Goal: Transaction & Acquisition: Book appointment/travel/reservation

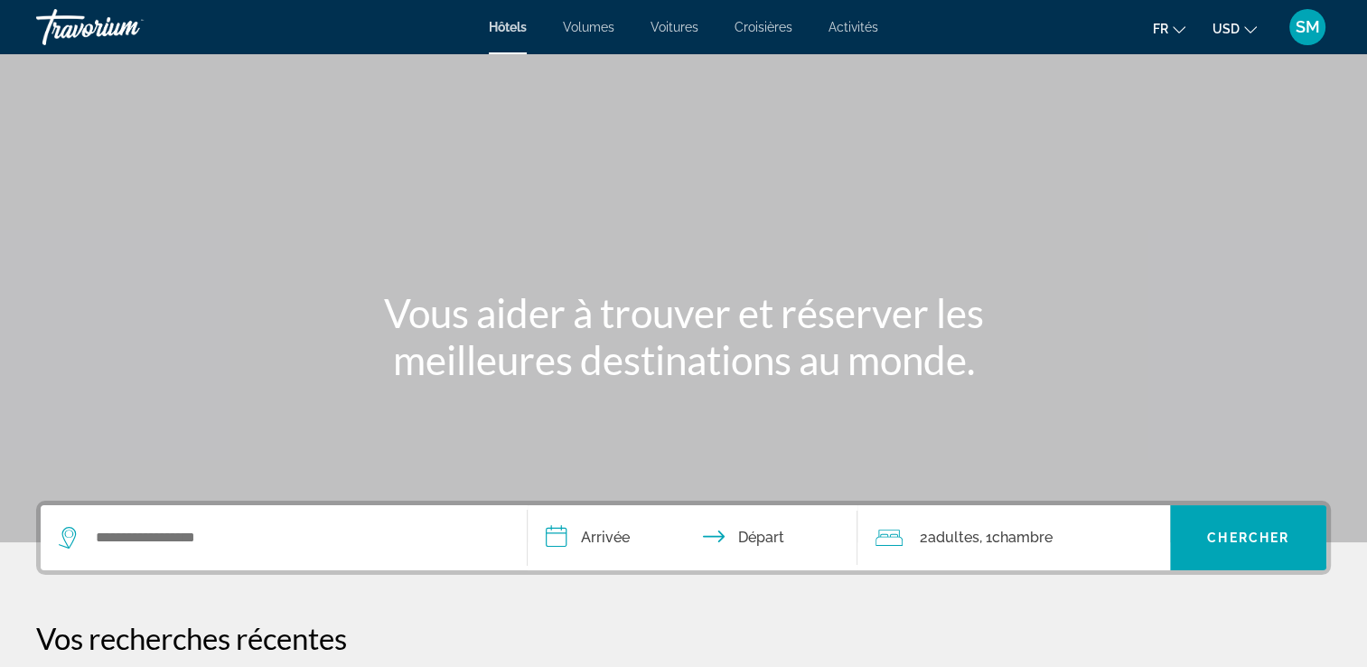
click at [1233, 31] on span "USD" at bounding box center [1226, 29] width 27 height 14
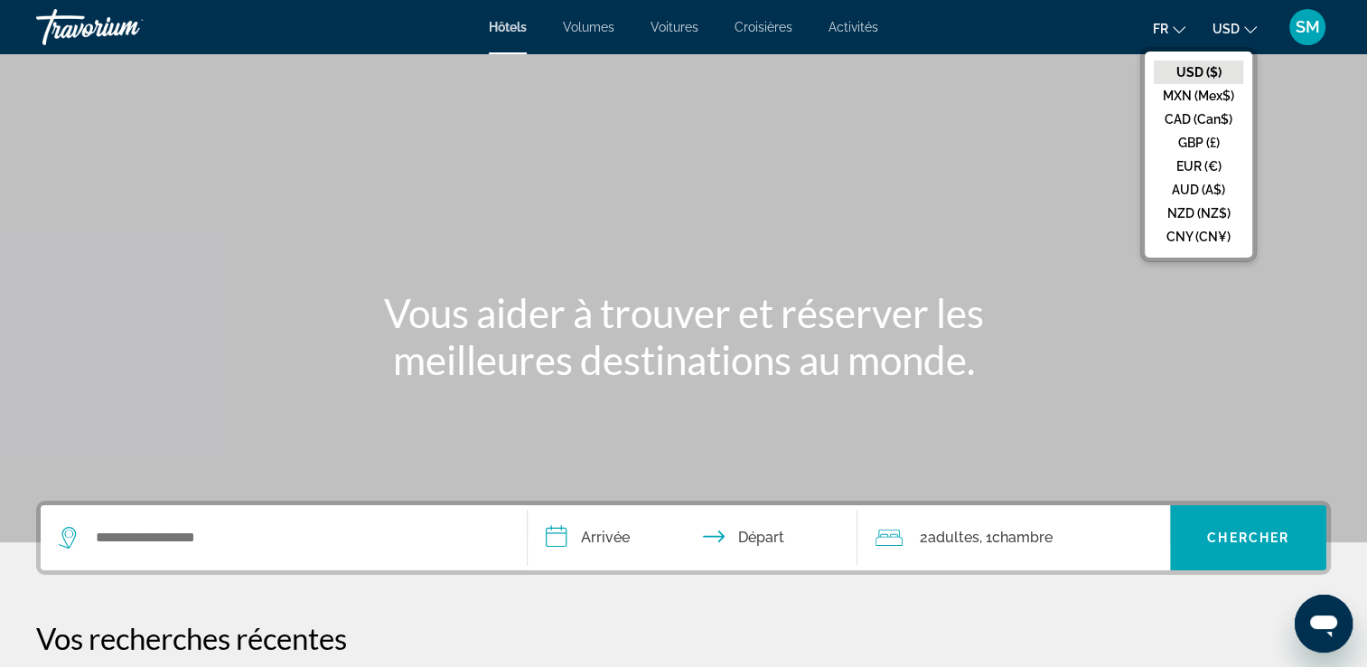
drag, startPoint x: 1222, startPoint y: 158, endPoint x: 1081, endPoint y: 115, distance: 147.5
click at [1081, 115] on div "Contenu principal" at bounding box center [683, 271] width 1367 height 542
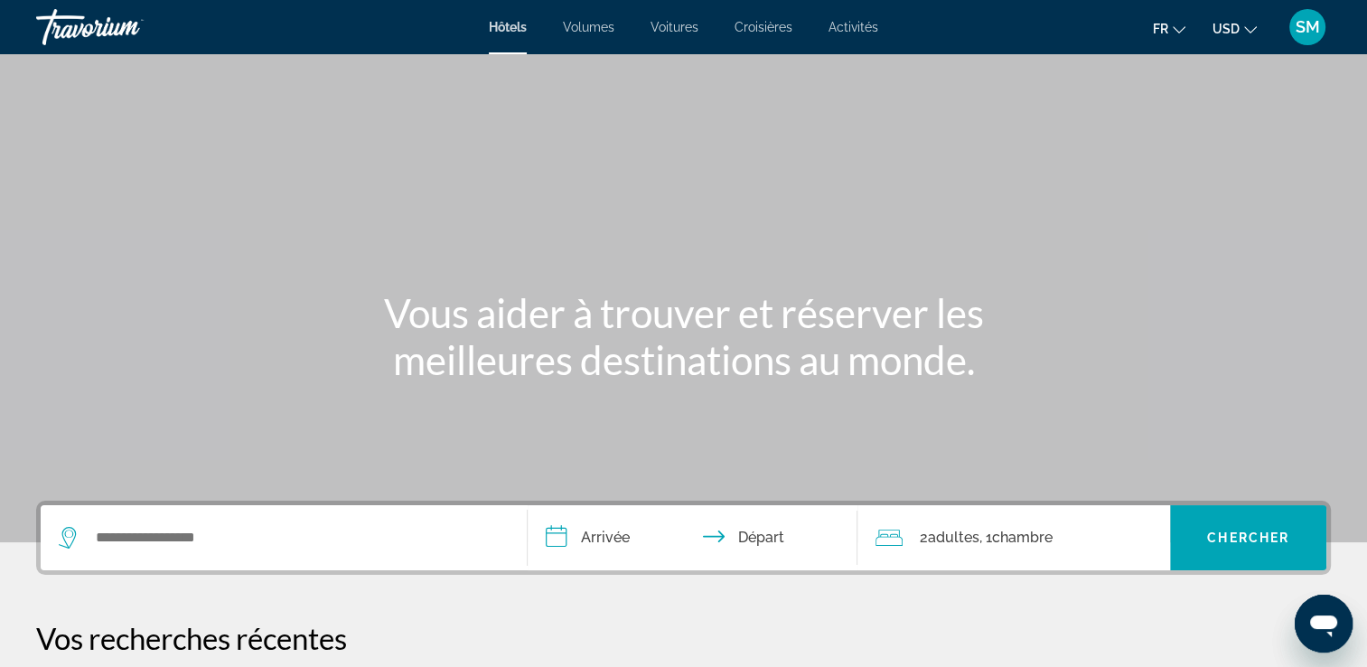
click at [1240, 26] on button "USD USD ($) MXN (Mex$) CAD (Can$) GBP (£) EUR (€) AUD (A$) NZD (NZ$) CNY (CN¥)" at bounding box center [1235, 28] width 44 height 26
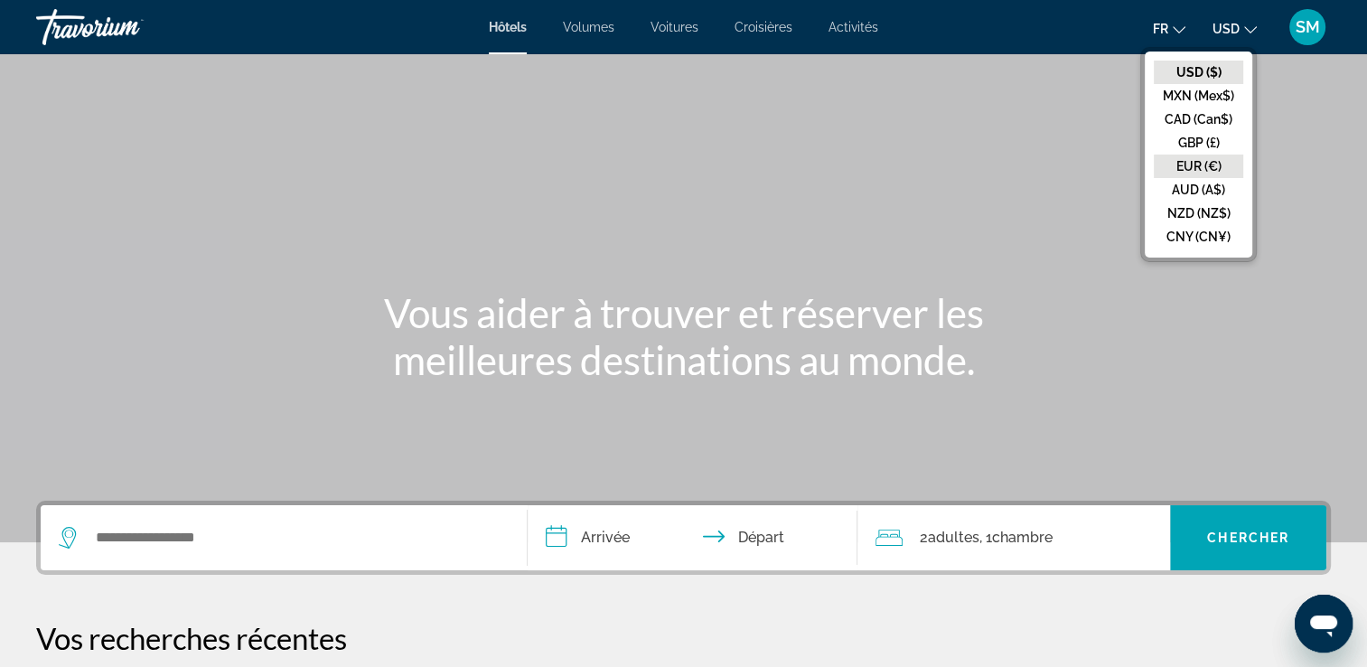
click at [1187, 165] on button "EUR (€)" at bounding box center [1198, 166] width 89 height 23
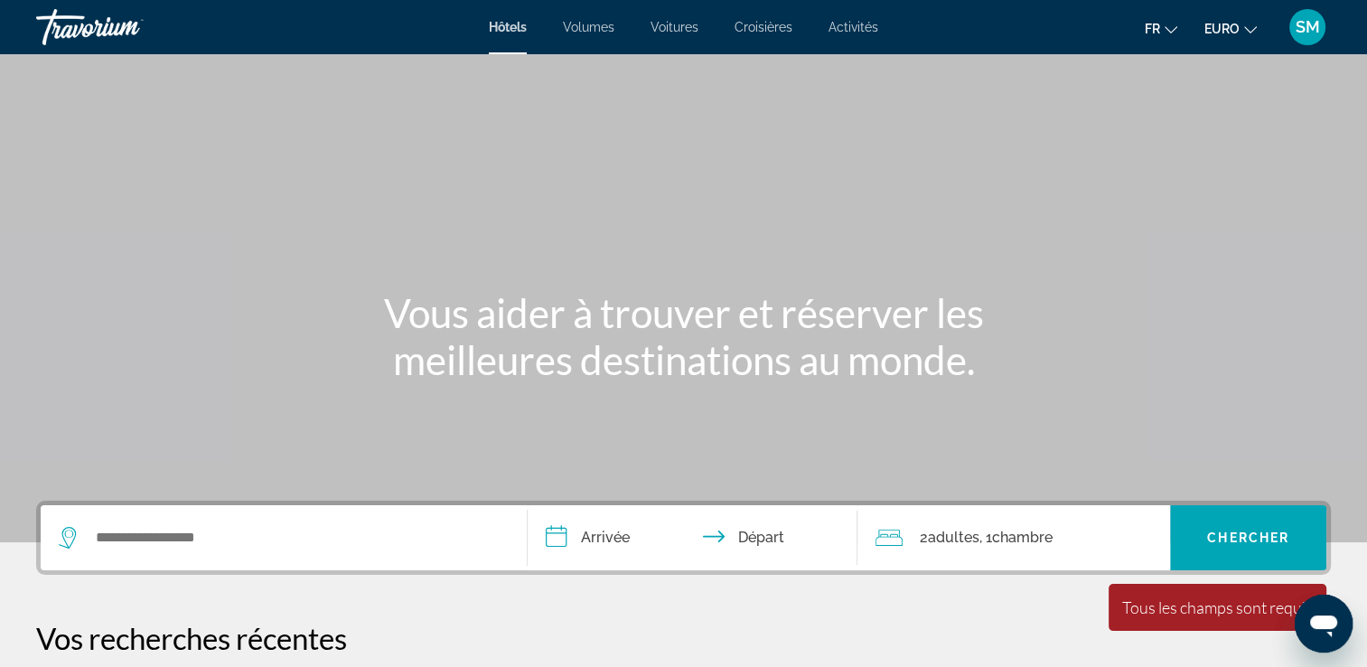
click at [1063, 548] on div "2 Adulte Adultes , 1 Chambre pièces" at bounding box center [1023, 537] width 295 height 25
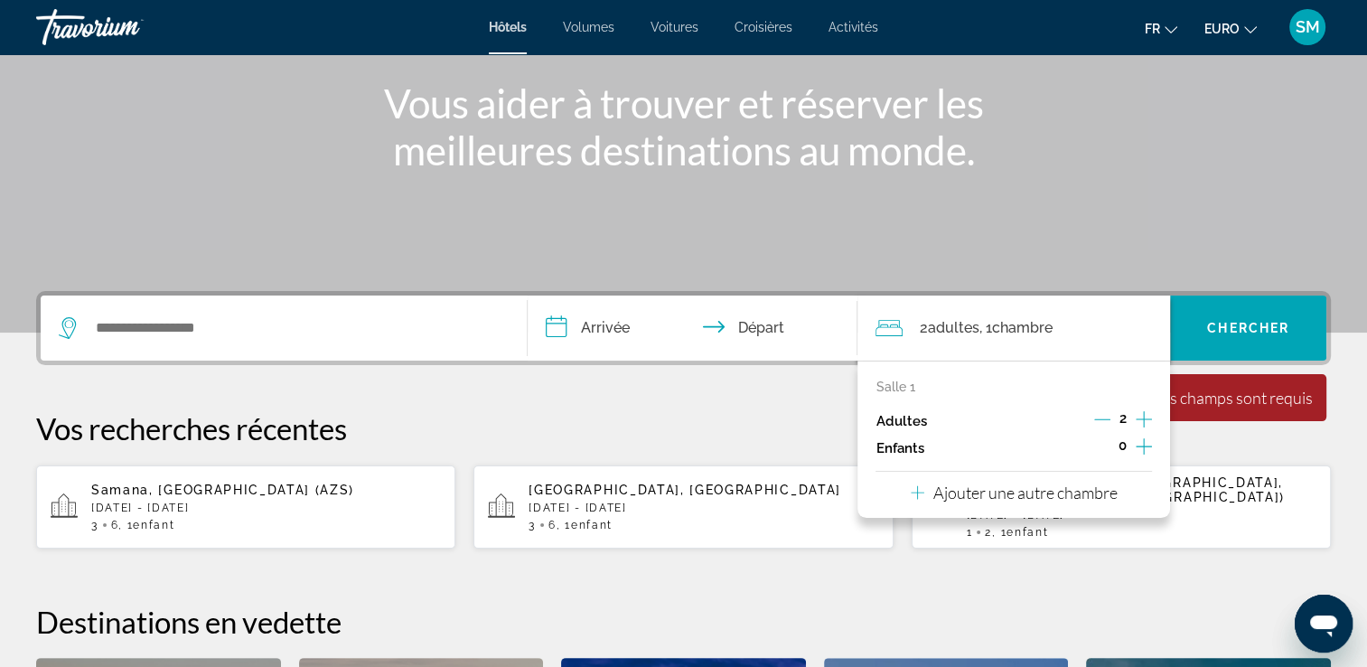
scroll to position [441, 0]
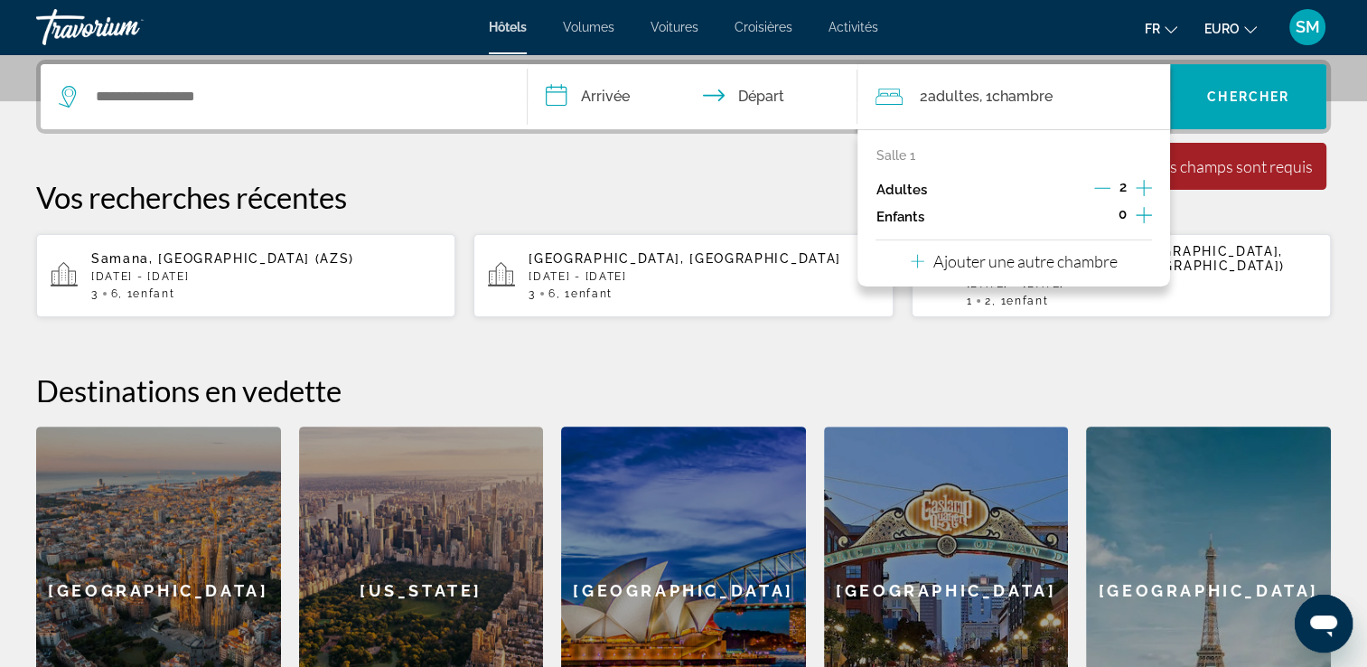
click at [1143, 213] on icon "Augmenter les enfants" at bounding box center [1144, 215] width 16 height 16
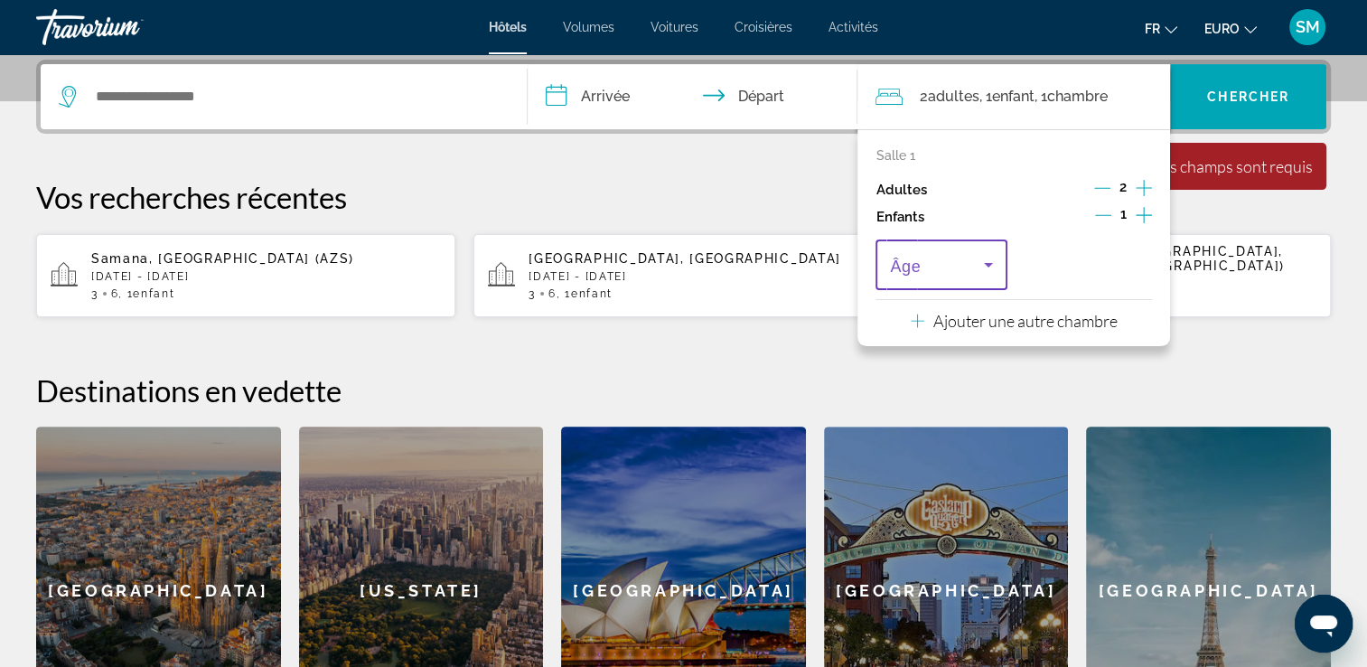
click at [937, 257] on span "Voyageurs : 2 adultes, 1 enfant" at bounding box center [936, 265] width 93 height 22
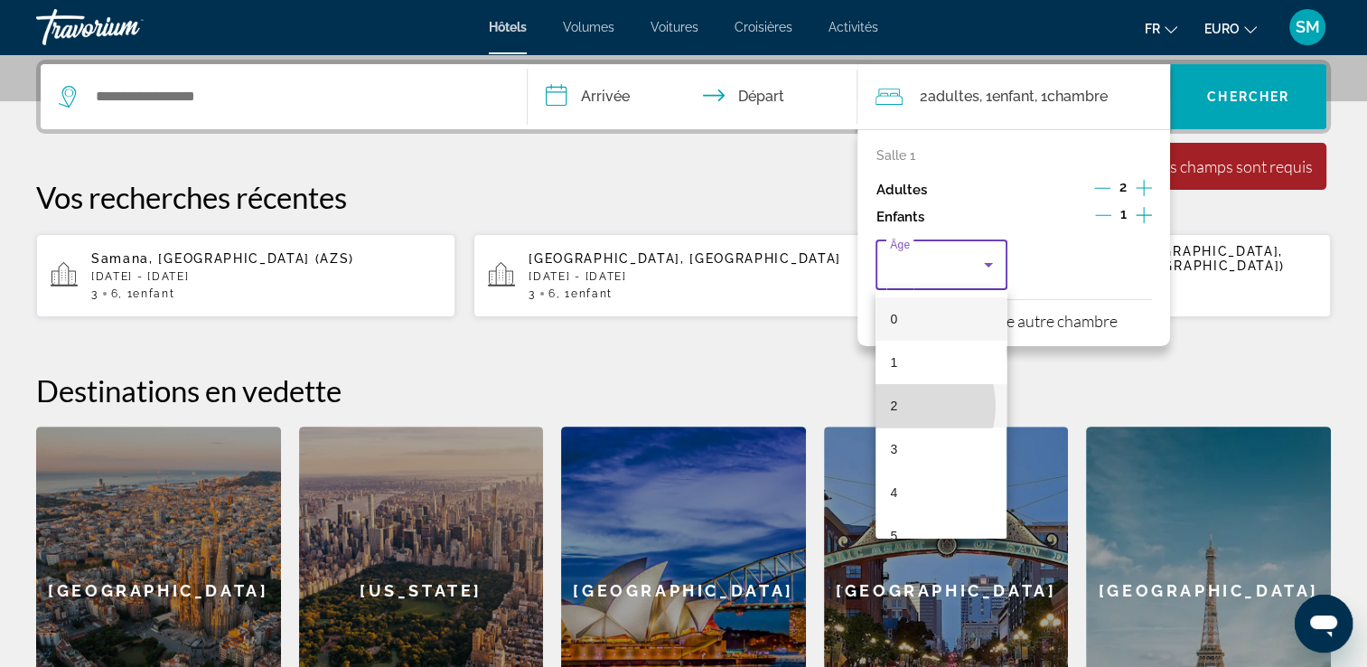
click at [896, 406] on span "2" at bounding box center [893, 406] width 7 height 22
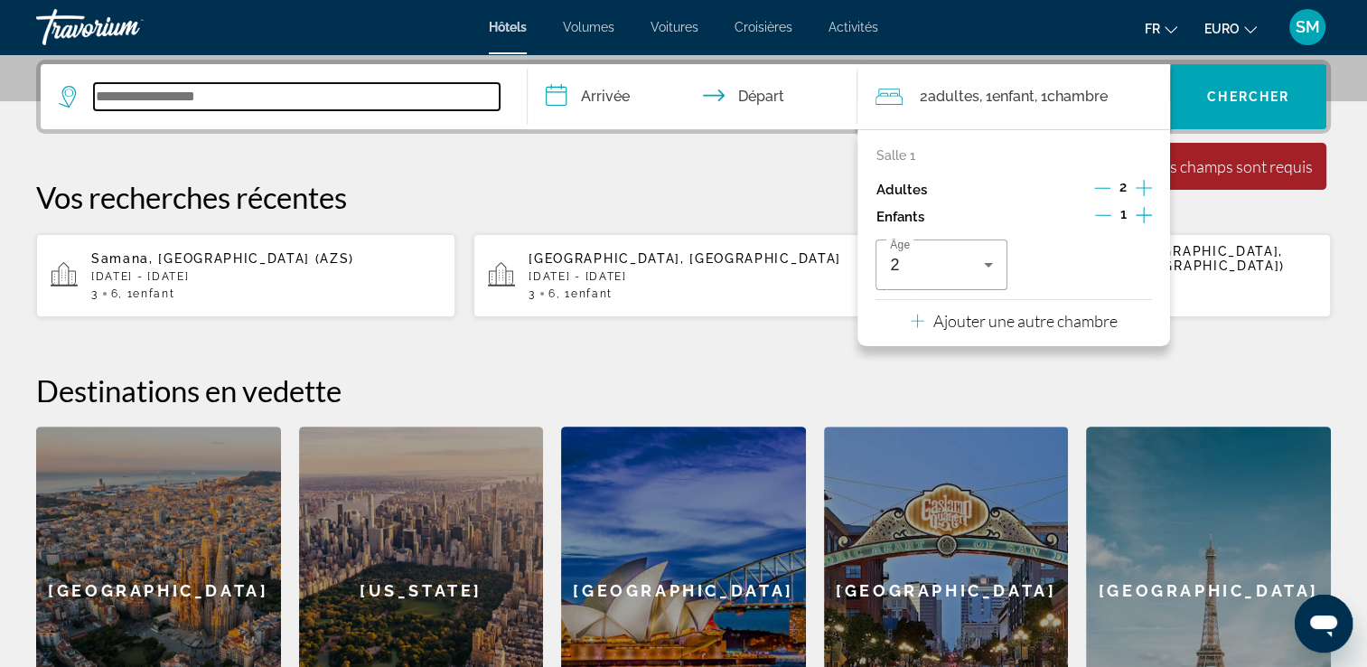
click at [249, 93] on input "Widget de recherche" at bounding box center [297, 96] width 406 height 27
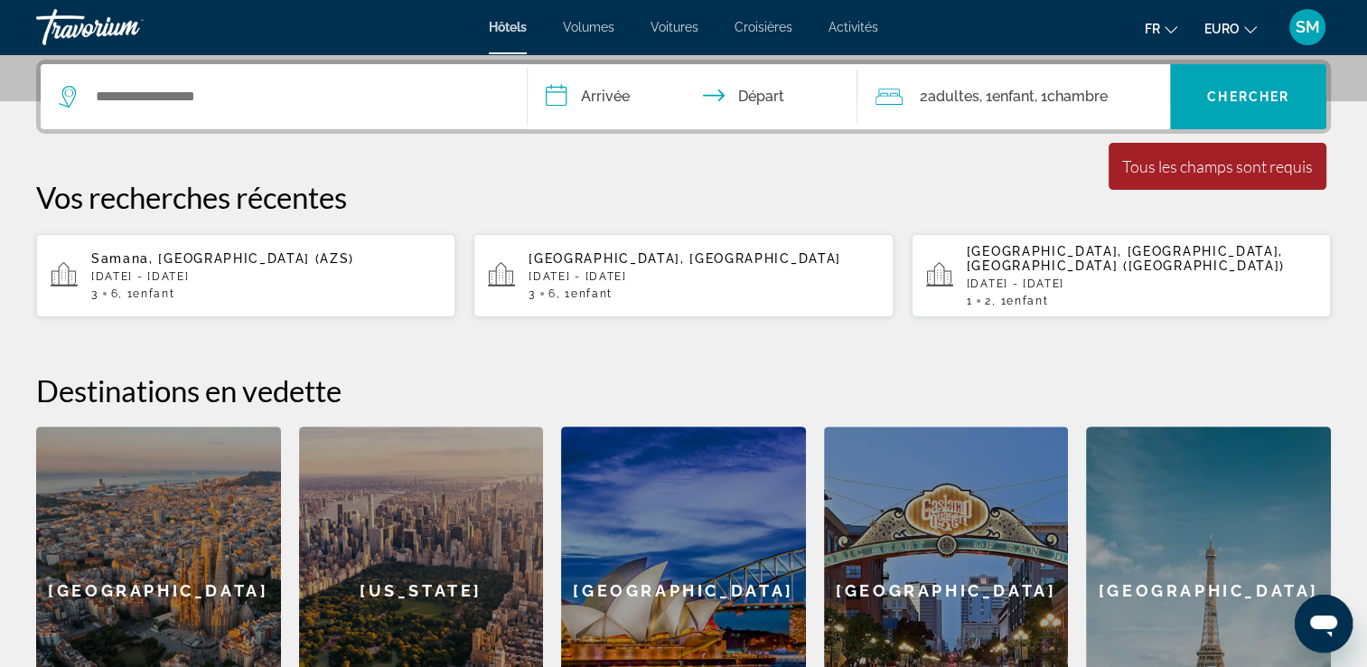
click at [185, 548] on div "Barcelone" at bounding box center [158, 591] width 245 height 329
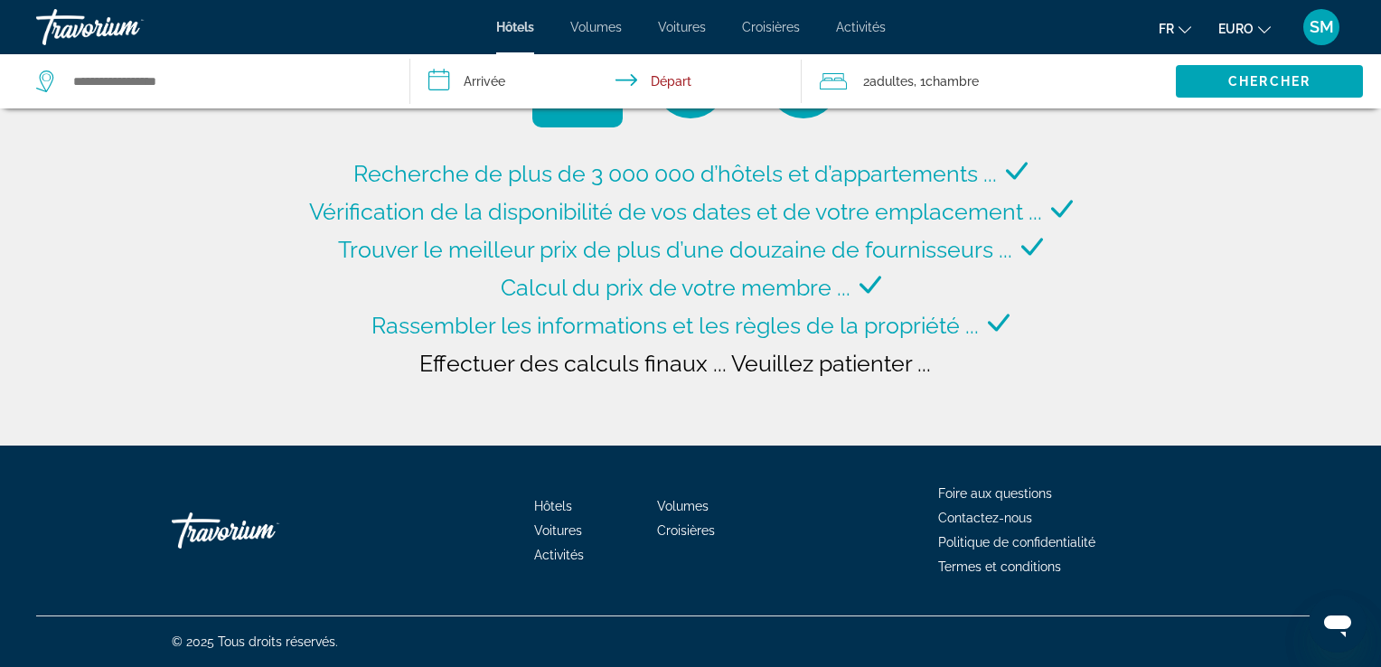
type input "**********"
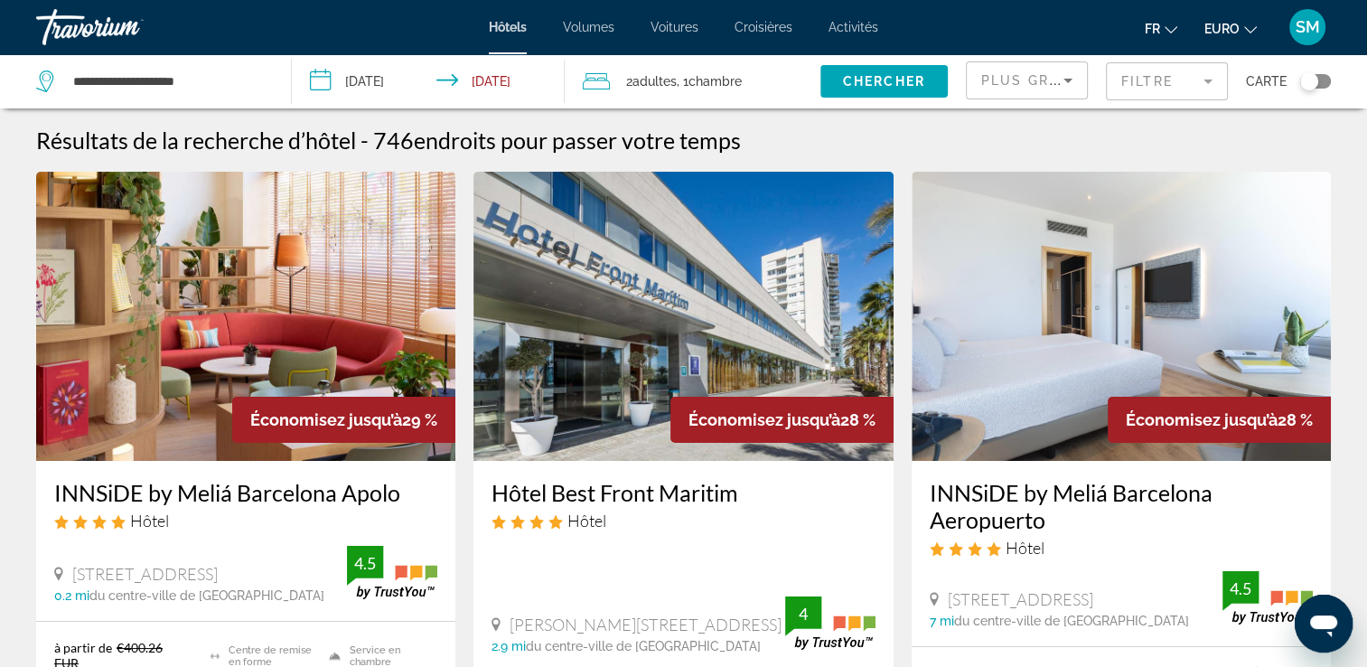
click at [345, 82] on input "**********" at bounding box center [432, 84] width 281 height 60
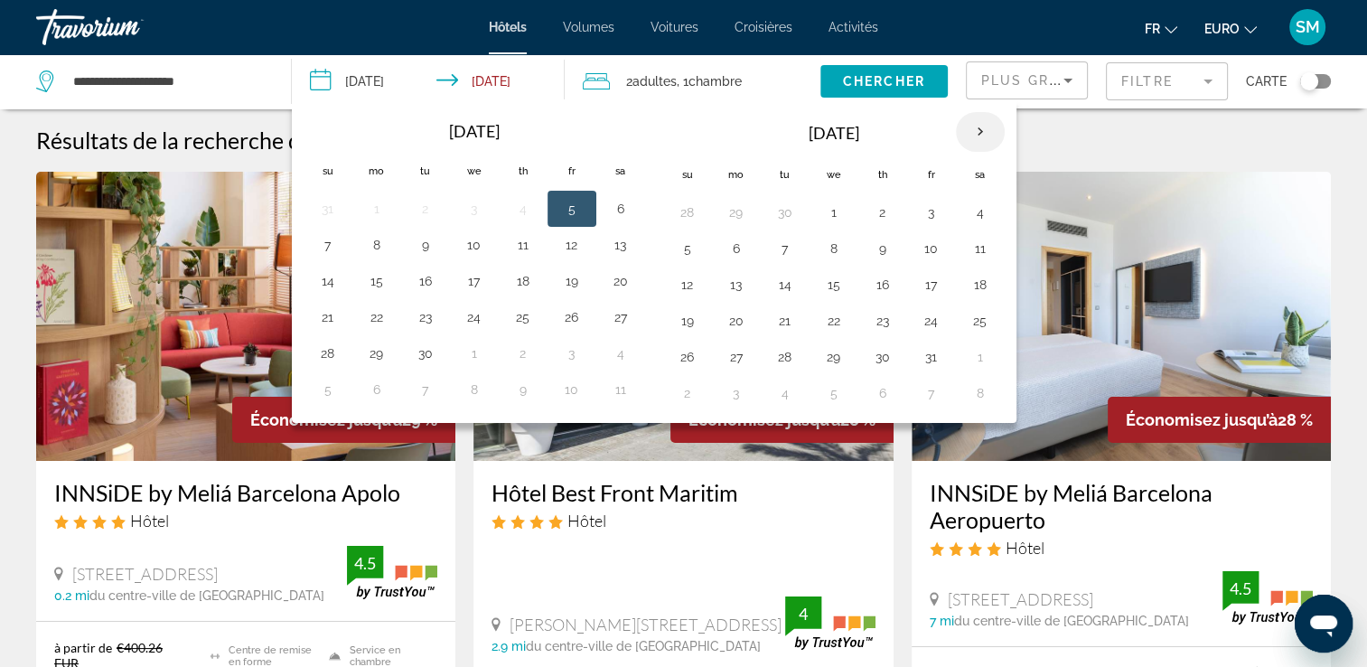
drag, startPoint x: 970, startPoint y: 127, endPoint x: 961, endPoint y: 140, distance: 15.5
click at [961, 140] on th "Next month" at bounding box center [980, 132] width 49 height 40
click at [877, 211] on button "1" at bounding box center [882, 212] width 29 height 25
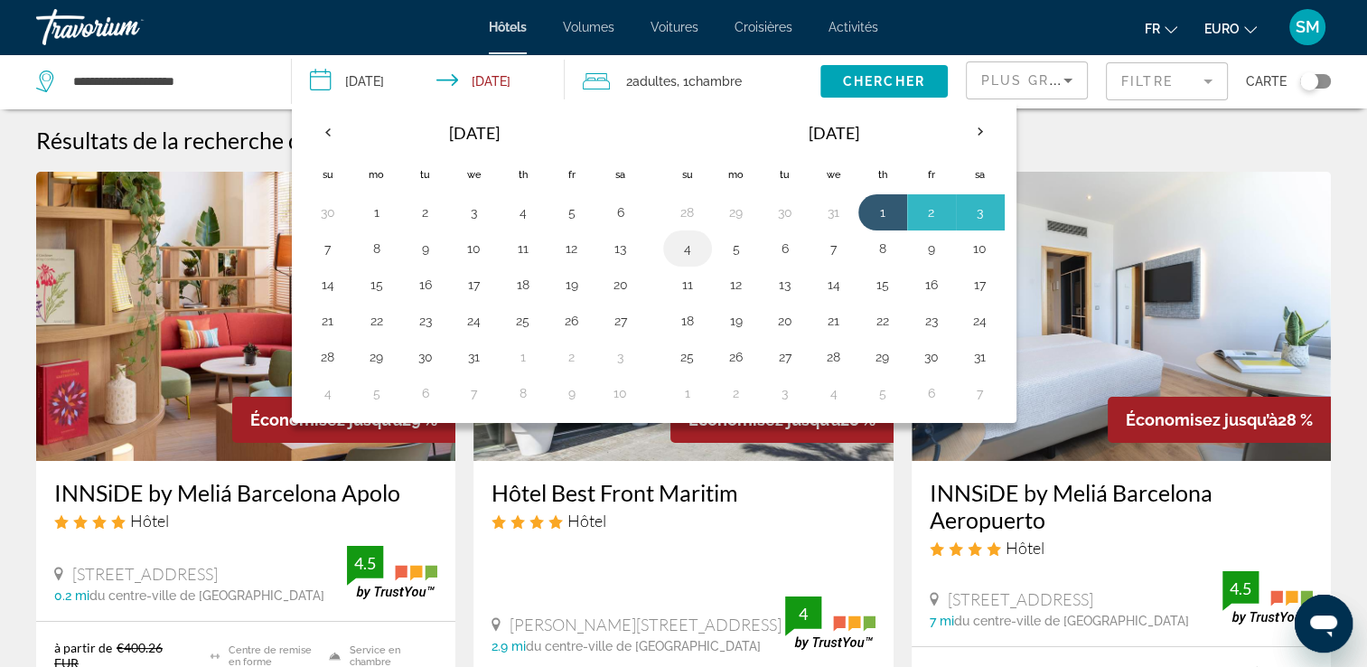
click at [692, 248] on button "4" at bounding box center [687, 248] width 29 height 25
type input "**********"
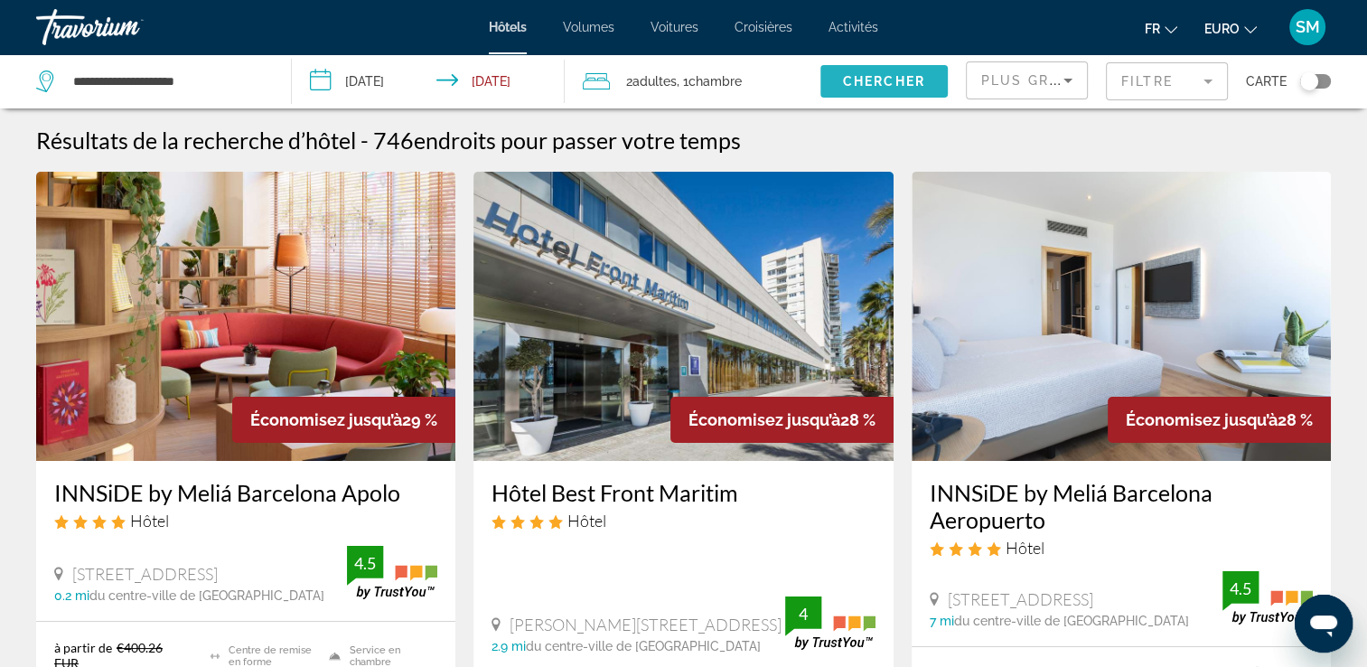
click at [870, 76] on span "Chercher" at bounding box center [884, 81] width 82 height 14
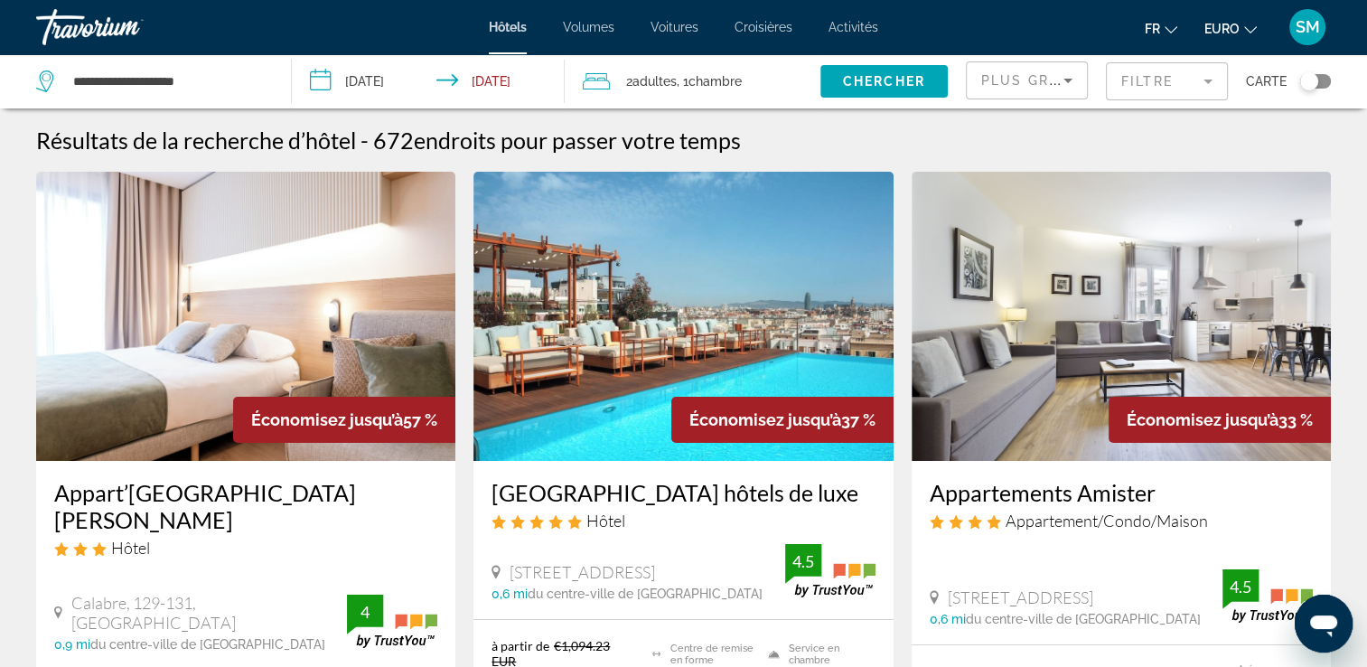
click at [727, 76] on span "Chambre" at bounding box center [715, 81] width 53 height 14
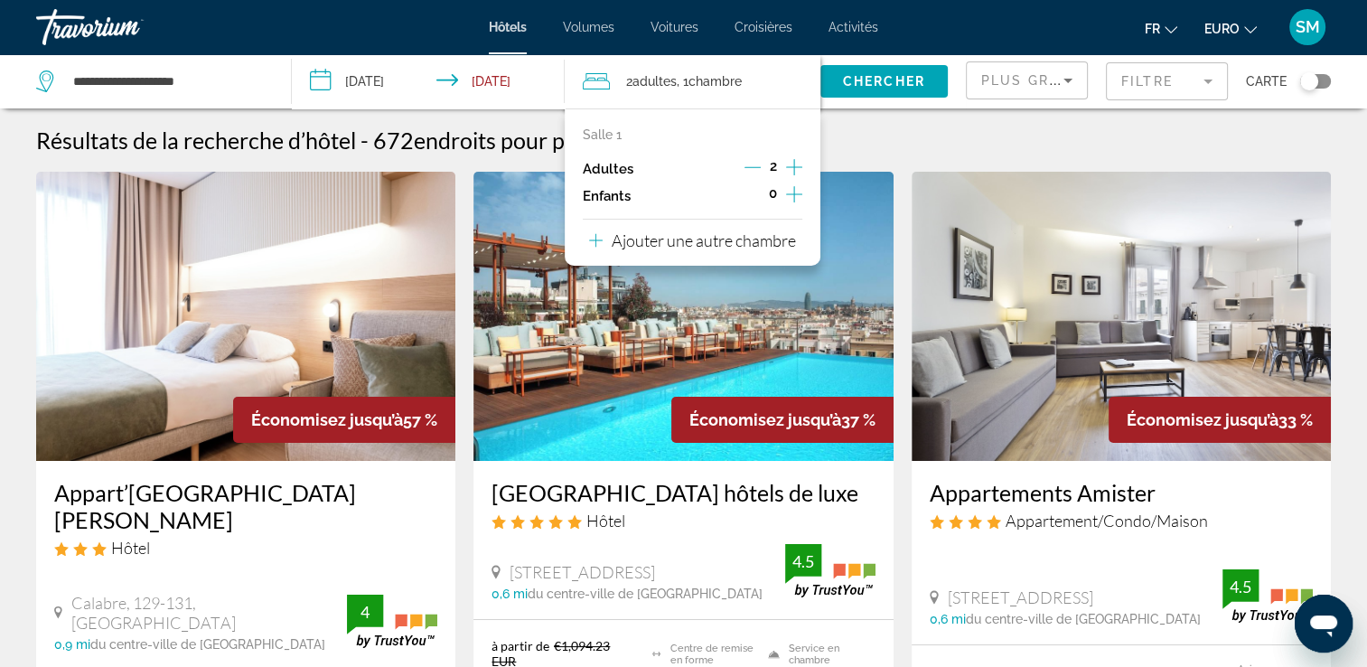
click at [792, 197] on icon "Augmenter les enfants" at bounding box center [794, 194] width 16 height 22
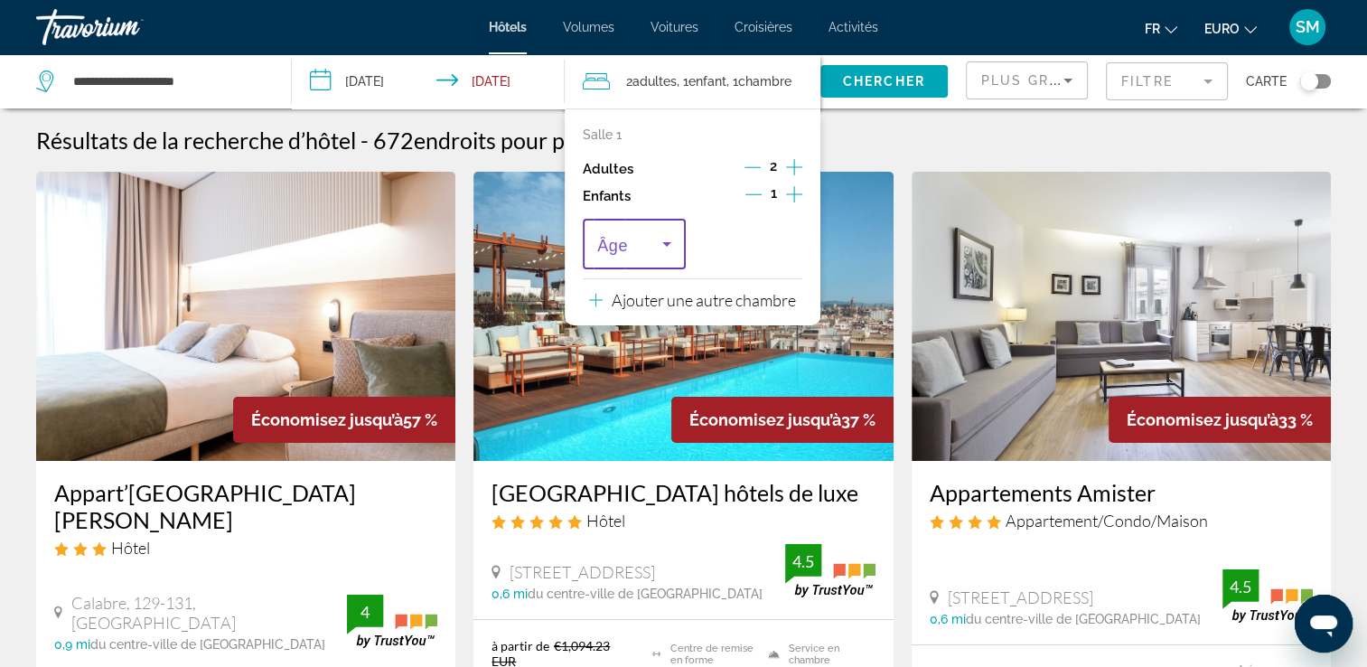
click at [668, 238] on icon "Voyageurs : 2 adultes, 1 enfant" at bounding box center [667, 244] width 22 height 22
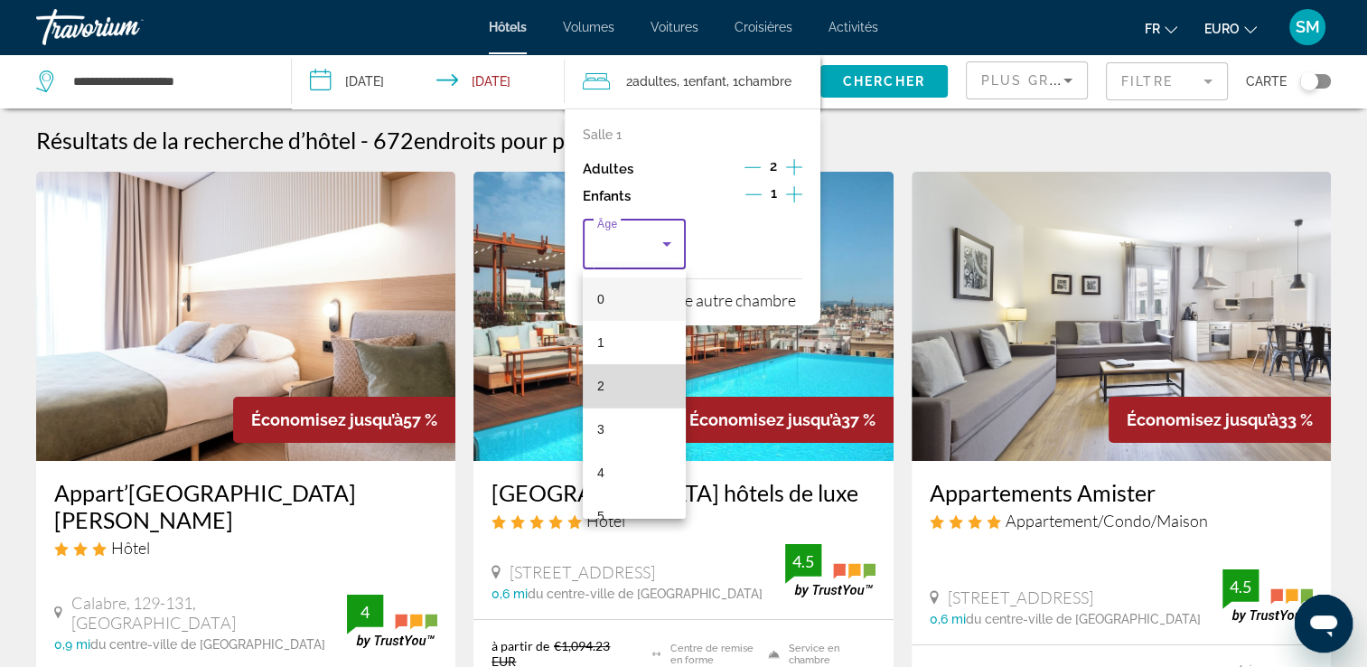
click at [636, 373] on mat-option "2" at bounding box center [634, 385] width 103 height 43
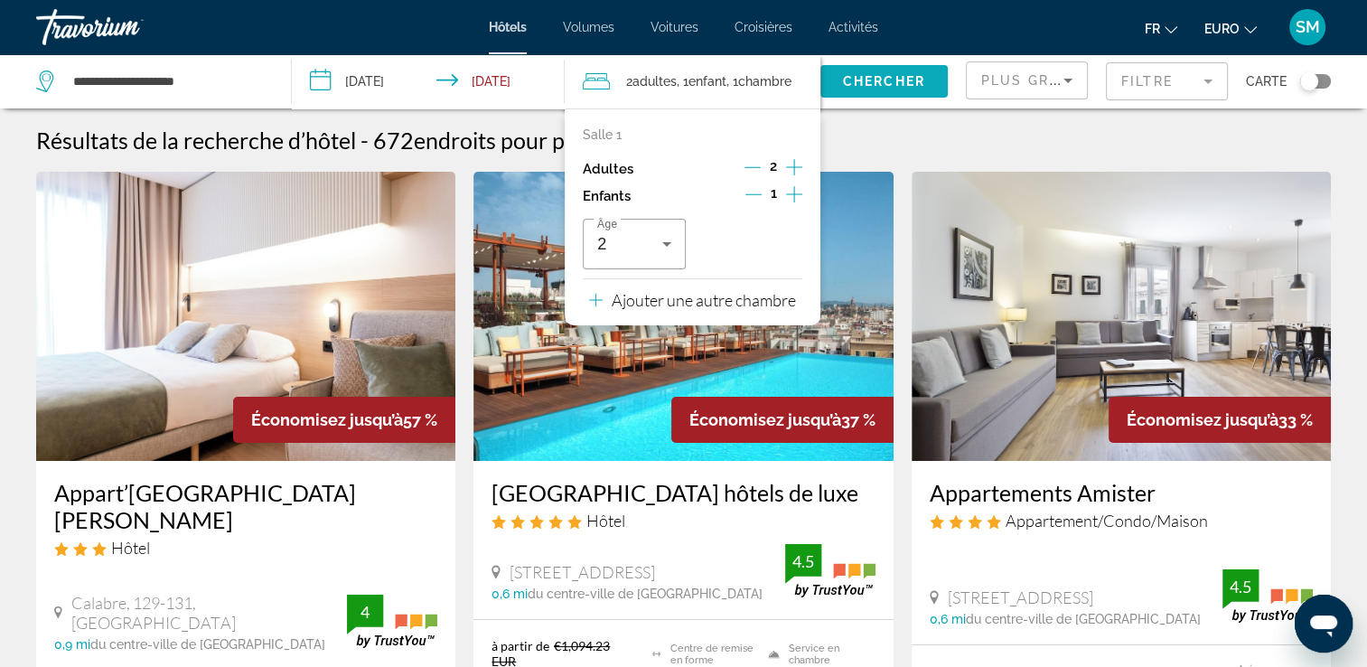
click at [849, 80] on span "Chercher" at bounding box center [884, 81] width 82 height 14
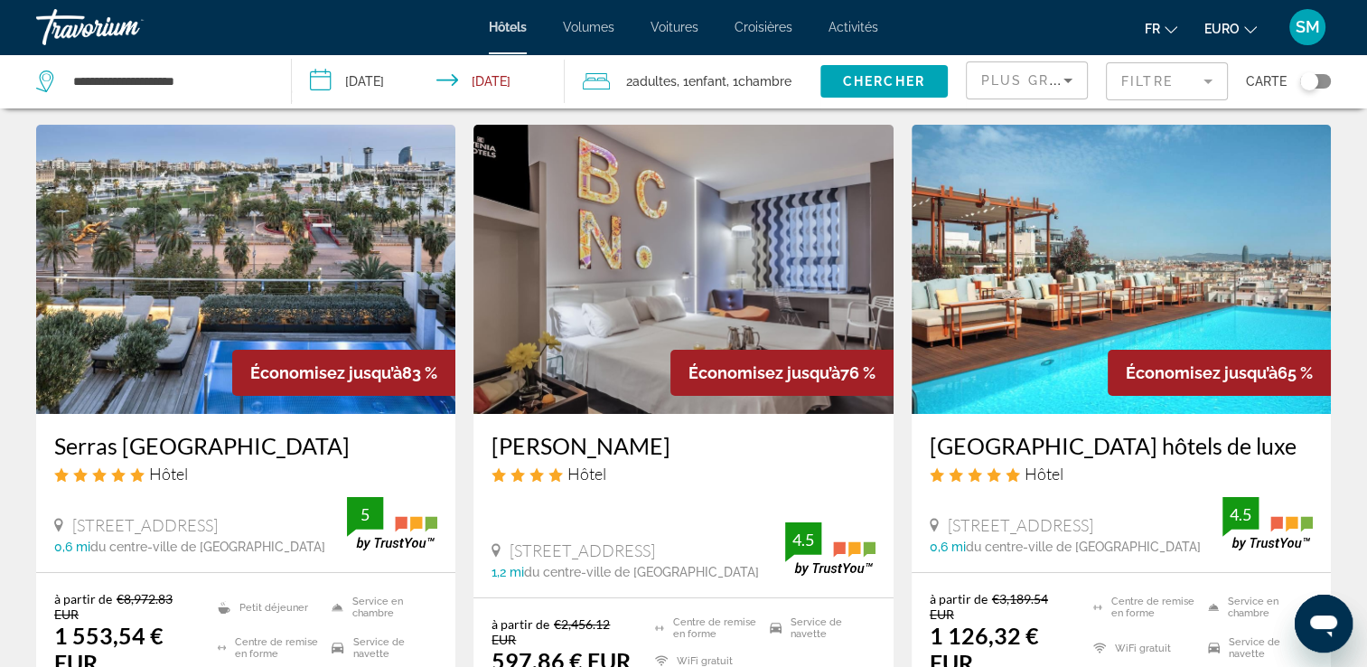
scroll to position [36, 0]
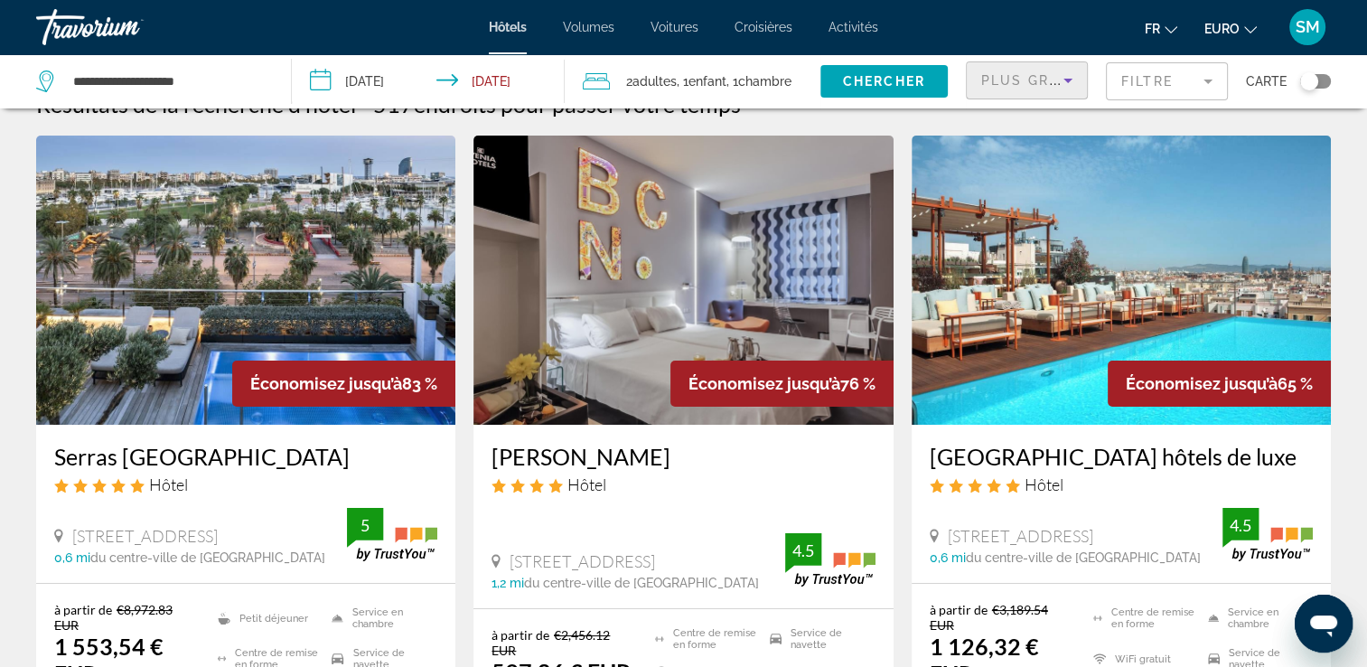
click at [1066, 73] on icon "Trier par" at bounding box center [1068, 81] width 22 height 22
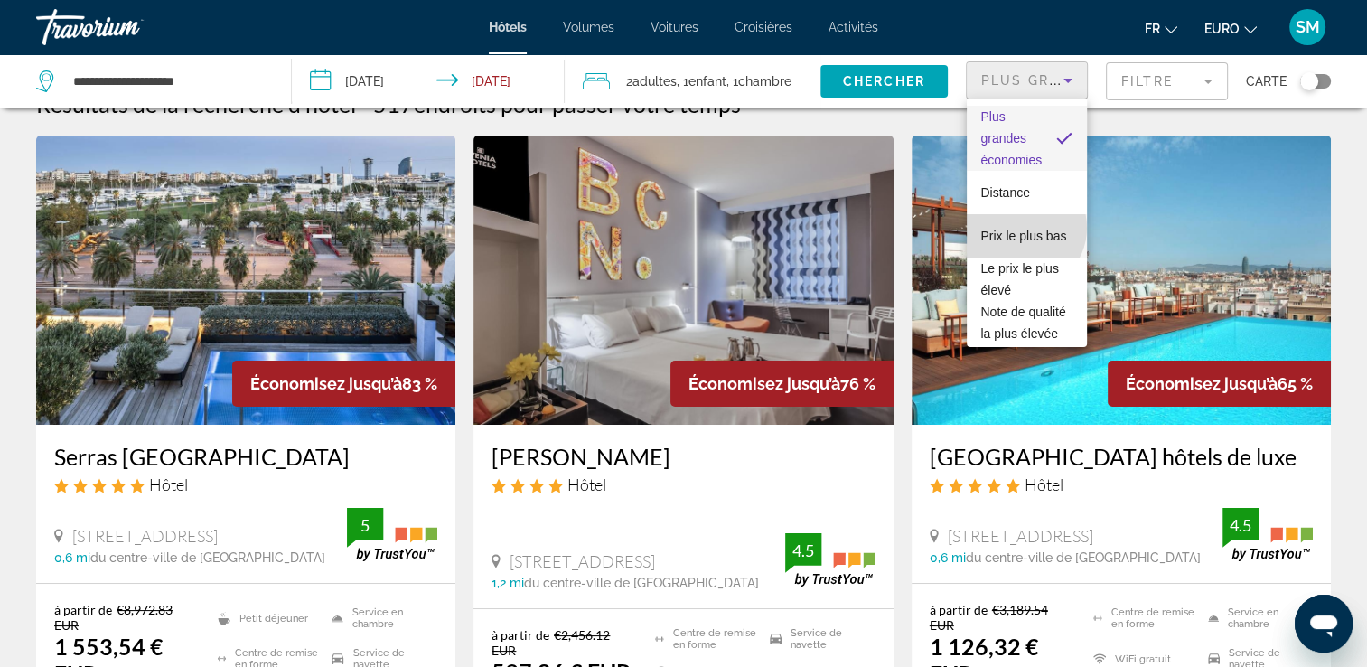
click at [1023, 229] on span "Prix le plus bas" at bounding box center [1024, 236] width 86 height 14
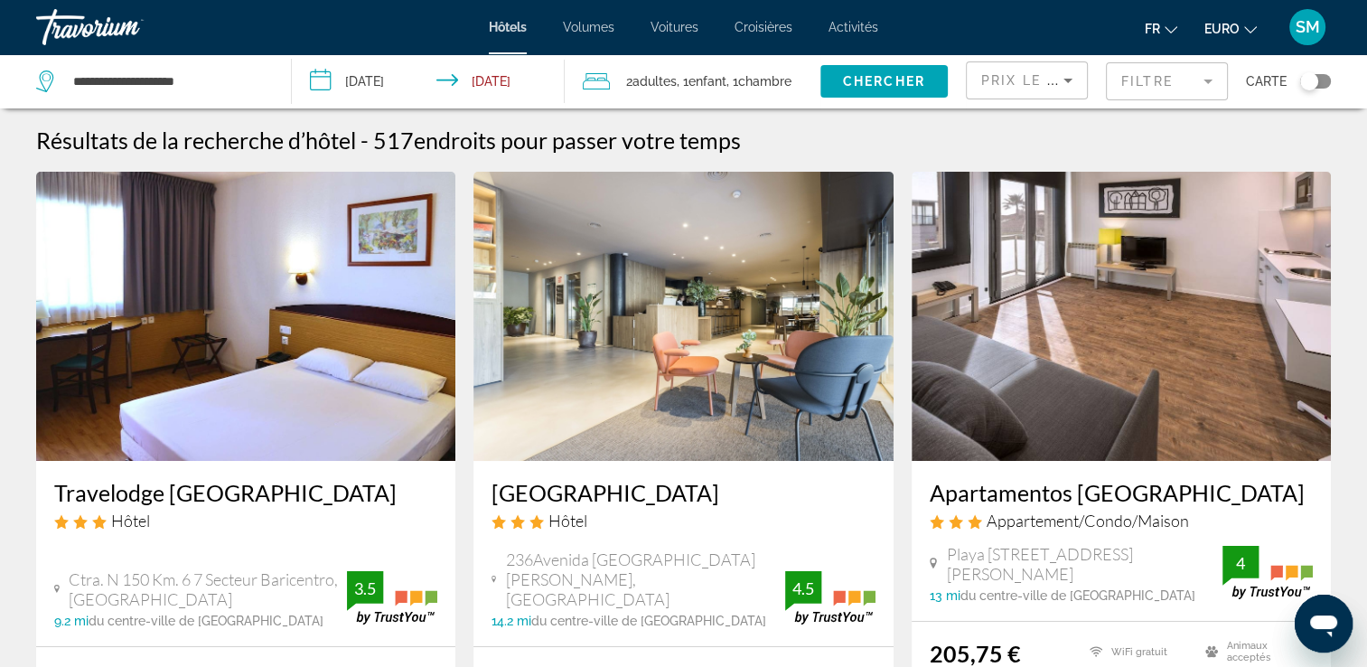
click at [286, 511] on div "Hôtel" at bounding box center [245, 521] width 383 height 20
click at [301, 495] on h3 "Travelodge Barcelone del Valles" at bounding box center [245, 492] width 383 height 27
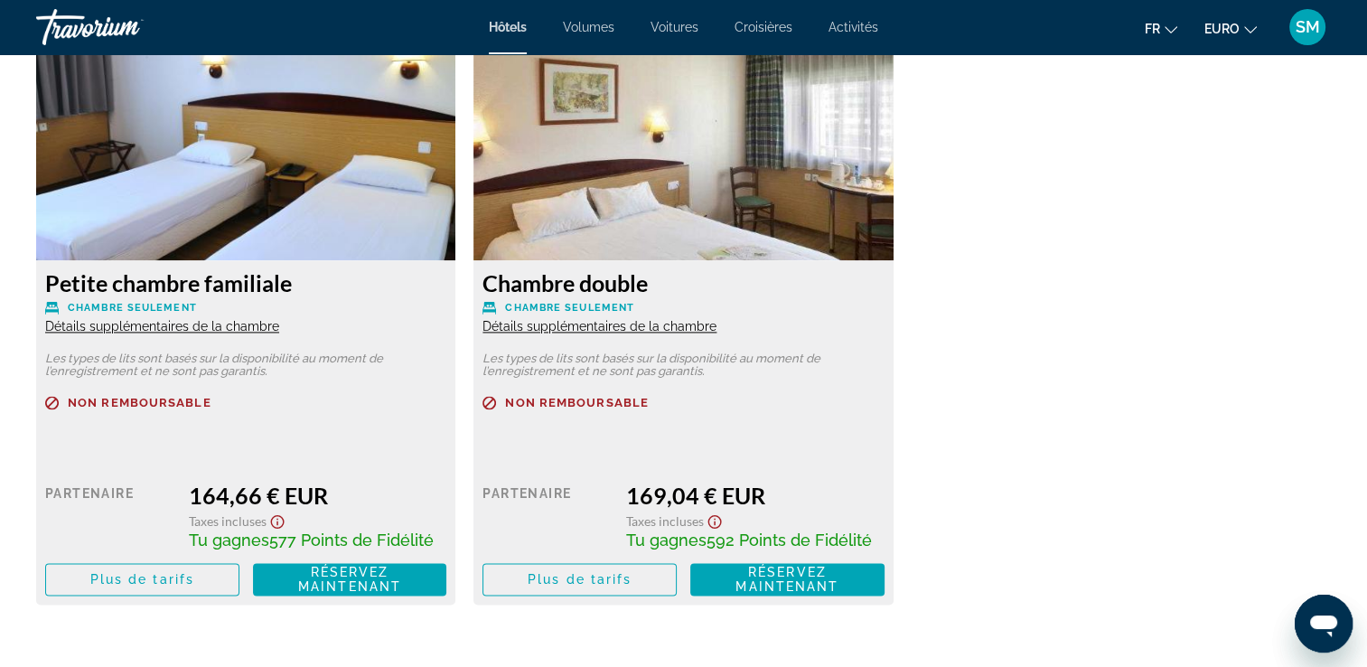
scroll to position [2519, 0]
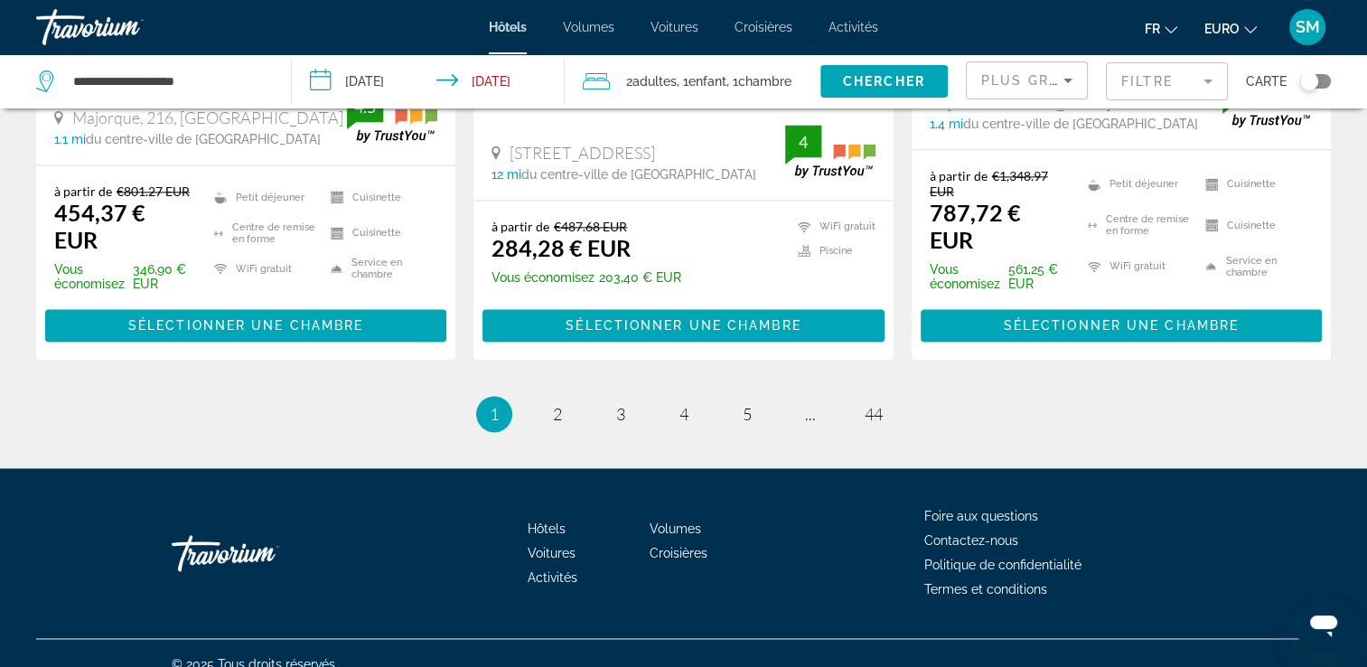
scroll to position [2606, 0]
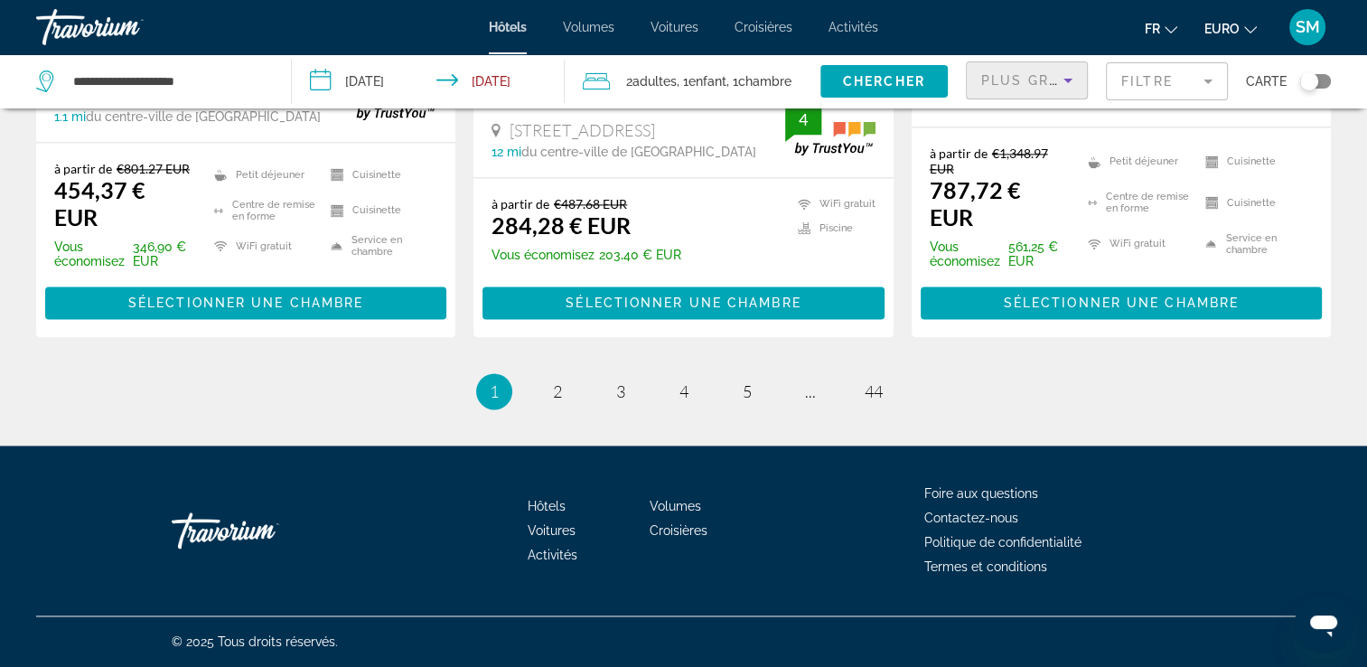
click at [1038, 73] on span "Plus grandes économies" at bounding box center [1089, 80] width 216 height 14
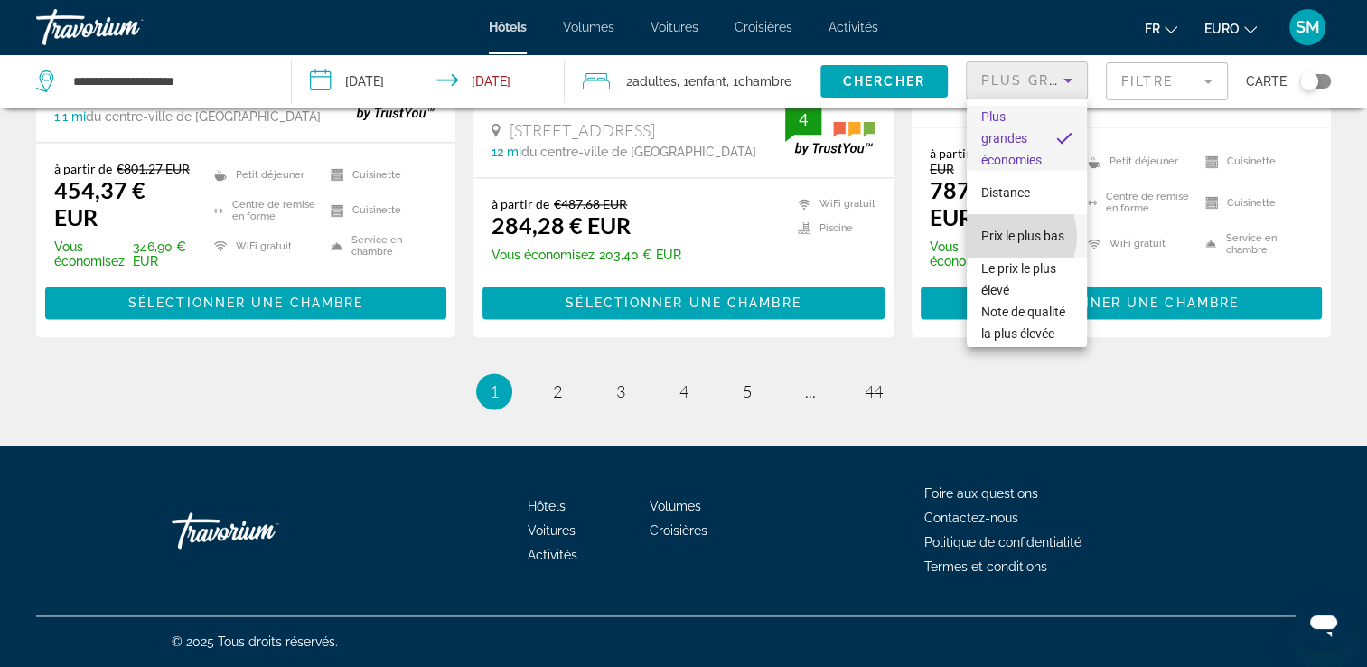
click at [1006, 236] on span "Prix le plus bas" at bounding box center [1022, 236] width 83 height 22
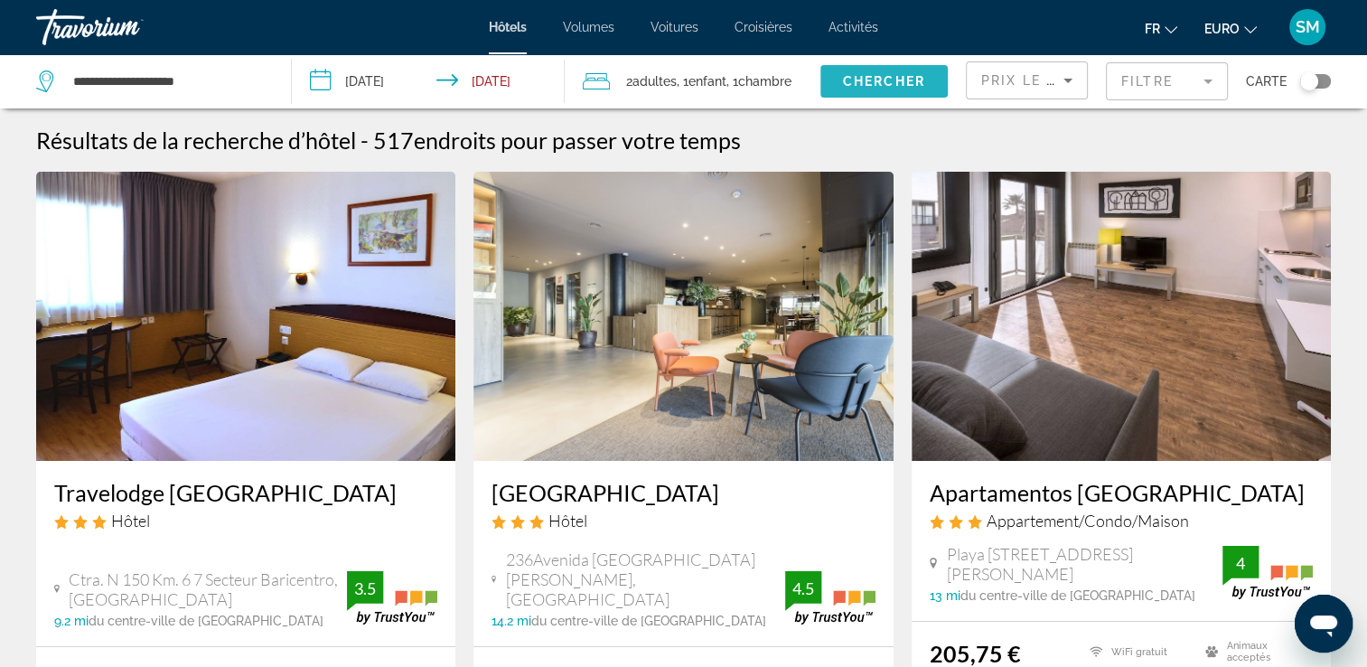
click at [873, 79] on span "Chercher" at bounding box center [884, 81] width 82 height 14
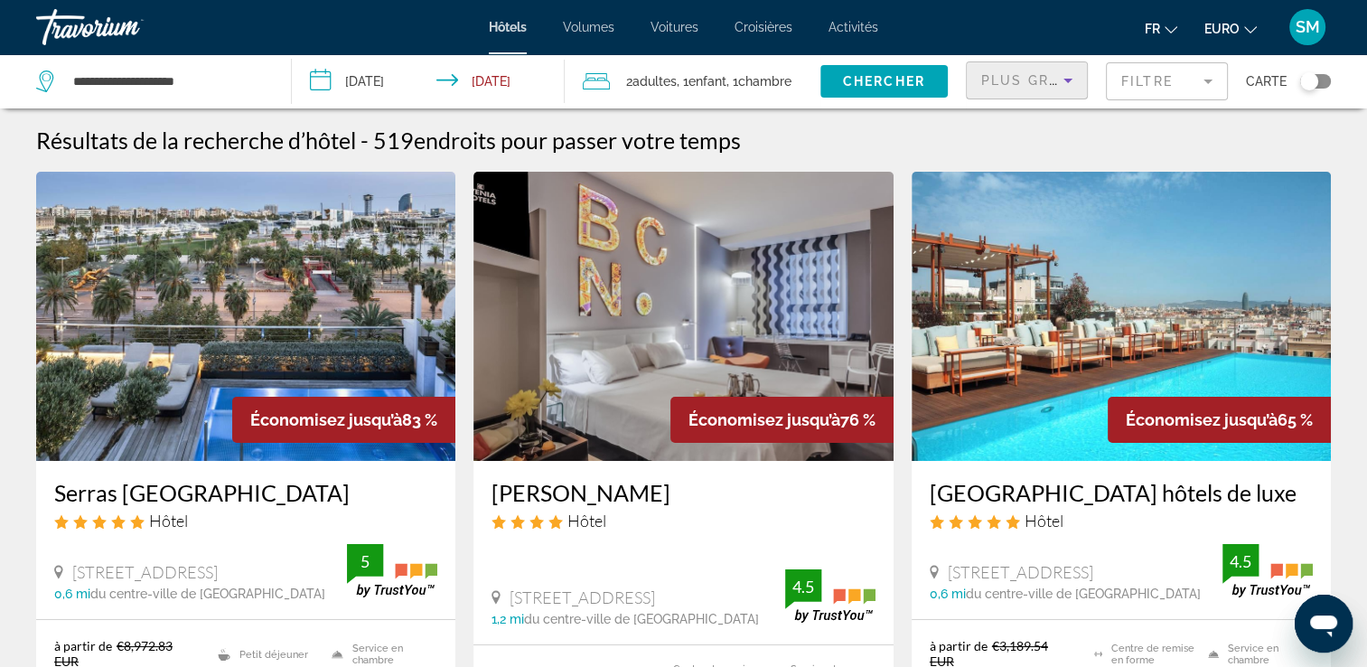
click at [1049, 84] on span "Plus grandes économies" at bounding box center [1089, 80] width 216 height 14
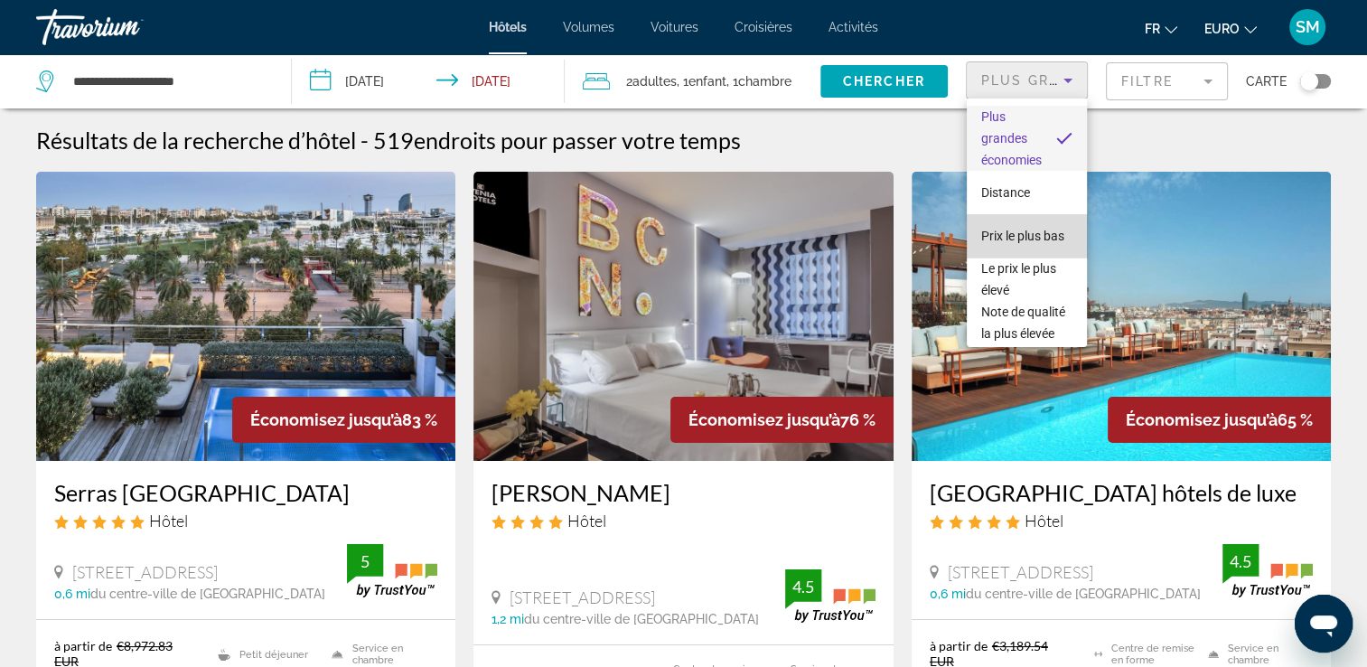
click at [1039, 243] on span "Prix le plus bas" at bounding box center [1022, 236] width 83 height 22
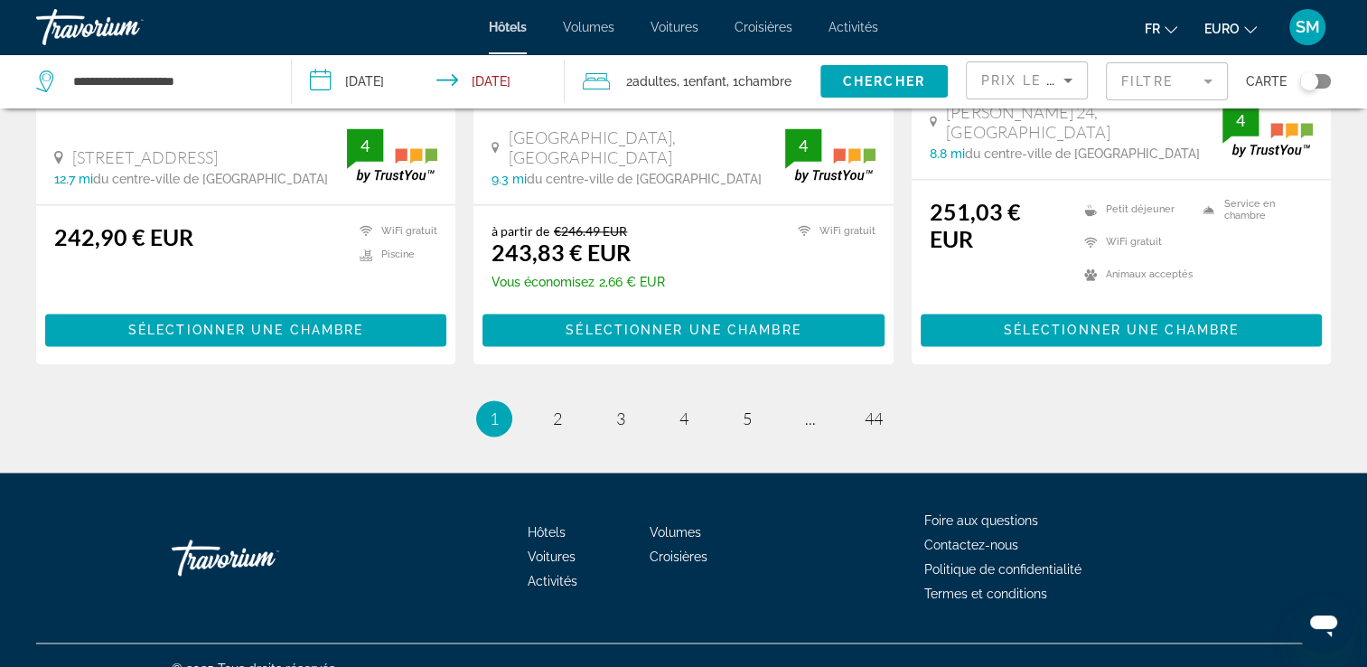
scroll to position [1919, 0]
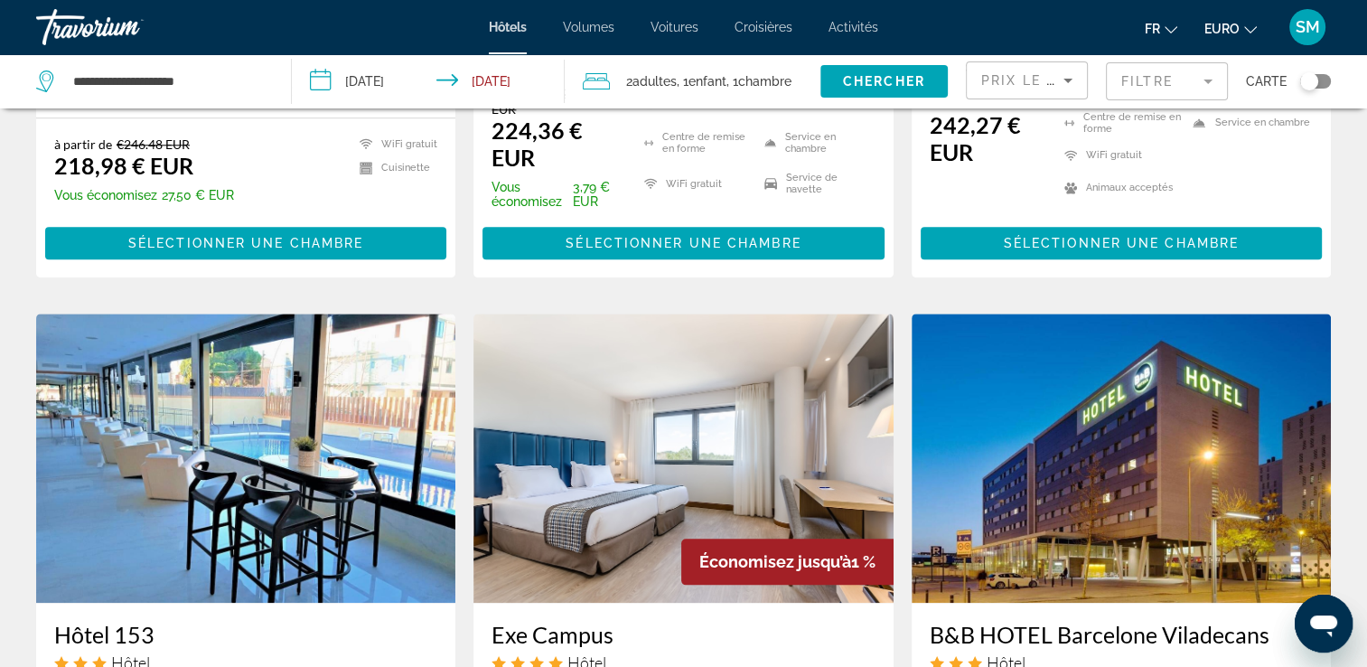
click at [188, 454] on img "Contenu principal" at bounding box center [245, 458] width 419 height 289
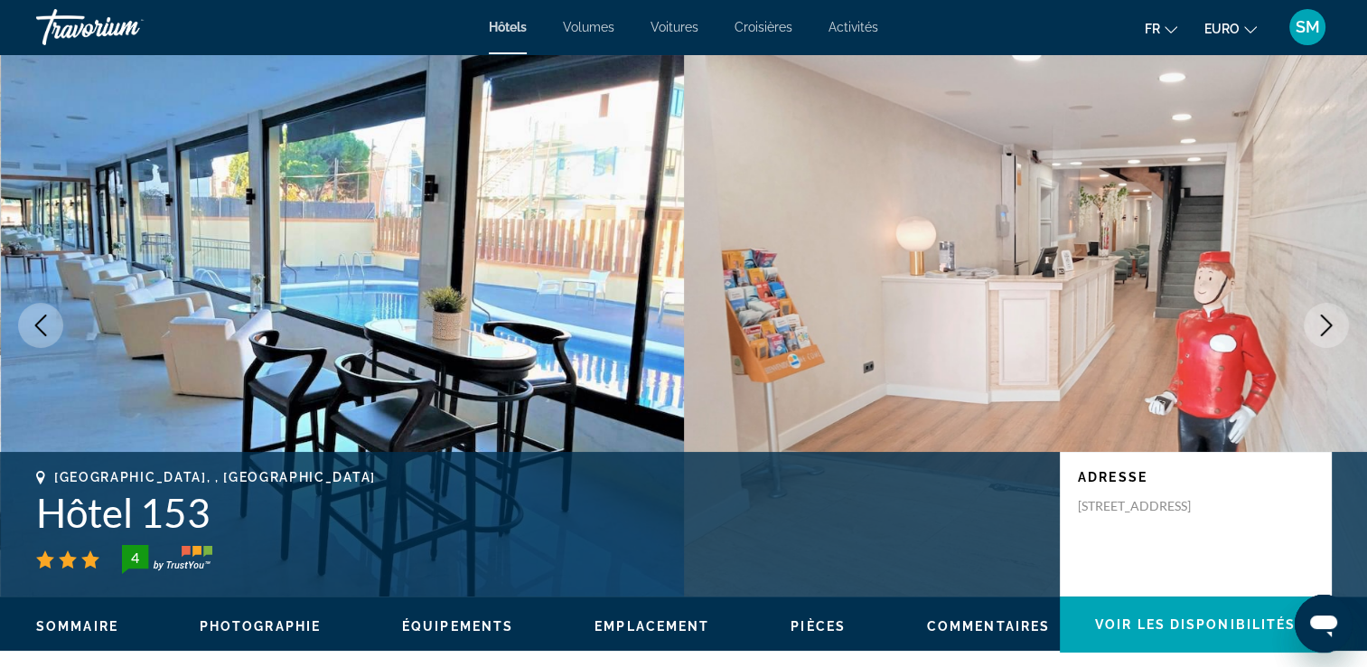
click at [1328, 333] on icon "Image suivante" at bounding box center [1327, 325] width 22 height 22
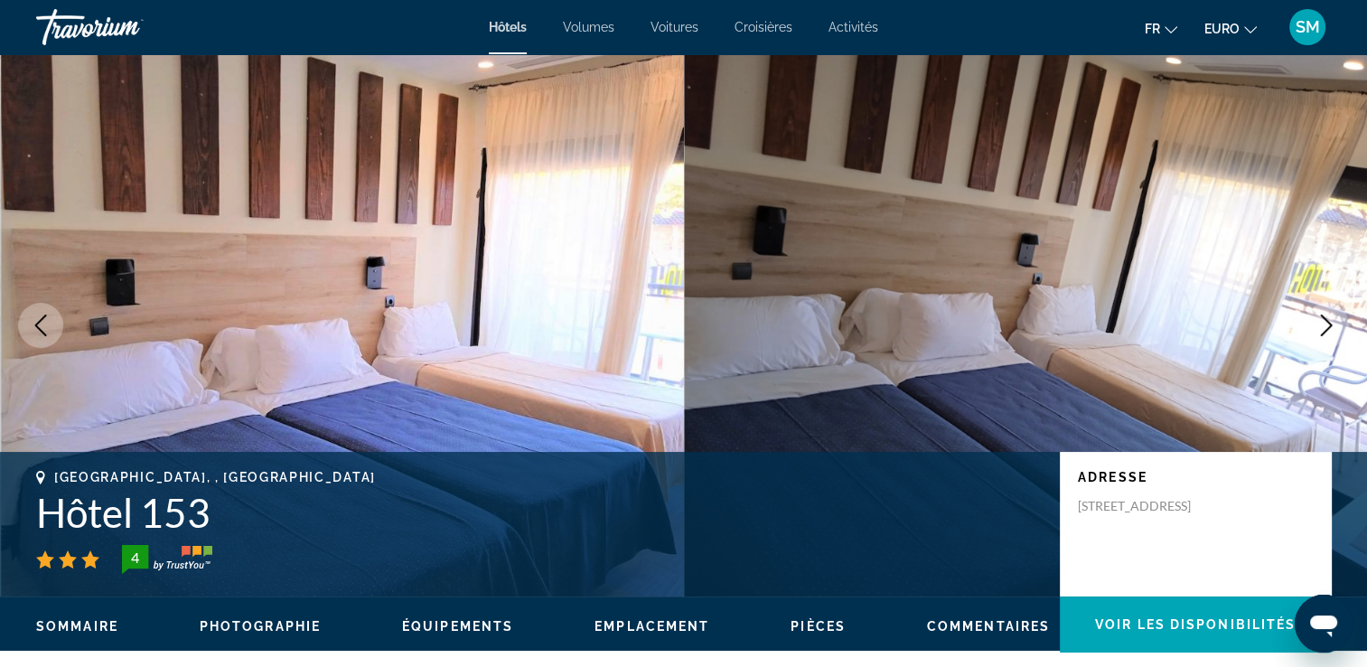
click at [1328, 333] on icon "Image suivante" at bounding box center [1327, 325] width 22 height 22
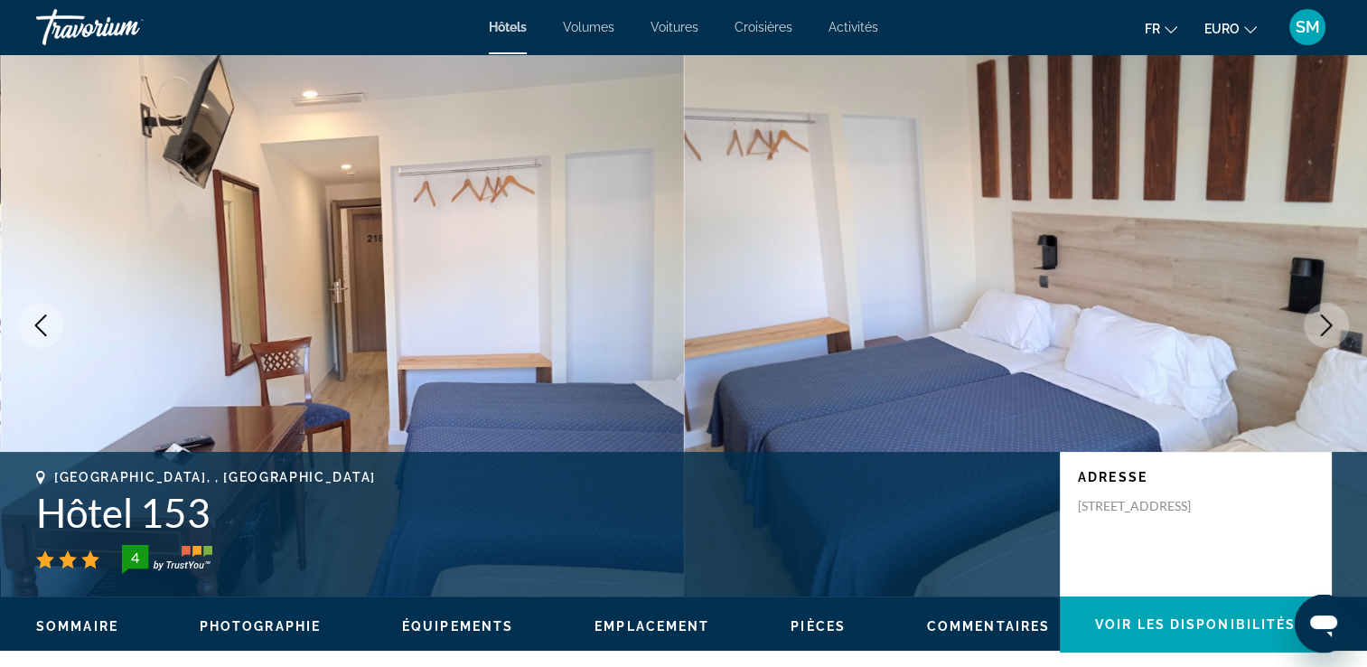
click at [1328, 333] on icon "Image suivante" at bounding box center [1327, 325] width 22 height 22
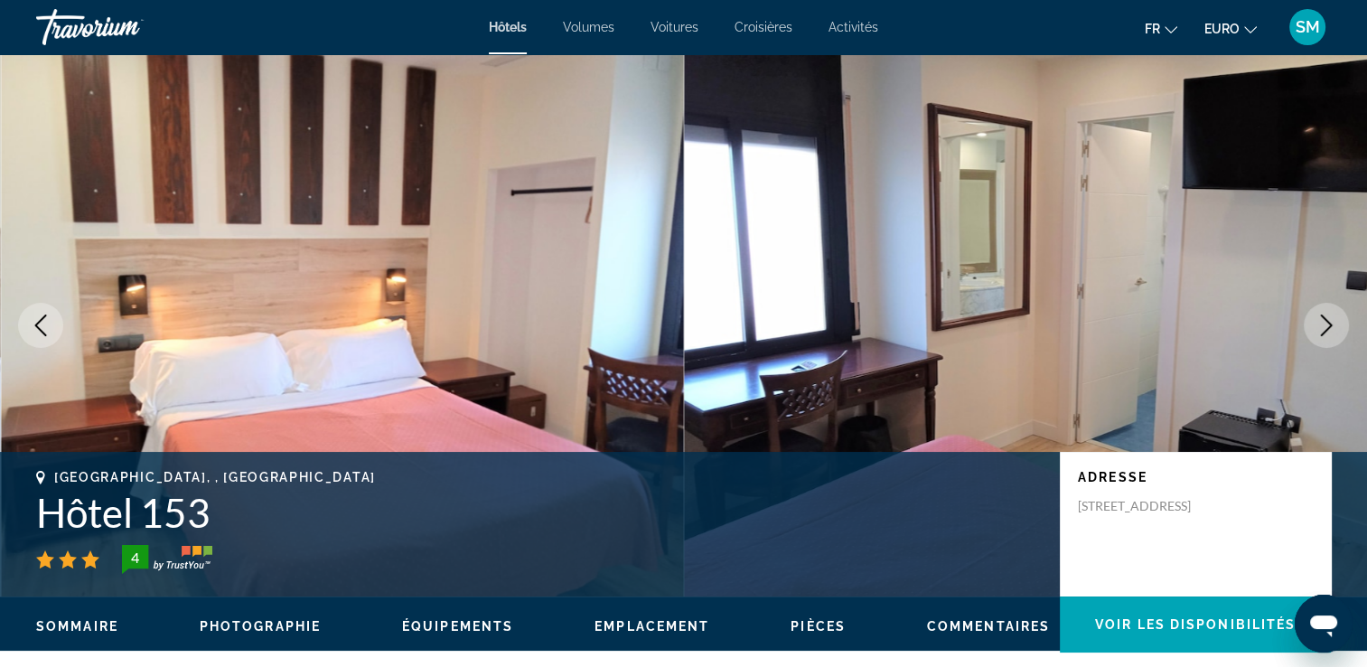
click at [1328, 333] on icon "Image suivante" at bounding box center [1327, 325] width 22 height 22
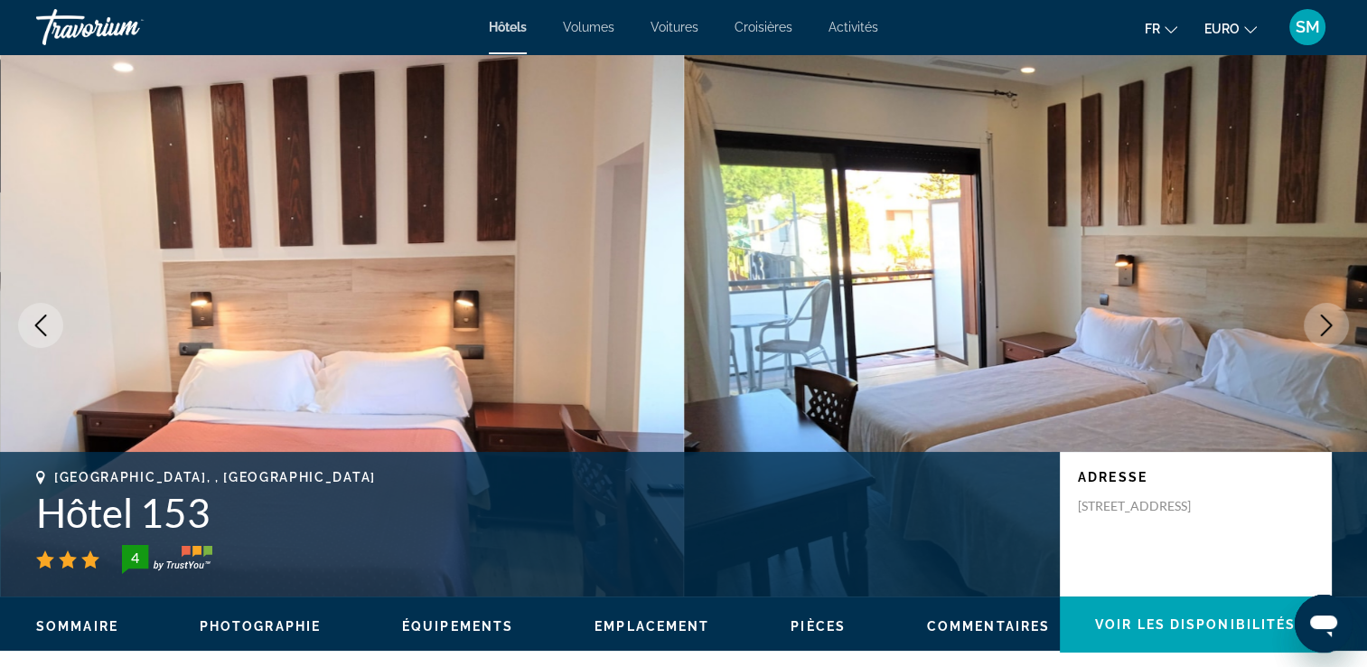
click at [1328, 333] on icon "Image suivante" at bounding box center [1327, 325] width 22 height 22
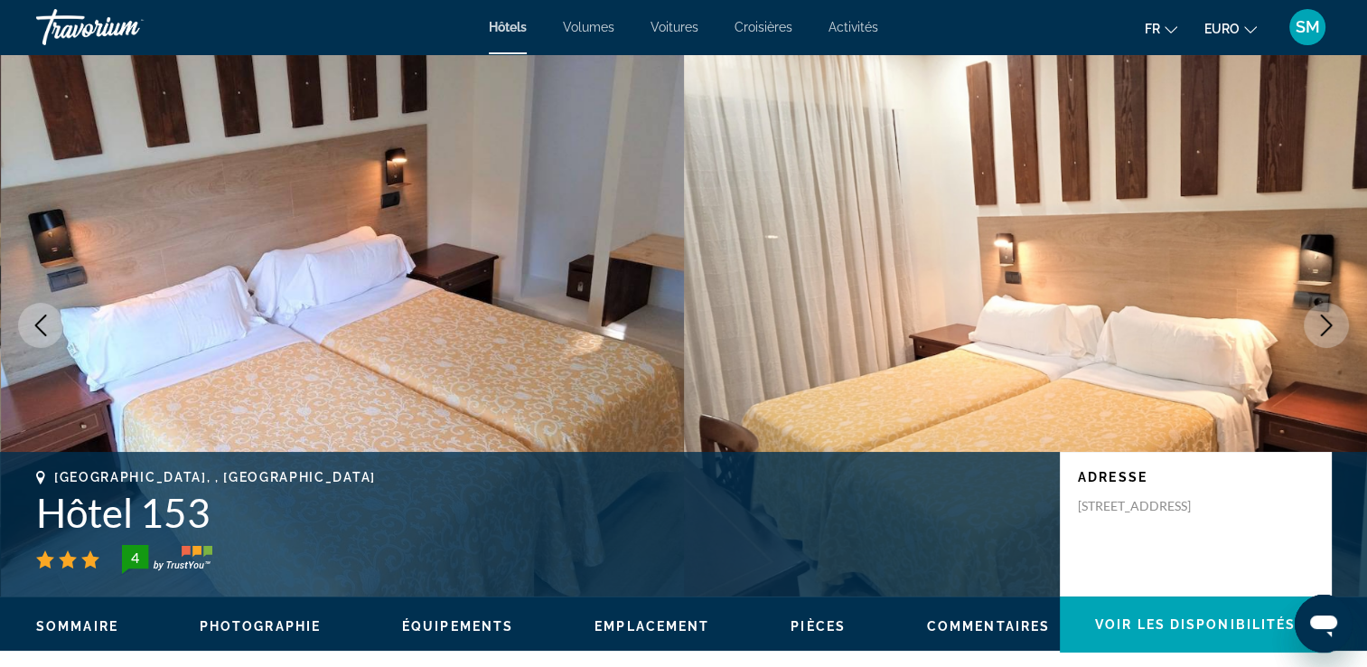
click at [1328, 333] on icon "Image suivante" at bounding box center [1327, 325] width 22 height 22
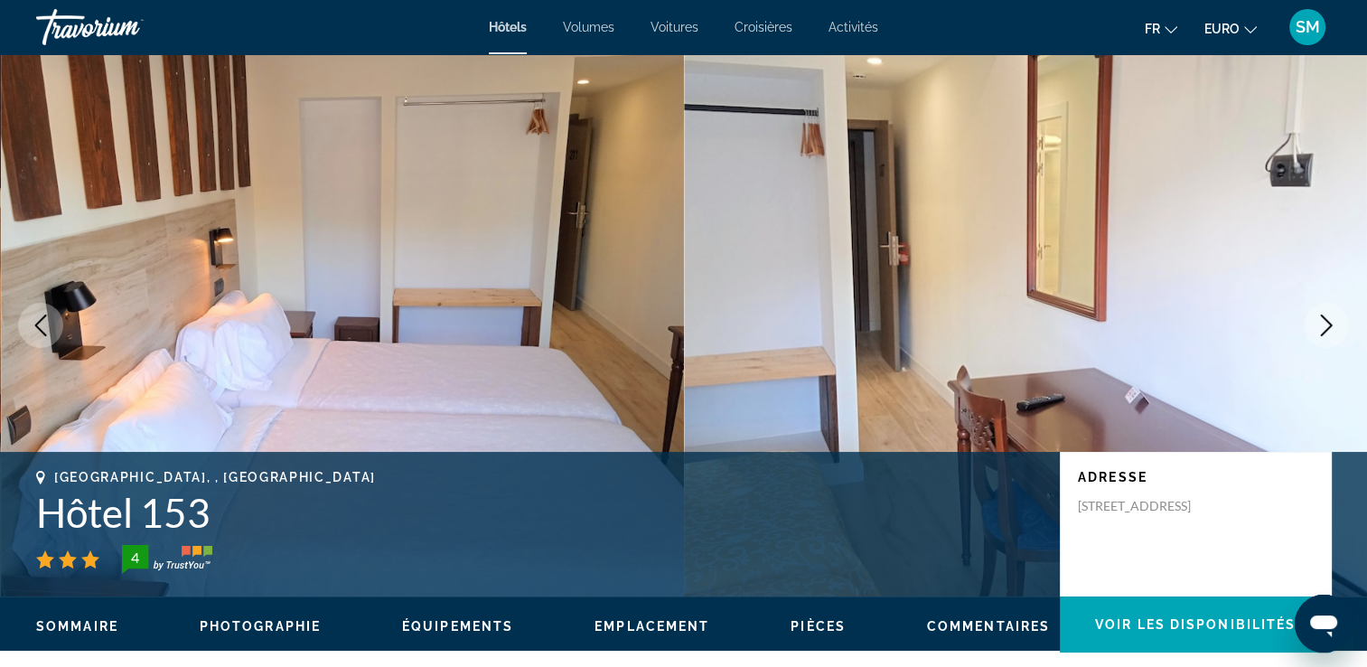
click at [1328, 333] on icon "Image suivante" at bounding box center [1327, 325] width 22 height 22
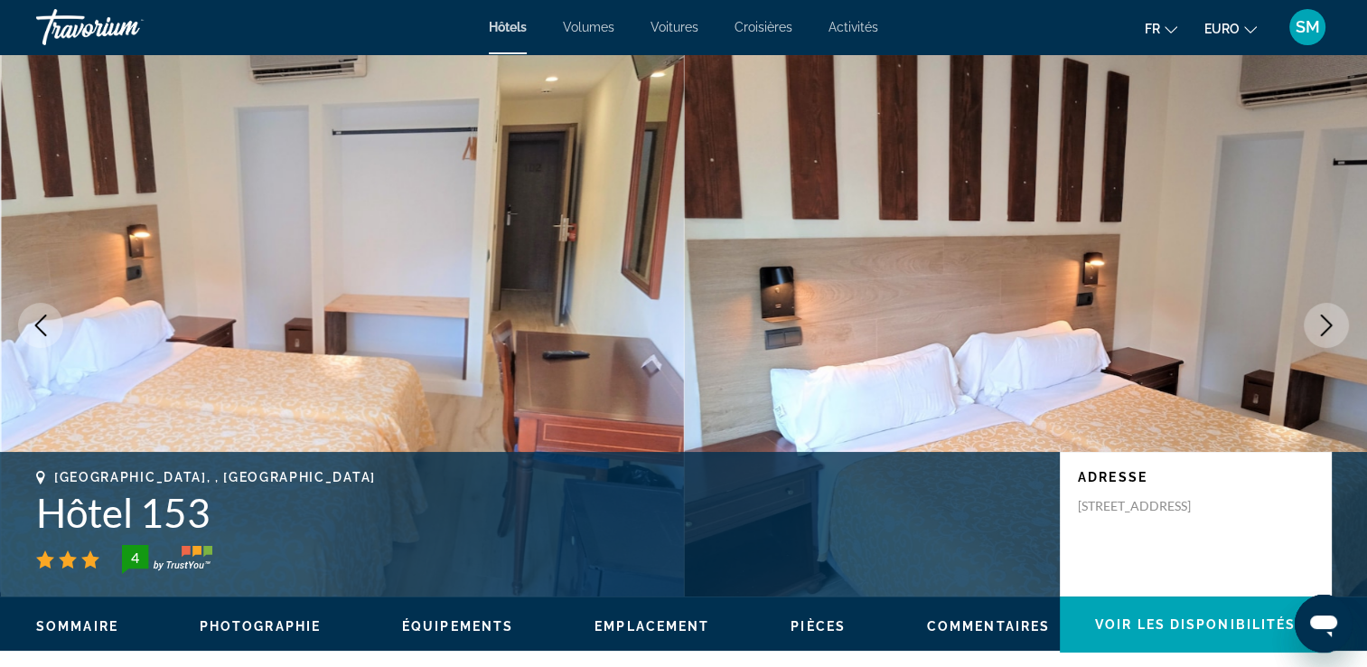
click at [1328, 333] on icon "Image suivante" at bounding box center [1327, 325] width 22 height 22
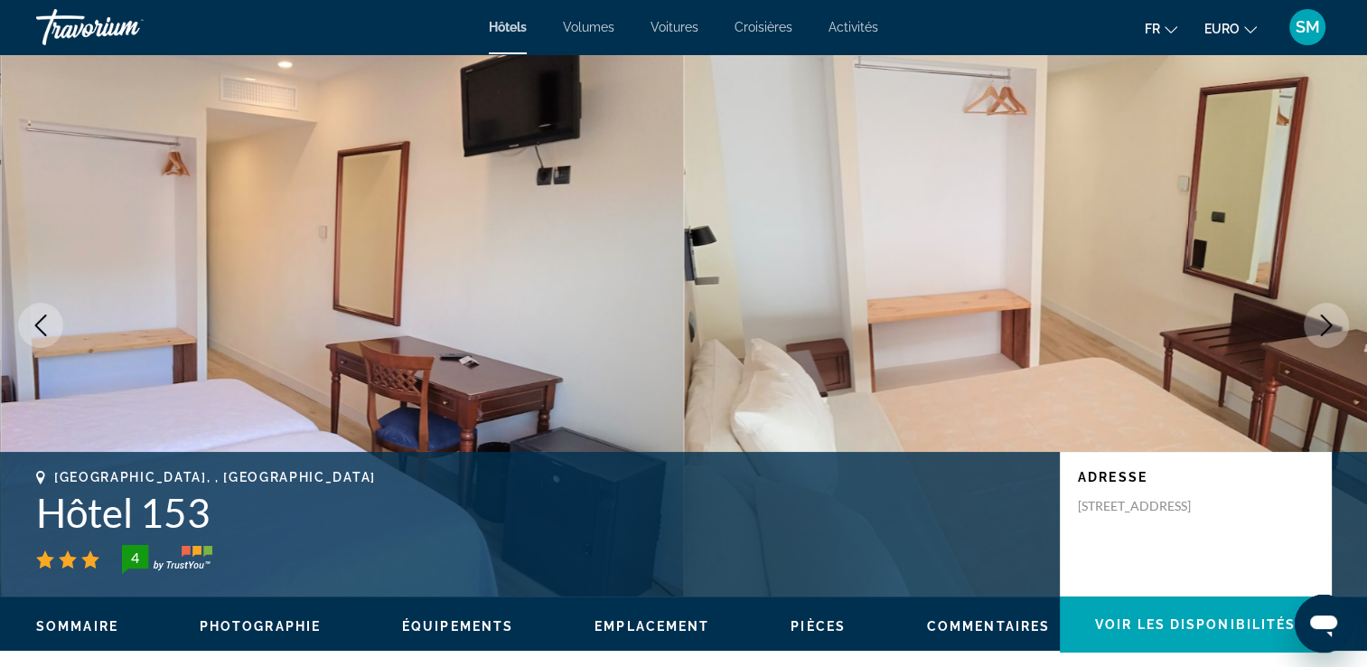
click at [1328, 333] on icon "Image suivante" at bounding box center [1327, 325] width 22 height 22
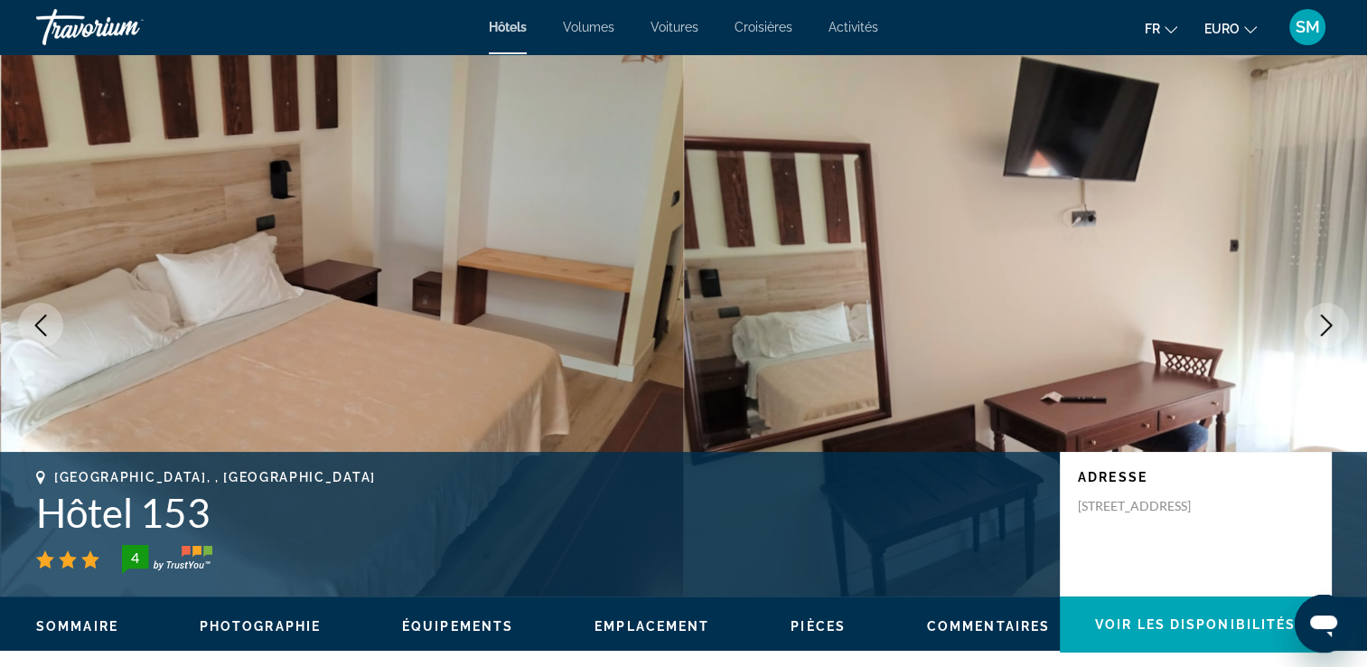
click at [1328, 333] on icon "Image suivante" at bounding box center [1327, 325] width 22 height 22
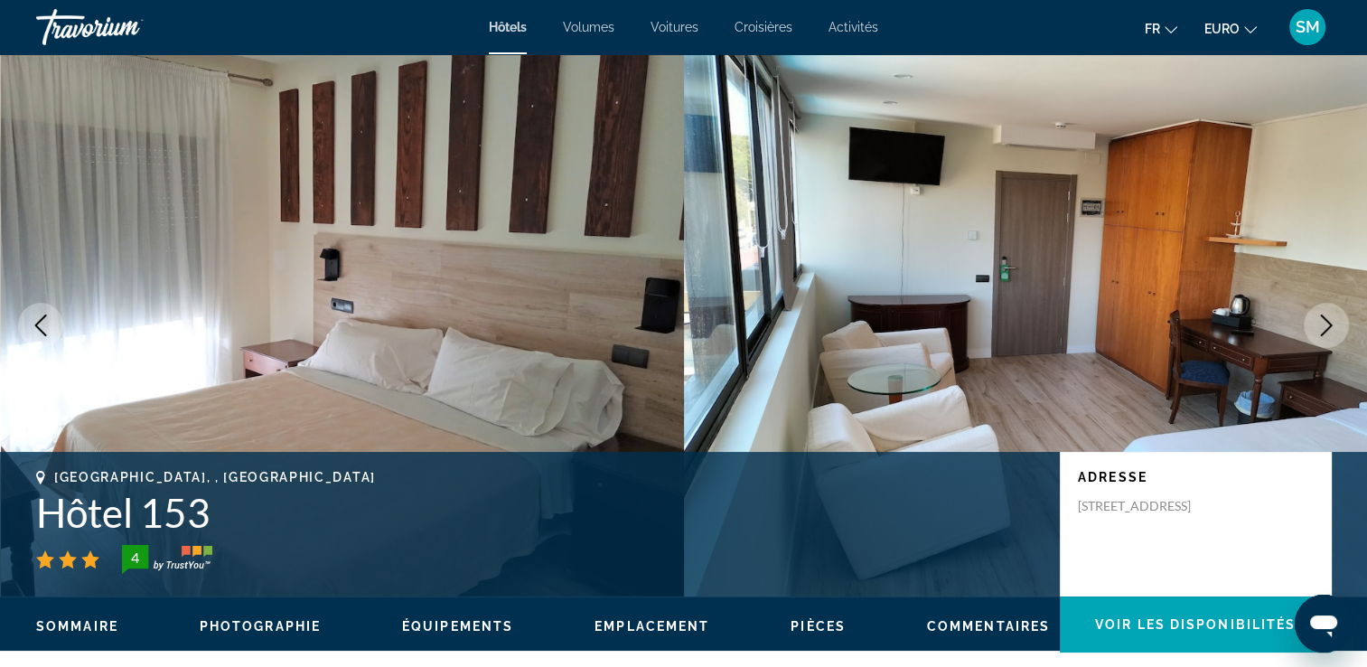
click at [1328, 333] on icon "Image suivante" at bounding box center [1327, 325] width 22 height 22
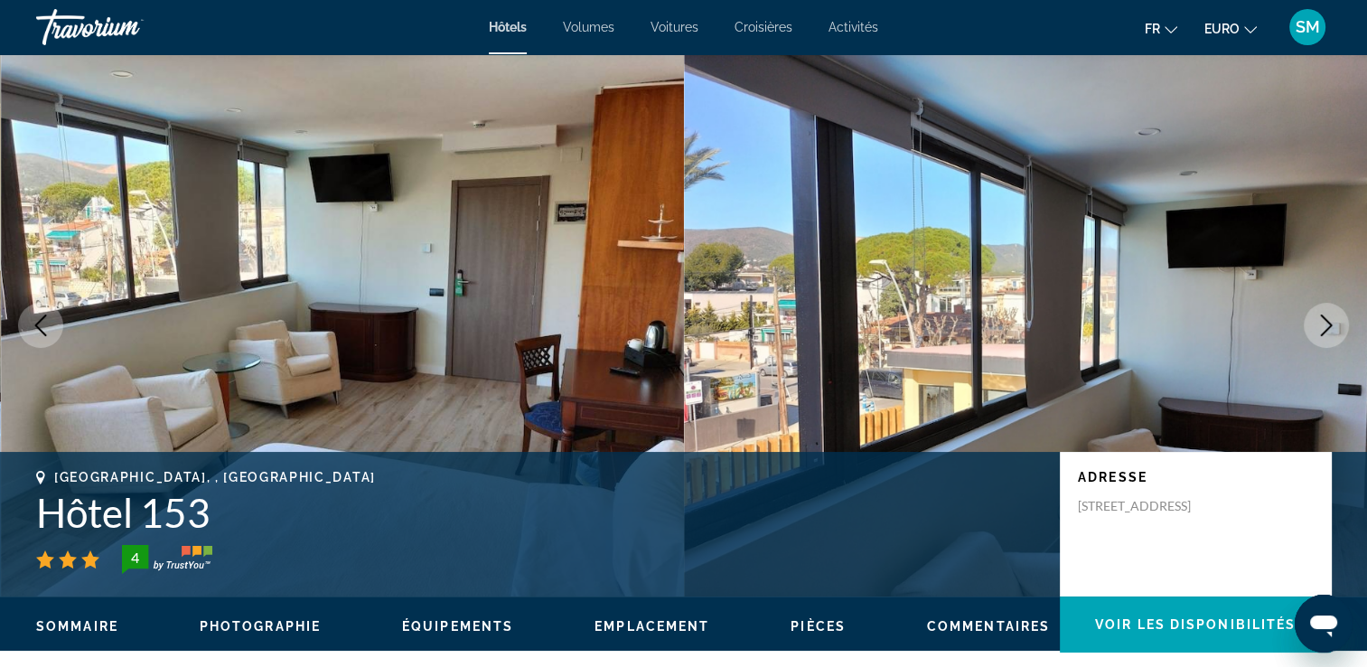
click at [1328, 333] on icon "Image suivante" at bounding box center [1327, 325] width 22 height 22
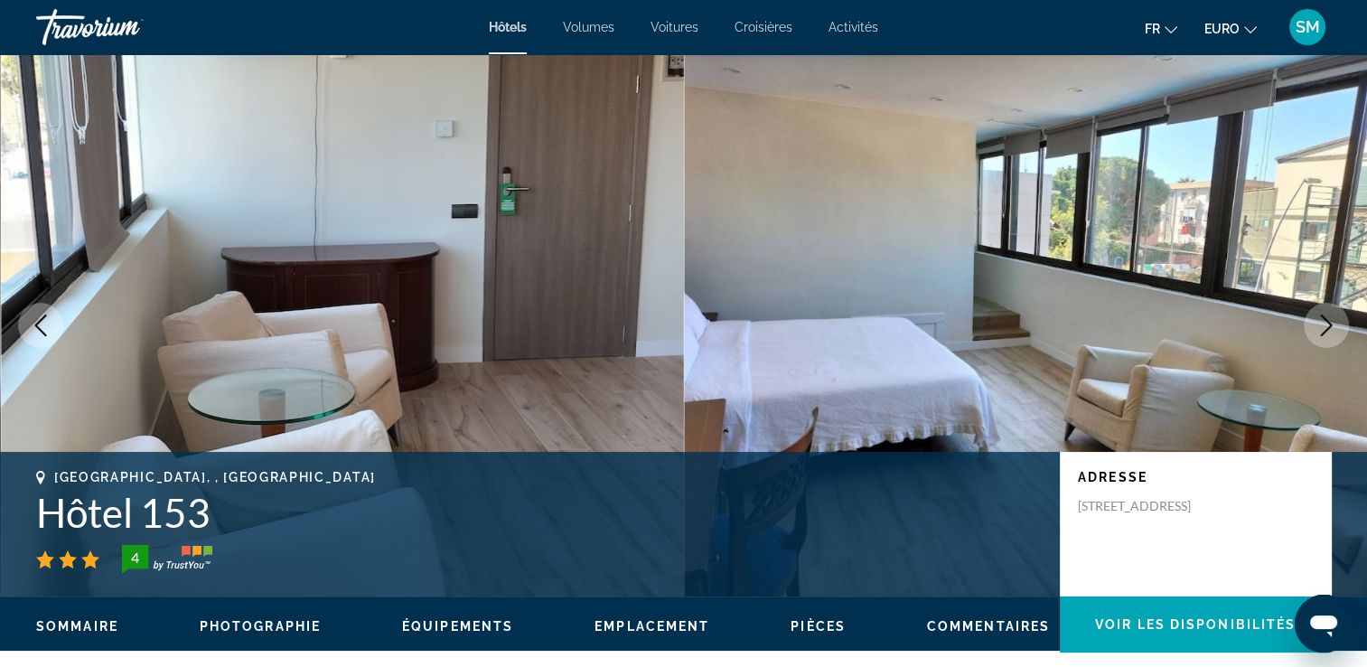
click at [1328, 333] on icon "Image suivante" at bounding box center [1327, 325] width 22 height 22
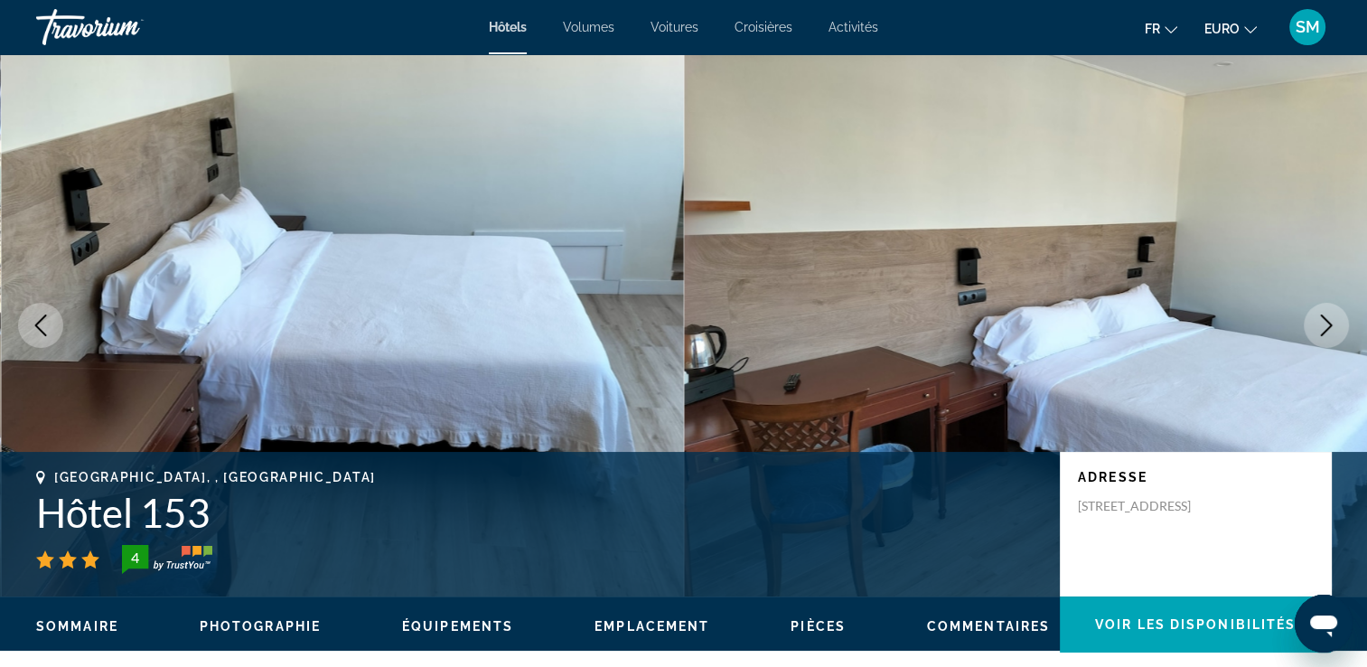
click at [1328, 333] on icon "Image suivante" at bounding box center [1327, 325] width 22 height 22
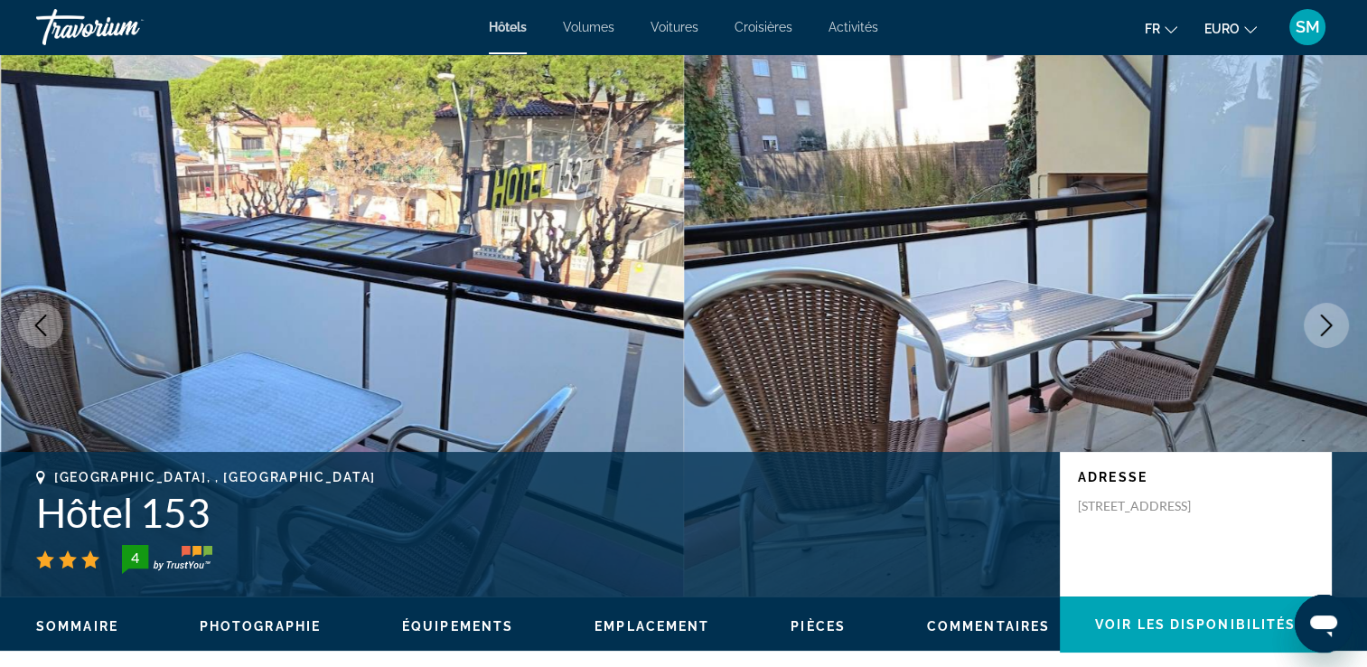
click at [1328, 333] on icon "Image suivante" at bounding box center [1327, 325] width 22 height 22
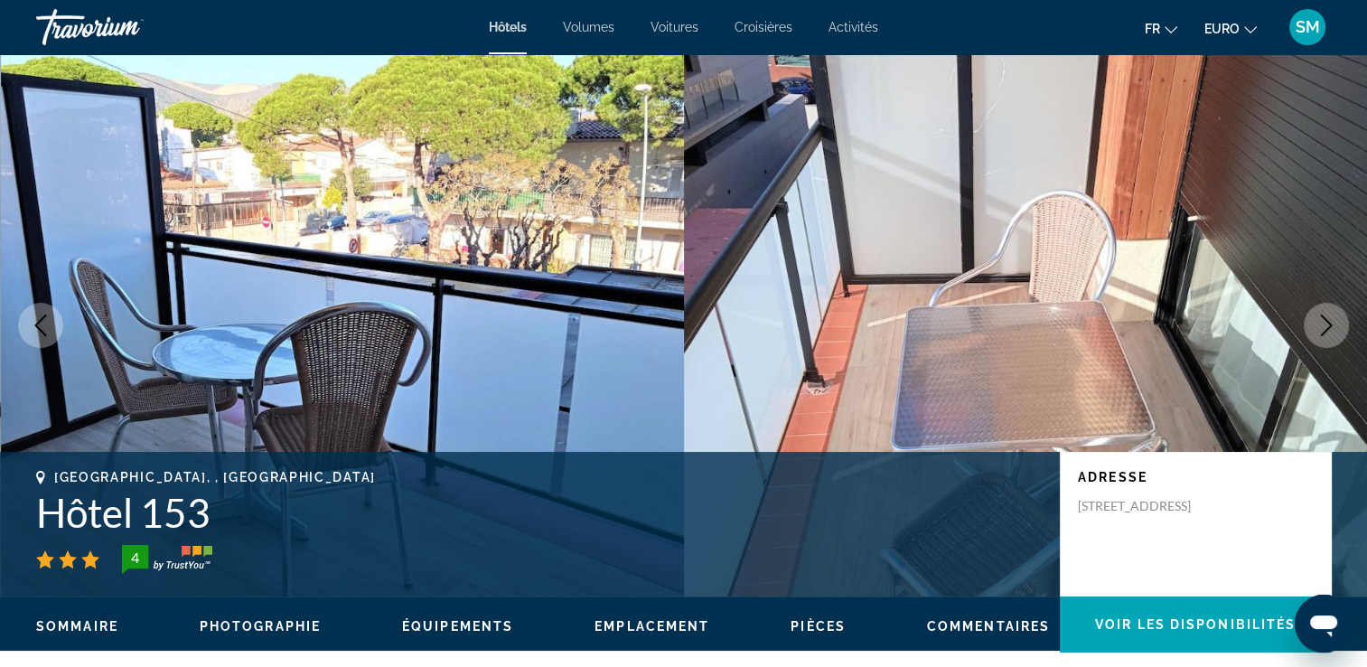
click at [1328, 333] on icon "Image suivante" at bounding box center [1327, 325] width 22 height 22
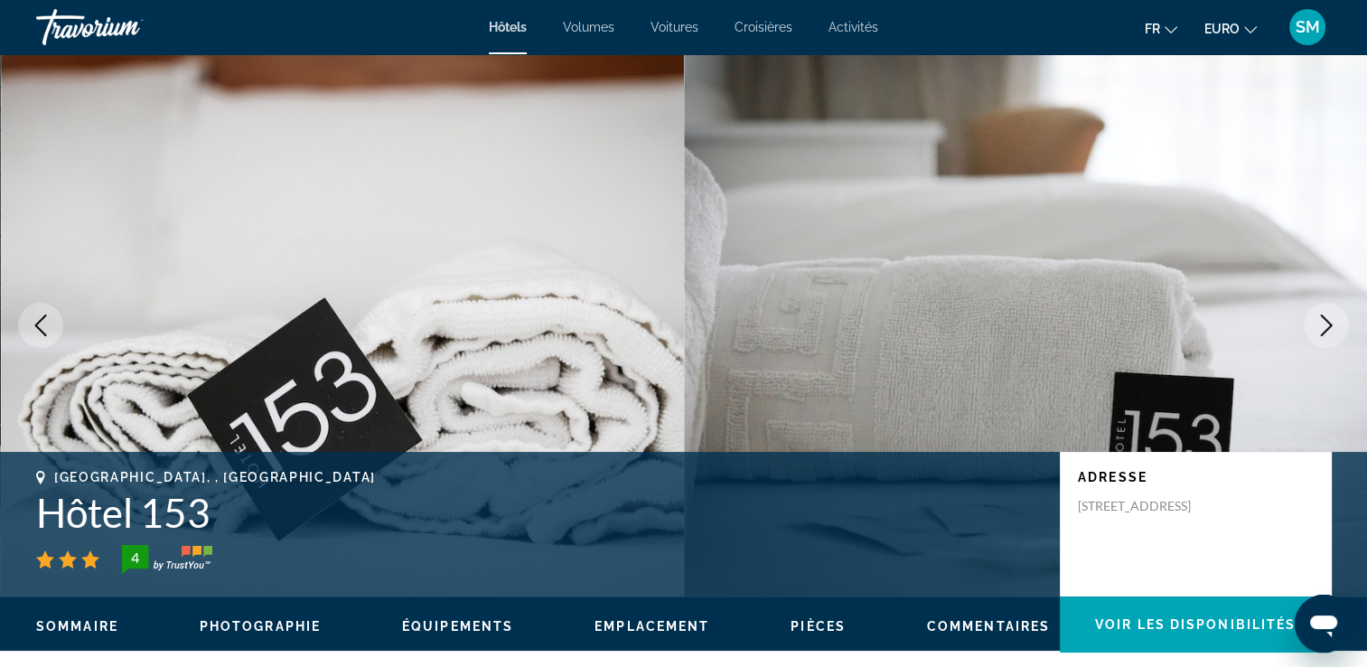
click at [1328, 333] on icon "Image suivante" at bounding box center [1327, 325] width 22 height 22
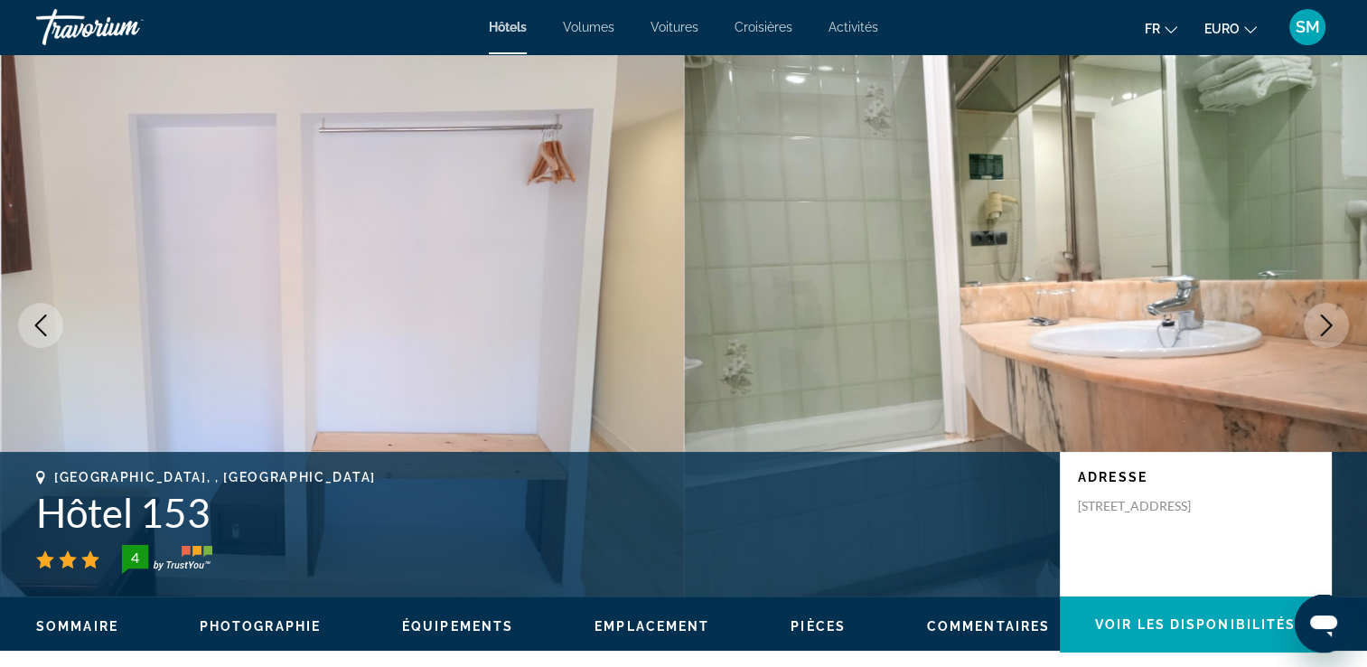
click at [1328, 333] on icon "Image suivante" at bounding box center [1327, 325] width 22 height 22
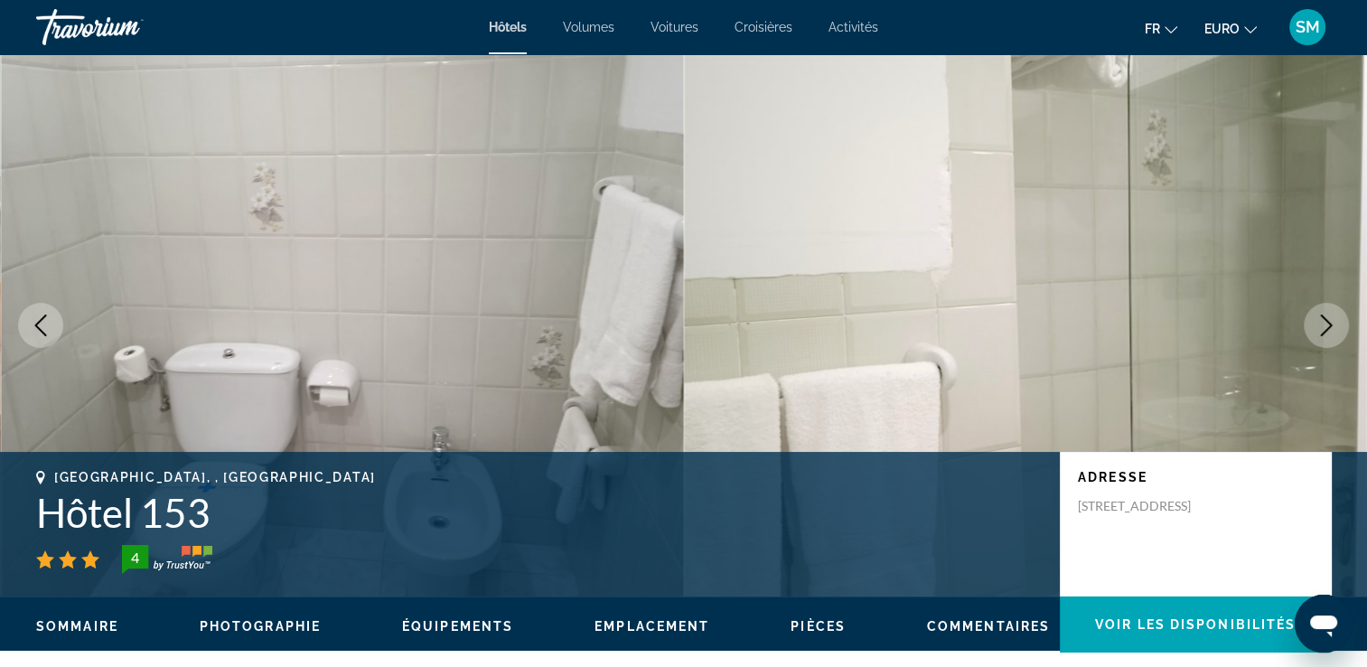
click at [1328, 333] on icon "Image suivante" at bounding box center [1327, 325] width 22 height 22
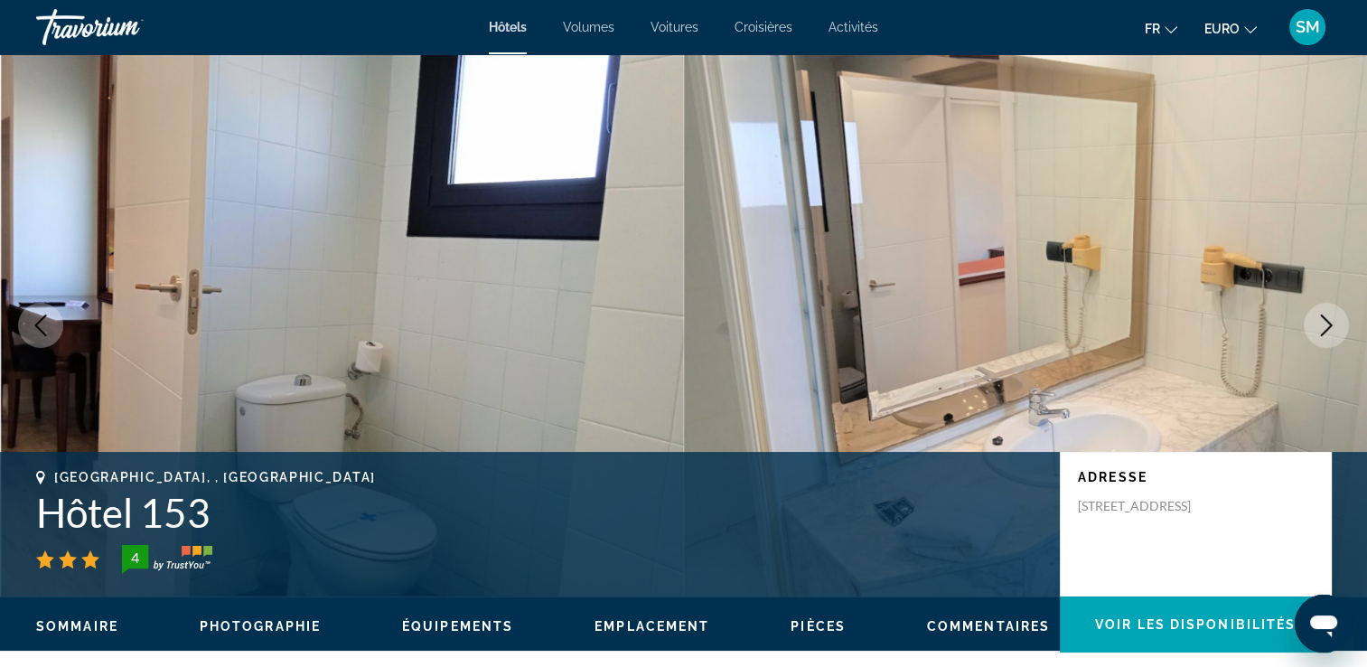
click at [1328, 333] on icon "Image suivante" at bounding box center [1327, 325] width 22 height 22
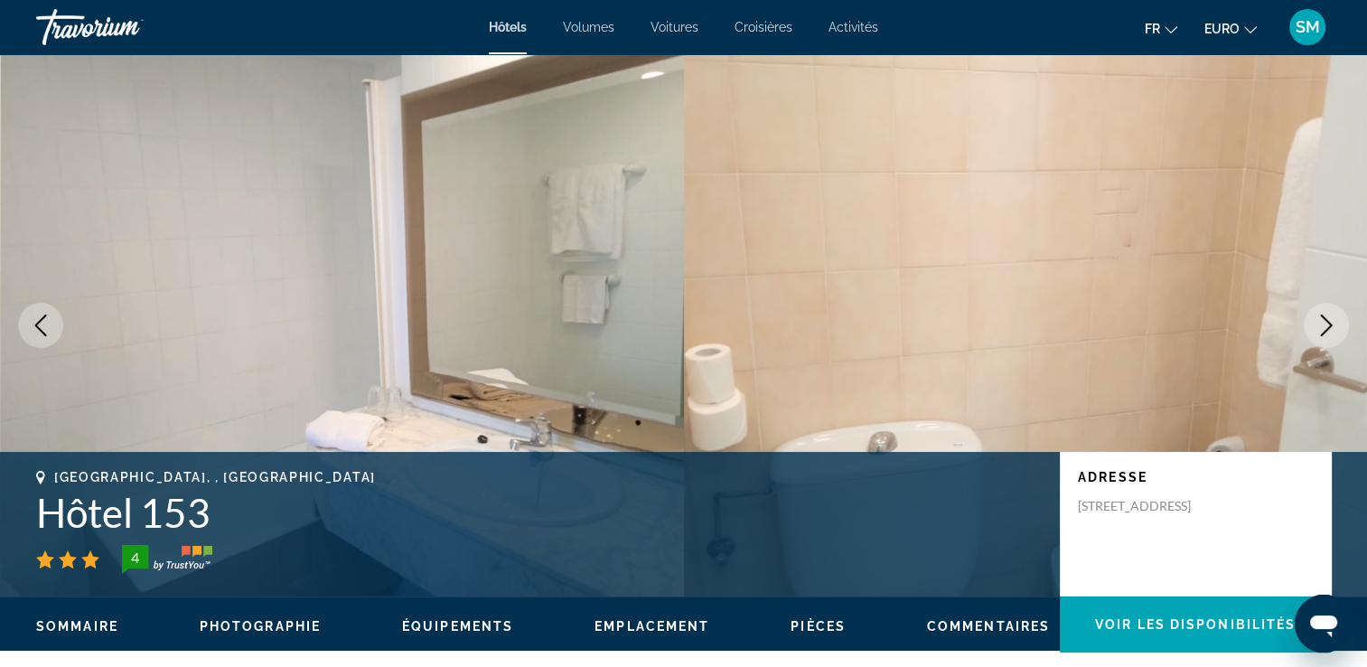
click at [1328, 333] on icon "Image suivante" at bounding box center [1327, 325] width 22 height 22
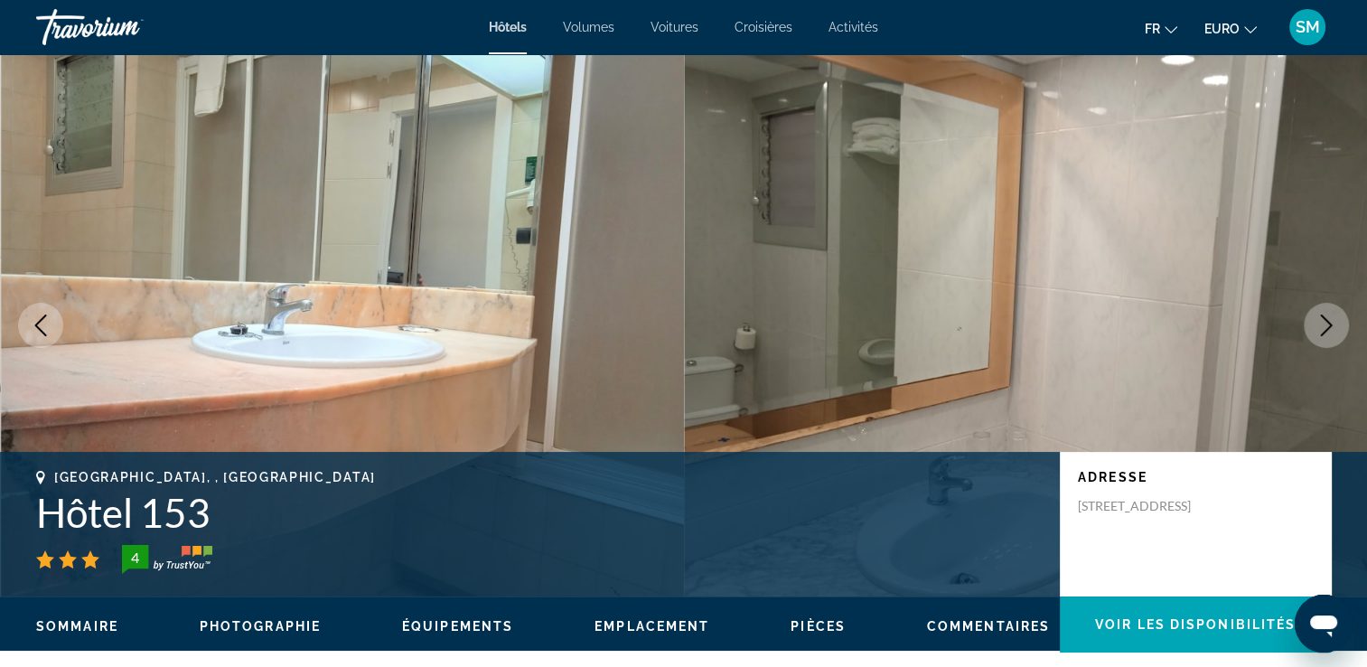
click at [1328, 333] on icon "Image suivante" at bounding box center [1327, 325] width 22 height 22
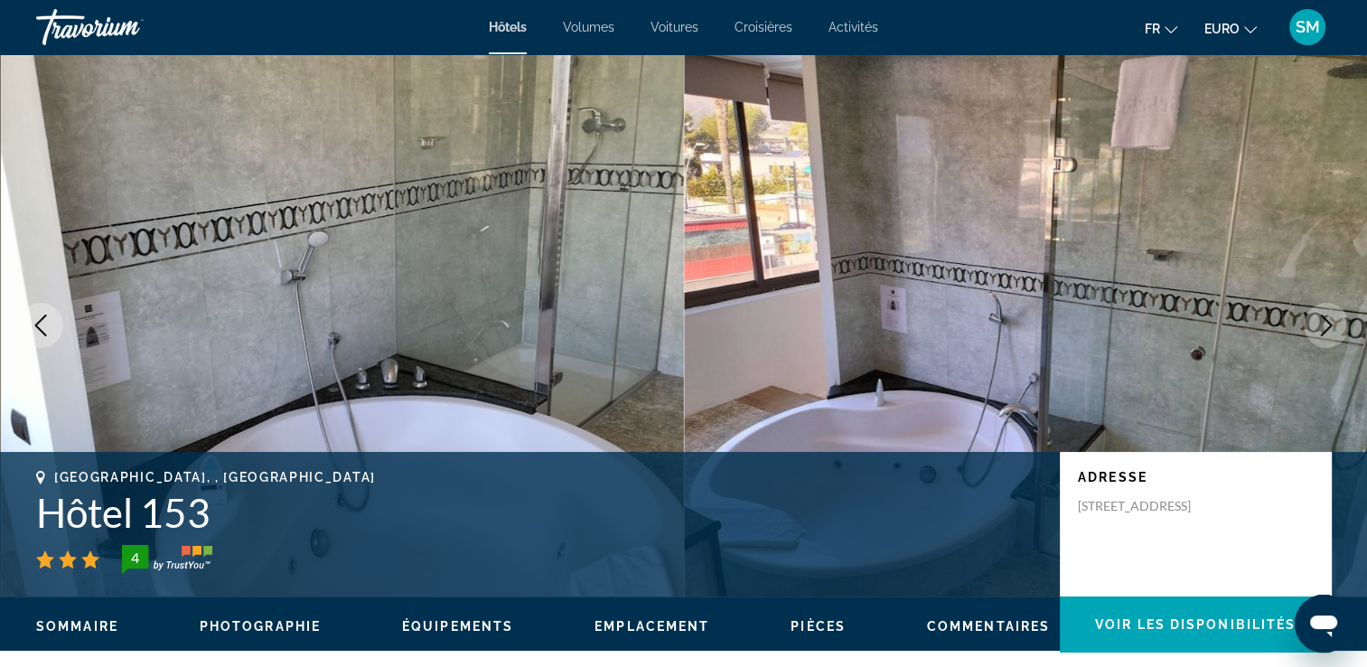
click at [1328, 333] on icon "Image suivante" at bounding box center [1327, 325] width 22 height 22
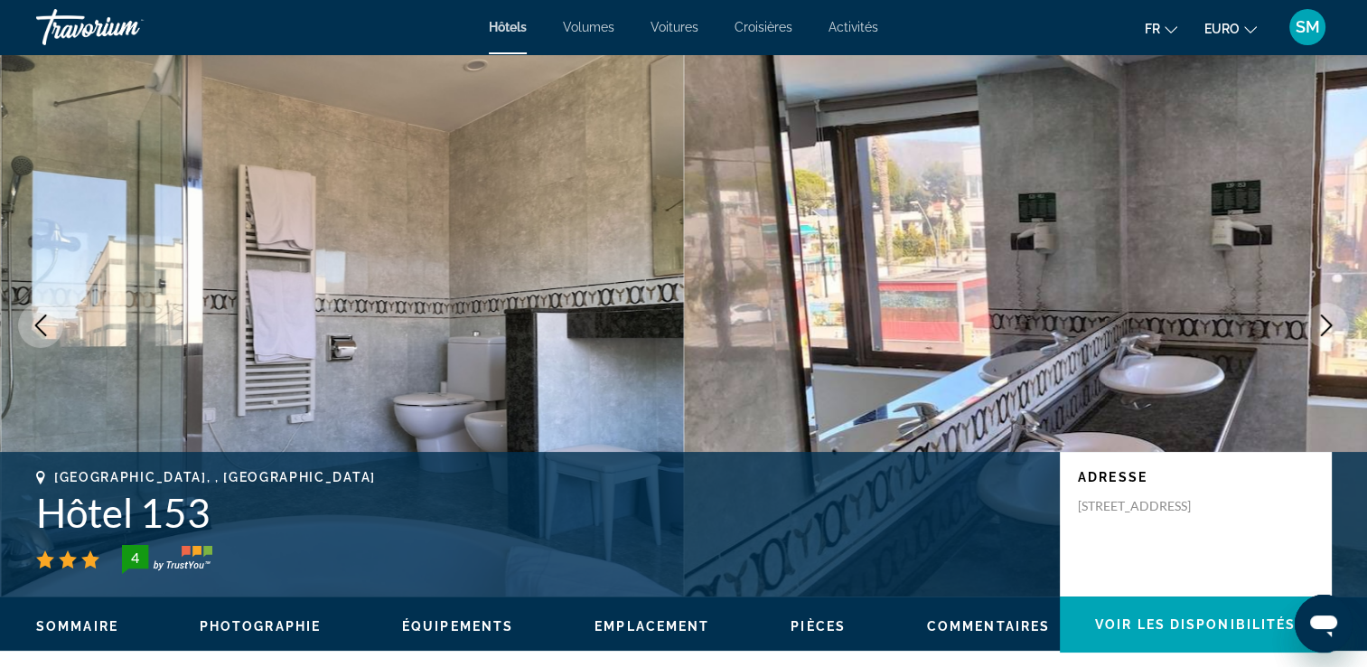
click at [1328, 333] on icon "Image suivante" at bounding box center [1327, 325] width 22 height 22
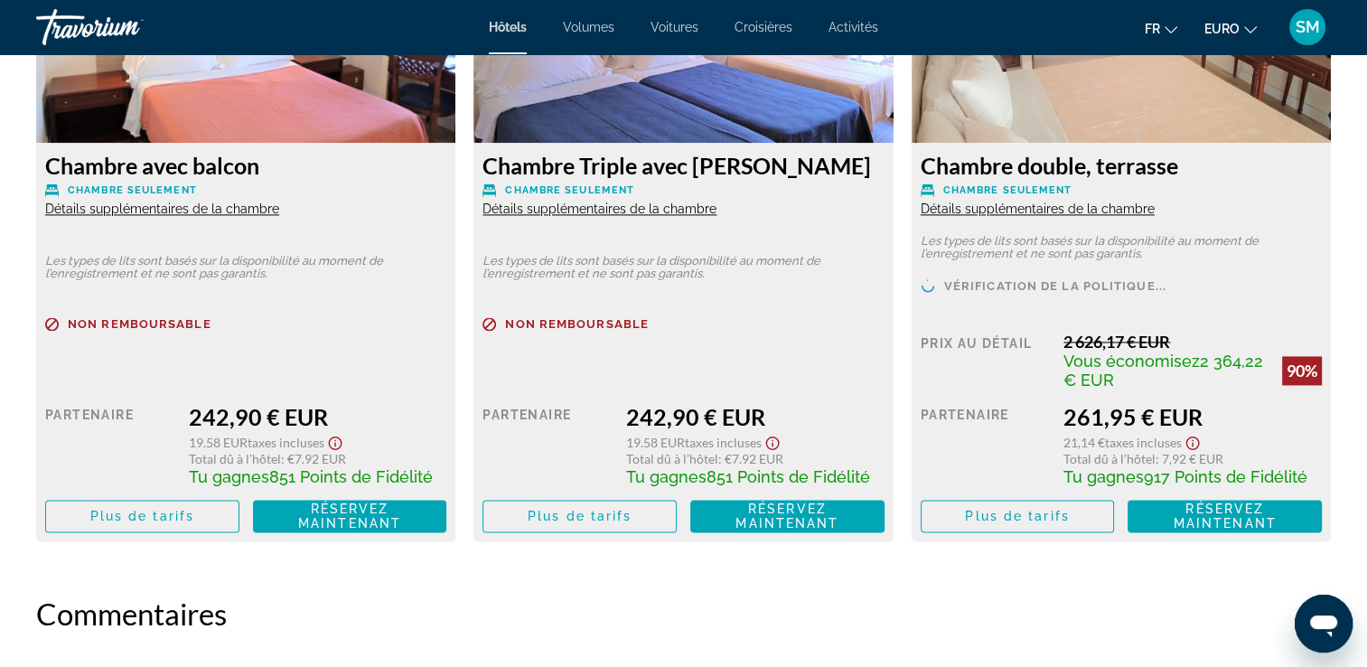
scroll to position [2524, 0]
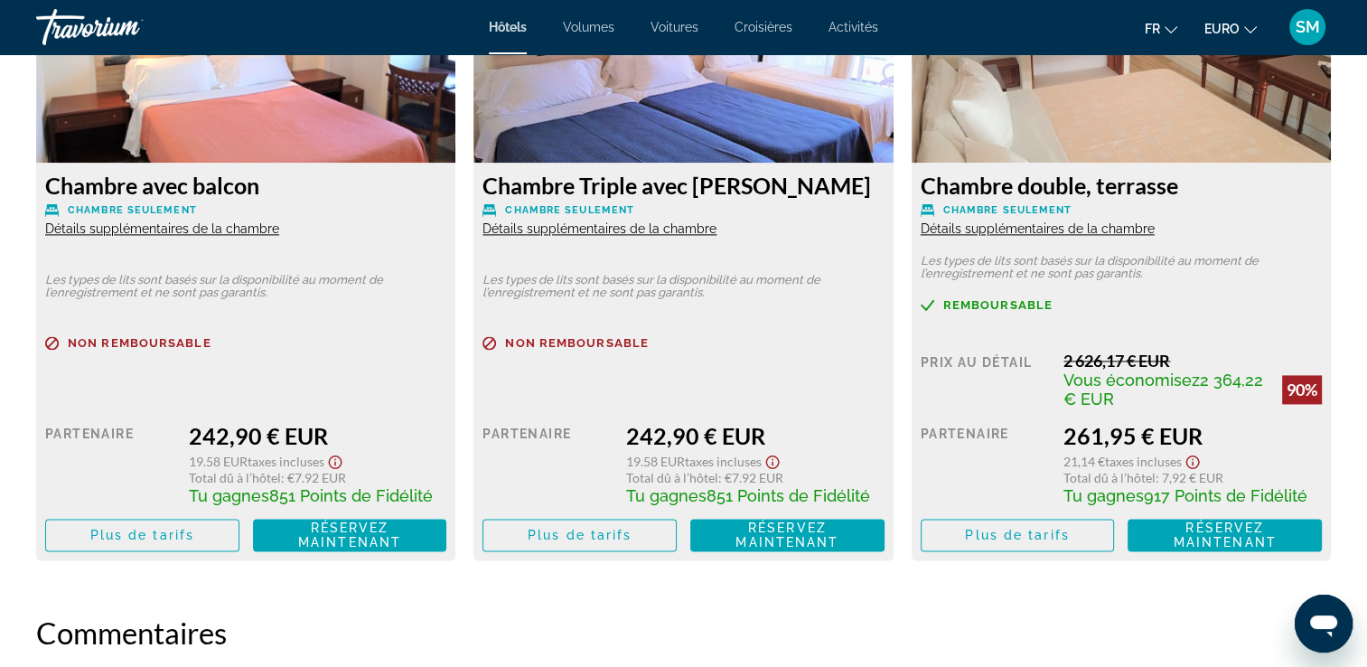
click at [1228, 121] on img "Contenu principal" at bounding box center [1121, 50] width 419 height 226
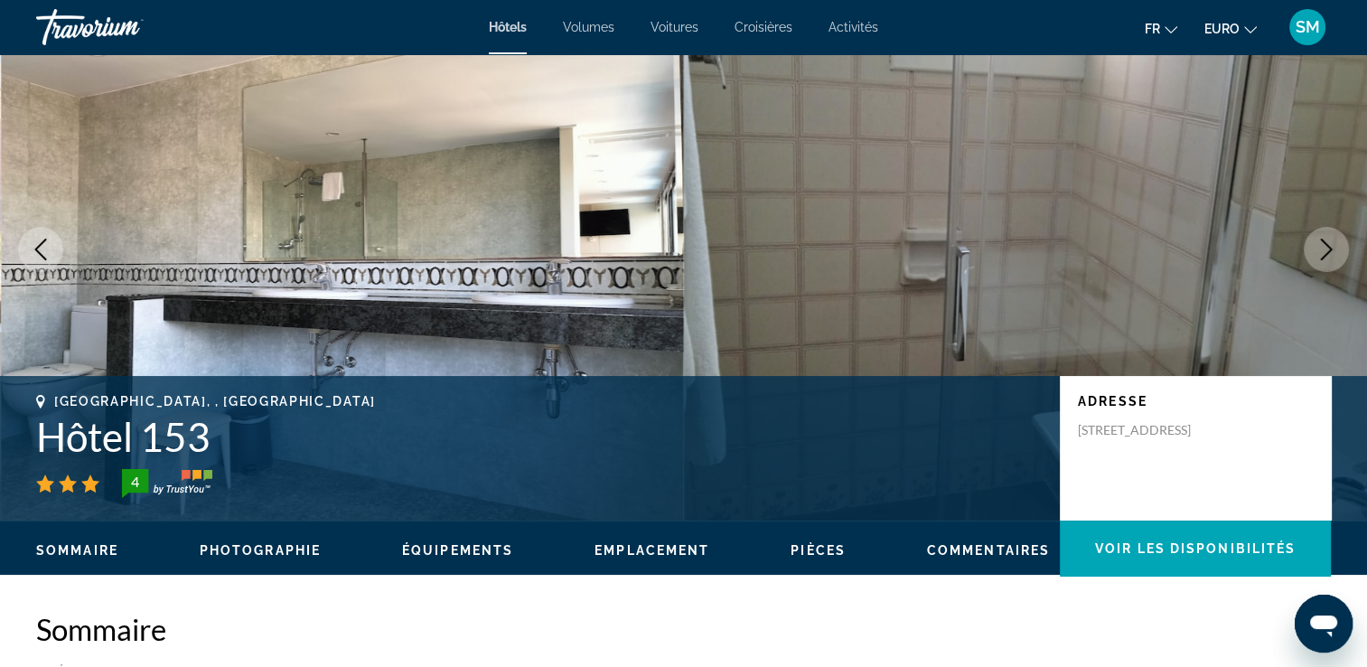
scroll to position [0, 0]
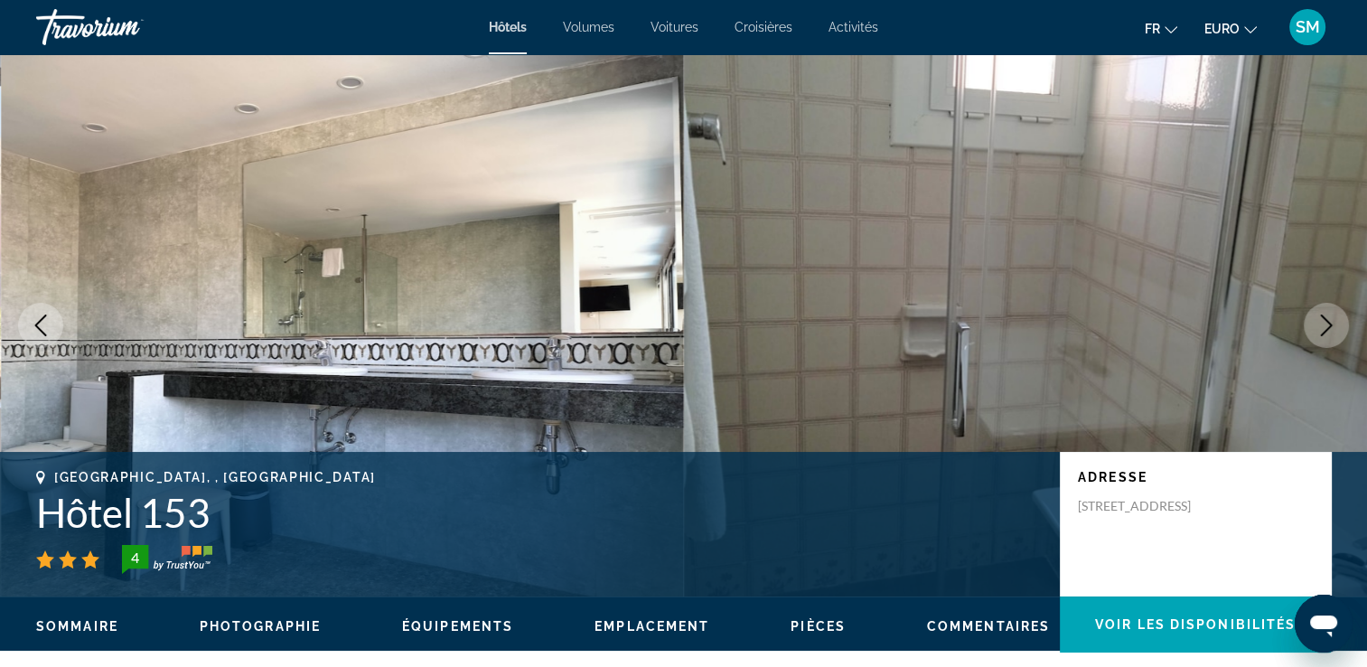
click at [1322, 323] on icon "Image suivante" at bounding box center [1327, 325] width 22 height 22
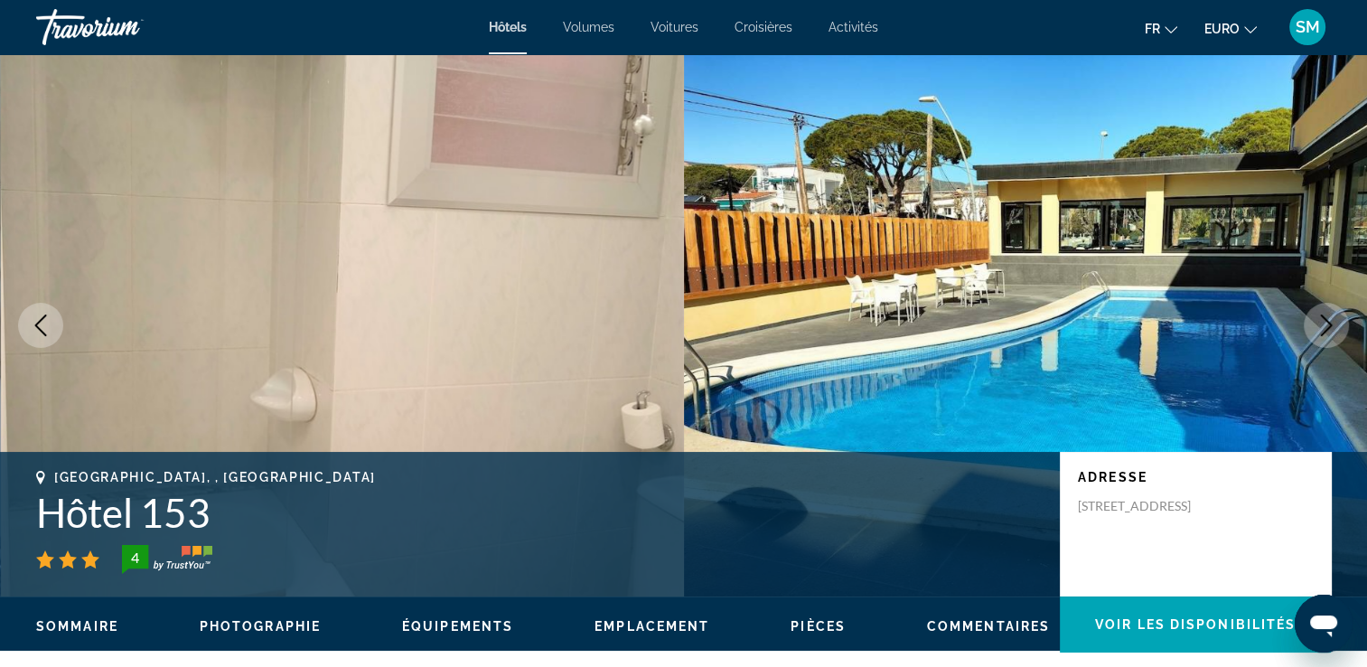
click at [1322, 323] on icon "Image suivante" at bounding box center [1327, 325] width 22 height 22
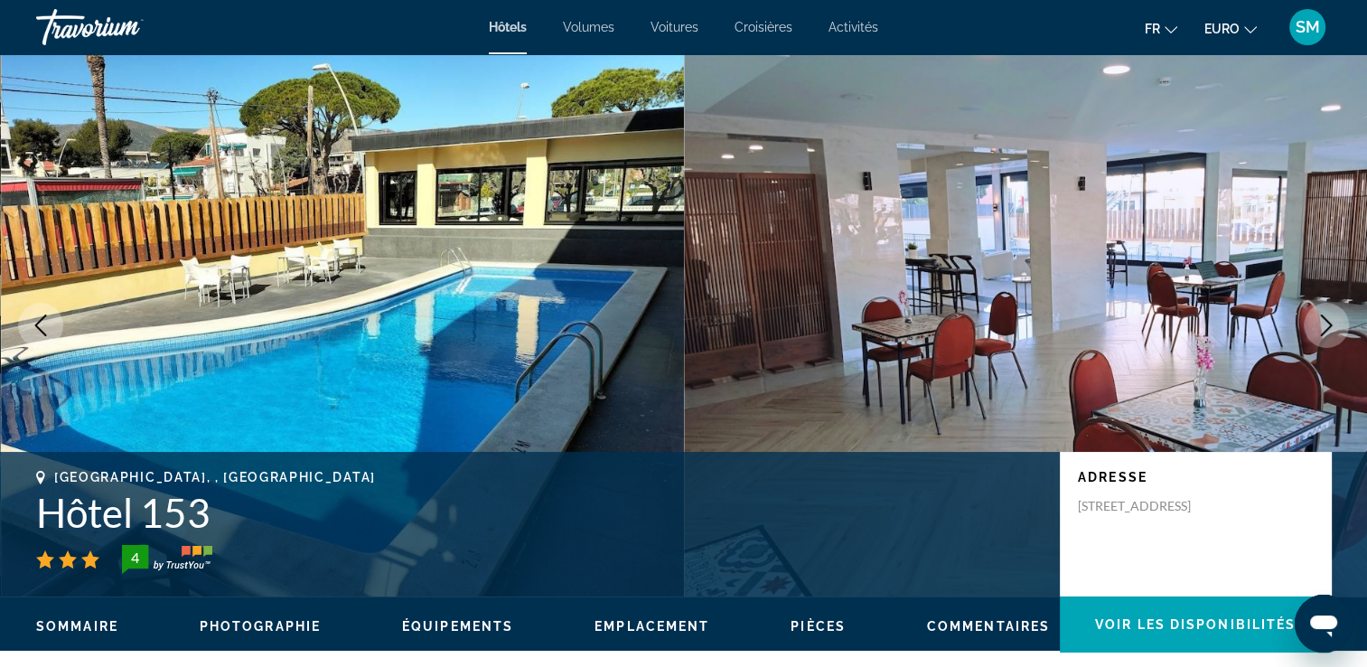
click at [1322, 323] on icon "Image suivante" at bounding box center [1327, 325] width 22 height 22
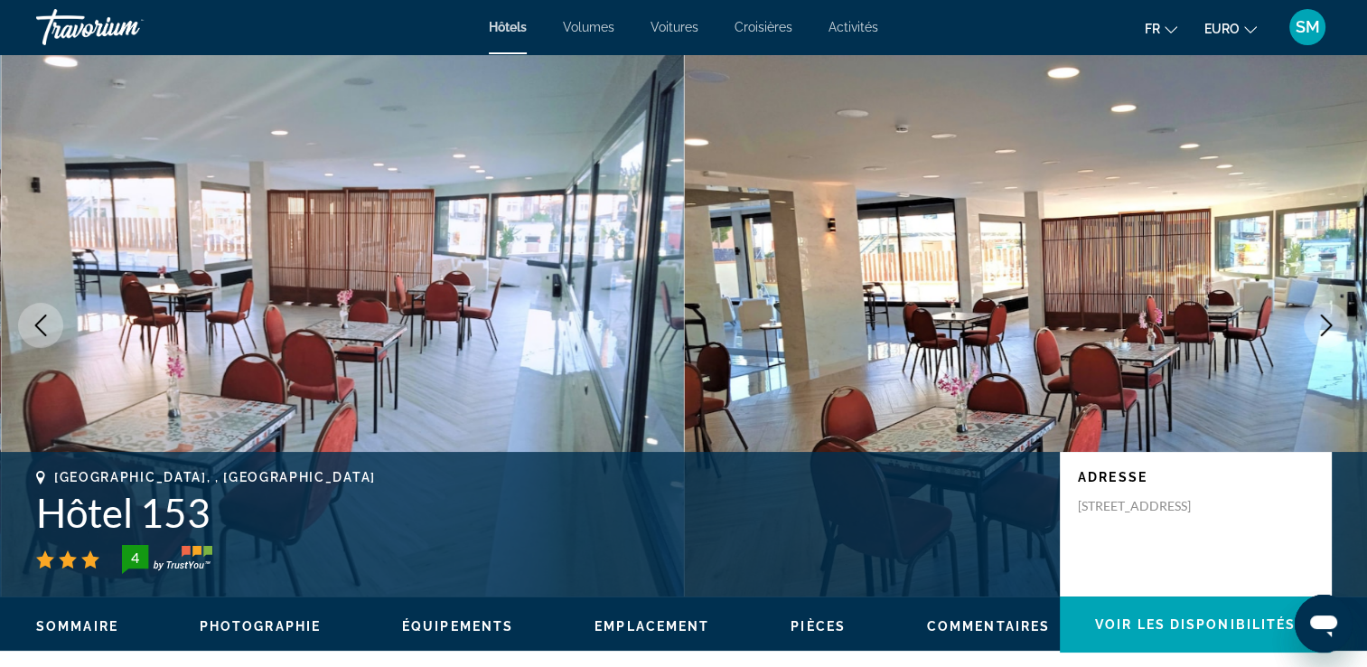
click at [1322, 323] on icon "Image suivante" at bounding box center [1327, 325] width 22 height 22
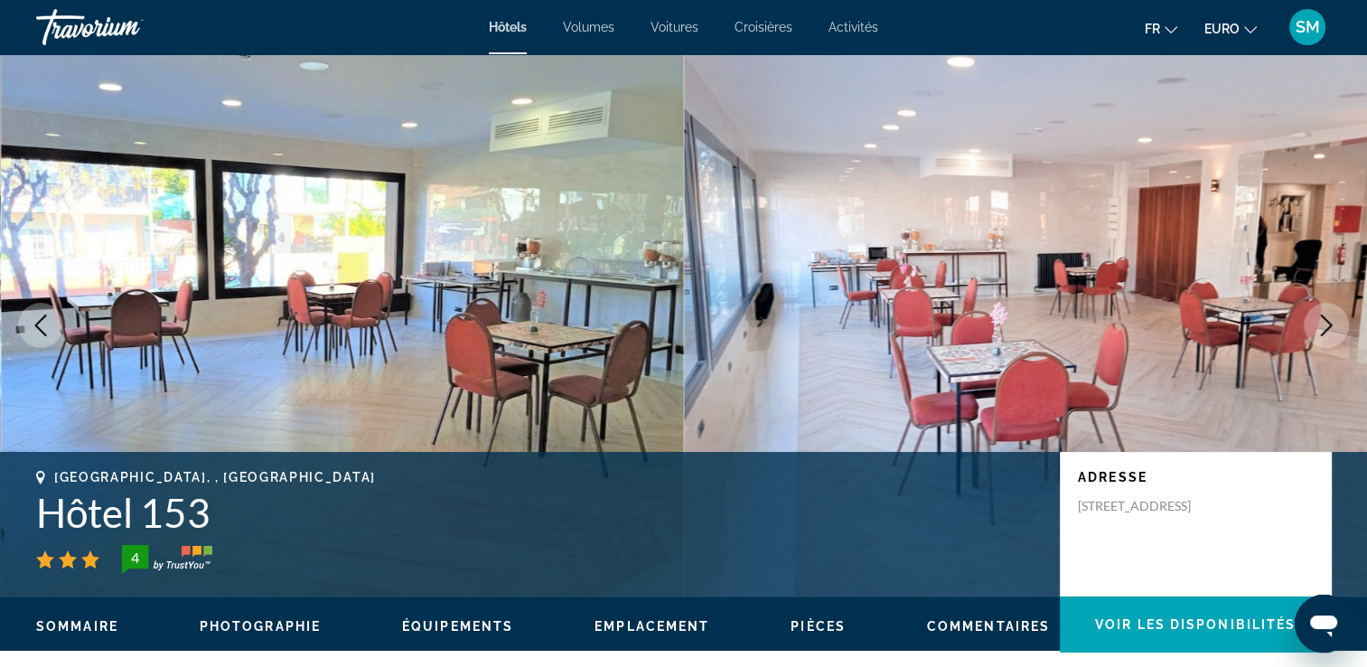
click at [1322, 323] on icon "Image suivante" at bounding box center [1327, 325] width 22 height 22
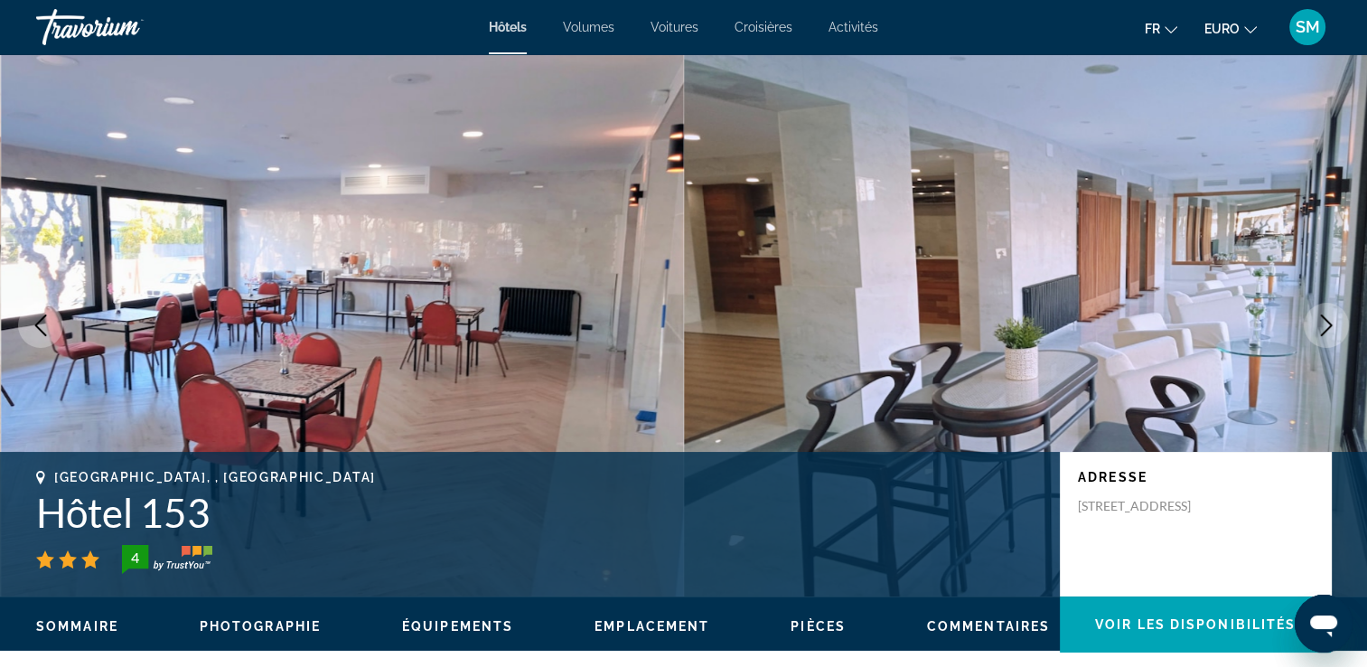
click at [1322, 323] on icon "Image suivante" at bounding box center [1327, 325] width 22 height 22
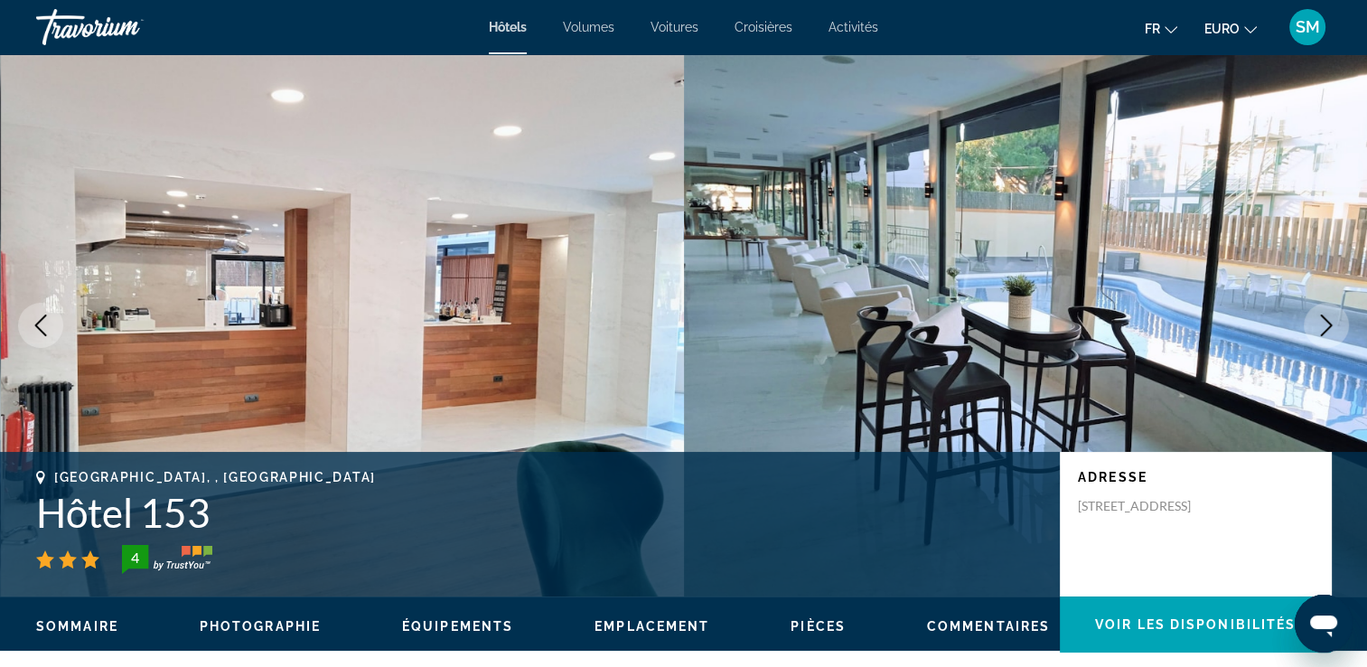
click at [1322, 323] on icon "Image suivante" at bounding box center [1327, 325] width 22 height 22
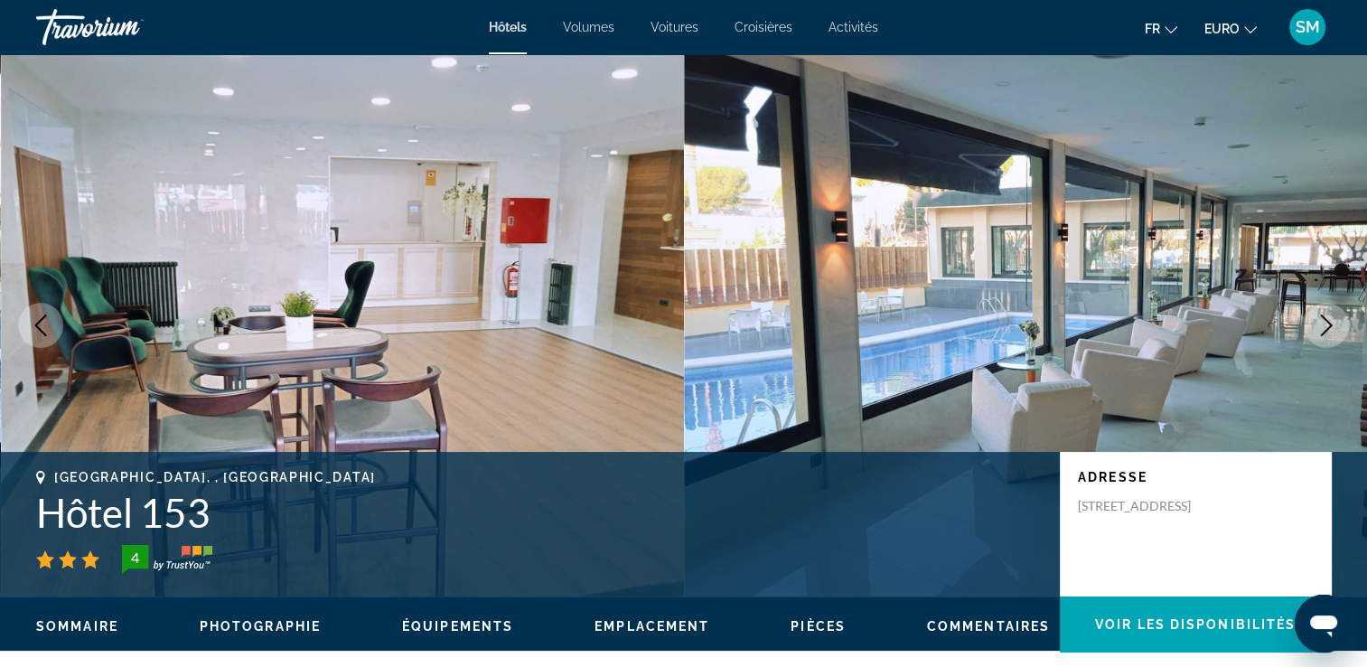
click at [1322, 323] on icon "Image suivante" at bounding box center [1327, 325] width 22 height 22
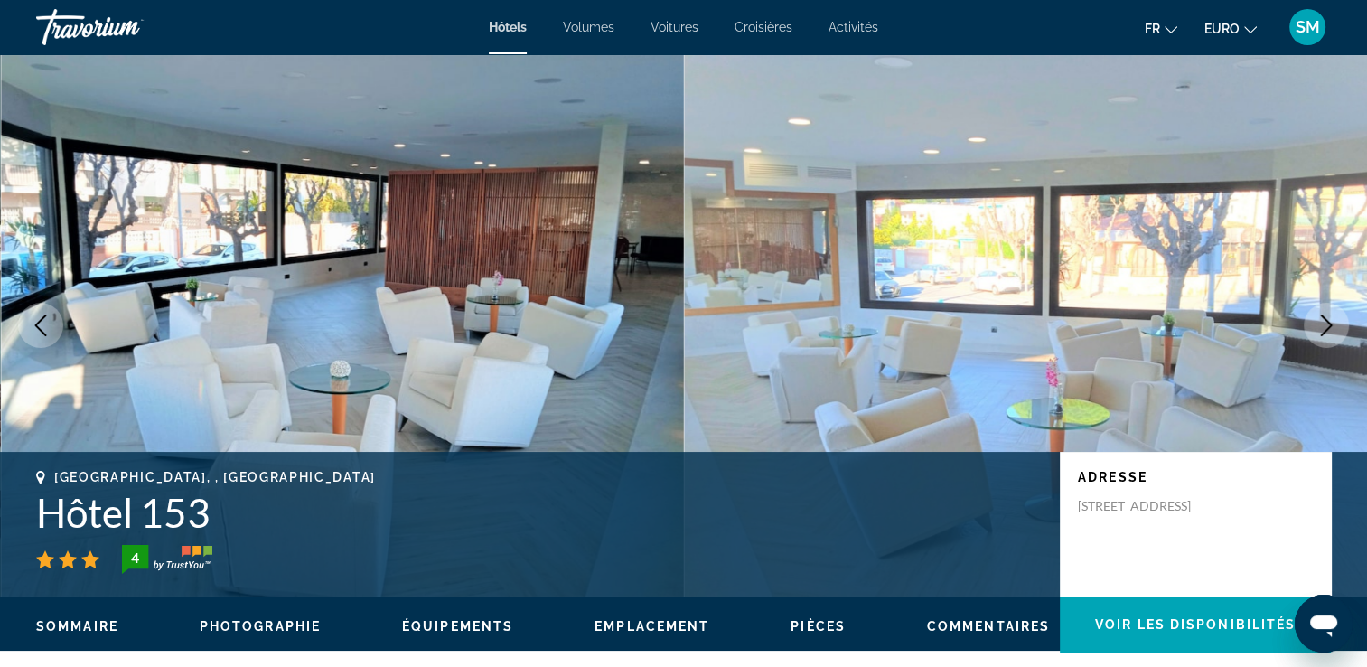
click at [1322, 323] on icon "Image suivante" at bounding box center [1327, 325] width 22 height 22
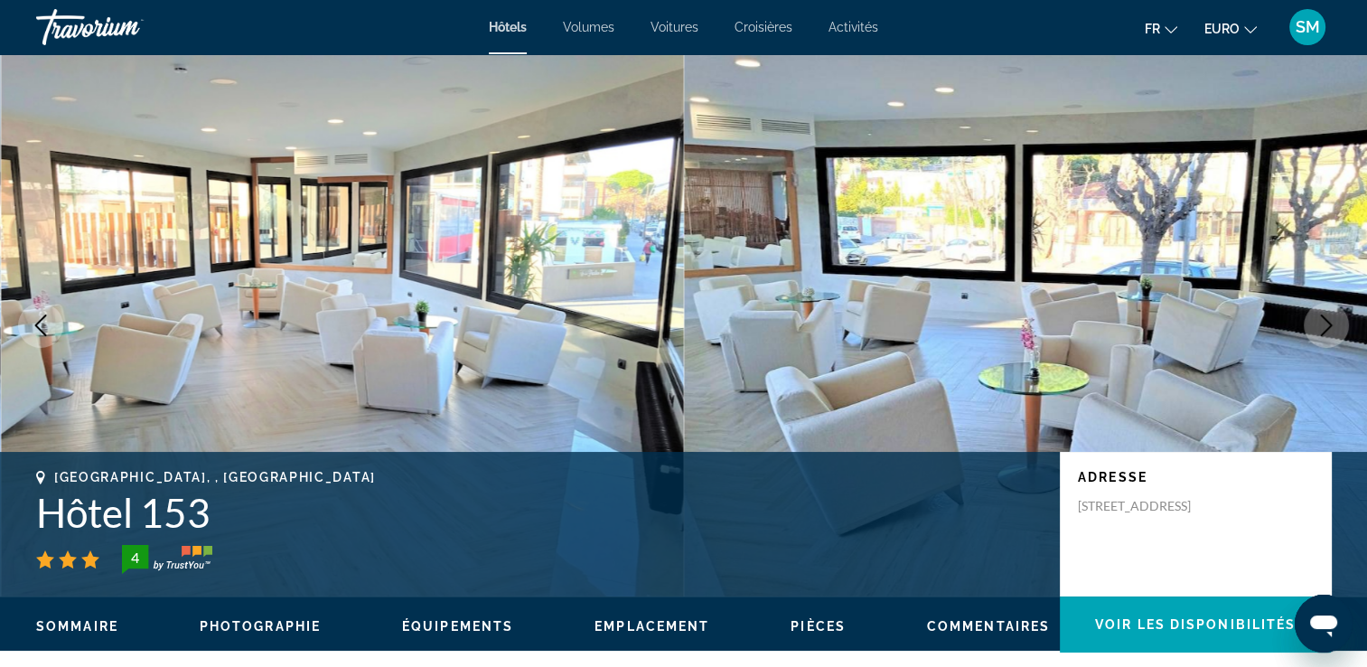
click at [1322, 323] on icon "Image suivante" at bounding box center [1327, 325] width 22 height 22
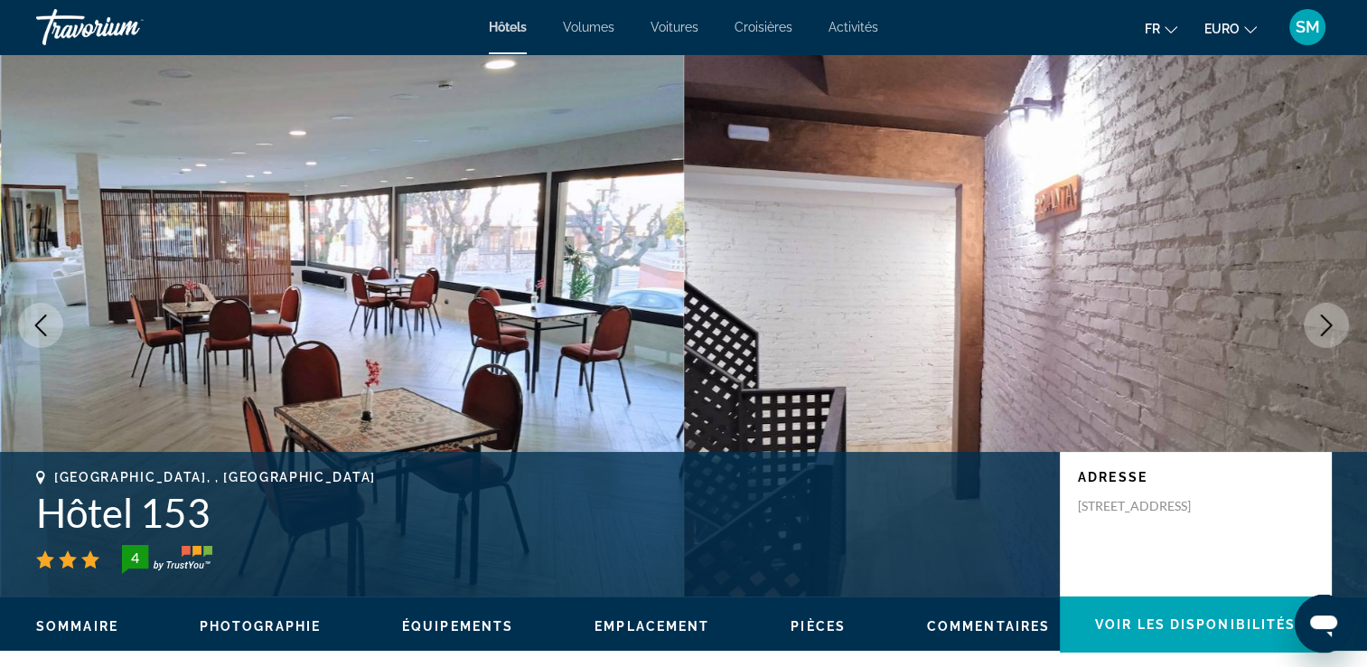
click at [1322, 323] on icon "Image suivante" at bounding box center [1327, 325] width 22 height 22
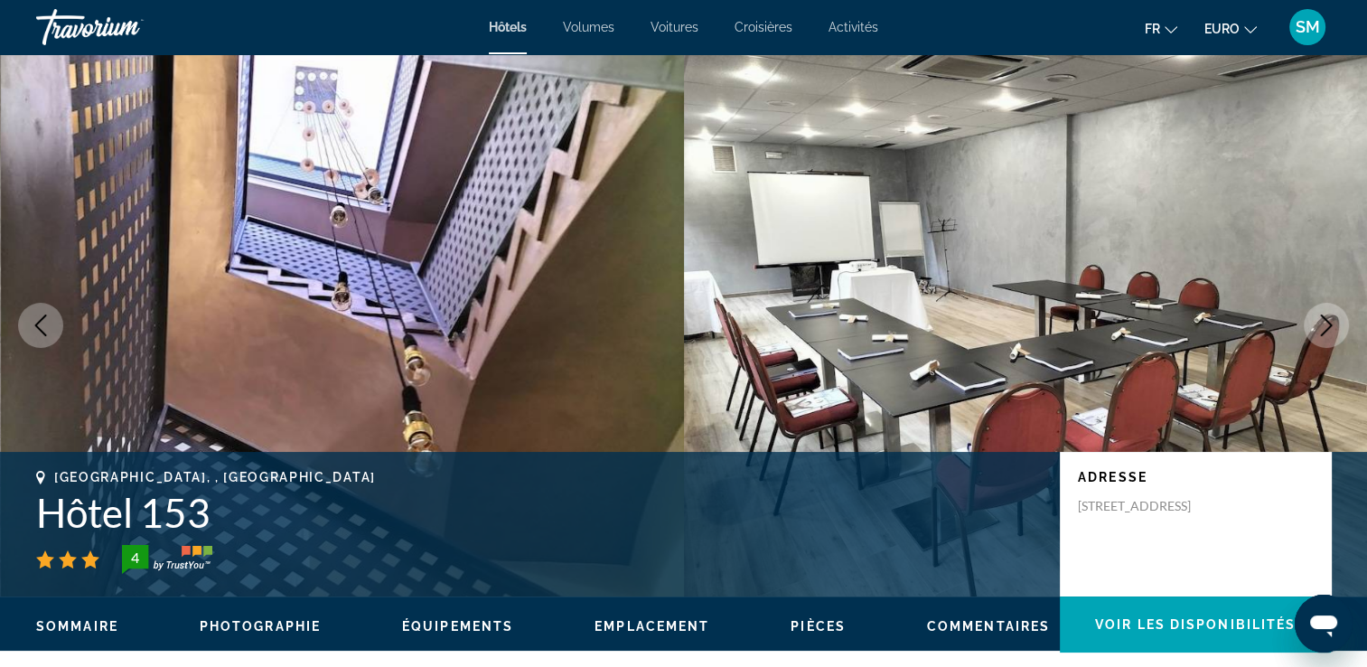
click at [1316, 319] on icon "Image suivante" at bounding box center [1327, 325] width 22 height 22
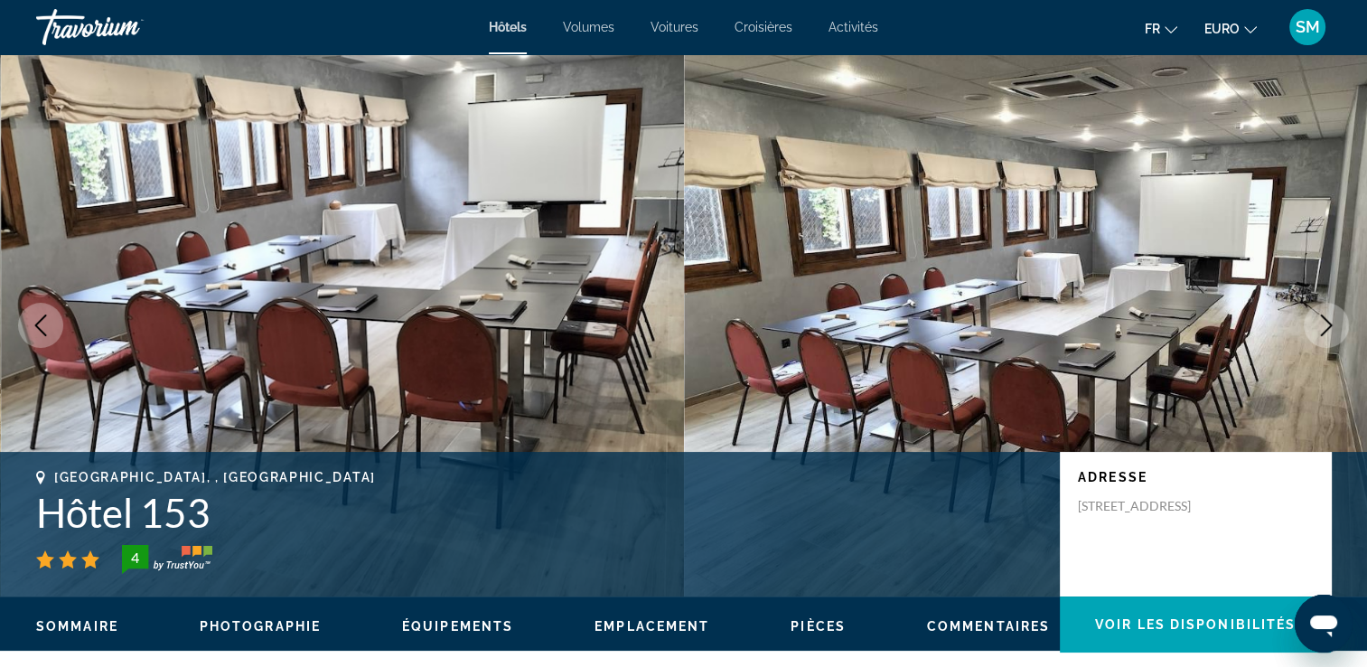
click at [1316, 319] on icon "Image suivante" at bounding box center [1327, 325] width 22 height 22
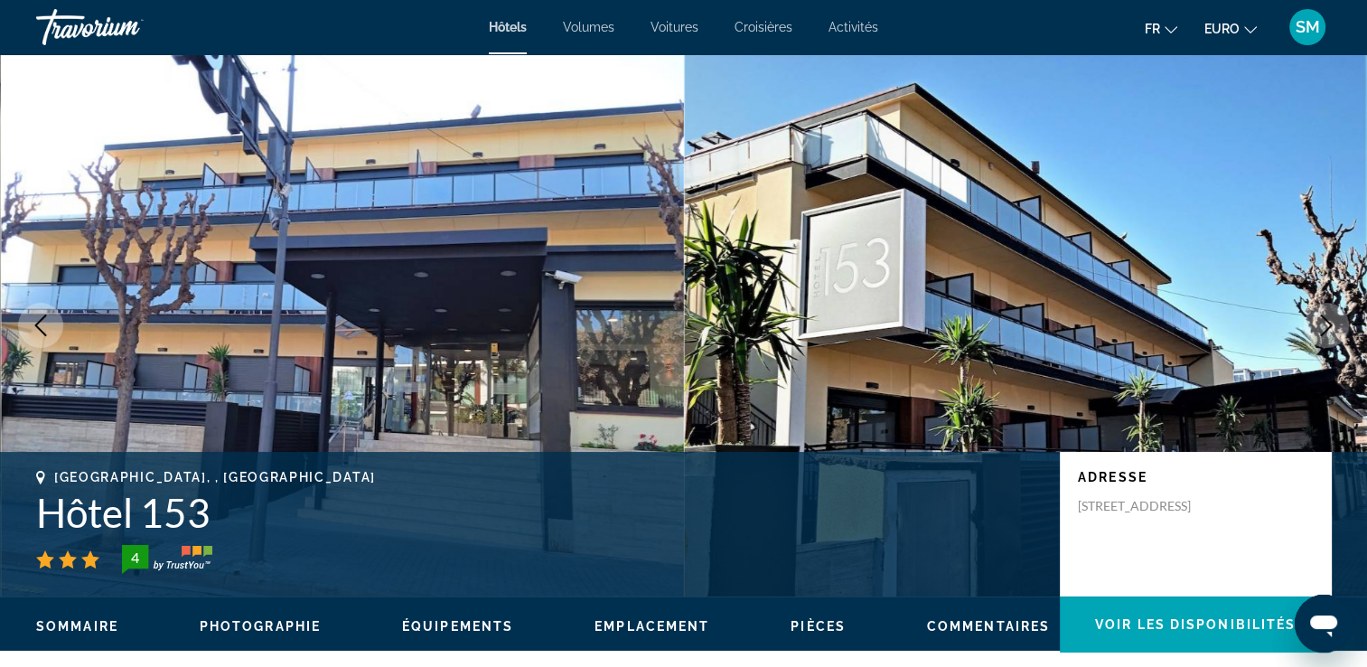
click at [1316, 316] on icon "Image suivante" at bounding box center [1327, 325] width 22 height 22
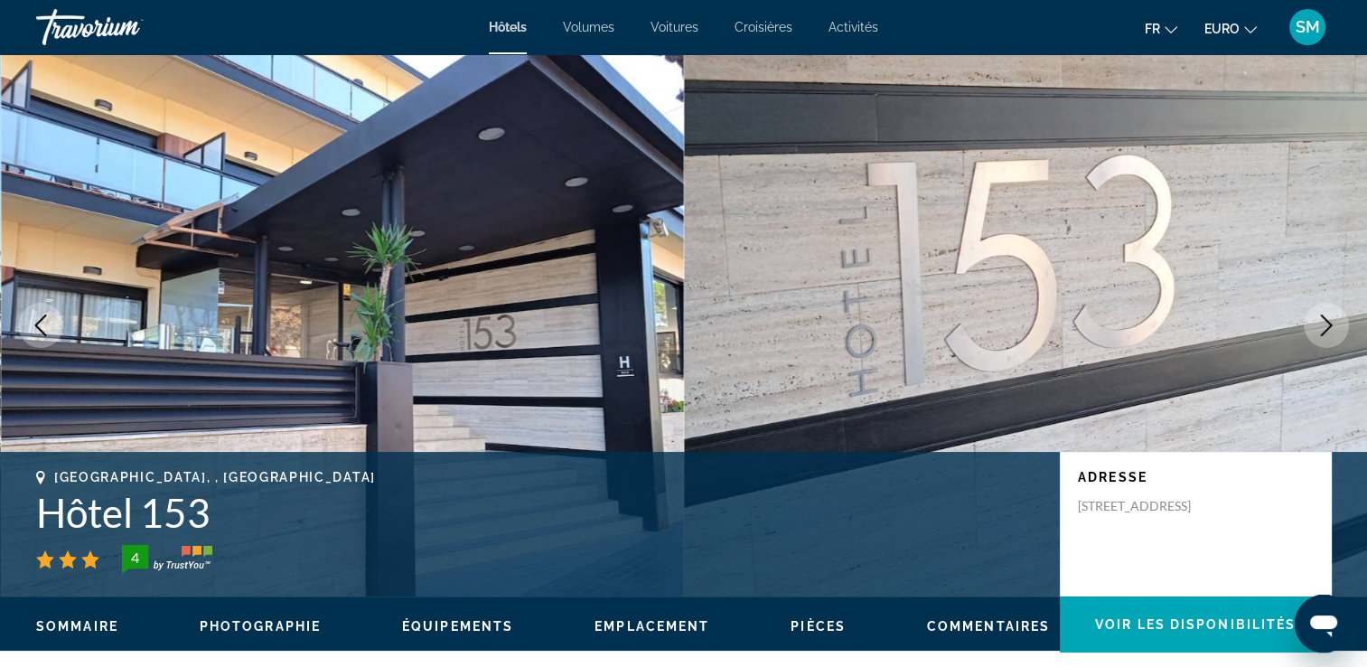
click at [1316, 316] on icon "Image suivante" at bounding box center [1327, 325] width 22 height 22
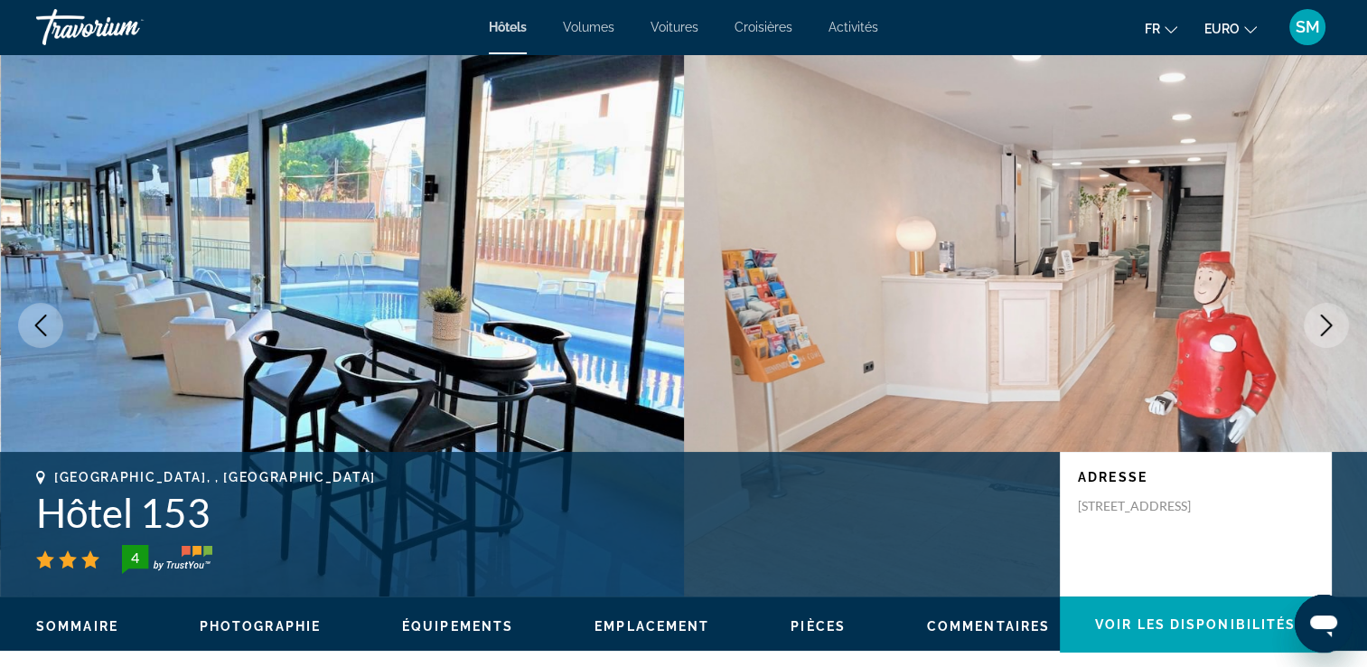
click at [1316, 316] on icon "Image suivante" at bounding box center [1327, 325] width 22 height 22
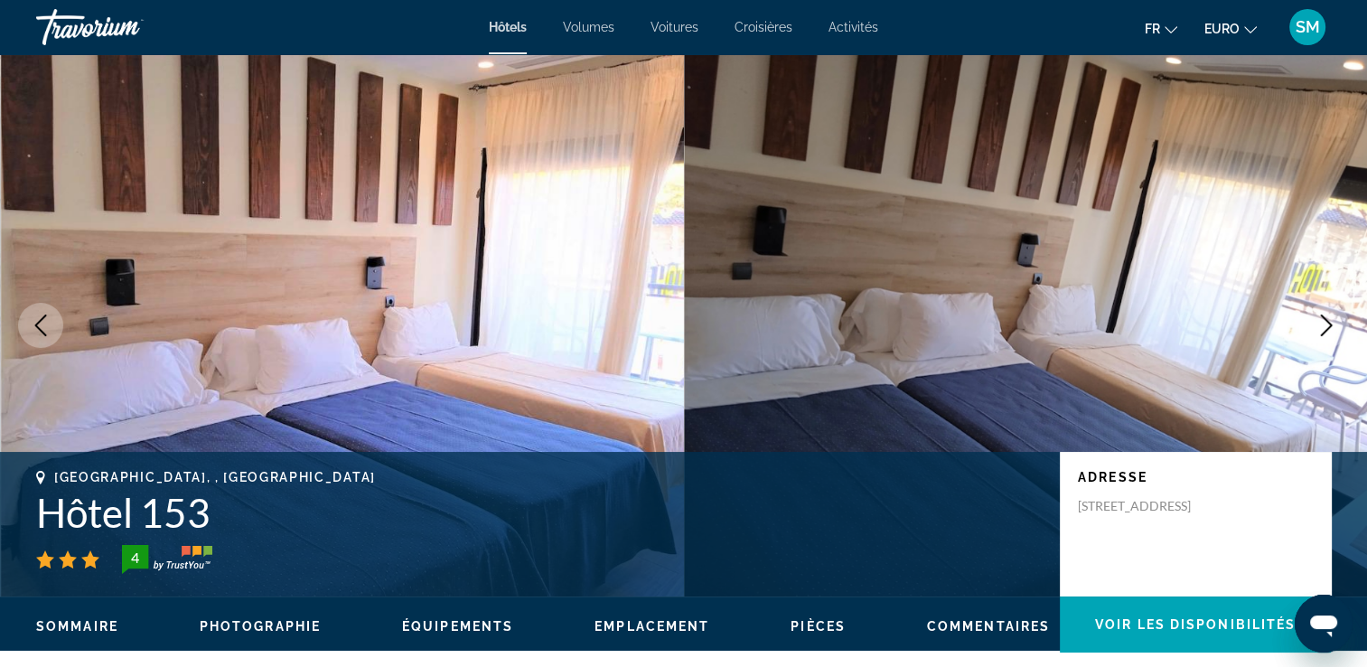
click at [1316, 316] on icon "Image suivante" at bounding box center [1327, 325] width 22 height 22
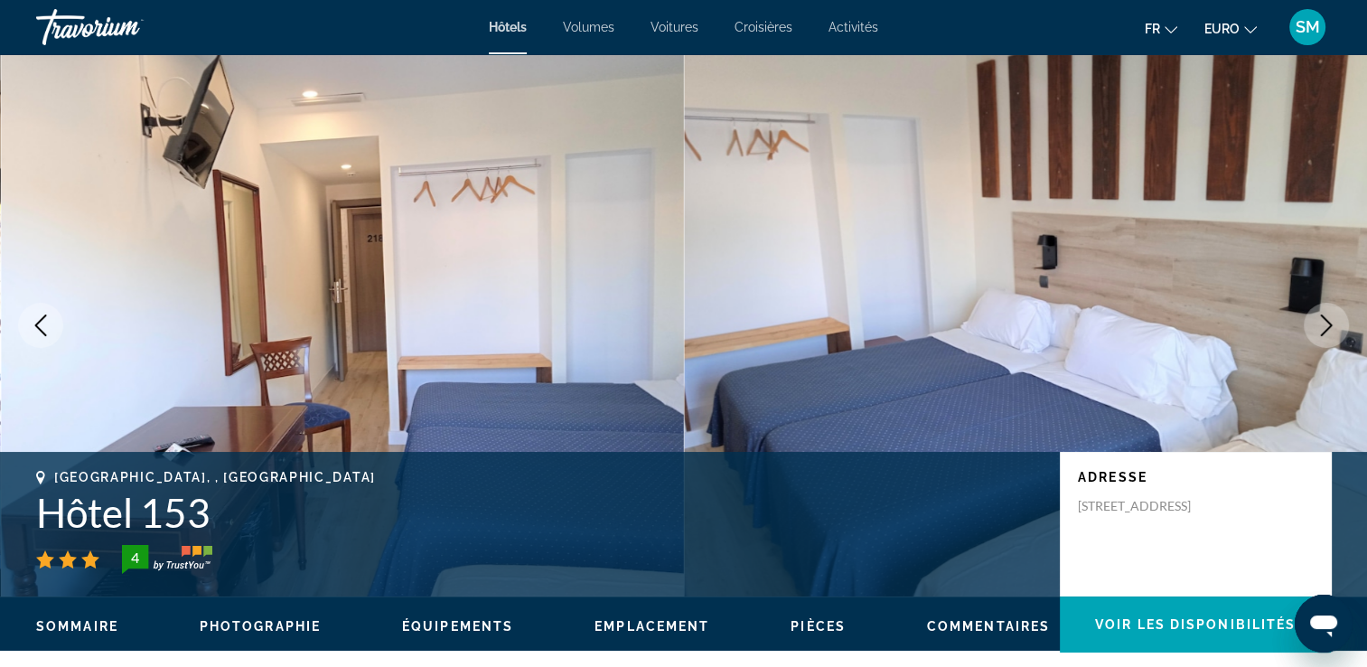
click at [1316, 316] on icon "Image suivante" at bounding box center [1327, 325] width 22 height 22
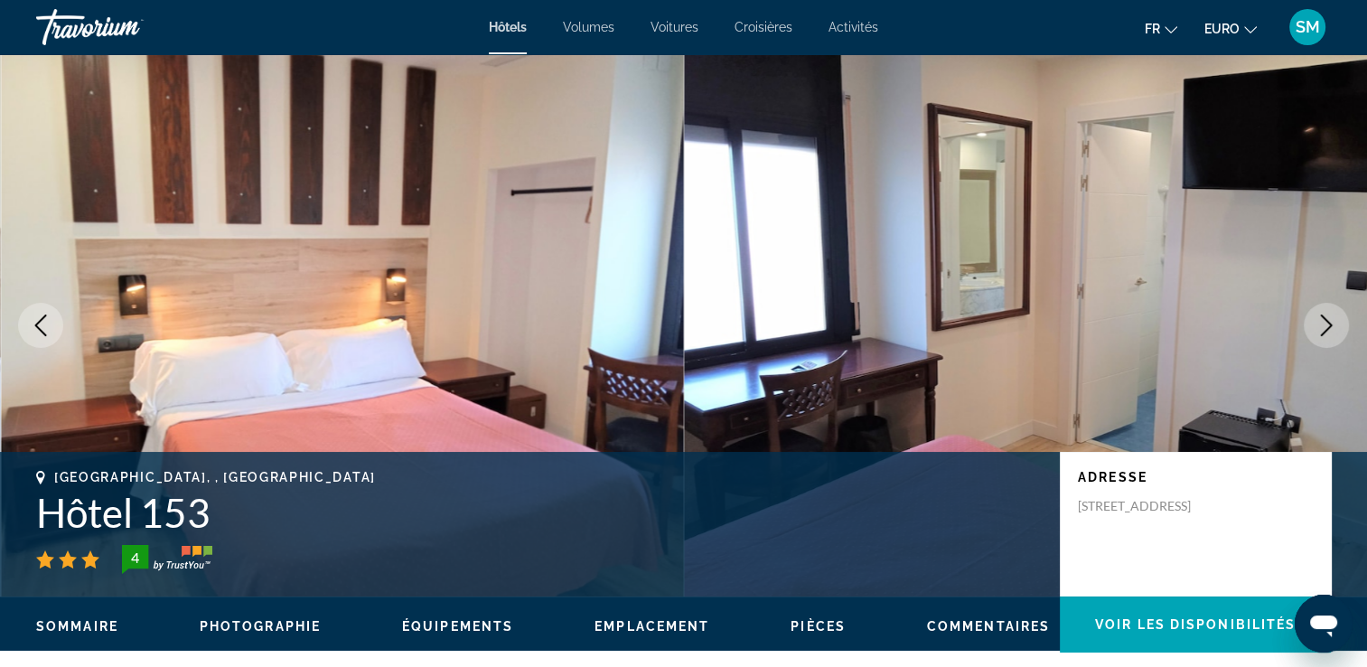
click at [1316, 316] on icon "Image suivante" at bounding box center [1327, 325] width 22 height 22
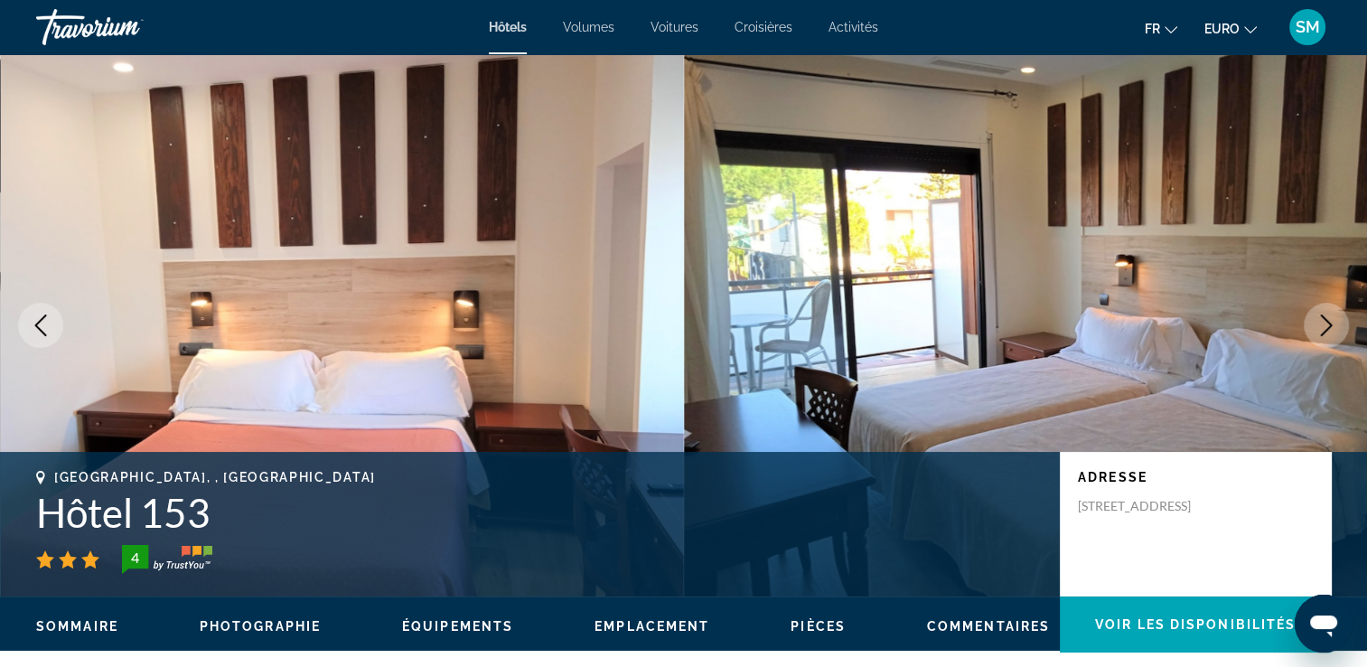
click at [1316, 316] on icon "Image suivante" at bounding box center [1327, 325] width 22 height 22
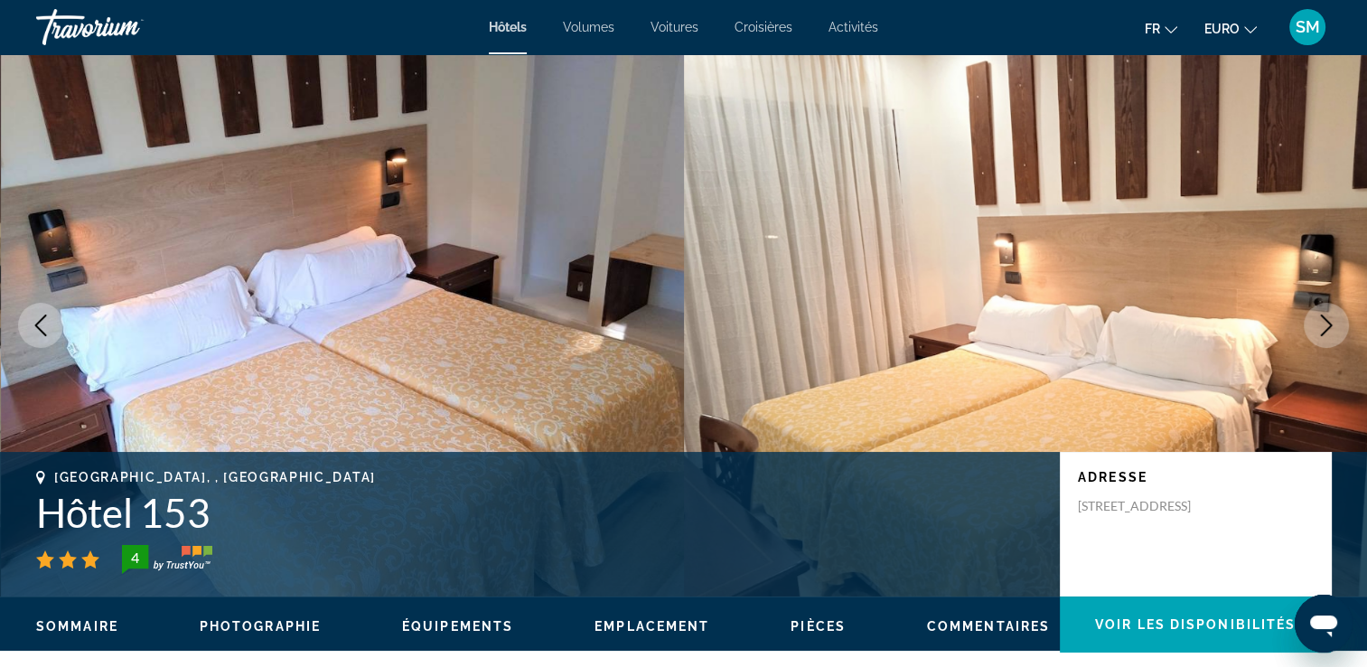
click at [1316, 316] on icon "Image suivante" at bounding box center [1327, 325] width 22 height 22
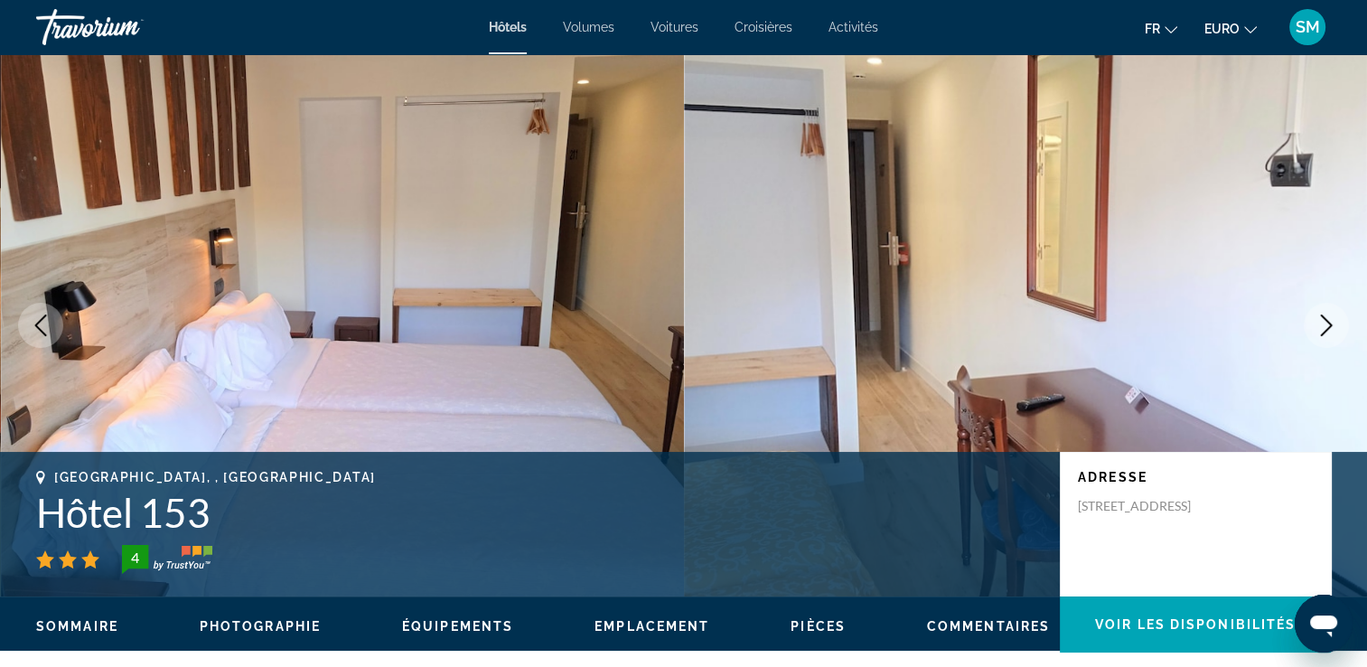
click at [1316, 316] on icon "Image suivante" at bounding box center [1327, 325] width 22 height 22
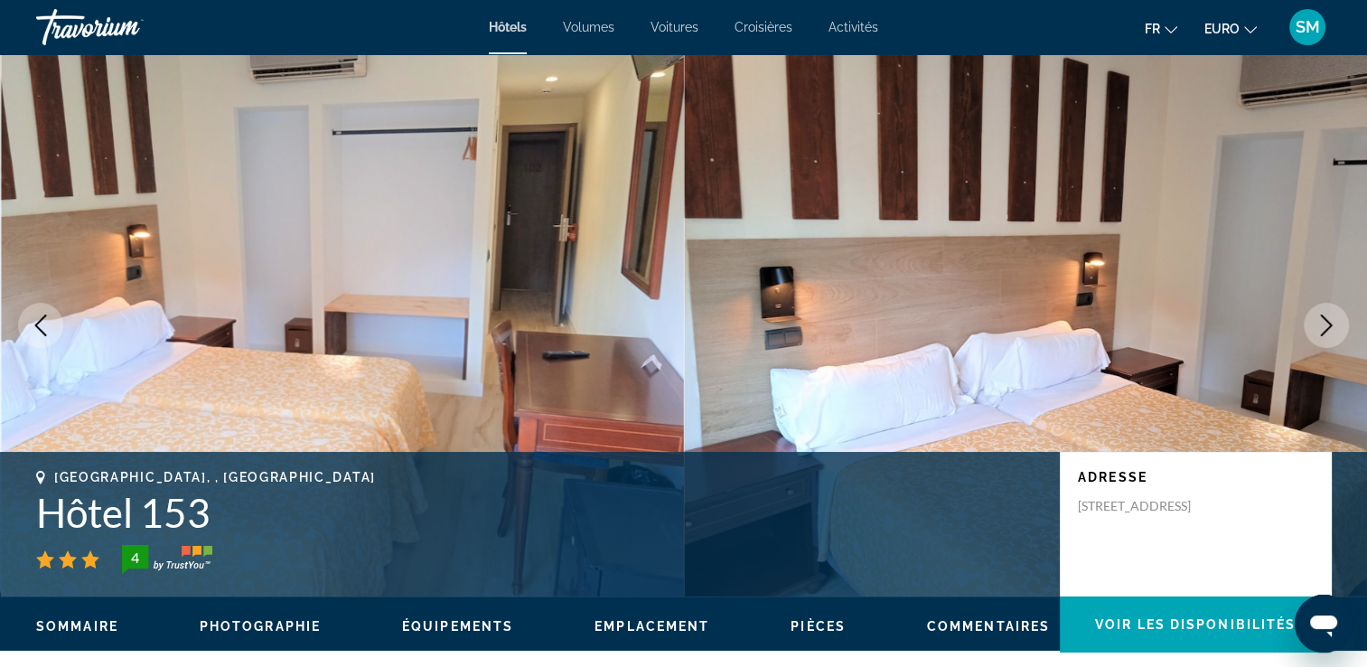
click at [1316, 316] on icon "Image suivante" at bounding box center [1327, 325] width 22 height 22
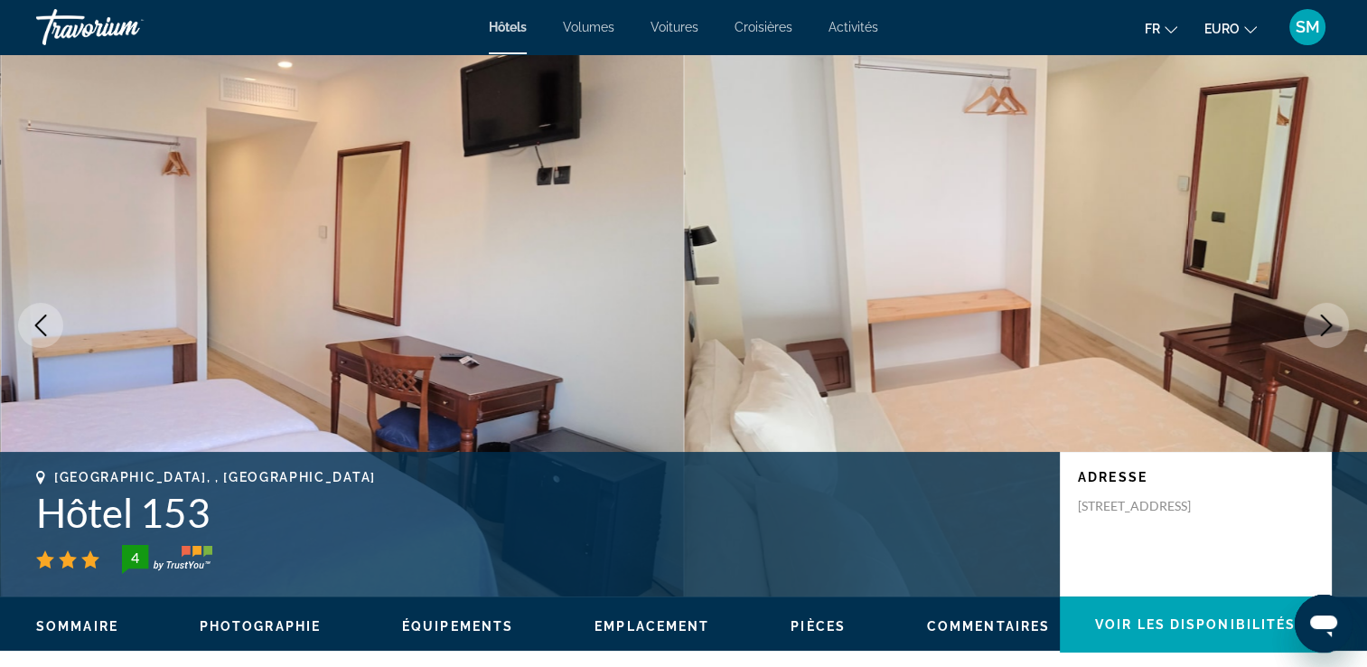
click at [1316, 316] on icon "Image suivante" at bounding box center [1327, 325] width 22 height 22
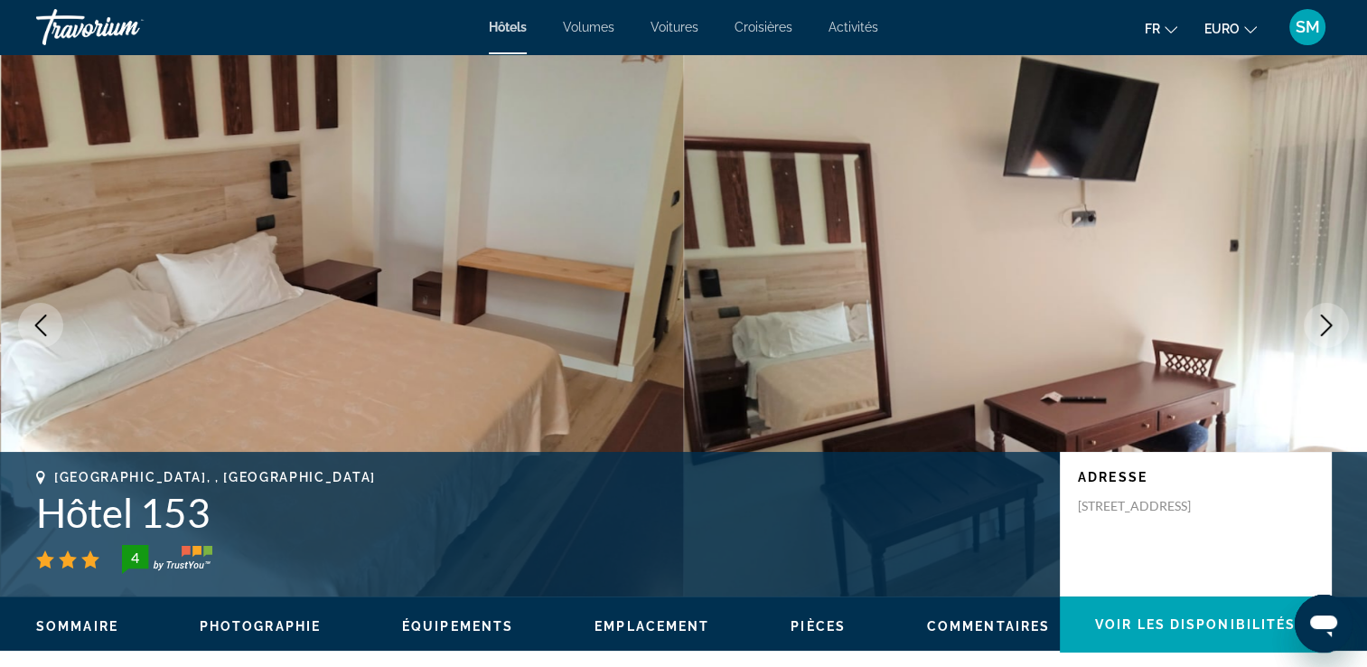
click at [1316, 316] on icon "Image suivante" at bounding box center [1327, 325] width 22 height 22
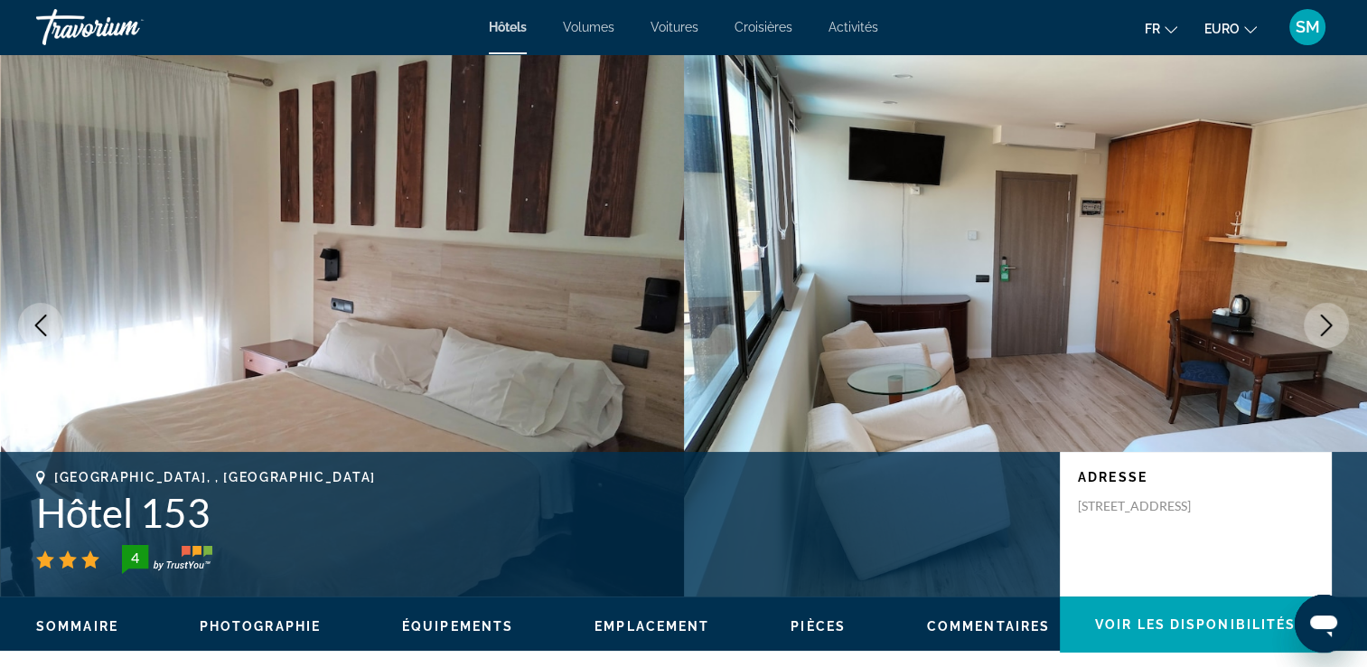
click at [1316, 316] on icon "Image suivante" at bounding box center [1327, 325] width 22 height 22
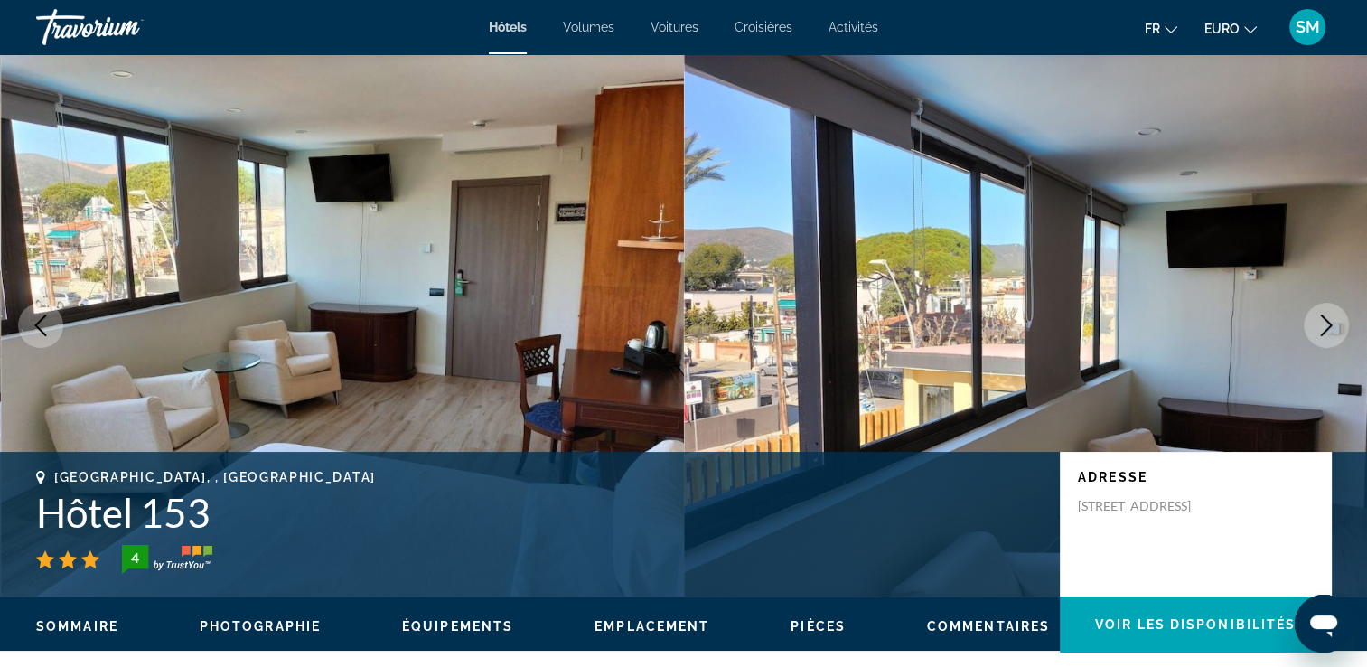
click at [1316, 316] on icon "Image suivante" at bounding box center [1327, 325] width 22 height 22
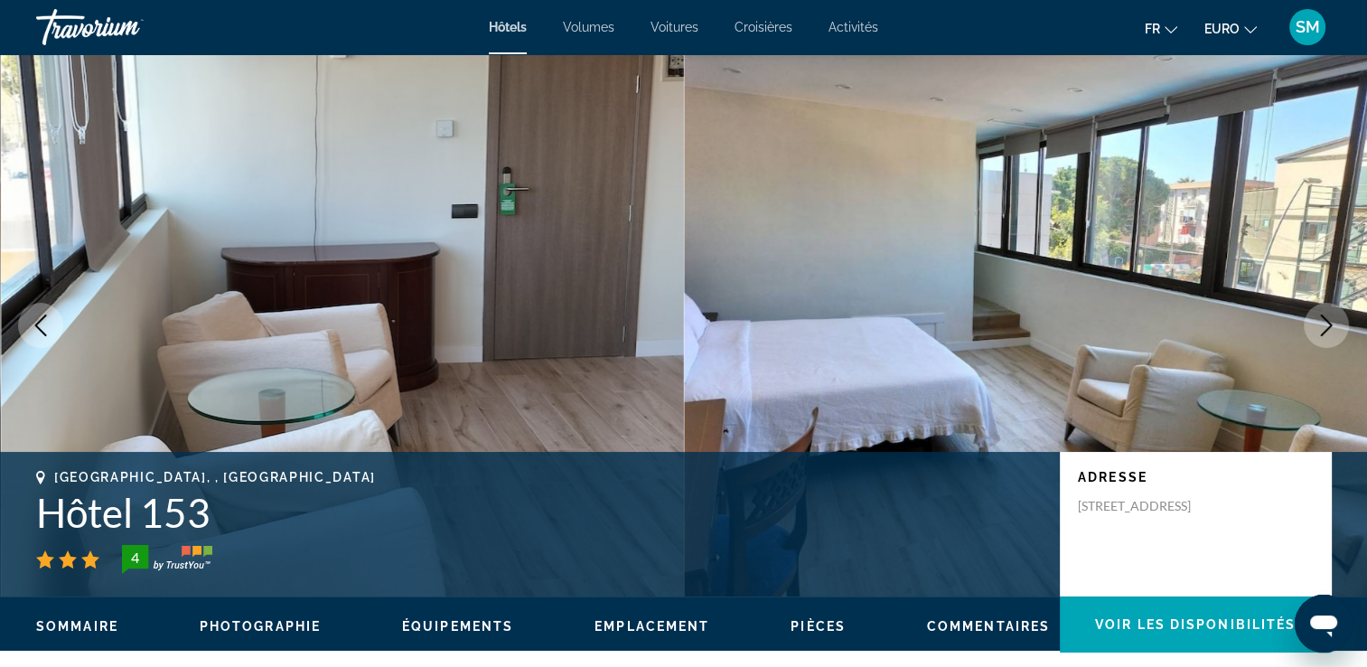
click at [1316, 316] on icon "Image suivante" at bounding box center [1327, 325] width 22 height 22
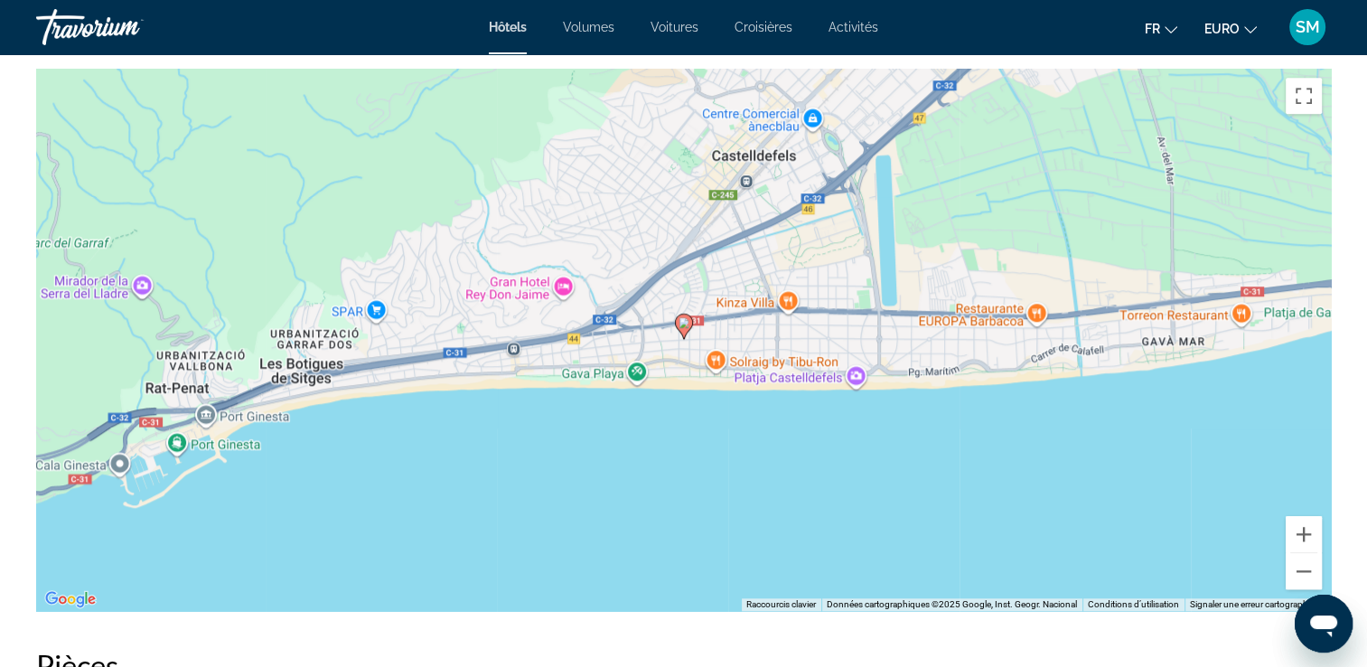
scroll to position [1660, 0]
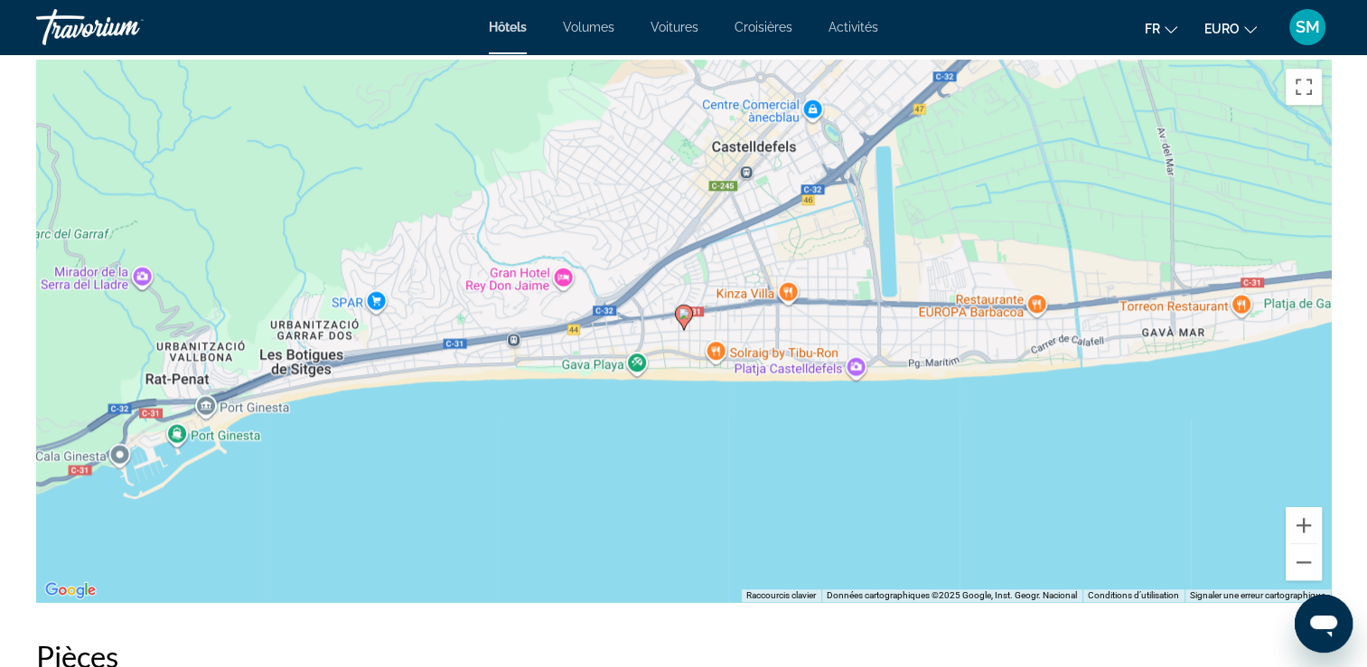
click at [690, 338] on div "Pour activer le glissement avec le clavier, appuyez sur Alt+Entrée. Une fois ce…" at bounding box center [683, 331] width 1295 height 542
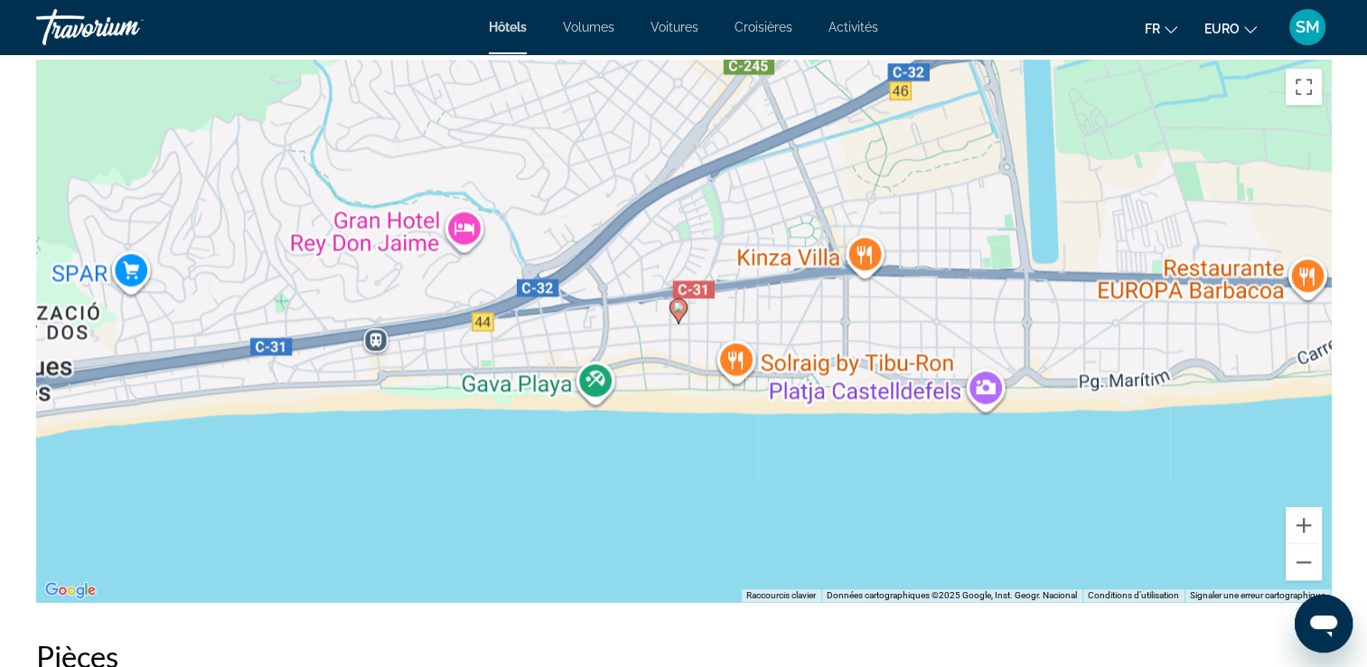
click at [690, 338] on div "Pour activer le glissement avec le clavier, appuyez sur Alt+Entrée. Une fois ce…" at bounding box center [683, 331] width 1295 height 542
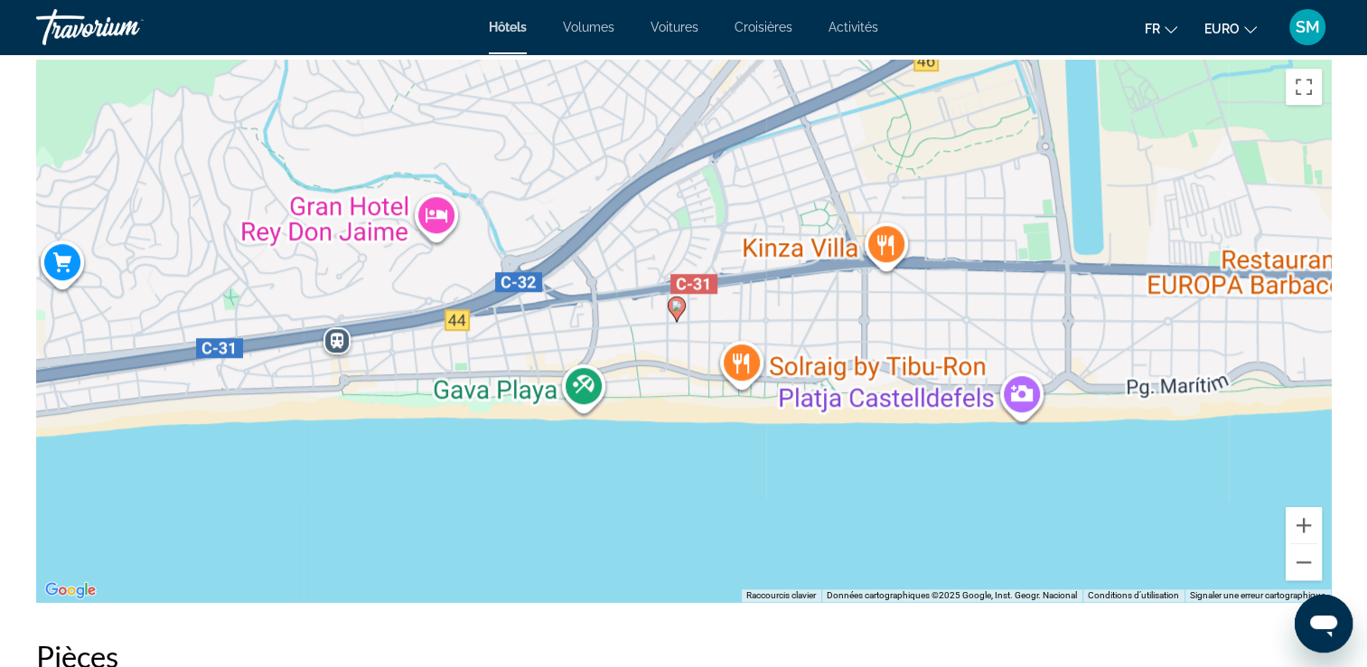
click at [691, 337] on div "Pour activer le glissement avec le clavier, appuyez sur Alt+Entrée. Une fois ce…" at bounding box center [683, 331] width 1295 height 542
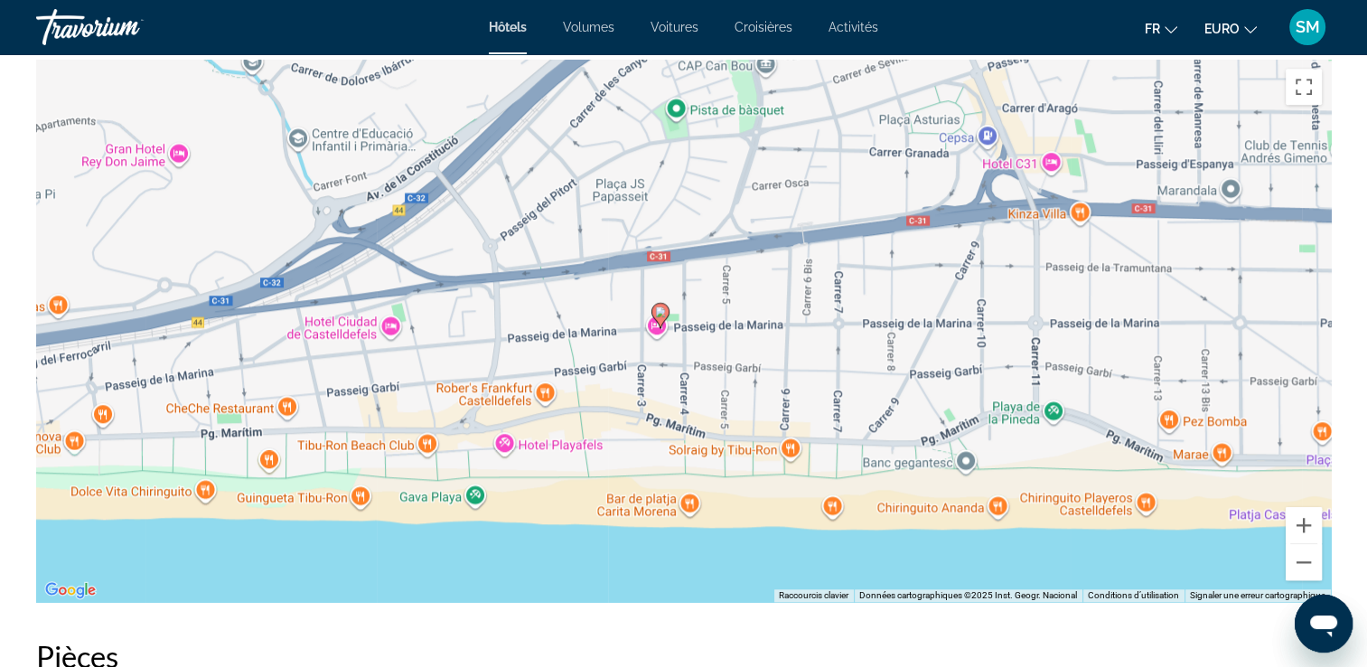
drag, startPoint x: 609, startPoint y: 457, endPoint x: 607, endPoint y: 475, distance: 18.2
click at [607, 475] on div "Pour activer le glissement avec le clavier, appuyez sur Alt+Entrée. Une fois ce…" at bounding box center [683, 331] width 1295 height 542
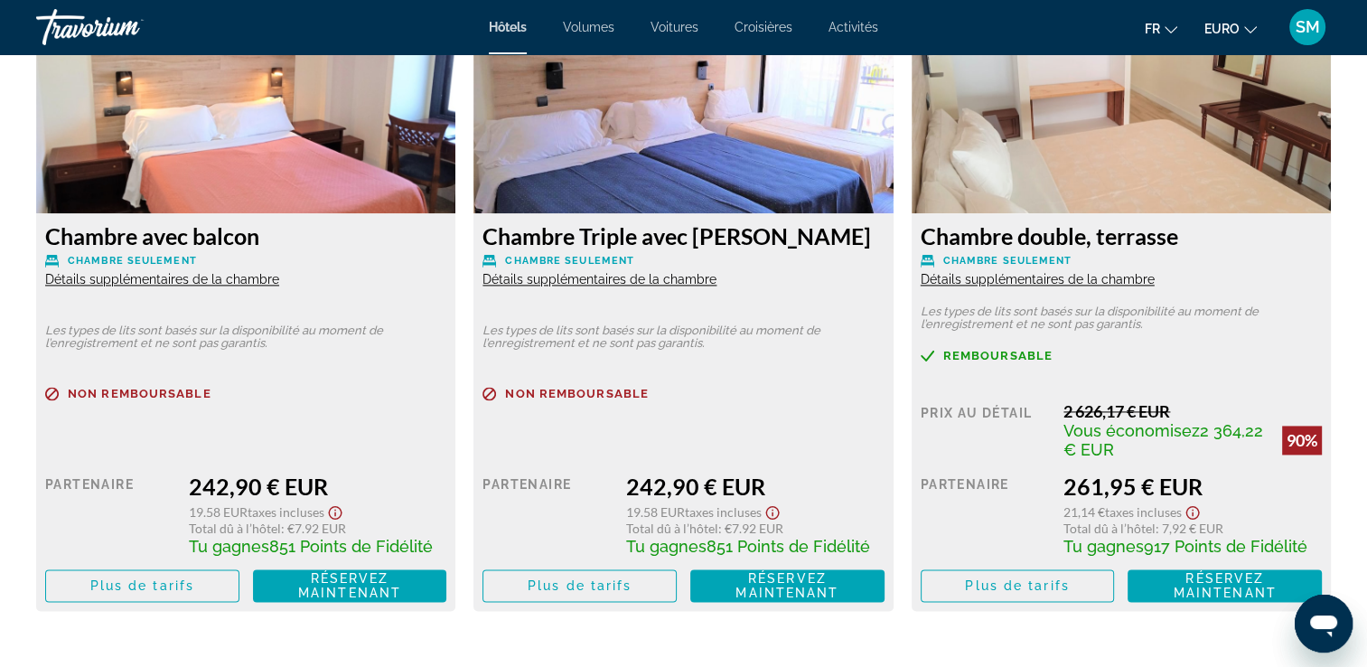
scroll to position [1890, 0]
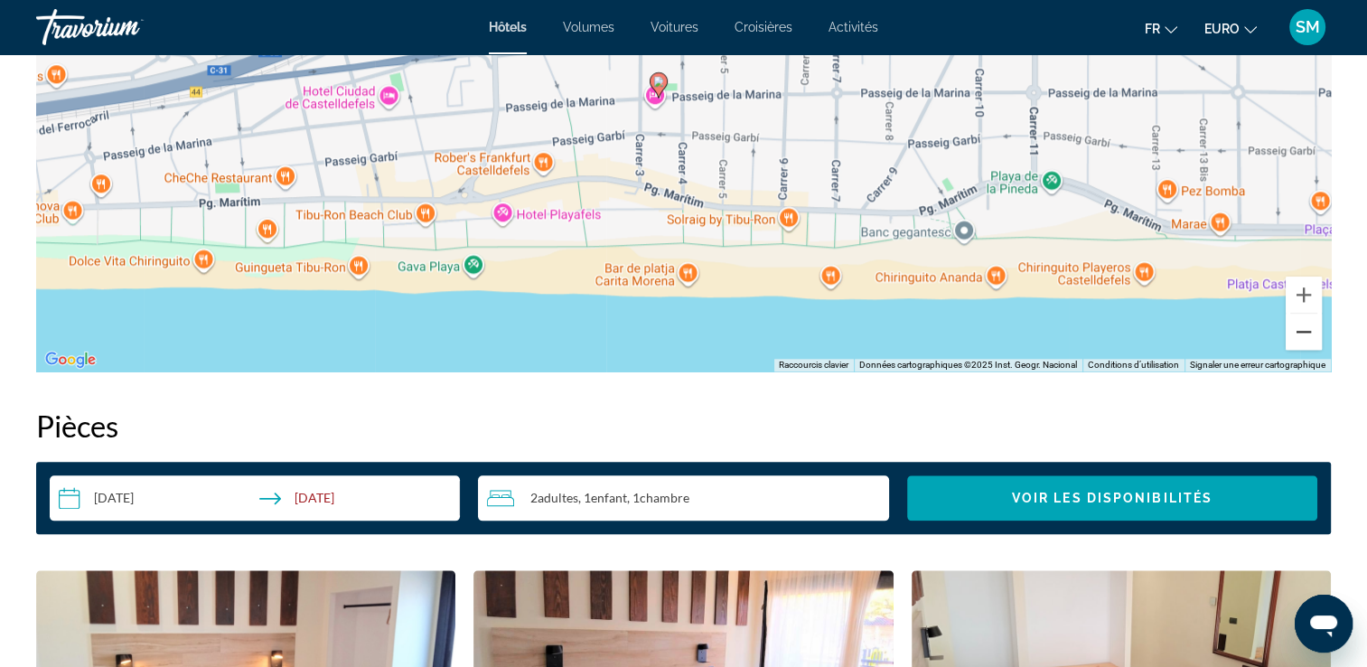
click at [1319, 334] on button "Zoom arrière" at bounding box center [1304, 332] width 36 height 36
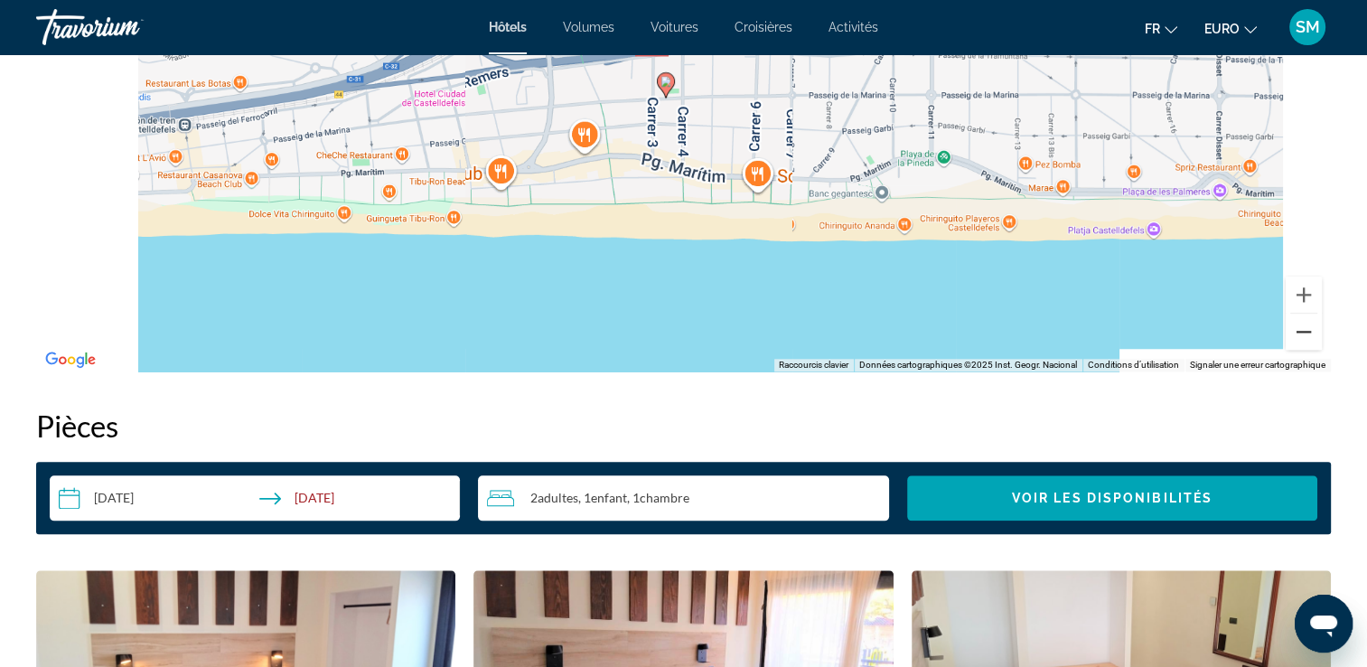
click at [1319, 334] on button "Zoom arrière" at bounding box center [1304, 332] width 36 height 36
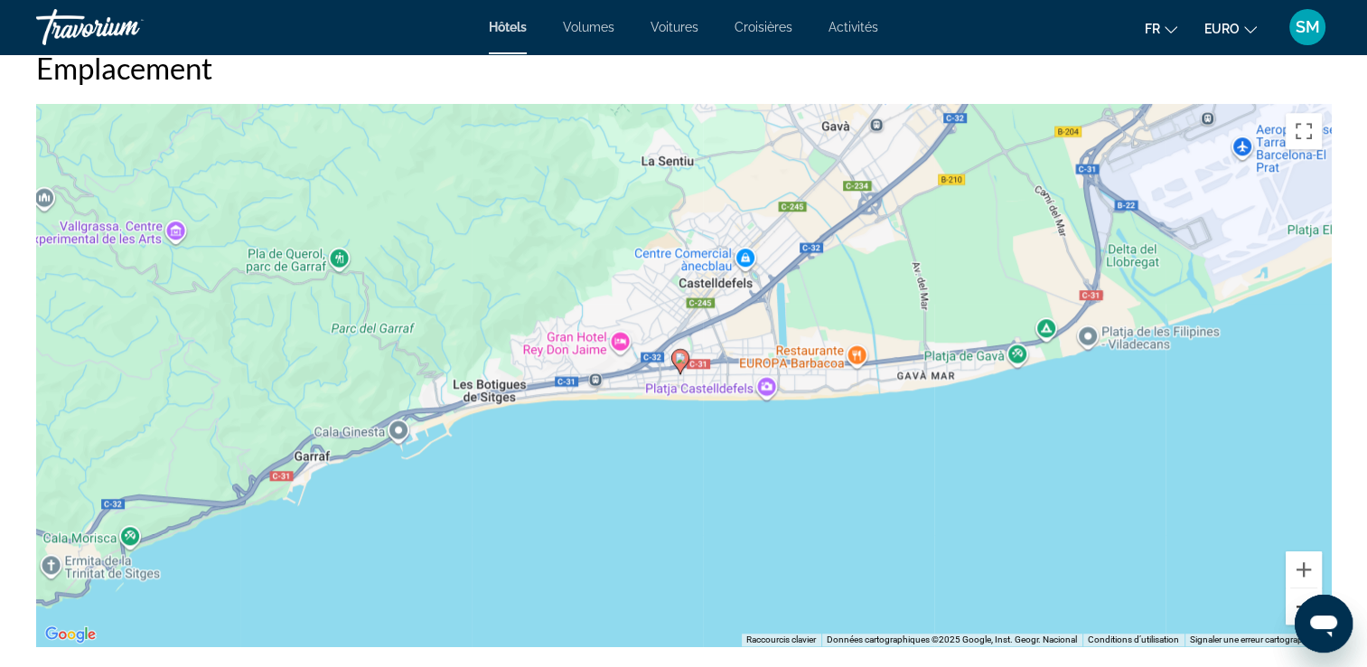
scroll to position [1636, 0]
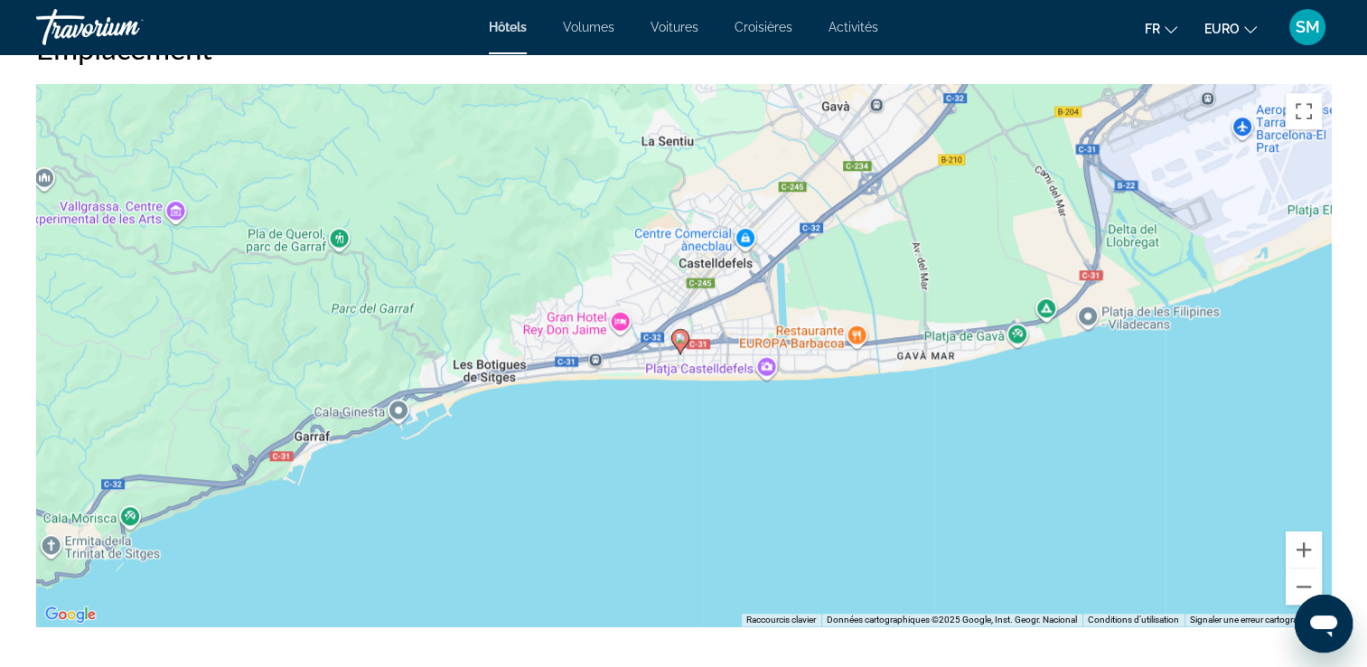
click at [711, 345] on div "Pour activer le glissement avec le clavier, appuyez sur Alt+Entrée. Une fois ce…" at bounding box center [683, 355] width 1295 height 542
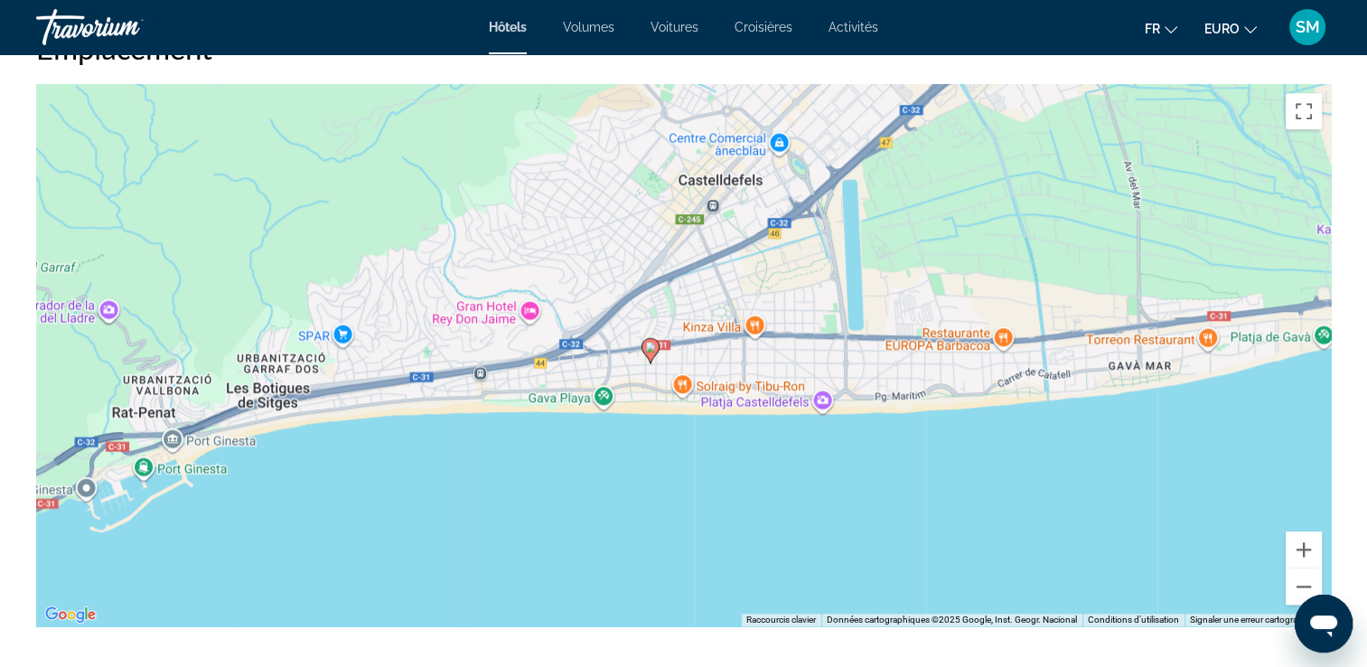
click at [711, 345] on div "Pour activer le glissement avec le clavier, appuyez sur Alt+Entrée. Une fois ce…" at bounding box center [683, 355] width 1295 height 542
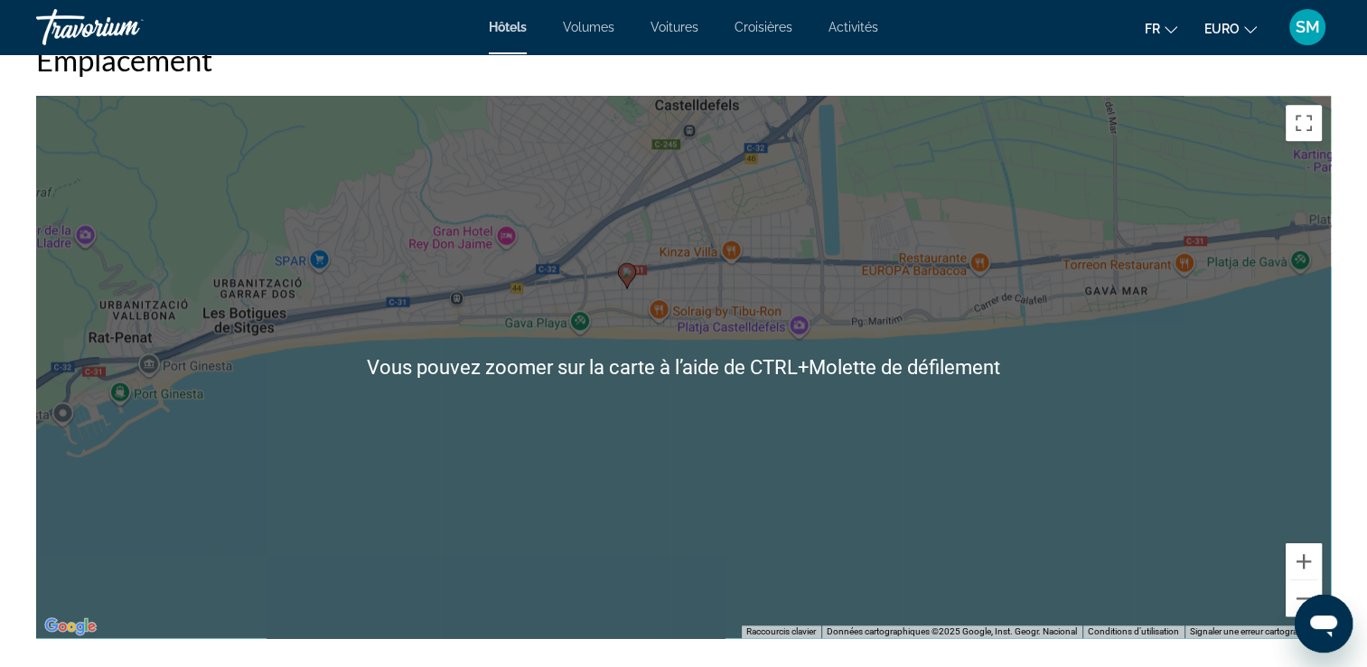
scroll to position [1617, 0]
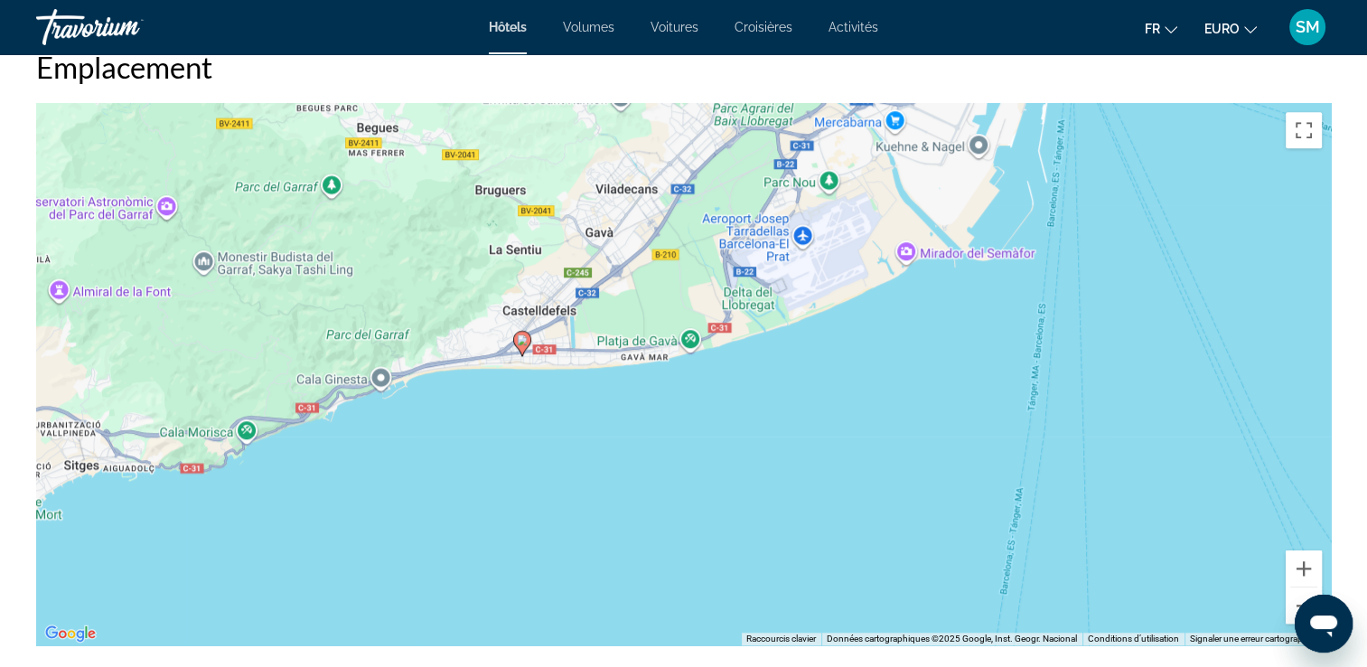
drag, startPoint x: 723, startPoint y: 307, endPoint x: 589, endPoint y: 468, distance: 209.2
click at [589, 468] on div "Pour activer le glissement avec le clavier, appuyez sur Alt+Entrée. Une fois ce…" at bounding box center [683, 374] width 1295 height 542
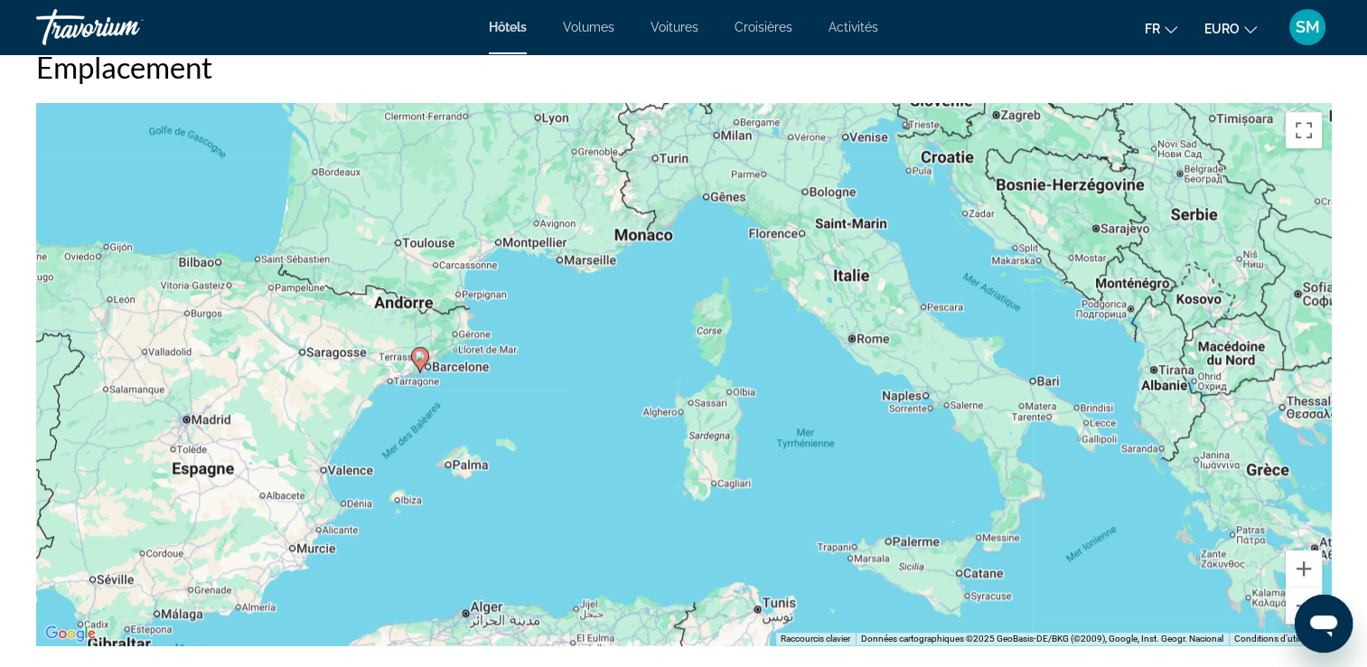
click at [436, 381] on div "Pour activer le glissement avec le clavier, appuyez sur Alt+Entrée. Une fois ce…" at bounding box center [683, 374] width 1295 height 542
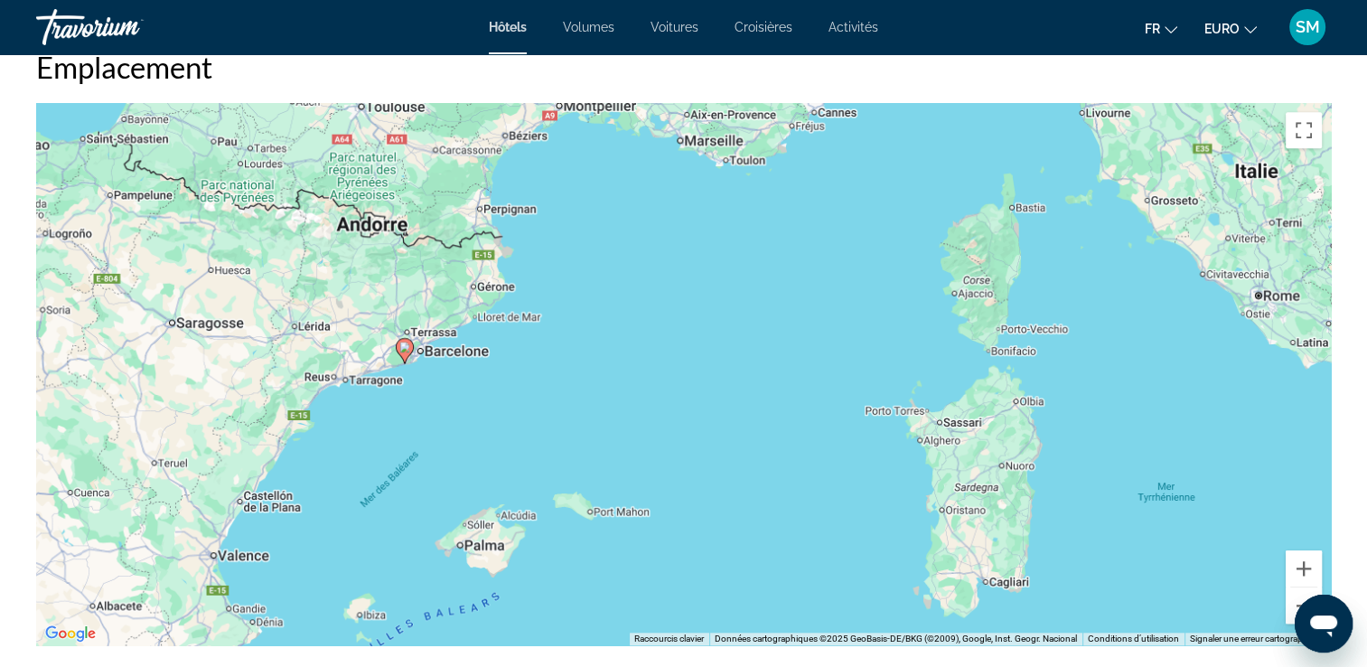
click at [436, 381] on div "Pour activer le glissement avec le clavier, appuyez sur Alt+Entrée. Une fois ce…" at bounding box center [683, 374] width 1295 height 542
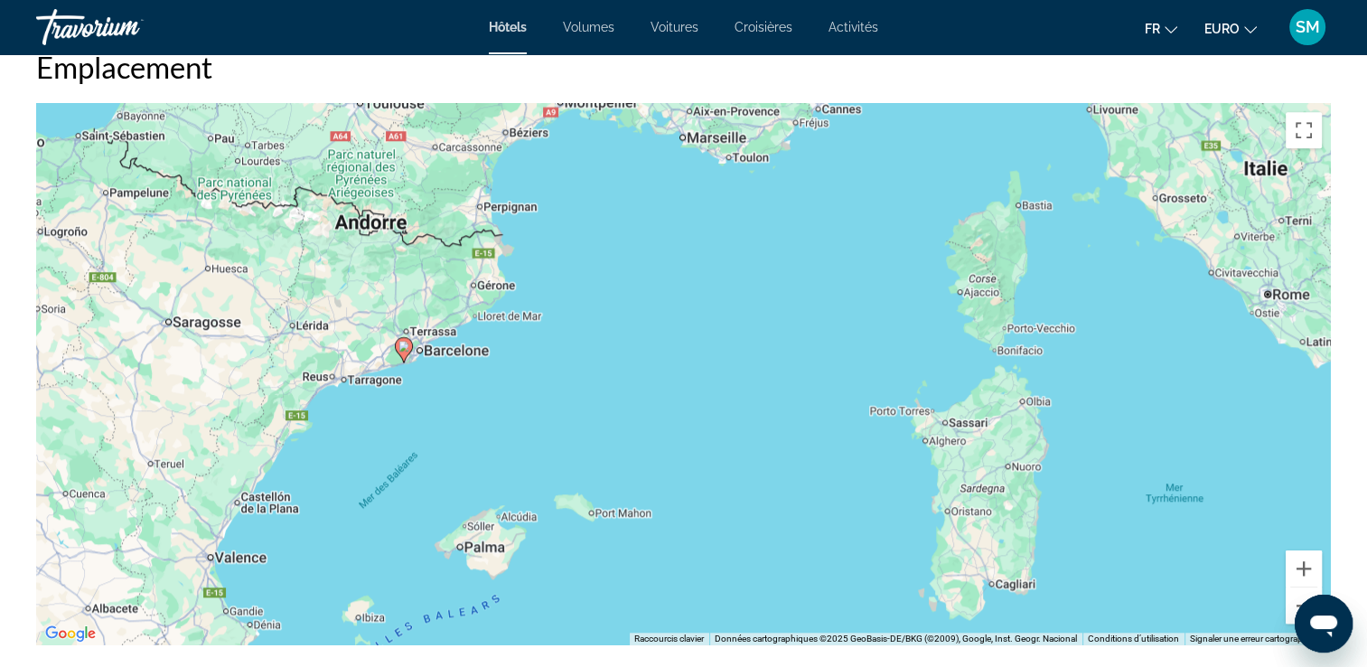
click at [436, 381] on div "Pour activer le glissement avec le clavier, appuyez sur Alt+Entrée. Une fois ce…" at bounding box center [683, 374] width 1295 height 542
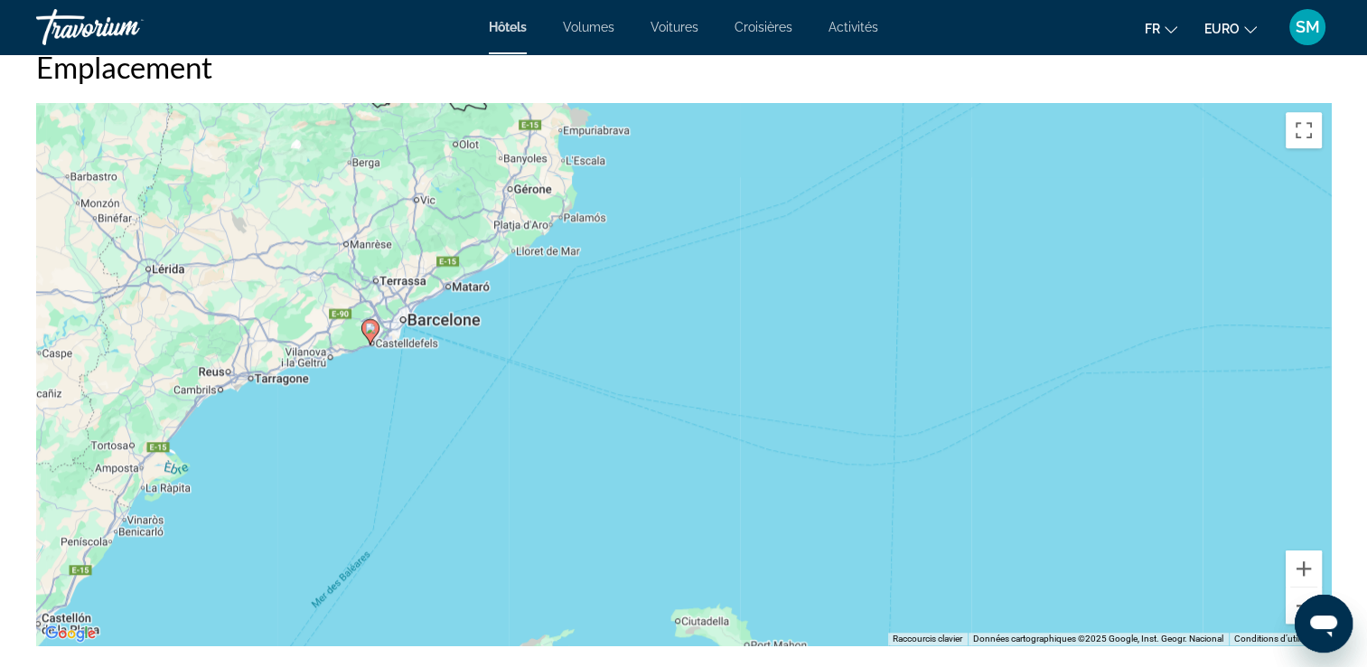
click at [436, 381] on div "Pour activer le glissement avec le clavier, appuyez sur Alt+Entrée. Une fois ce…" at bounding box center [683, 374] width 1295 height 542
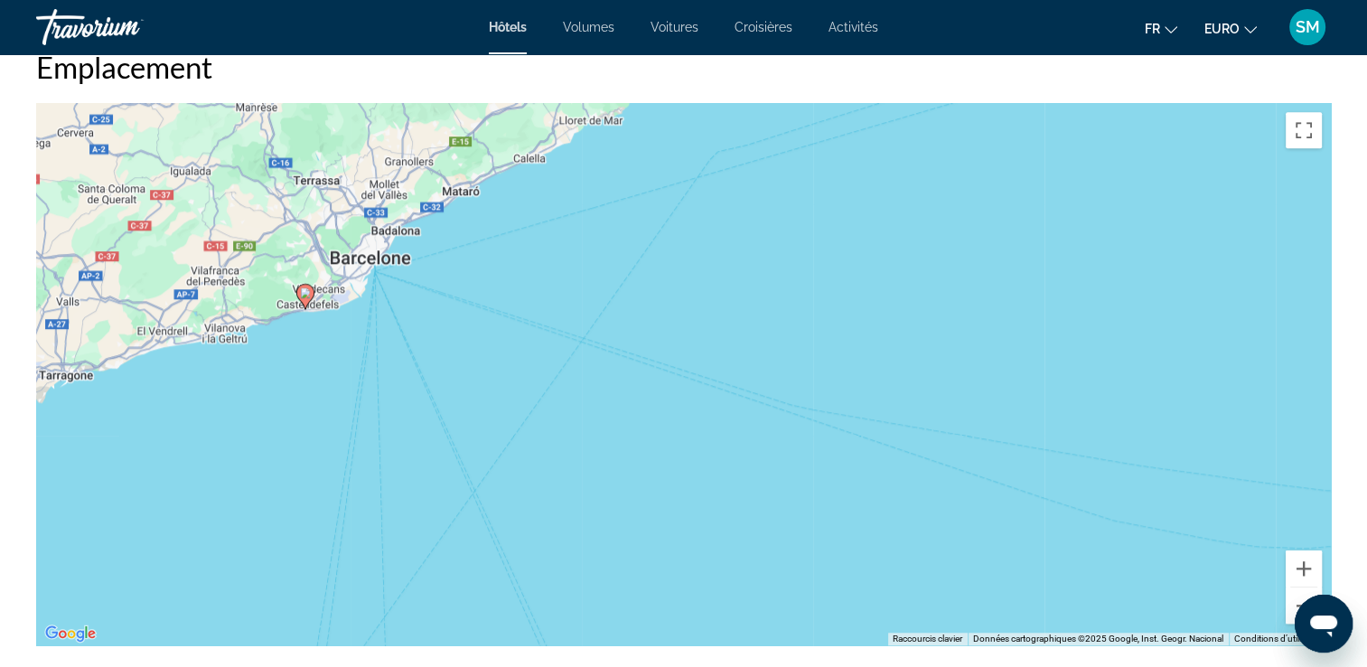
click at [388, 341] on div "Pour activer le glissement avec le clavier, appuyez sur Alt+Entrée. Une fois ce…" at bounding box center [683, 374] width 1295 height 542
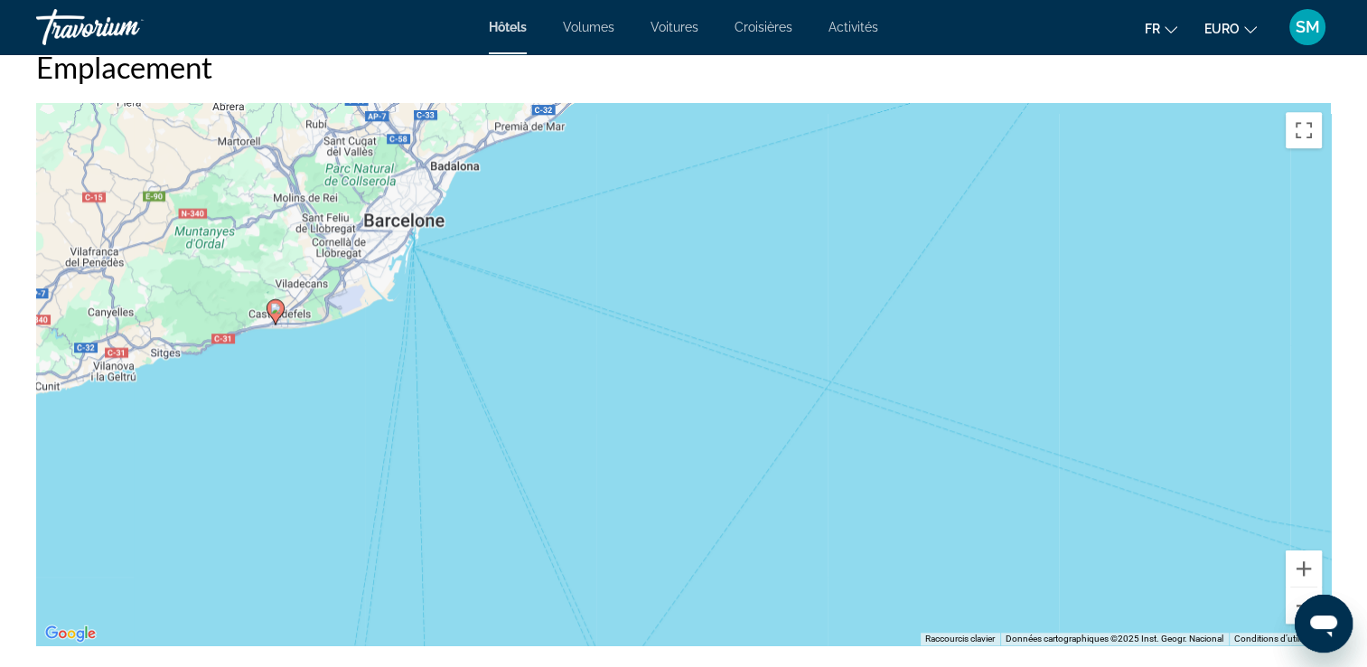
drag, startPoint x: 325, startPoint y: 299, endPoint x: 383, endPoint y: 353, distance: 79.3
click at [383, 353] on div "Pour activer le glissement avec le clavier, appuyez sur Alt+Entrée. Une fois ce…" at bounding box center [683, 374] width 1295 height 542
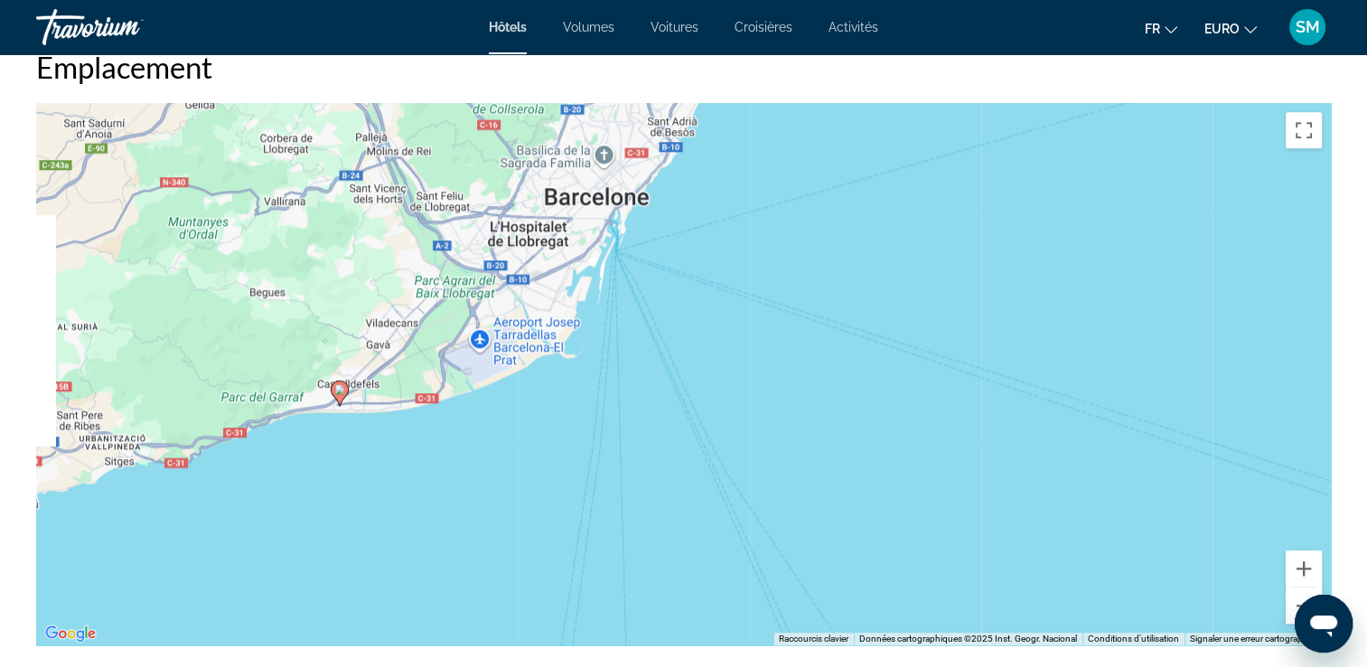
drag, startPoint x: 502, startPoint y: 244, endPoint x: 674, endPoint y: 372, distance: 214.3
click at [674, 372] on div "Pour activer le glissement avec le clavier, appuyez sur Alt+Entrée. Une fois ce…" at bounding box center [683, 374] width 1295 height 542
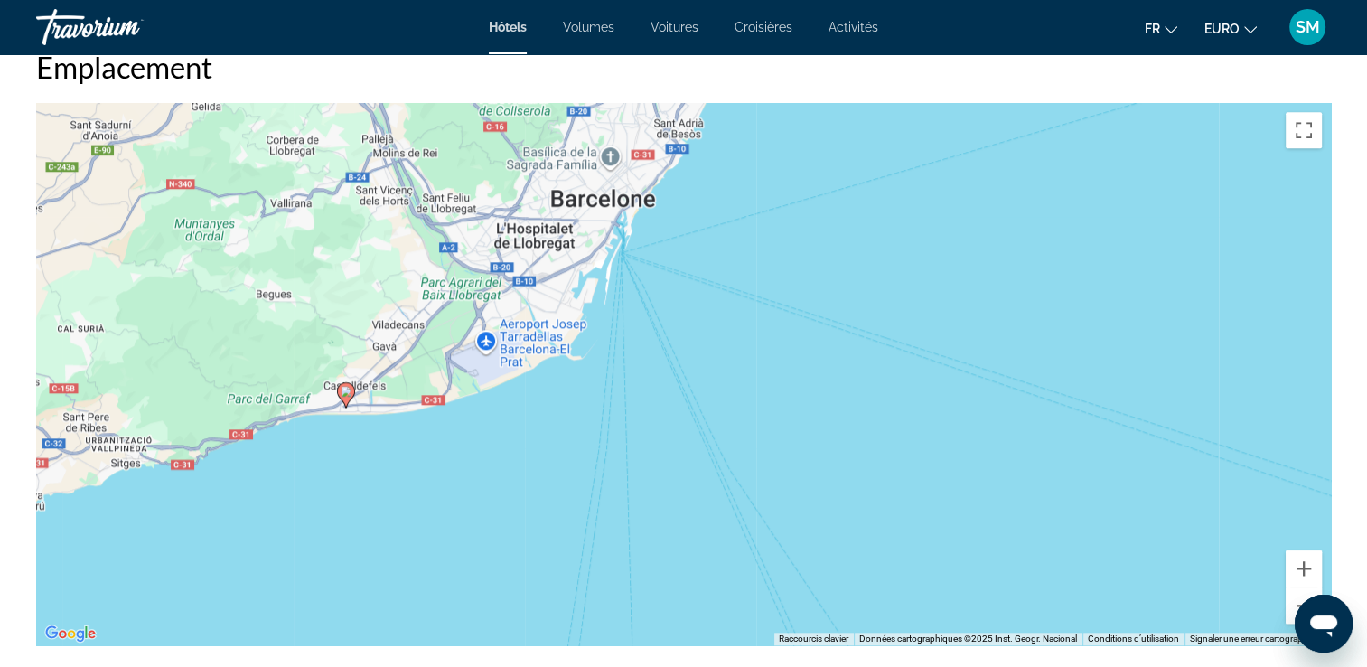
click at [317, 438] on div "Pour activer le glissement avec le clavier, appuyez sur Alt+Entrée. Une fois ce…" at bounding box center [683, 374] width 1295 height 542
click at [340, 432] on div "Pour activer le glissement avec le clavier, appuyez sur Alt+Entrée. Une fois ce…" at bounding box center [683, 374] width 1295 height 542
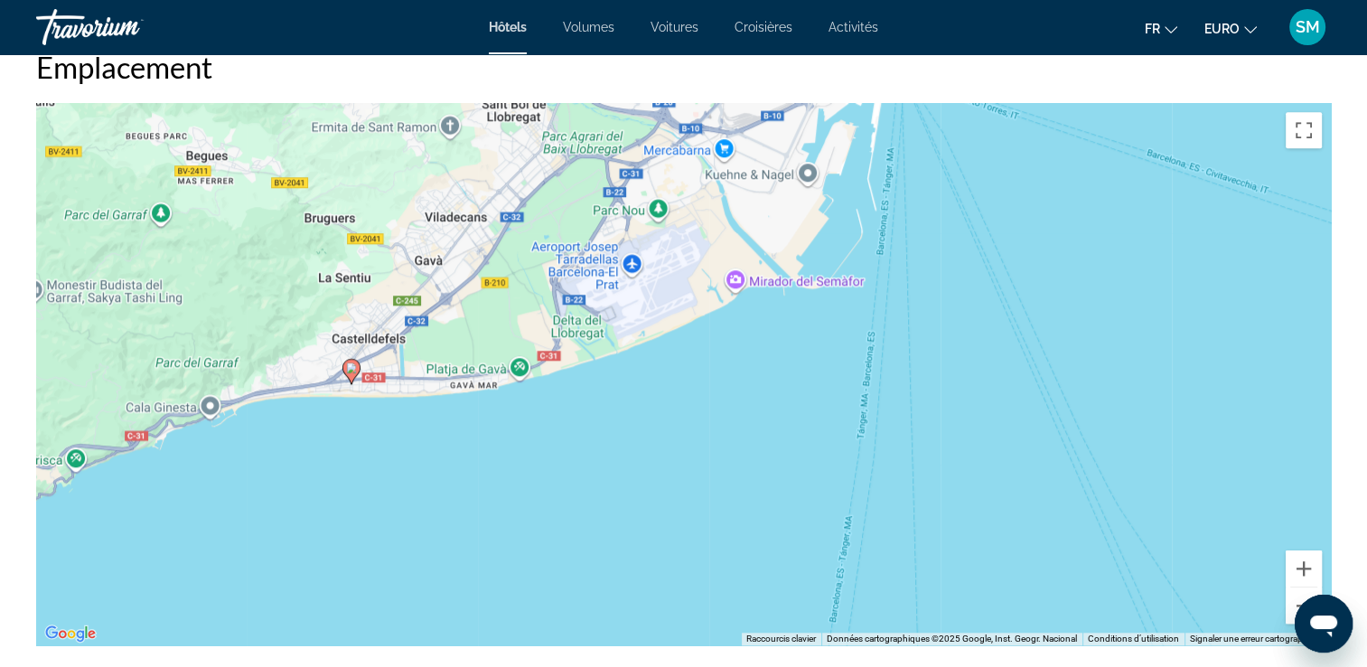
click at [340, 432] on div "Pour activer le glissement avec le clavier, appuyez sur Alt+Entrée. Une fois ce…" at bounding box center [683, 374] width 1295 height 542
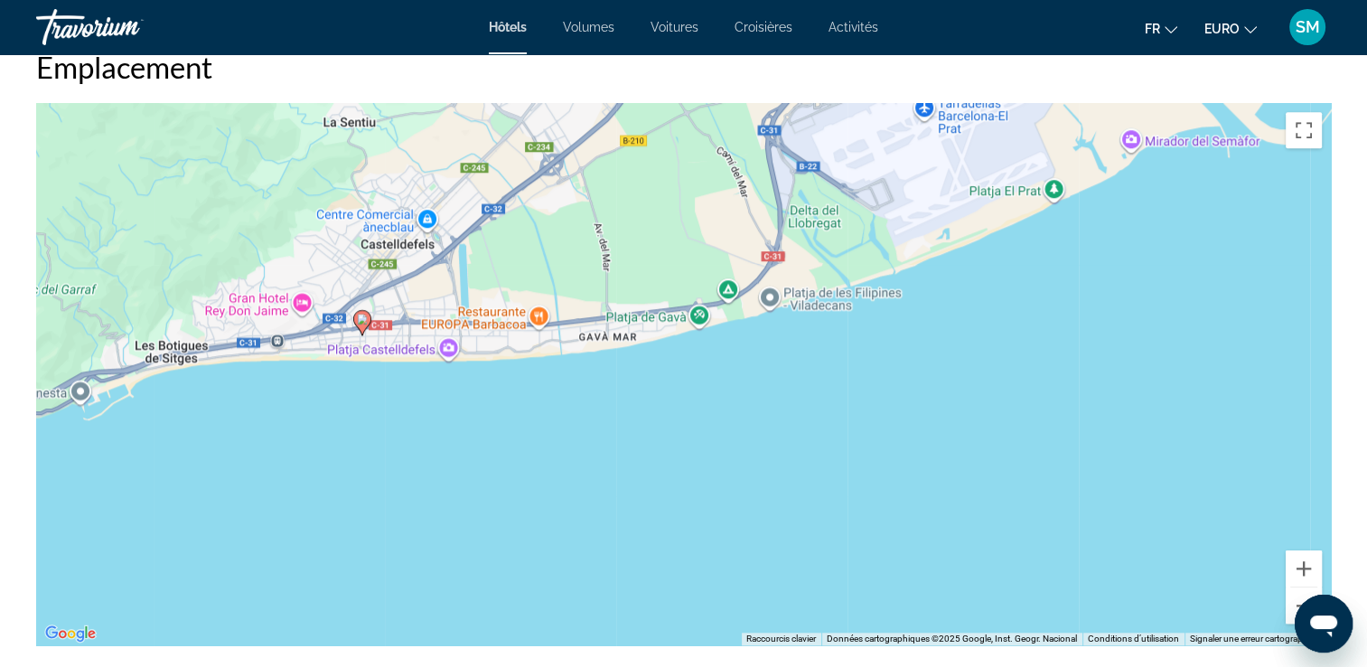
click at [340, 432] on div "Pour activer le glissement avec le clavier, appuyez sur Alt+Entrée. Une fois ce…" at bounding box center [683, 374] width 1295 height 542
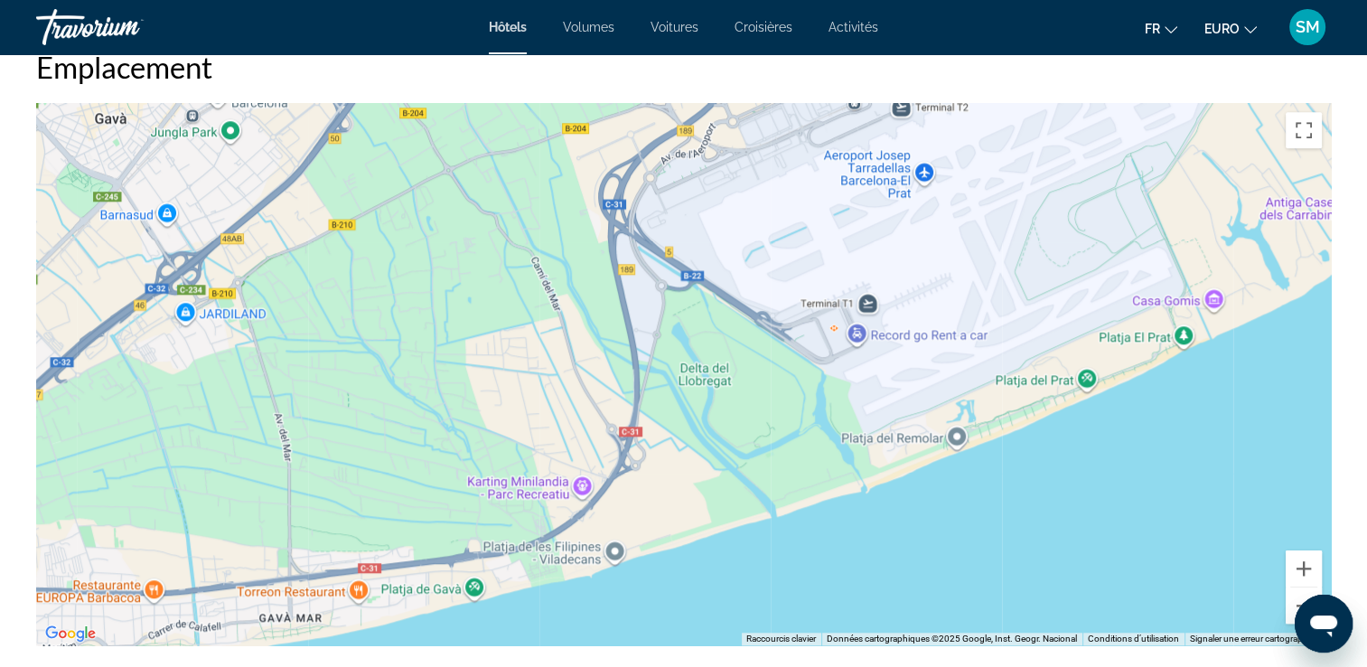
drag, startPoint x: 1230, startPoint y: 232, endPoint x: 623, endPoint y: 621, distance: 720.9
click at [623, 621] on div "Pour activer le glissement avec le clavier, appuyez sur Alt+Entrée. Une fois ce…" at bounding box center [683, 374] width 1295 height 542
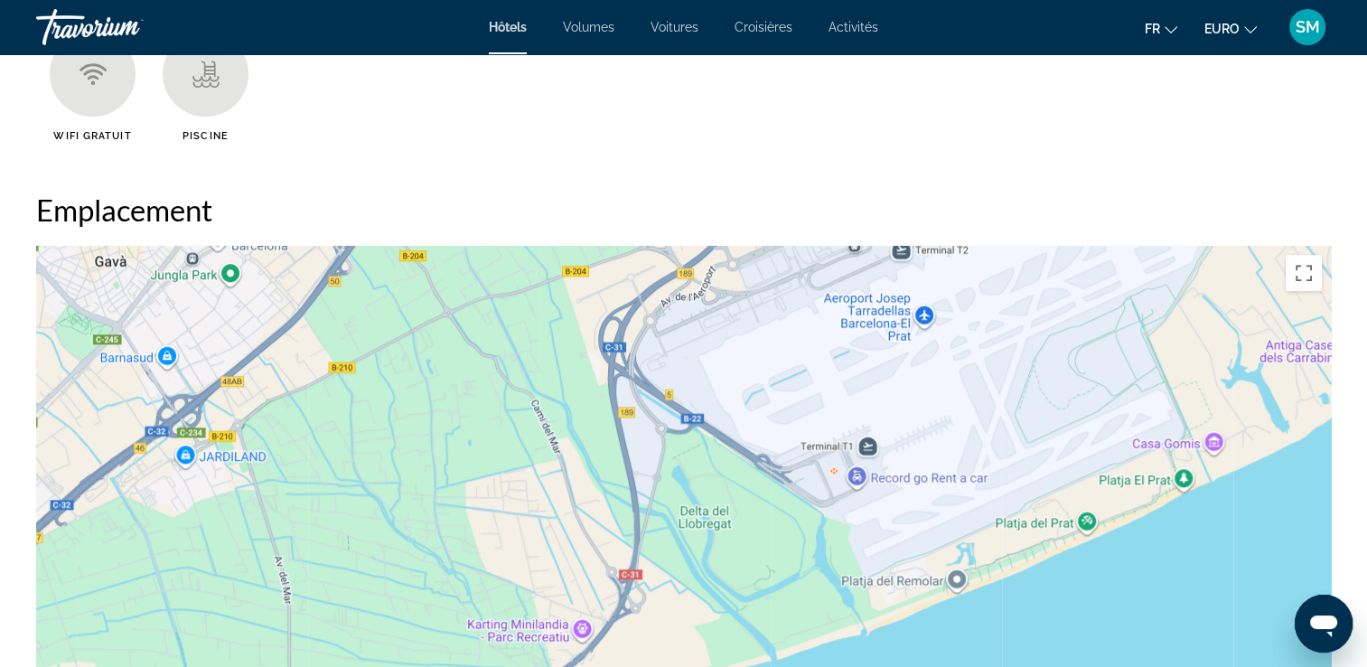
scroll to position [1523, 0]
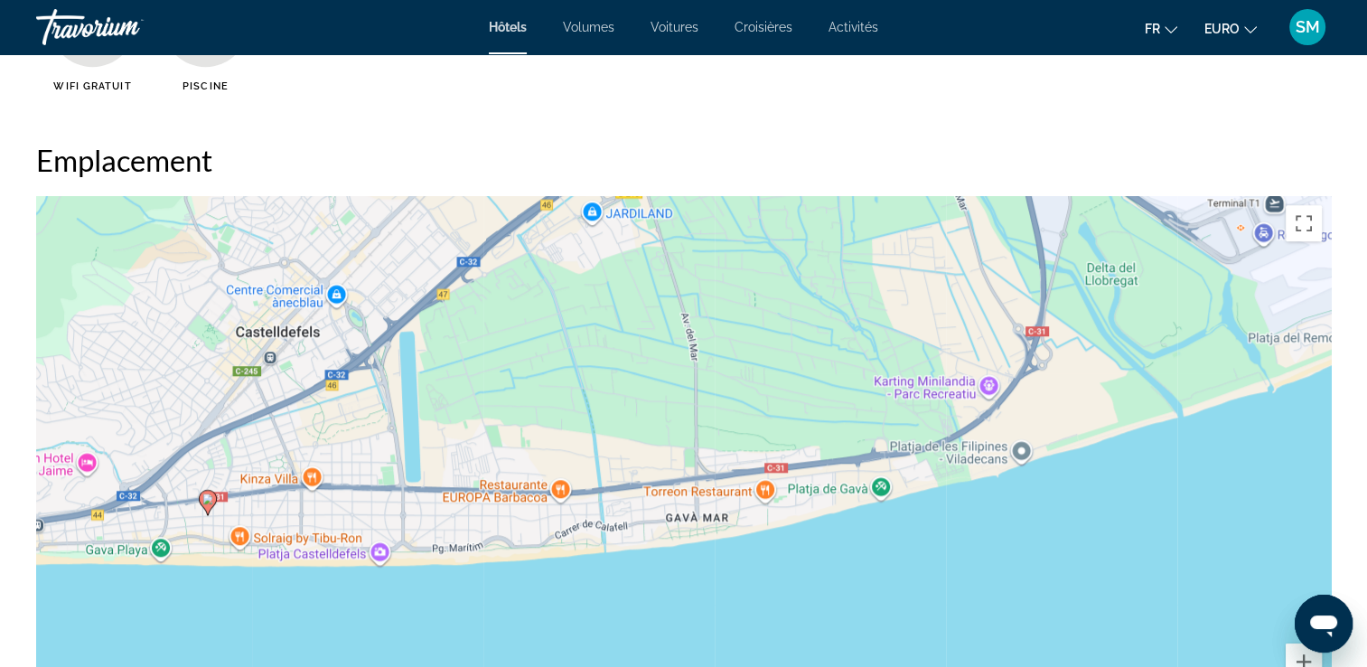
drag, startPoint x: 643, startPoint y: 399, endPoint x: 1053, endPoint y: 206, distance: 452.7
click at [1053, 206] on div "Pour activer le glissement avec le clavier, appuyez sur Alt+Entrée. Une fois ce…" at bounding box center [683, 467] width 1295 height 542
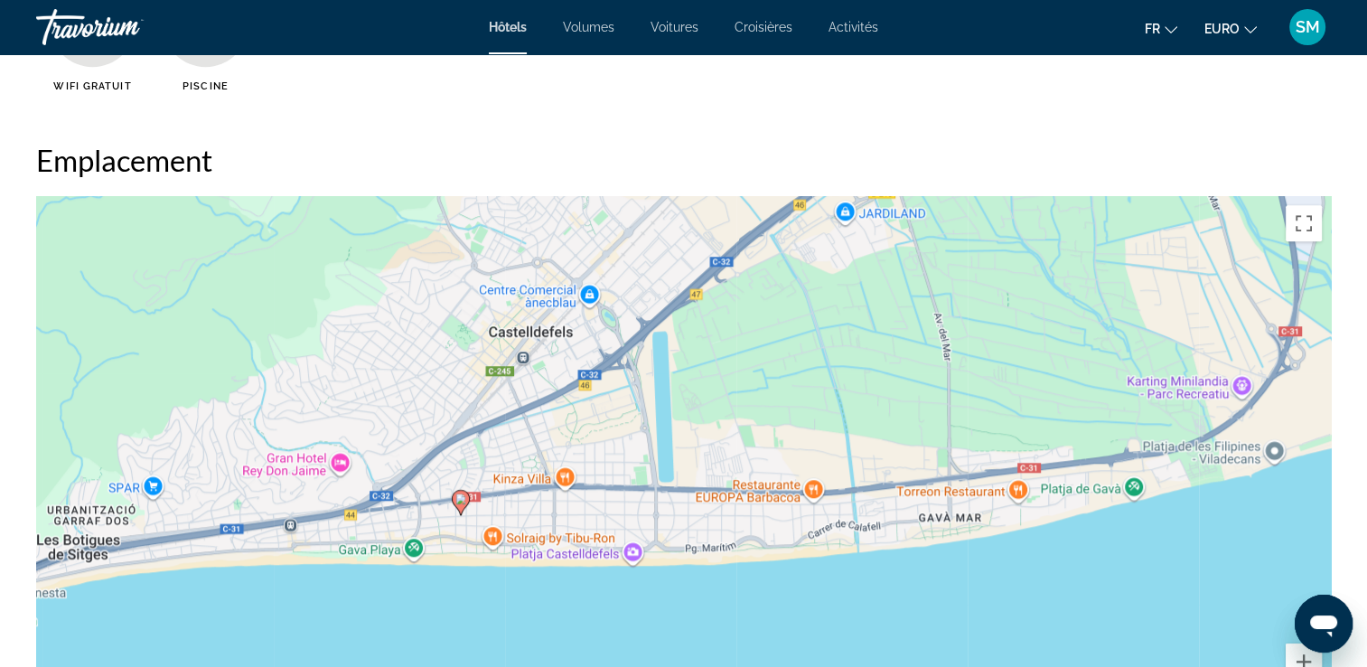
drag, startPoint x: 502, startPoint y: 489, endPoint x: 762, endPoint y: 489, distance: 260.2
click at [762, 489] on div "Pour activer le glissement avec le clavier, appuyez sur Alt+Entrée. Une fois ce…" at bounding box center [683, 467] width 1295 height 542
click at [582, 400] on div "Pour activer le glissement avec le clavier, appuyez sur Alt+Entrée. Une fois ce…" at bounding box center [683, 467] width 1295 height 542
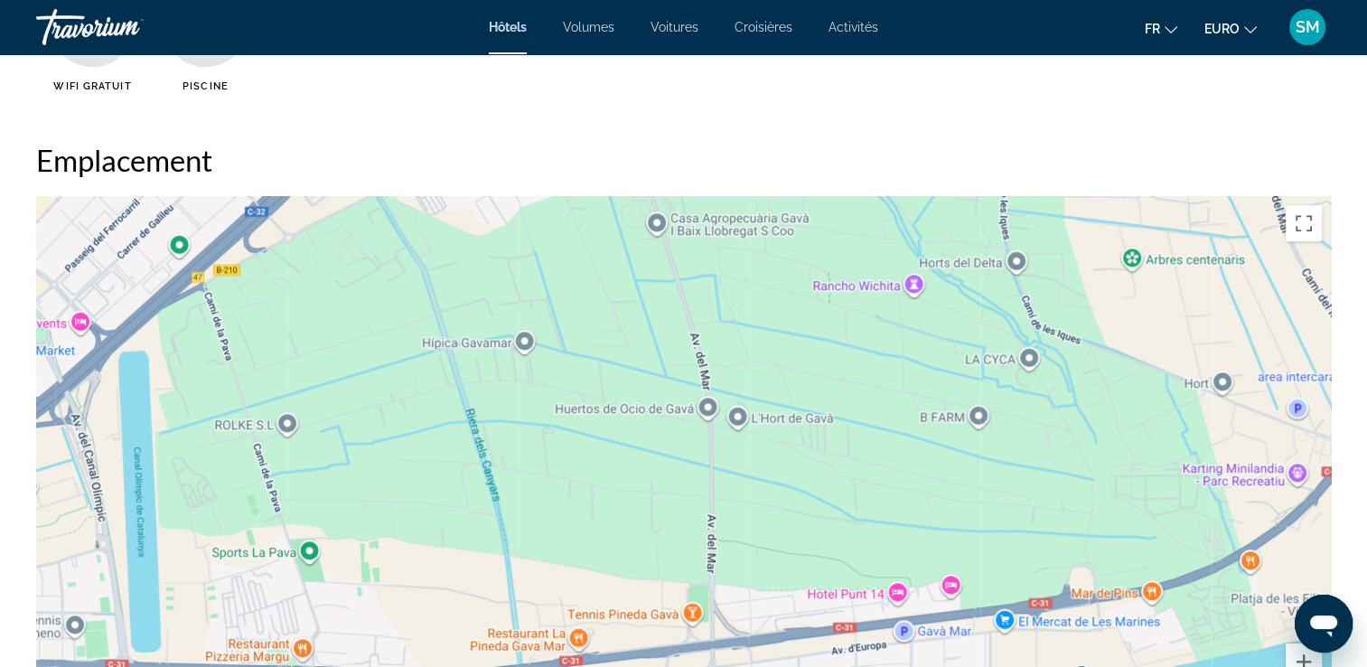
drag, startPoint x: 600, startPoint y: 483, endPoint x: -4, endPoint y: 570, distance: 609.9
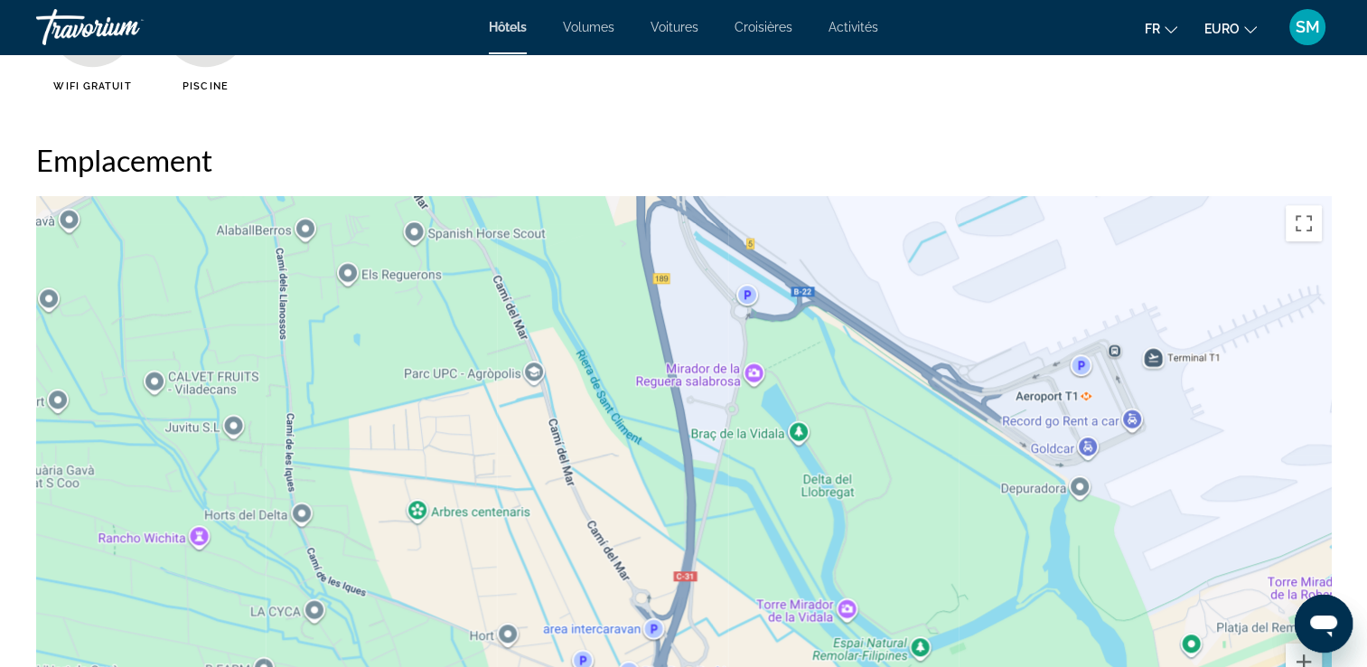
drag, startPoint x: 884, startPoint y: 454, endPoint x: 143, endPoint y: 707, distance: 783.0
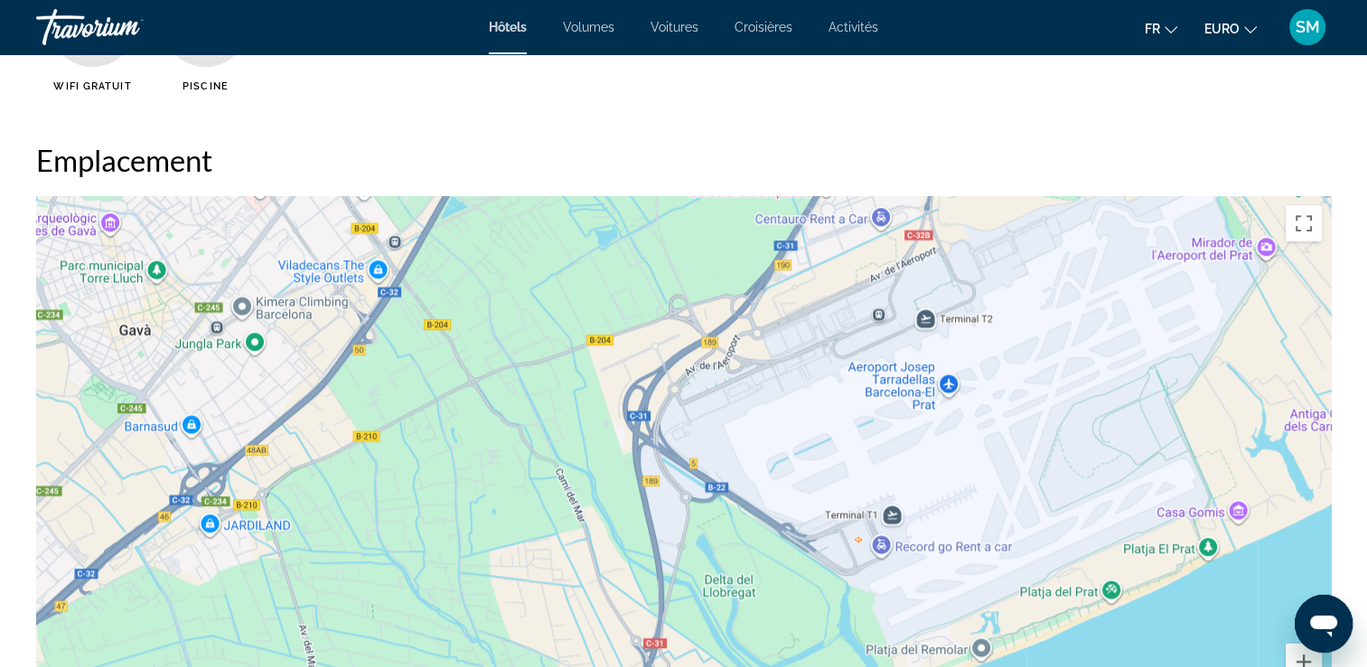
drag, startPoint x: 1011, startPoint y: 345, endPoint x: 849, endPoint y: 457, distance: 196.8
click at [849, 457] on div "Pour activer le glissement avec le clavier, appuyez sur Alt+Entrée. Une fois ce…" at bounding box center [683, 467] width 1295 height 542
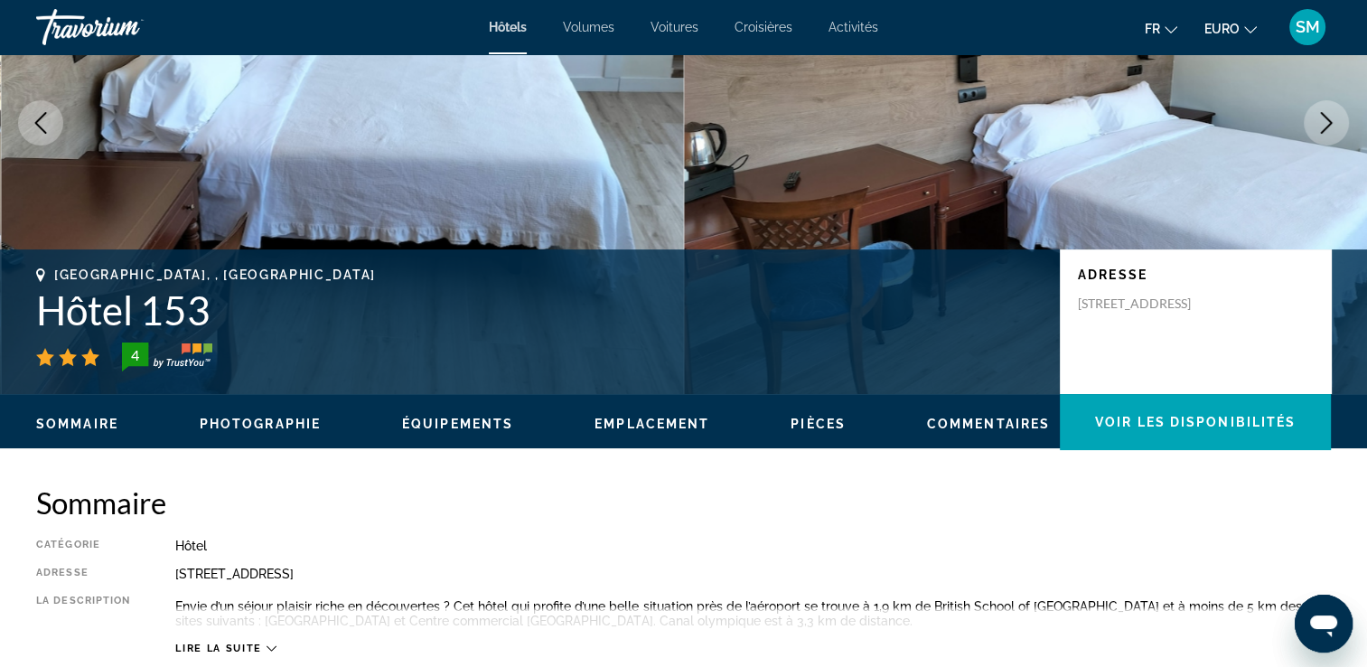
scroll to position [0, 0]
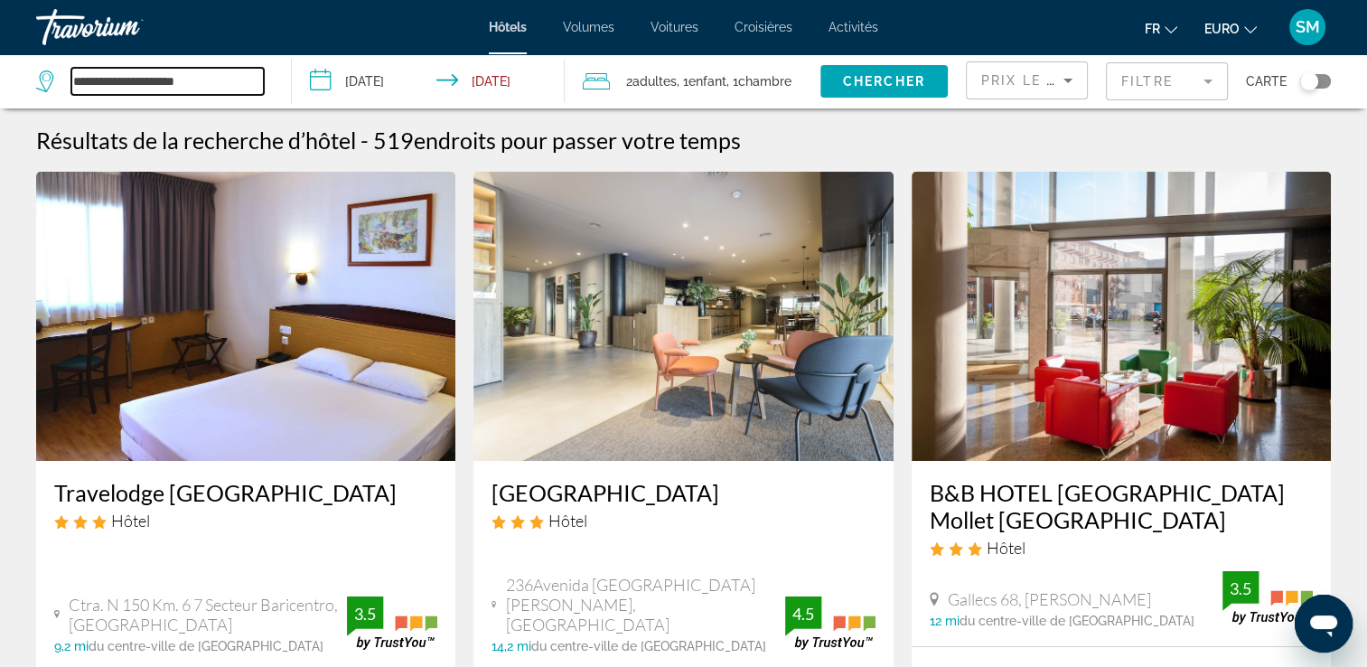
click at [177, 87] on input "**********" at bounding box center [167, 81] width 192 height 27
drag, startPoint x: 228, startPoint y: 61, endPoint x: 228, endPoint y: 85, distance: 23.5
click at [228, 85] on div "**********" at bounding box center [154, 81] width 237 height 54
click at [228, 85] on input "**********" at bounding box center [167, 81] width 192 height 27
type input "*"
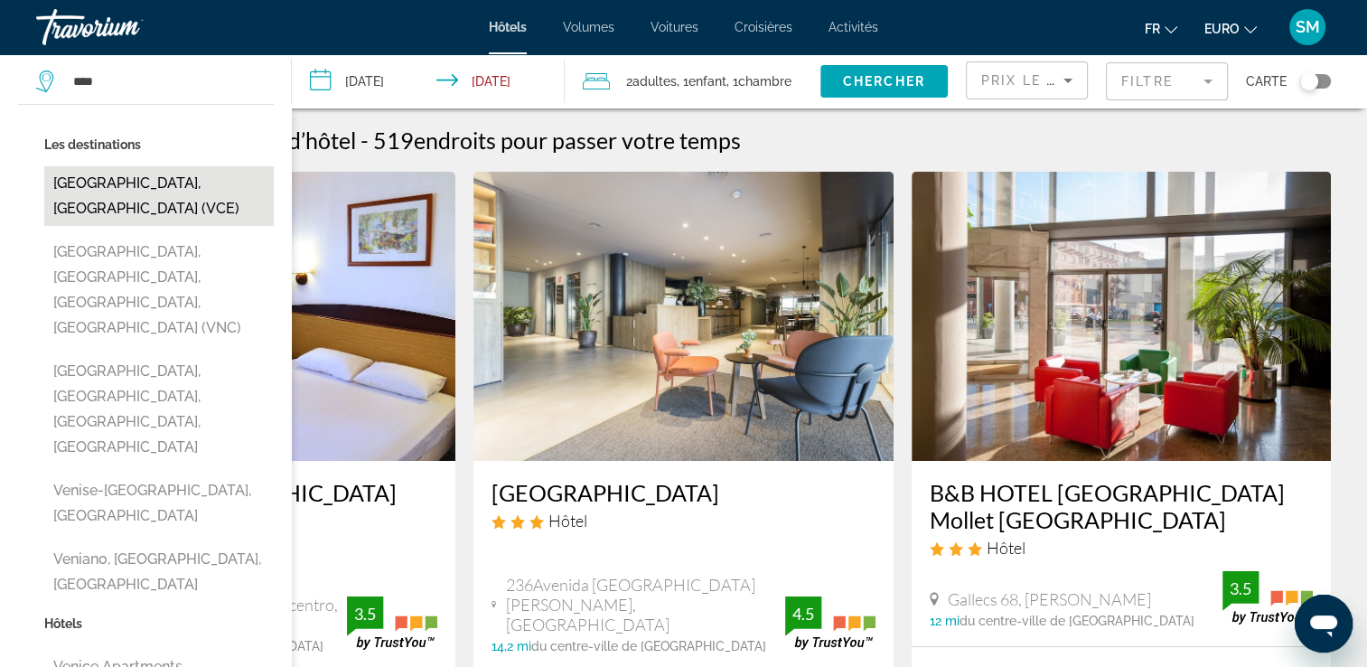
click at [151, 179] on button "[GEOGRAPHIC_DATA], [GEOGRAPHIC_DATA] (VCE)" at bounding box center [159, 196] width 230 height 60
type input "**********"
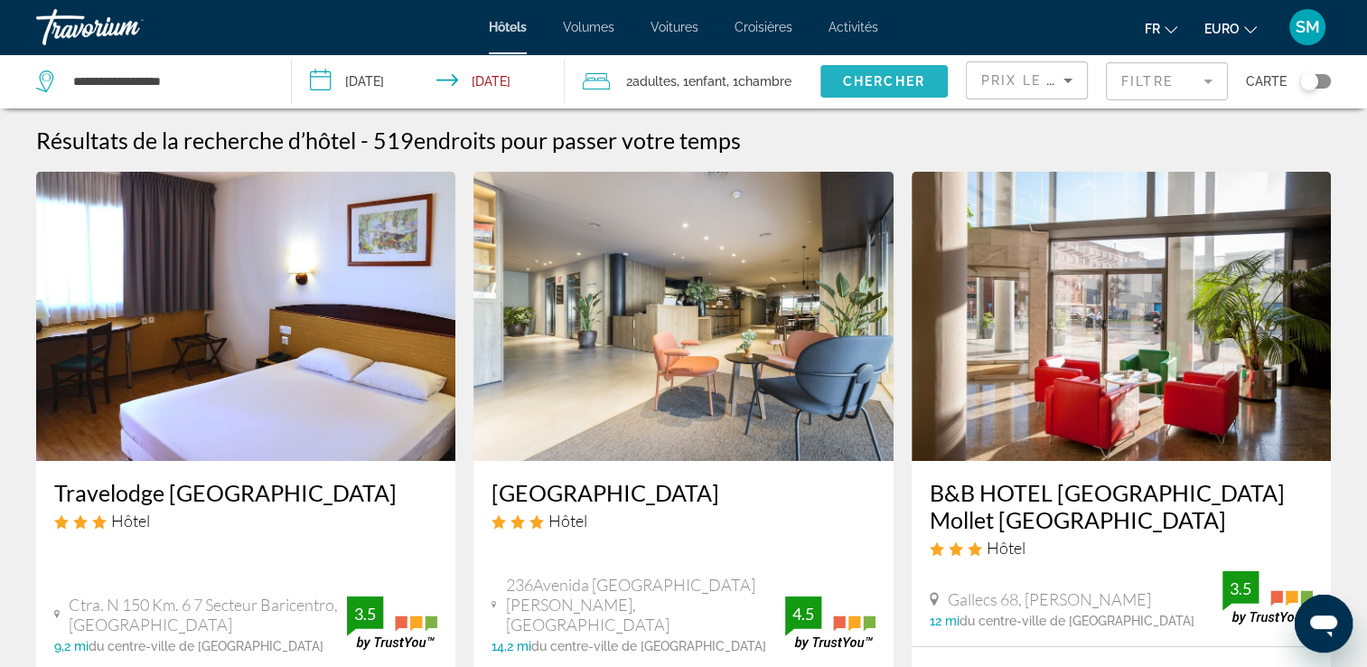
click at [897, 75] on span "Chercher" at bounding box center [884, 81] width 82 height 14
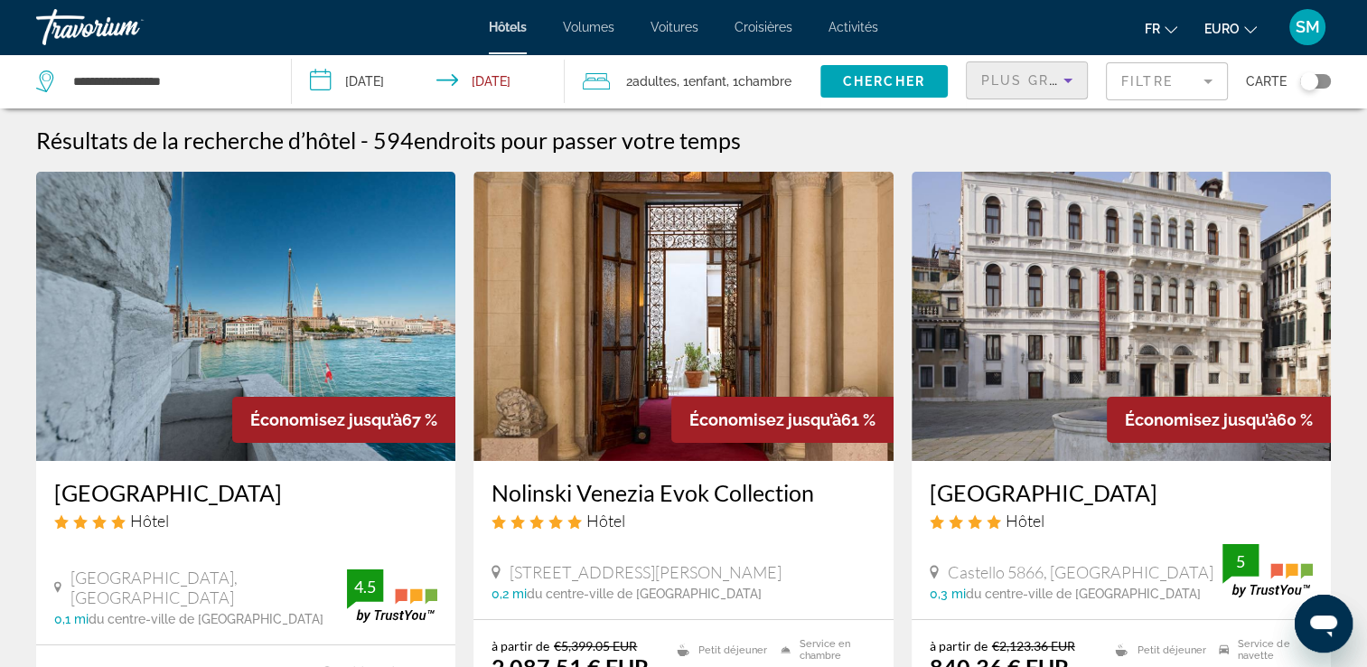
click at [1065, 81] on icon "Trier par" at bounding box center [1068, 81] width 22 height 22
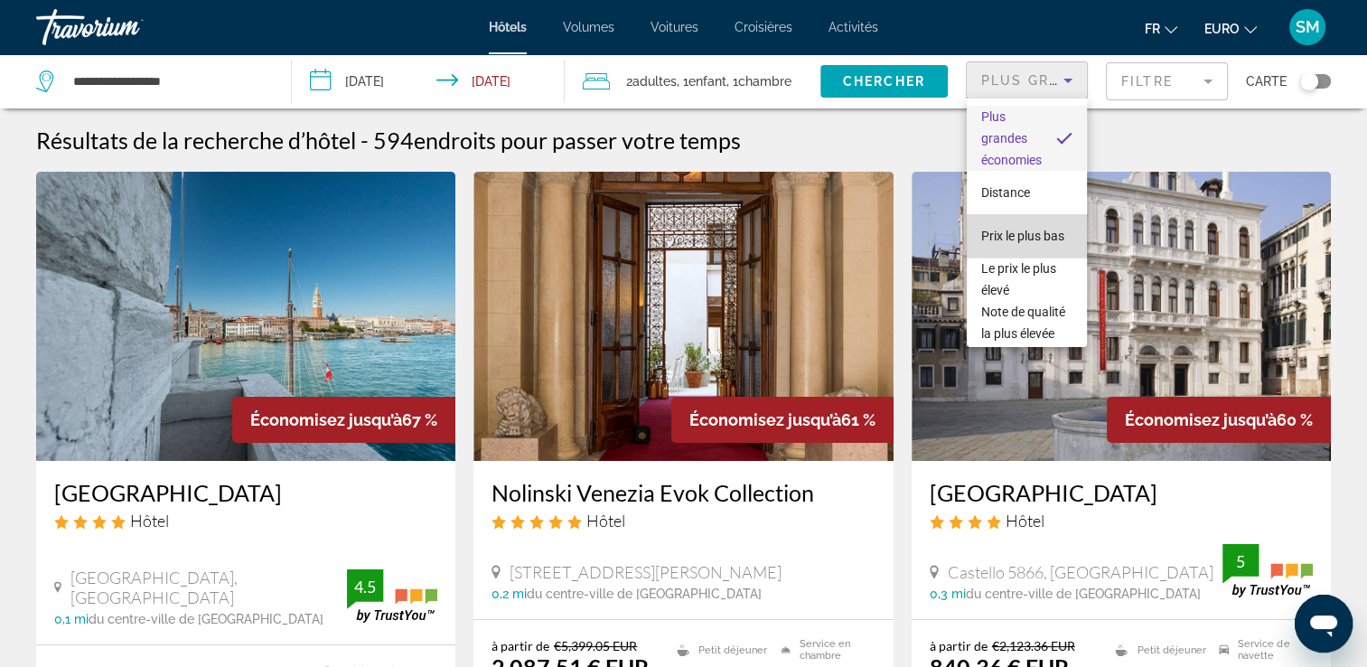
click at [1029, 229] on span "Prix le plus bas" at bounding box center [1022, 236] width 83 height 14
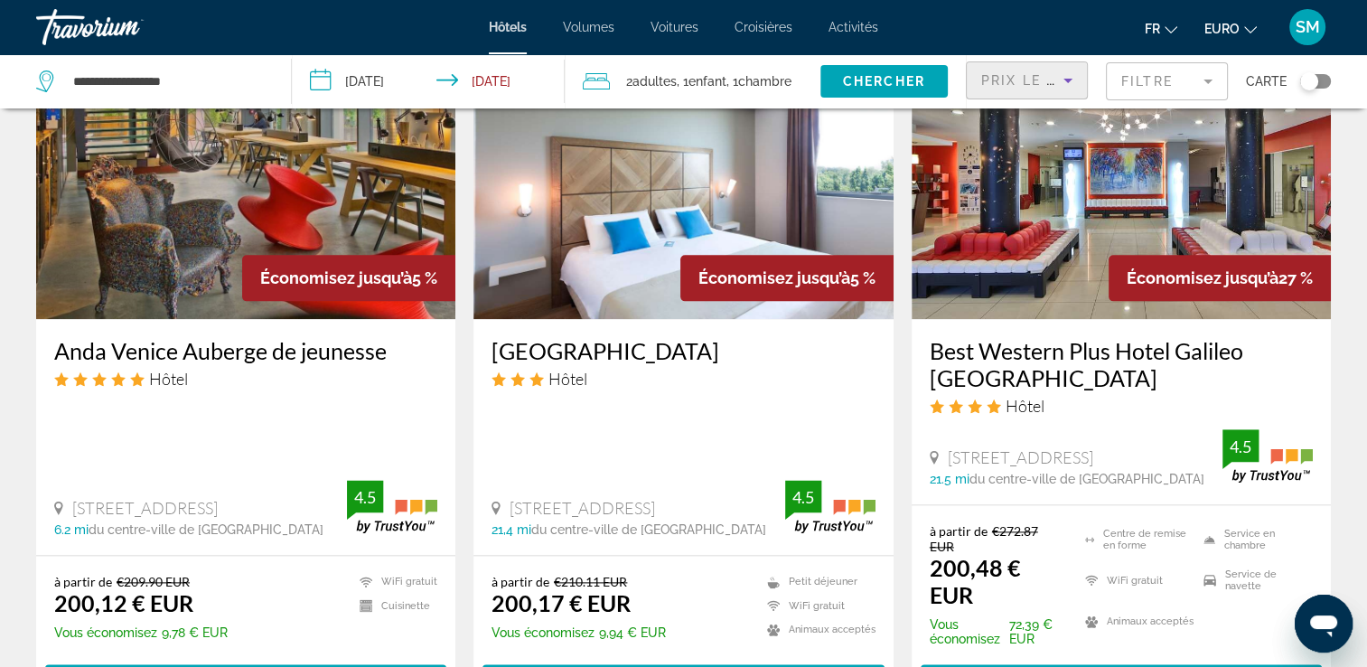
scroll to position [2125, 0]
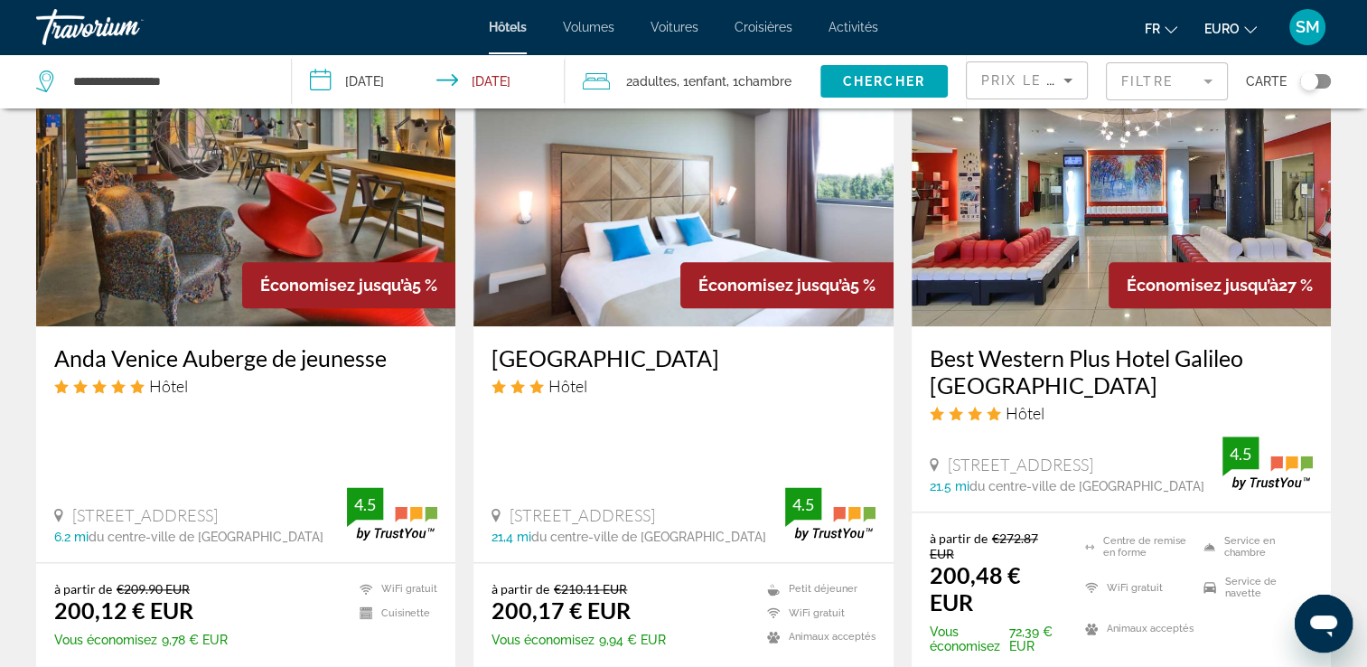
click at [318, 228] on img "Contenu principal" at bounding box center [245, 181] width 419 height 289
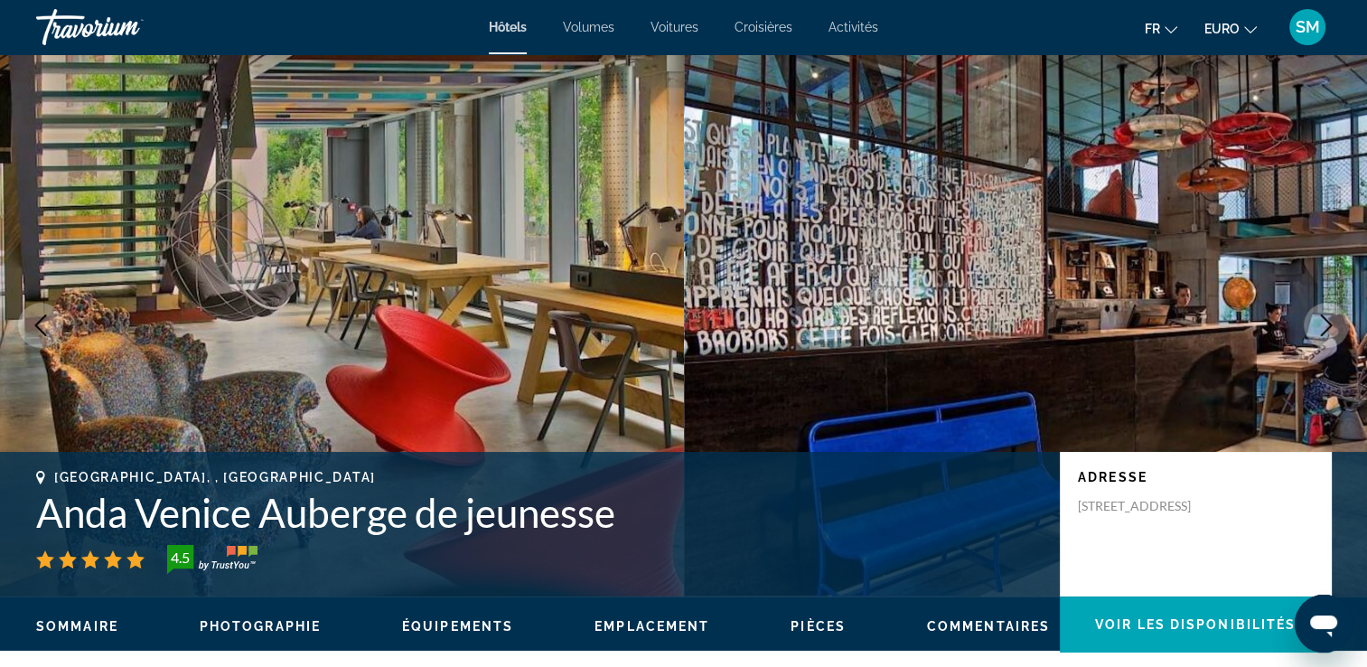
click at [1328, 324] on icon "Image suivante" at bounding box center [1327, 325] width 22 height 22
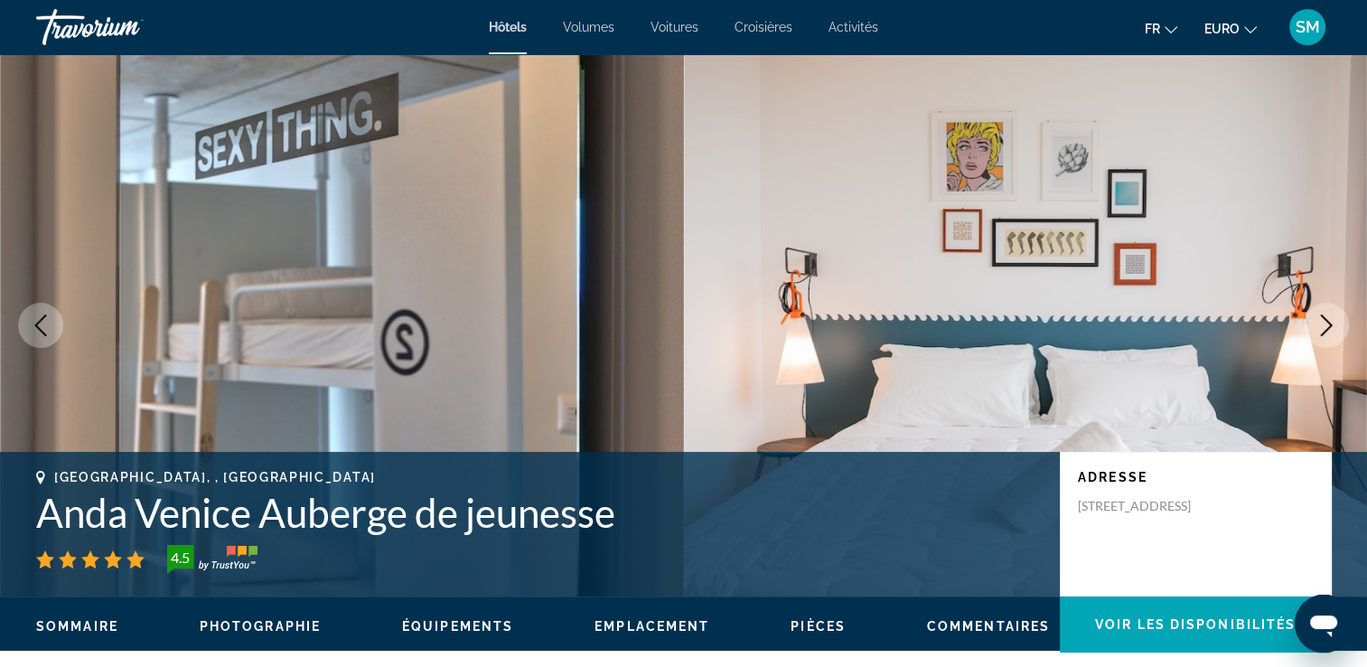
click at [1328, 324] on icon "Image suivante" at bounding box center [1327, 325] width 22 height 22
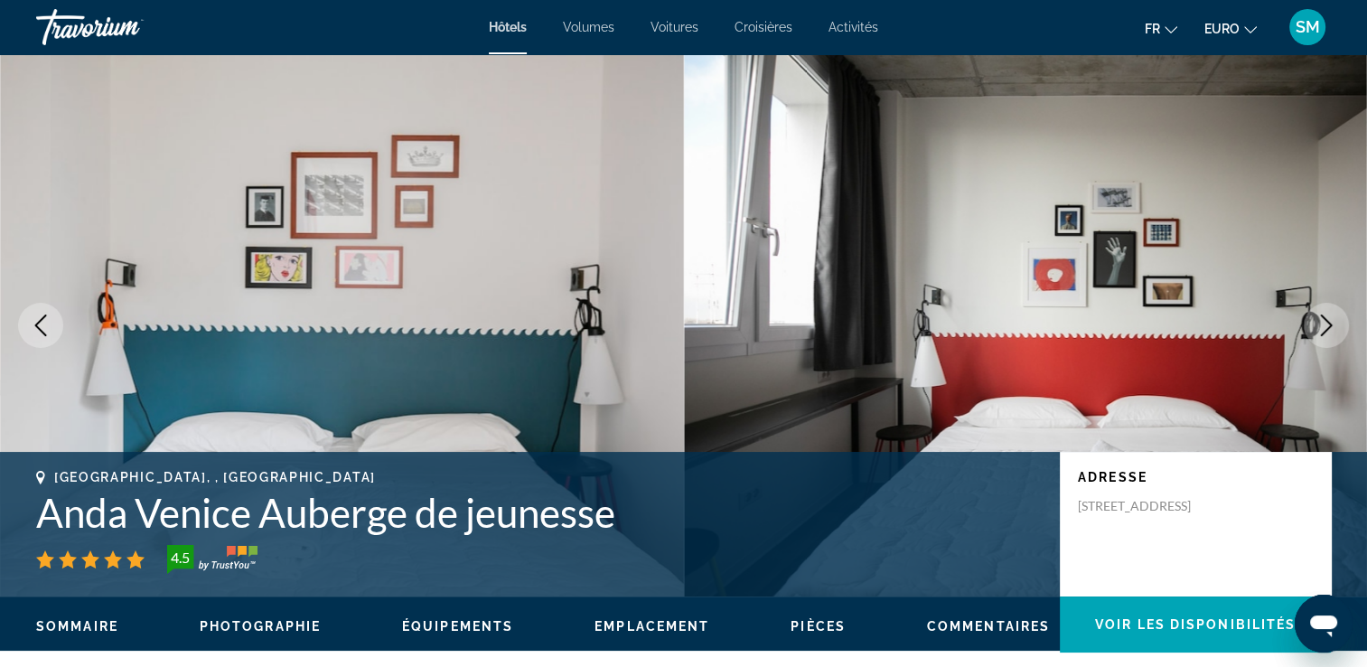
click at [1328, 324] on icon "Image suivante" at bounding box center [1327, 325] width 22 height 22
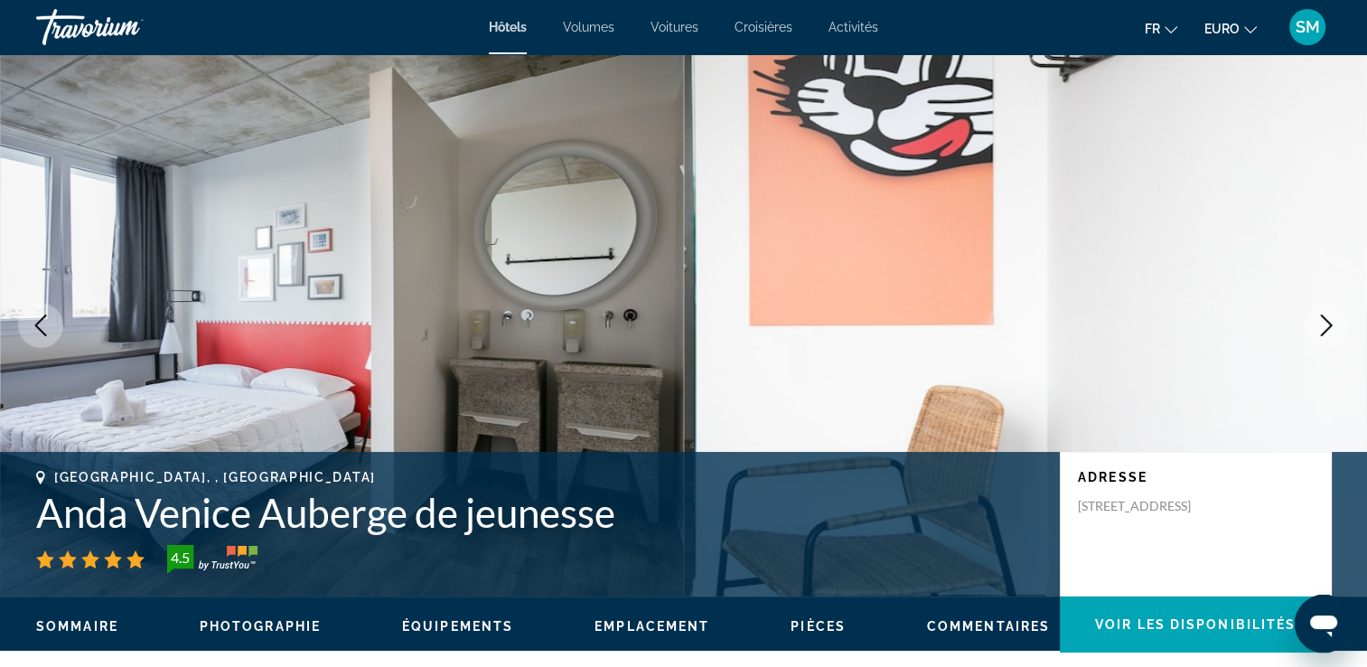
click at [1328, 324] on icon "Image suivante" at bounding box center [1327, 325] width 22 height 22
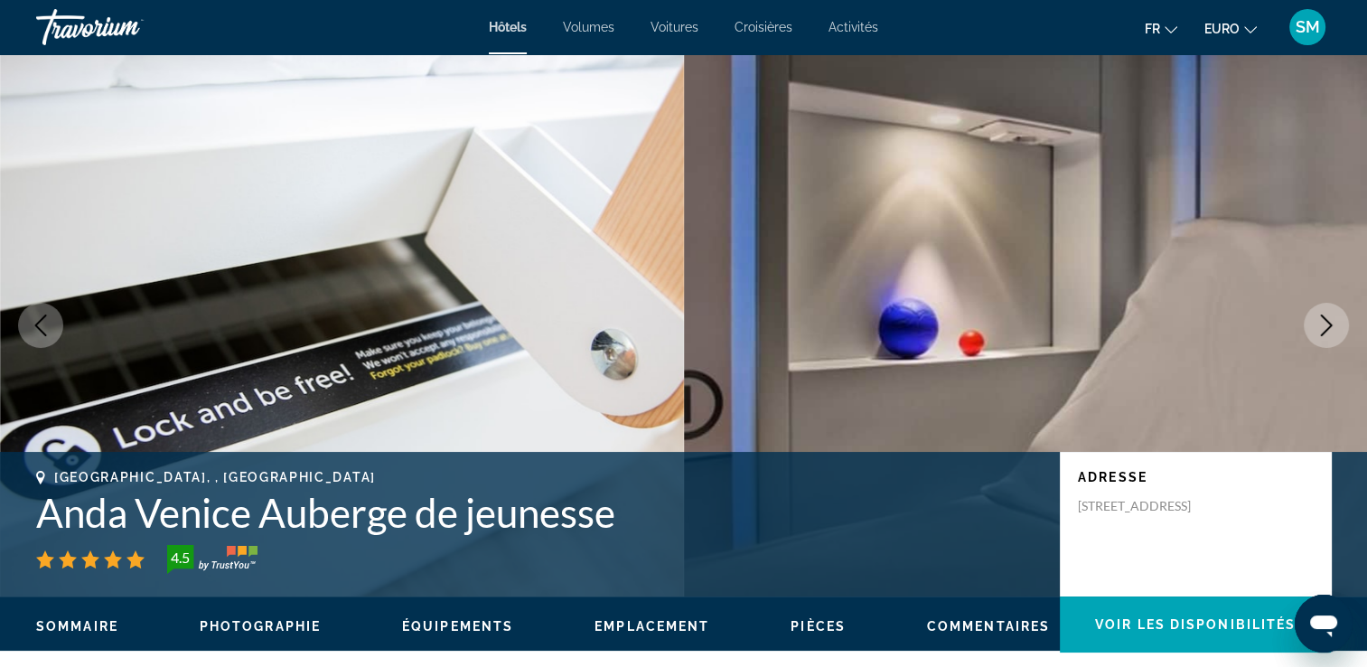
click at [1328, 324] on icon "Image suivante" at bounding box center [1327, 325] width 22 height 22
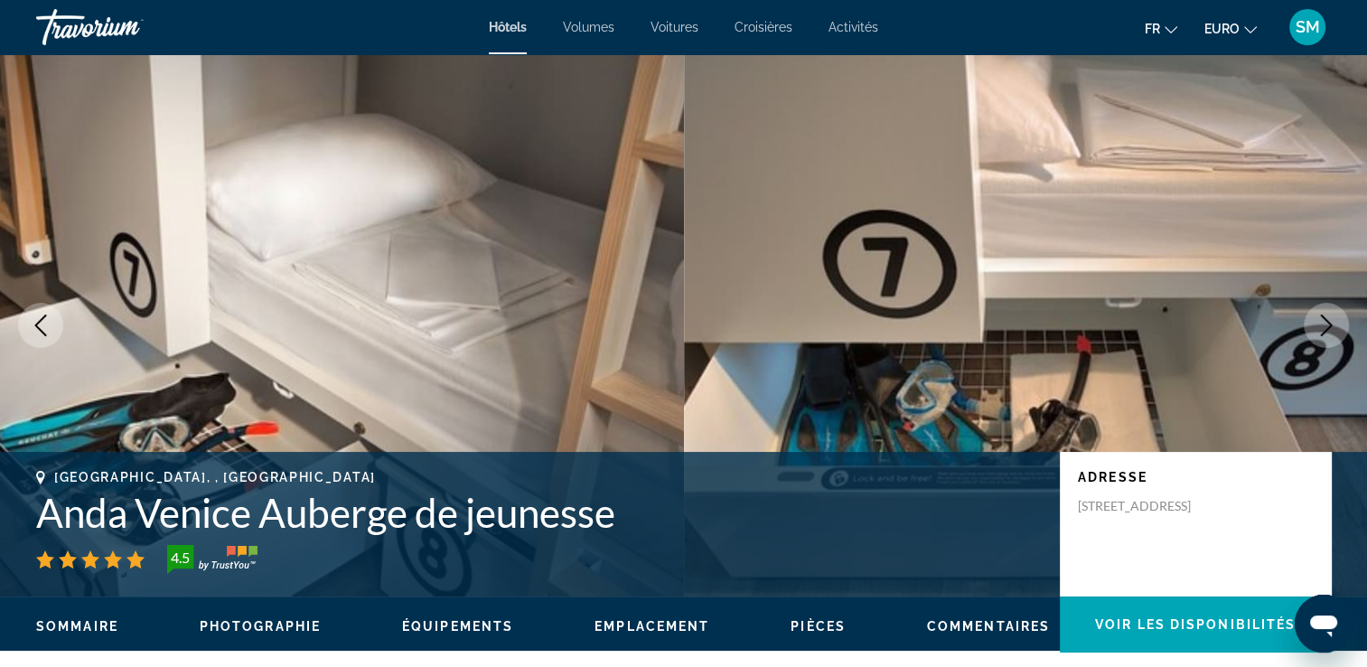
click at [1328, 324] on icon "Image suivante" at bounding box center [1327, 325] width 22 height 22
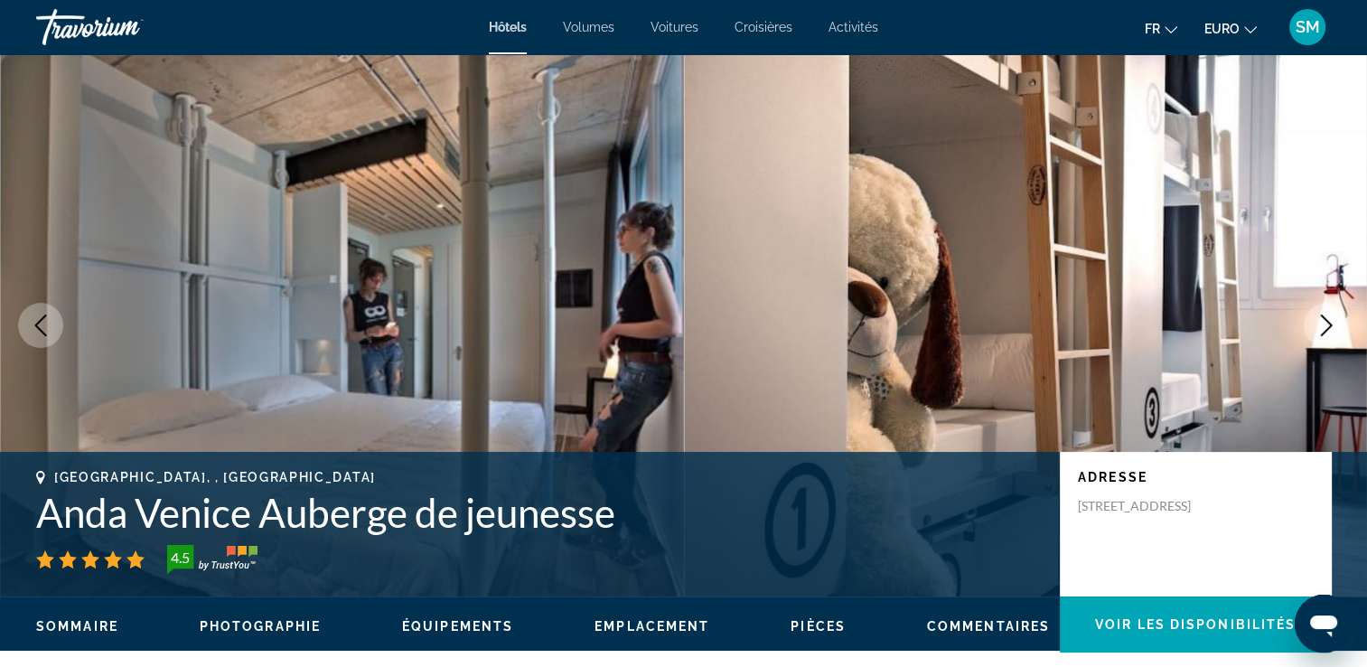
click at [1328, 324] on icon "Image suivante" at bounding box center [1327, 325] width 22 height 22
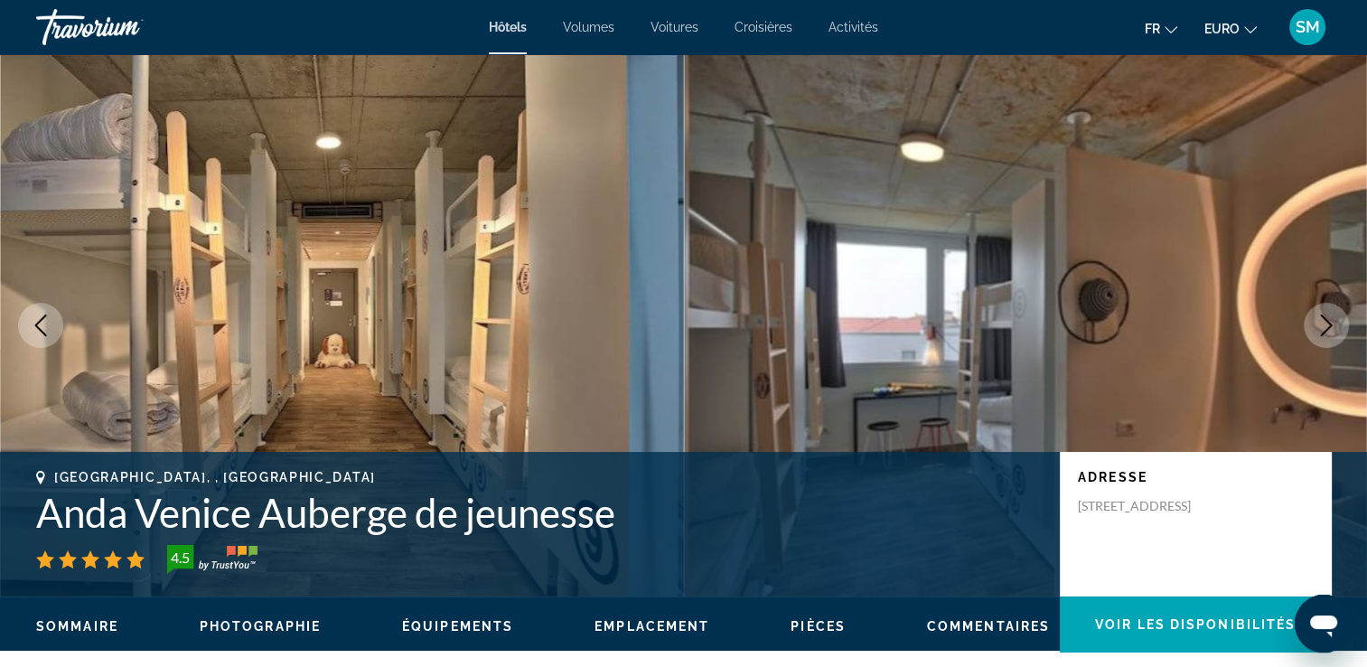
click at [1328, 324] on icon "Image suivante" at bounding box center [1327, 325] width 22 height 22
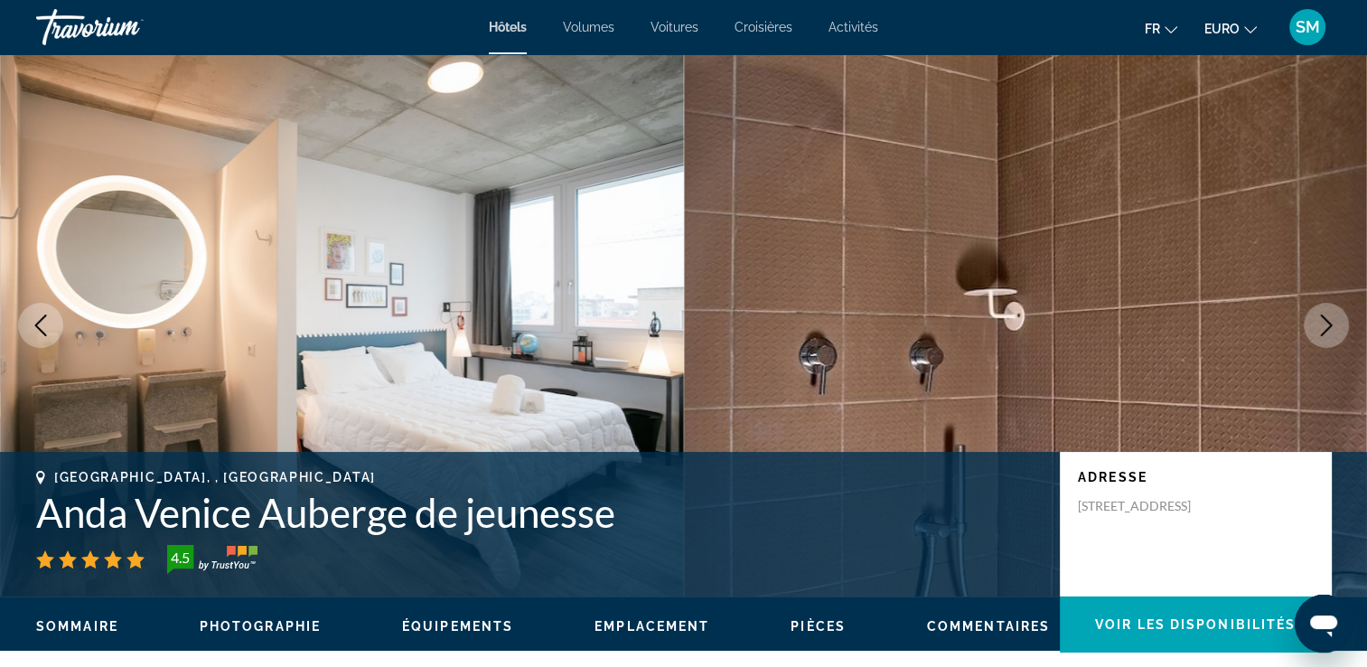
click at [1328, 324] on icon "Image suivante" at bounding box center [1327, 325] width 22 height 22
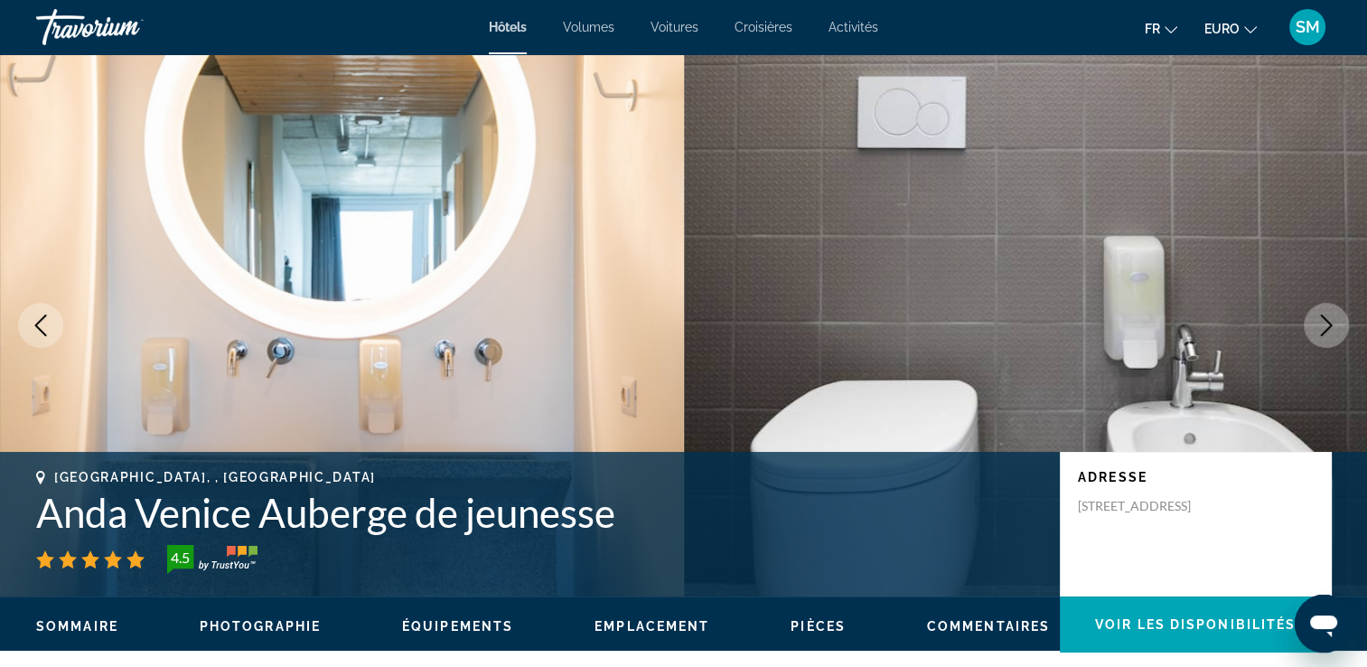
click at [1328, 324] on icon "Image suivante" at bounding box center [1327, 325] width 22 height 22
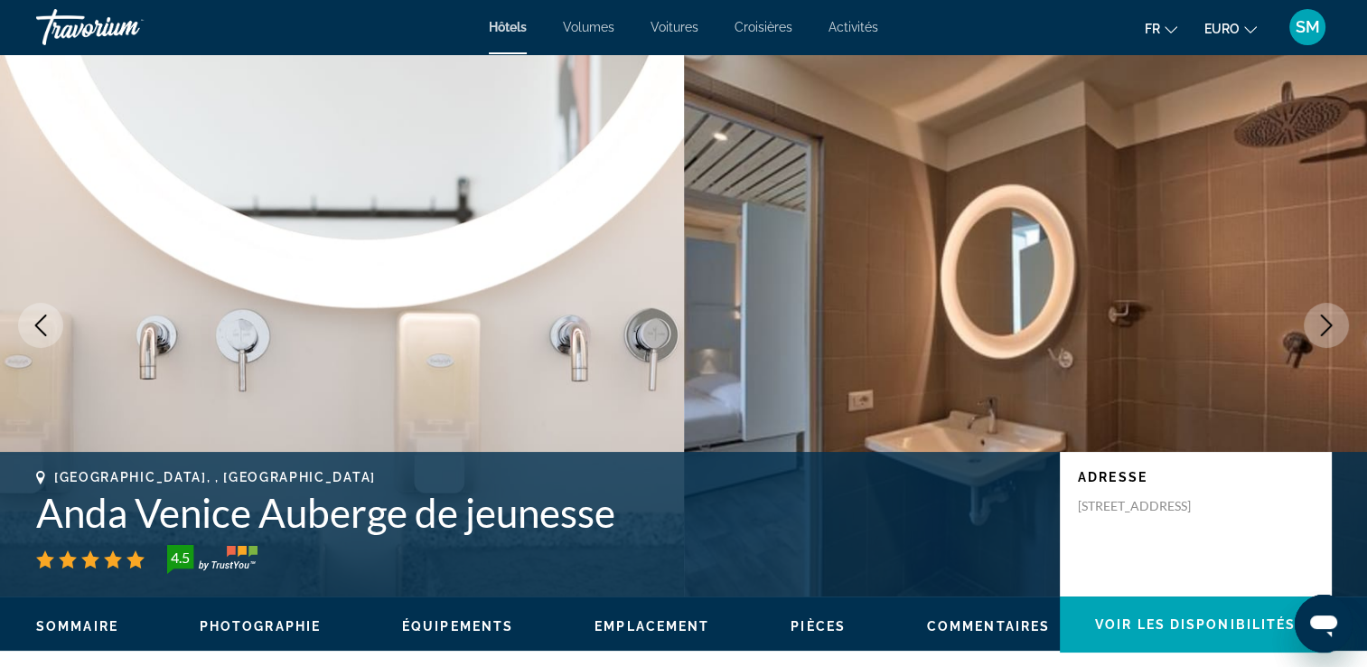
click at [1328, 324] on icon "Image suivante" at bounding box center [1327, 325] width 22 height 22
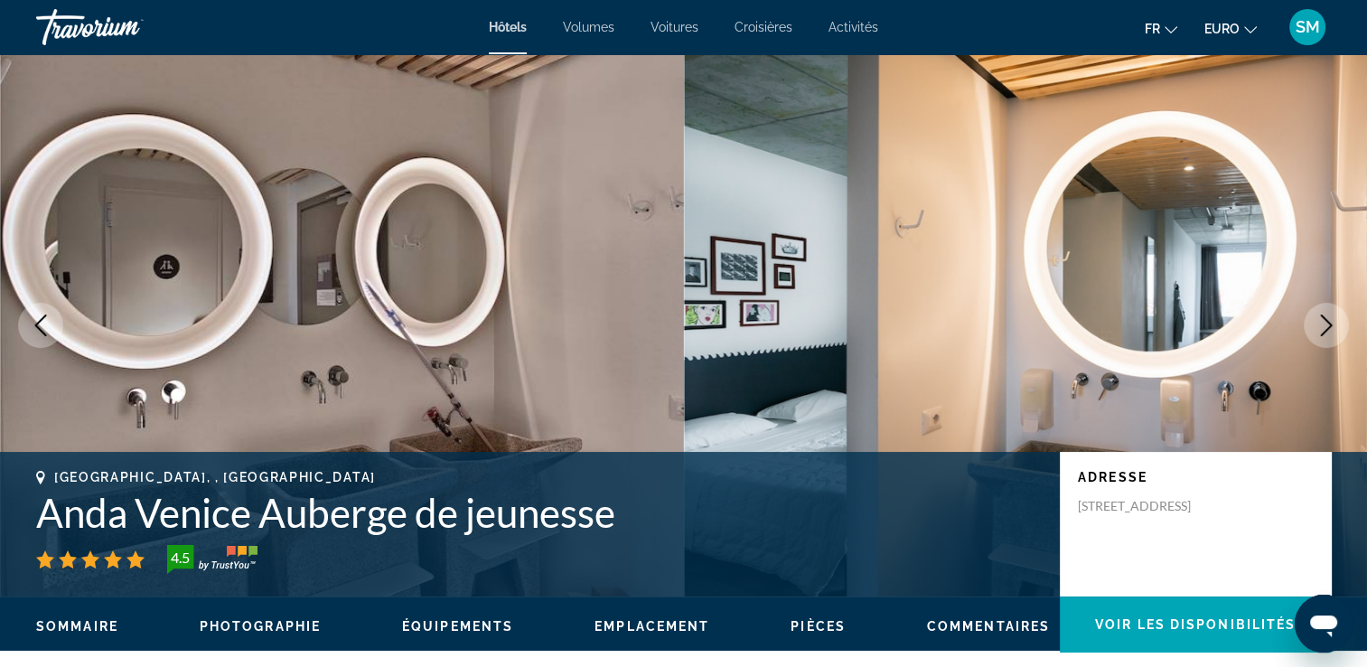
click at [1328, 328] on icon "Image suivante" at bounding box center [1327, 325] width 12 height 22
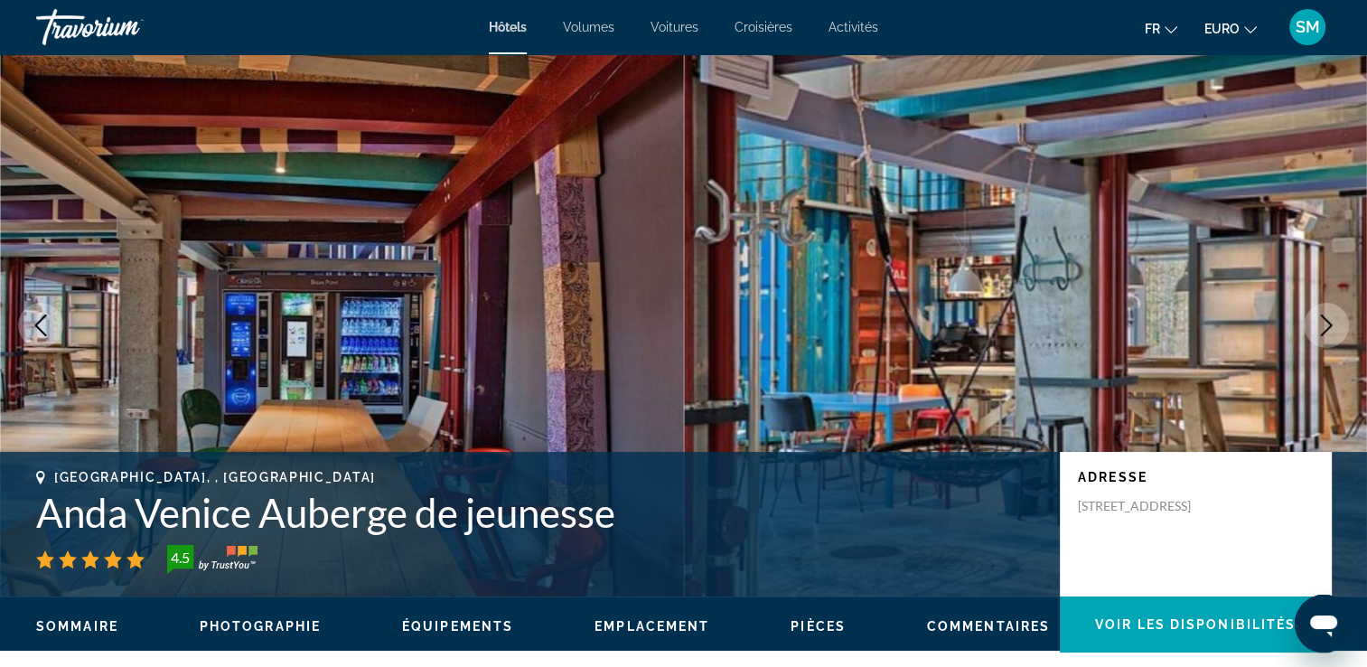
click at [1328, 328] on icon "Image suivante" at bounding box center [1327, 325] width 12 height 22
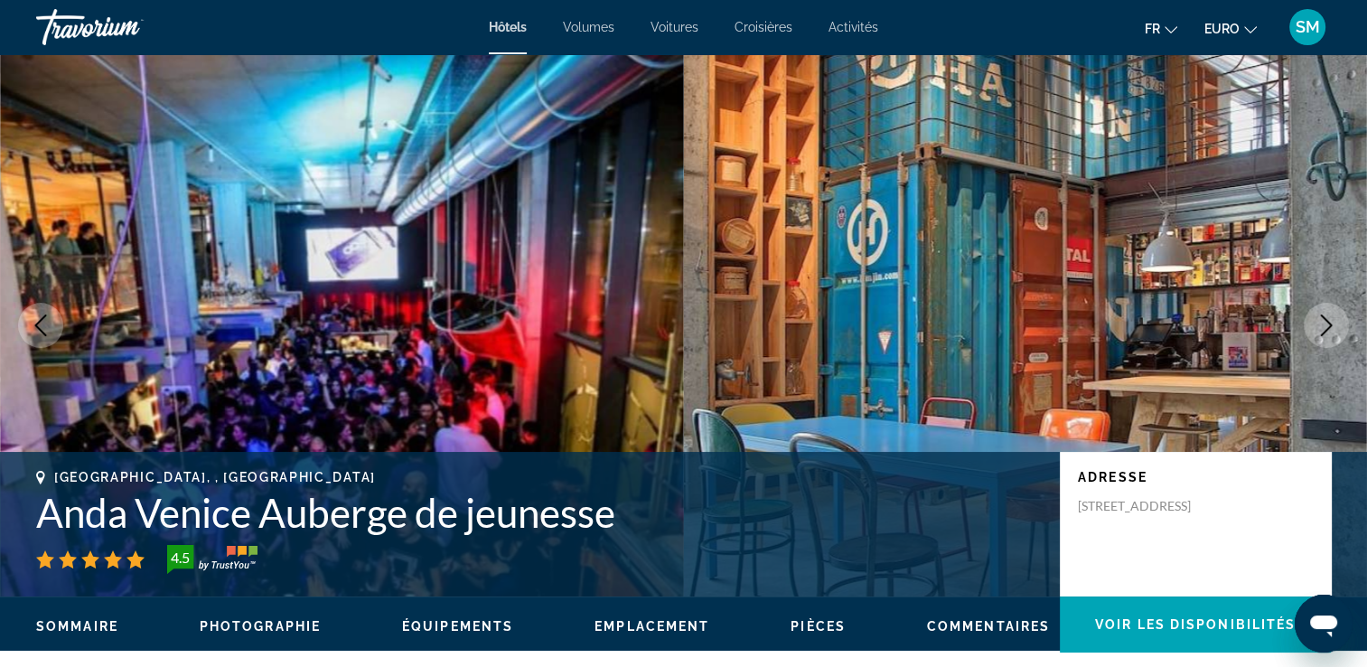
click at [1328, 328] on icon "Image suivante" at bounding box center [1327, 325] width 12 height 22
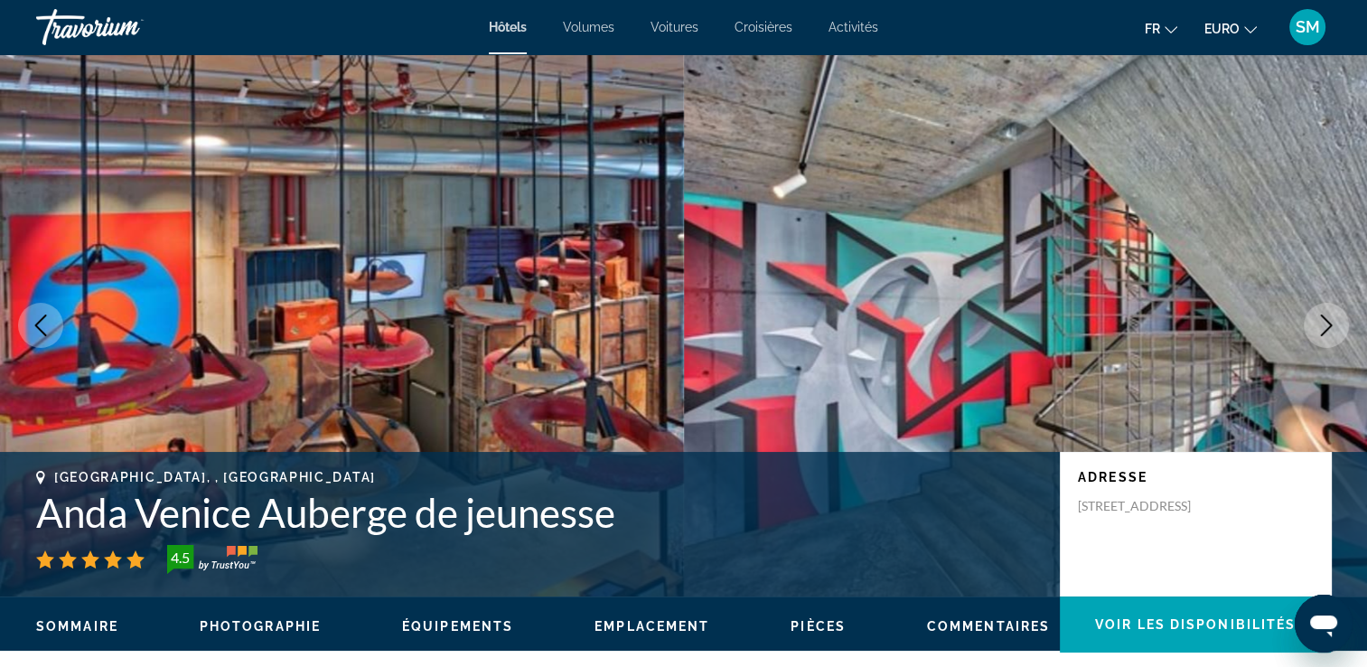
click at [1328, 328] on icon "Image suivante" at bounding box center [1327, 325] width 12 height 22
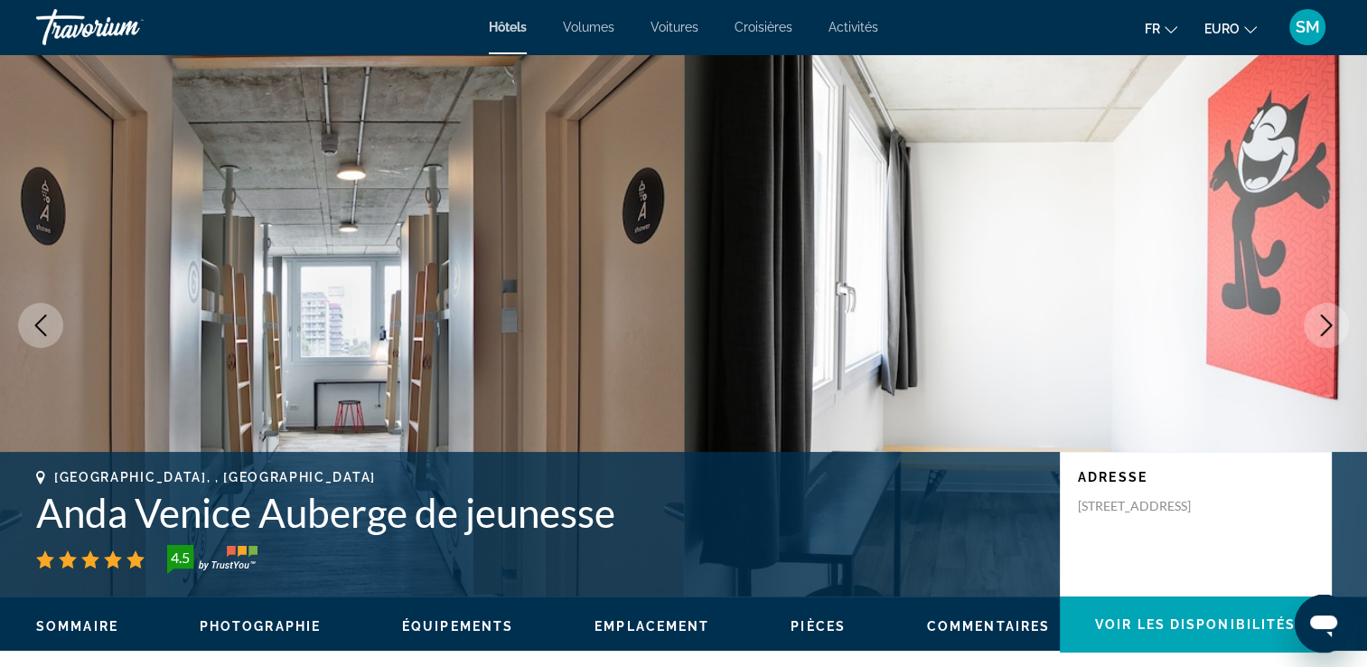
click at [51, 314] on icon "Image précédente" at bounding box center [41, 325] width 22 height 22
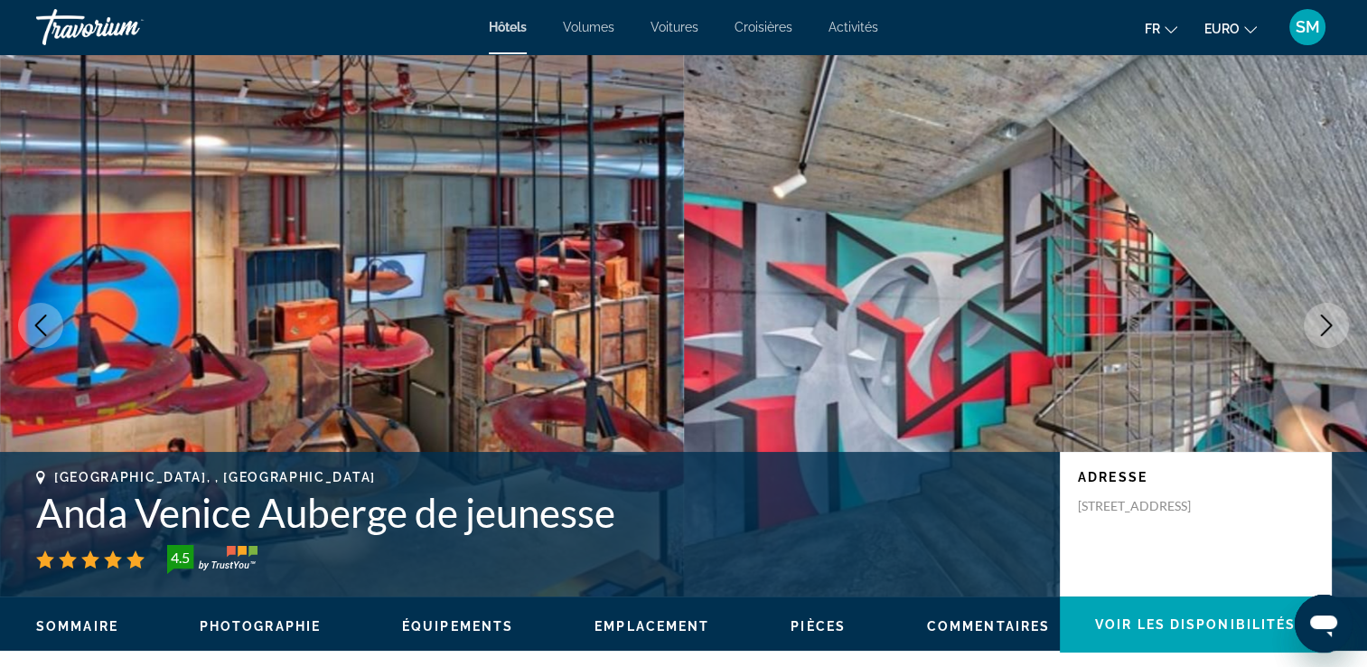
click at [1334, 314] on icon "Image suivante" at bounding box center [1327, 325] width 22 height 22
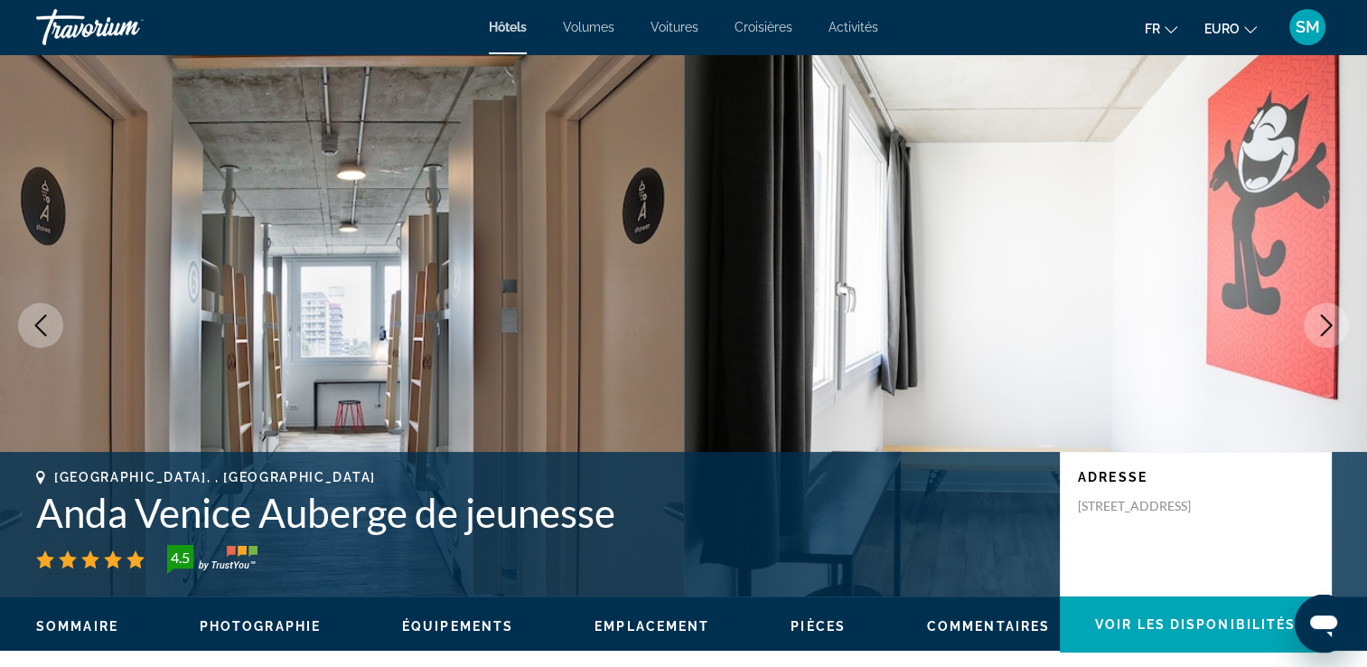
click at [1334, 314] on icon "Image suivante" at bounding box center [1327, 325] width 22 height 22
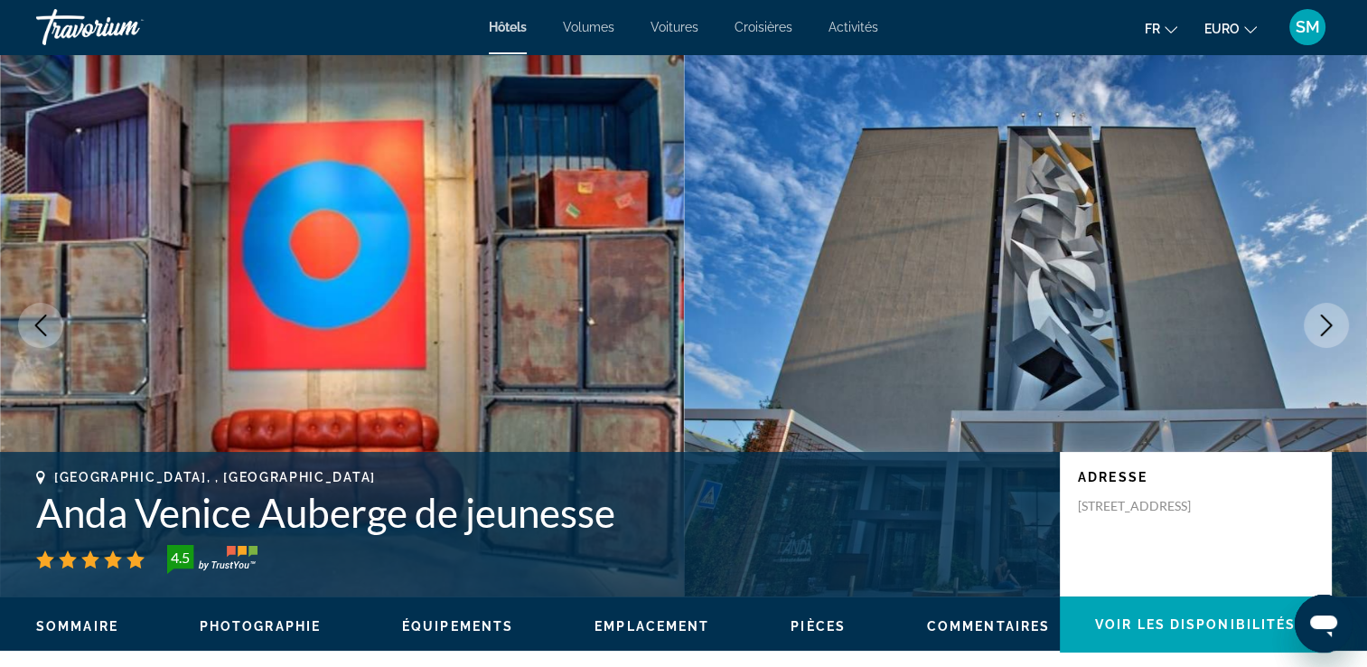
click at [1334, 314] on icon "Image suivante" at bounding box center [1327, 325] width 22 height 22
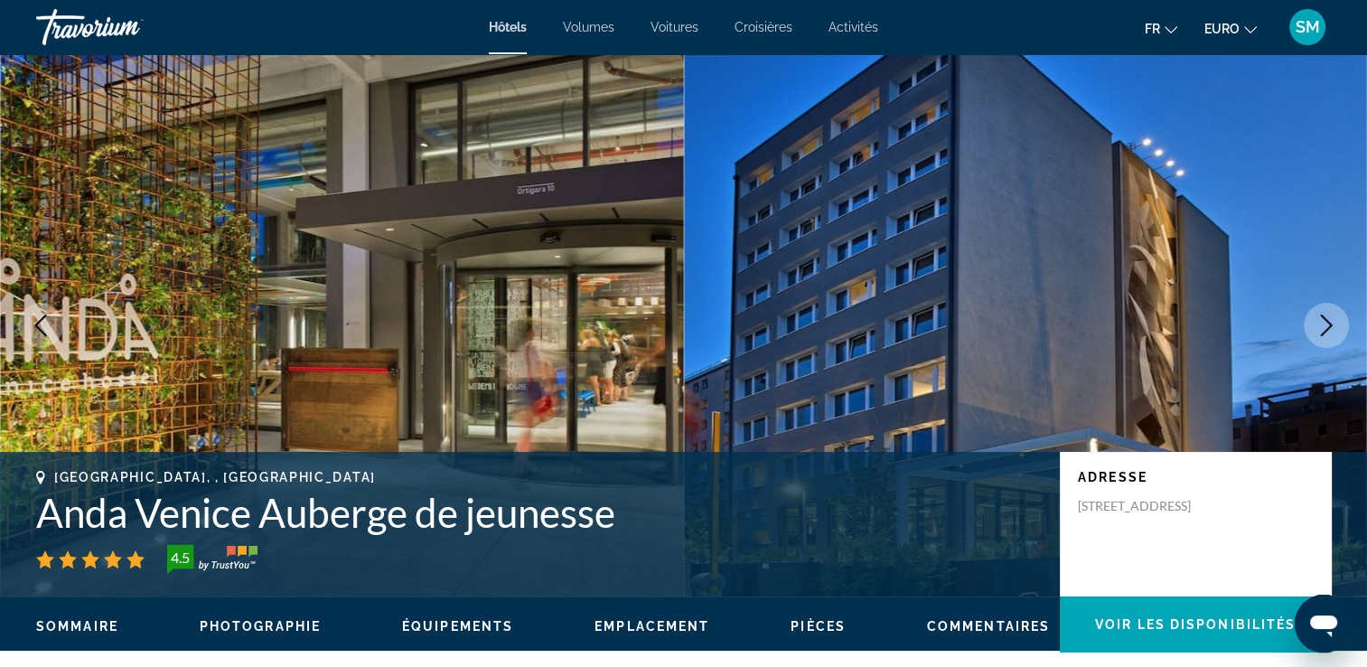
click at [1334, 314] on icon "Image suivante" at bounding box center [1327, 325] width 22 height 22
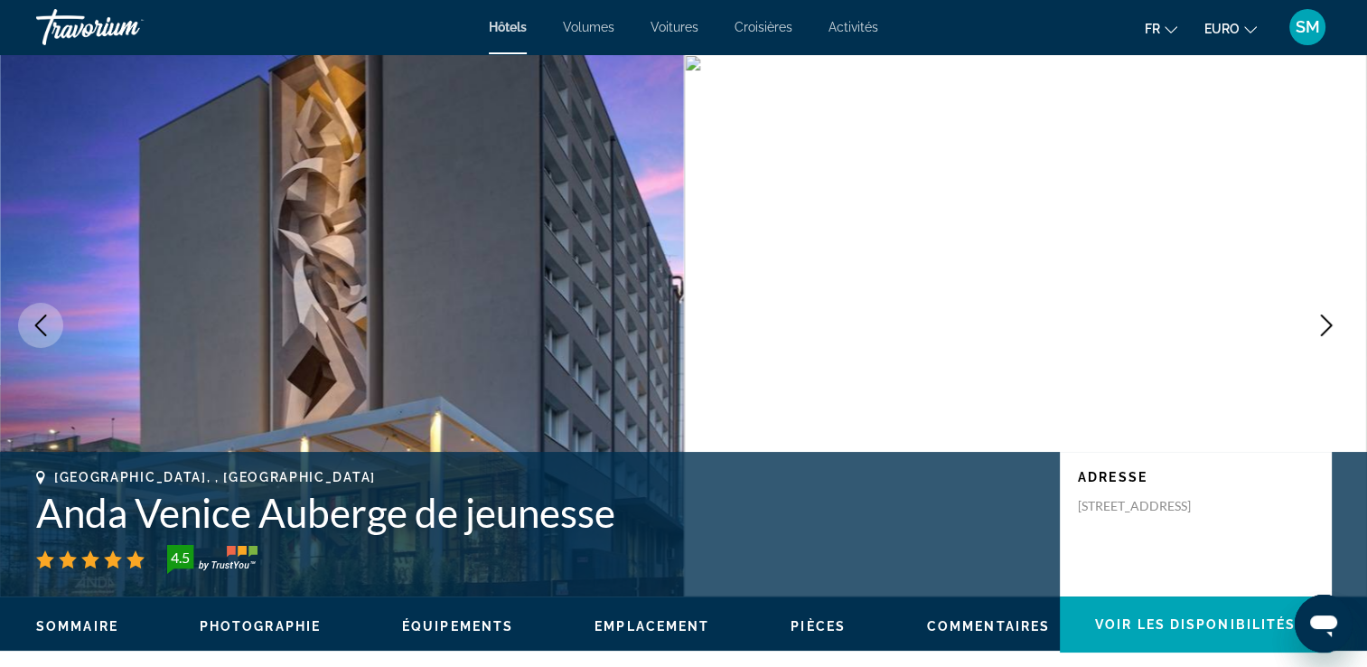
click at [1334, 314] on icon "Image suivante" at bounding box center [1327, 325] width 22 height 22
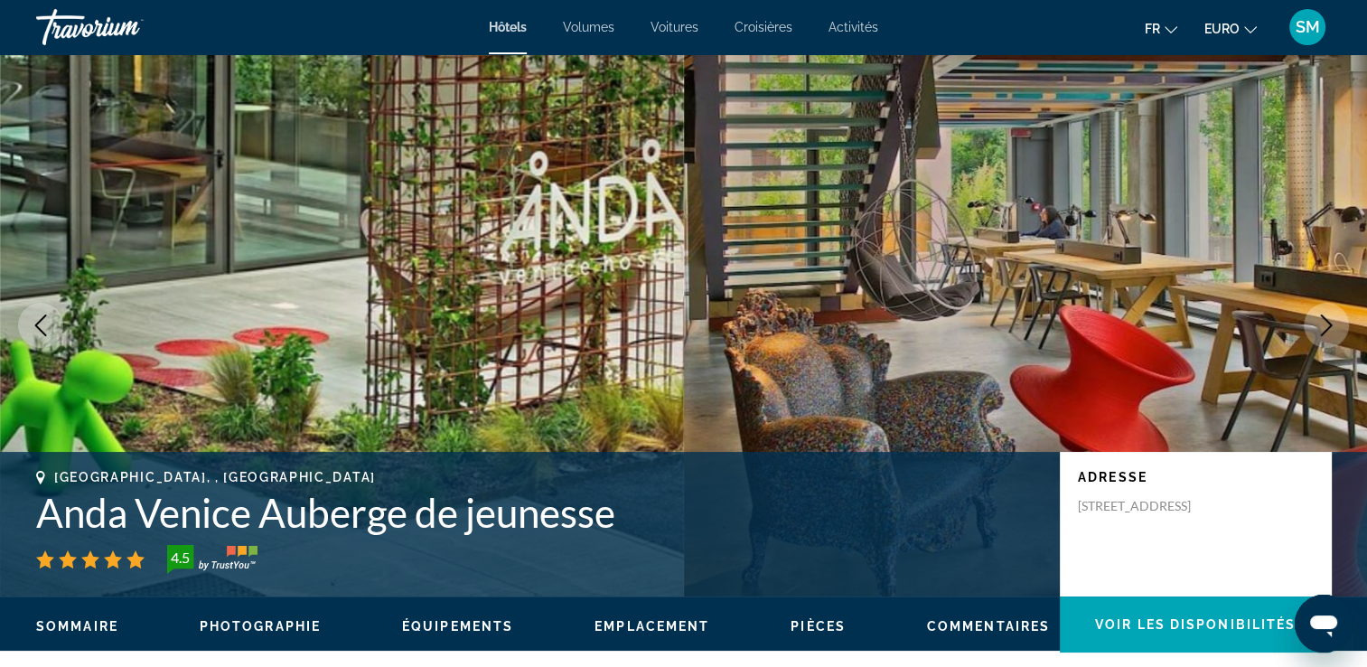
click at [1334, 314] on icon "Image suivante" at bounding box center [1327, 325] width 22 height 22
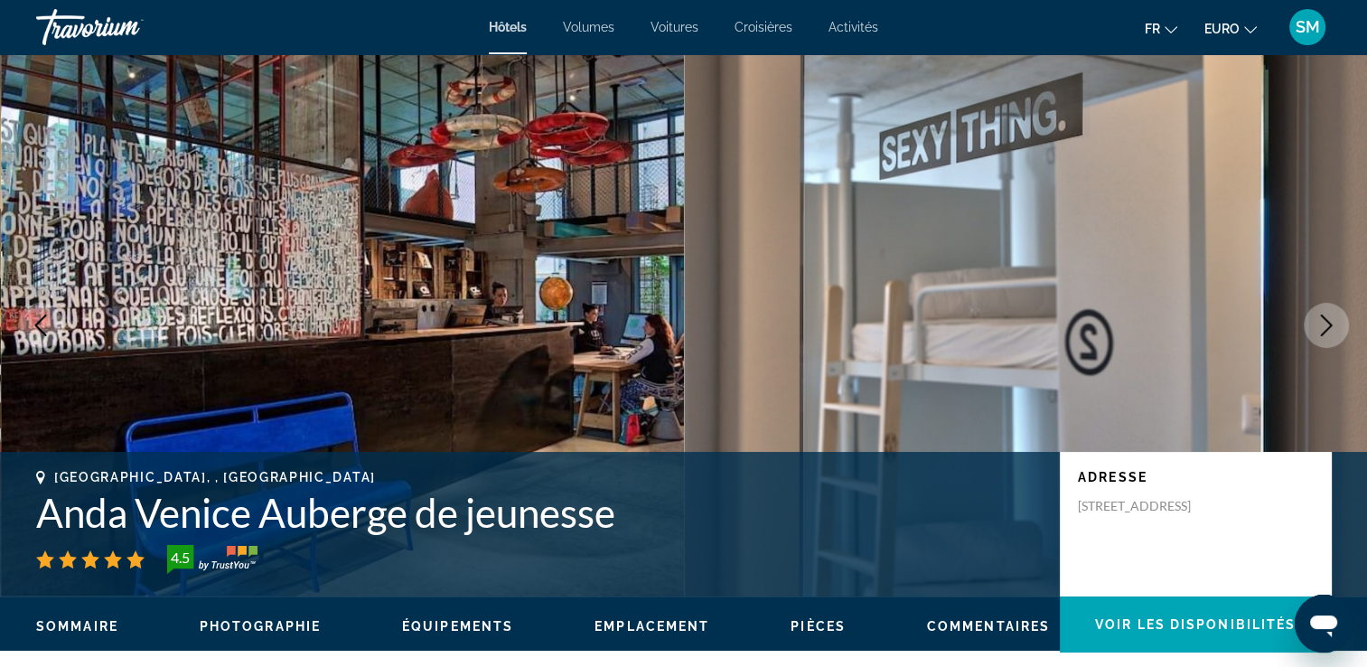
click at [1334, 314] on icon "Image suivante" at bounding box center [1327, 325] width 22 height 22
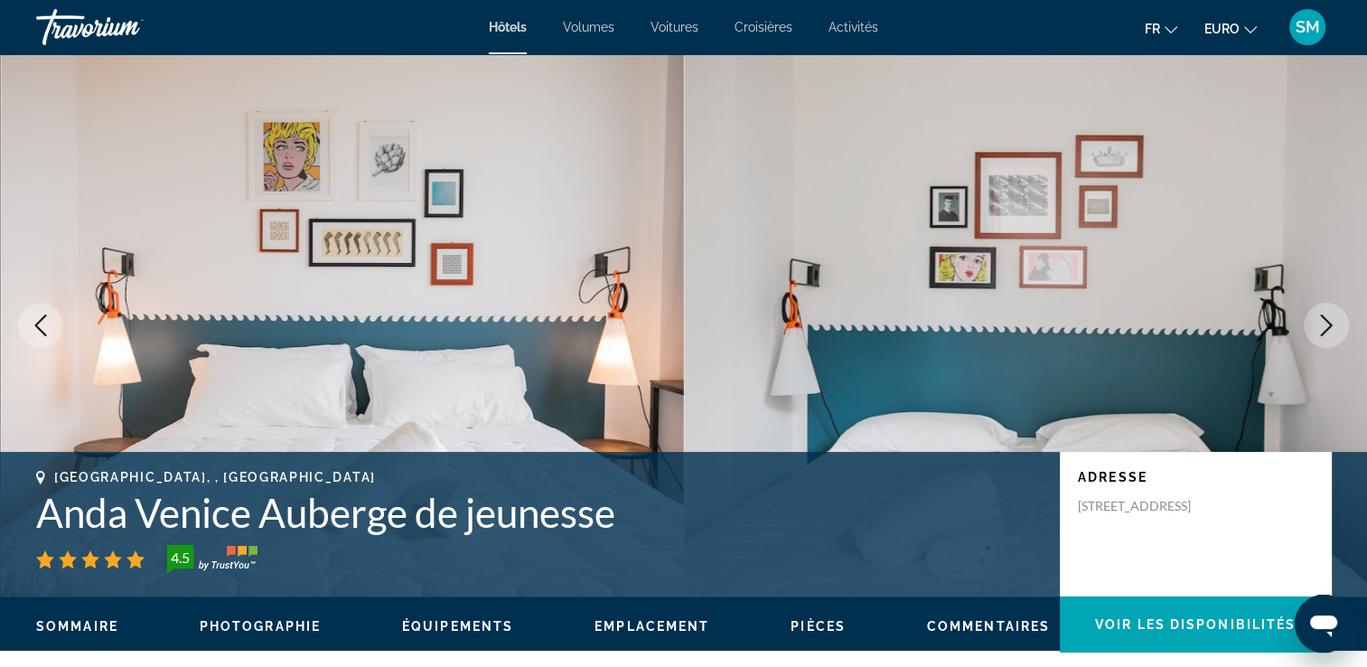
click at [1334, 314] on icon "Image suivante" at bounding box center [1327, 325] width 22 height 22
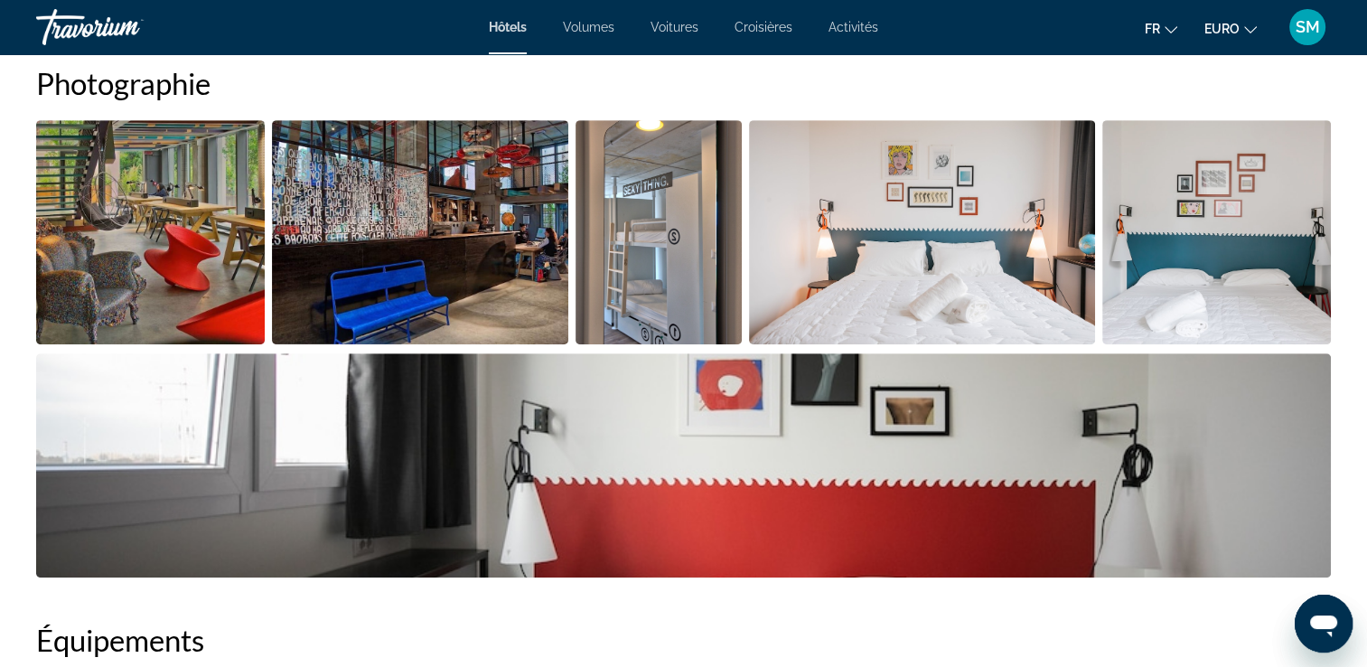
scroll to position [184, 0]
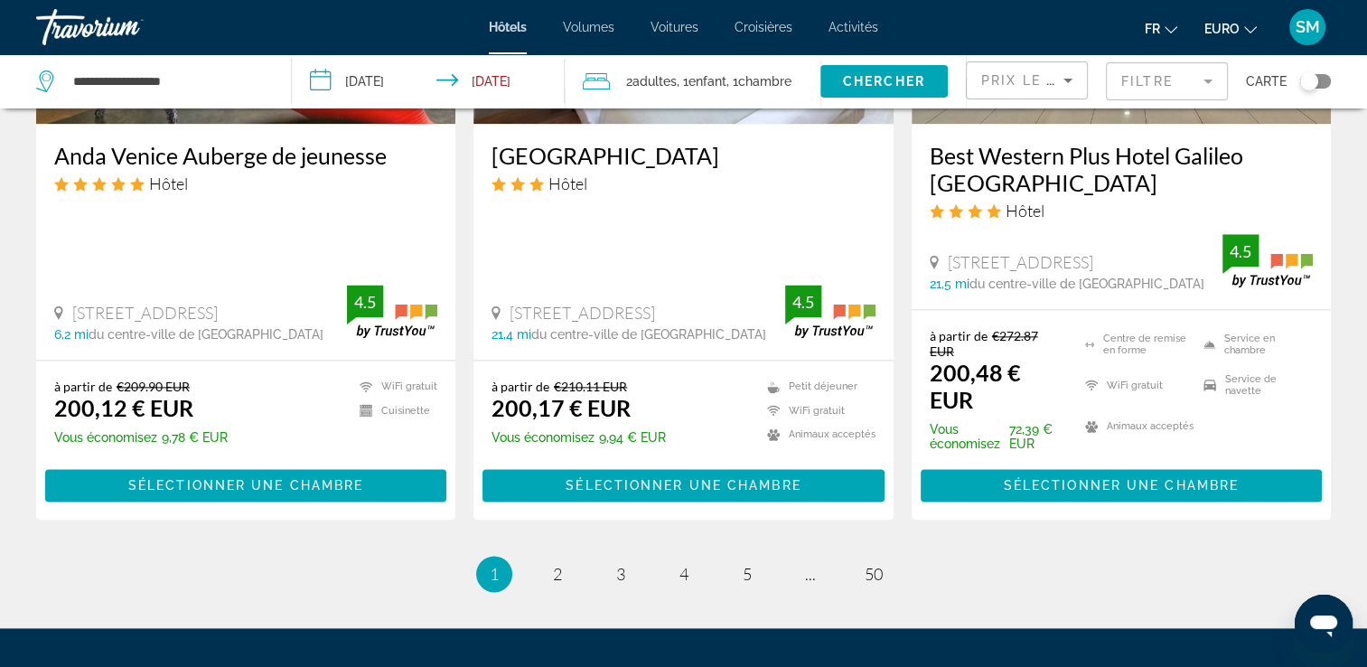
scroll to position [2349, 0]
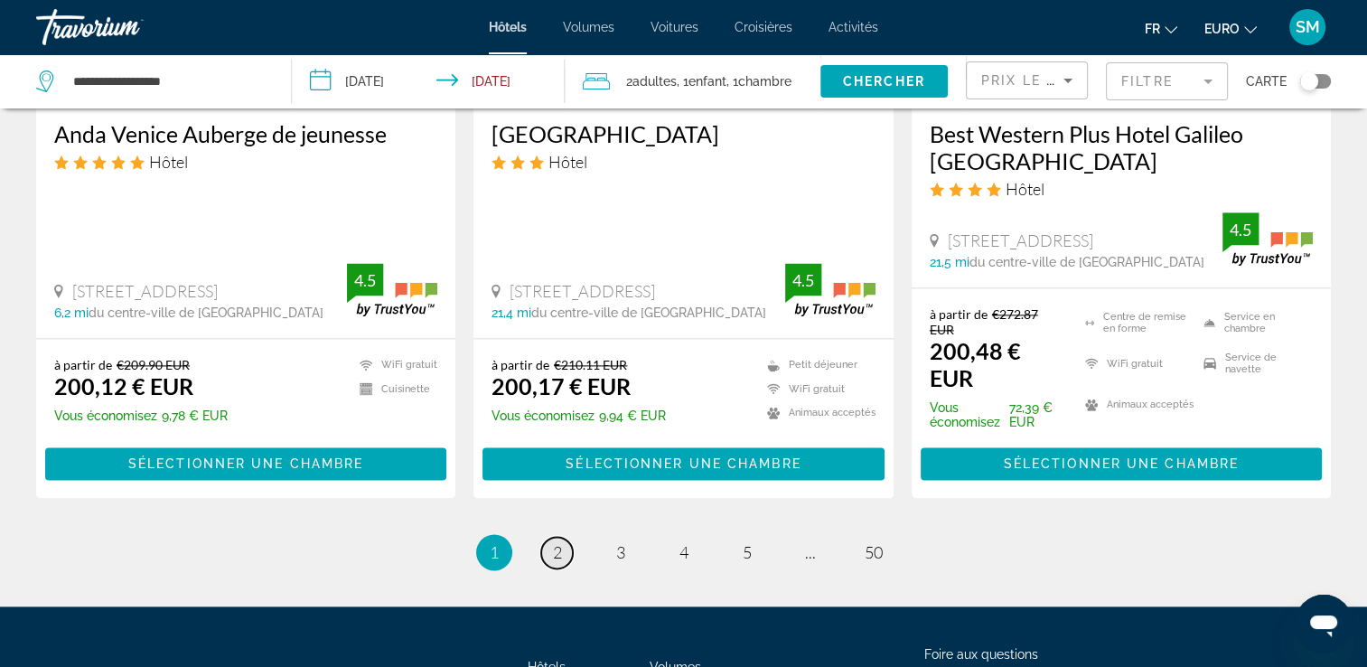
click at [560, 542] on span "2" at bounding box center [557, 552] width 9 height 20
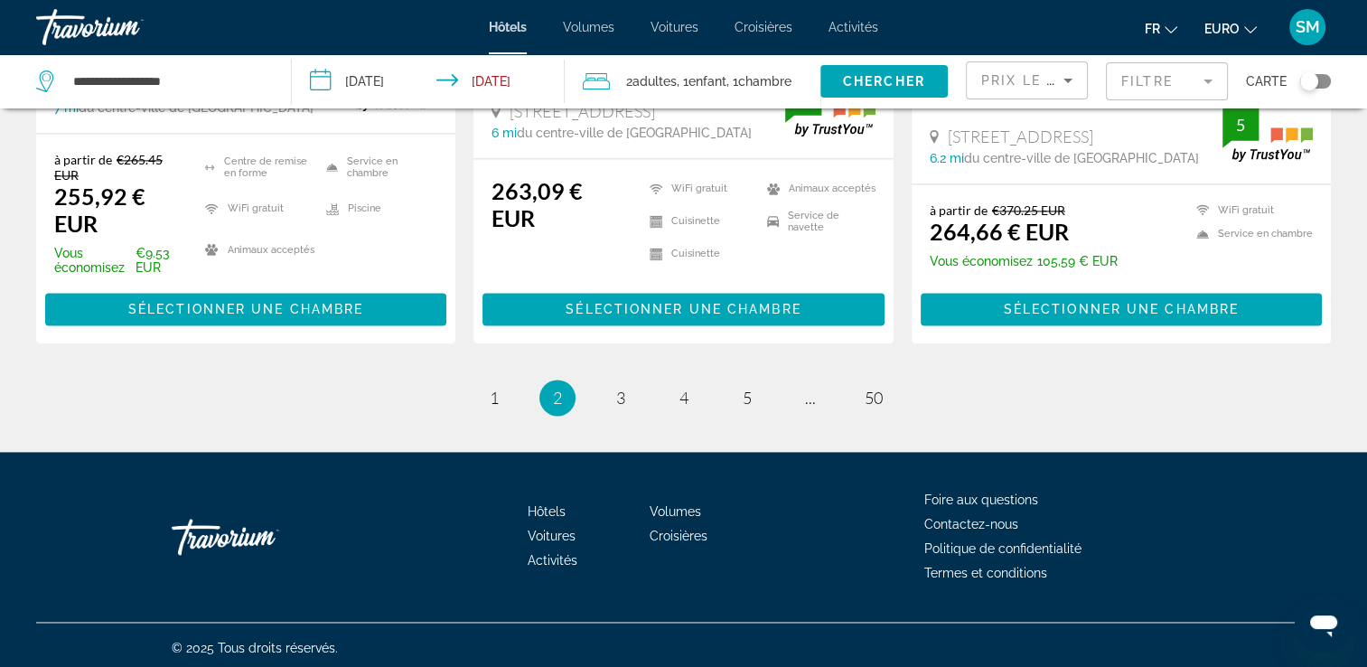
scroll to position [2500, 0]
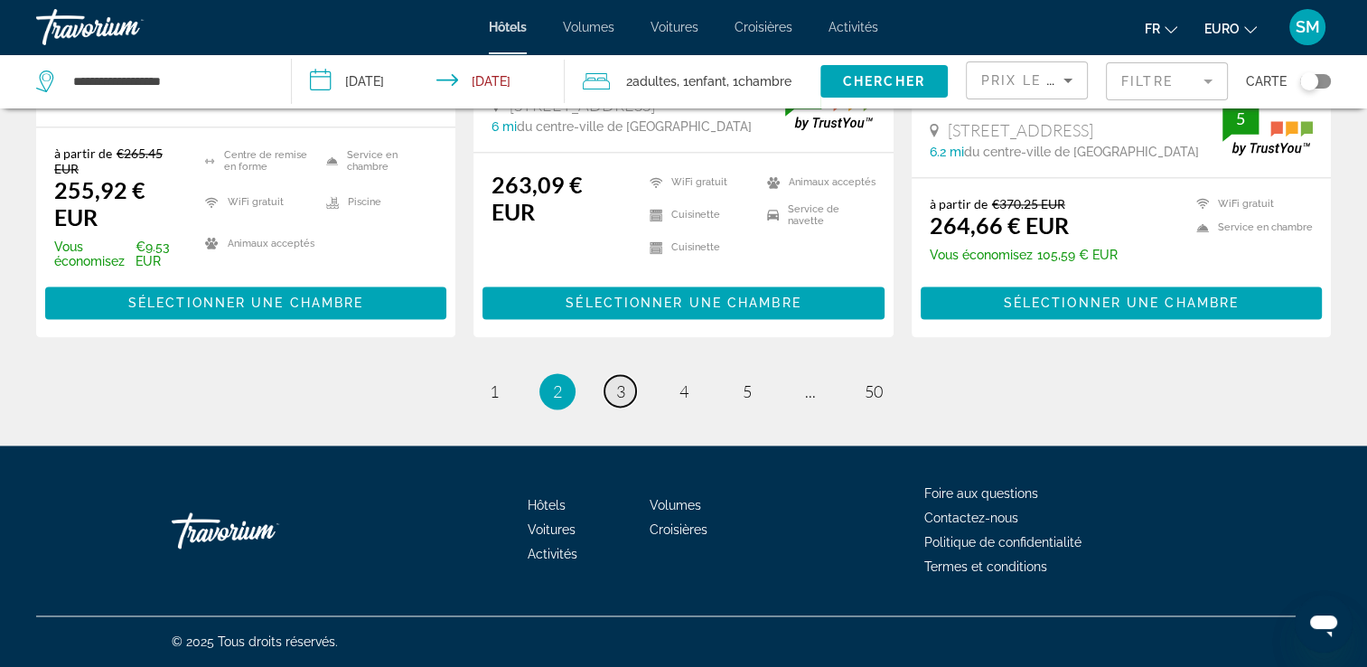
click at [629, 389] on link "page 3" at bounding box center [621, 391] width 32 height 32
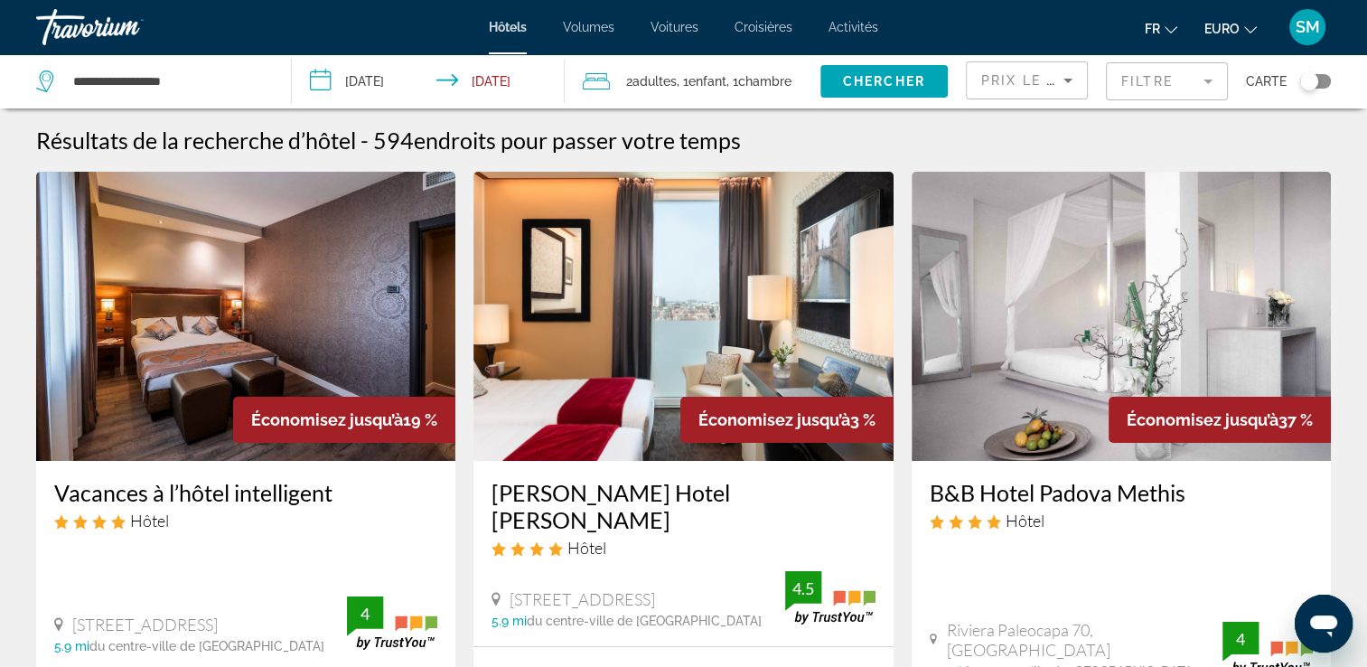
click at [1239, 323] on img "Contenu principal" at bounding box center [1121, 316] width 419 height 289
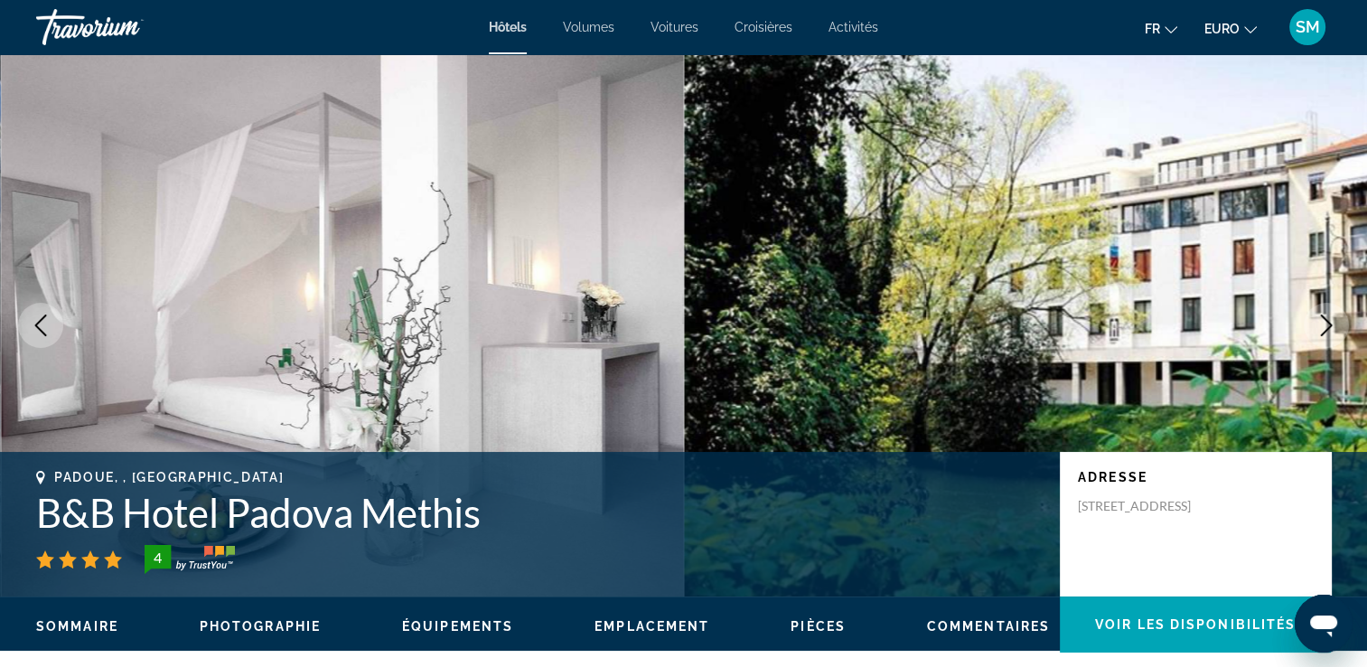
click at [1326, 321] on icon "Image suivante" at bounding box center [1327, 325] width 22 height 22
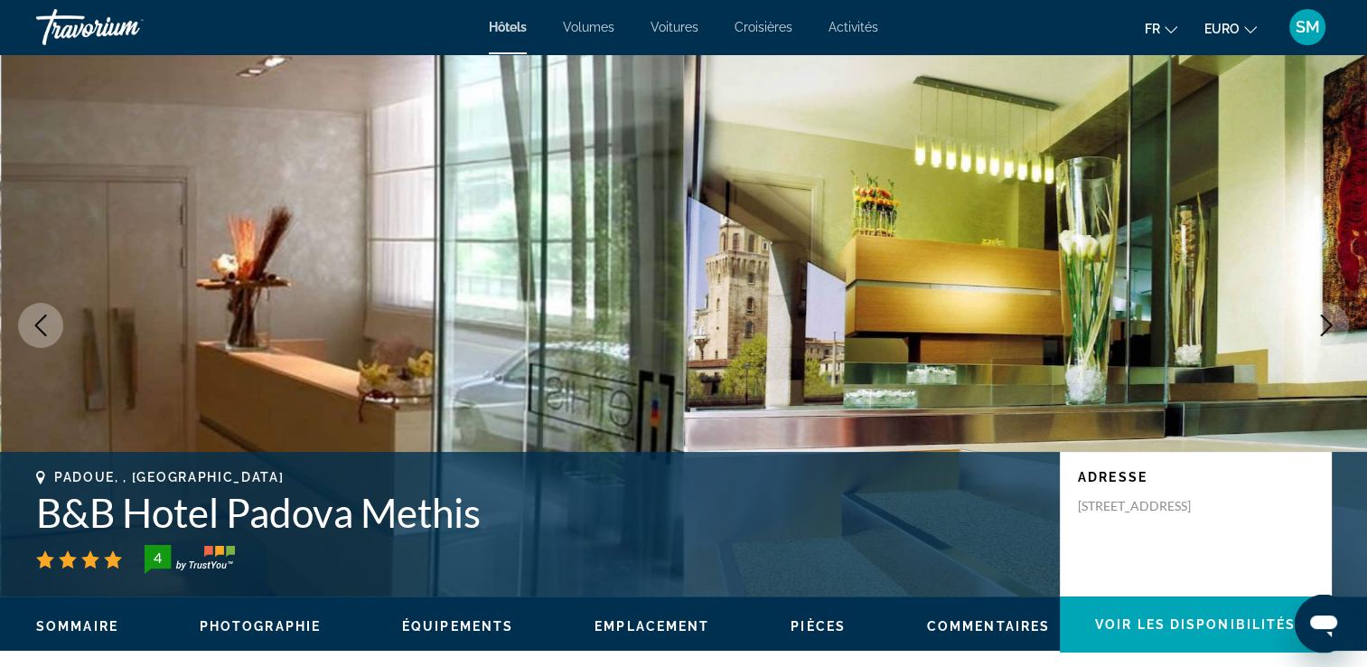
click at [1326, 321] on icon "Image suivante" at bounding box center [1327, 325] width 22 height 22
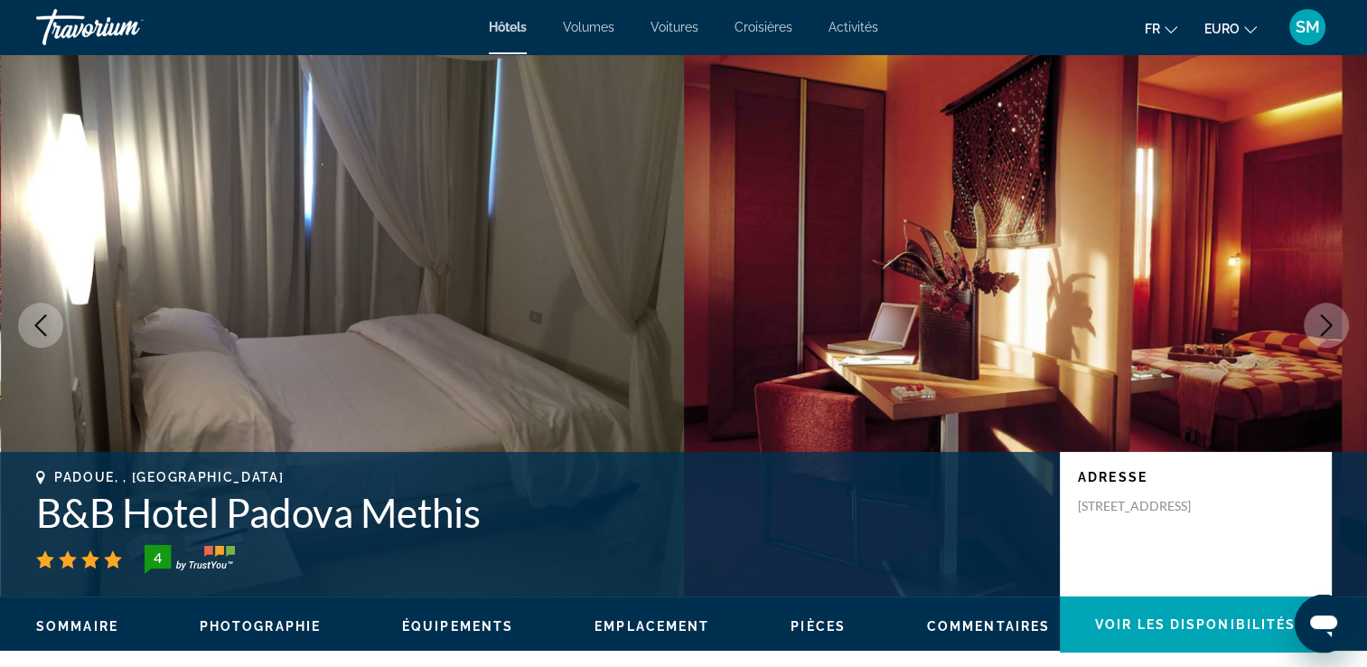
click at [1326, 321] on icon "Image suivante" at bounding box center [1327, 325] width 22 height 22
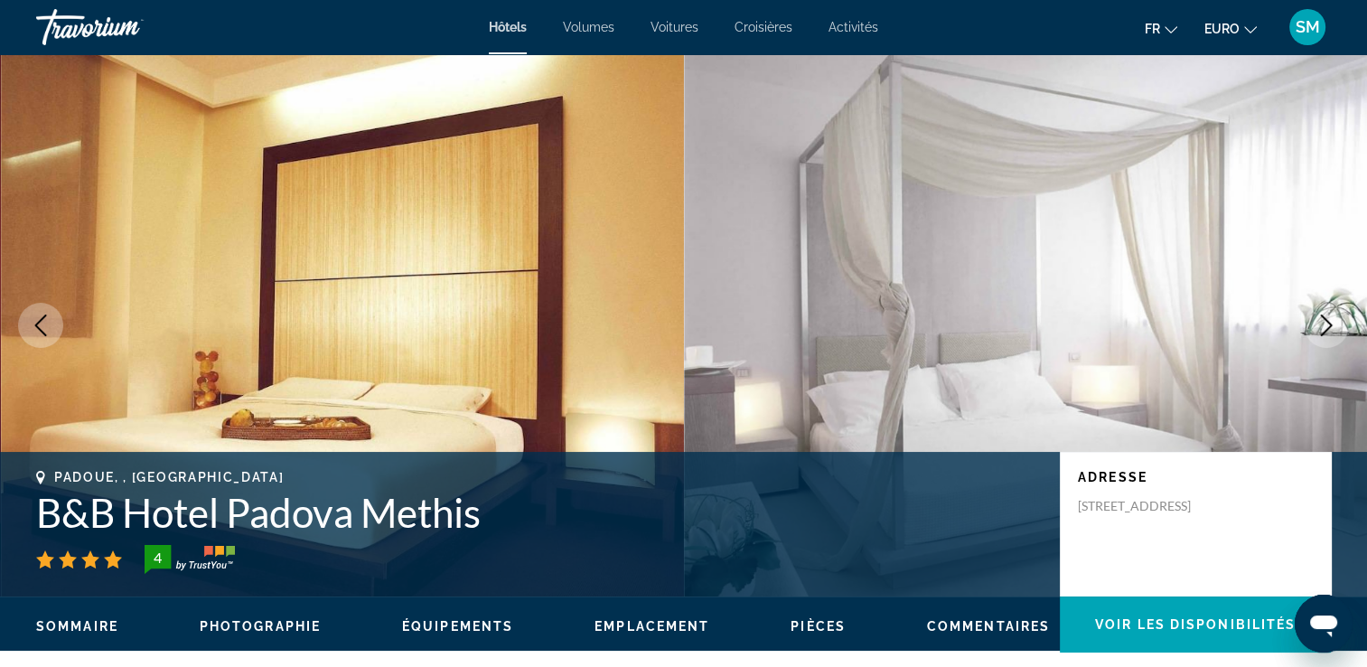
click at [1326, 321] on icon "Image suivante" at bounding box center [1327, 325] width 22 height 22
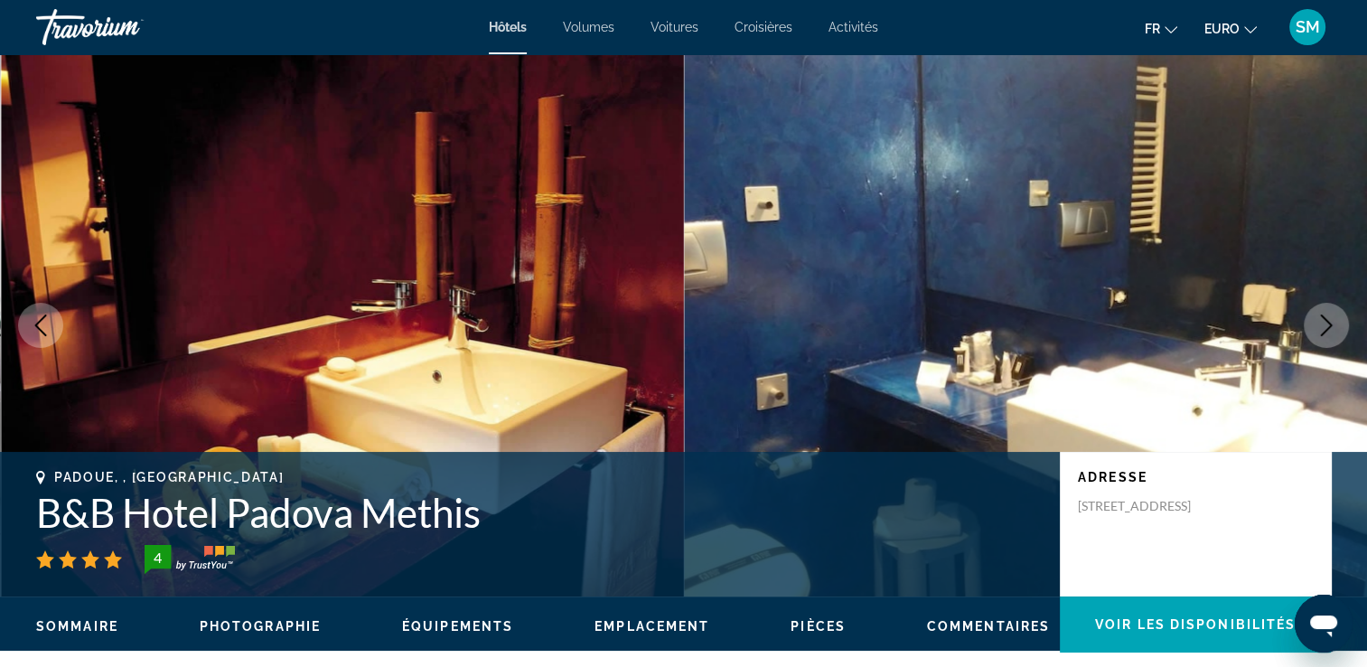
click at [1326, 321] on icon "Image suivante" at bounding box center [1327, 325] width 22 height 22
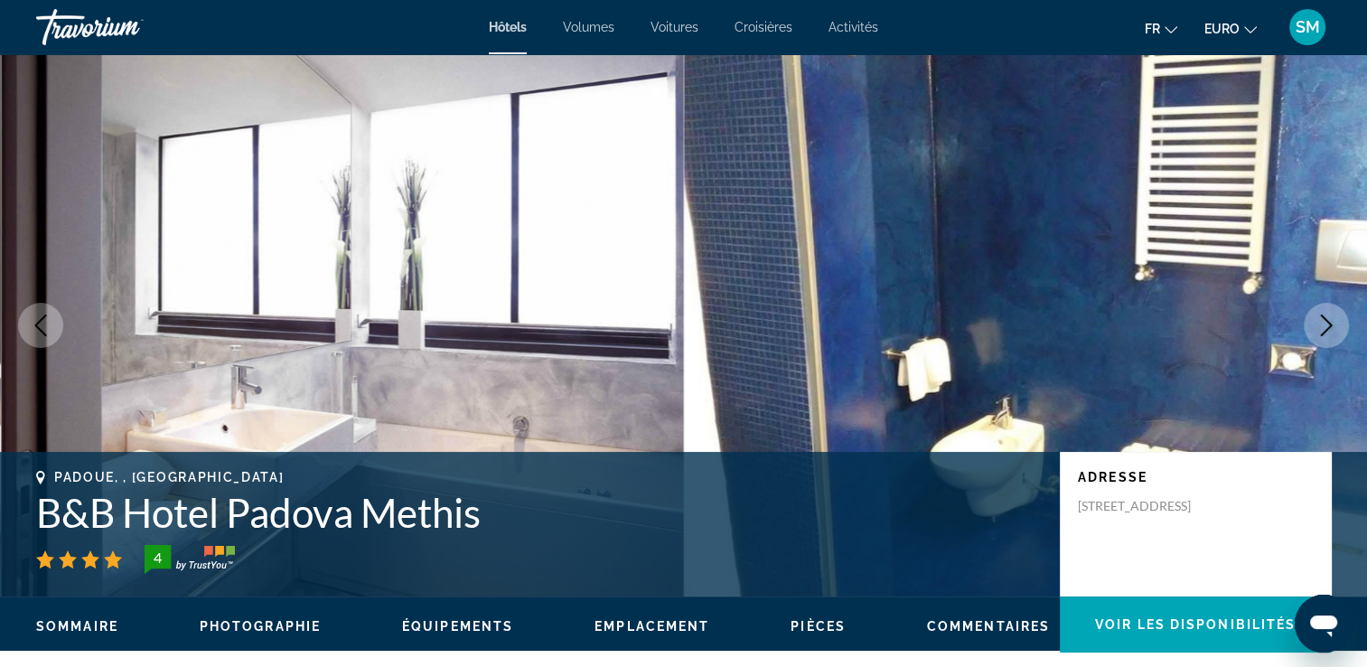
click at [1326, 321] on icon "Image suivante" at bounding box center [1327, 325] width 22 height 22
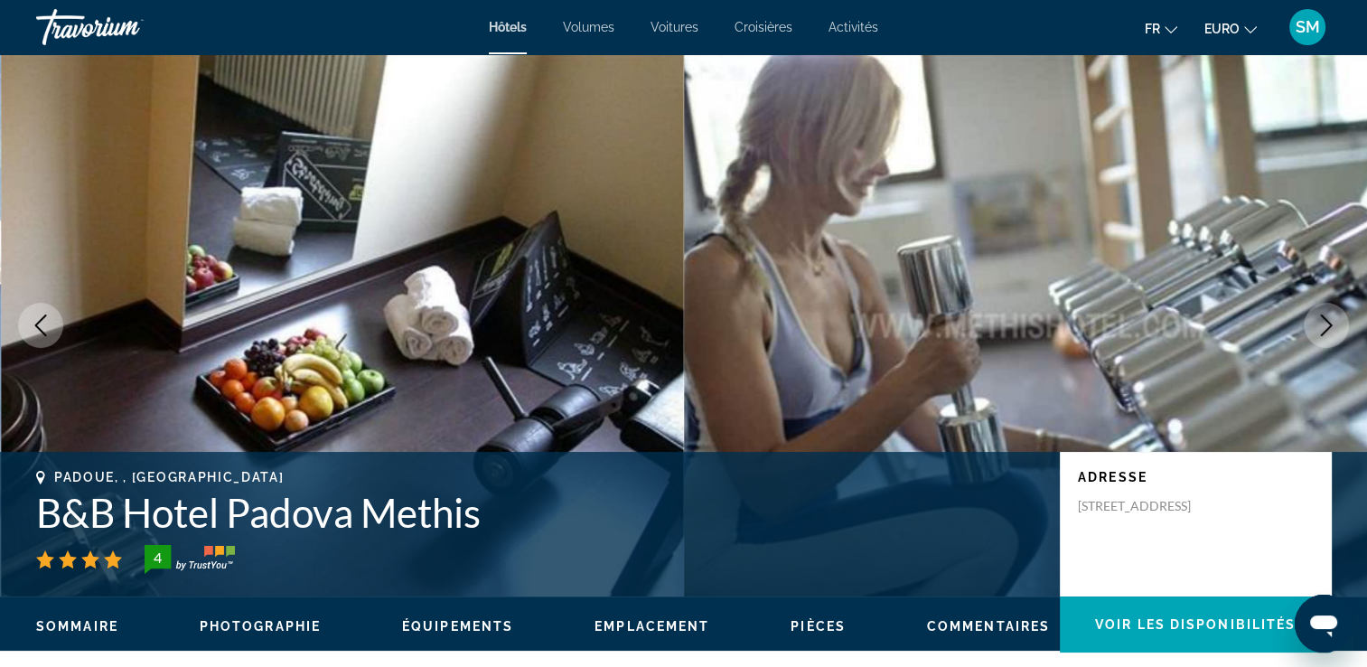
click at [1326, 321] on icon "Image suivante" at bounding box center [1327, 325] width 22 height 22
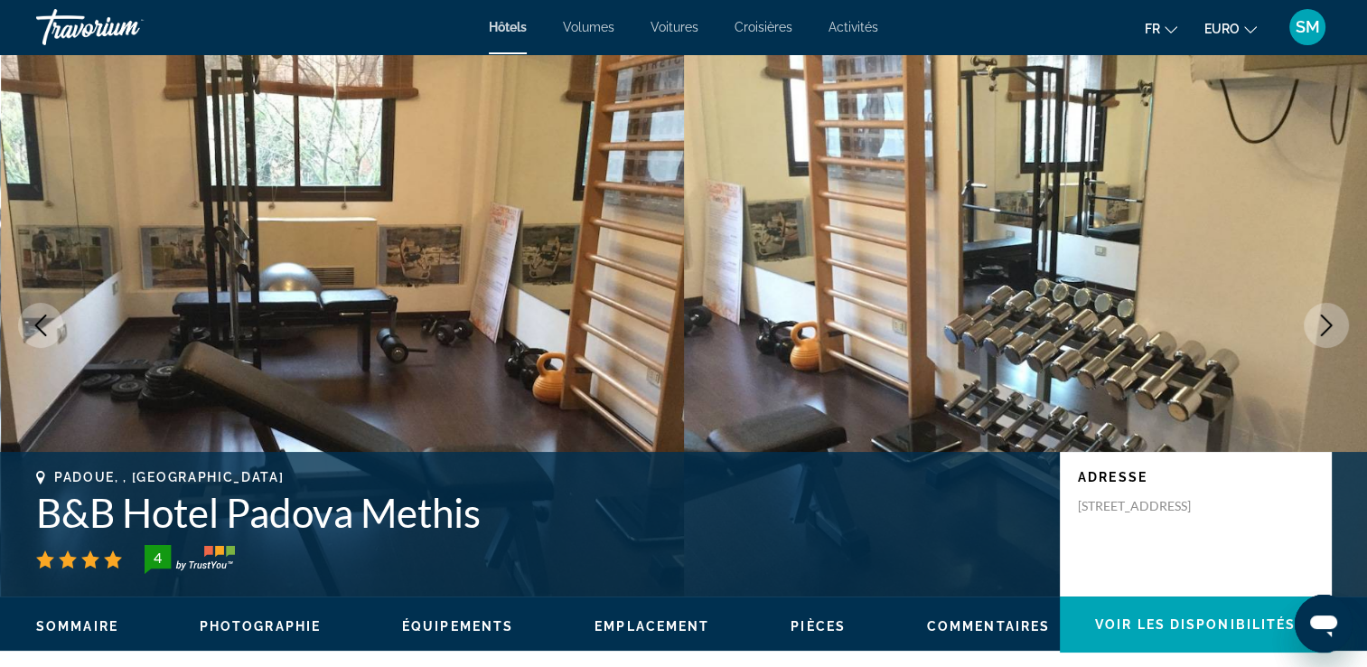
click at [1326, 321] on icon "Image suivante" at bounding box center [1327, 325] width 22 height 22
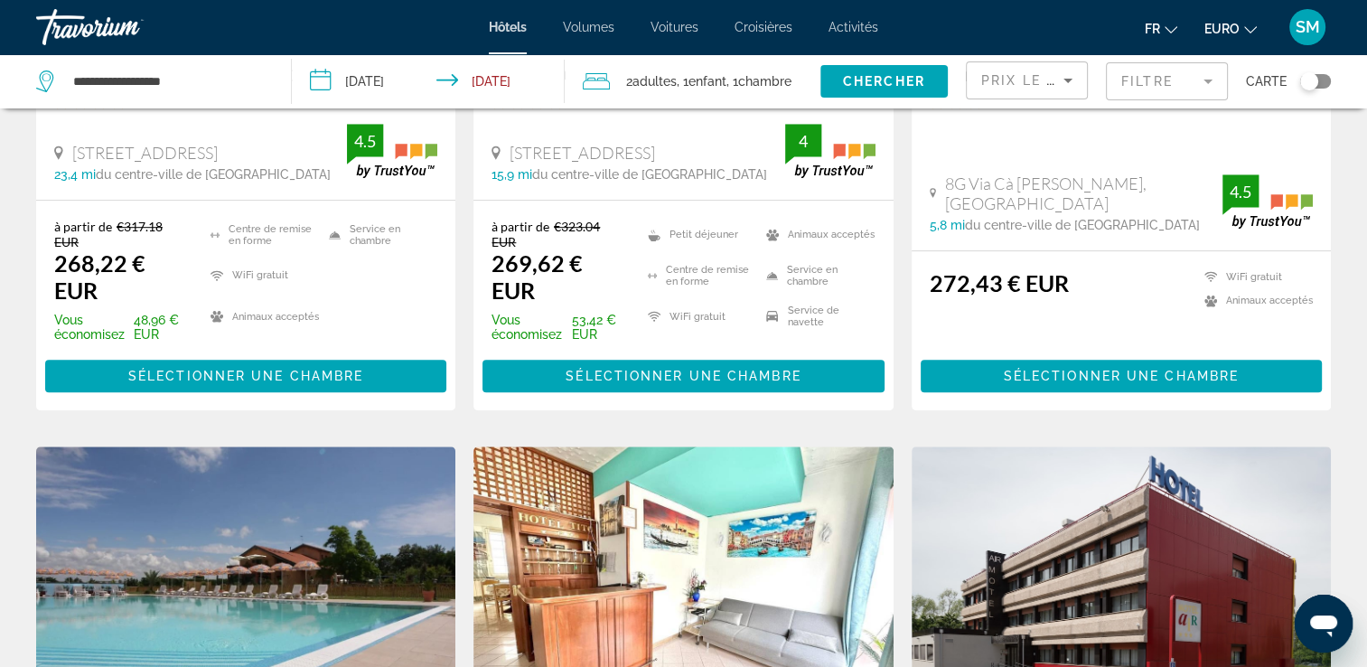
scroll to position [1115, 0]
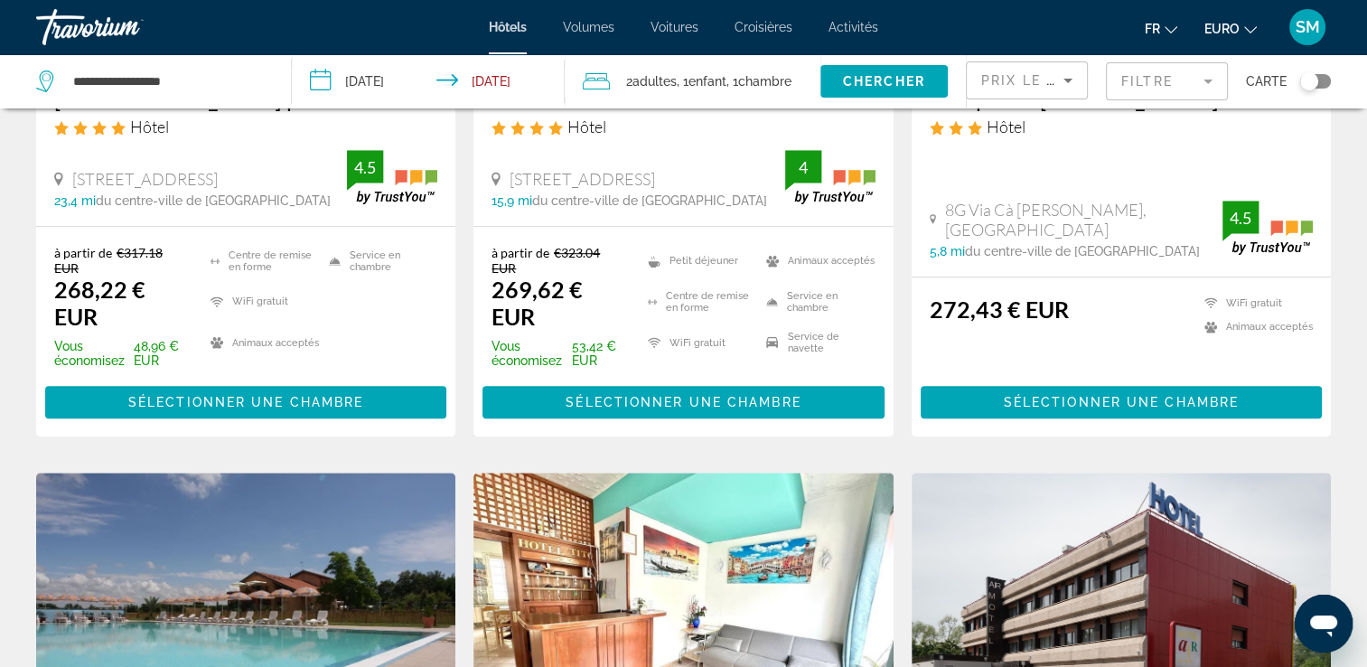
click at [571, 169] on div "Via Callalta 87, Silea 15,9 mi du centre-ville de Venice de l'hôtel" at bounding box center [638, 188] width 293 height 39
click at [689, 193] on div "15,9 mi du centre-ville de Venice de l'hôtel" at bounding box center [638, 200] width 293 height 14
click at [1366, 209] on div "Résultats de la recherche d’hôtel - 594 endroits pour passer votre temps Économ…" at bounding box center [683, 442] width 1367 height 2862
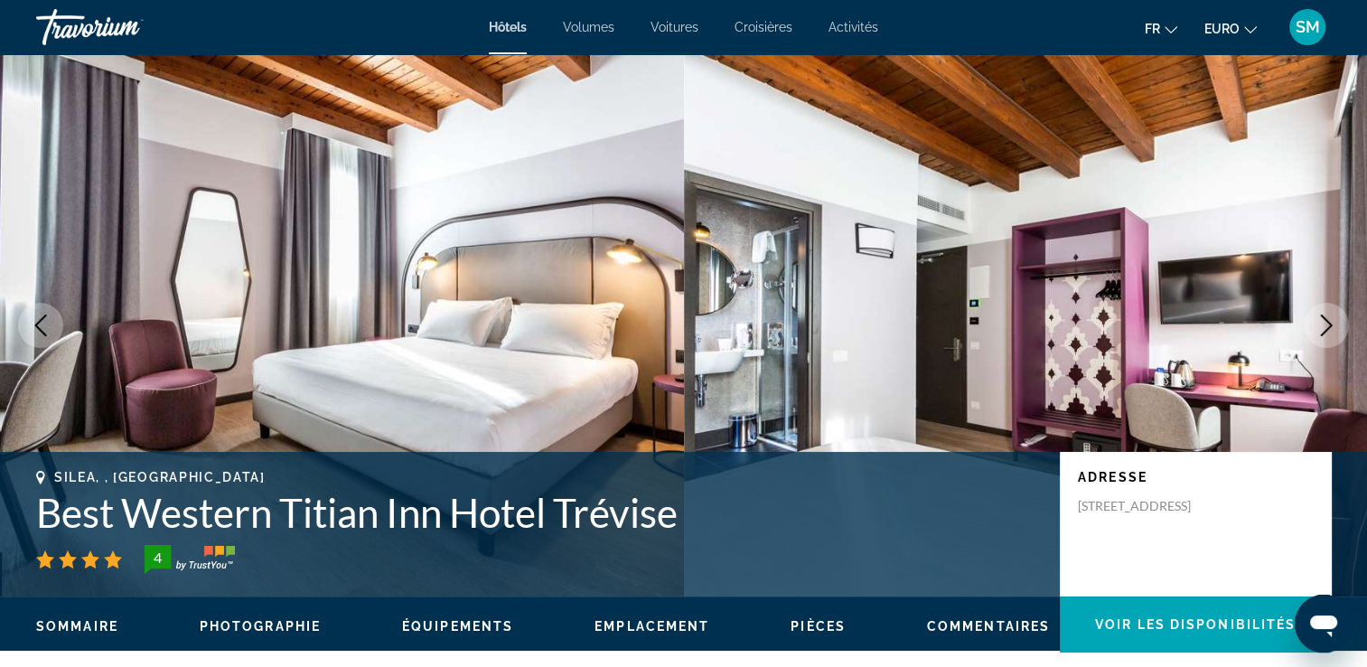
click at [1325, 331] on icon "Image suivante" at bounding box center [1327, 325] width 12 height 22
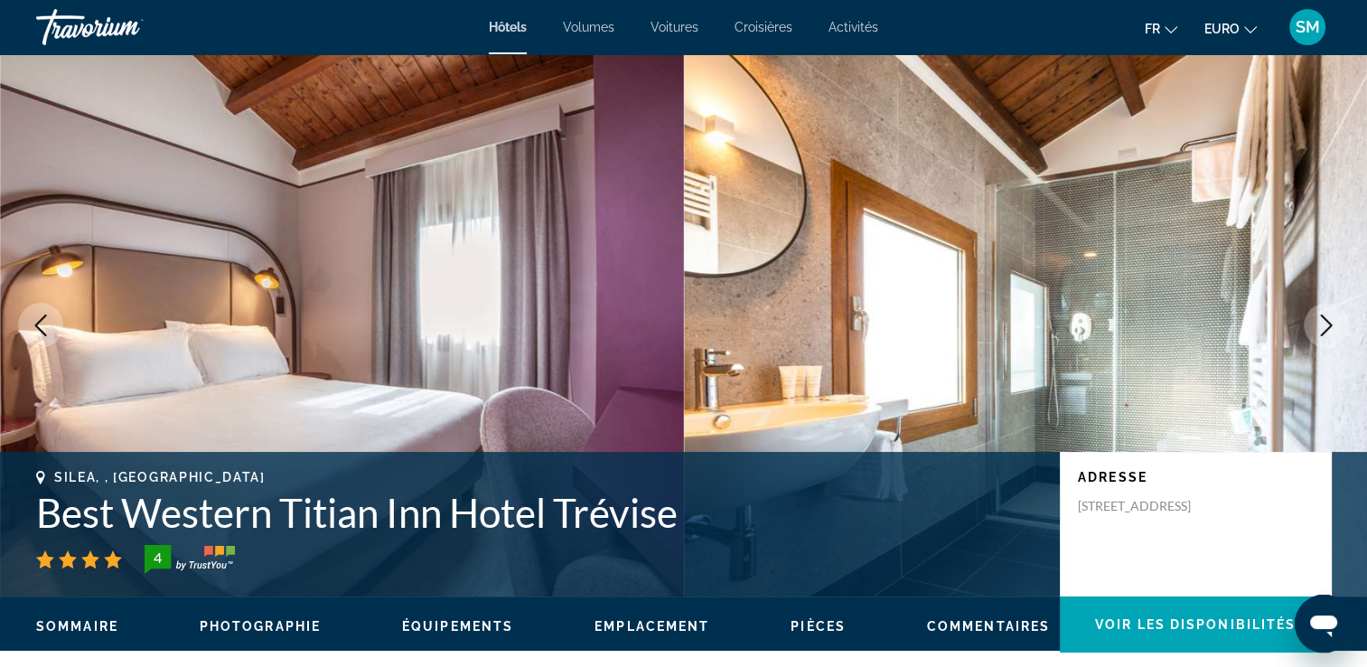
click at [1325, 331] on icon "Image suivante" at bounding box center [1327, 325] width 12 height 22
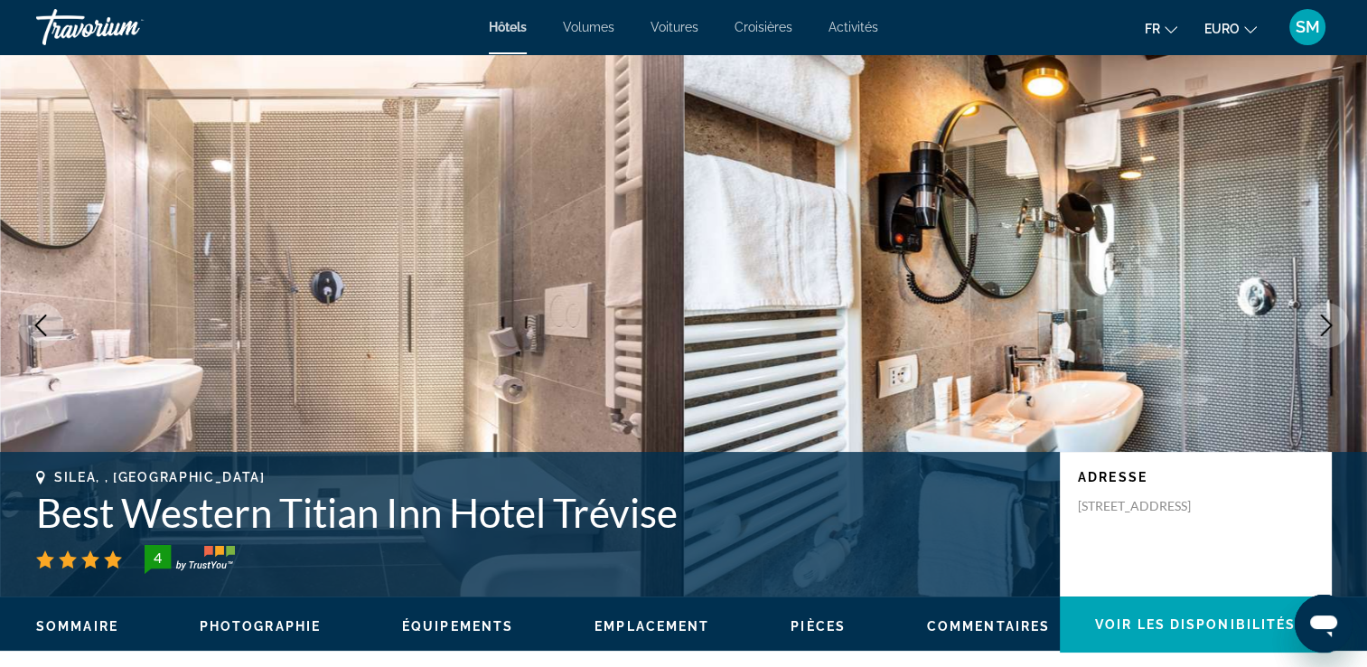
click at [1325, 331] on icon "Image suivante" at bounding box center [1327, 325] width 12 height 22
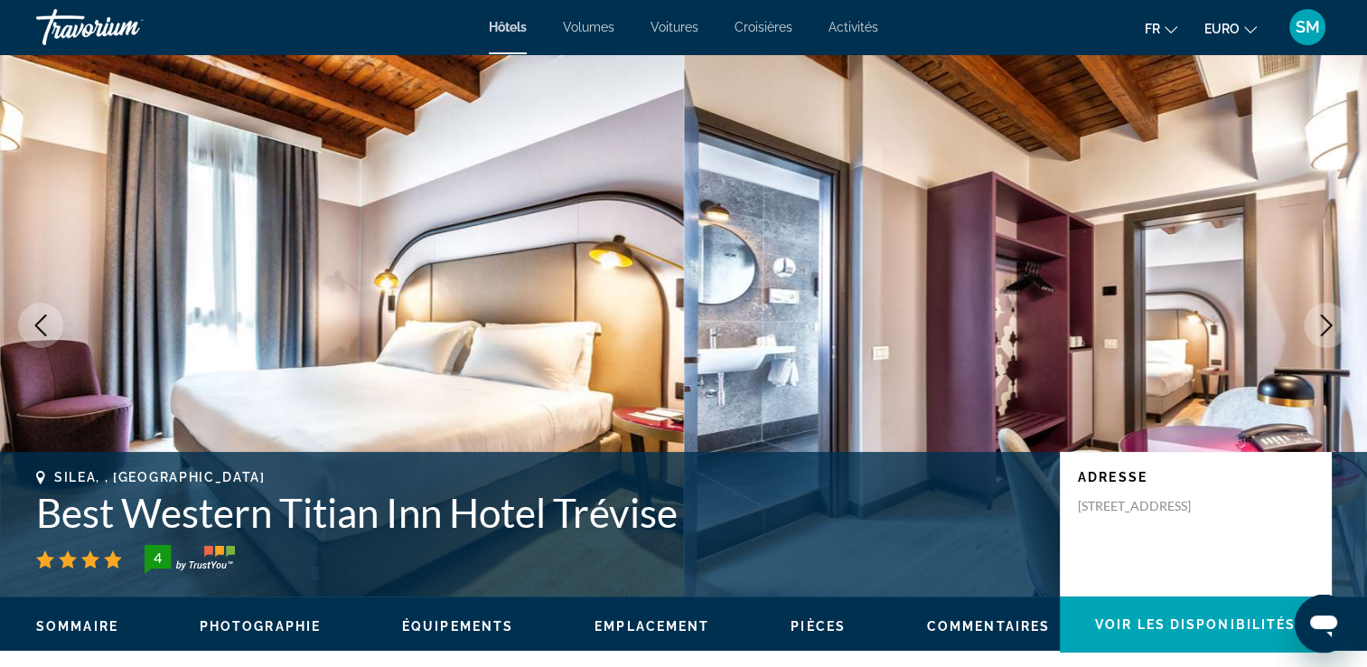
click at [1325, 331] on icon "Image suivante" at bounding box center [1327, 325] width 12 height 22
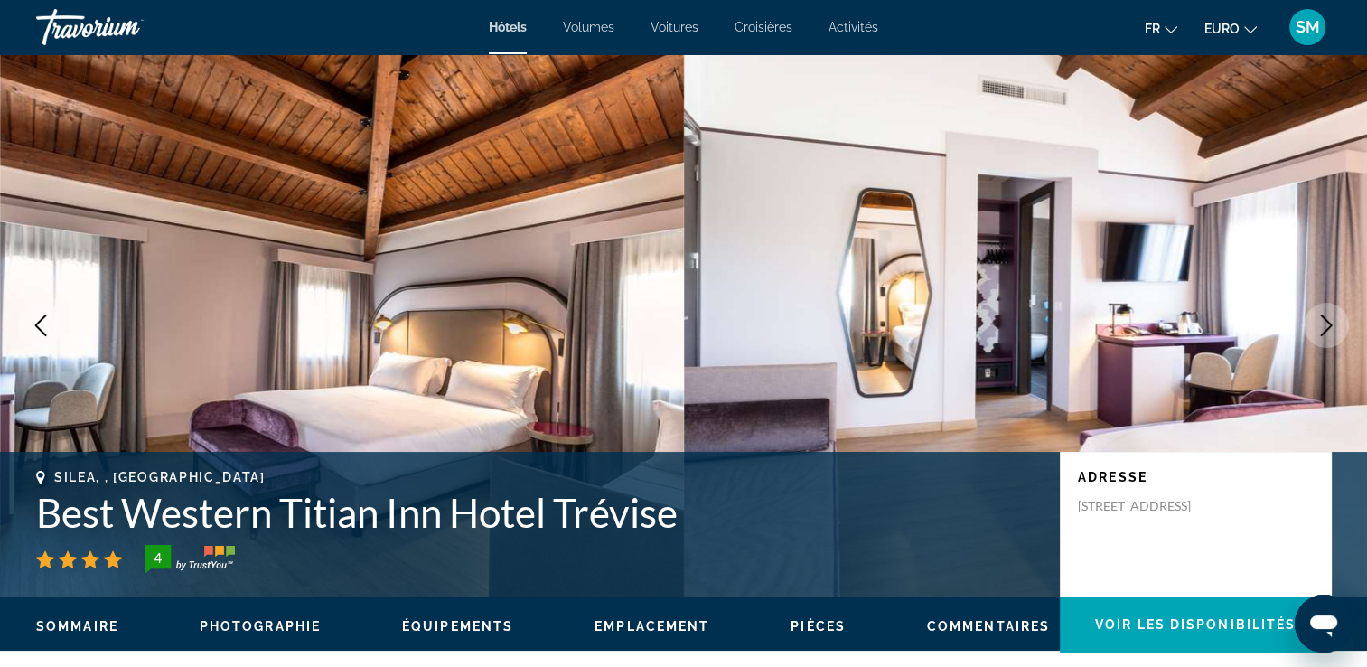
click at [1325, 331] on icon "Image suivante" at bounding box center [1327, 325] width 12 height 22
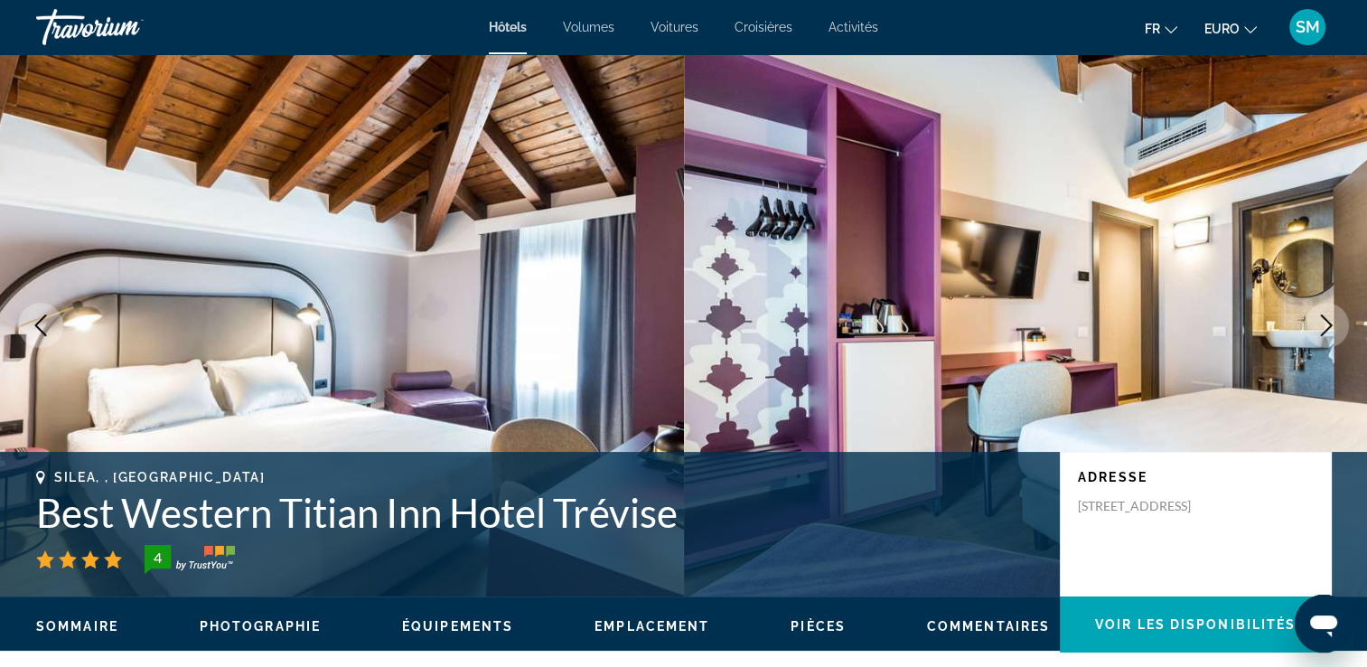
click at [1325, 331] on icon "Image suivante" at bounding box center [1327, 325] width 12 height 22
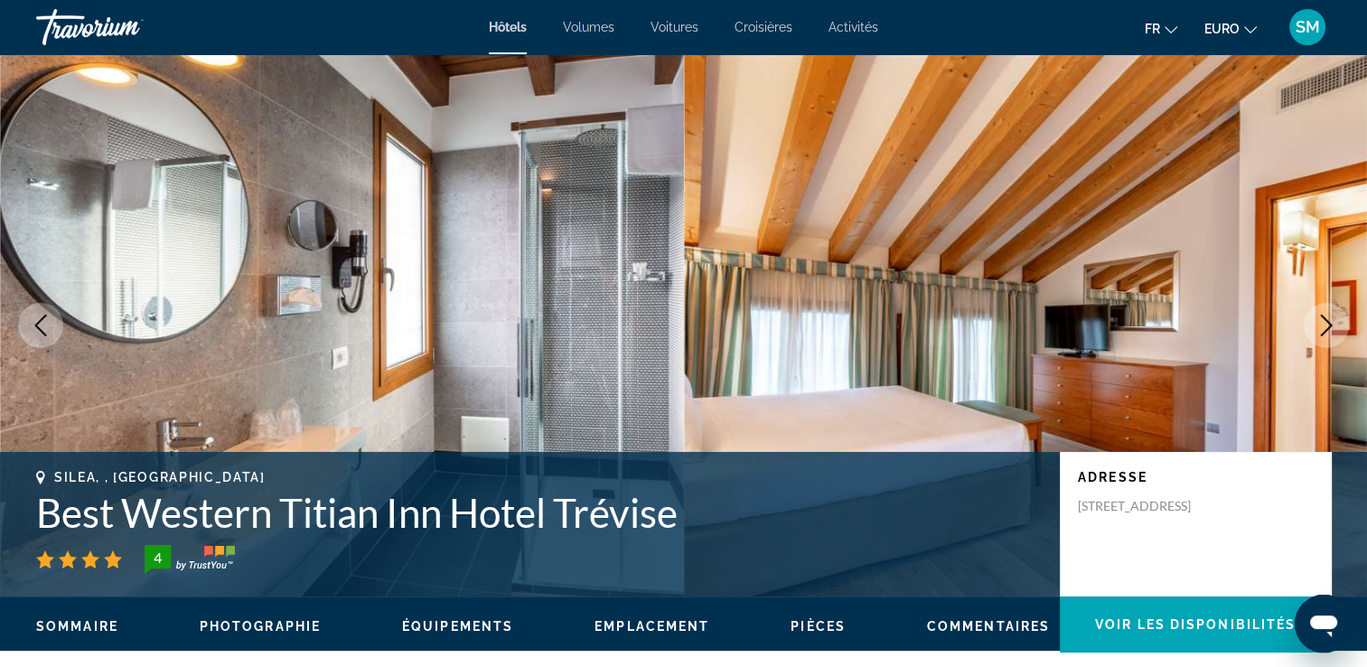
click at [1325, 331] on icon "Image suivante" at bounding box center [1327, 325] width 12 height 22
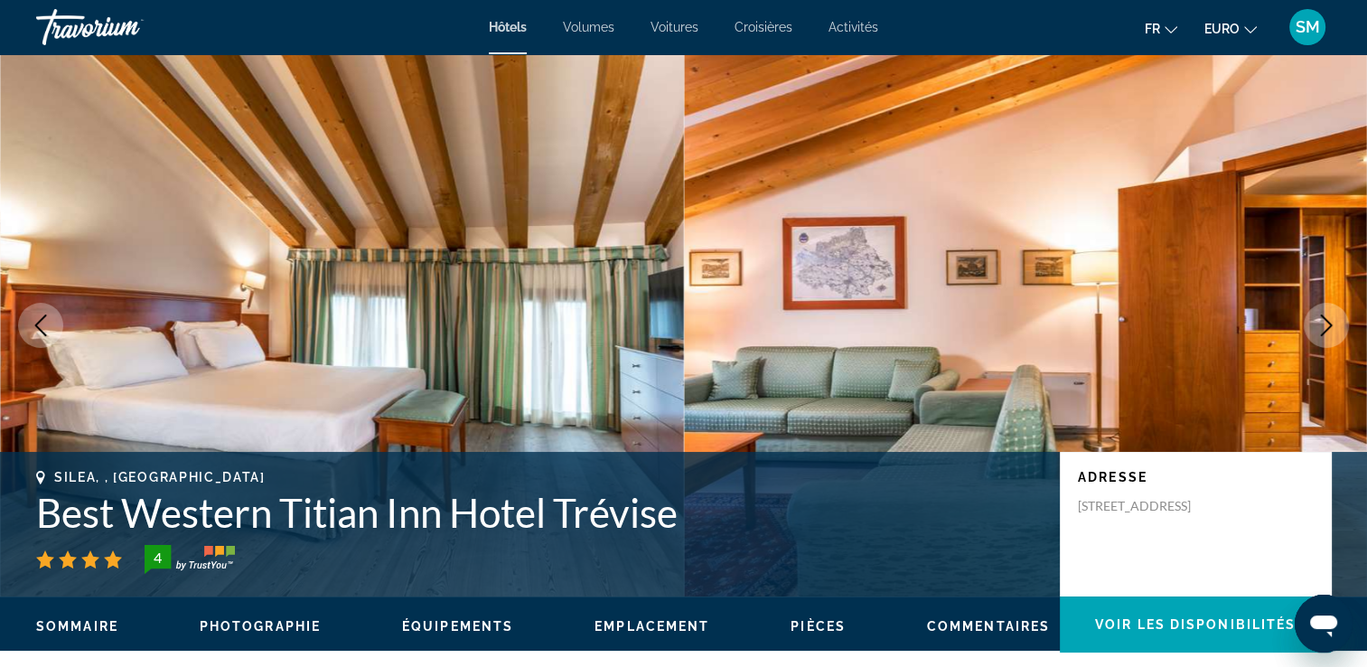
click at [1325, 331] on icon "Image suivante" at bounding box center [1327, 325] width 12 height 22
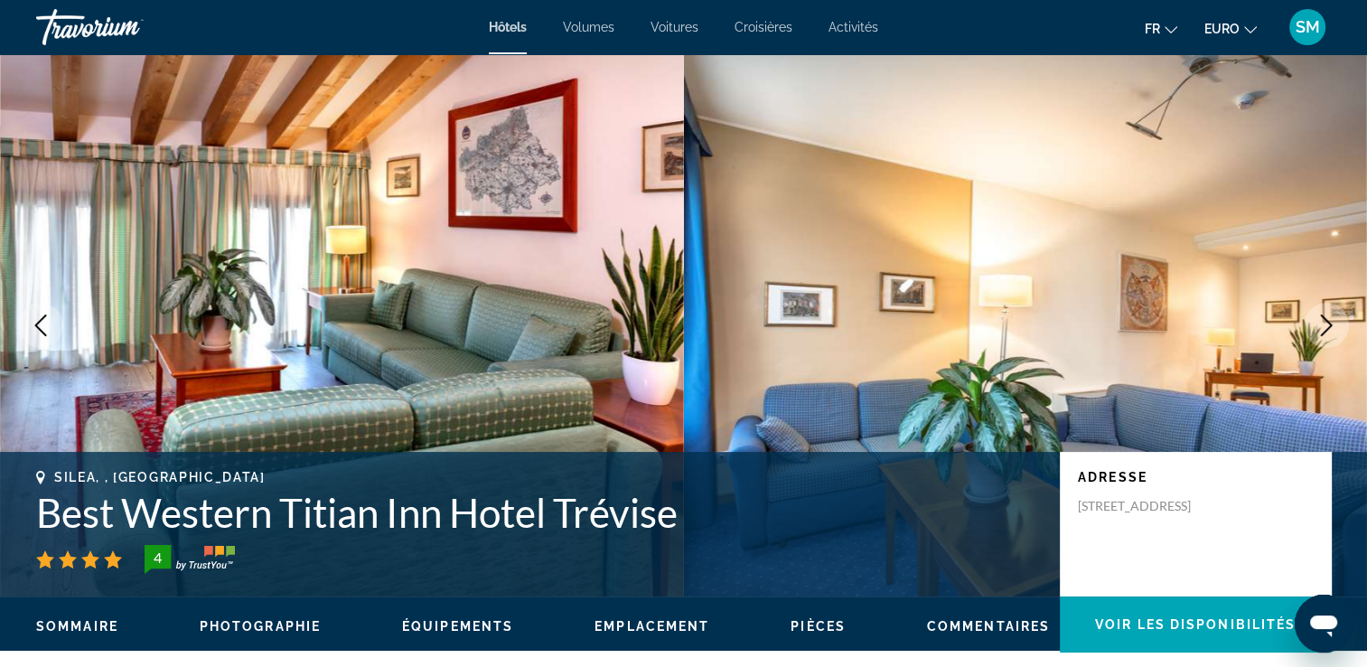
click at [1325, 331] on icon "Image suivante" at bounding box center [1327, 325] width 12 height 22
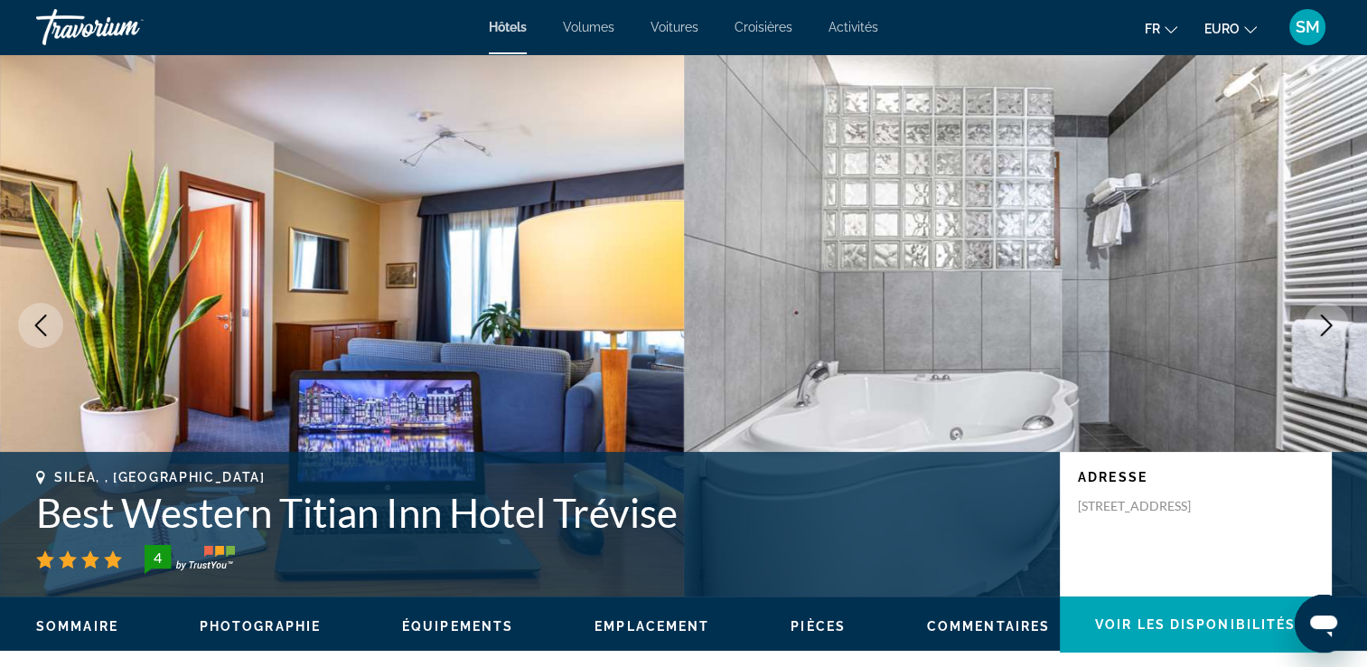
click at [1325, 331] on icon "Image suivante" at bounding box center [1327, 325] width 12 height 22
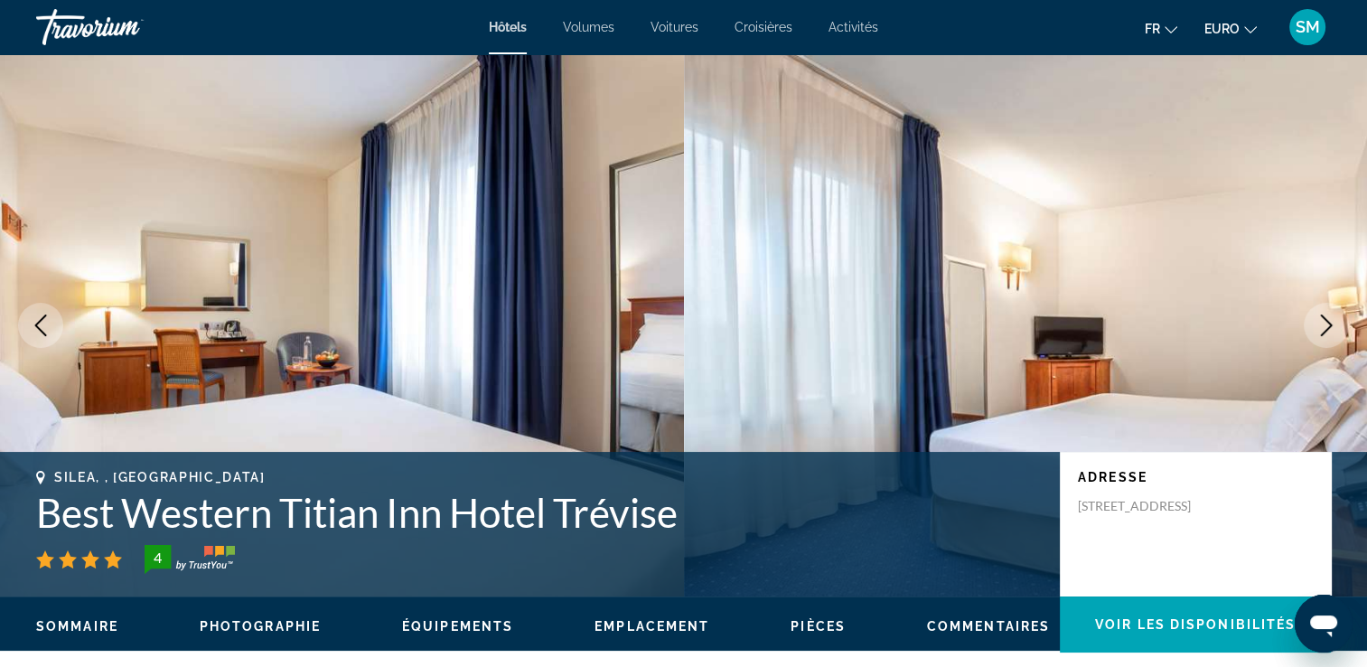
click at [1325, 331] on icon "Image suivante" at bounding box center [1327, 325] width 12 height 22
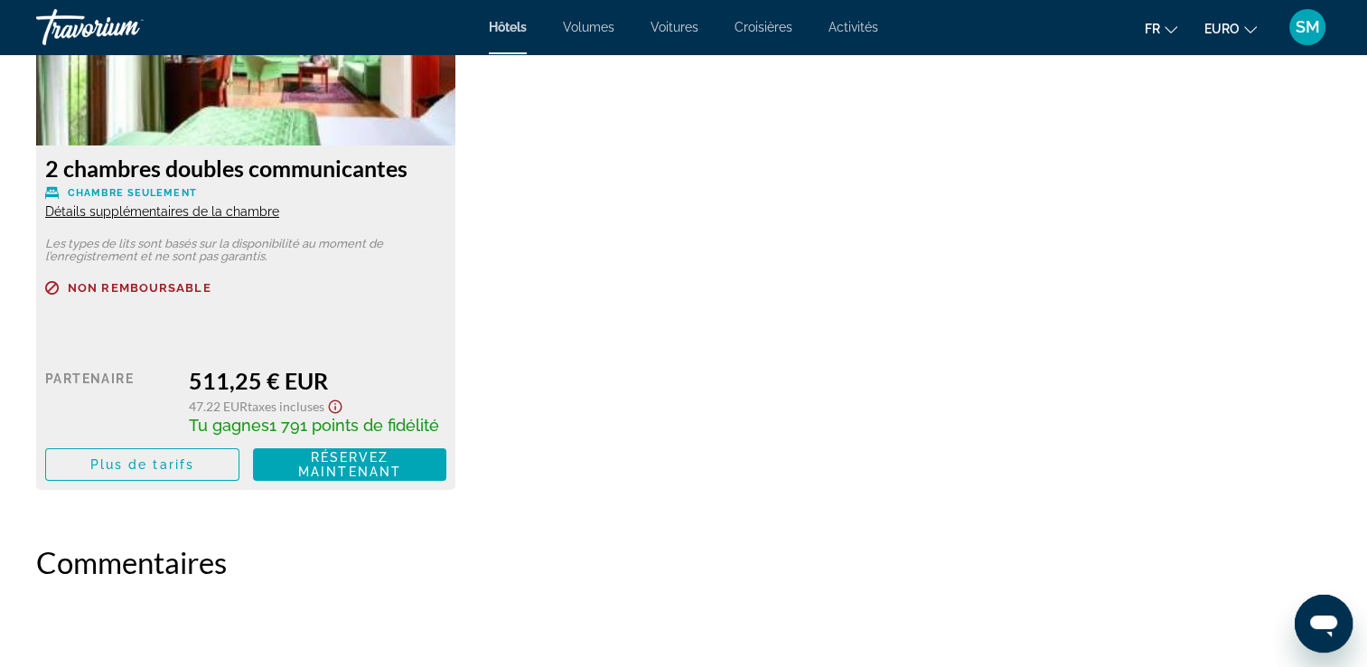
scroll to position [6405, 0]
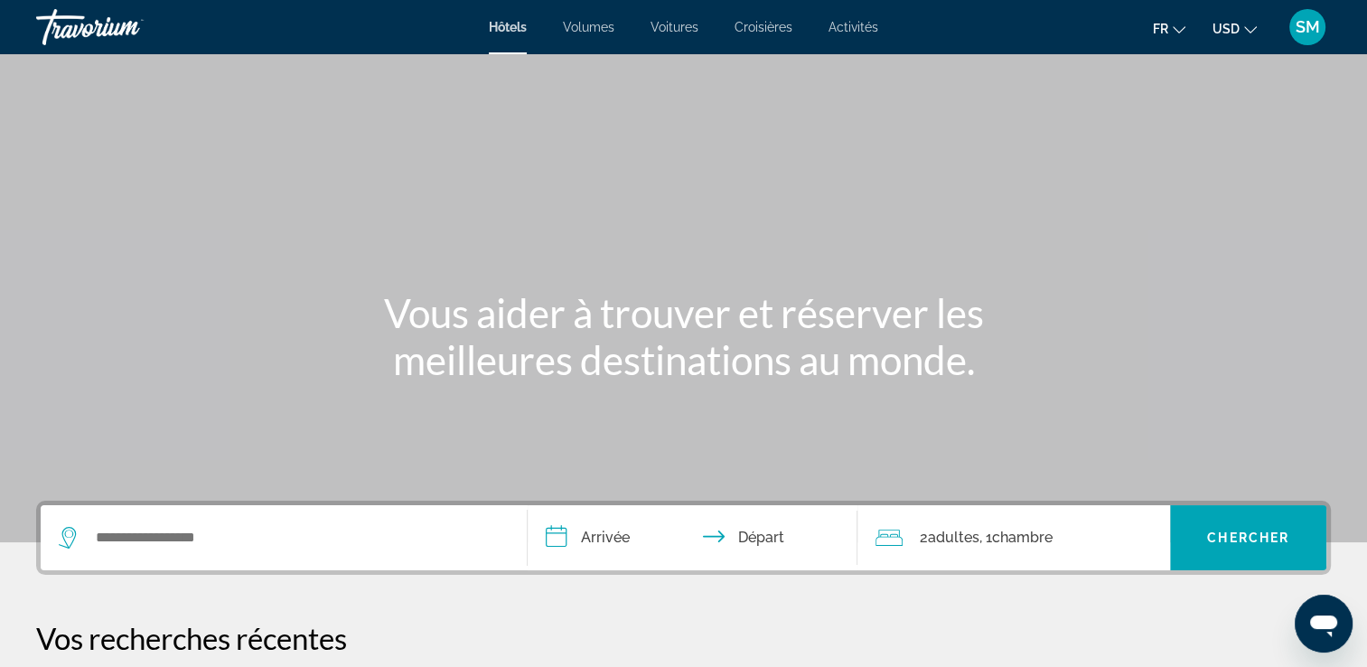
click at [682, 31] on span "Voitures" at bounding box center [675, 27] width 48 height 14
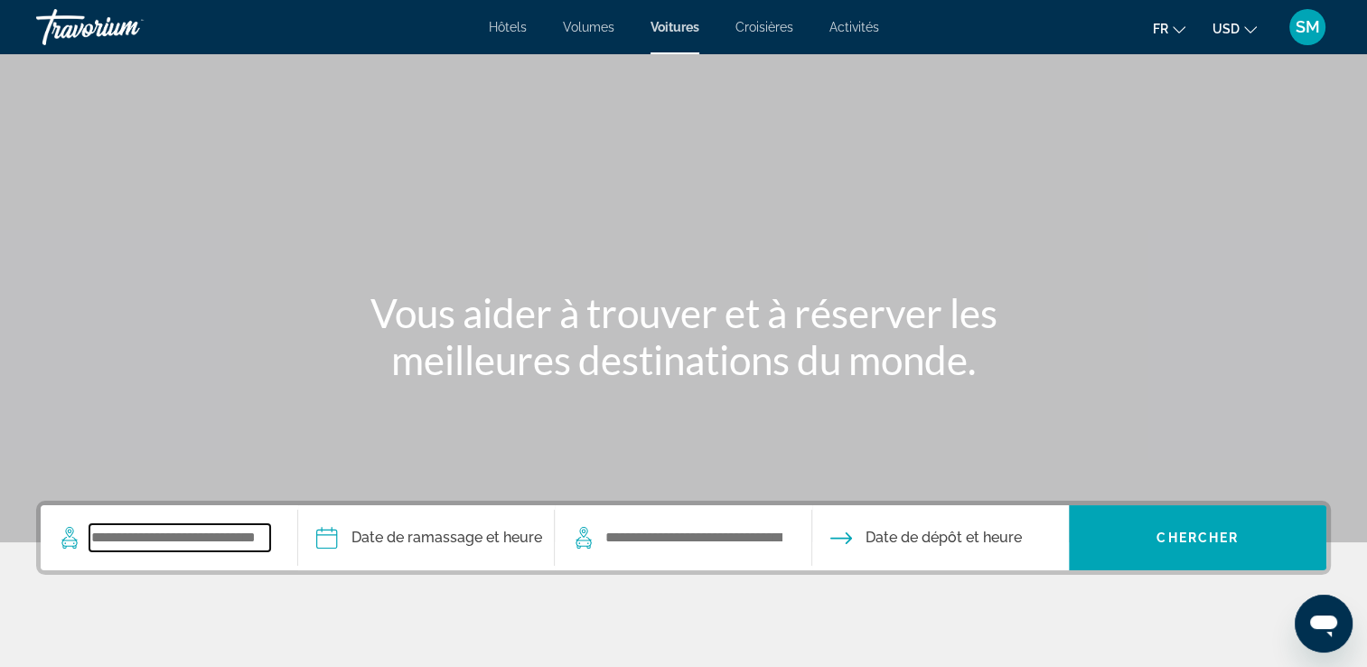
click at [234, 541] on input "Widget de recherche" at bounding box center [179, 537] width 181 height 27
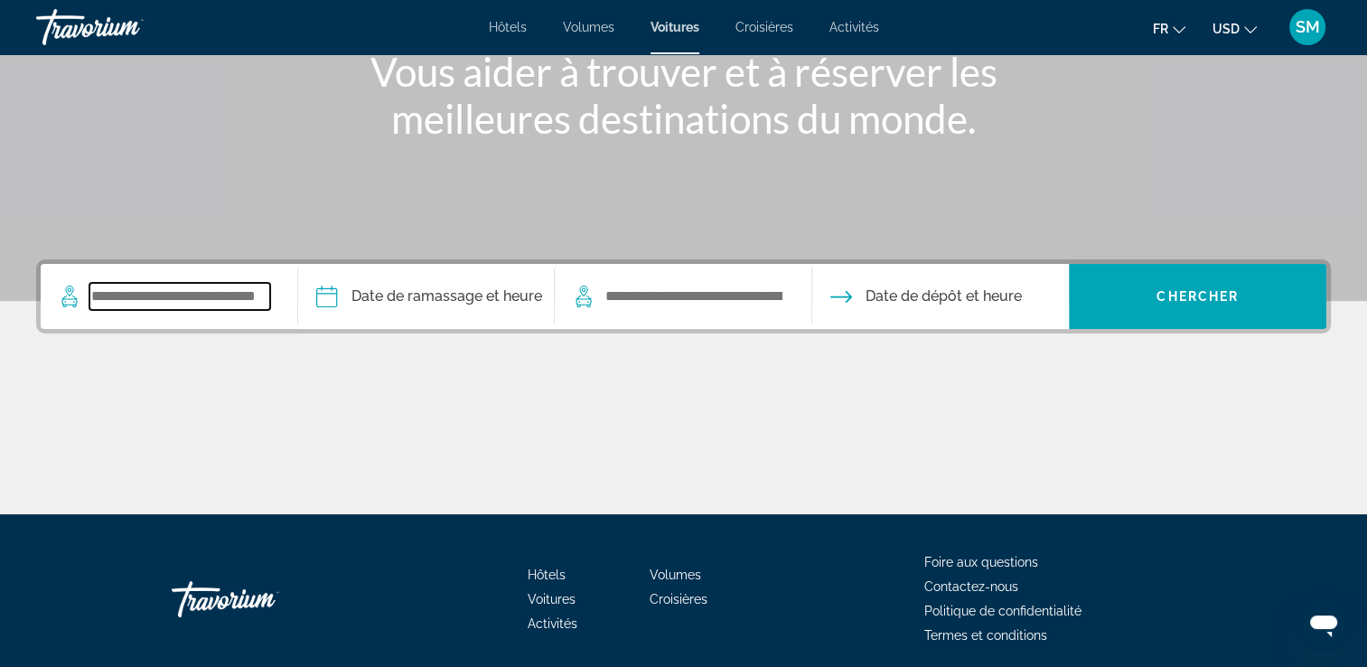
scroll to position [309, 0]
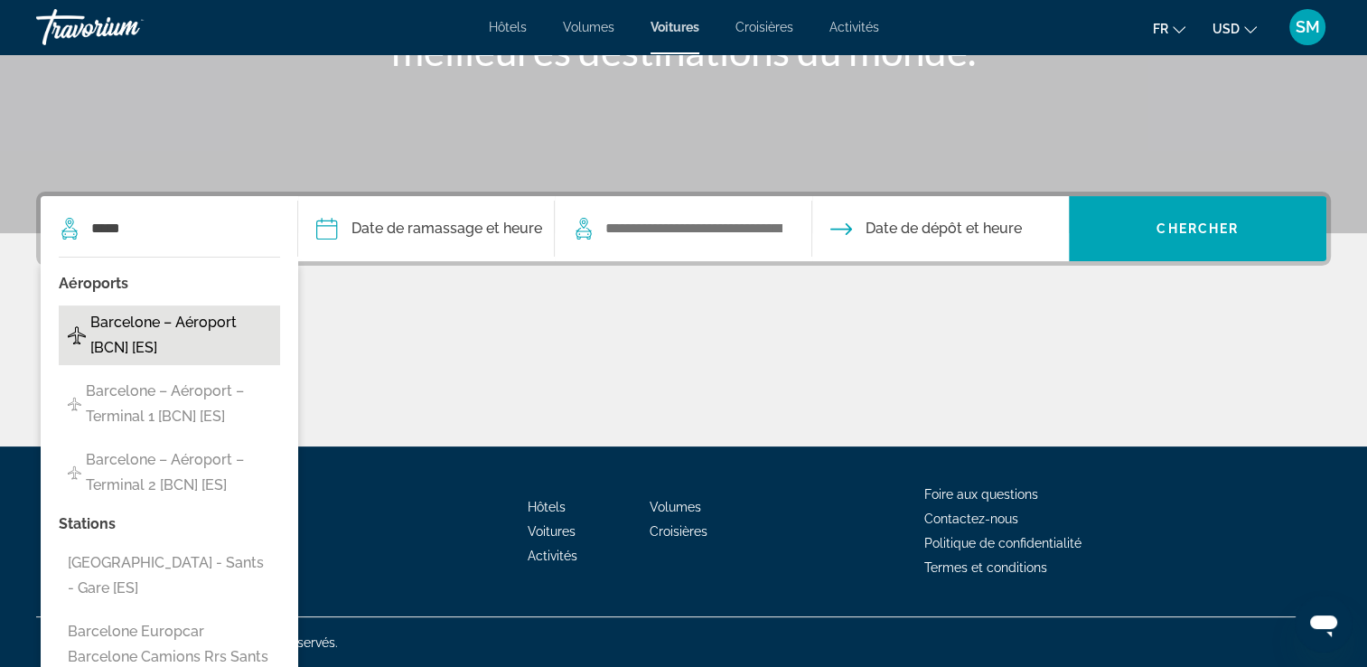
click at [211, 320] on span "Barcelone – Aéroport [BCN] [ES]" at bounding box center [180, 335] width 181 height 51
type input "**********"
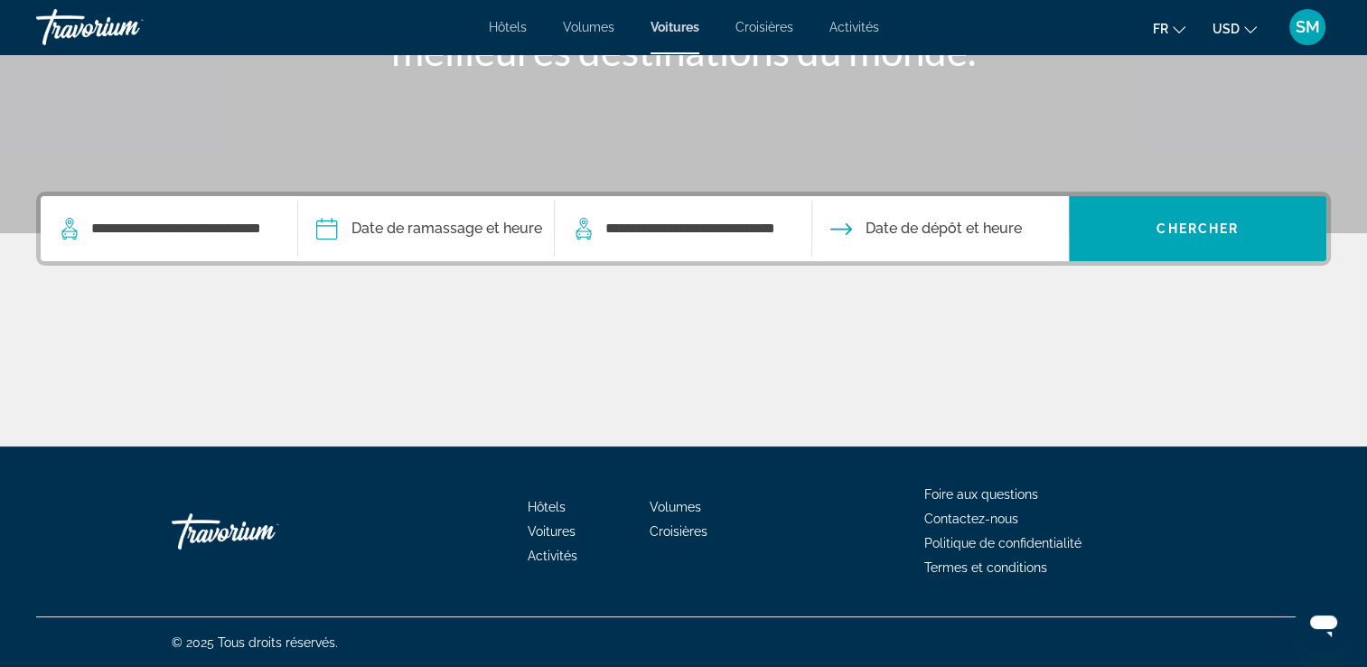
click at [472, 230] on input "Date de prise en charge" at bounding box center [426, 231] width 265 height 70
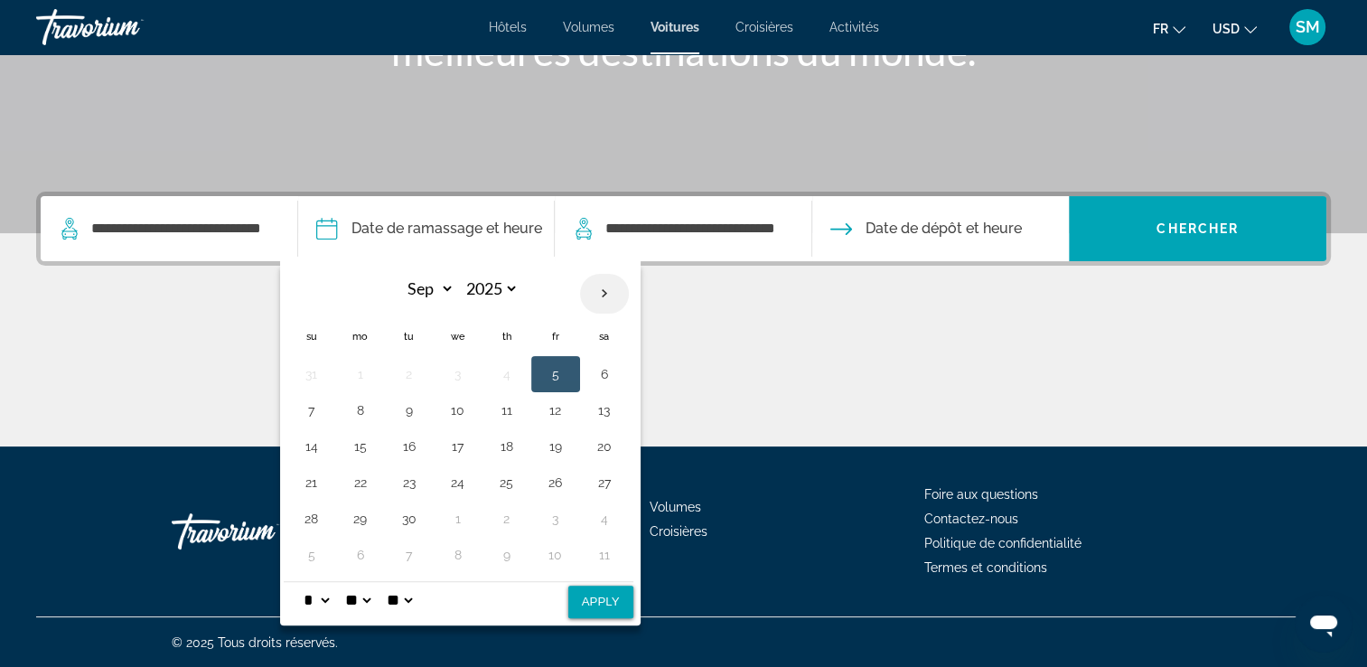
click at [609, 298] on th "Next month" at bounding box center [604, 294] width 49 height 40
click at [607, 298] on th "Next month" at bounding box center [604, 294] width 49 height 40
select select "*"
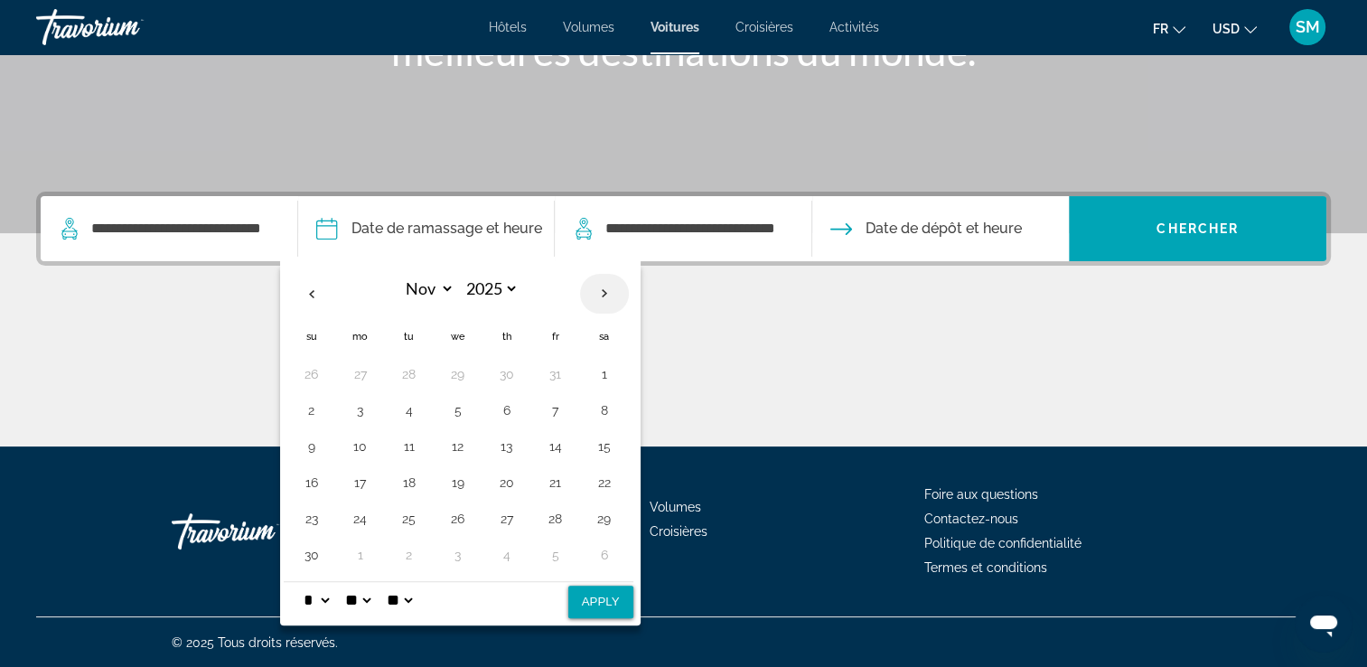
select select "****"
click at [607, 298] on th "Next month" at bounding box center [604, 294] width 49 height 40
click at [299, 298] on th "Le mois précédent" at bounding box center [311, 294] width 49 height 40
select select "*"
click at [506, 375] on button "1" at bounding box center [506, 373] width 29 height 25
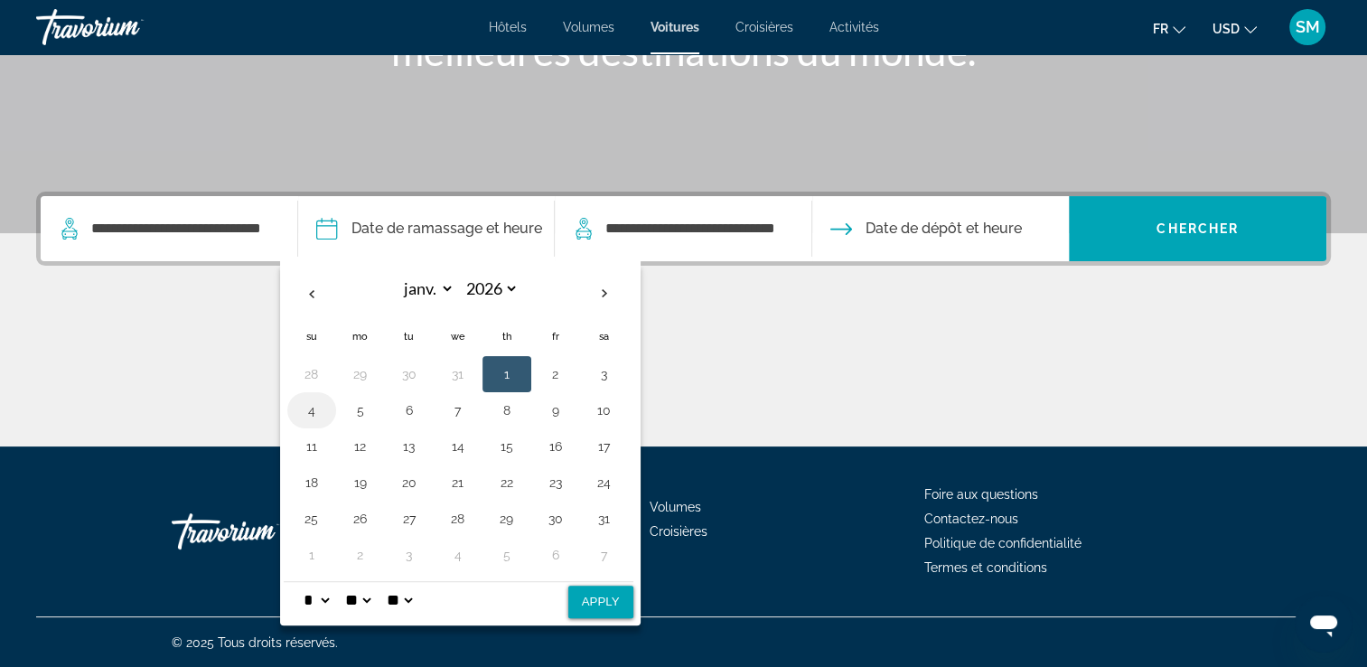
click at [311, 409] on button "4" at bounding box center [311, 410] width 29 height 25
click at [495, 380] on button "1" at bounding box center [506, 373] width 29 height 25
click at [333, 597] on select "* * * * * * * * * ** ** **" at bounding box center [316, 600] width 33 height 36
select select "**"
click at [300, 582] on select "* * * * * * * * * ** ** **" at bounding box center [316, 600] width 33 height 36
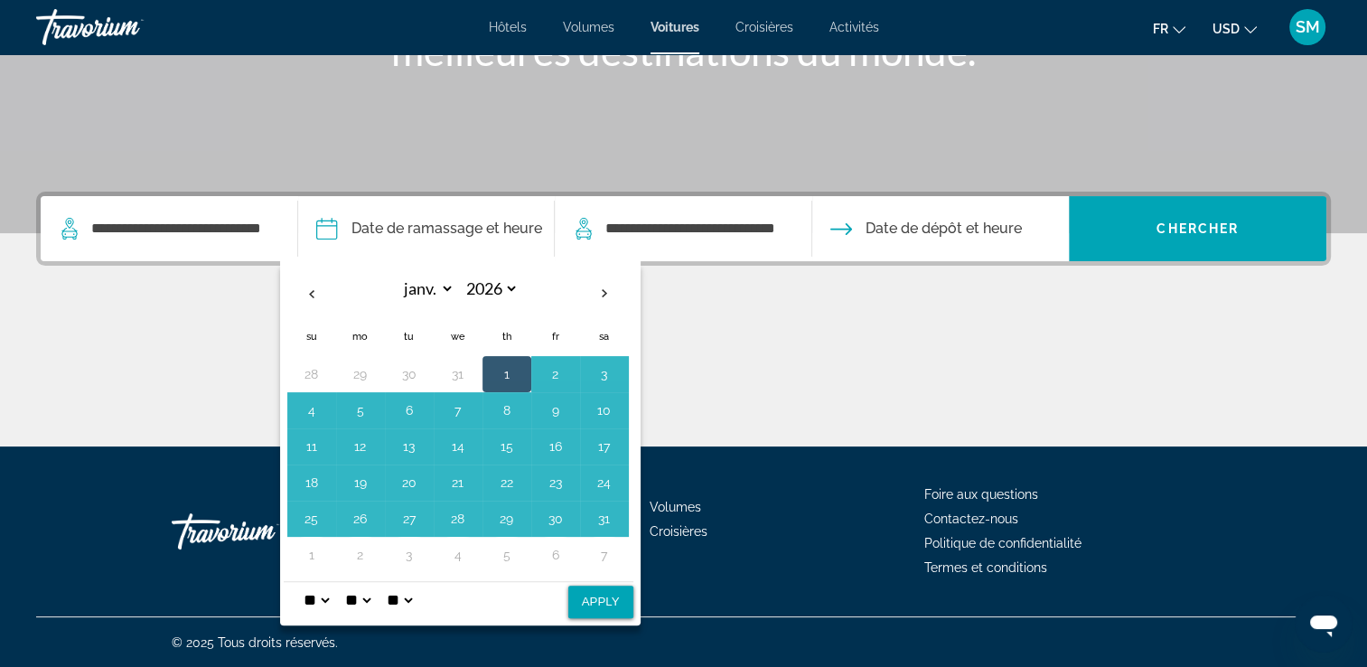
click at [409, 595] on select "** **" at bounding box center [399, 600] width 33 height 36
select select "**"
click at [395, 582] on select "** **" at bounding box center [399, 600] width 33 height 36
click at [428, 609] on select "**** **" at bounding box center [405, 600] width 45 height 36
click at [428, 599] on select "**** **" at bounding box center [405, 600] width 45 height 36
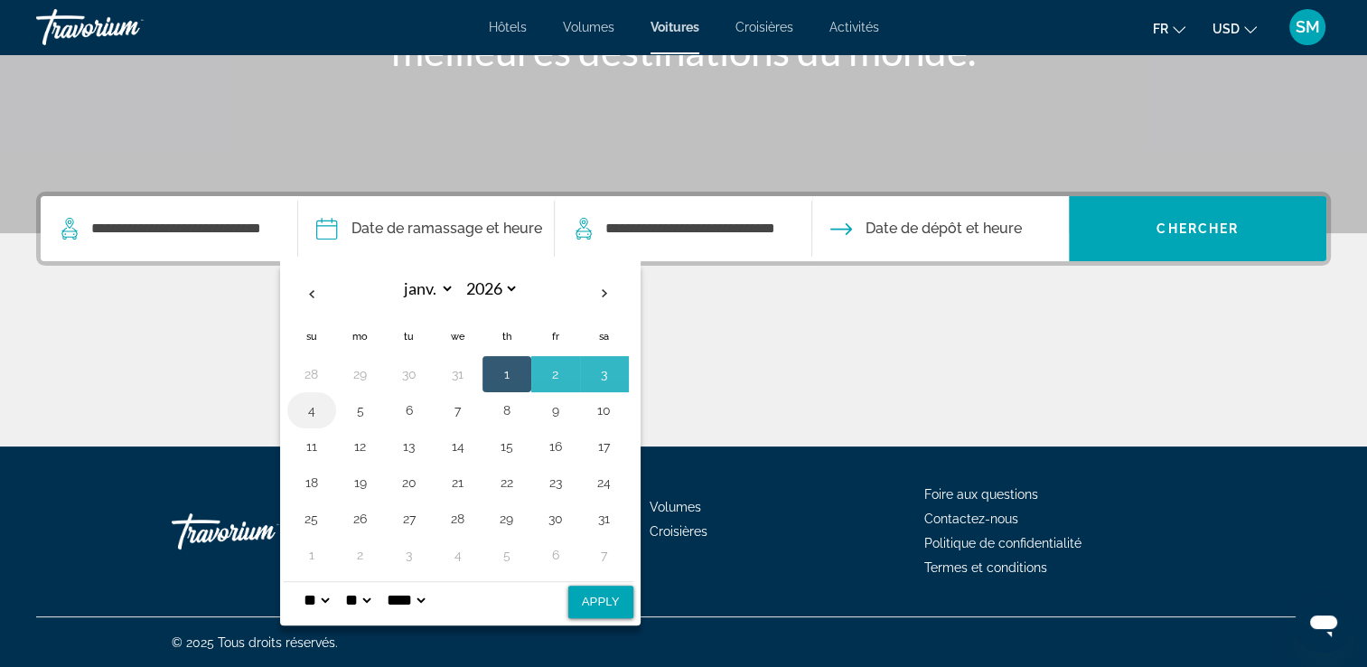
click at [319, 415] on button "4" at bounding box center [311, 410] width 29 height 25
click at [508, 378] on button "1" at bounding box center [506, 373] width 29 height 25
click at [589, 595] on button "Apply" at bounding box center [600, 602] width 65 height 33
type input "**********"
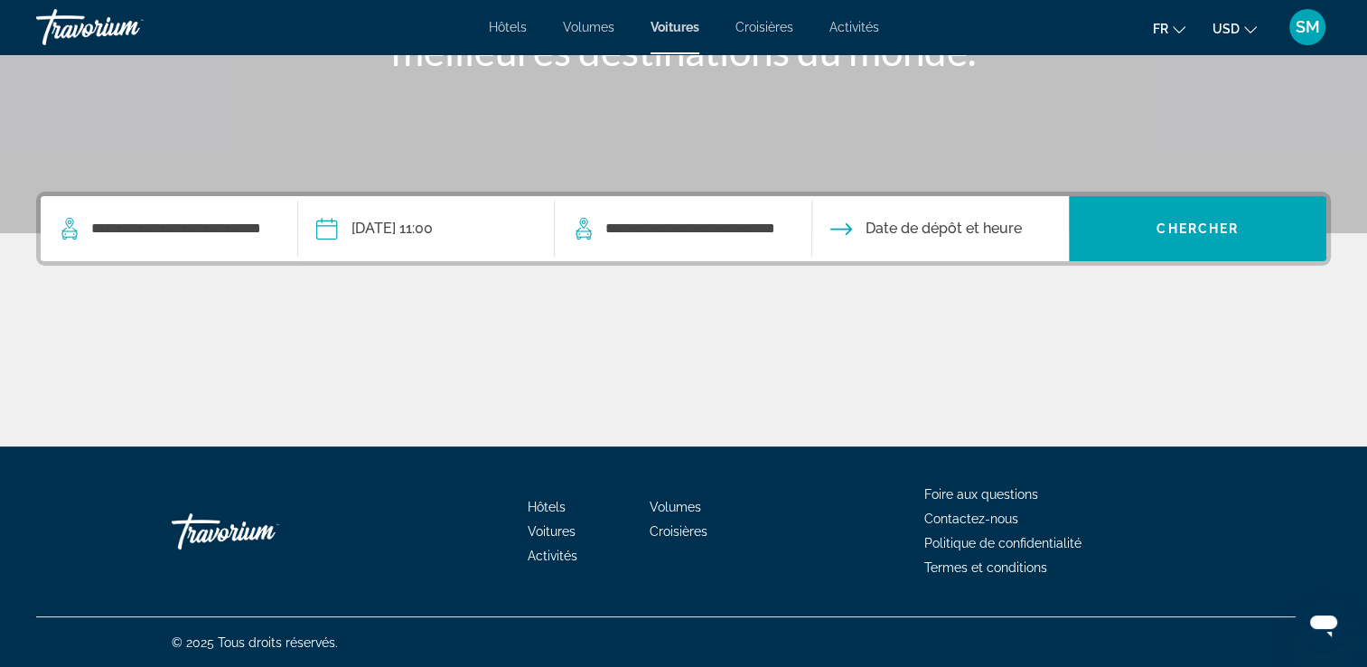
click at [954, 236] on input "Date de restitution" at bounding box center [940, 231] width 265 height 70
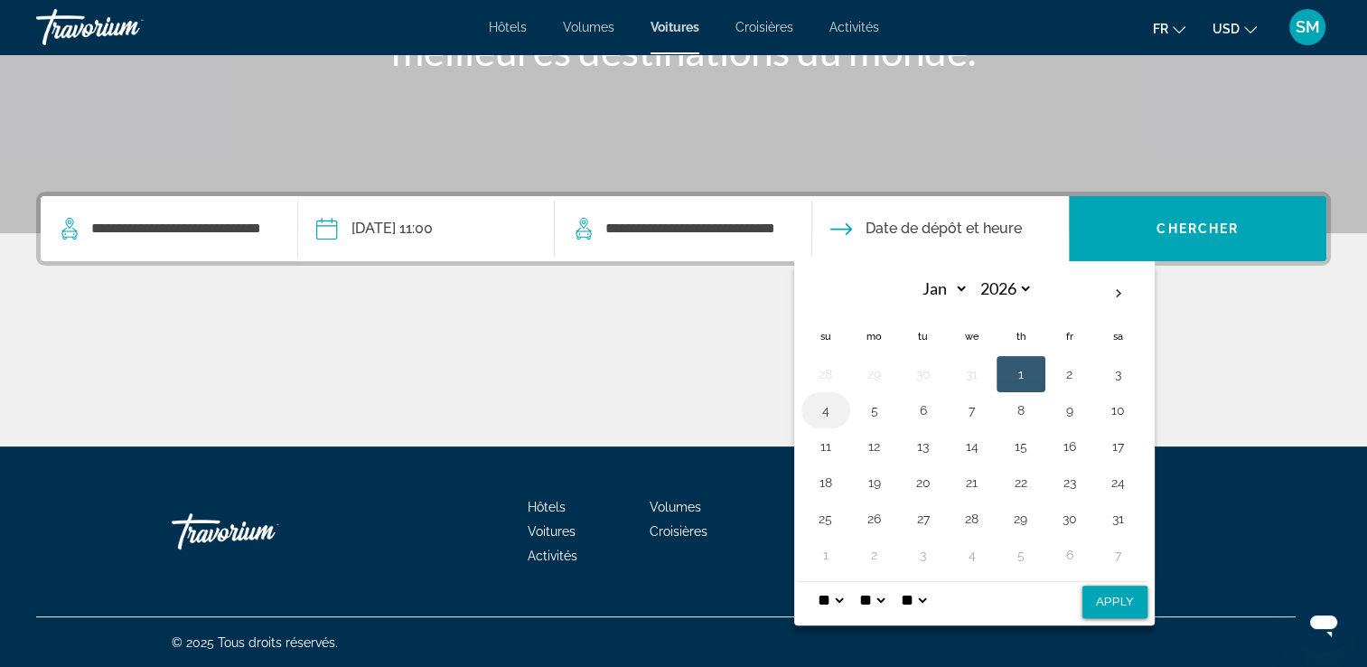
click at [820, 414] on button "4" at bounding box center [825, 410] width 29 height 25
click at [847, 597] on select "* * * * * * * * * ** ** **" at bounding box center [830, 600] width 33 height 36
select select "*"
click at [814, 582] on select "* * * * * * * * * ** ** **" at bounding box center [830, 600] width 33 height 36
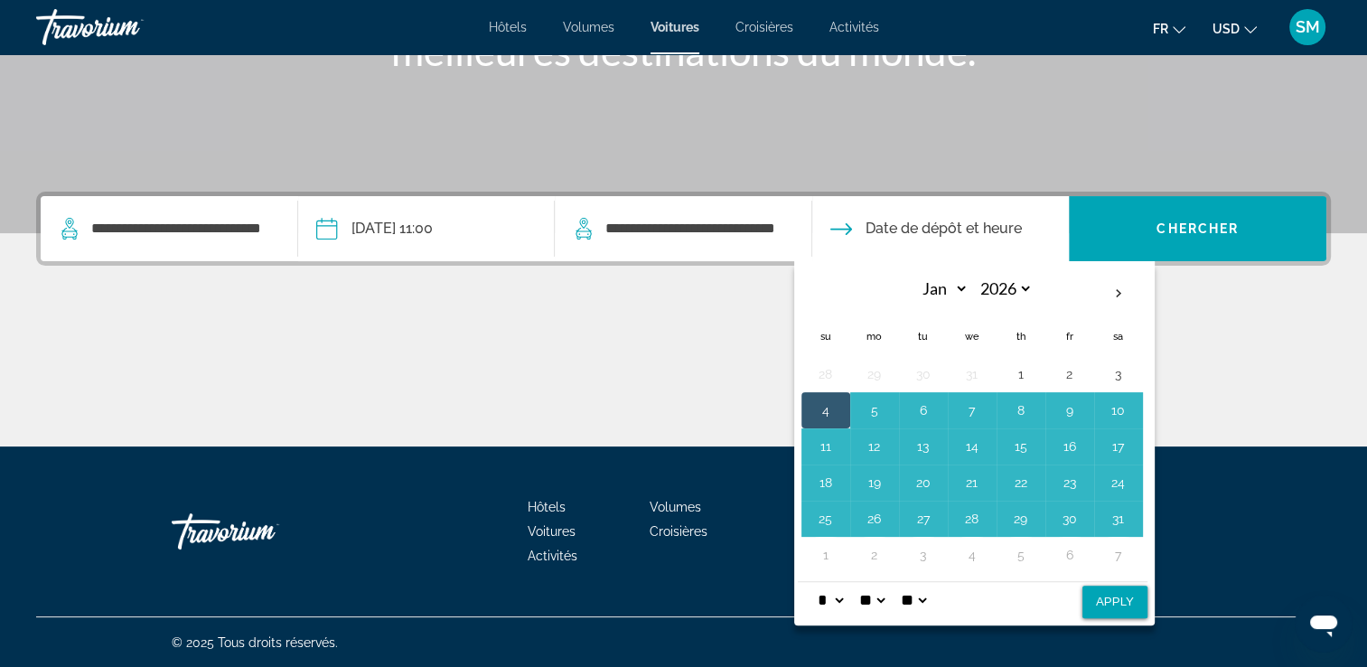
click at [1112, 601] on button "Apply" at bounding box center [1115, 602] width 65 height 33
type input "**********"
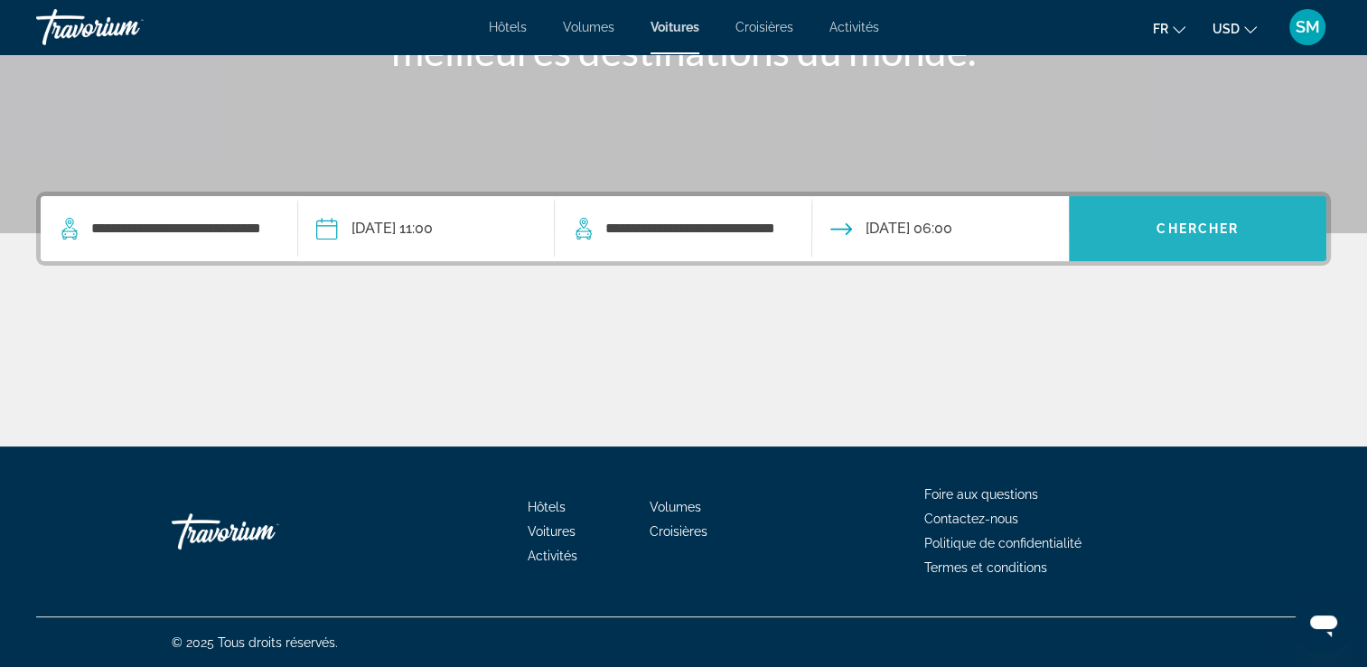
click at [1143, 219] on span "Widget de recherche" at bounding box center [1198, 228] width 258 height 43
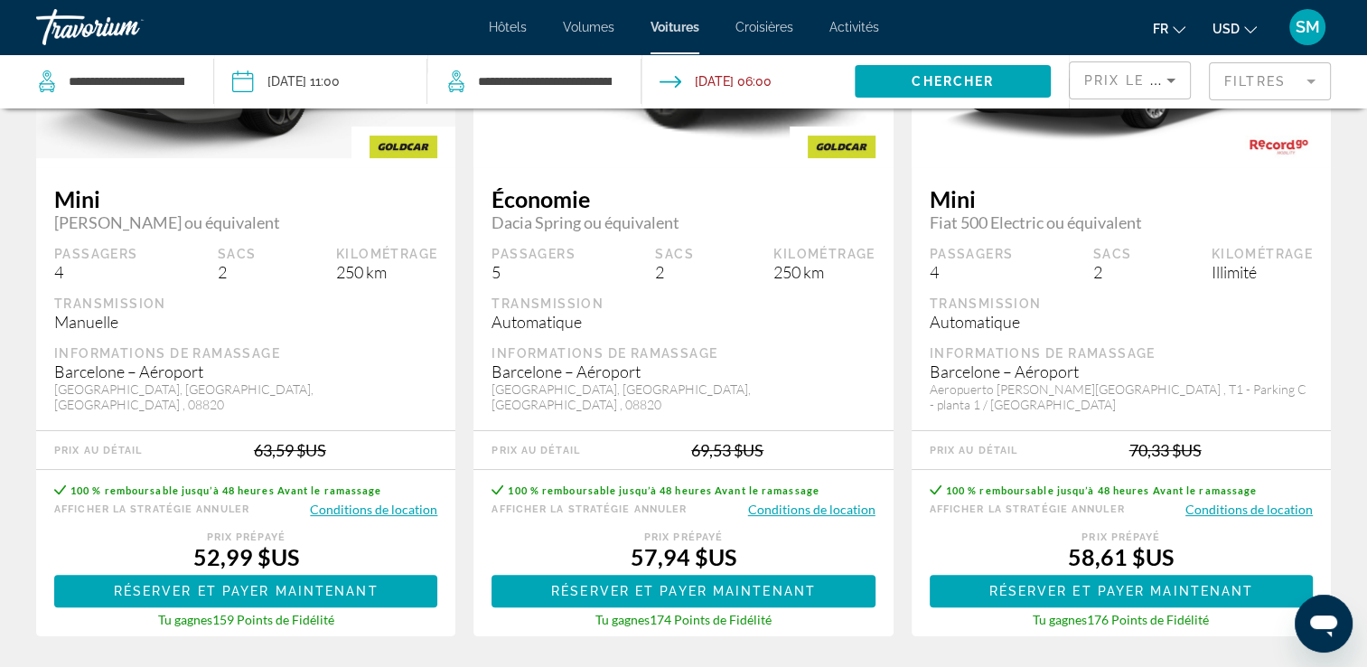
scroll to position [253, 0]
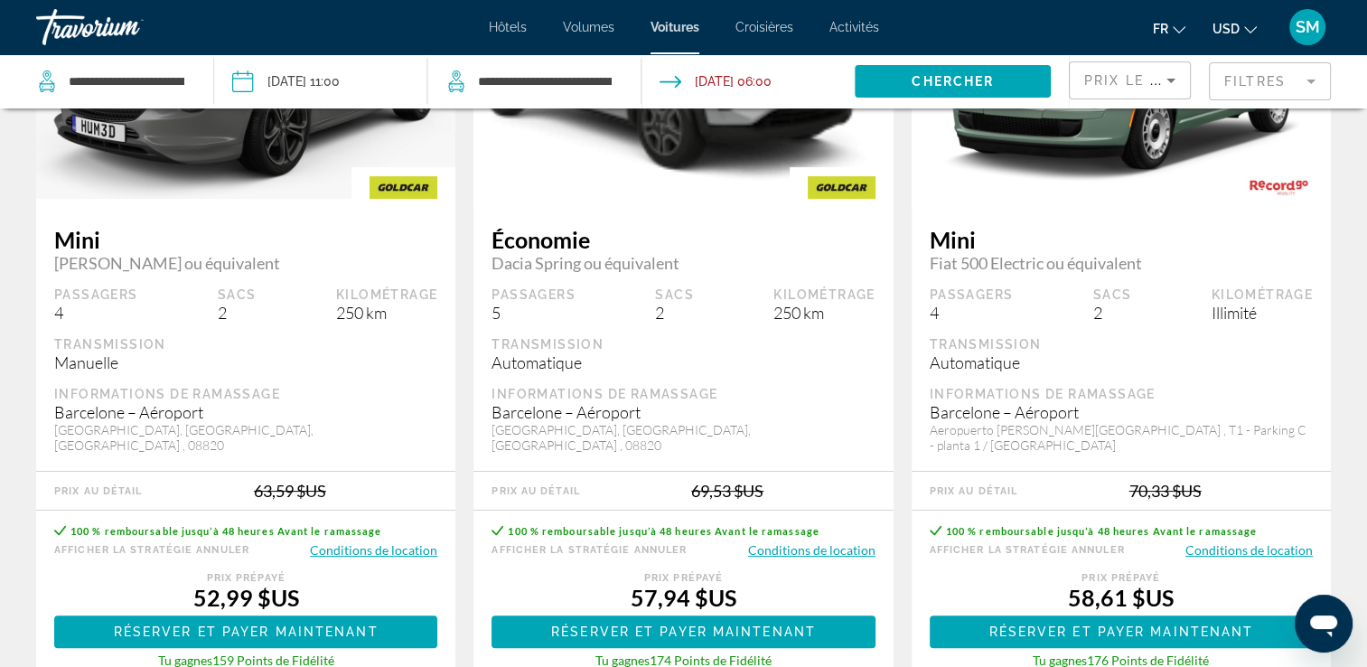
click at [1241, 18] on button "USD USD ($) MXN (Mex$) CAD (Can$) GBP (£) EUR (€) AUD (A$) NZD (NZ$) CNY (CN¥)" at bounding box center [1235, 28] width 44 height 26
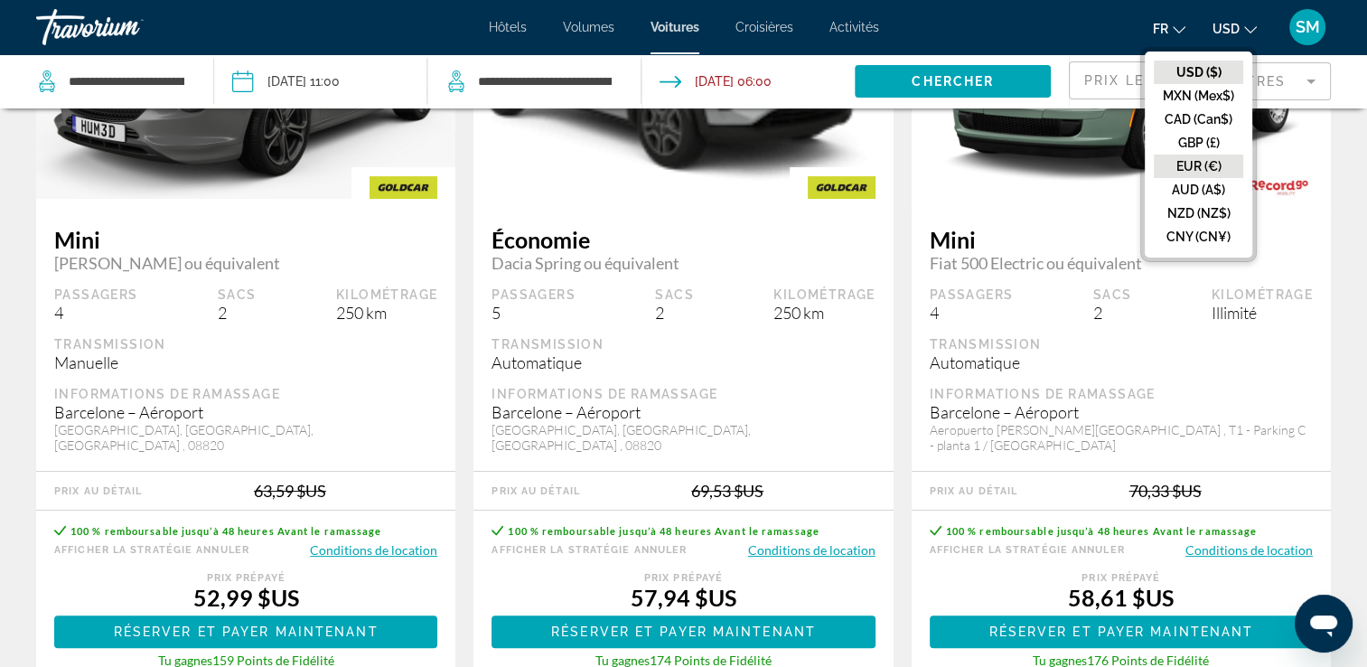
click at [1197, 164] on button "EUR (€)" at bounding box center [1198, 166] width 89 height 23
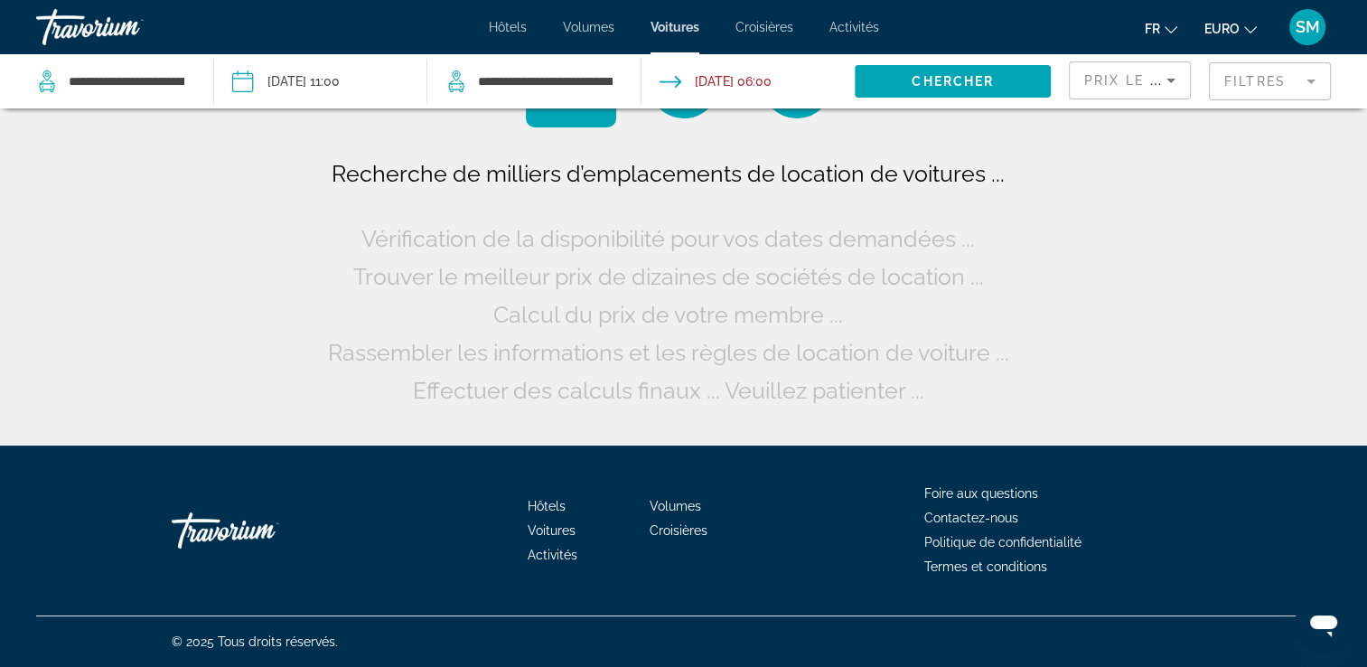
scroll to position [0, 0]
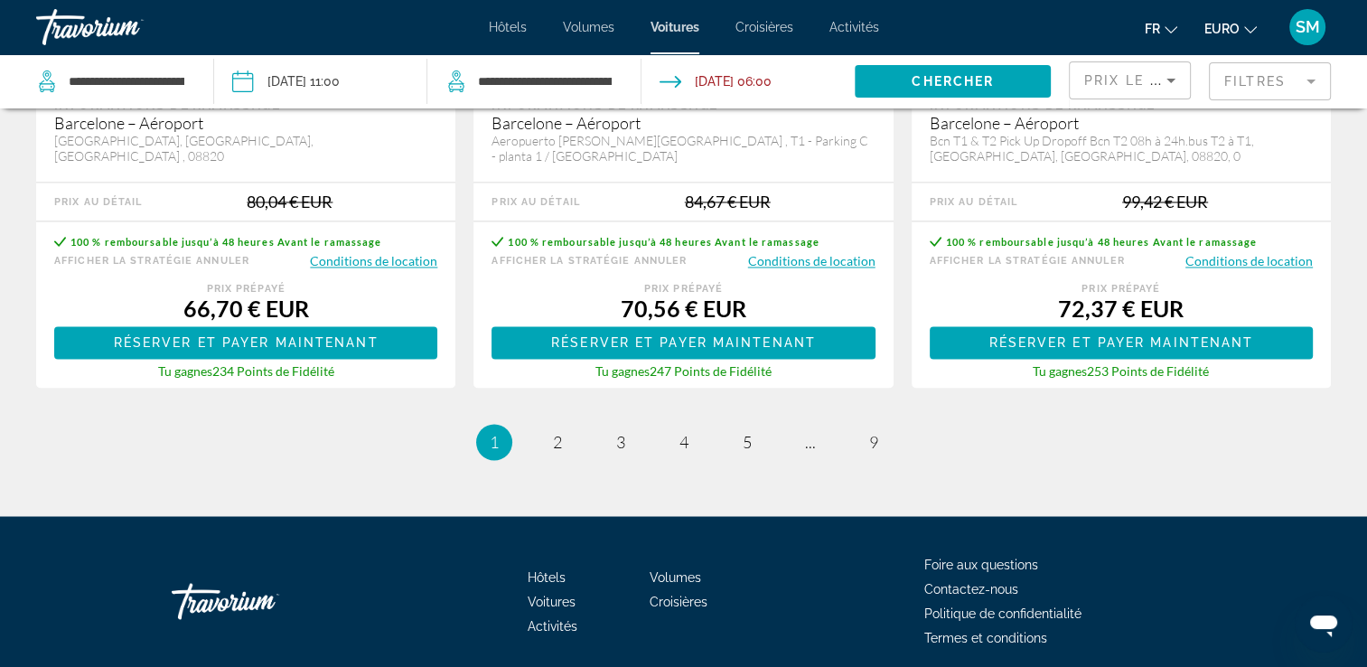
scroll to position [2993, 0]
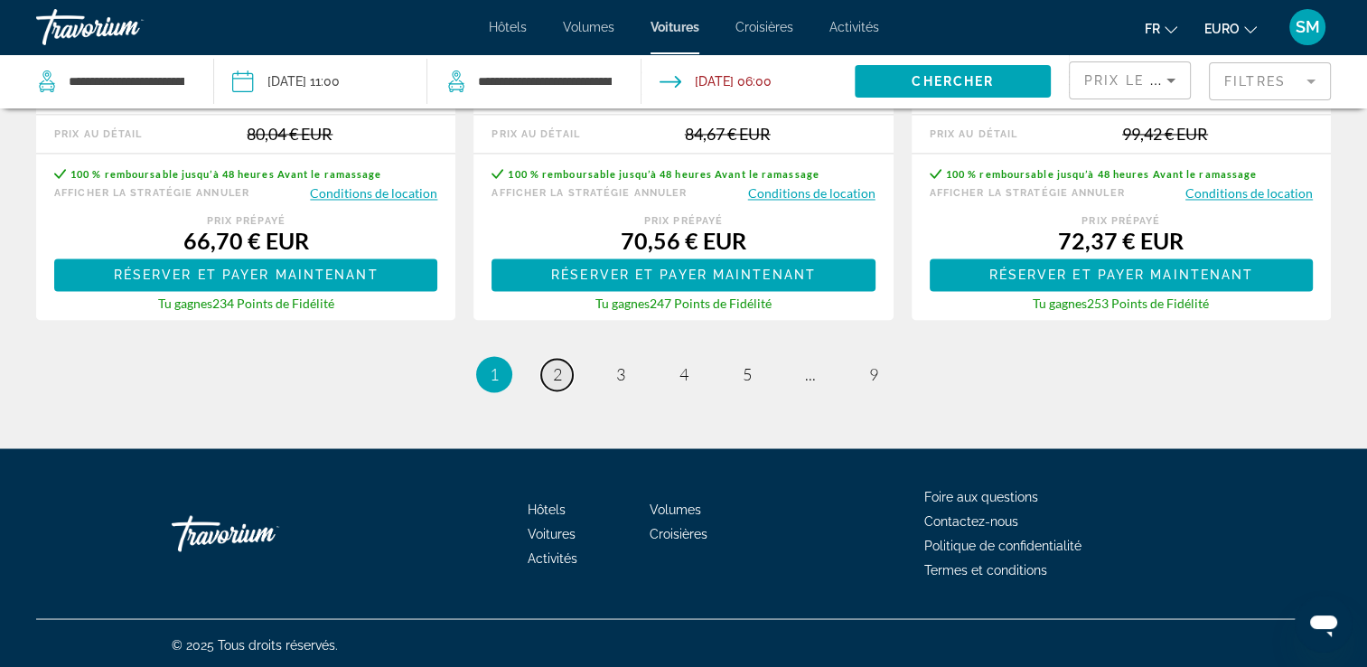
click at [566, 374] on link "page 2" at bounding box center [557, 375] width 32 height 32
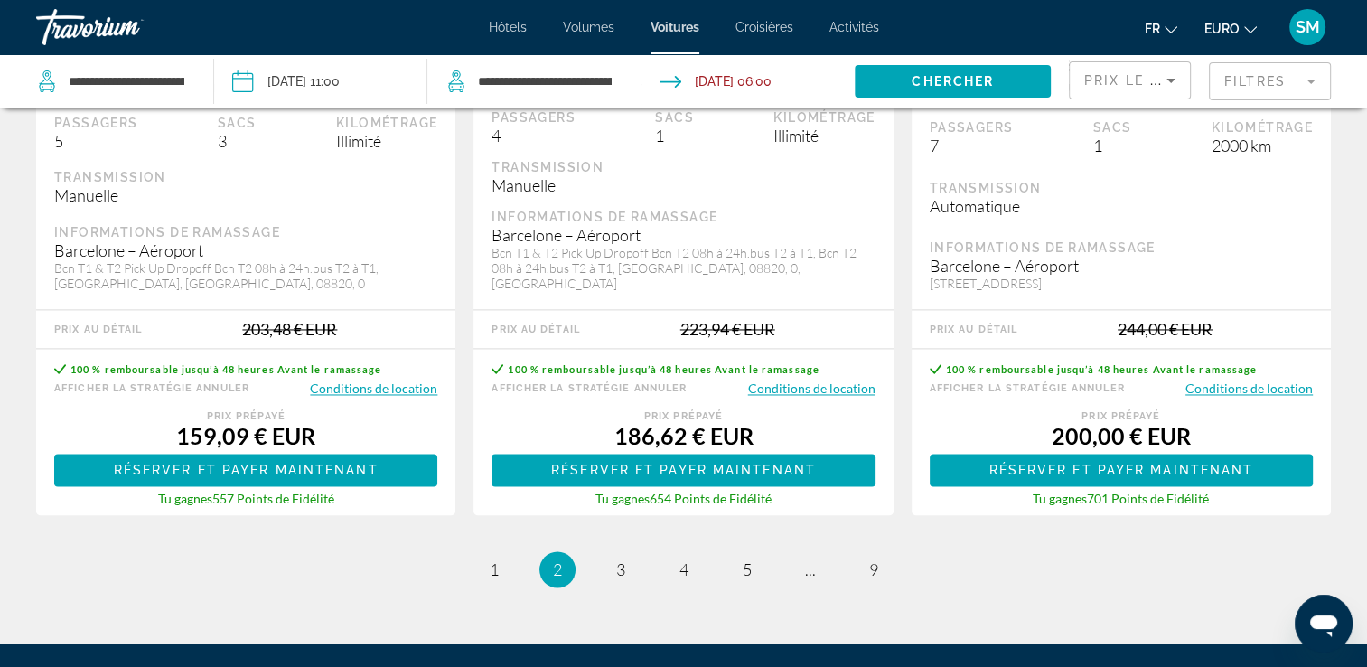
scroll to position [2964, 0]
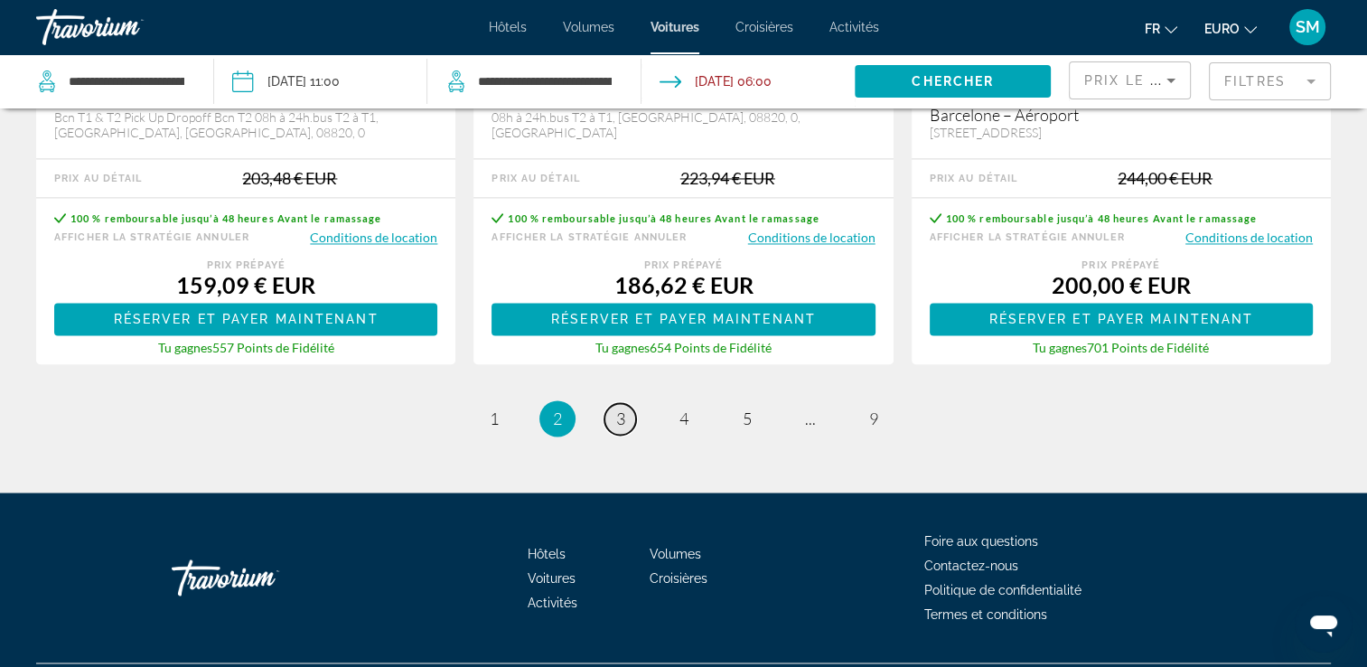
click at [623, 412] on link "page 3" at bounding box center [621, 419] width 32 height 32
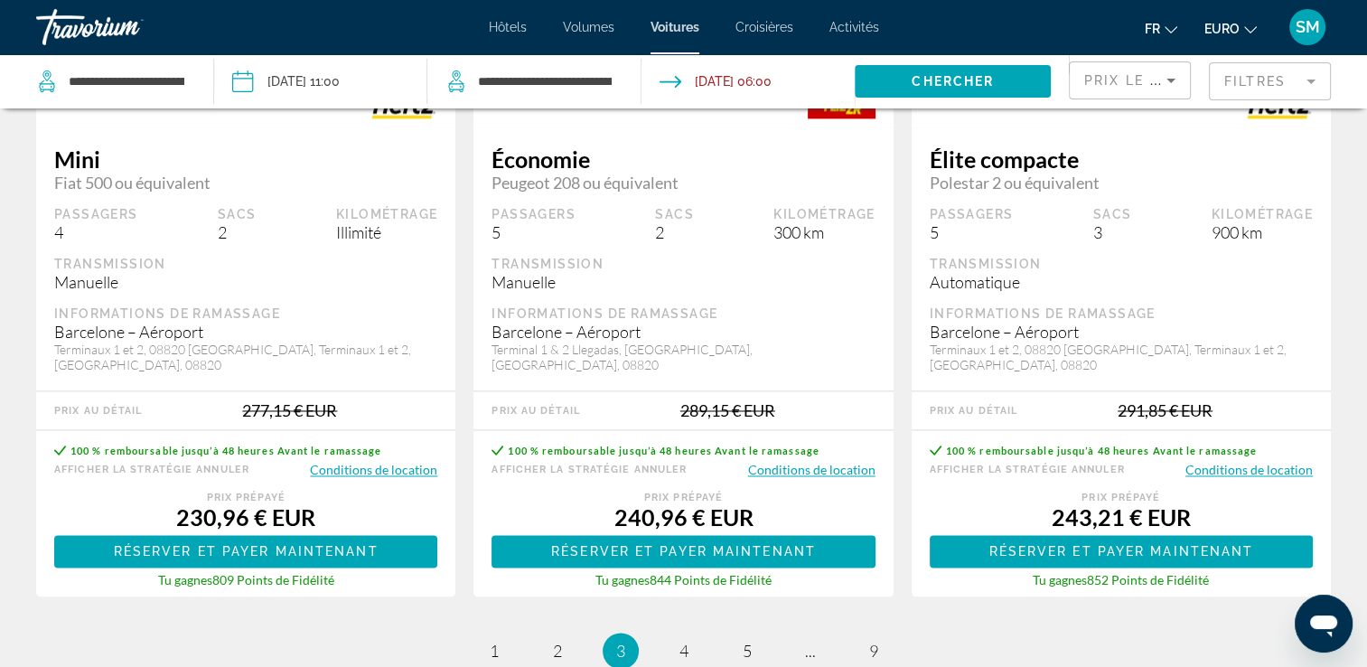
scroll to position [2783, 0]
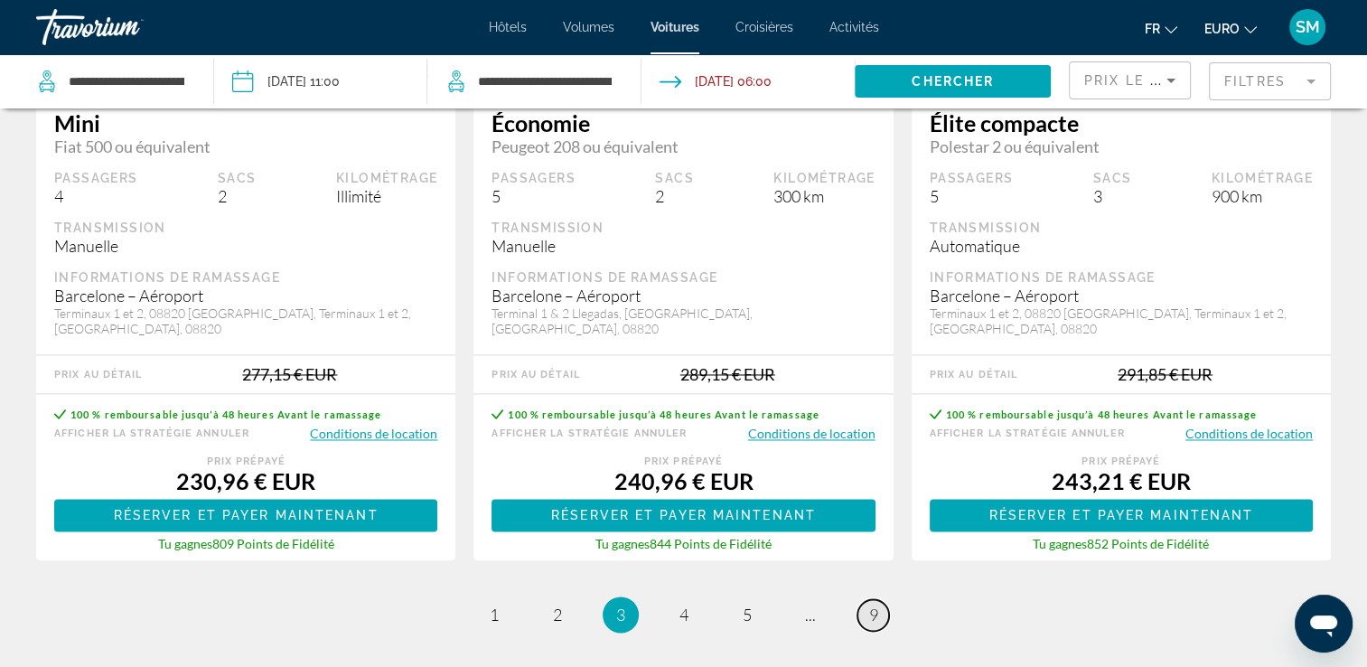
click at [872, 605] on span "9" at bounding box center [873, 615] width 9 height 20
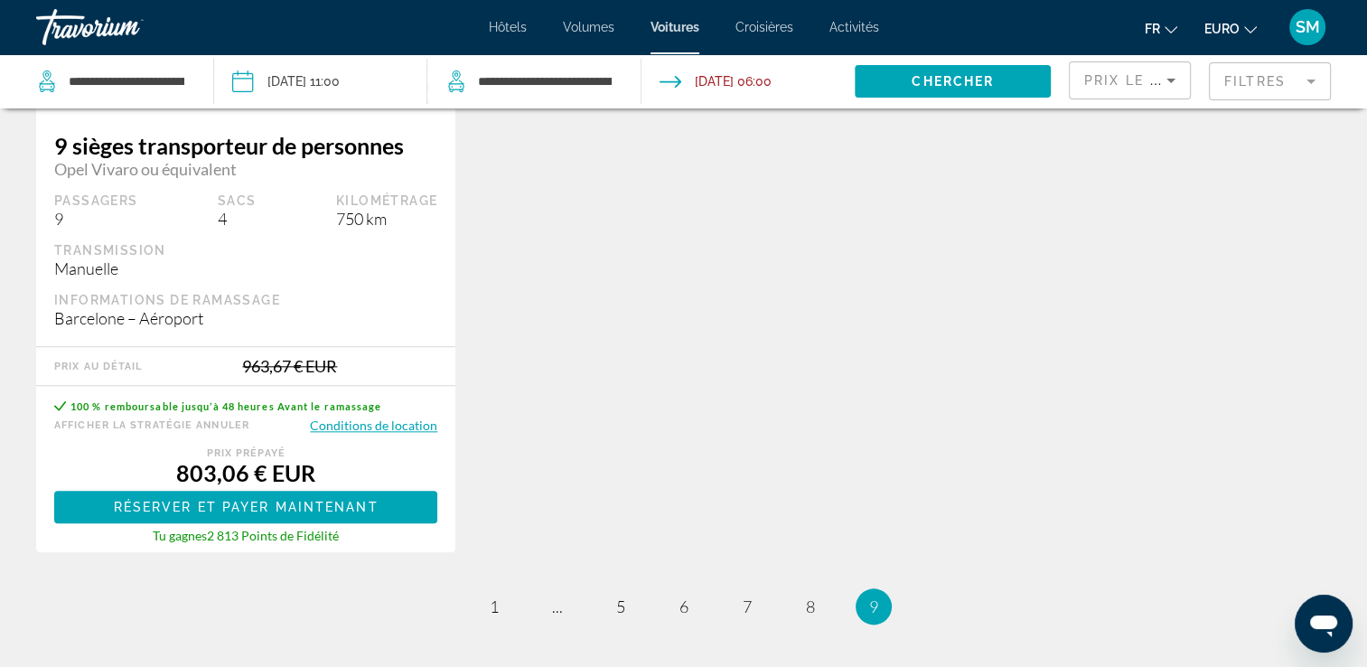
scroll to position [1952, 0]
click at [824, 601] on ul "9 / 9 page 1 page ... page 5 page 6 page 7 page 8 Vous êtes sur la page 9" at bounding box center [683, 605] width 1295 height 36
click at [815, 593] on link "page 8" at bounding box center [810, 606] width 32 height 32
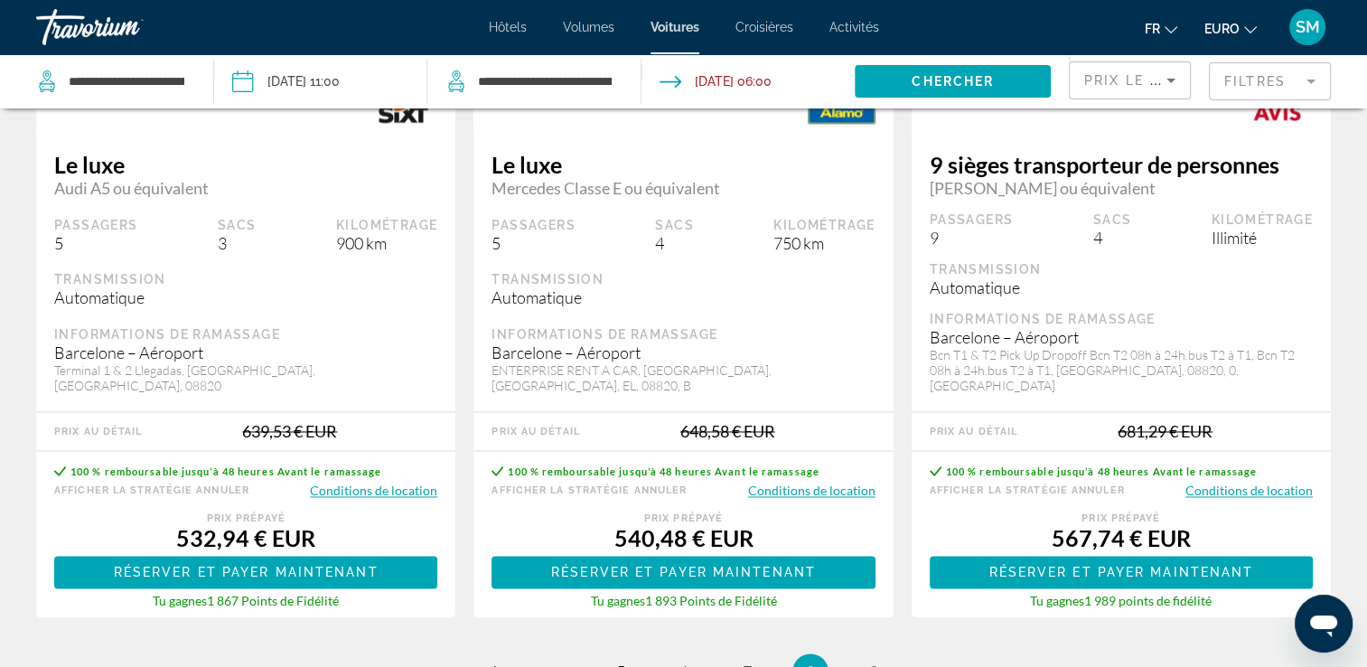
scroll to position [2819, 0]
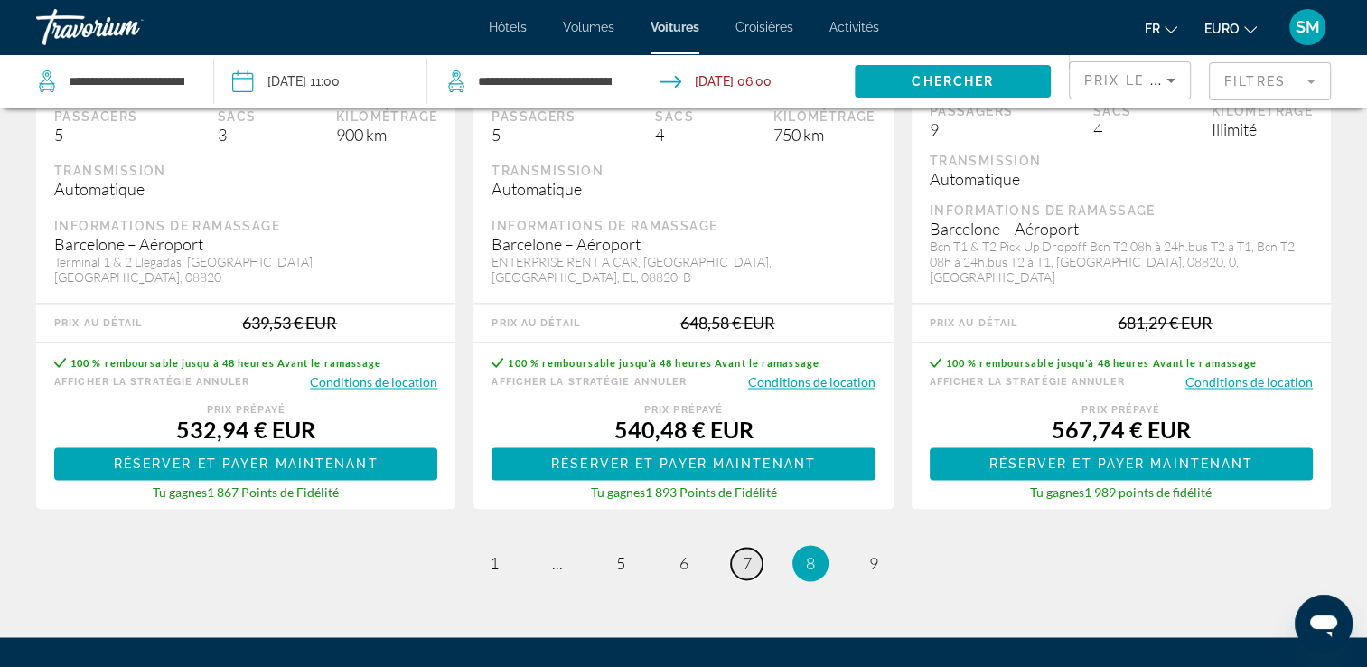
click at [750, 553] on span "7" at bounding box center [747, 563] width 9 height 20
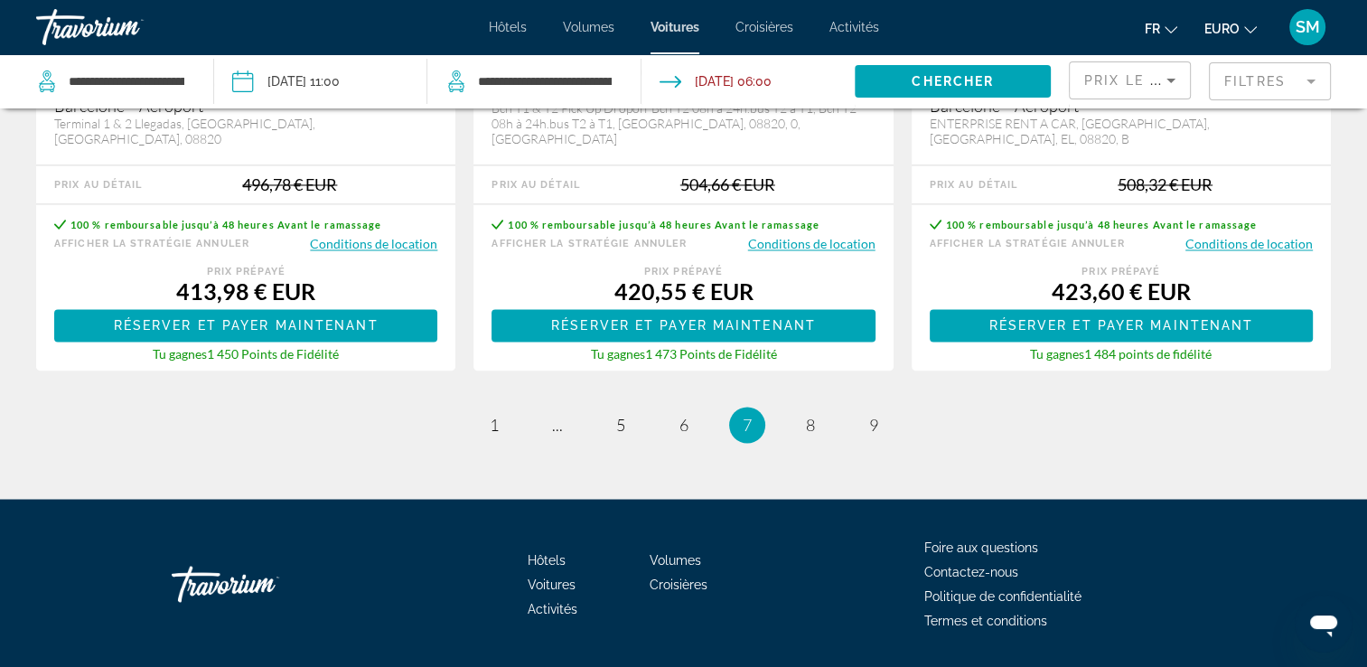
scroll to position [2993, 0]
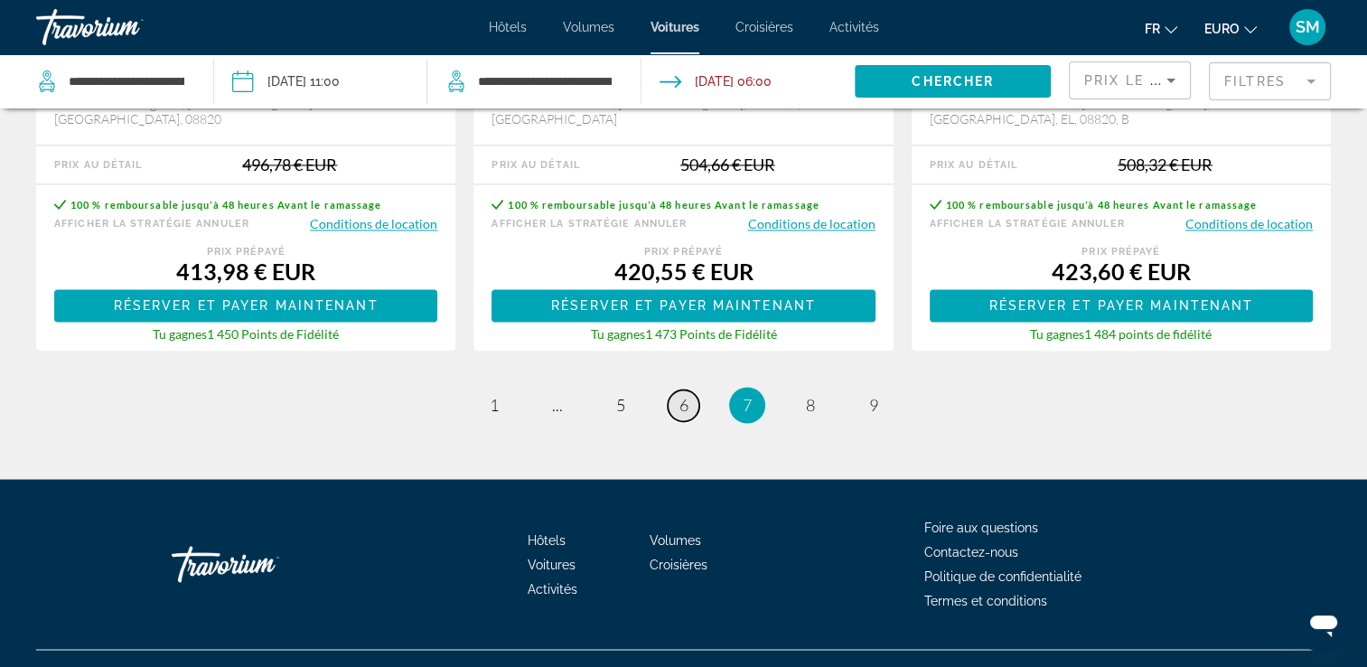
click at [687, 395] on span "6" at bounding box center [684, 405] width 9 height 20
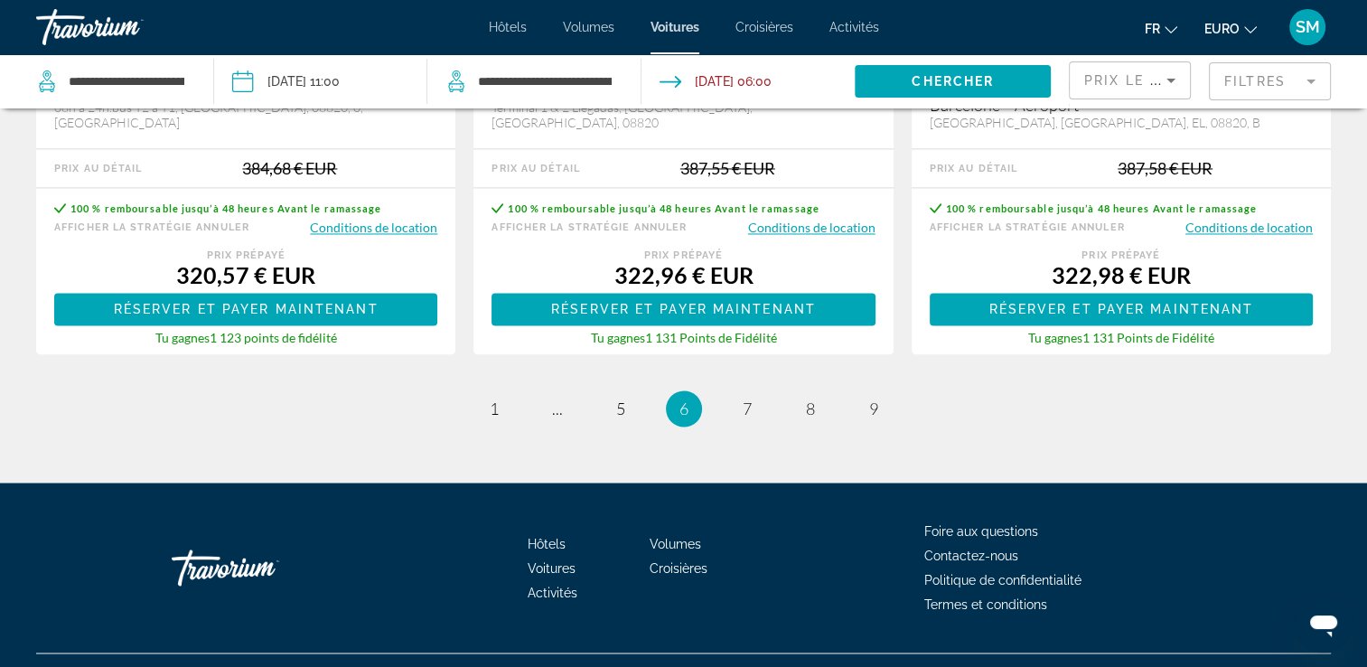
scroll to position [2993, 0]
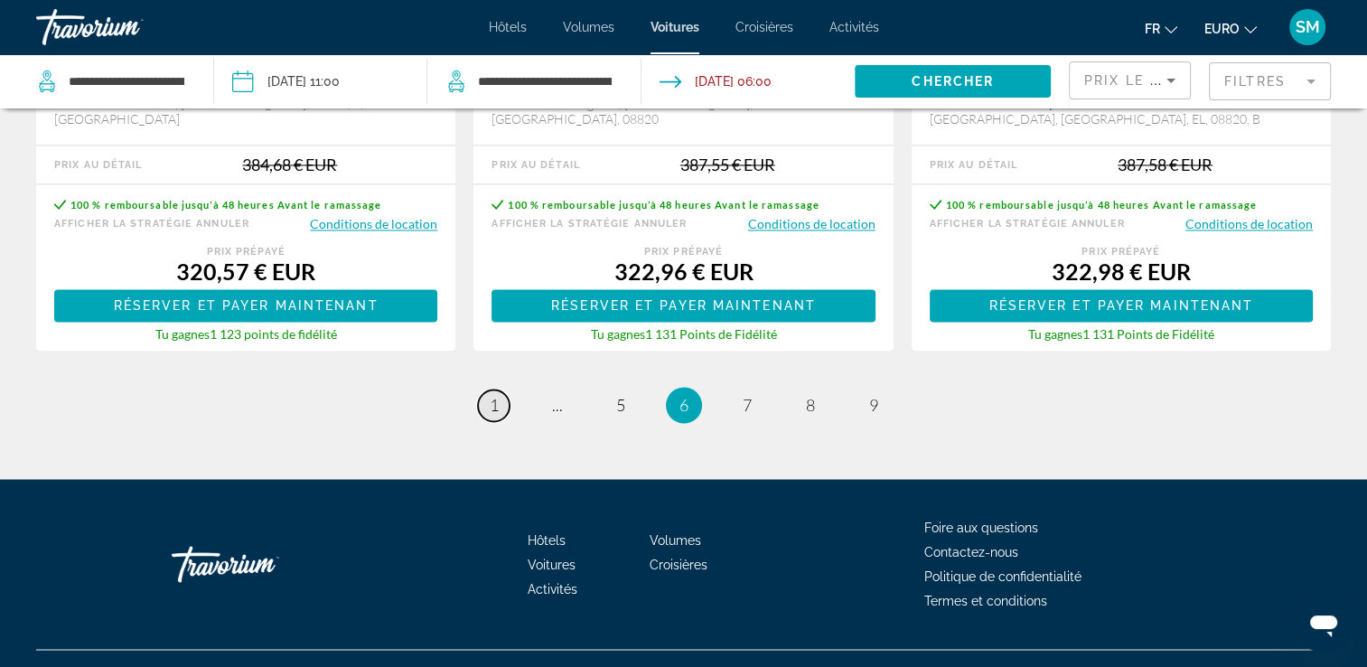
click at [509, 389] on link "page 1" at bounding box center [494, 405] width 32 height 32
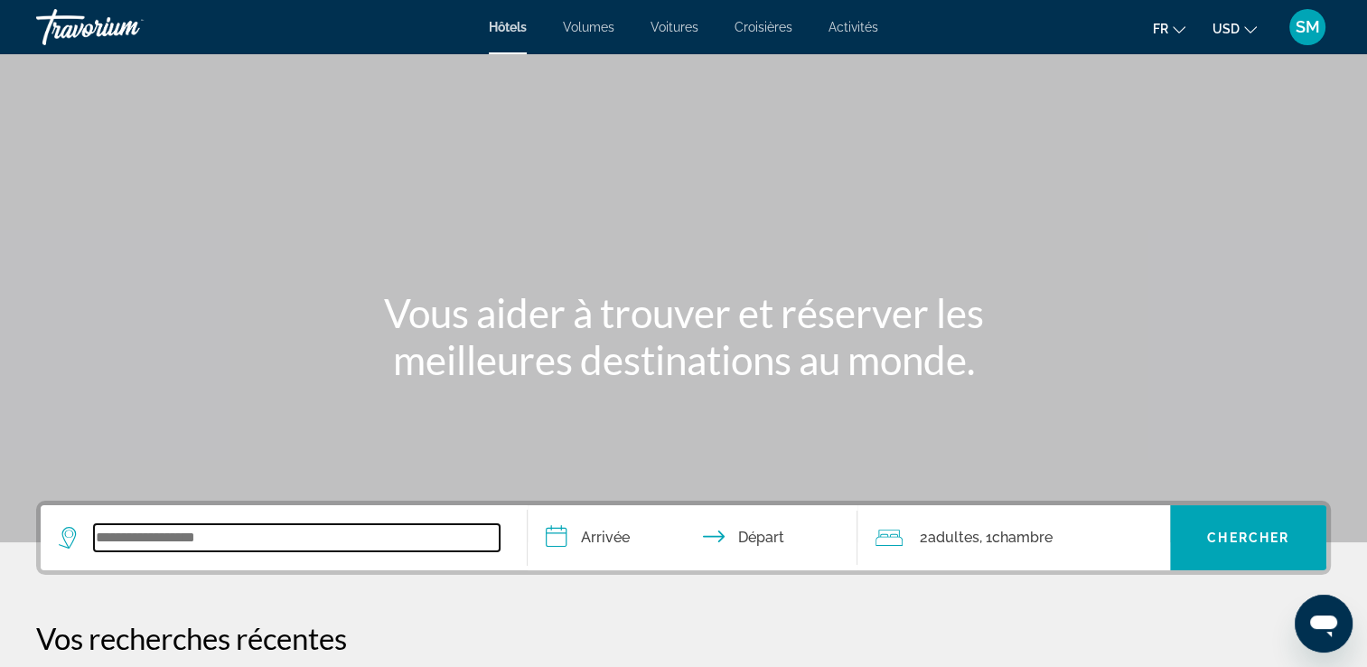
click at [369, 537] on input "Widget de recherche" at bounding box center [297, 537] width 406 height 27
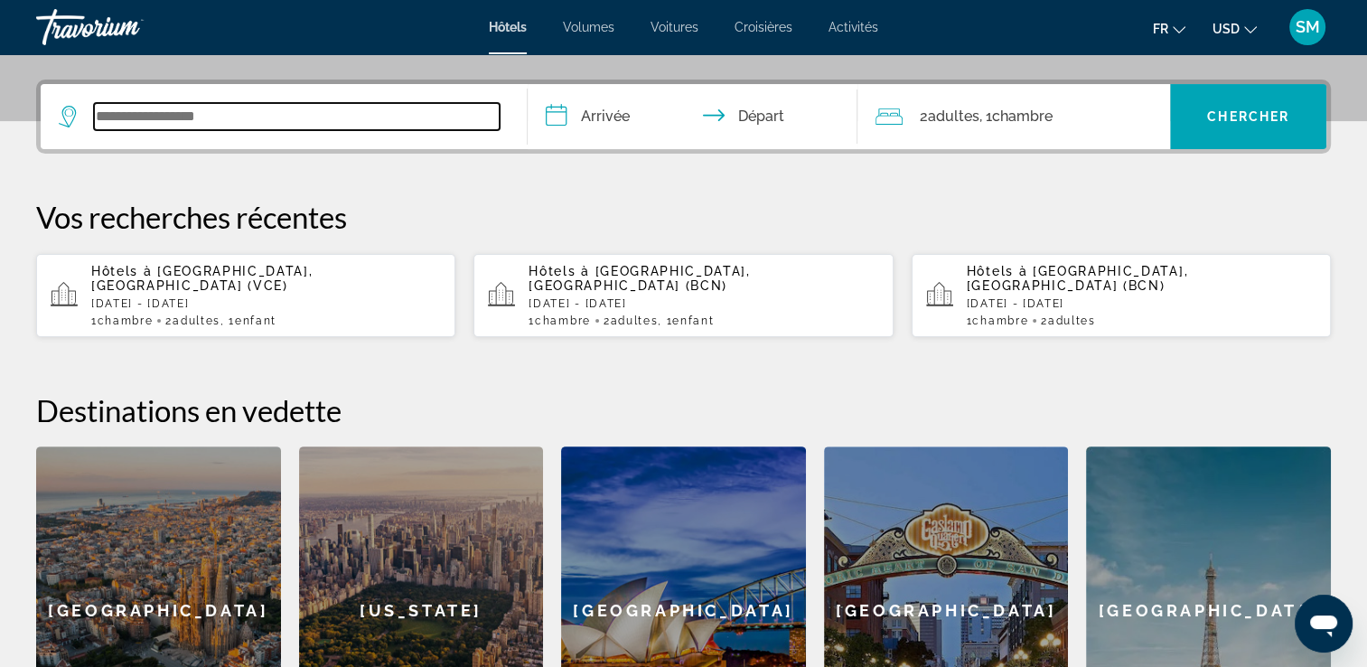
scroll to position [441, 0]
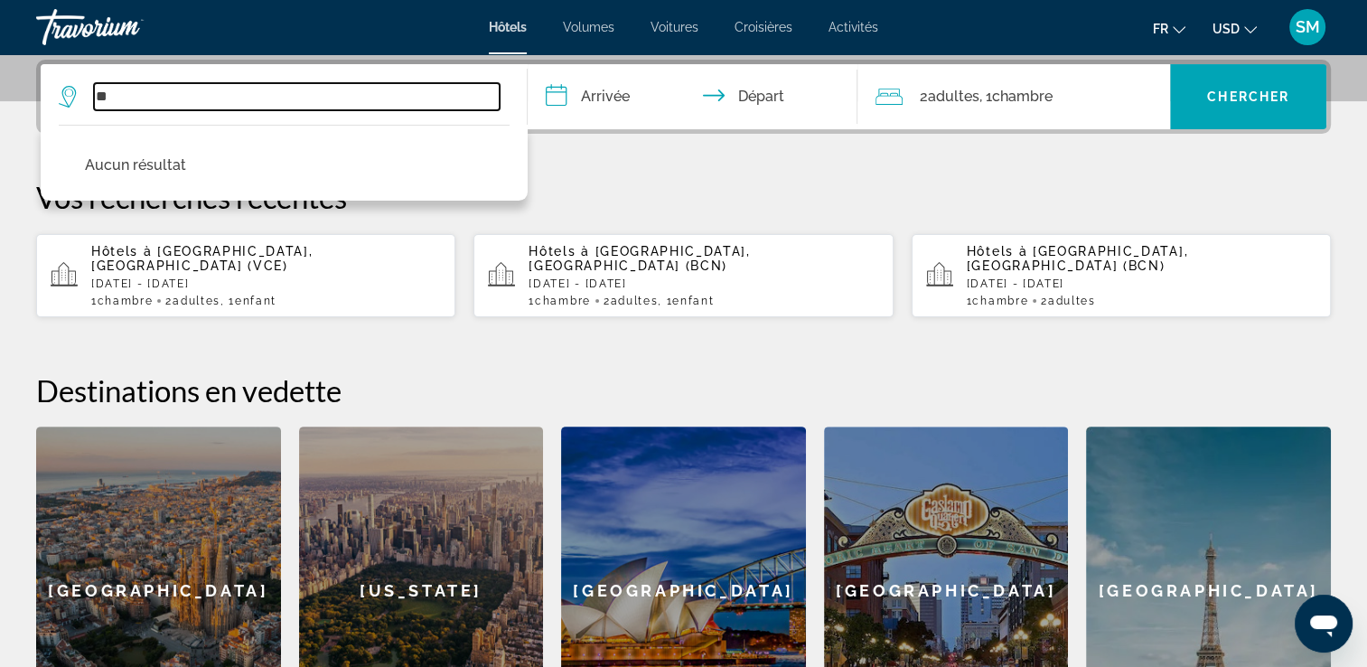
type input "*"
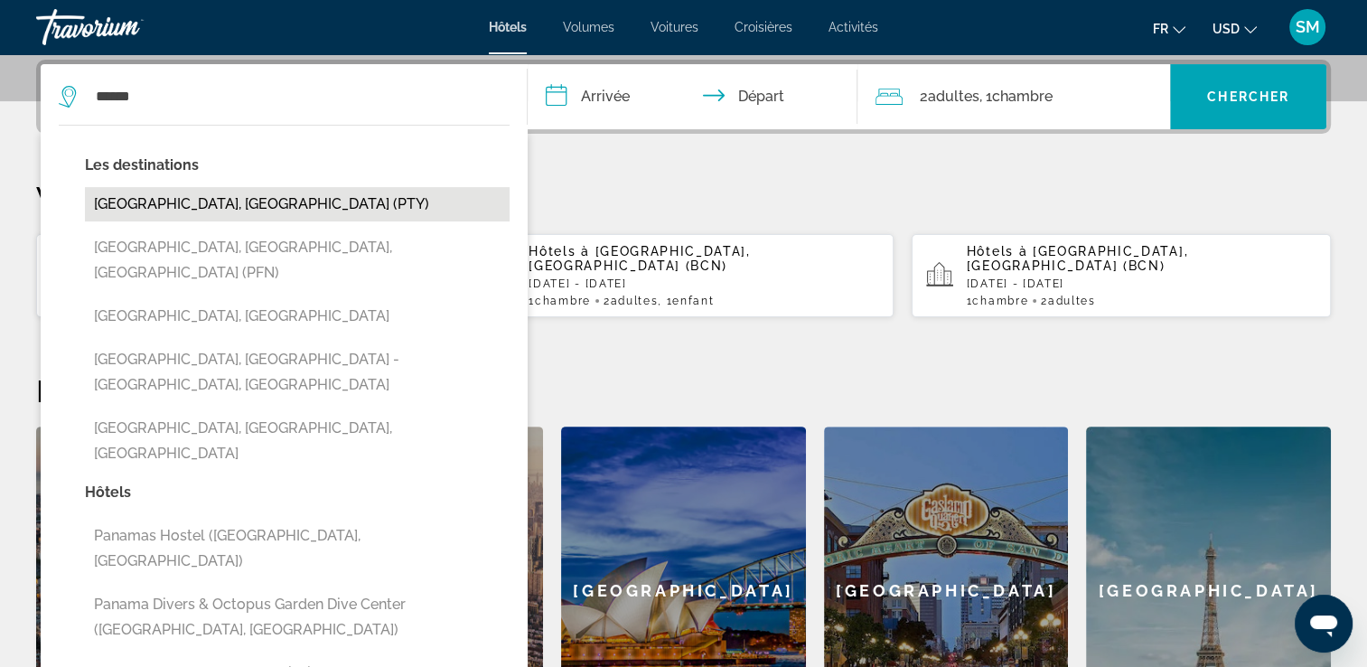
click at [333, 201] on button "Panama City, Panama (PTY)" at bounding box center [297, 204] width 425 height 34
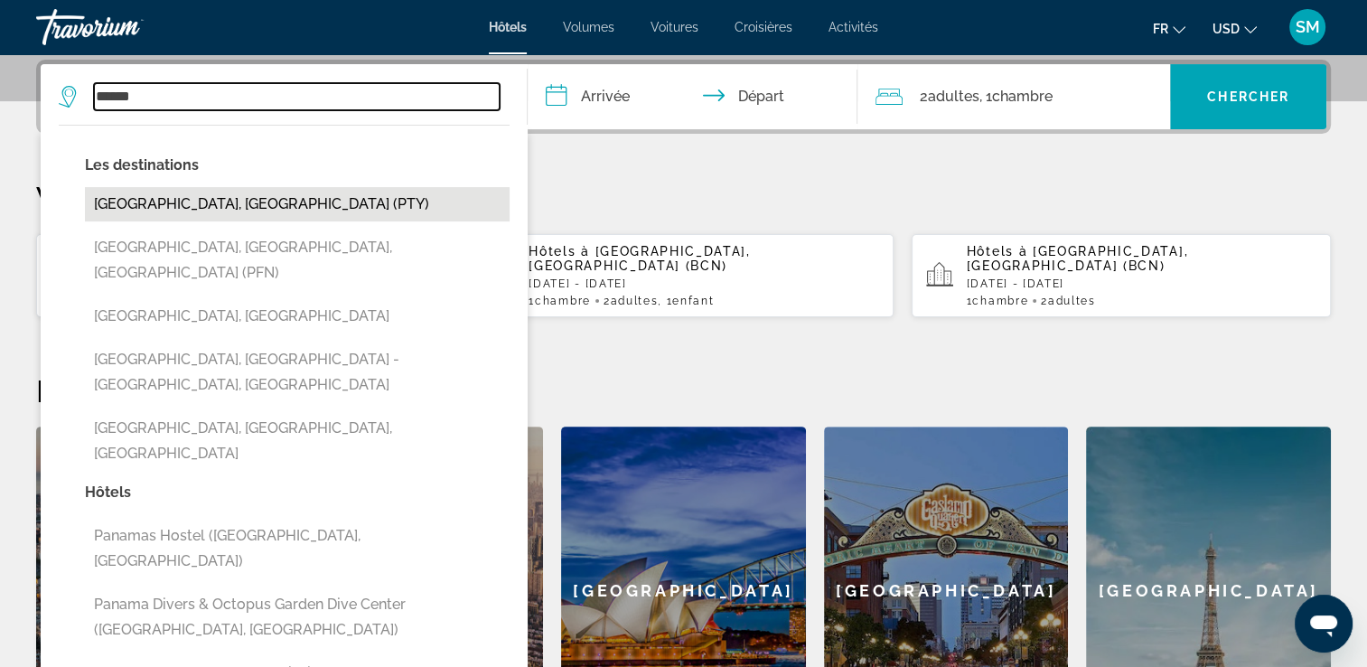
type input "**********"
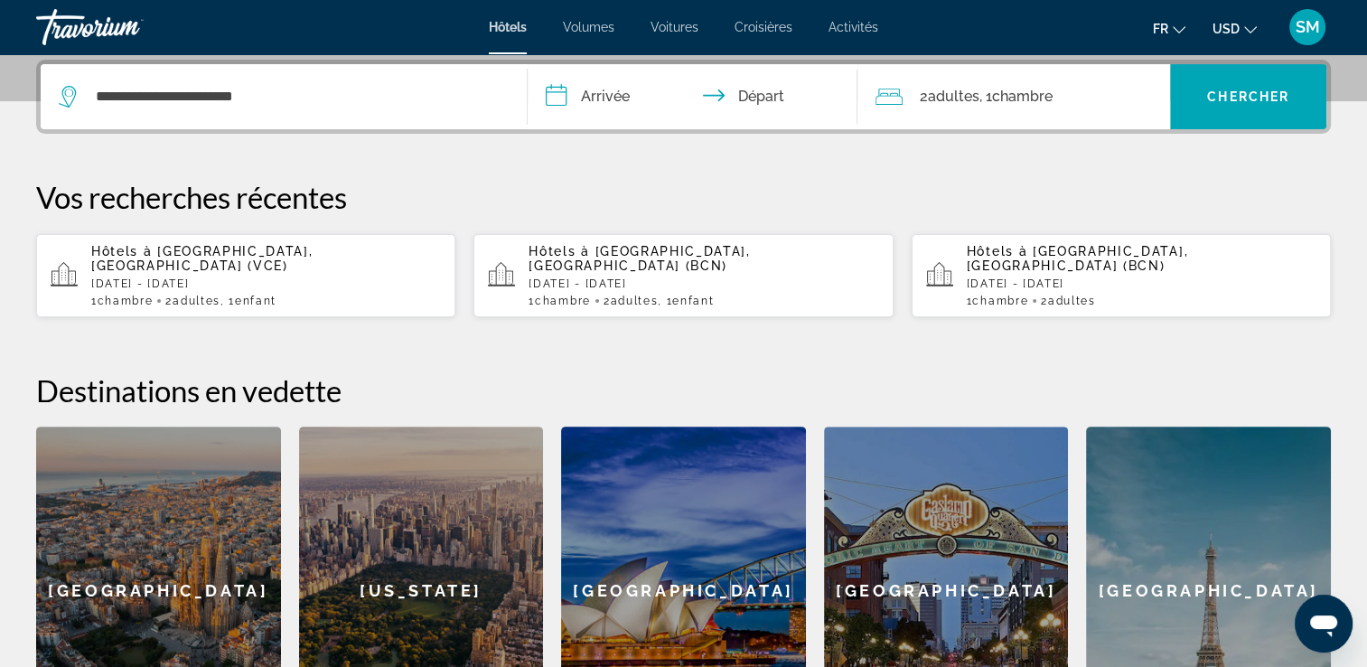
click at [636, 95] on input "**********" at bounding box center [697, 99] width 338 height 70
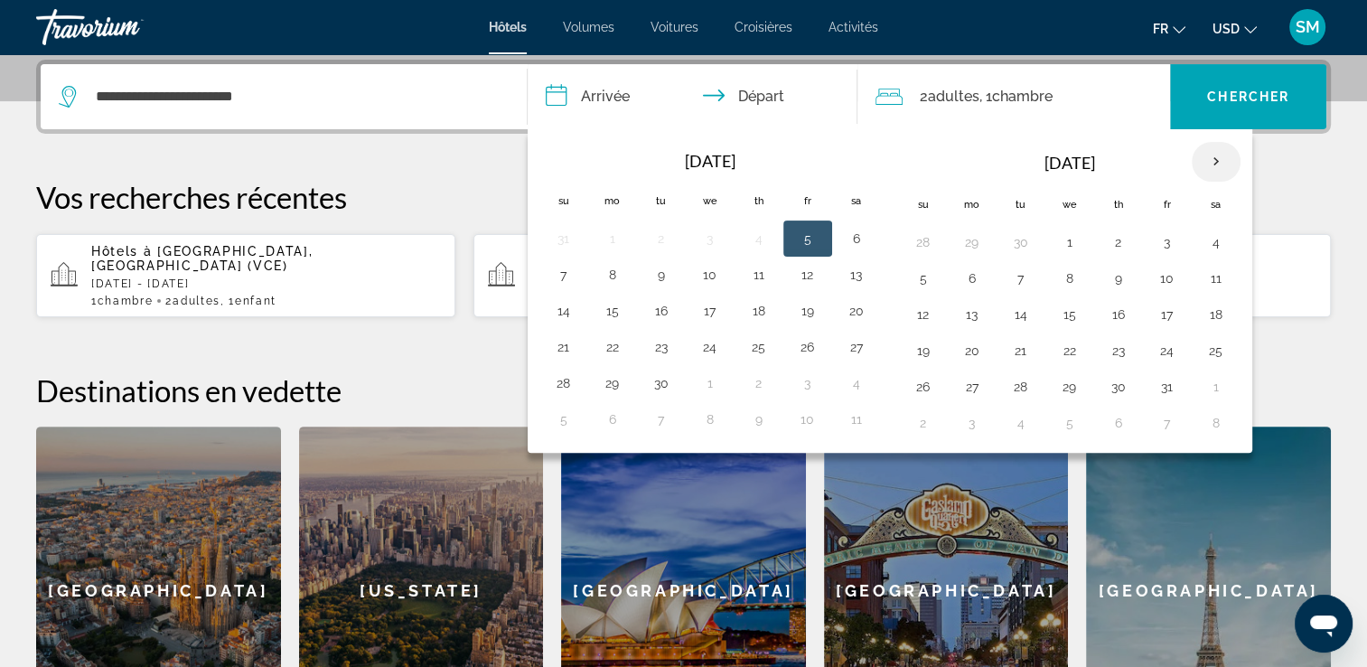
click at [1204, 150] on th "Next month" at bounding box center [1216, 162] width 49 height 40
click at [1120, 318] on button "12" at bounding box center [1118, 314] width 29 height 25
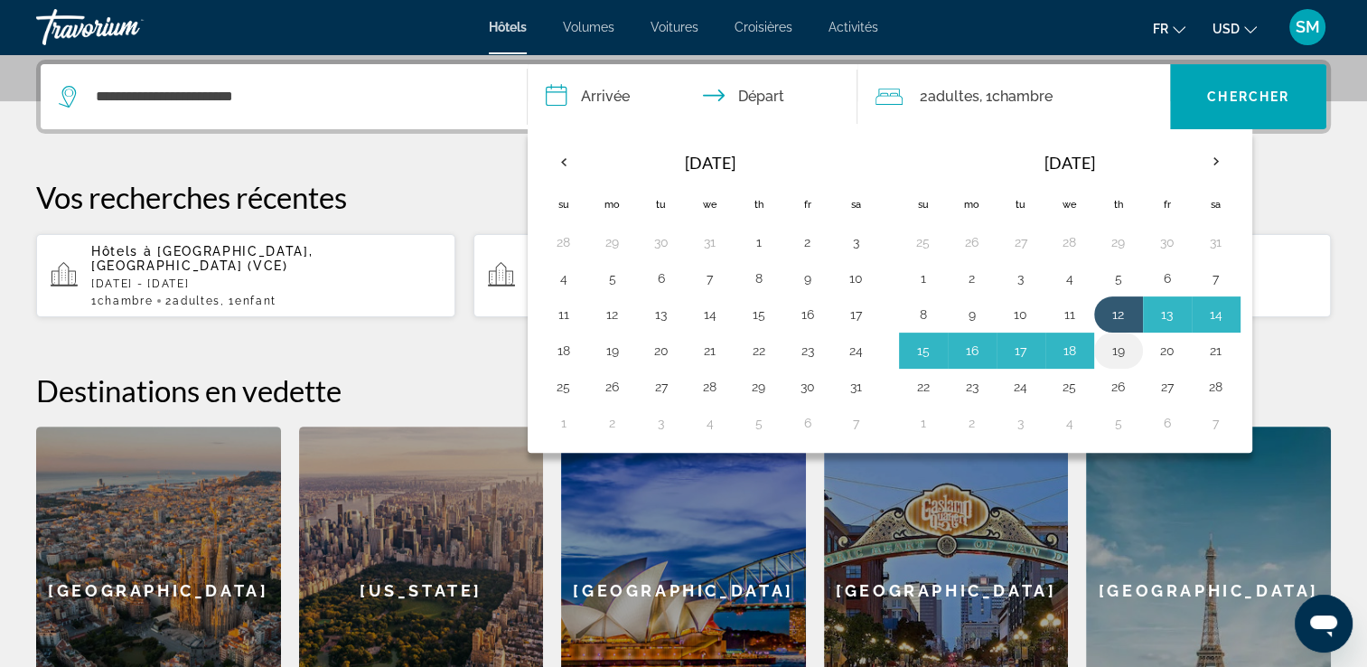
click at [1107, 353] on button "19" at bounding box center [1118, 350] width 29 height 25
type input "**********"
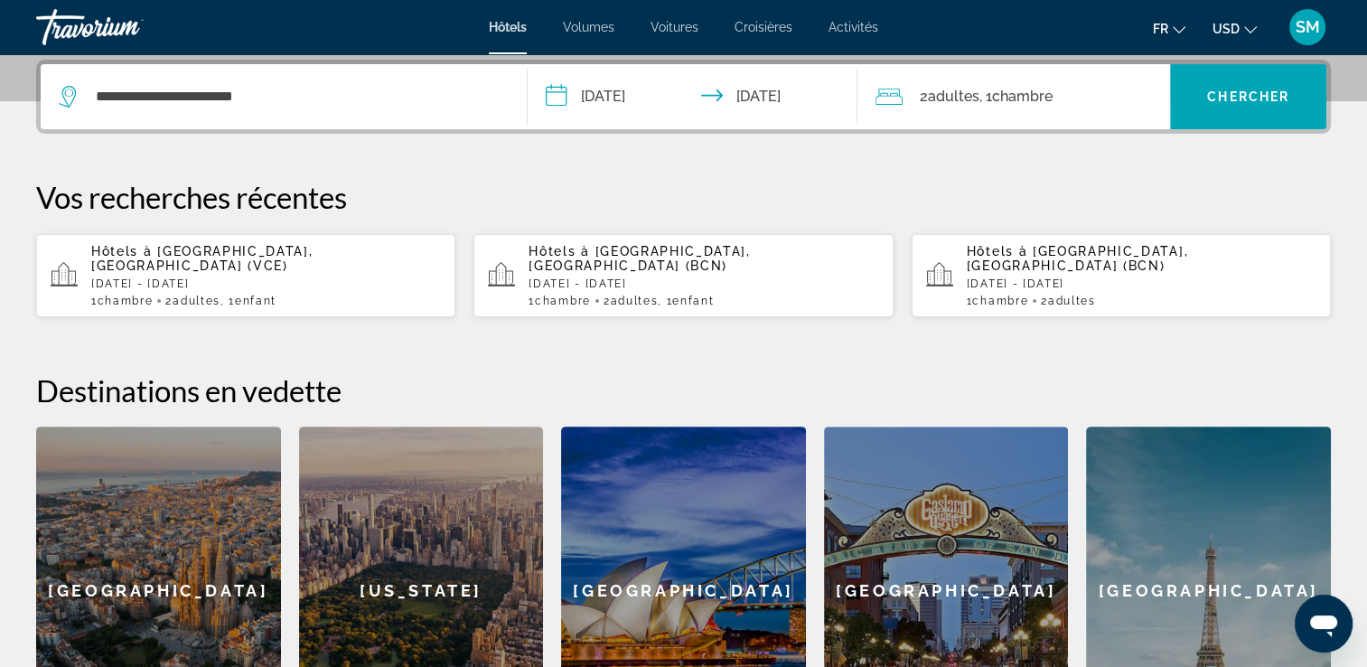
click at [1088, 100] on div "2 Adulte Adultes , 1 Chambre pièces" at bounding box center [1023, 96] width 295 height 25
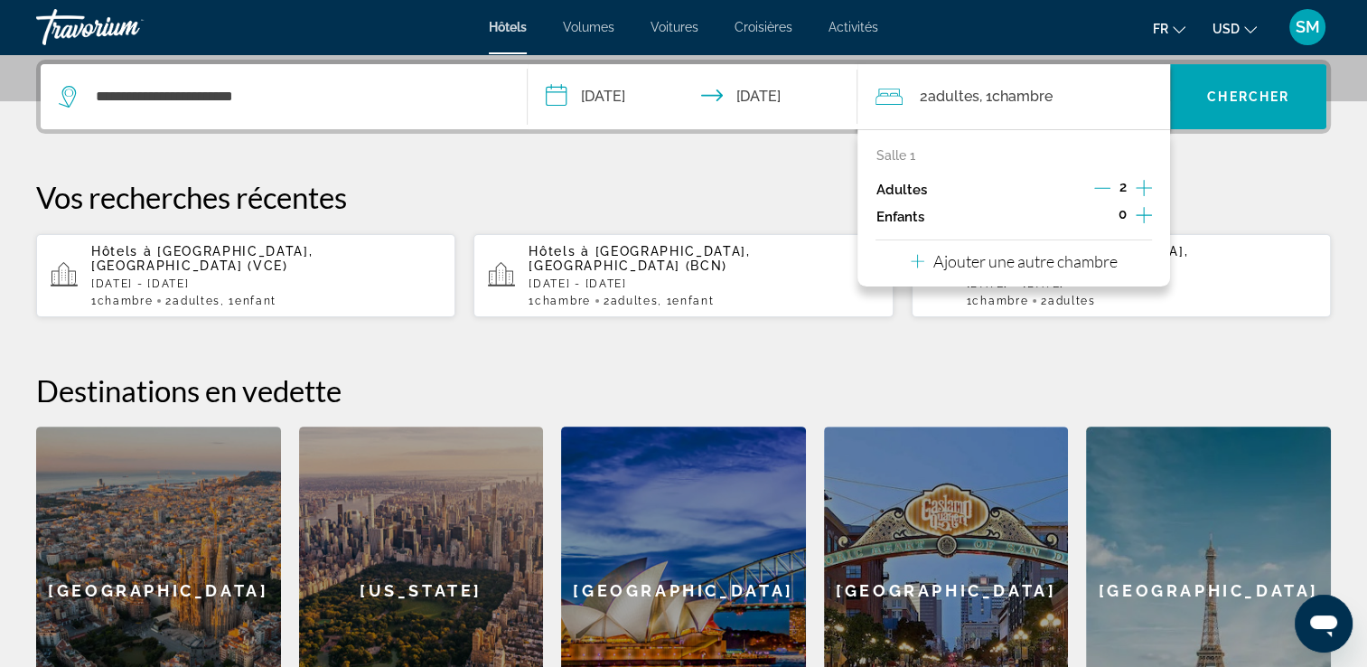
click at [1140, 211] on icon "Augmenter les enfants" at bounding box center [1144, 215] width 16 height 22
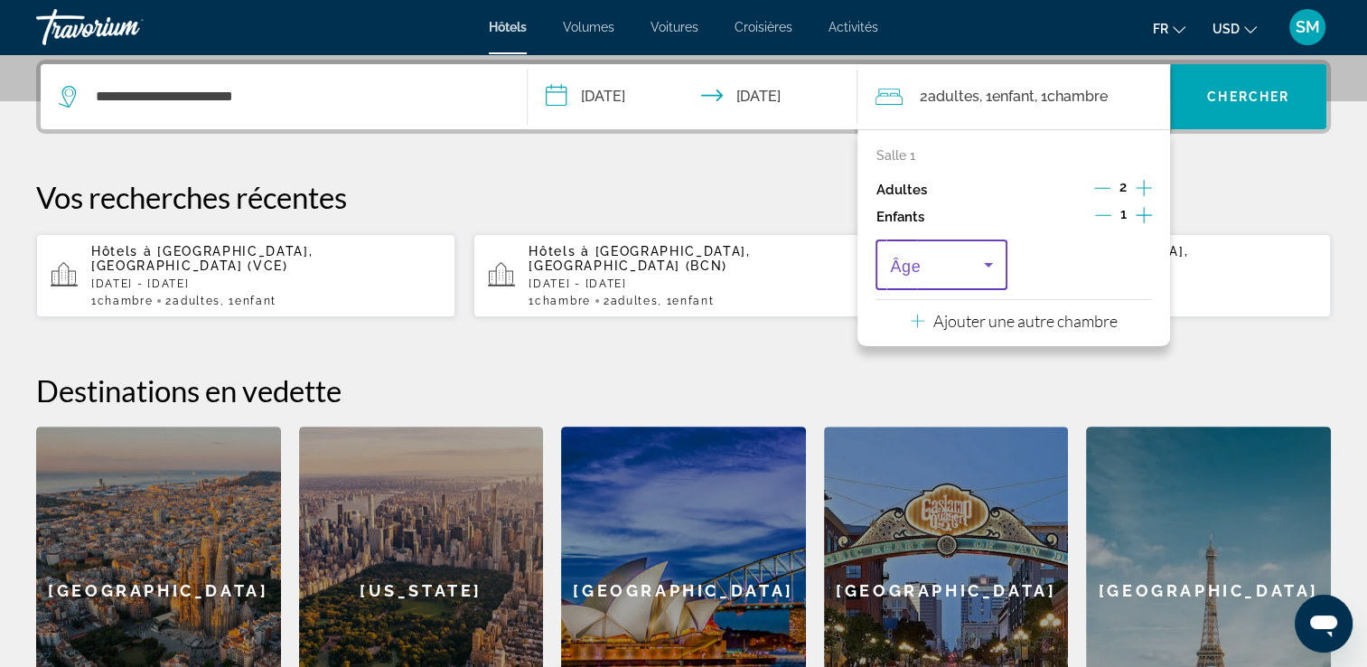
click at [980, 266] on icon "Voyageurs : 2 adultes, 1 enfant" at bounding box center [989, 265] width 22 height 22
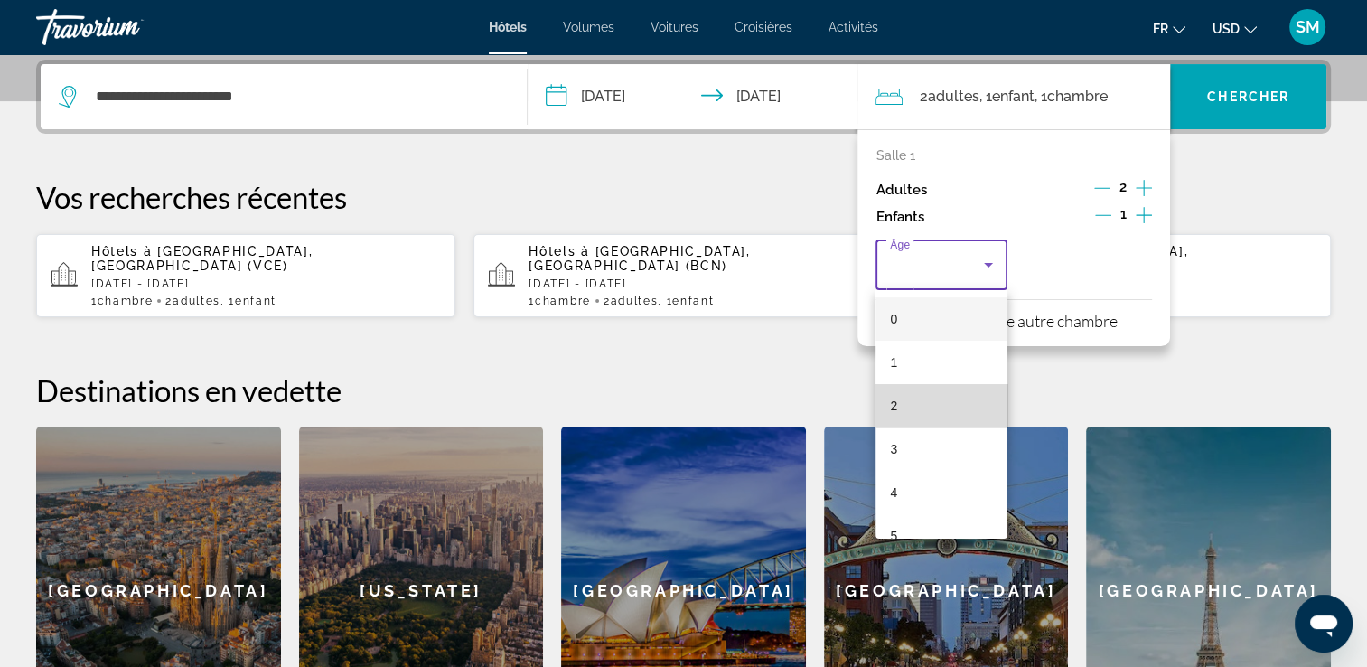
click at [949, 393] on mat-option "2" at bounding box center [941, 405] width 131 height 43
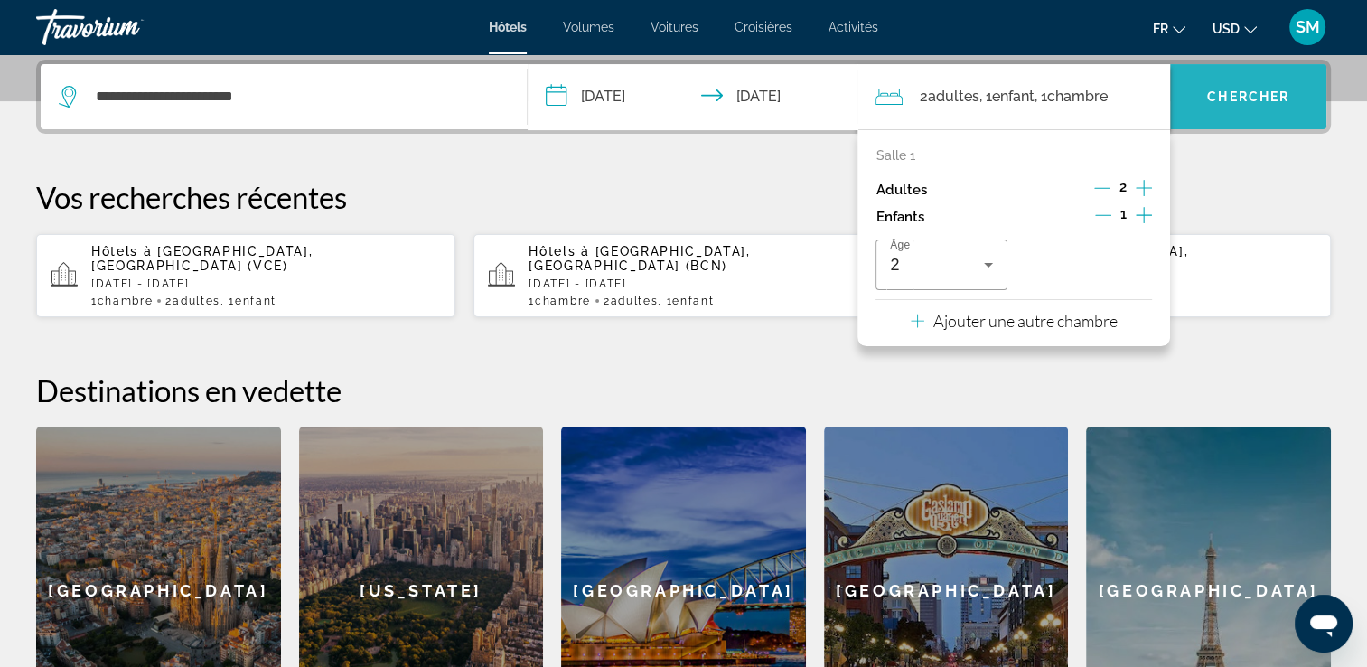
click at [1250, 83] on span "Widget de recherche" at bounding box center [1248, 96] width 156 height 43
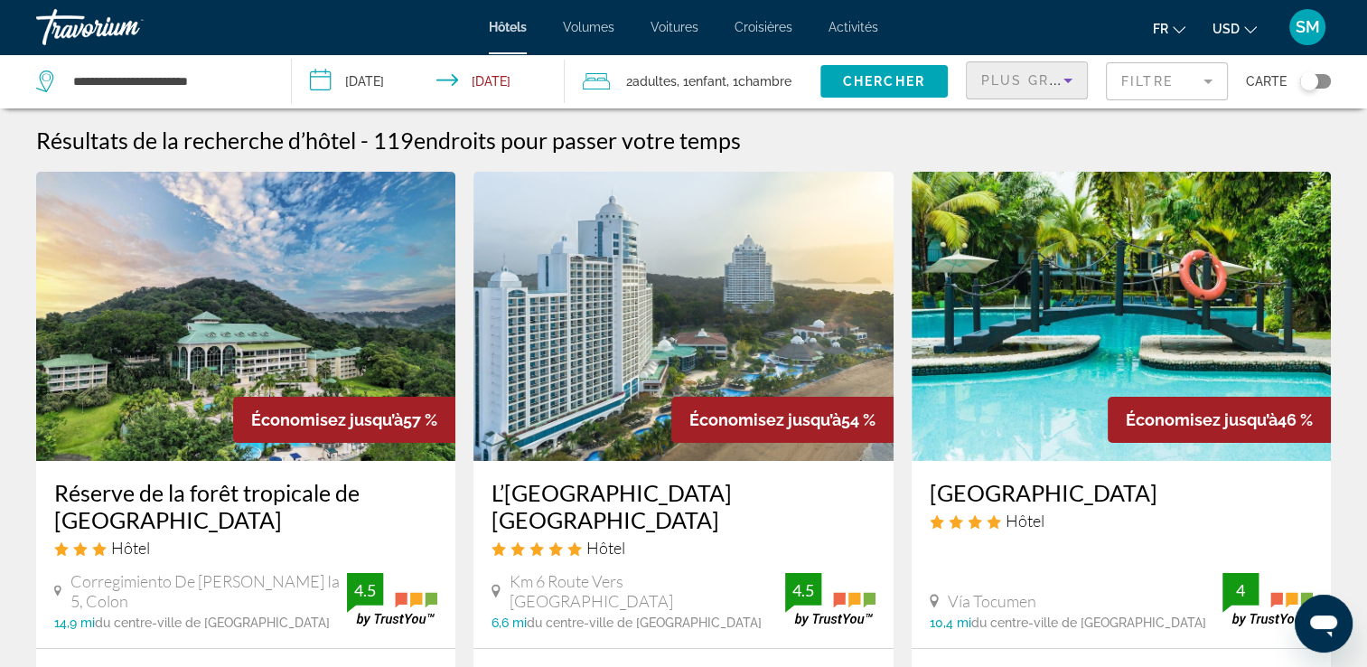
click at [1070, 79] on icon "Trier par" at bounding box center [1068, 81] width 9 height 5
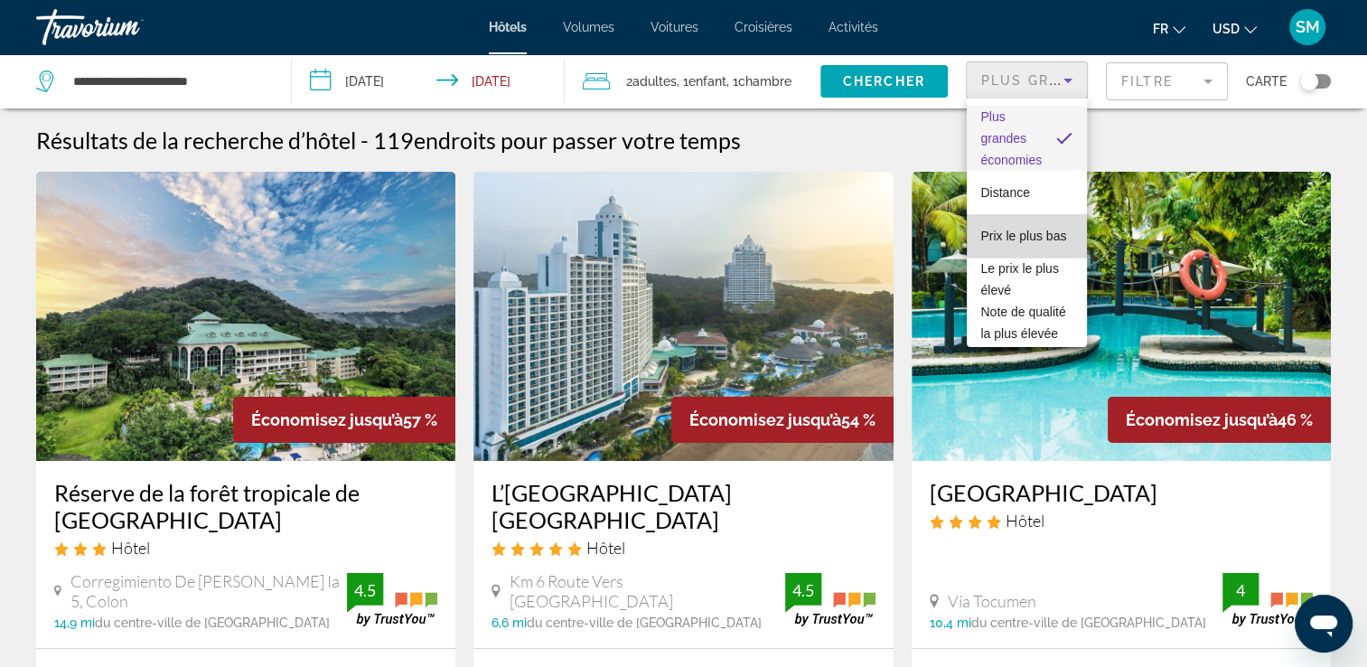
click at [1034, 235] on span "Prix le plus bas" at bounding box center [1024, 236] width 86 height 22
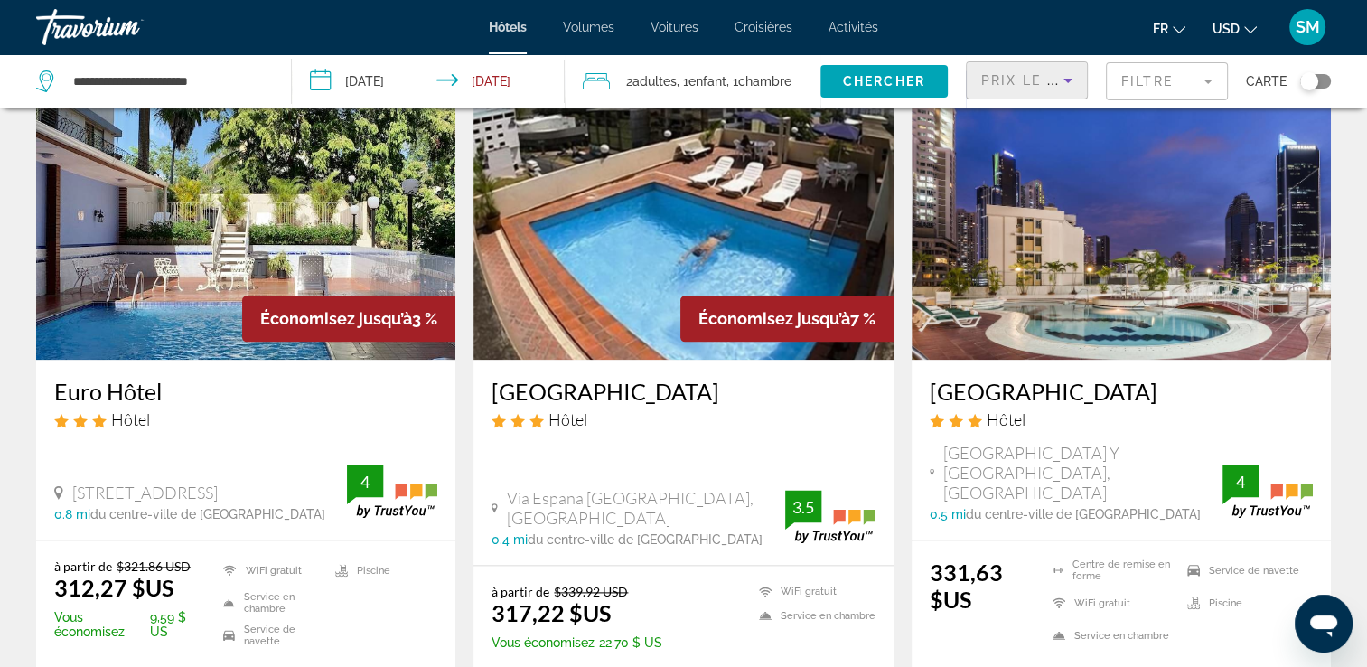
scroll to position [2111, 0]
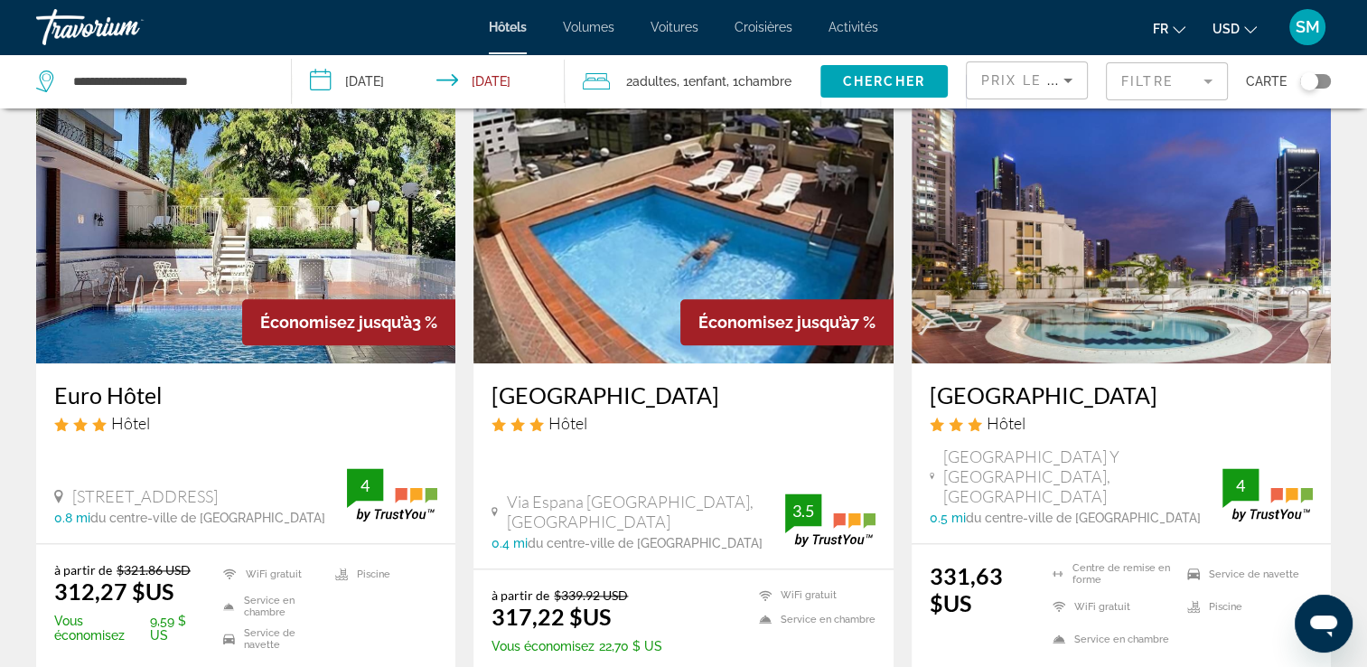
click at [1131, 381] on h3 "Hospedium Princess Hotel Panama" at bounding box center [1121, 394] width 383 height 27
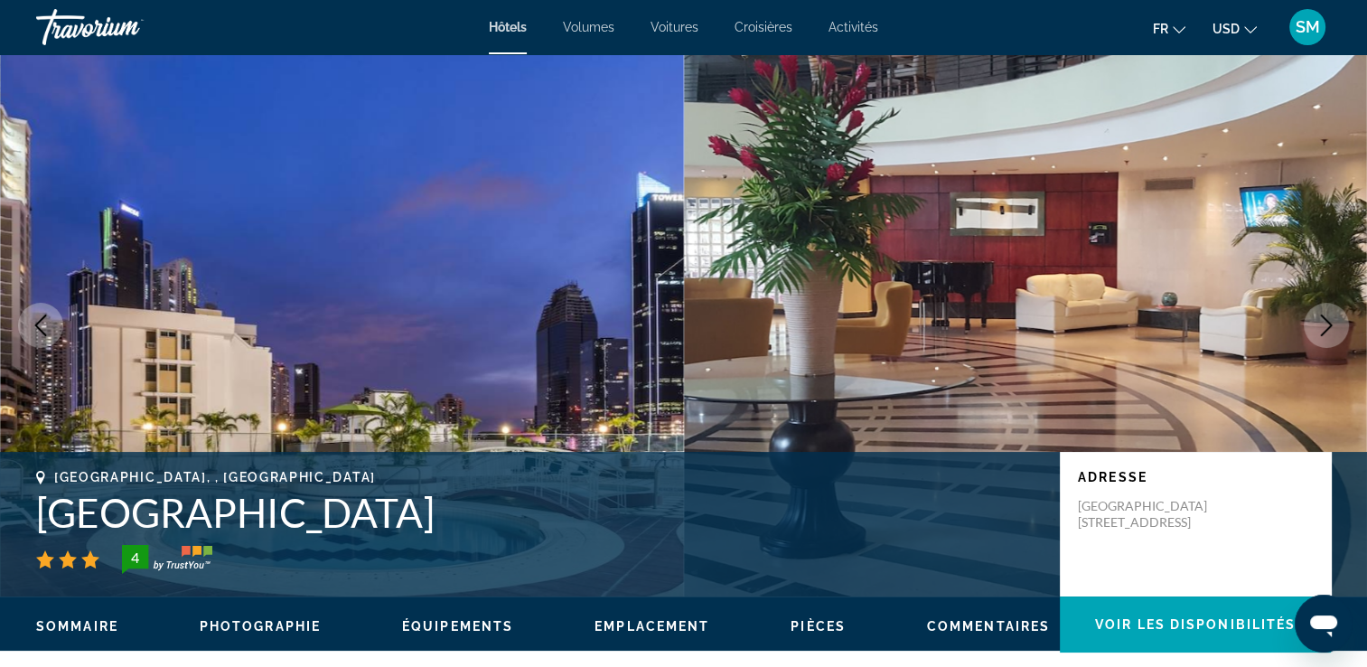
click at [1327, 323] on icon "Image suivante" at bounding box center [1327, 325] width 22 height 22
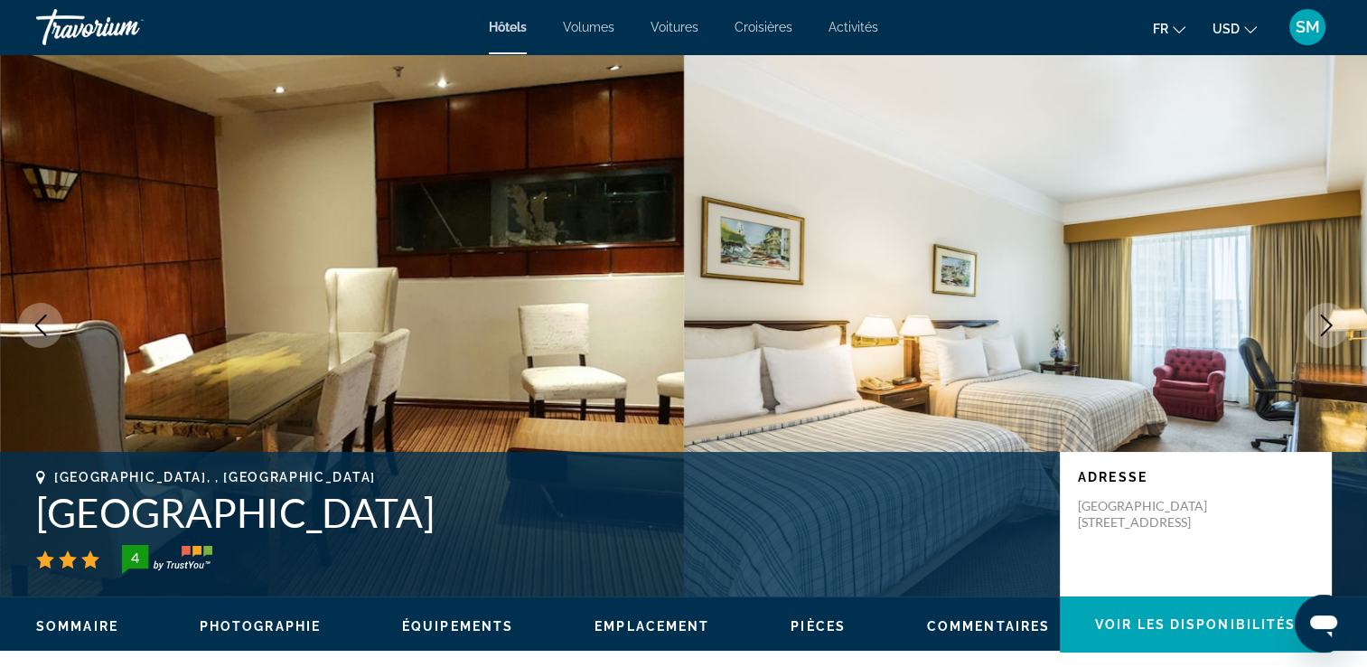
click at [1327, 323] on icon "Image suivante" at bounding box center [1327, 325] width 22 height 22
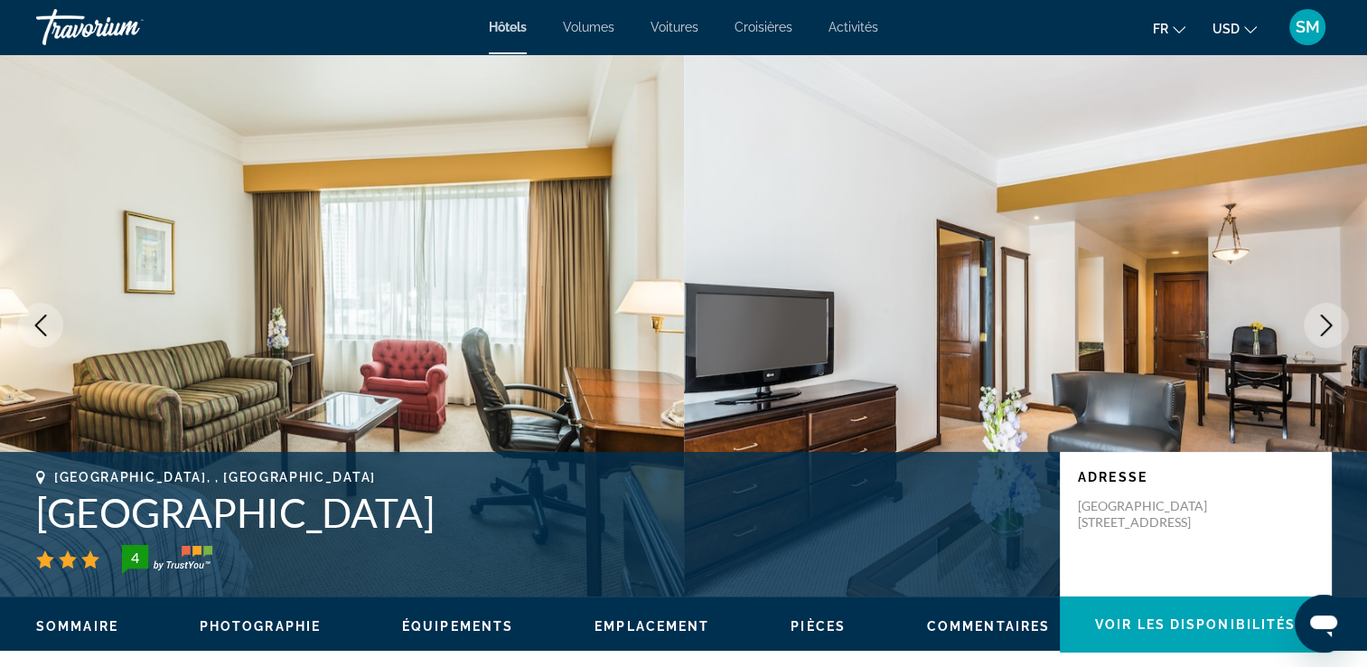
click at [1327, 323] on icon "Image suivante" at bounding box center [1327, 325] width 22 height 22
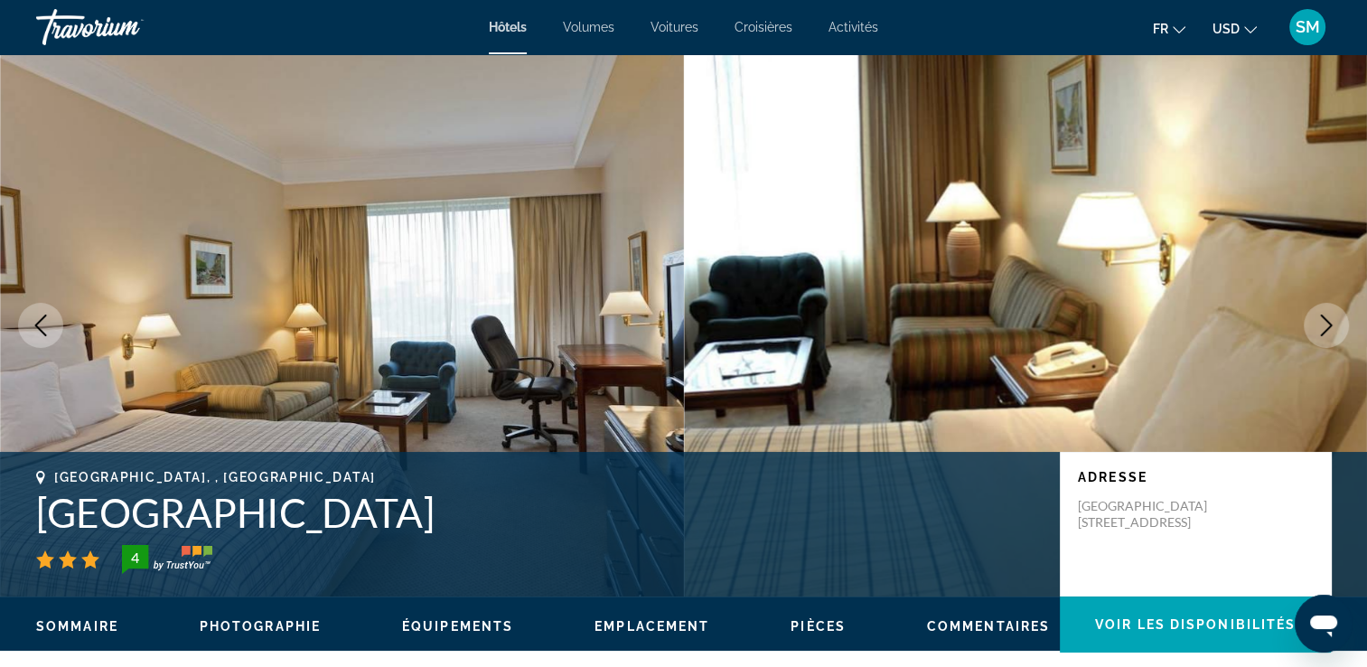
click at [1327, 323] on icon "Image suivante" at bounding box center [1327, 325] width 22 height 22
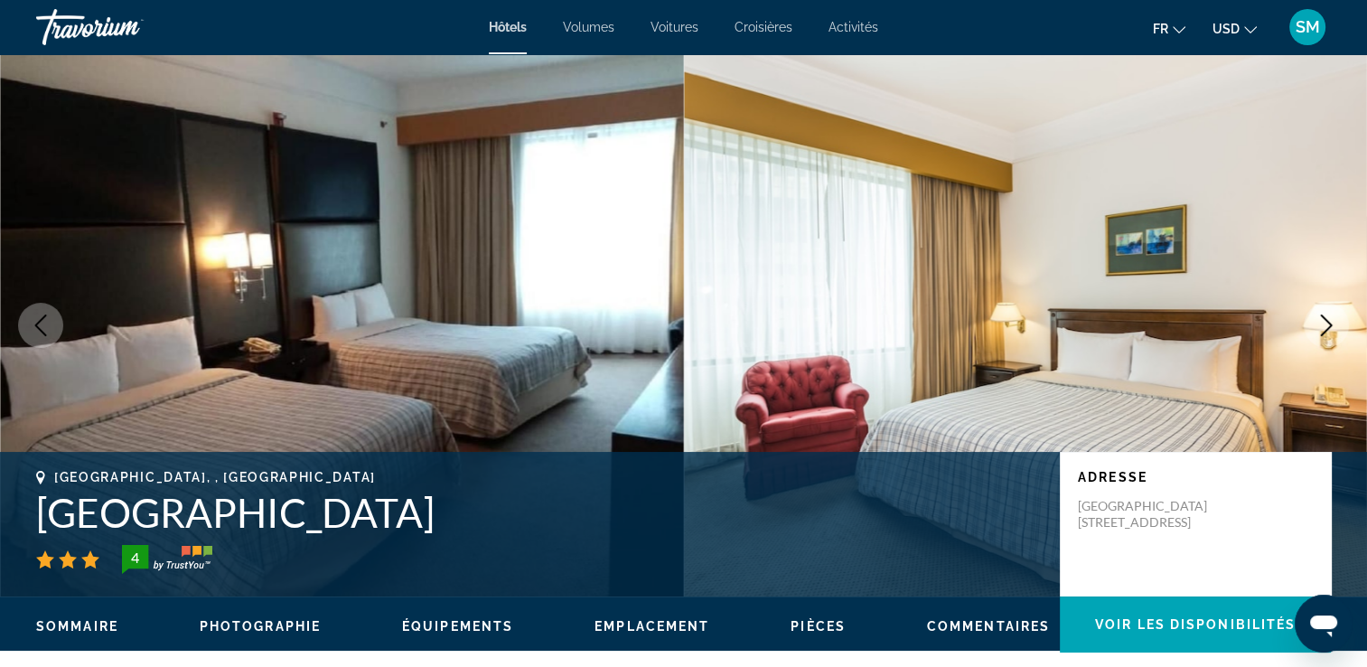
click at [1327, 323] on icon "Image suivante" at bounding box center [1327, 325] width 22 height 22
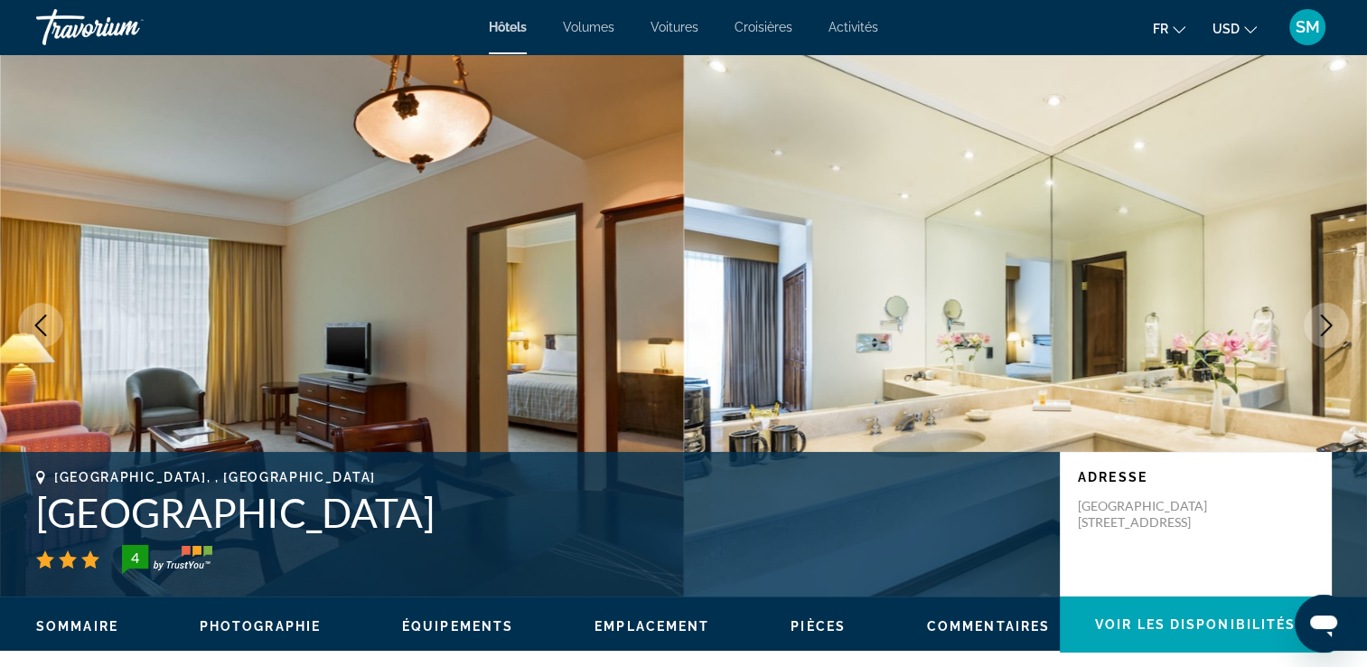
click at [1327, 323] on icon "Image suivante" at bounding box center [1327, 325] width 22 height 22
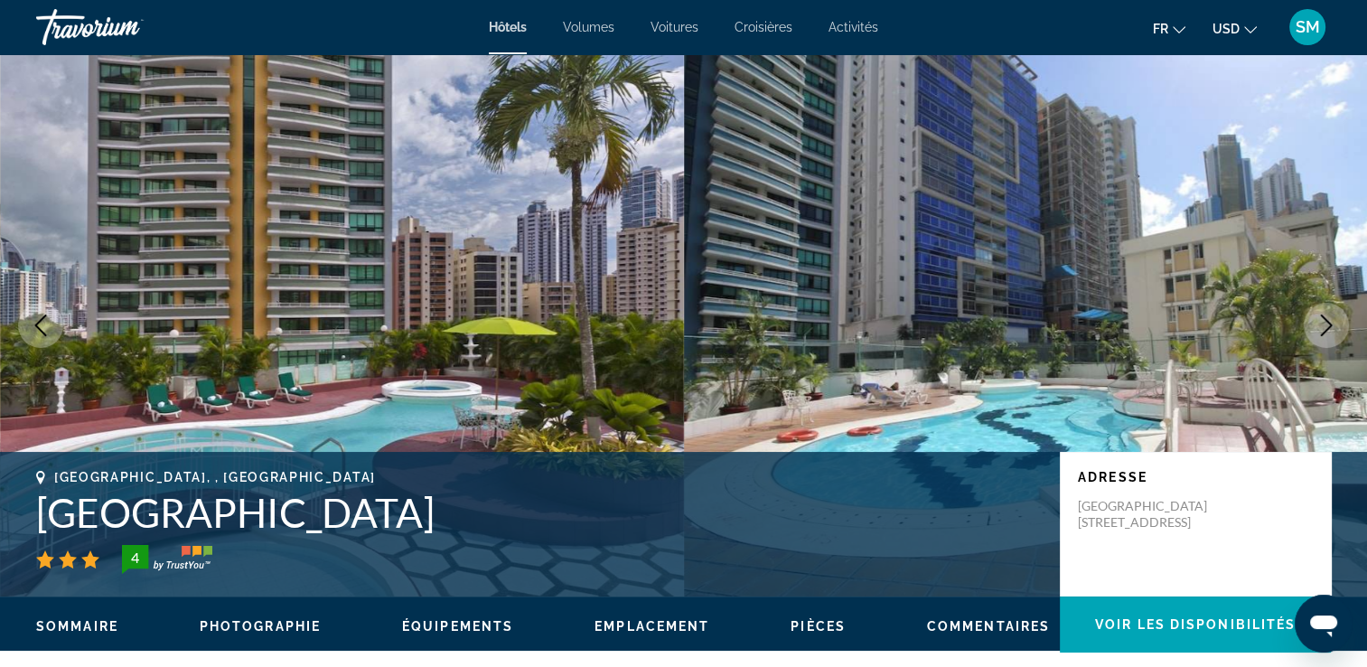
click at [1327, 323] on icon "Image suivante" at bounding box center [1327, 325] width 22 height 22
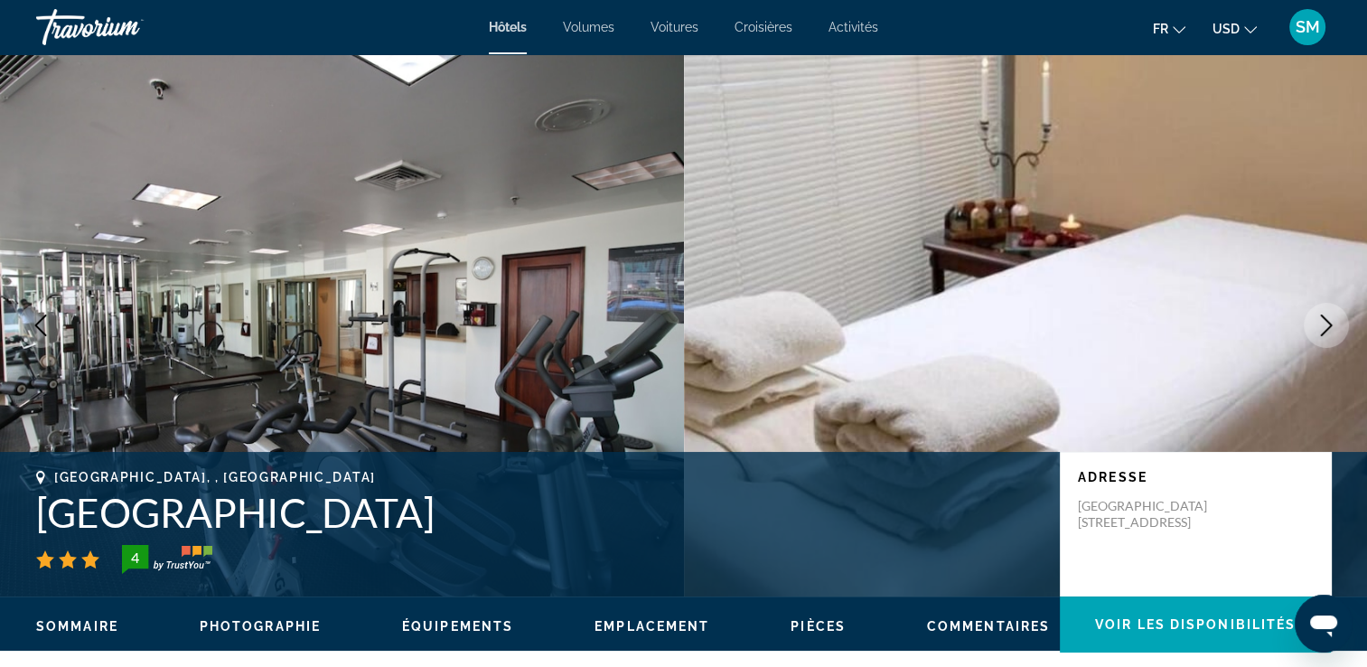
click at [1327, 323] on icon "Image suivante" at bounding box center [1327, 325] width 22 height 22
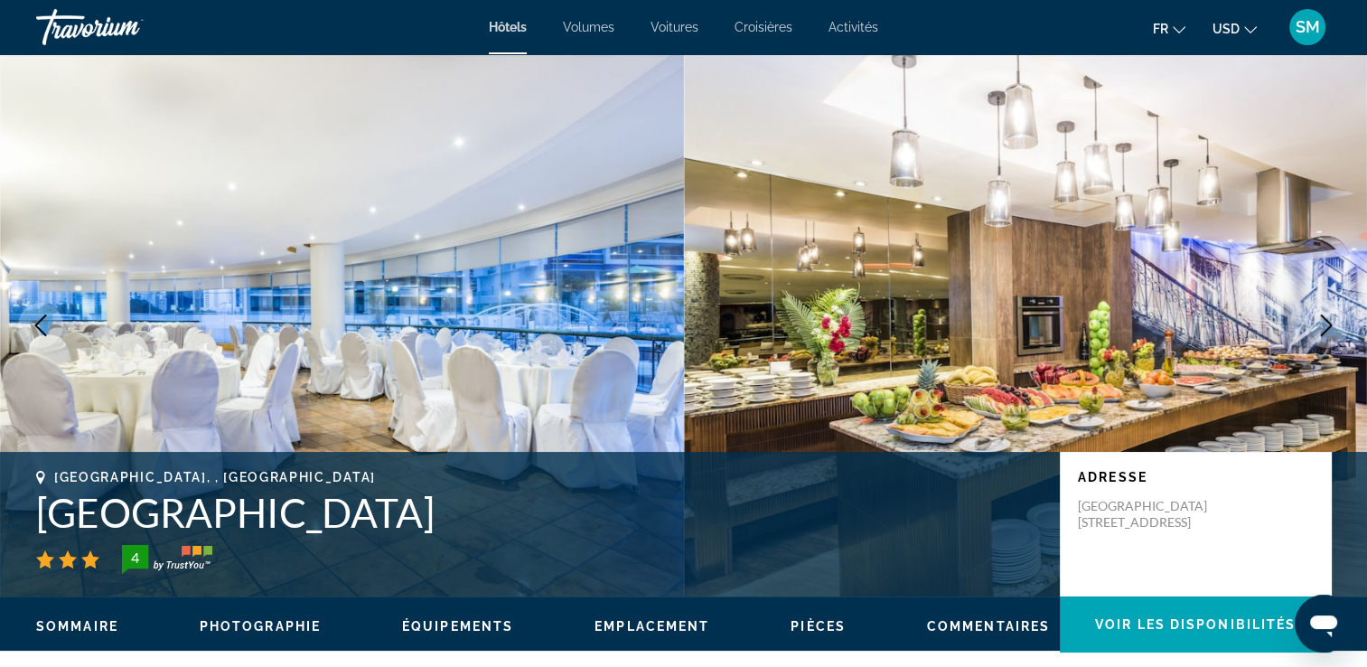
click at [1327, 323] on icon "Image suivante" at bounding box center [1327, 325] width 22 height 22
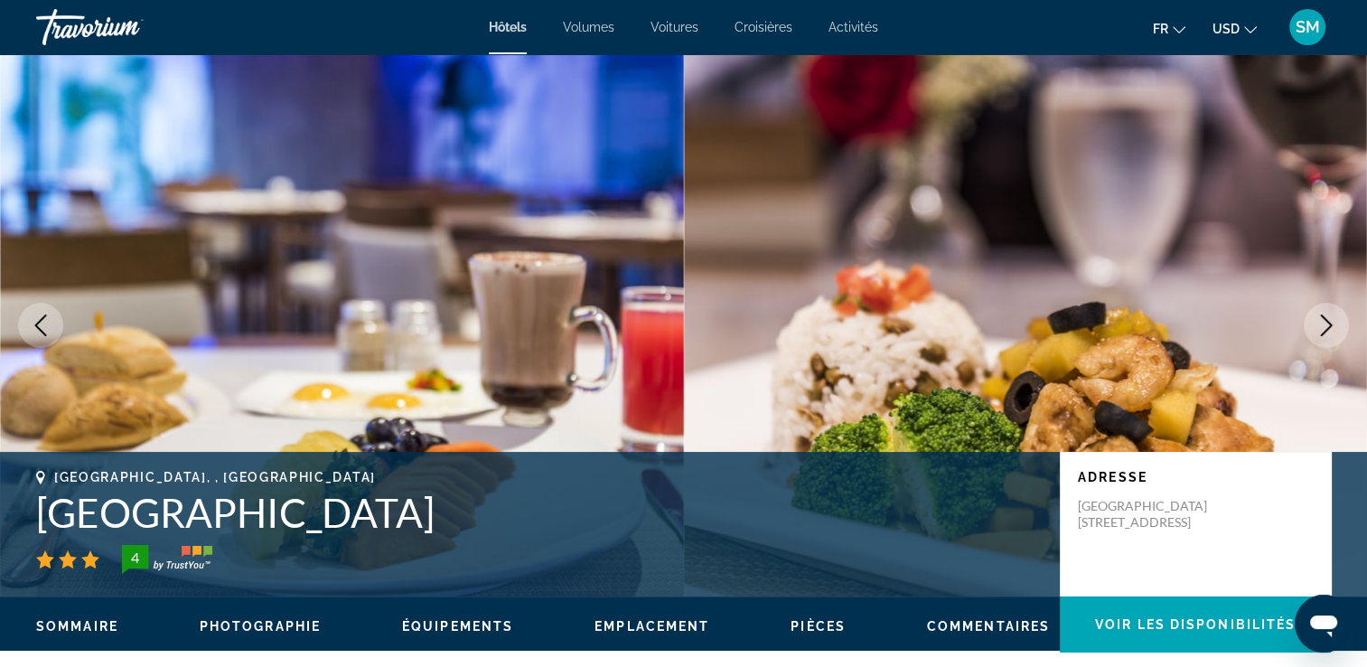
click at [1327, 323] on icon "Image suivante" at bounding box center [1327, 325] width 22 height 22
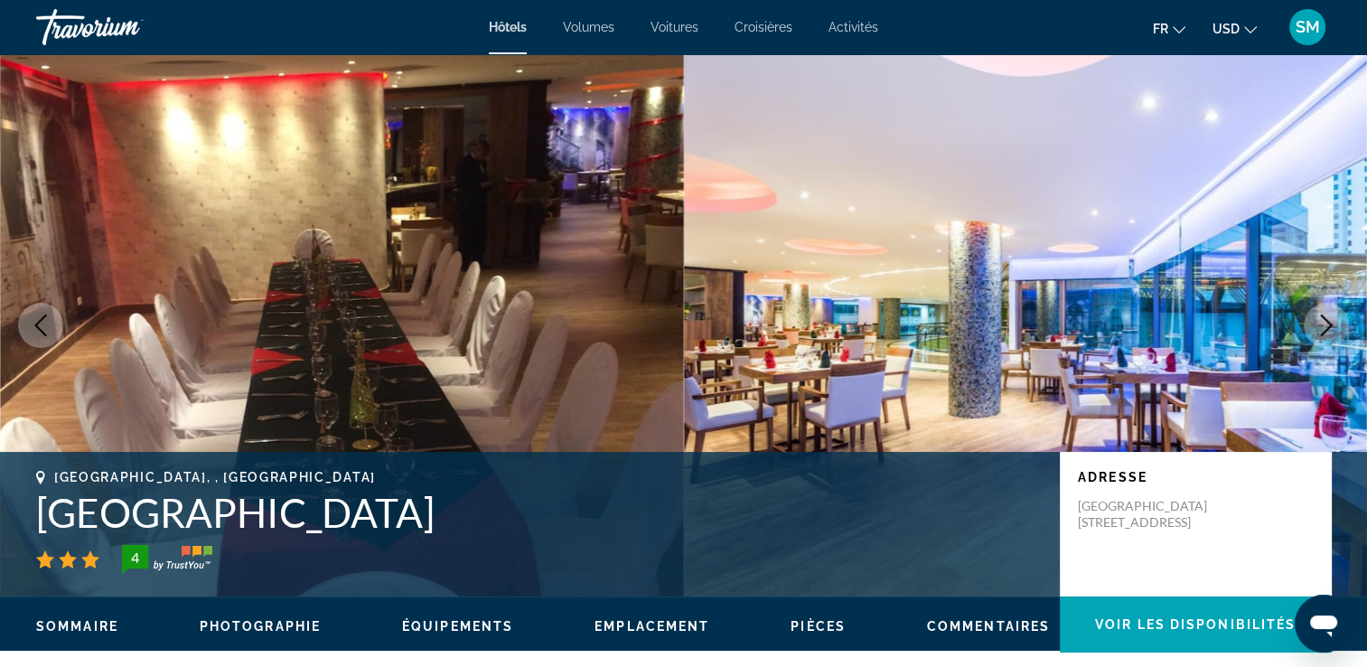
click at [1327, 320] on icon "Image suivante" at bounding box center [1327, 325] width 12 height 22
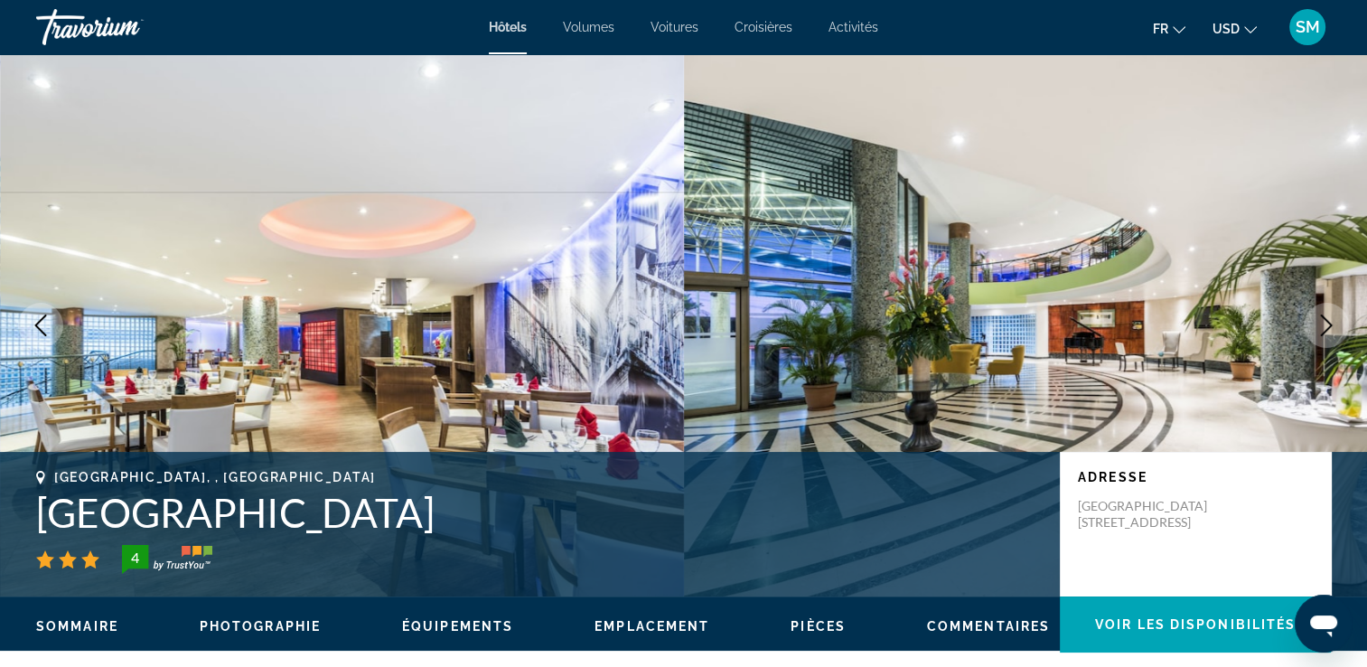
click at [1327, 320] on icon "Image suivante" at bounding box center [1327, 325] width 12 height 22
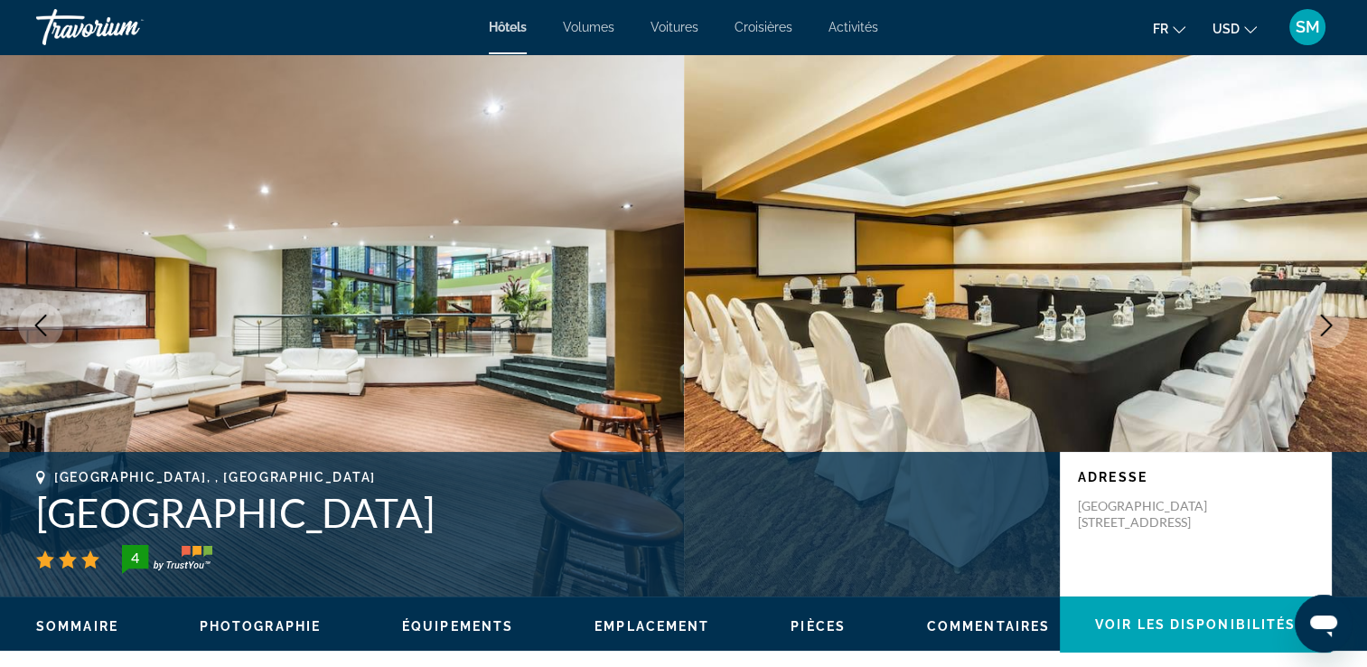
click at [1326, 320] on icon "Image suivante" at bounding box center [1327, 325] width 12 height 22
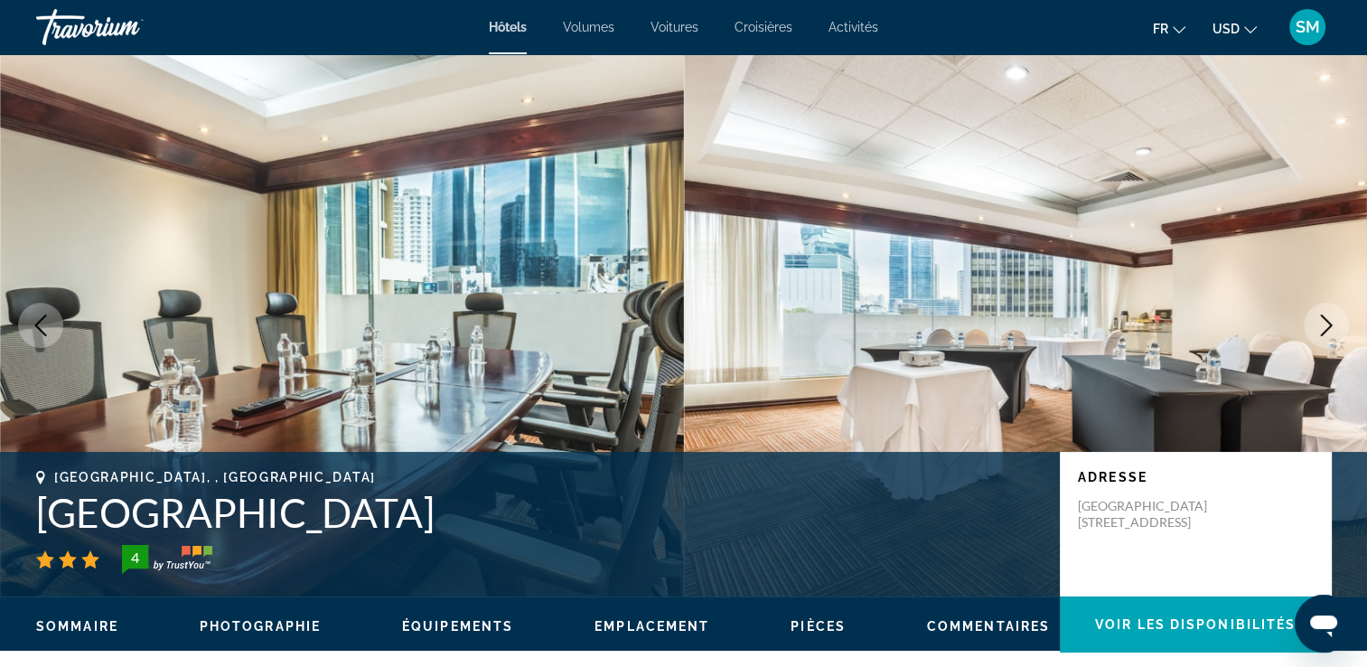
click at [1326, 320] on icon "Image suivante" at bounding box center [1327, 325] width 12 height 22
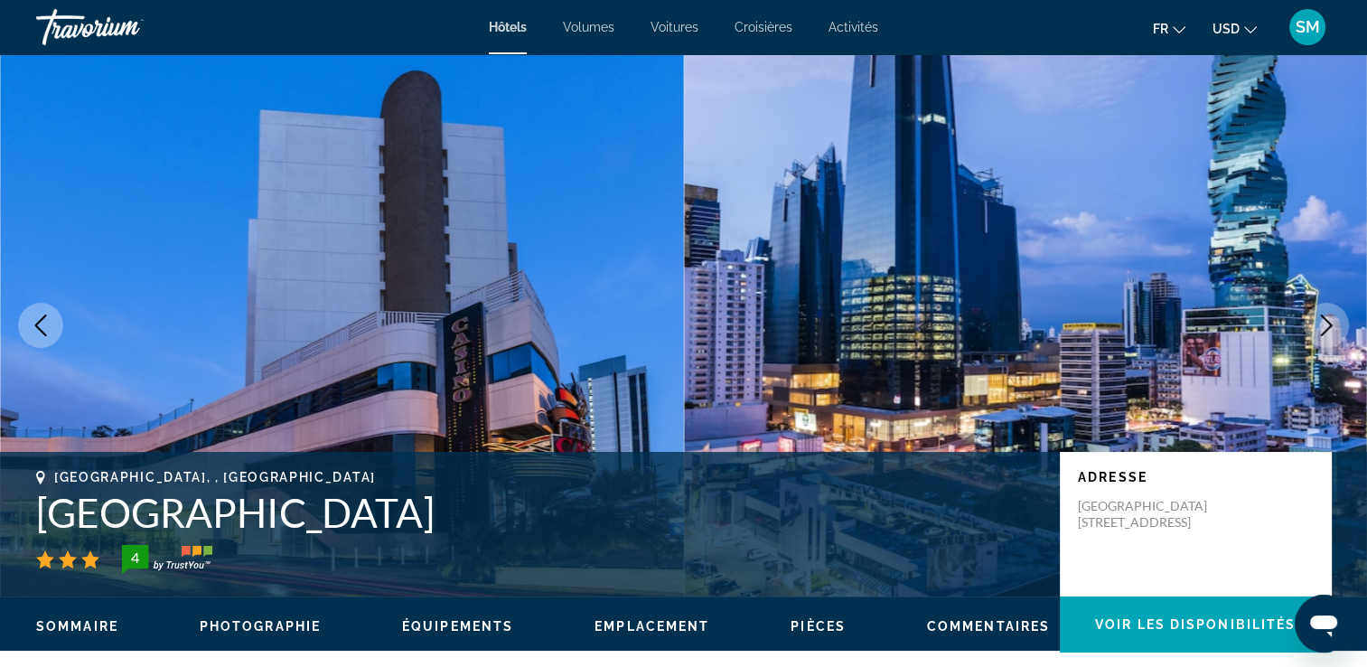
click at [1326, 320] on icon "Image suivante" at bounding box center [1327, 325] width 12 height 22
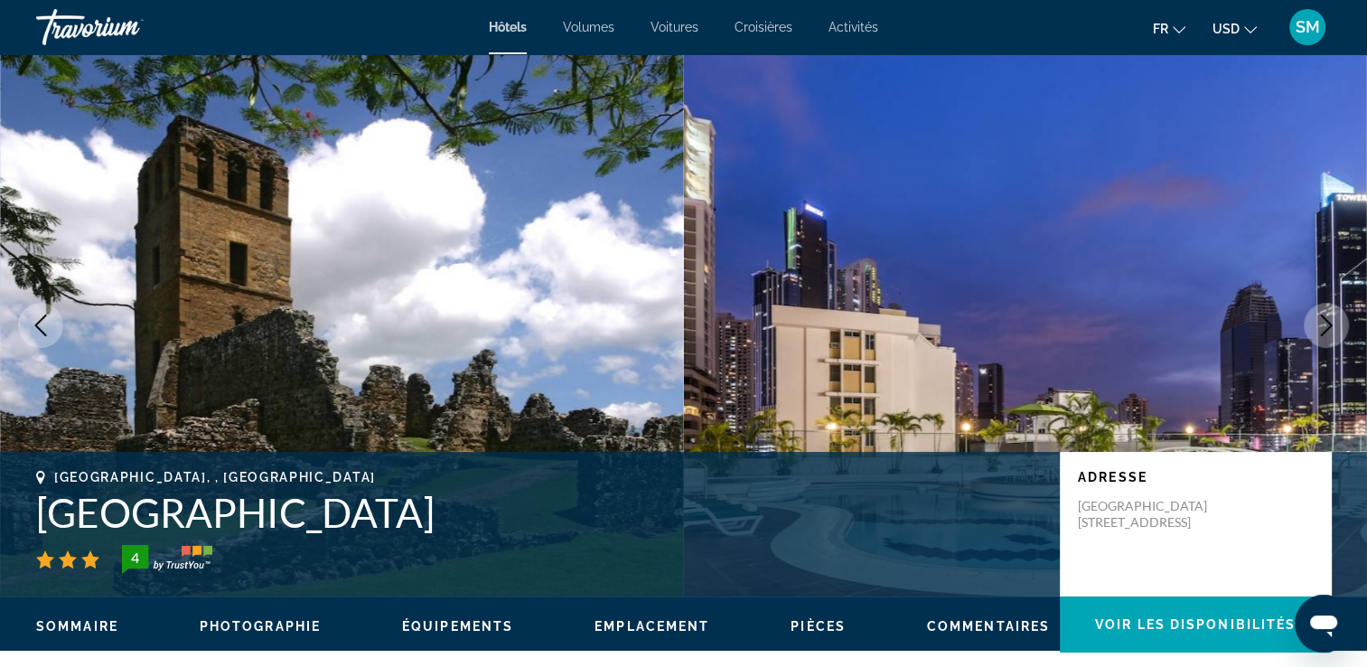
click at [1326, 320] on icon "Image suivante" at bounding box center [1327, 325] width 12 height 22
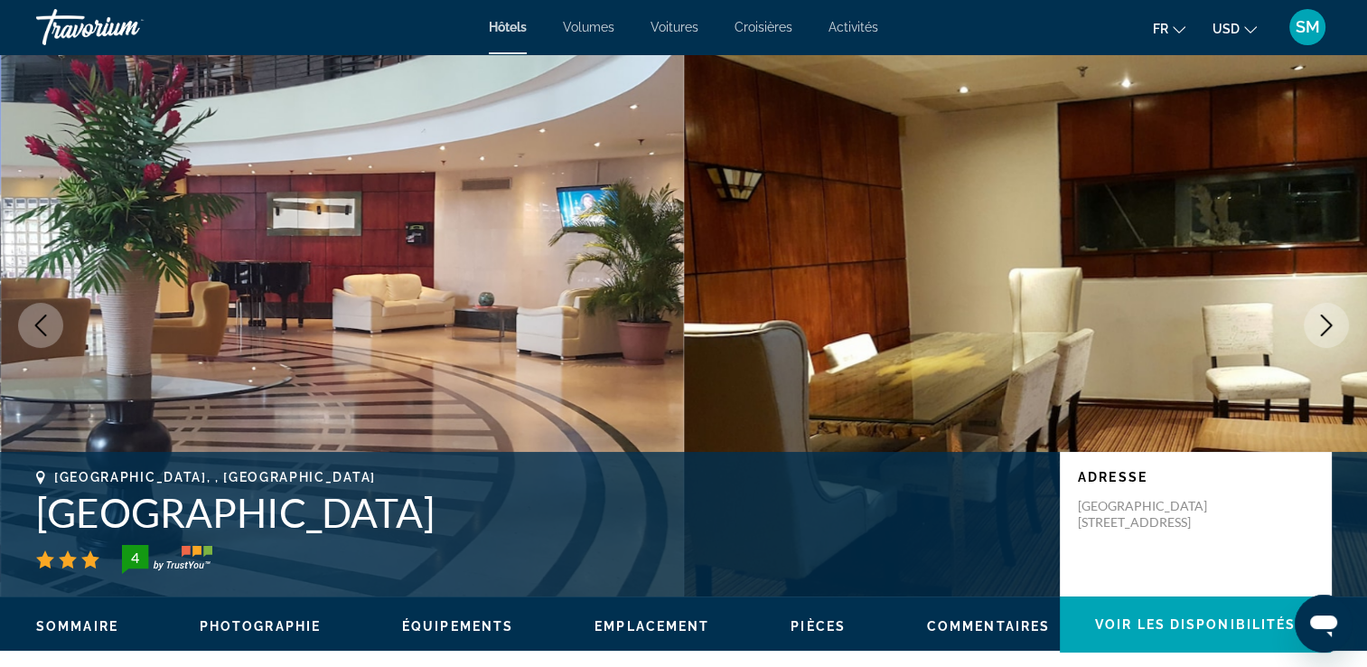
click at [1326, 320] on icon "Image suivante" at bounding box center [1327, 325] width 12 height 22
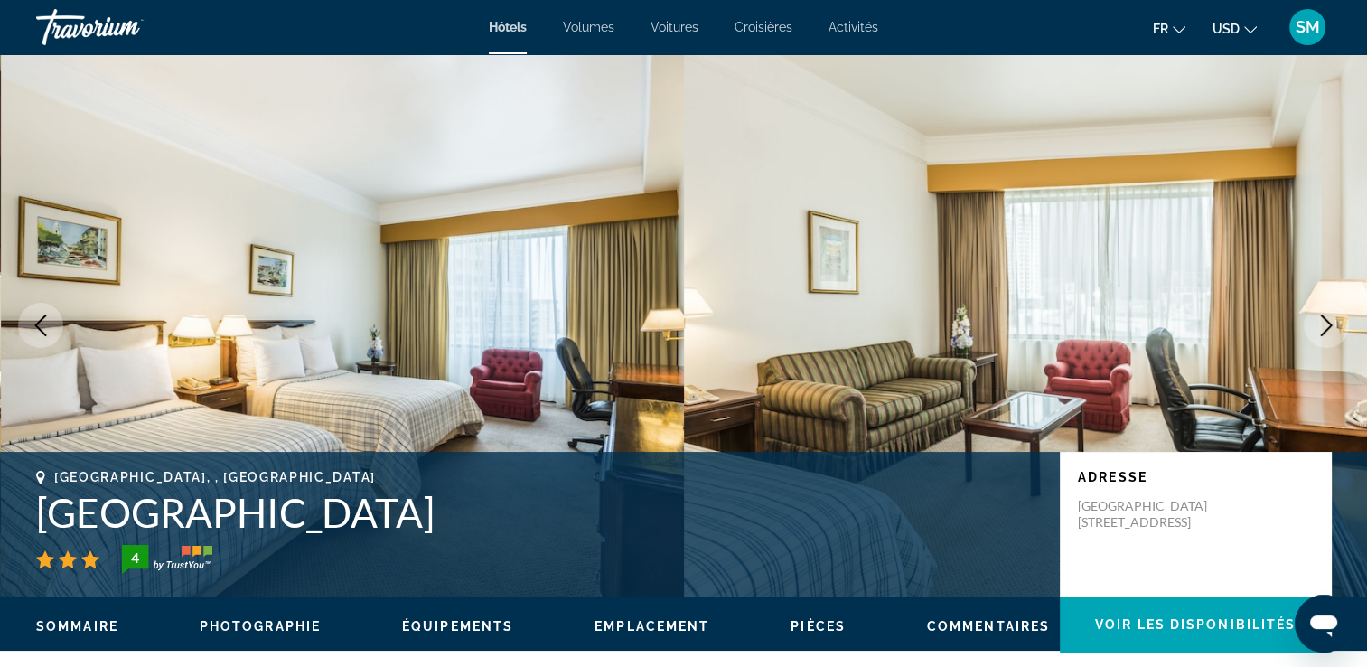
click at [1326, 320] on icon "Image suivante" at bounding box center [1327, 325] width 12 height 22
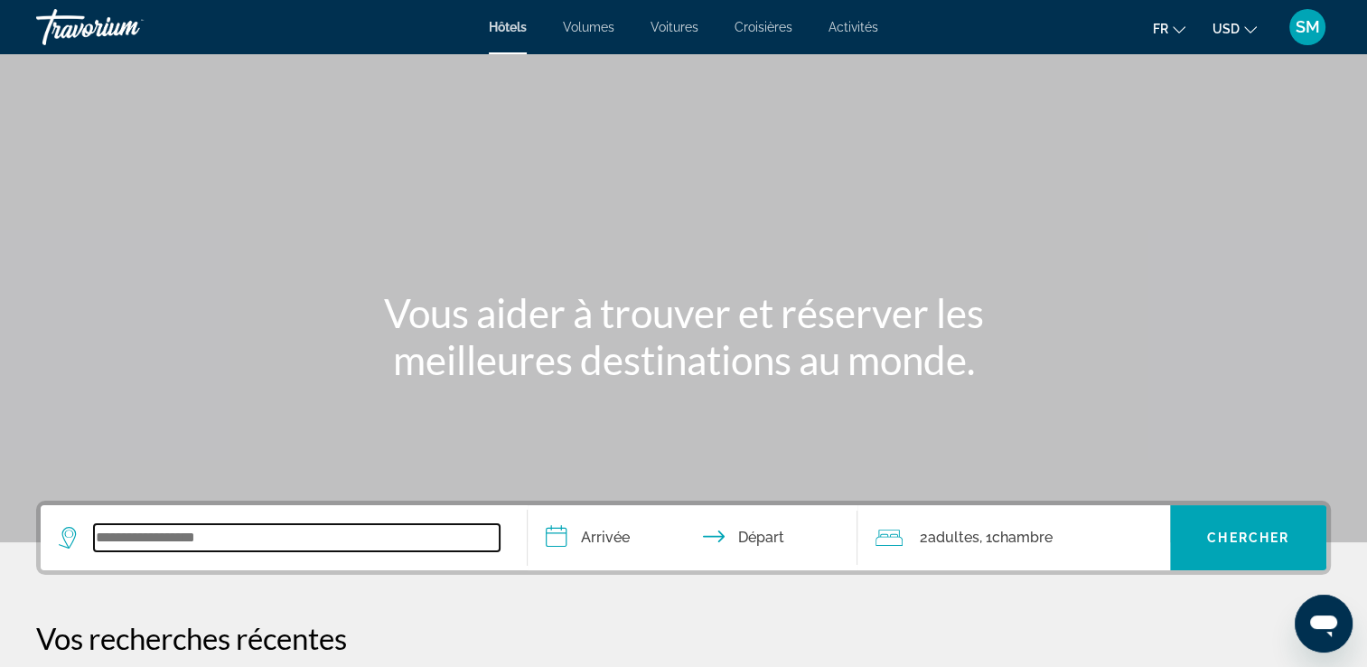
click at [184, 530] on input "Widget de recherche" at bounding box center [297, 537] width 406 height 27
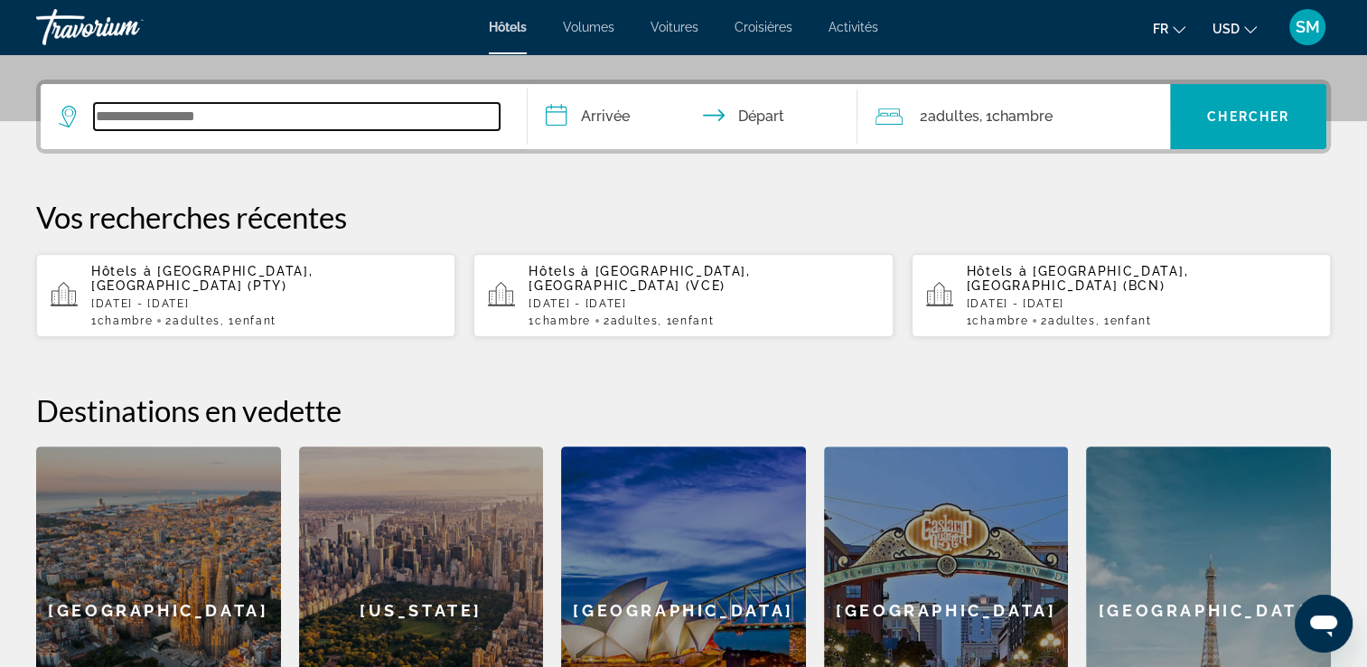
scroll to position [441, 0]
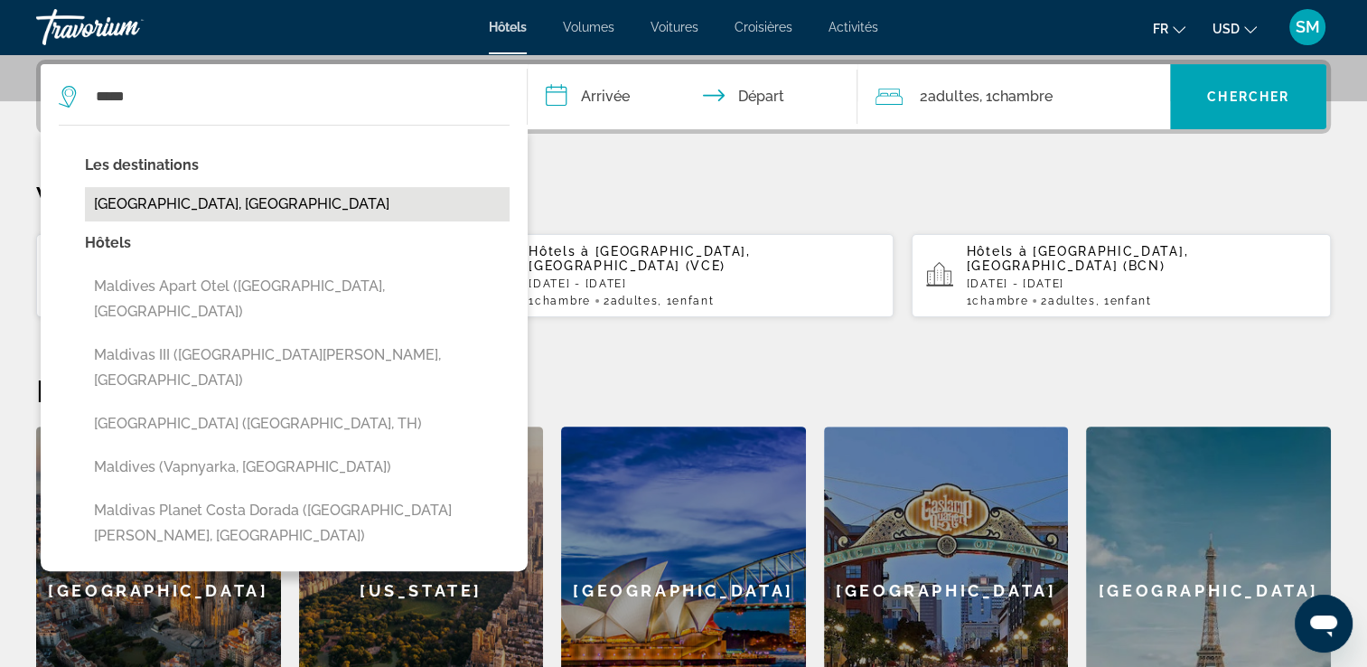
click at [376, 196] on button "[GEOGRAPHIC_DATA], [GEOGRAPHIC_DATA]" at bounding box center [297, 204] width 425 height 34
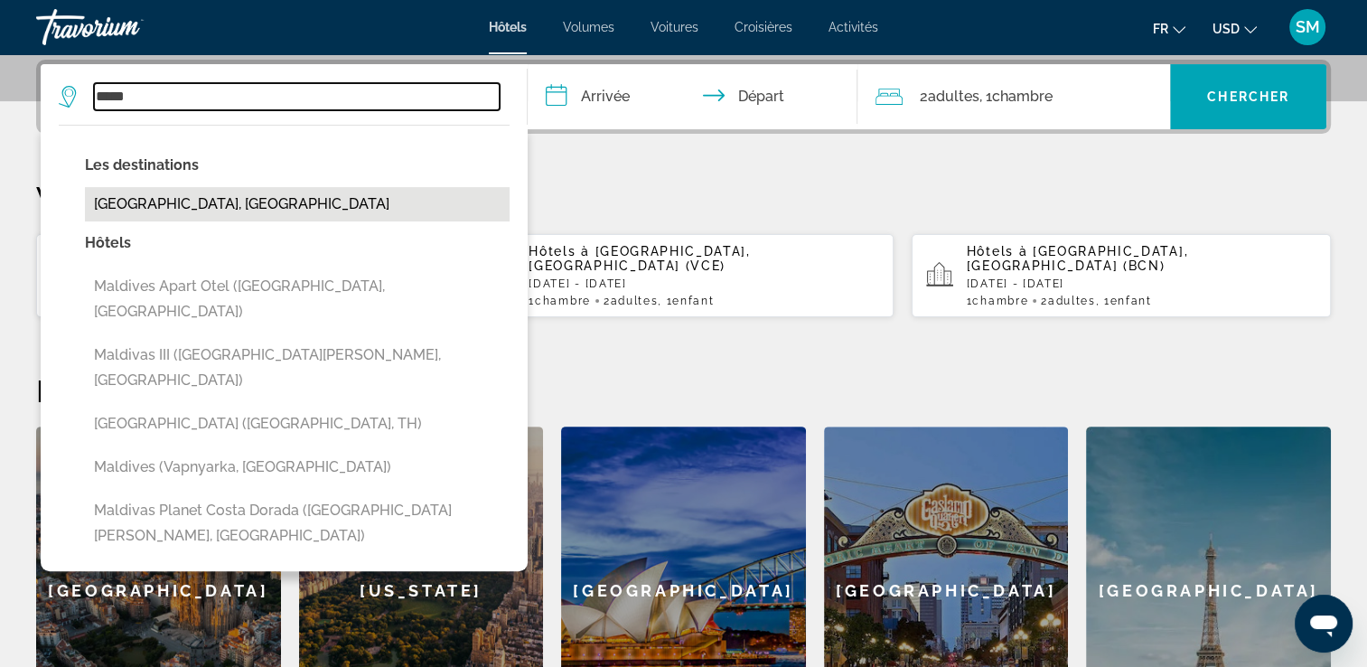
type input "**********"
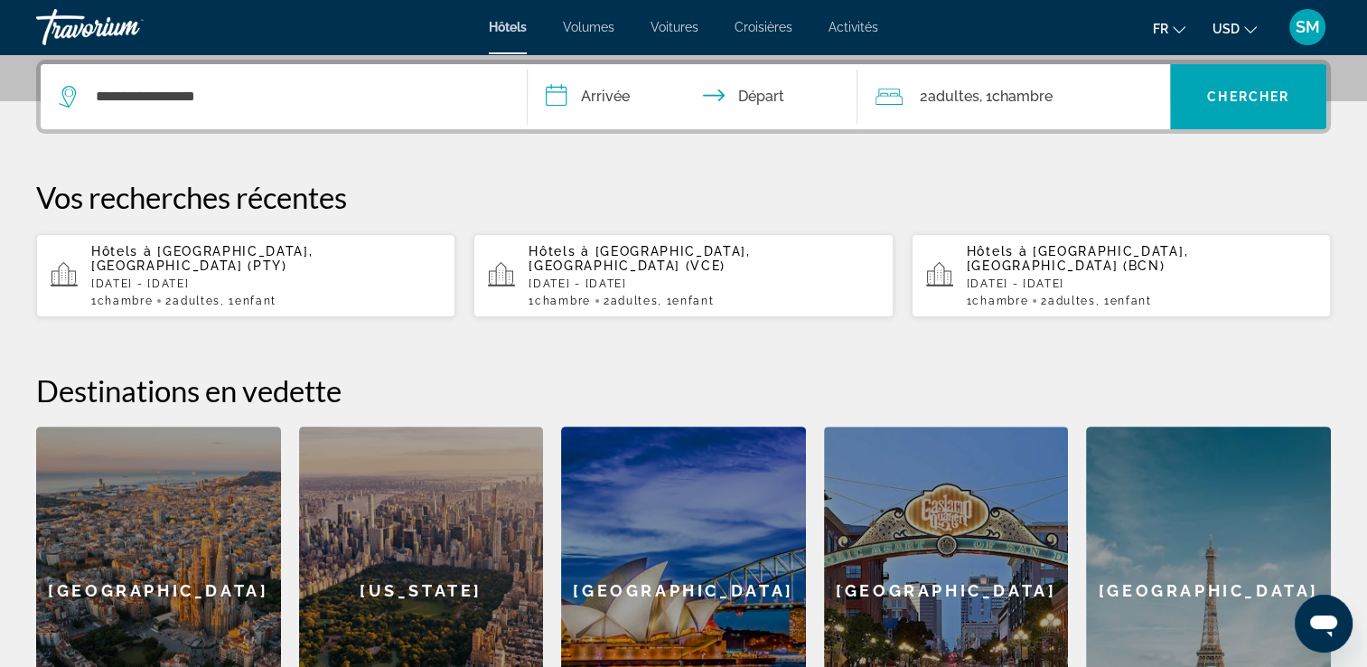
click at [624, 110] on input "**********" at bounding box center [697, 99] width 338 height 70
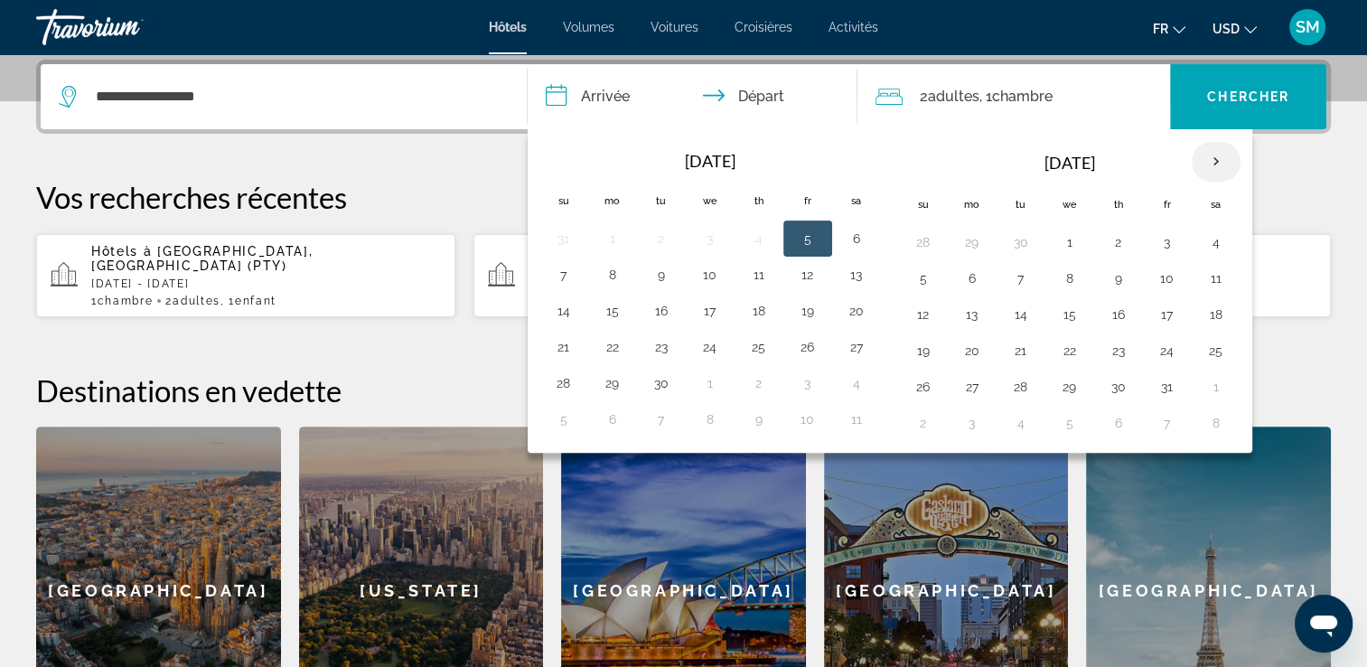
click at [1204, 160] on th "Next month" at bounding box center [1216, 162] width 49 height 40
click at [1113, 313] on button "12" at bounding box center [1118, 314] width 29 height 25
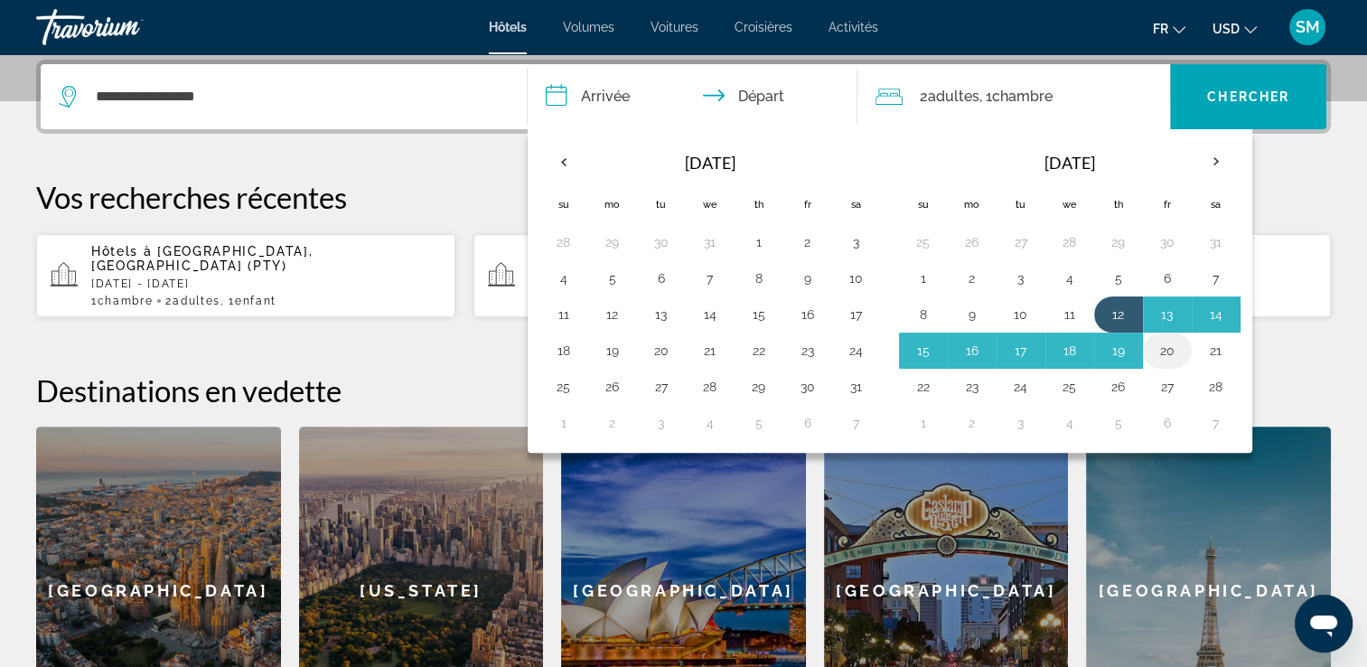
click at [1166, 345] on button "20" at bounding box center [1167, 350] width 29 height 25
type input "**********"
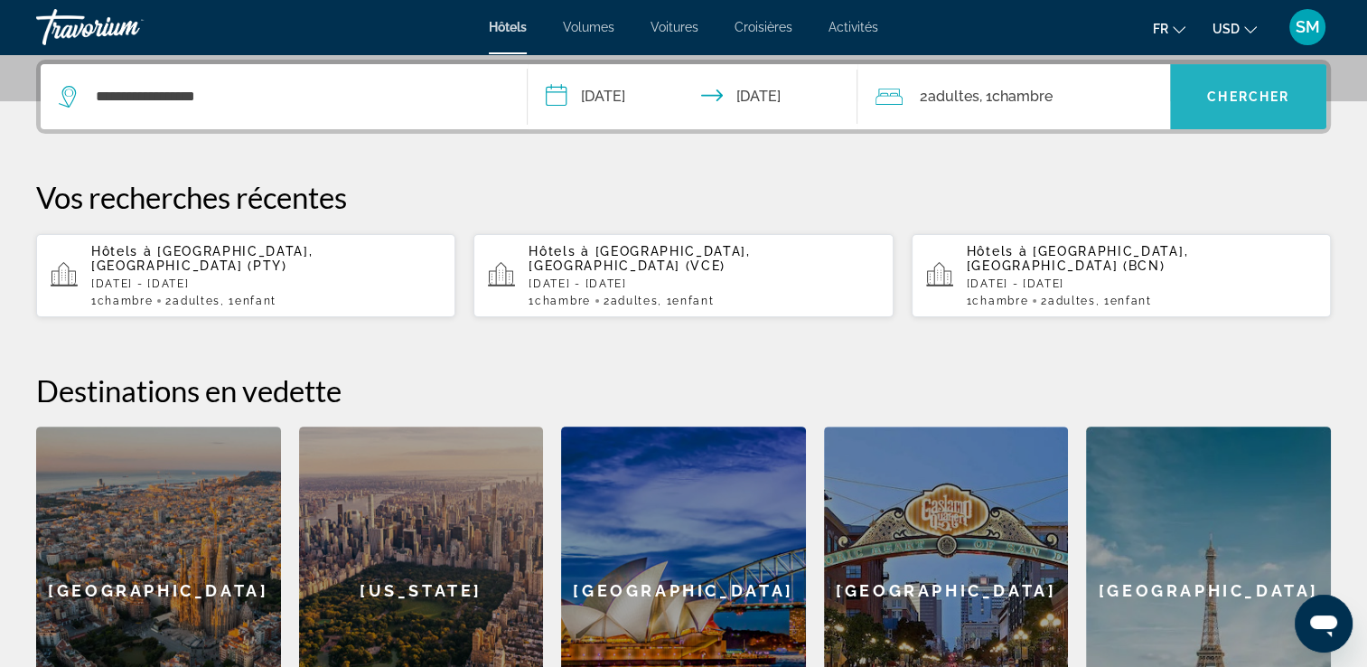
click at [1224, 89] on span "Chercher" at bounding box center [1248, 96] width 82 height 14
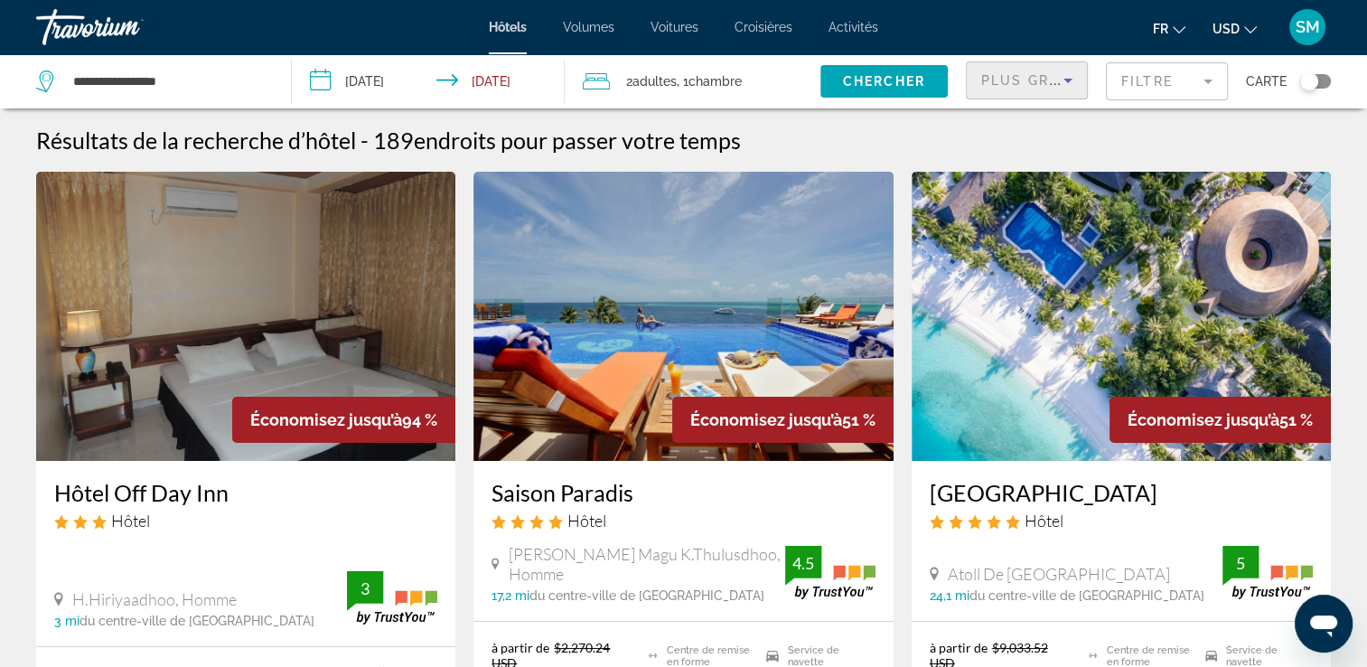
click at [1066, 79] on icon "Trier par" at bounding box center [1068, 81] width 9 height 5
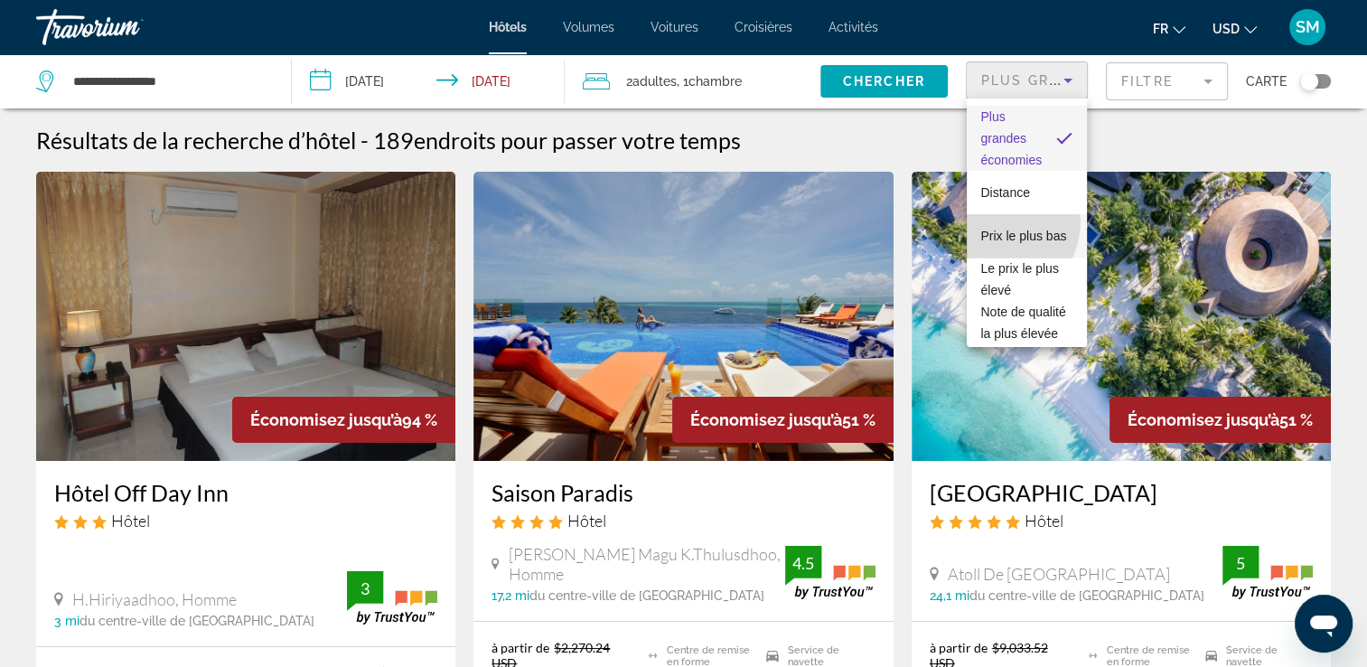
click at [990, 229] on span "Prix le plus bas" at bounding box center [1024, 236] width 86 height 14
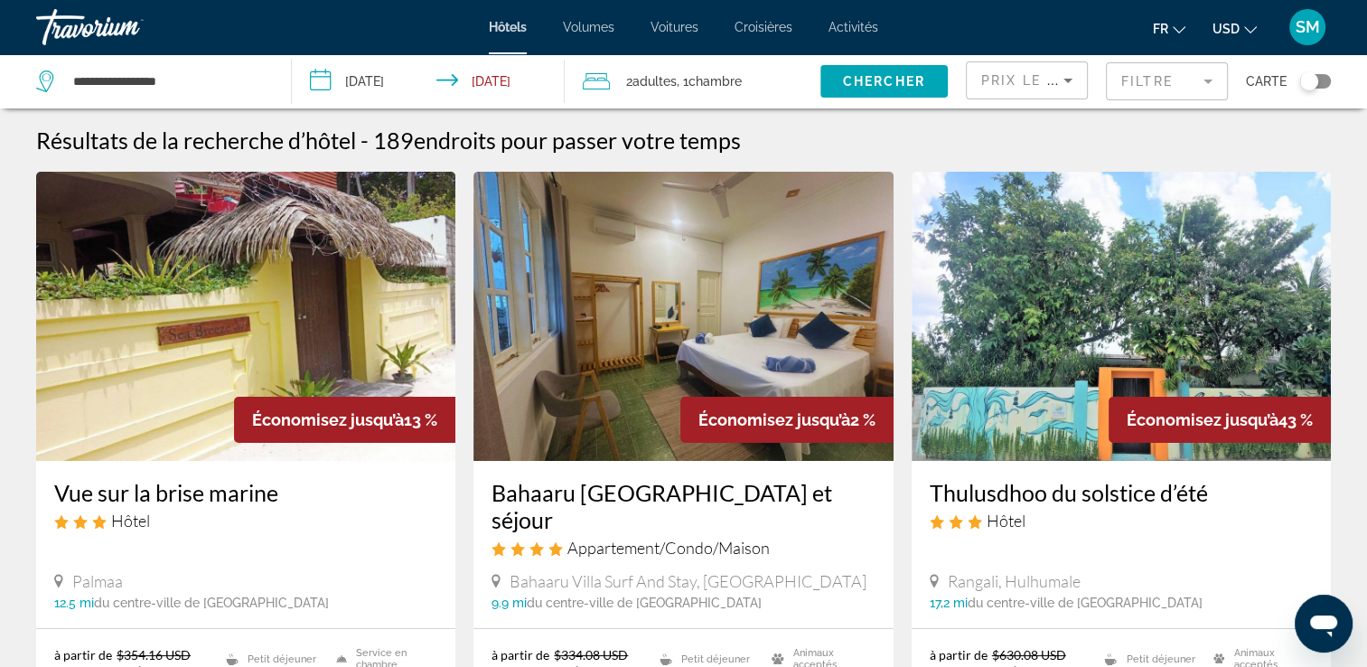
click at [721, 86] on span "Chambre" at bounding box center [715, 81] width 53 height 14
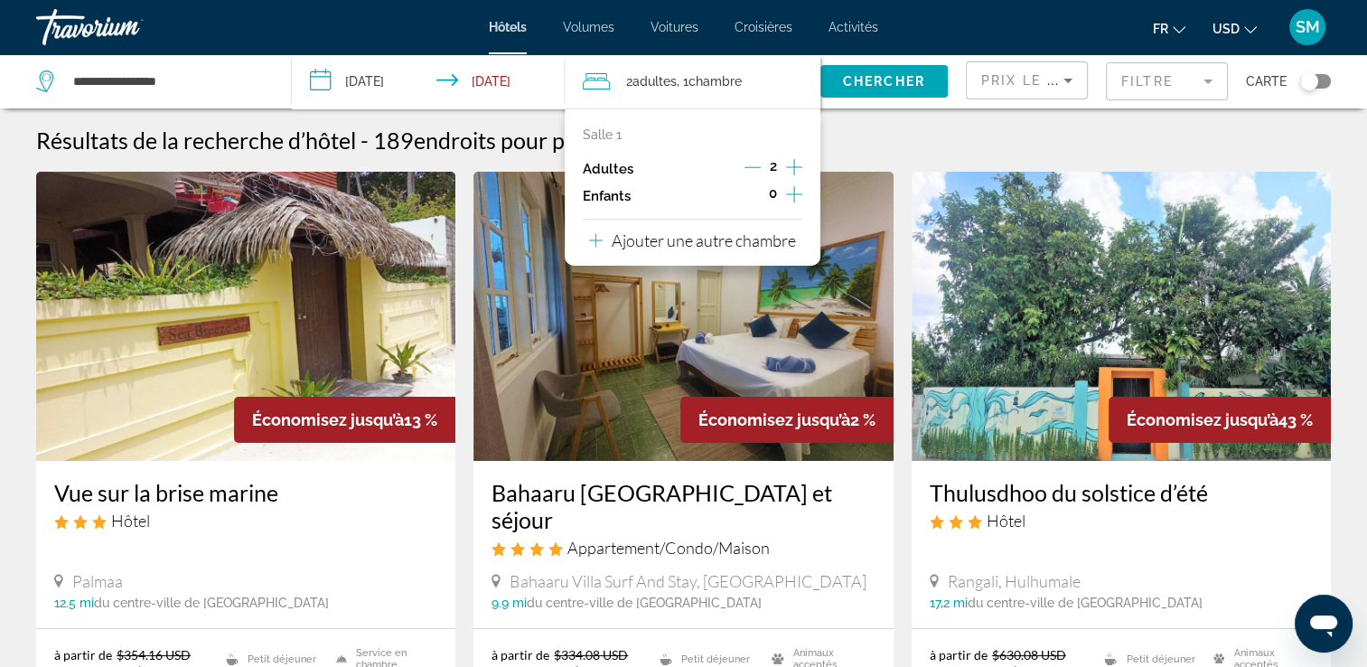
click at [798, 190] on icon "Augmenter les enfants" at bounding box center [794, 194] width 16 height 22
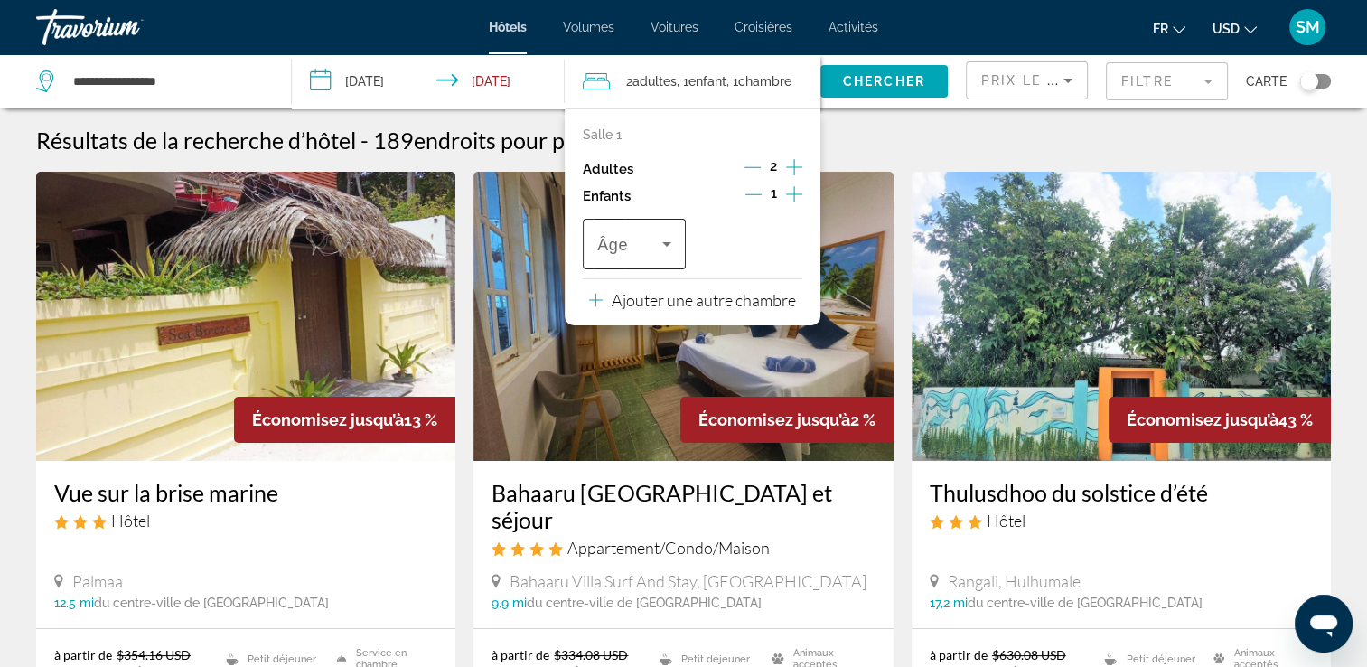
click at [628, 256] on div "Voyageurs : 2 adultes, 1 enfant" at bounding box center [634, 244] width 74 height 51
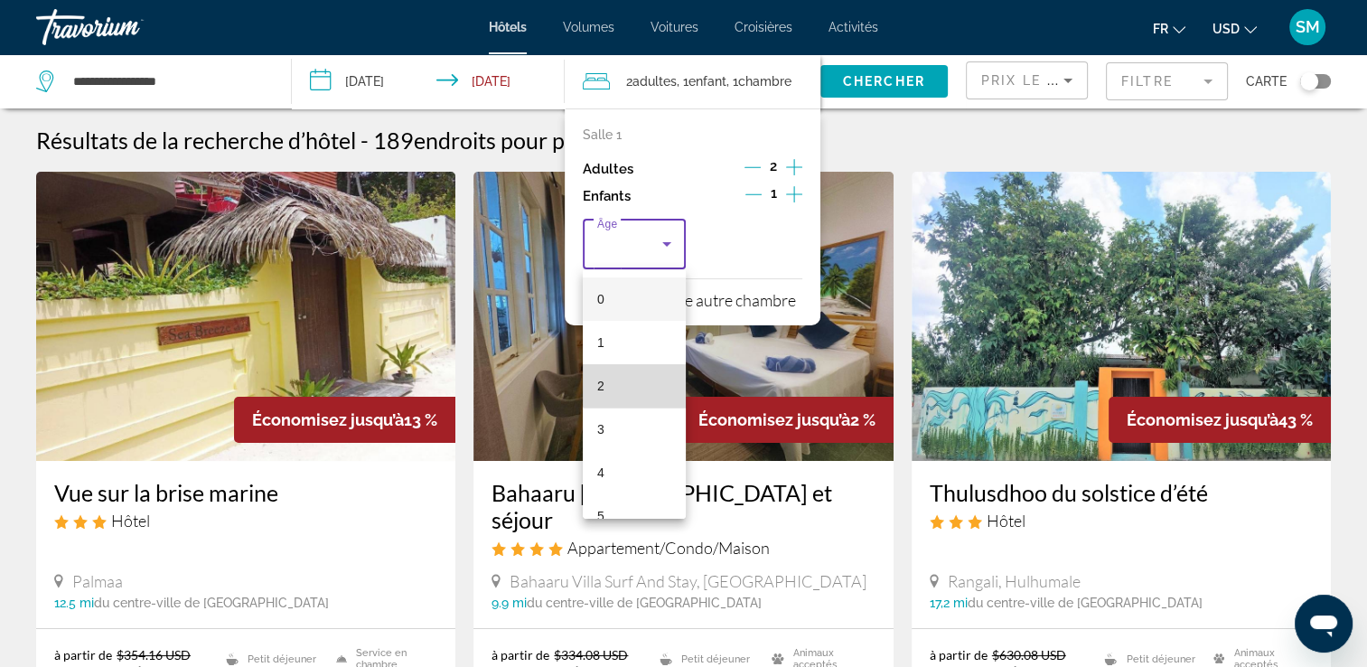
click at [637, 372] on mat-option "2" at bounding box center [634, 385] width 103 height 43
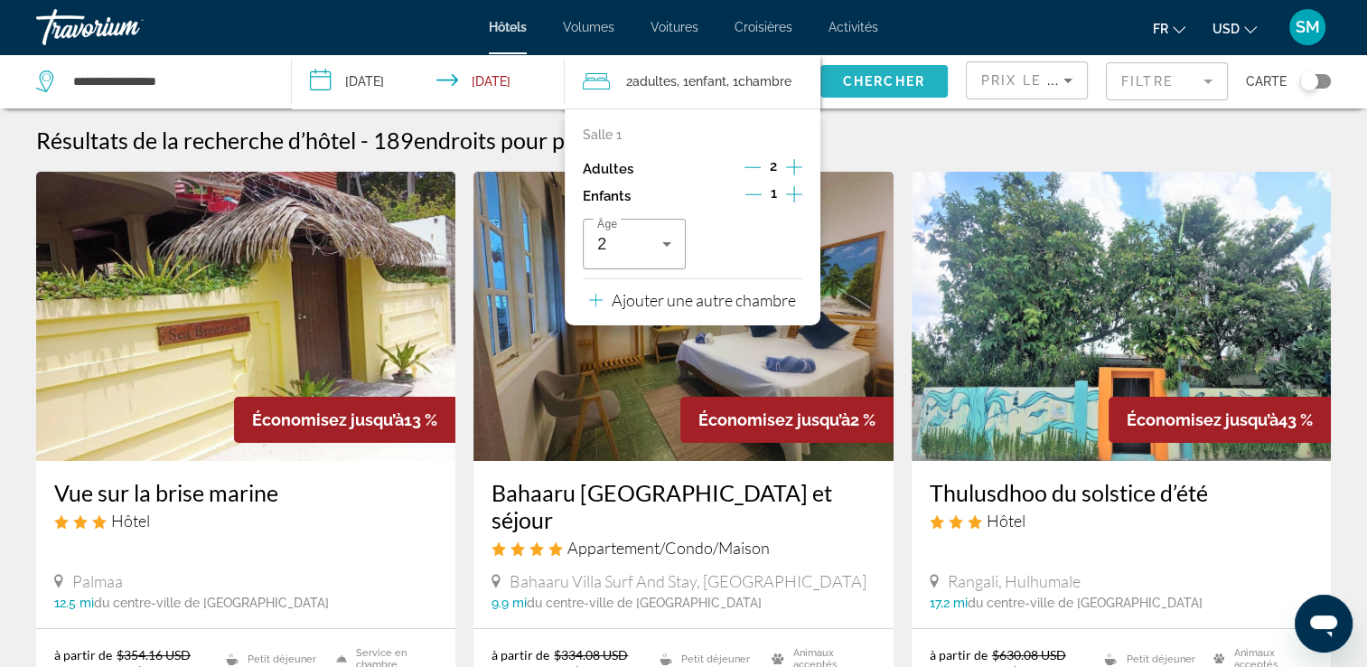
click at [886, 81] on span "Chercher" at bounding box center [884, 81] width 82 height 14
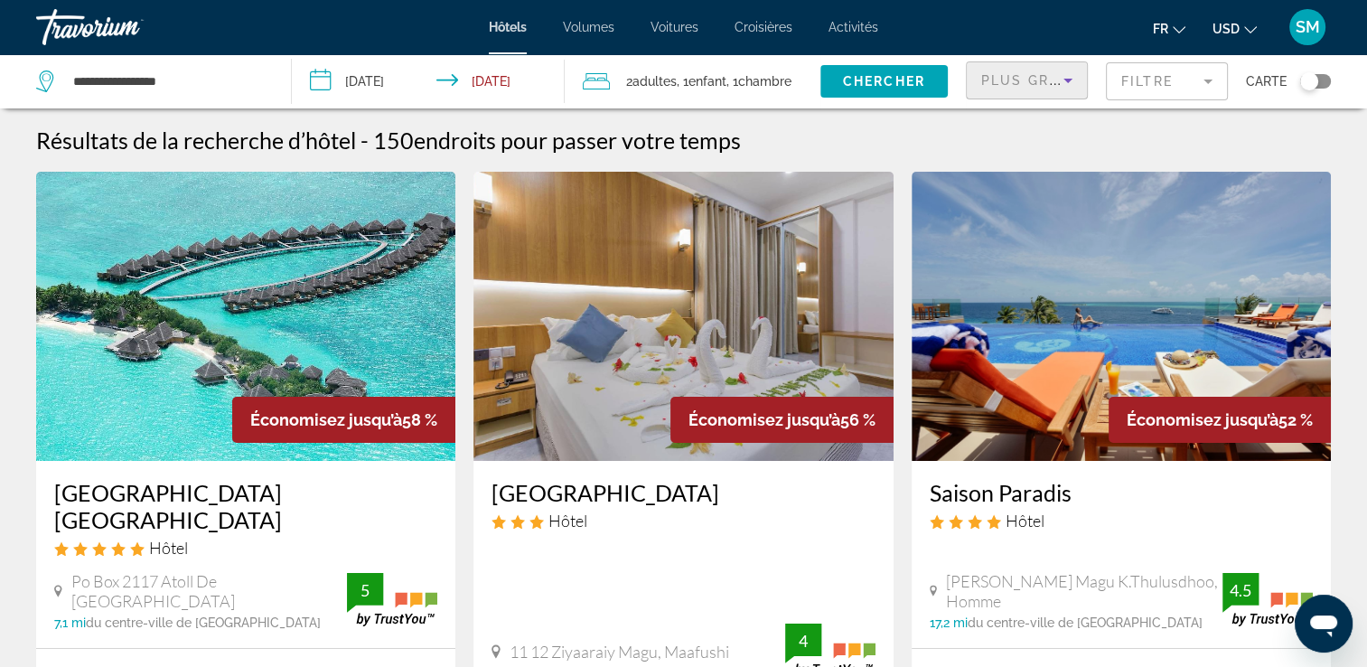
click at [1060, 75] on icon "Trier par" at bounding box center [1068, 81] width 22 height 22
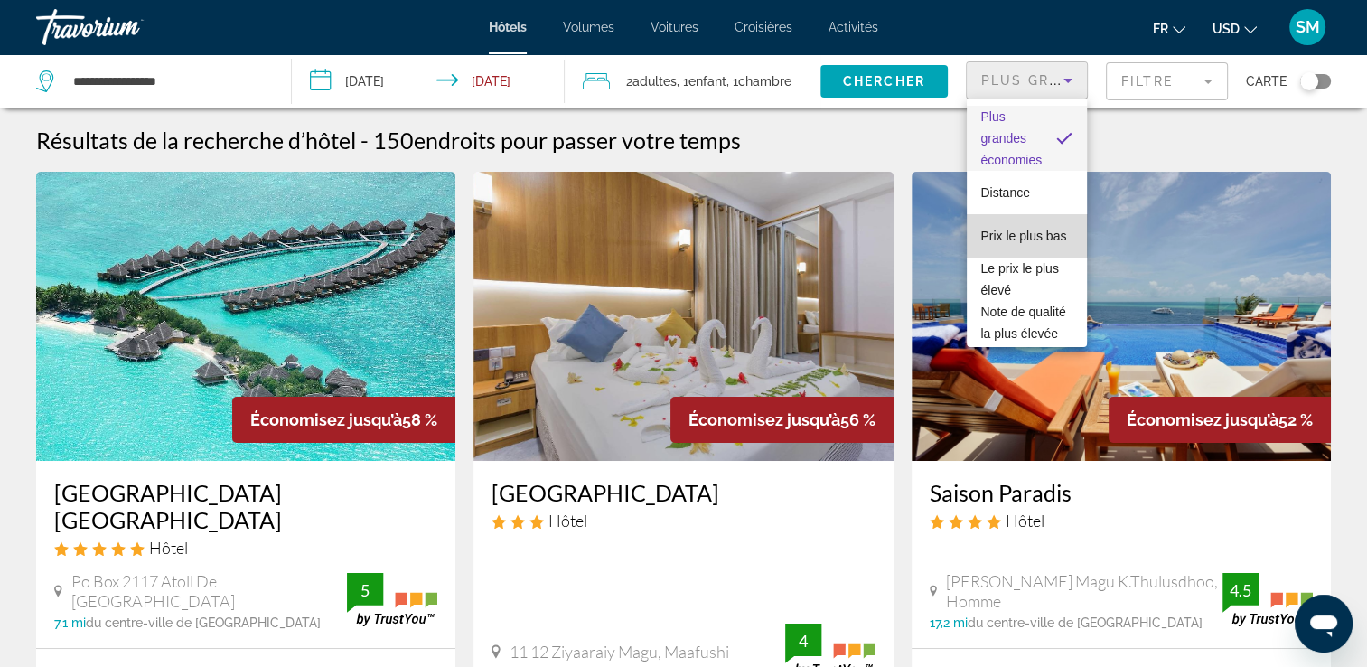
click at [1029, 240] on span "Prix le plus bas" at bounding box center [1024, 236] width 86 height 22
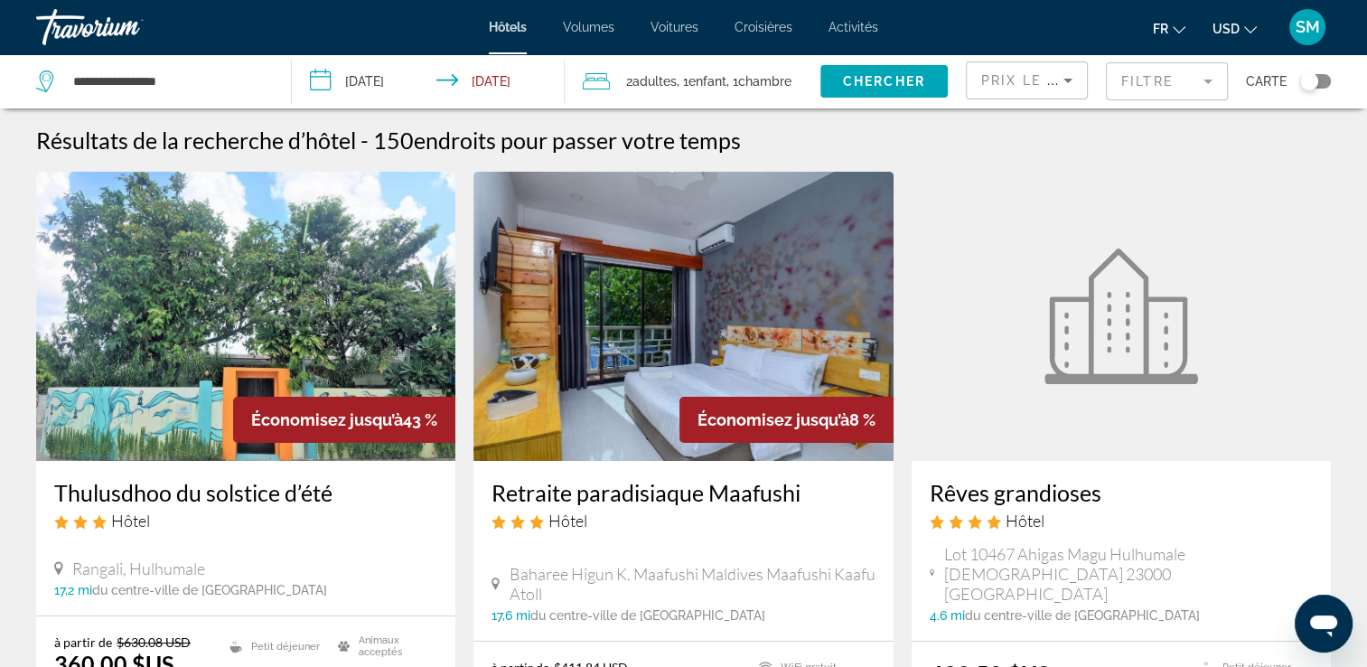
click at [1236, 31] on span "USD" at bounding box center [1226, 29] width 27 height 14
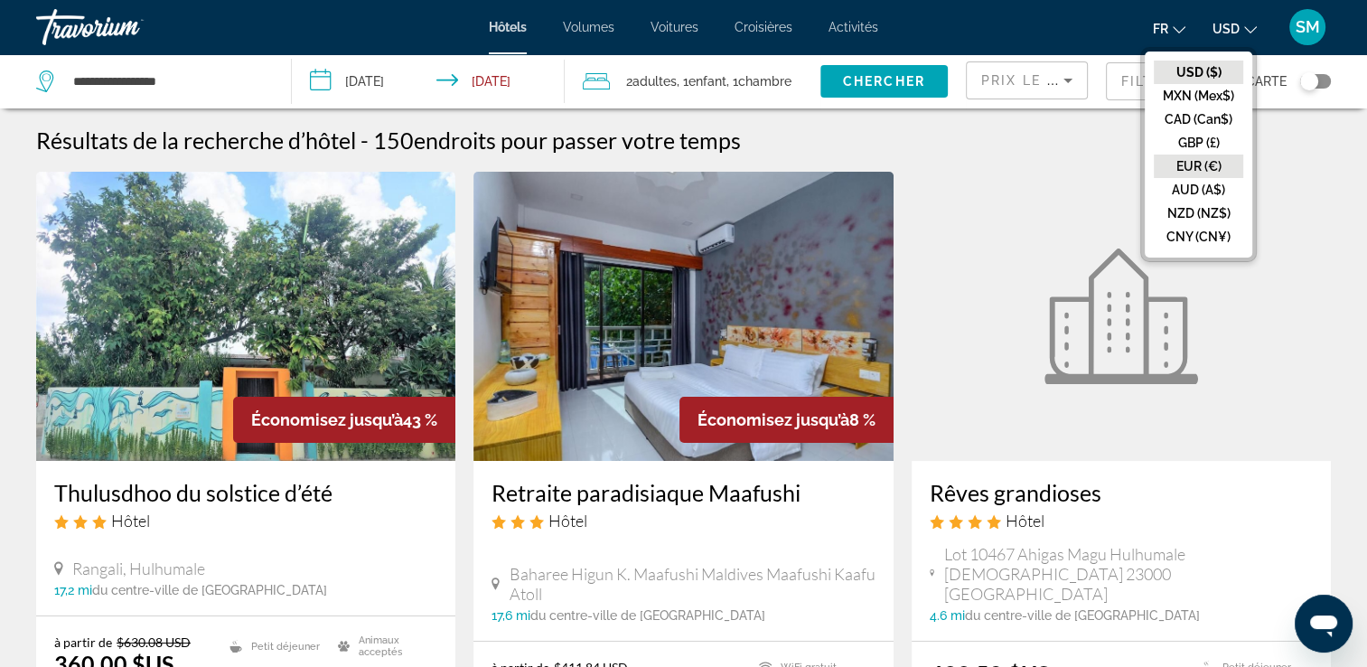
click at [1203, 160] on button "EUR (€)" at bounding box center [1198, 166] width 89 height 23
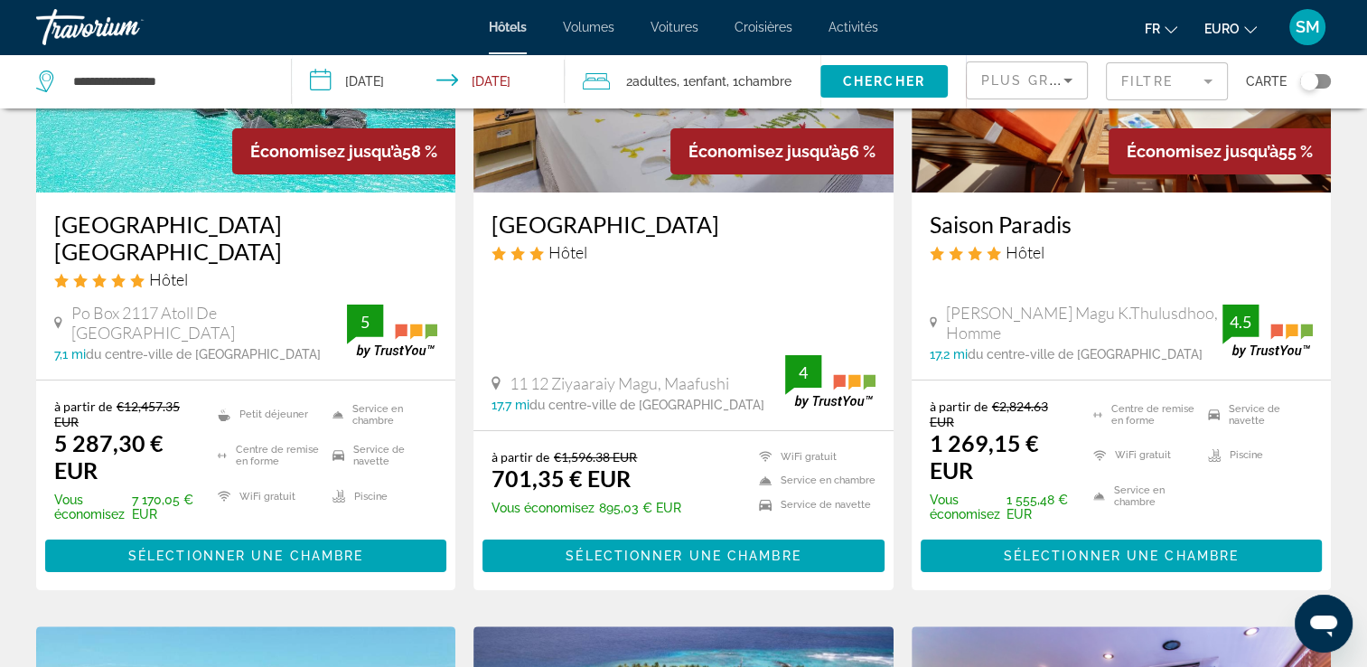
scroll to position [283, 0]
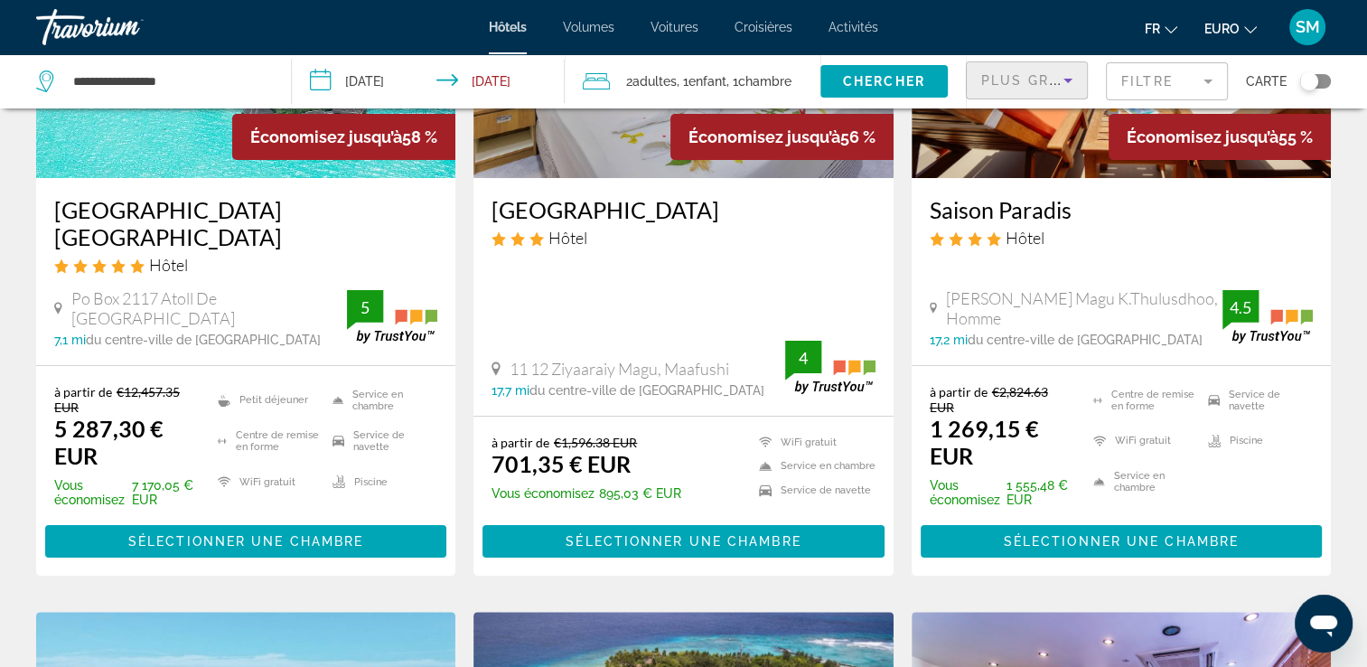
click at [1062, 82] on icon "Trier par" at bounding box center [1068, 81] width 22 height 22
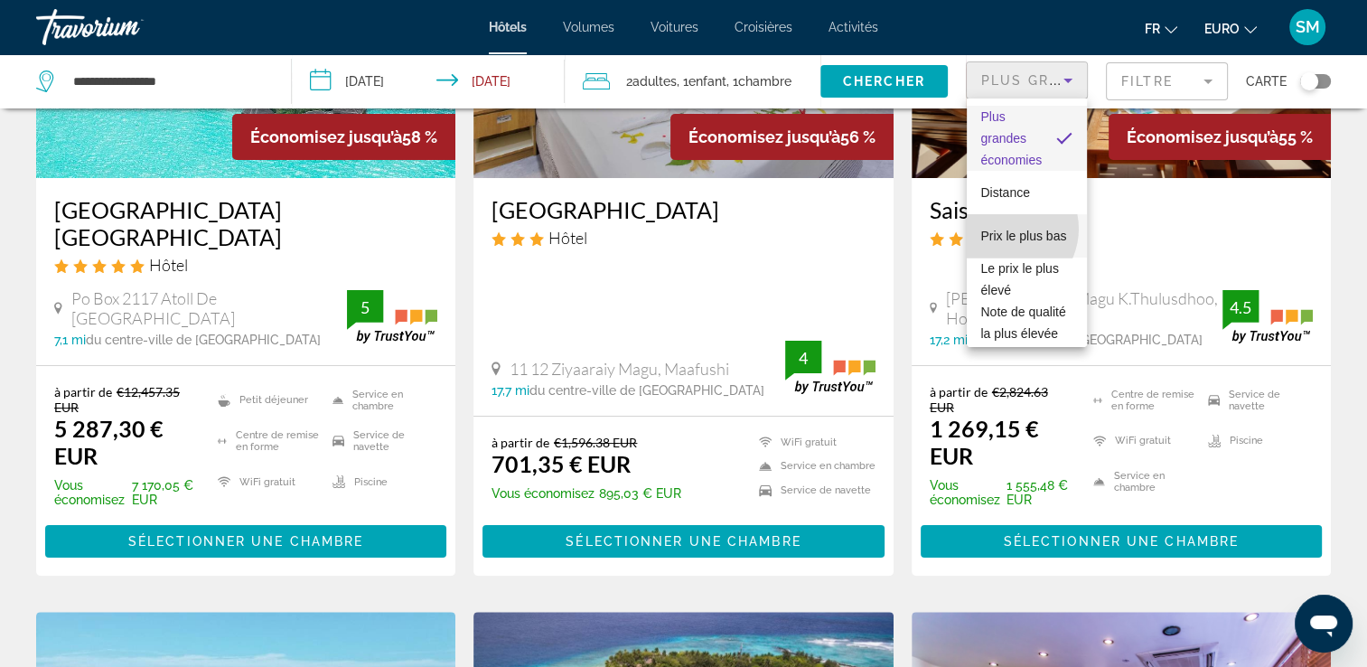
click at [1005, 229] on span "Prix le plus bas" at bounding box center [1024, 236] width 86 height 14
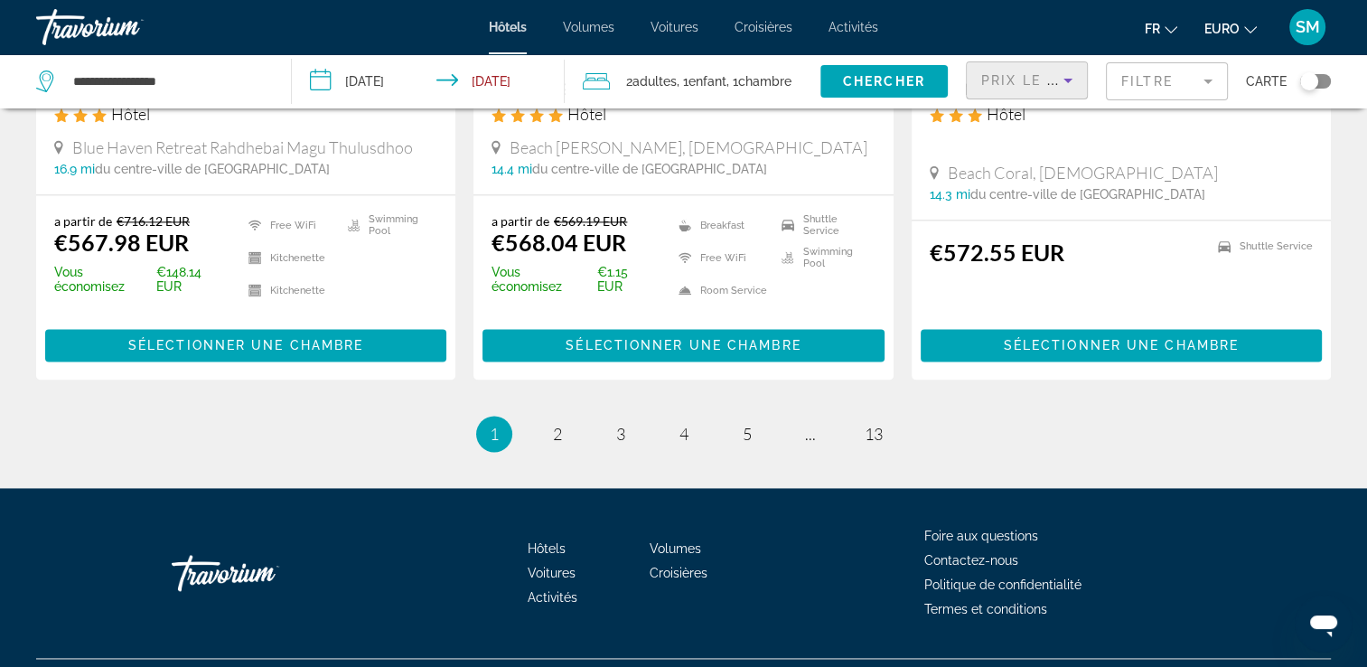
scroll to position [2445, 0]
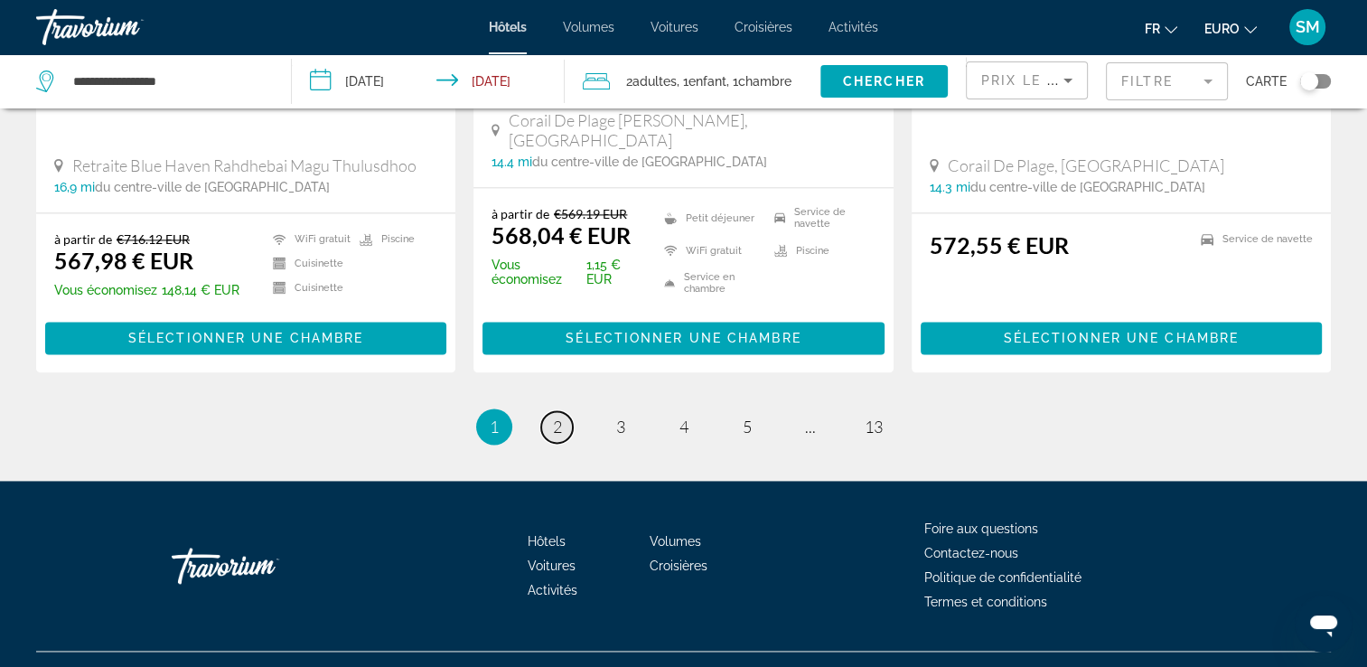
click at [550, 411] on link "page 2" at bounding box center [557, 427] width 32 height 32
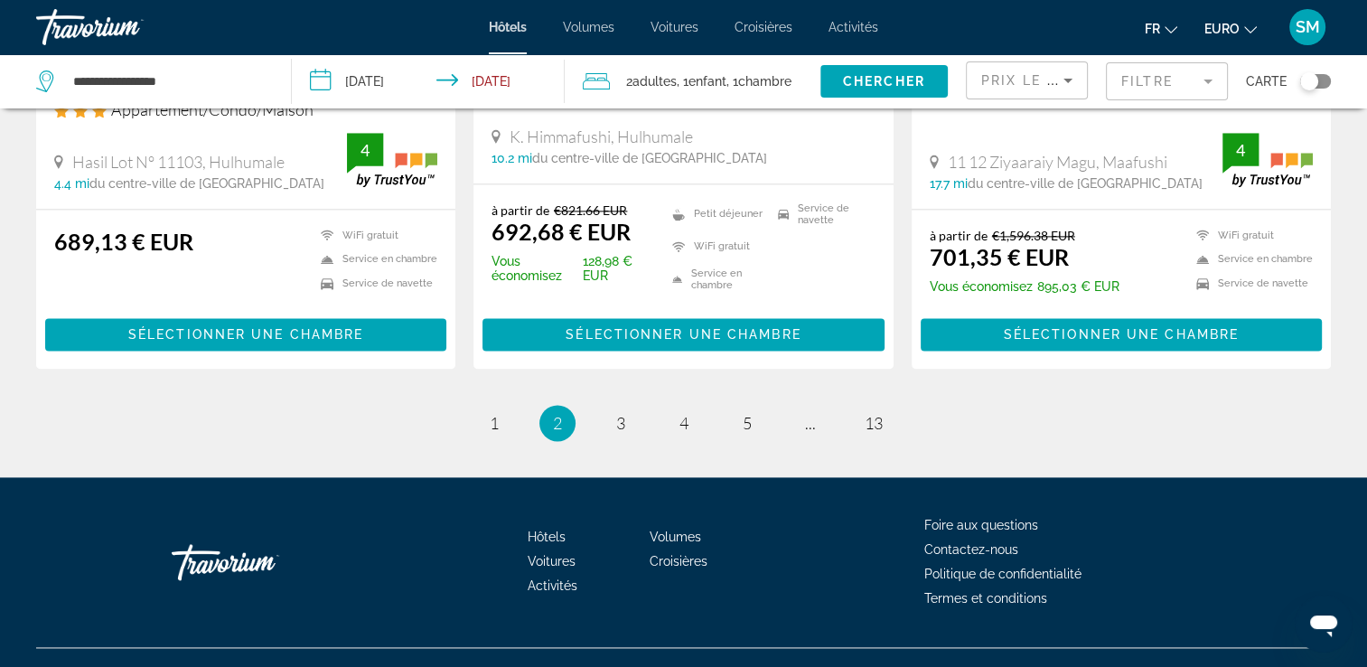
scroll to position [2413, 0]
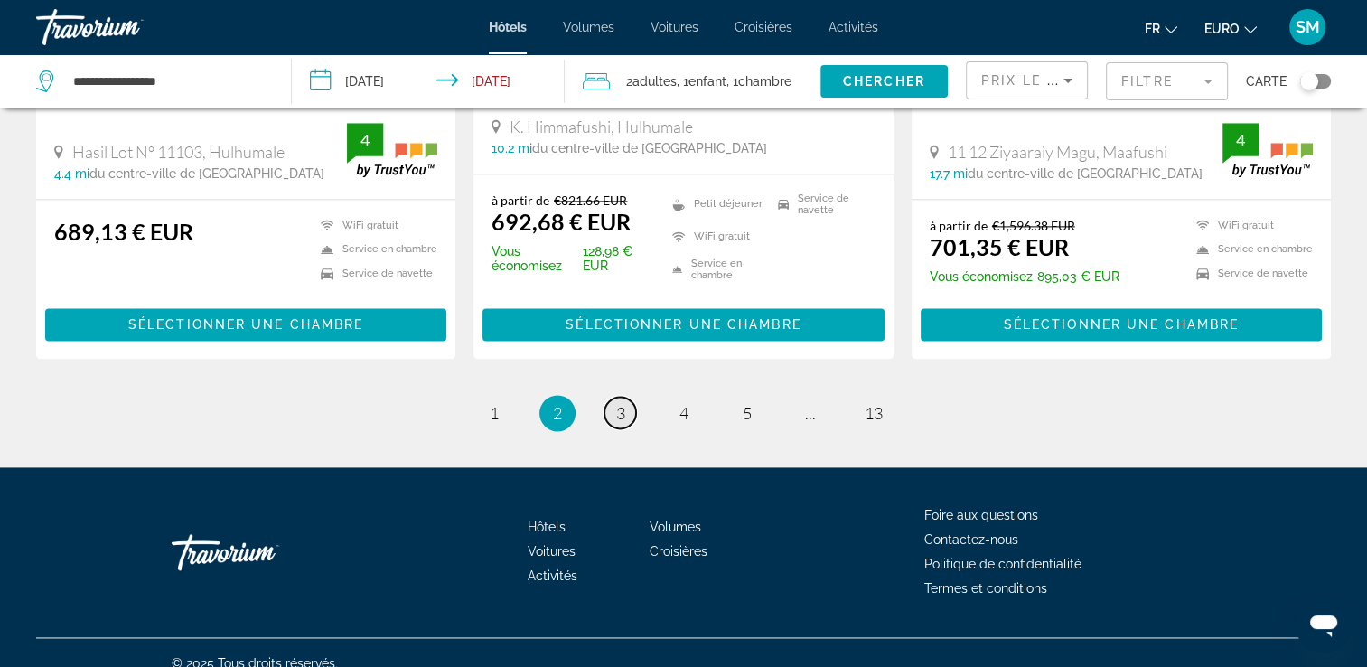
click at [625, 397] on link "page 3" at bounding box center [621, 413] width 32 height 32
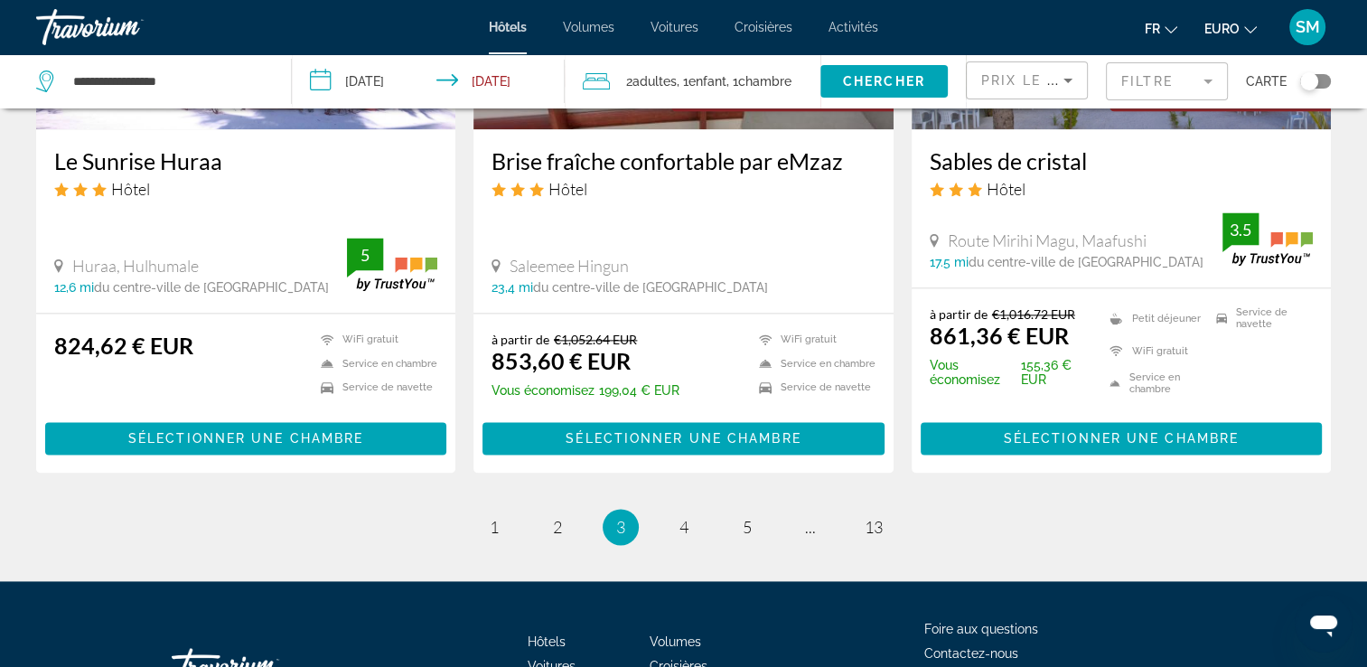
scroll to position [2431, 0]
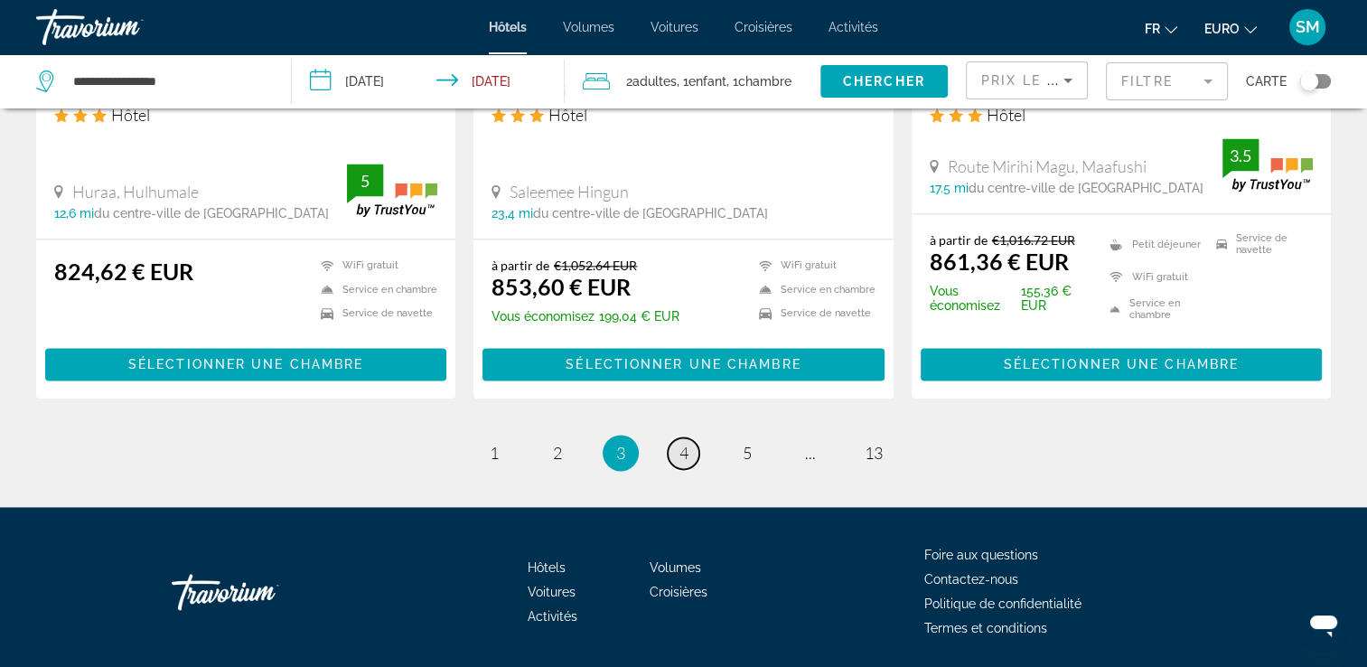
click at [692, 437] on link "page 4" at bounding box center [684, 453] width 32 height 32
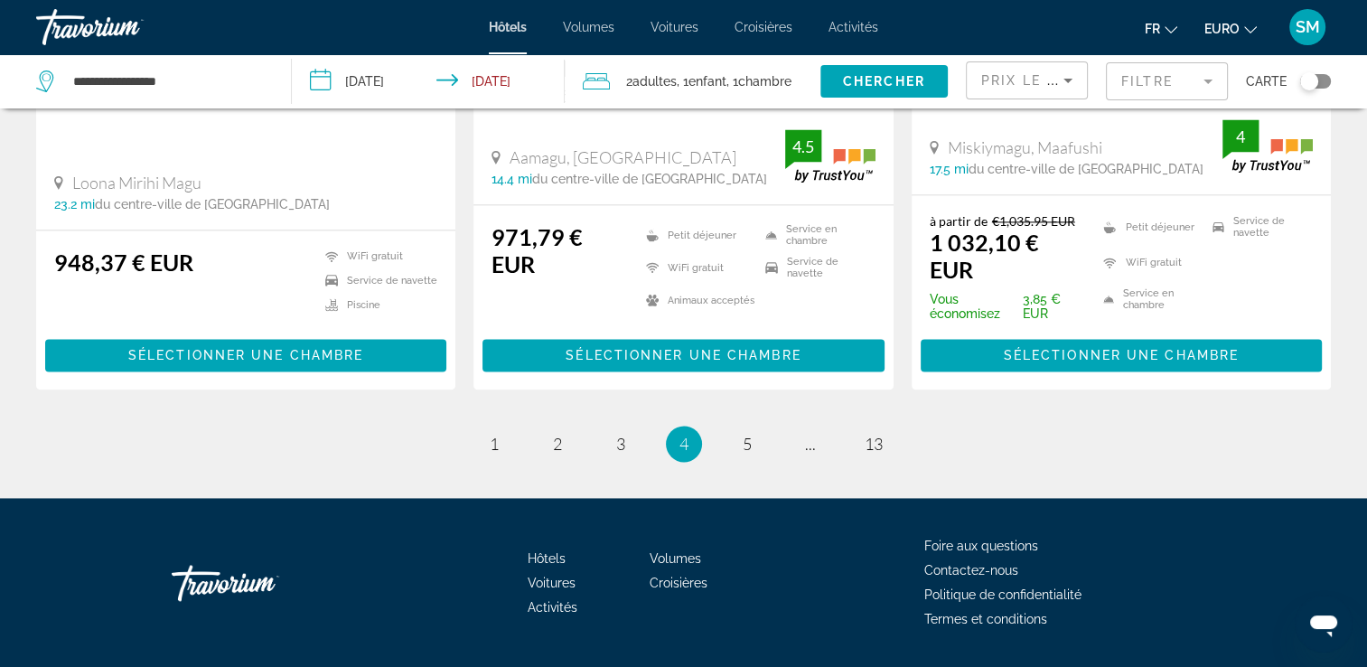
scroll to position [2493, 0]
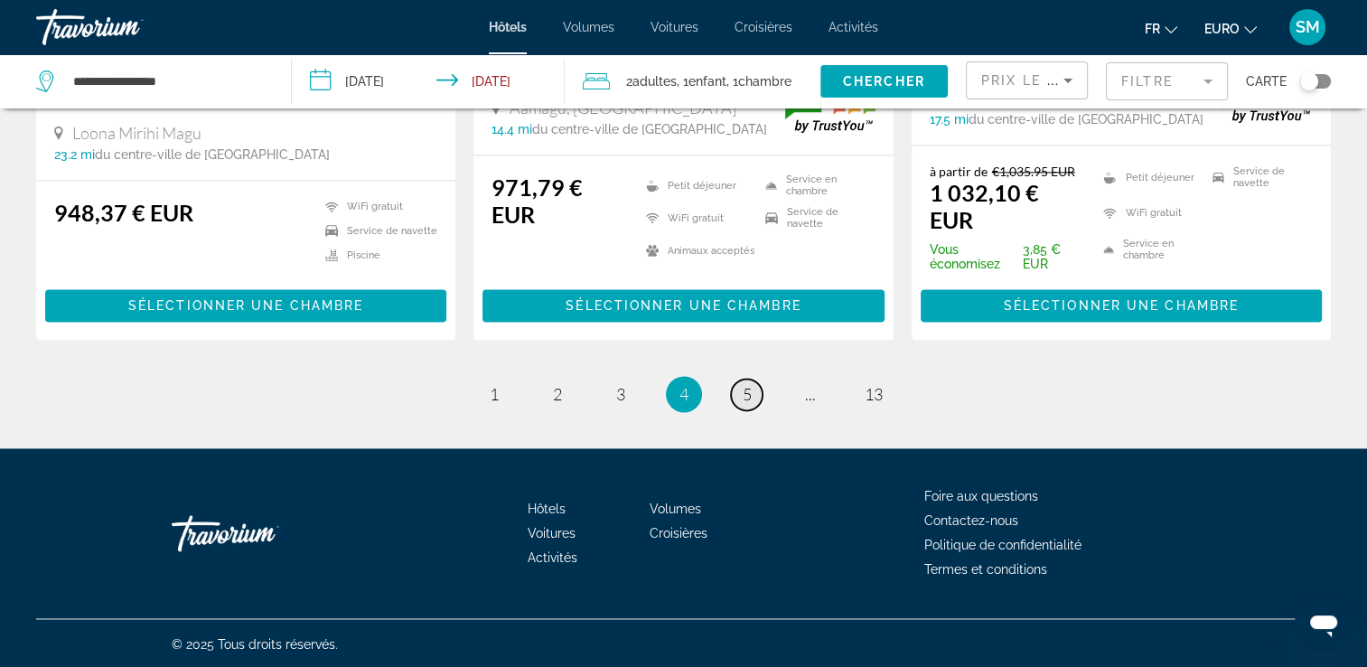
click at [748, 398] on span "5" at bounding box center [747, 394] width 9 height 20
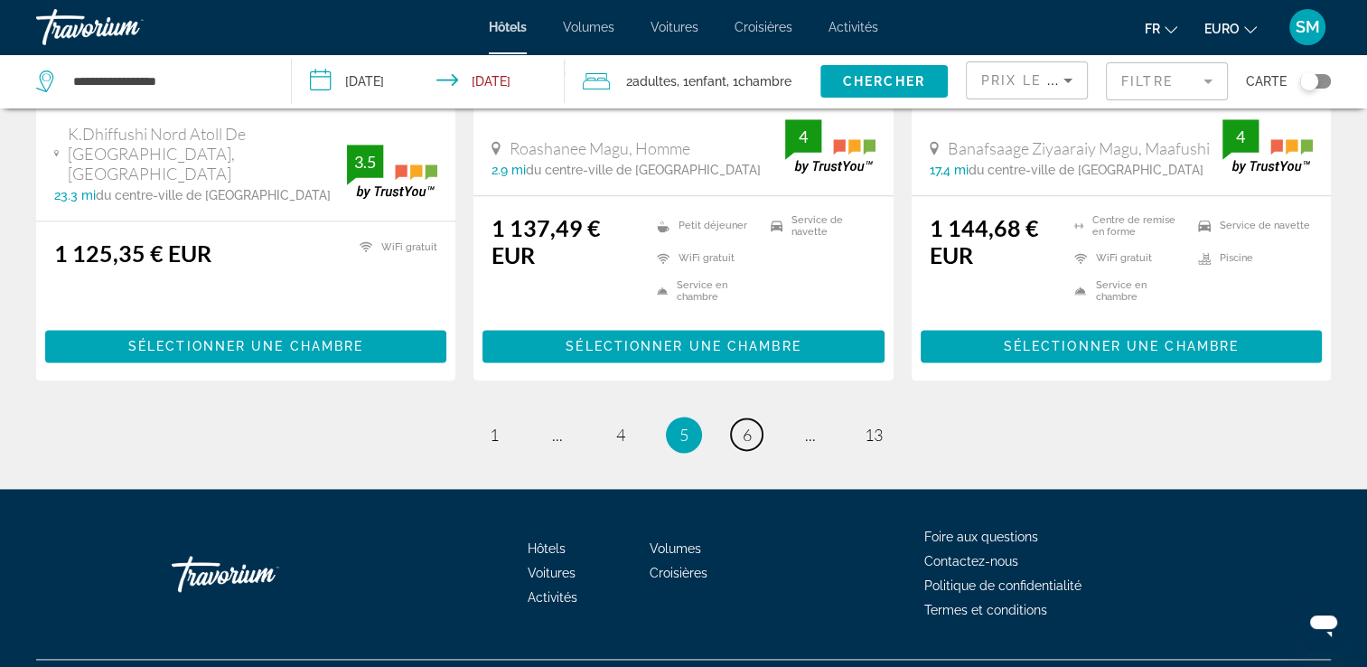
scroll to position [2386, 0]
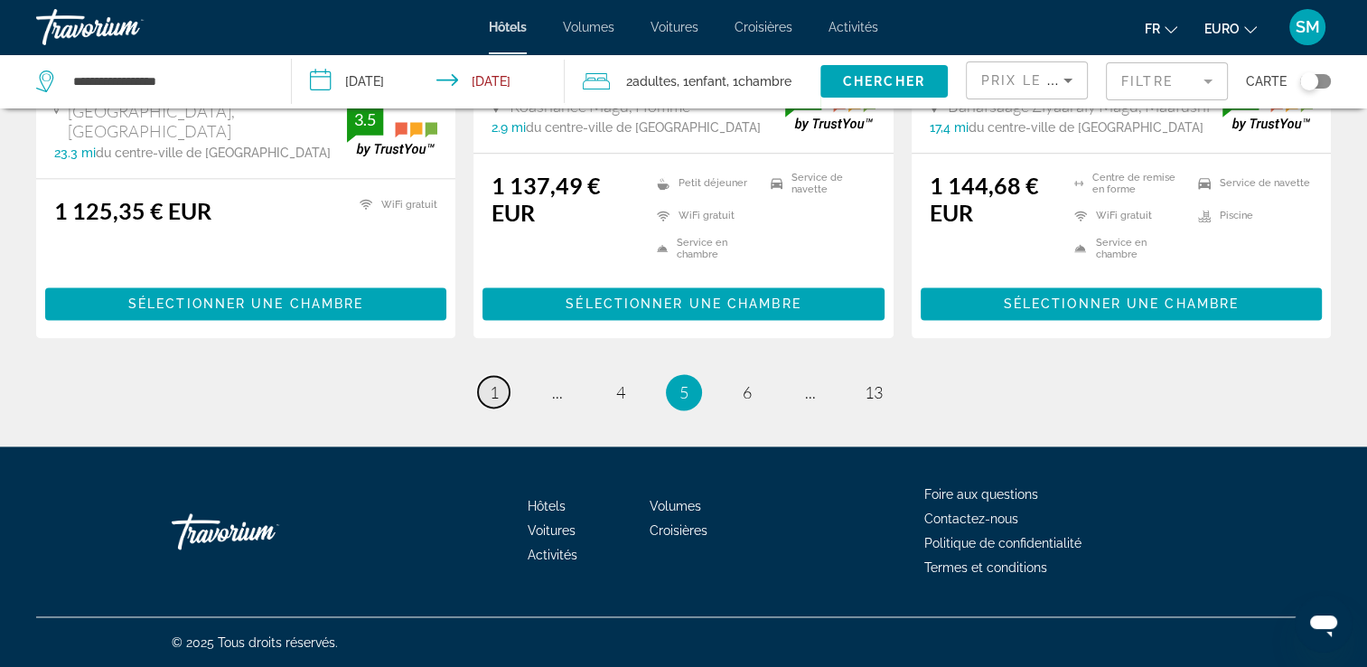
click at [492, 389] on span "1" at bounding box center [494, 392] width 9 height 20
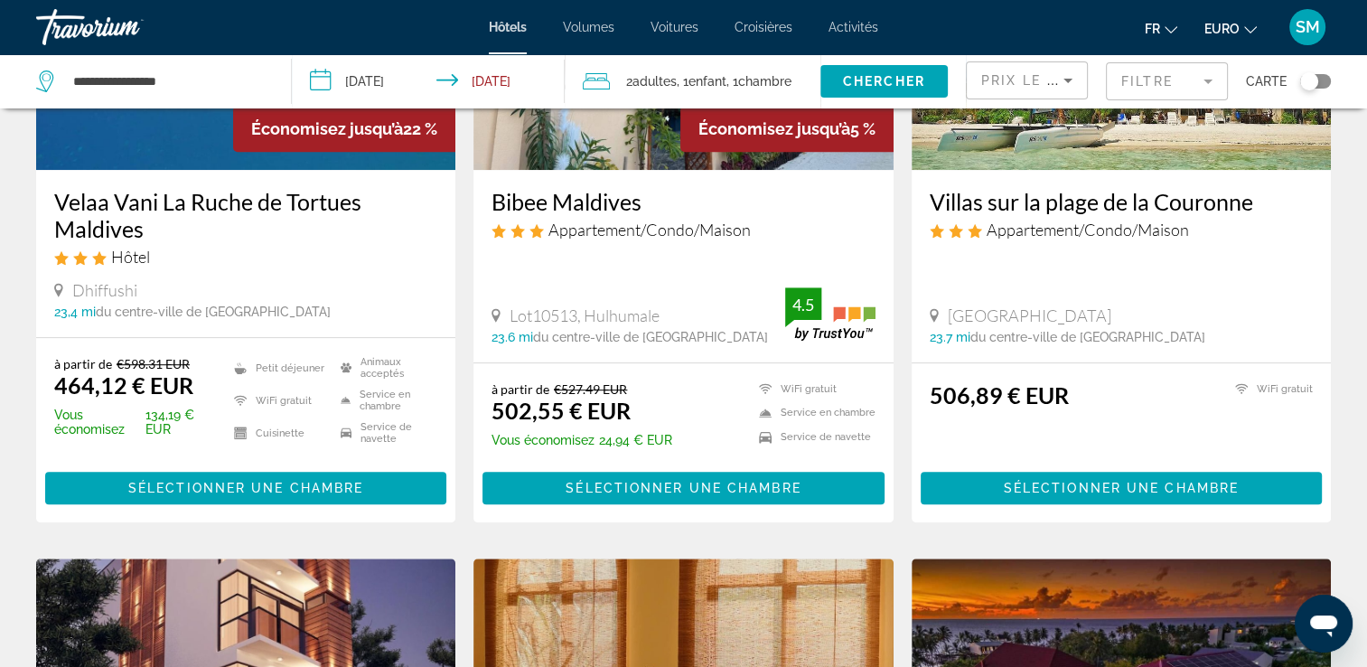
scroll to position [963, 0]
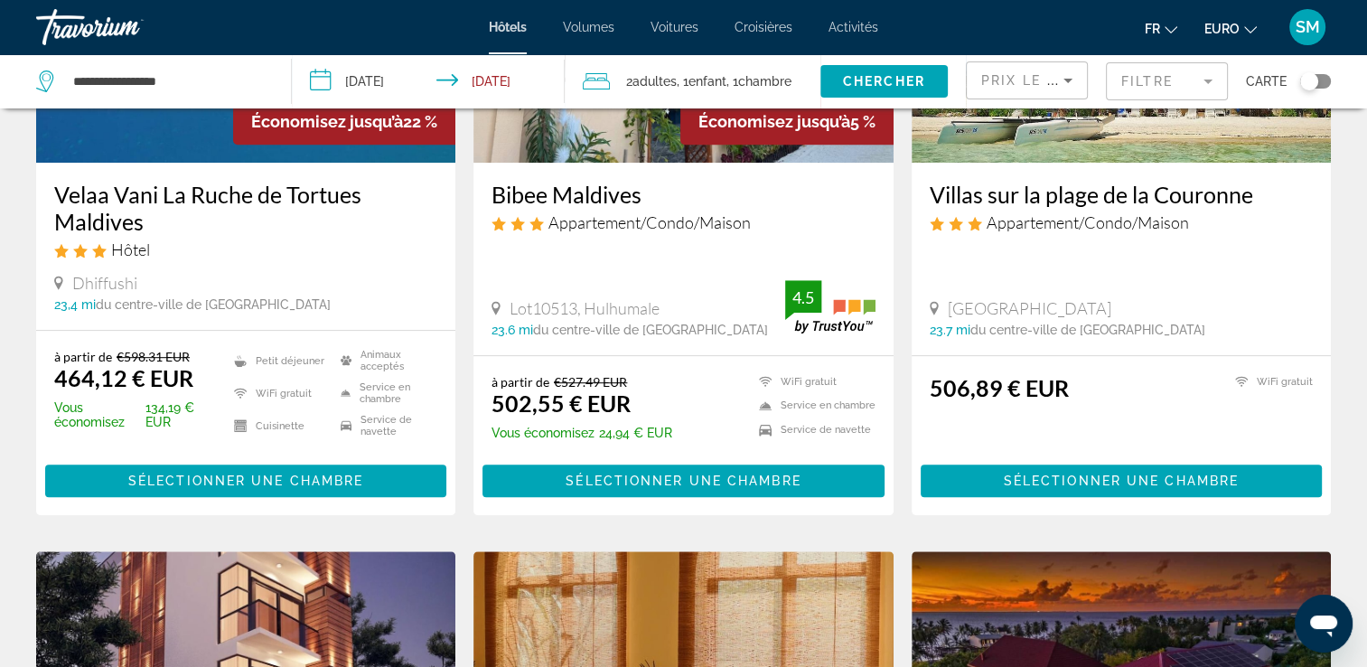
click at [340, 183] on h3 "Velaa Vani La Ruche de Tortues Maldives" at bounding box center [245, 208] width 383 height 54
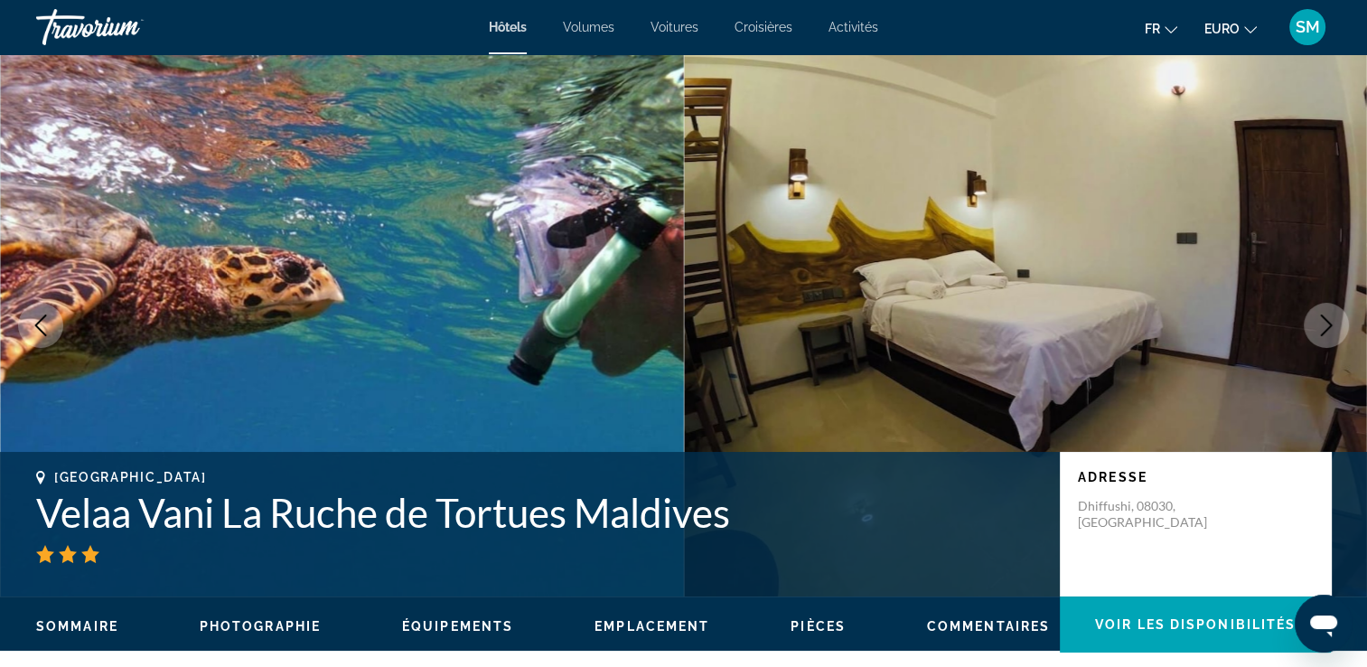
click at [1327, 323] on icon "Image suivante" at bounding box center [1327, 325] width 22 height 22
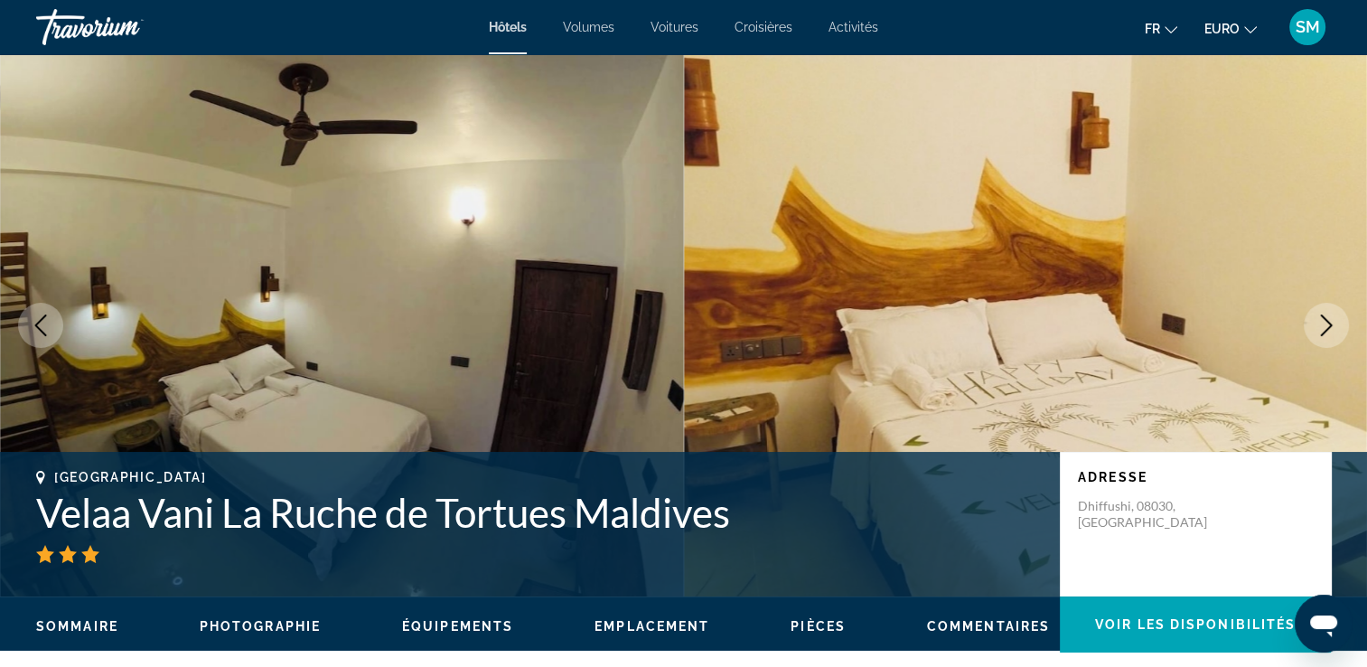
click at [1327, 323] on icon "Image suivante" at bounding box center [1327, 325] width 22 height 22
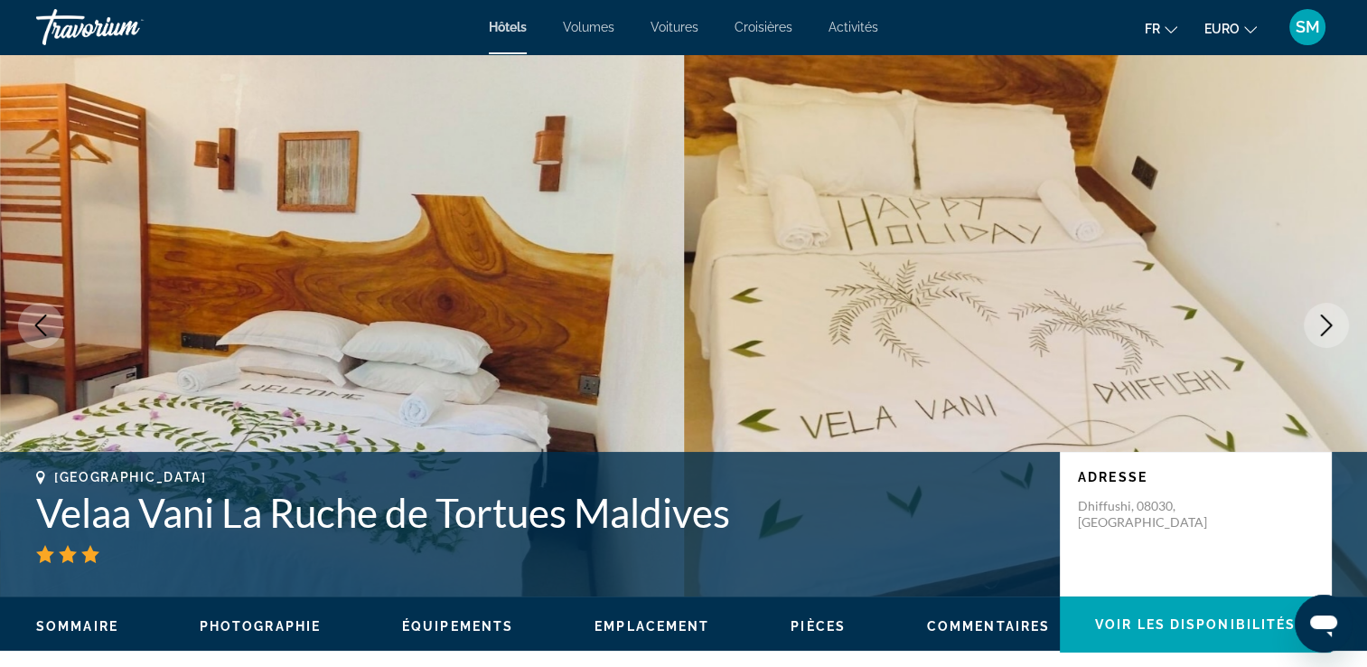
click at [1327, 323] on icon "Image suivante" at bounding box center [1327, 325] width 22 height 22
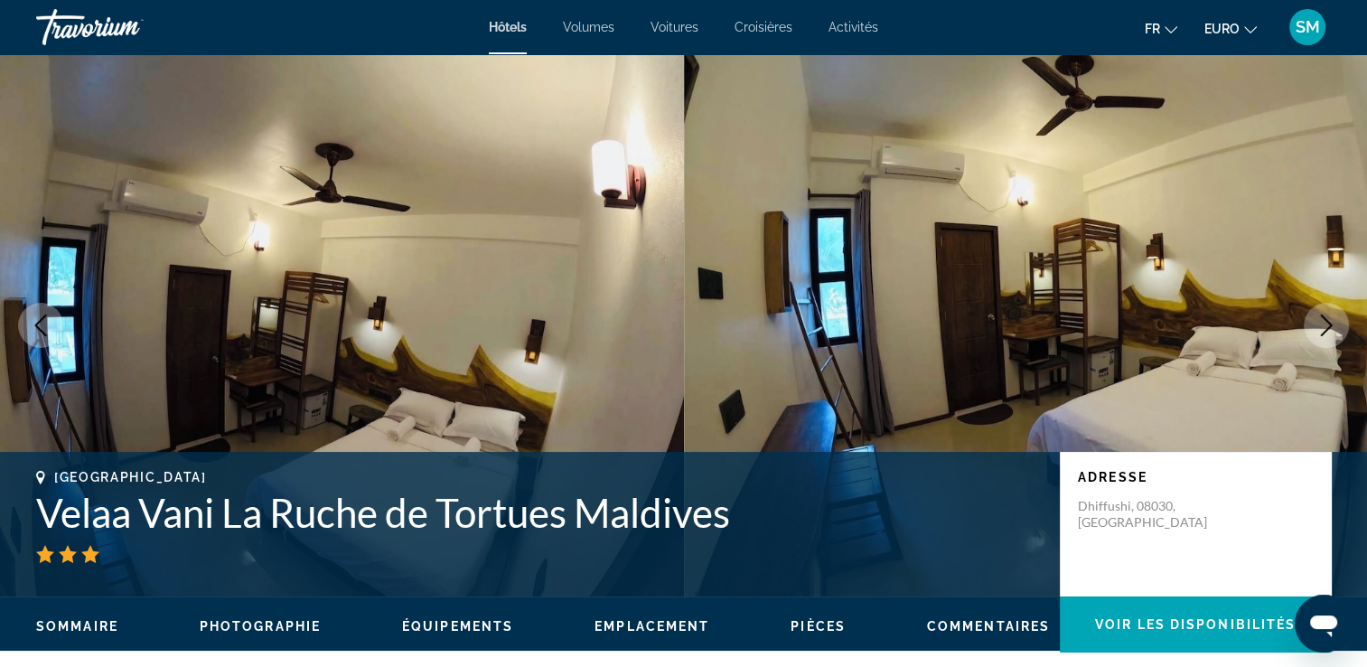
click at [1327, 323] on icon "Image suivante" at bounding box center [1327, 325] width 22 height 22
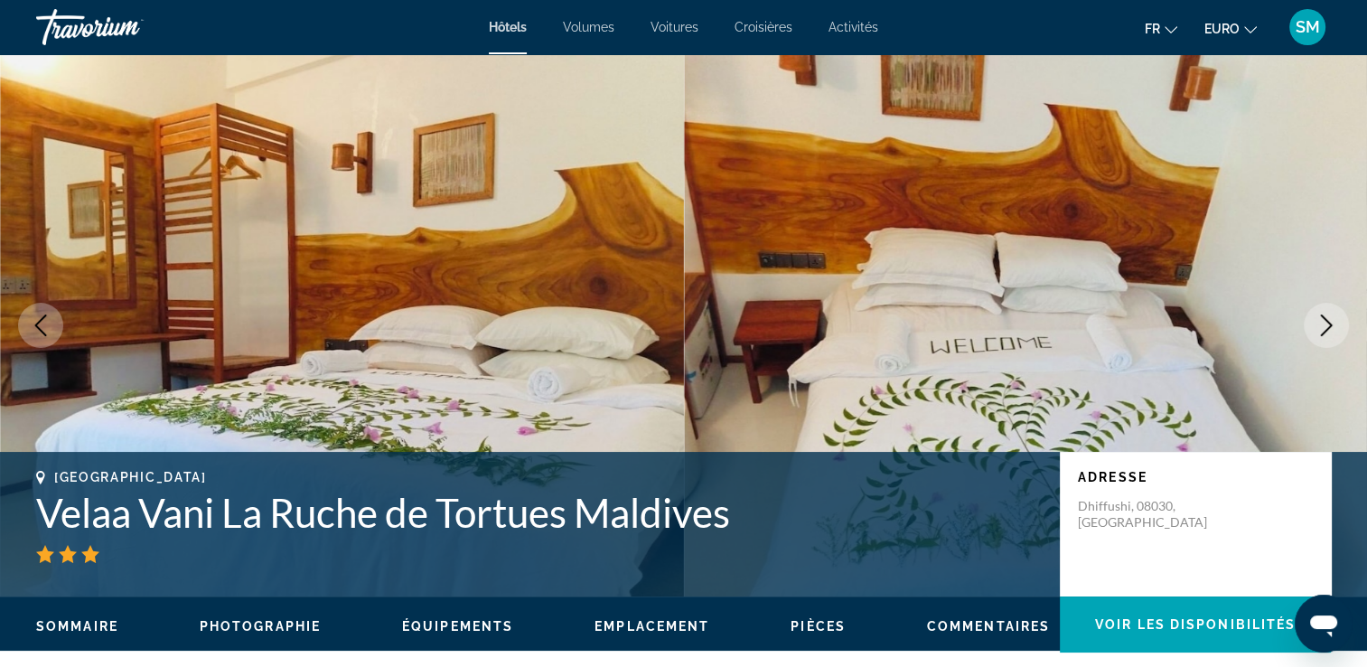
click at [1327, 323] on icon "Image suivante" at bounding box center [1327, 325] width 22 height 22
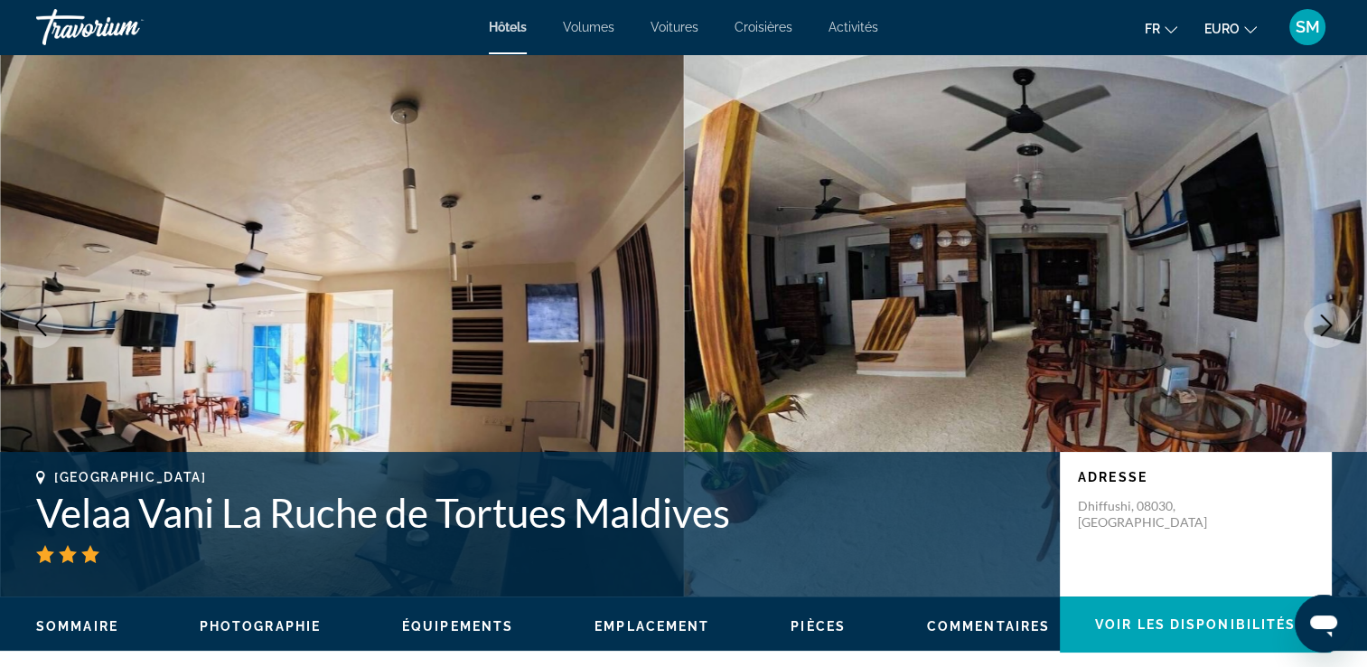
click at [1327, 323] on icon "Image suivante" at bounding box center [1327, 325] width 22 height 22
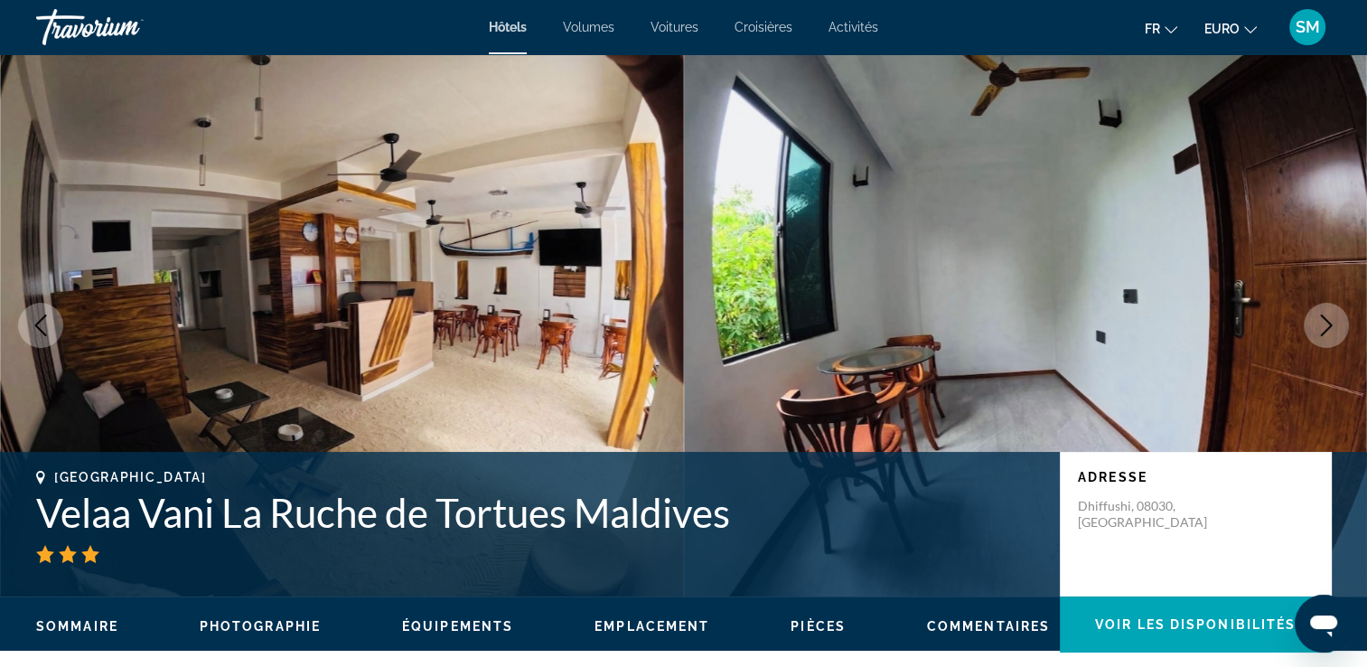
click at [1327, 323] on icon "Image suivante" at bounding box center [1327, 325] width 22 height 22
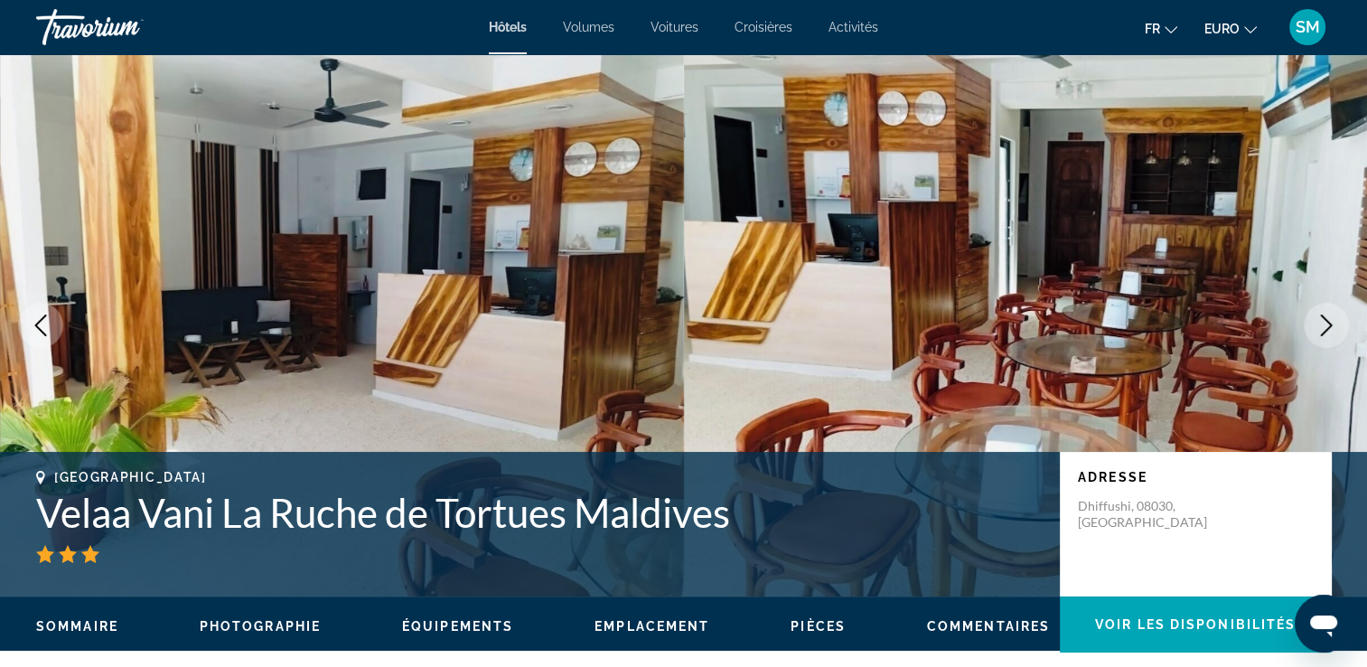
click at [1327, 323] on icon "Image suivante" at bounding box center [1327, 325] width 22 height 22
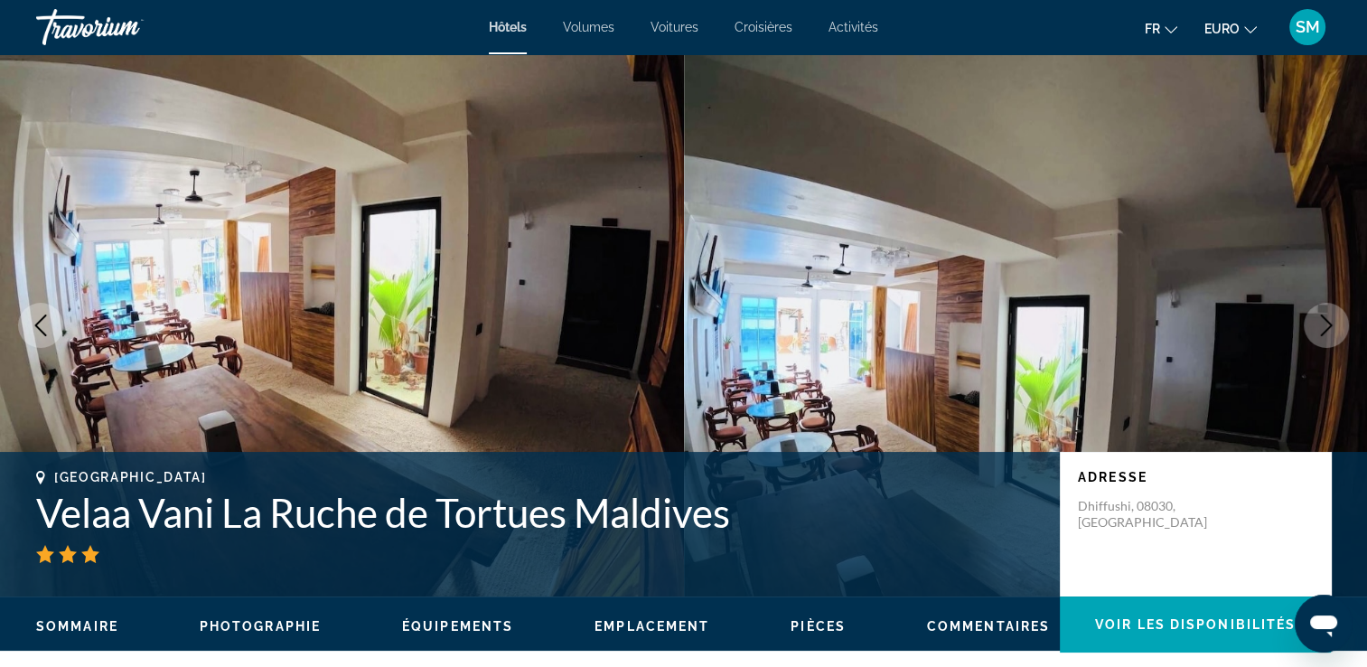
click at [1327, 323] on icon "Image suivante" at bounding box center [1327, 325] width 22 height 22
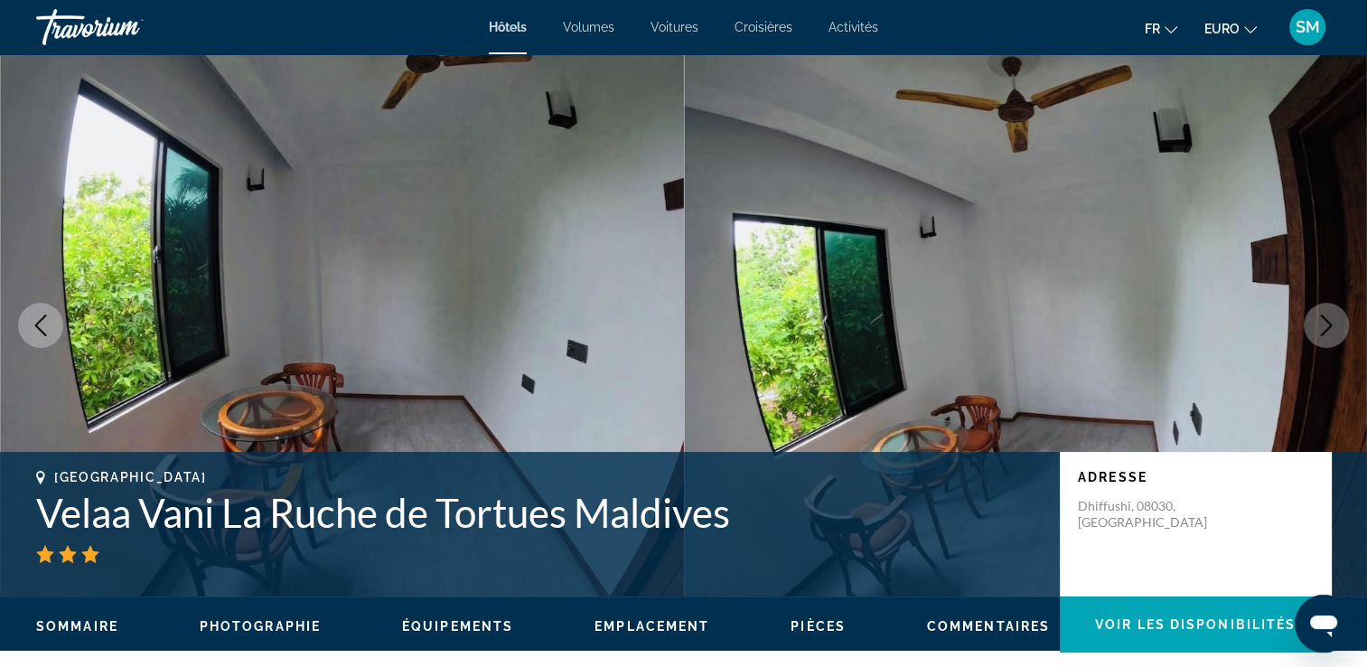
click at [1327, 323] on icon "Image suivante" at bounding box center [1327, 325] width 22 height 22
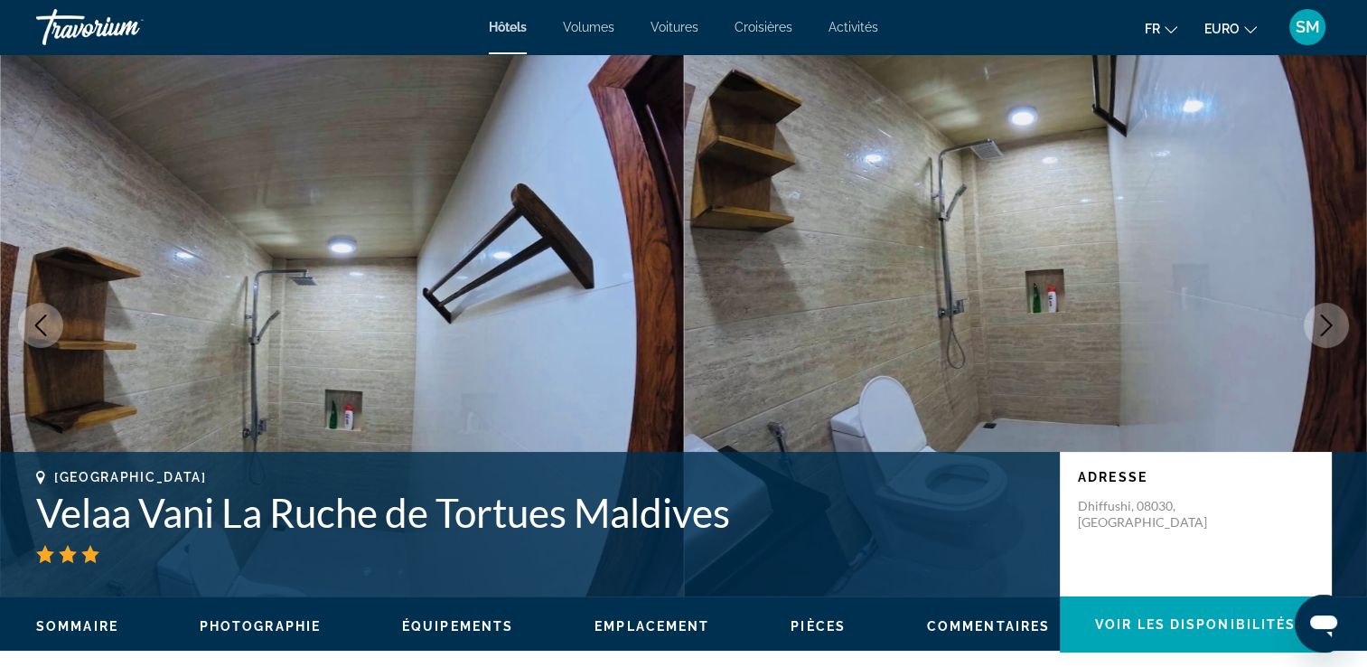
click at [1327, 323] on icon "Image suivante" at bounding box center [1327, 325] width 22 height 22
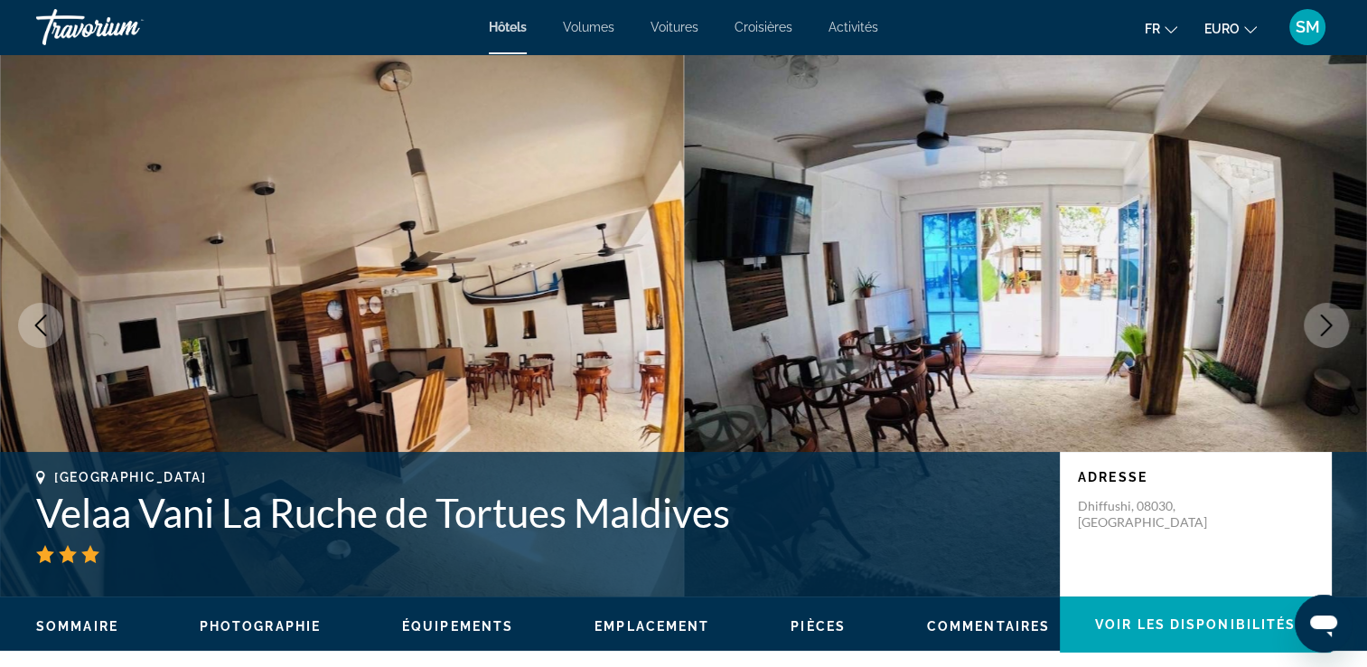
click at [1327, 323] on icon "Image suivante" at bounding box center [1327, 325] width 22 height 22
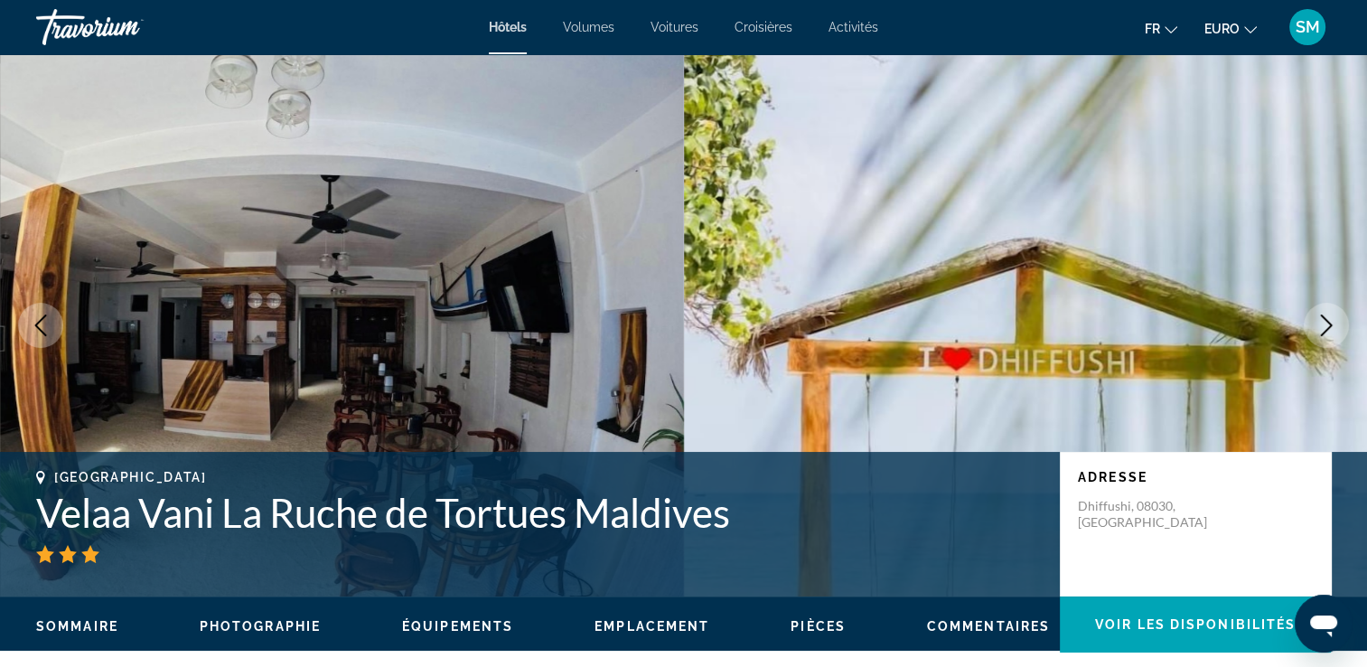
click at [1327, 323] on icon "Image suivante" at bounding box center [1327, 325] width 22 height 22
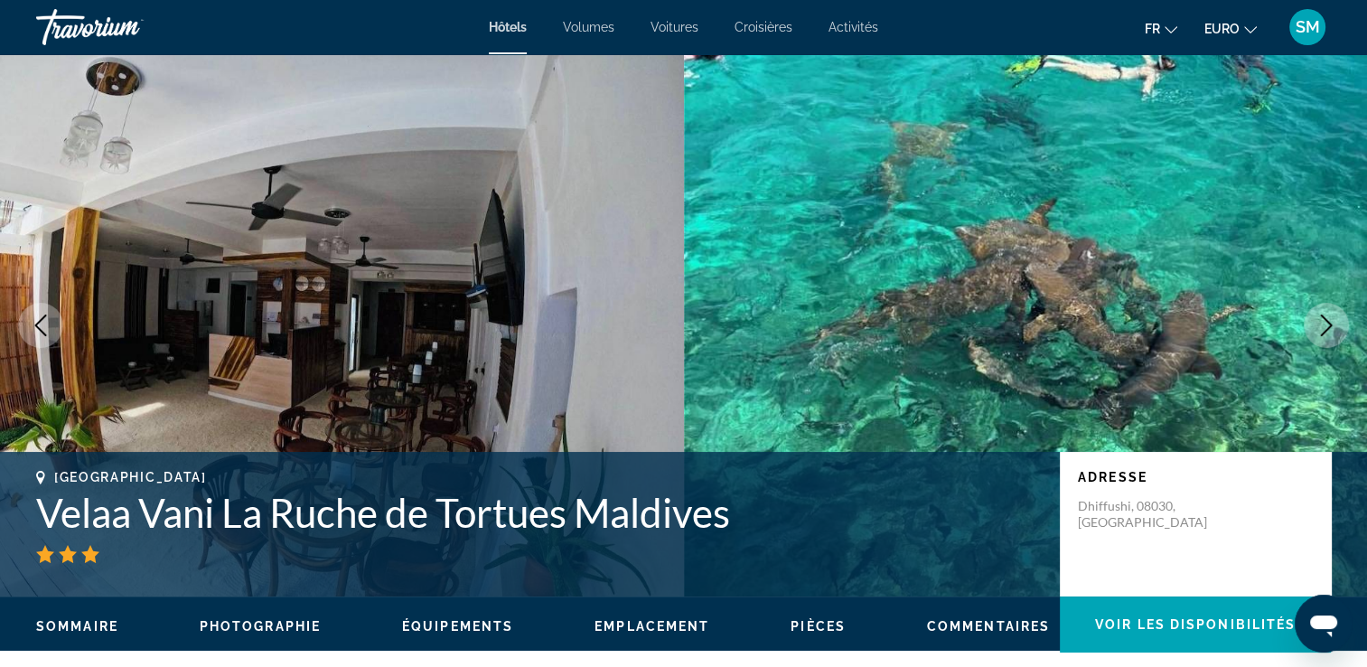
click at [1327, 323] on icon "Image suivante" at bounding box center [1327, 325] width 22 height 22
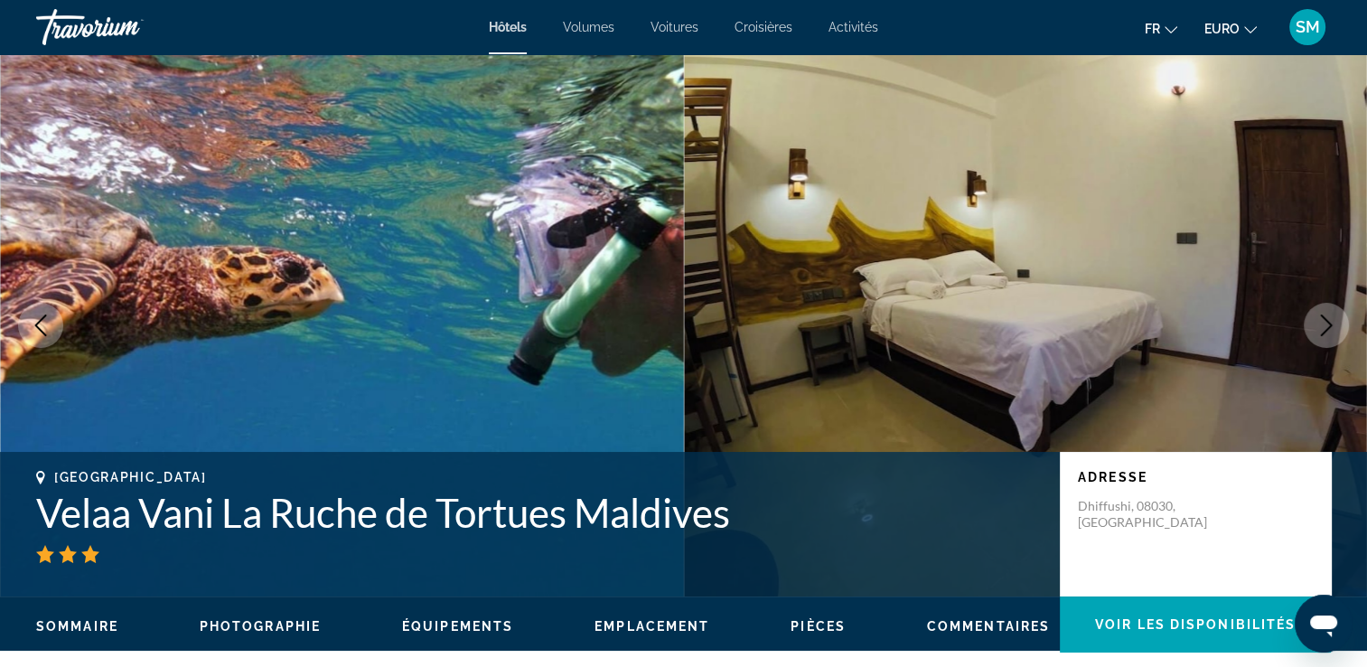
click at [1327, 323] on icon "Image suivante" at bounding box center [1327, 325] width 22 height 22
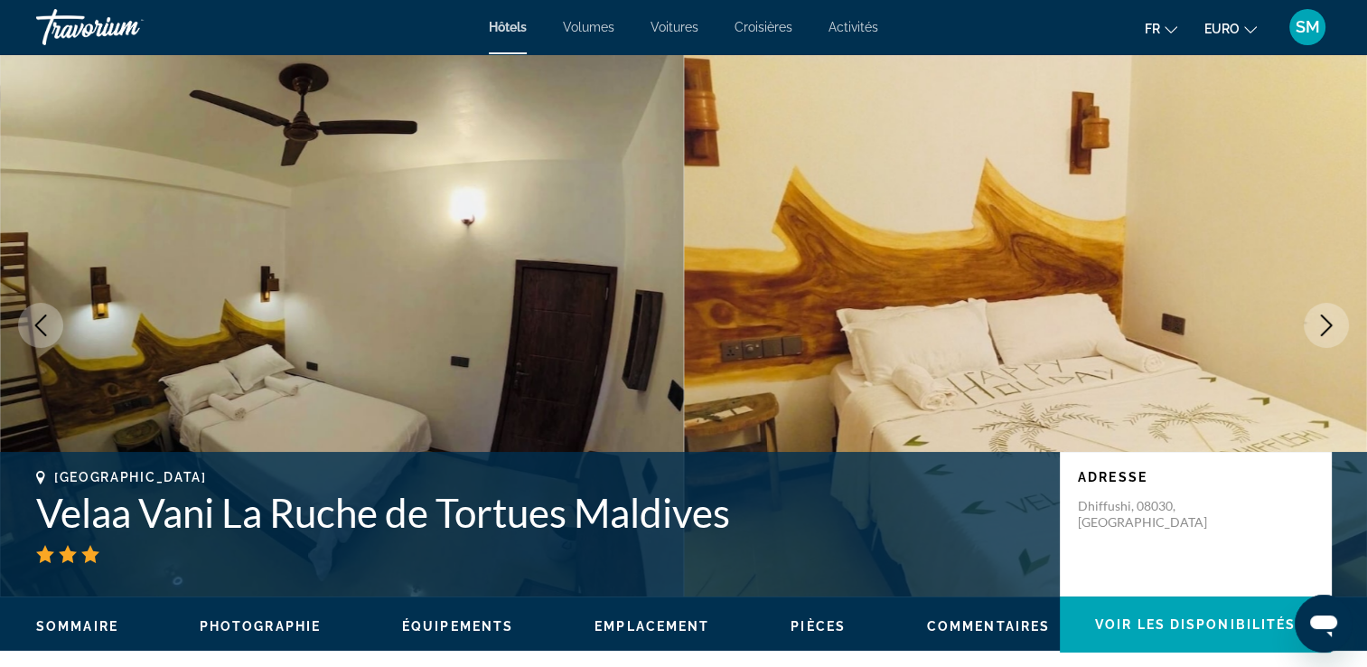
click at [1327, 323] on icon "Image suivante" at bounding box center [1327, 325] width 22 height 22
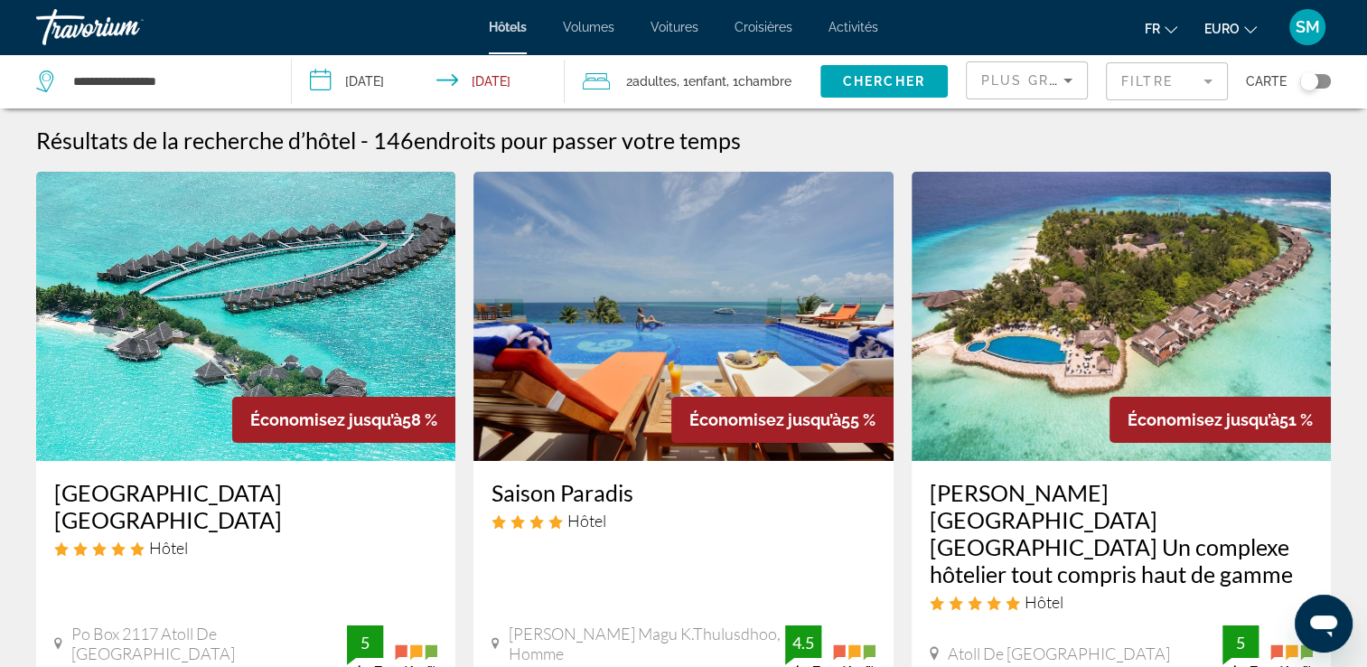
click at [408, 333] on img "Contenu principal" at bounding box center [245, 316] width 419 height 289
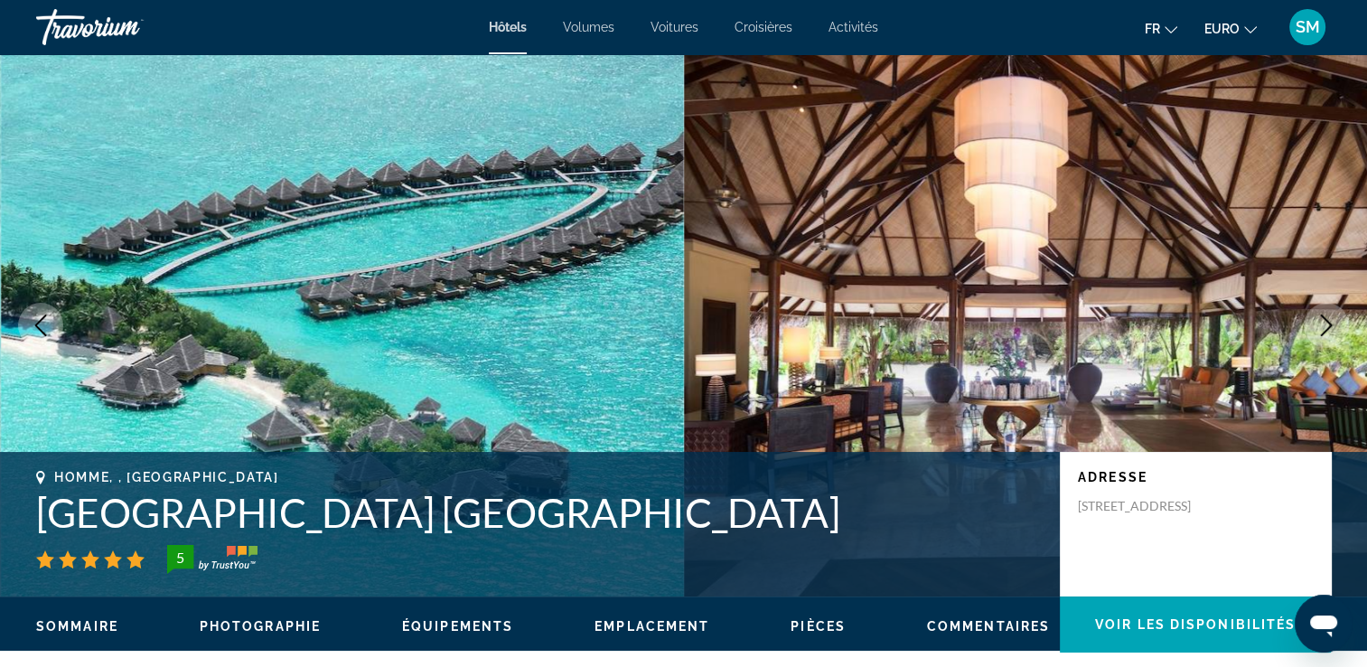
click at [1323, 313] on button "Image suivante" at bounding box center [1326, 325] width 45 height 45
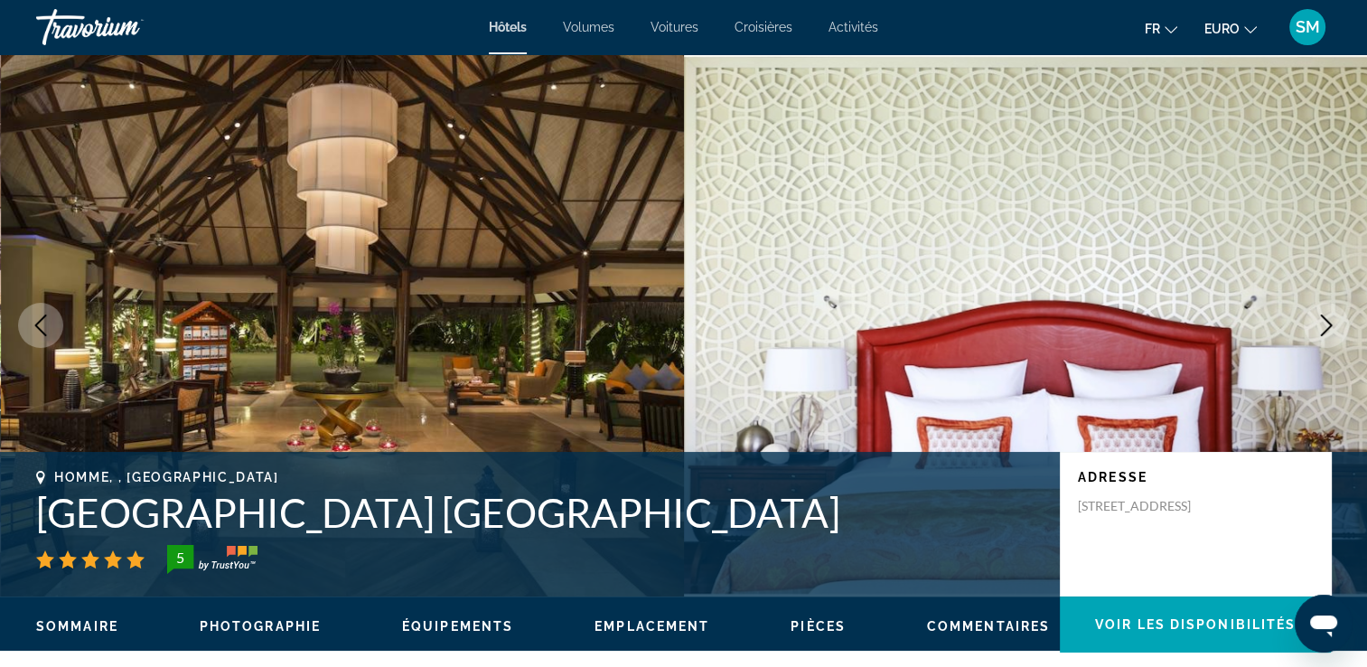
click at [1323, 313] on button "Image suivante" at bounding box center [1326, 325] width 45 height 45
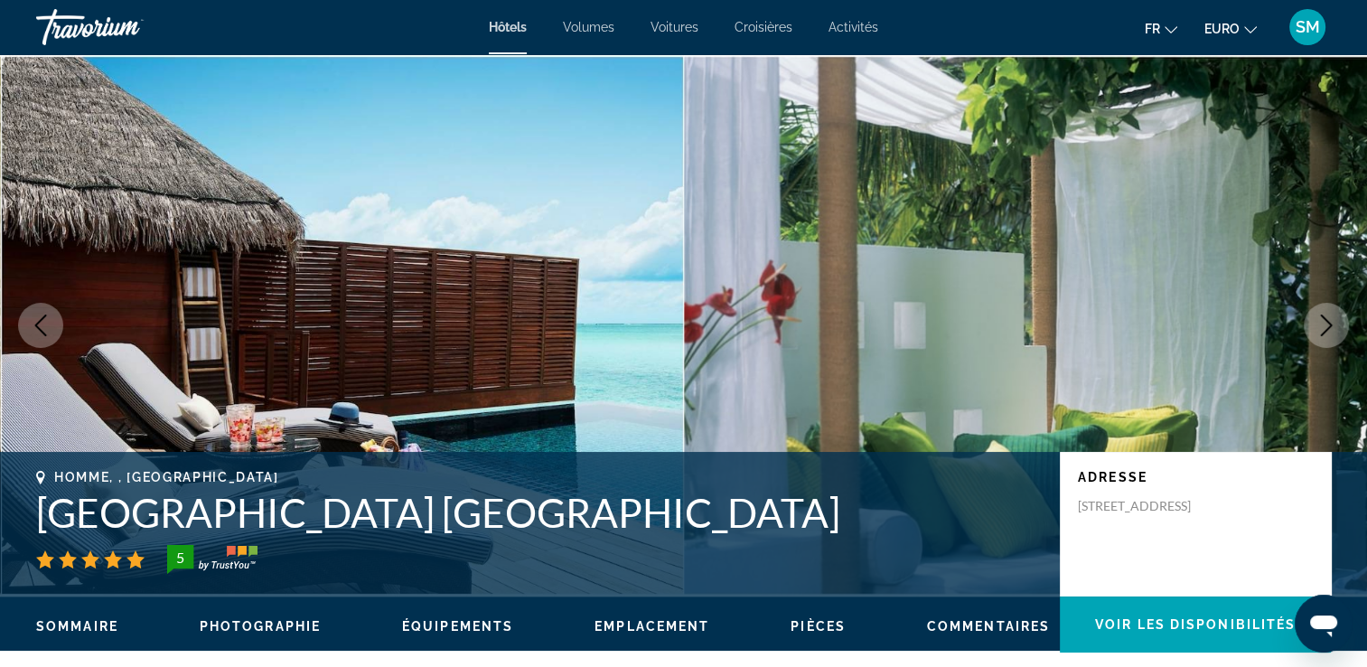
click at [1323, 313] on button "Image suivante" at bounding box center [1326, 325] width 45 height 45
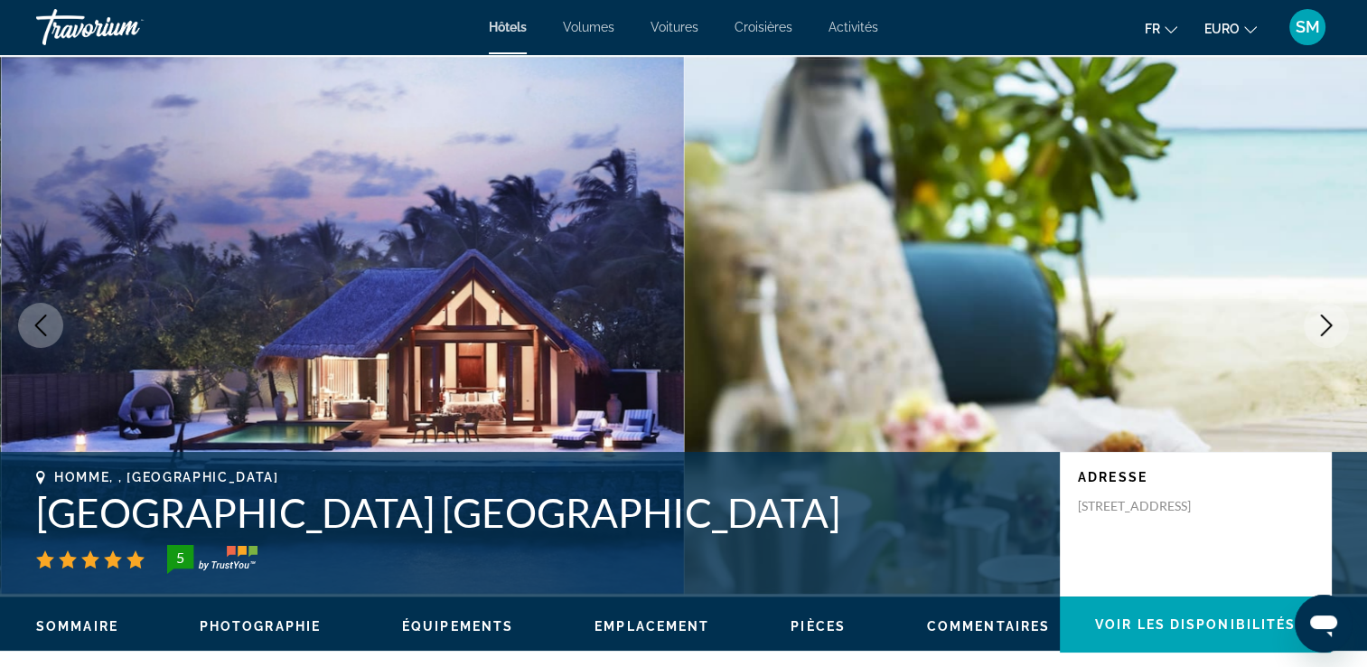
click at [1323, 313] on button "Image suivante" at bounding box center [1326, 325] width 45 height 45
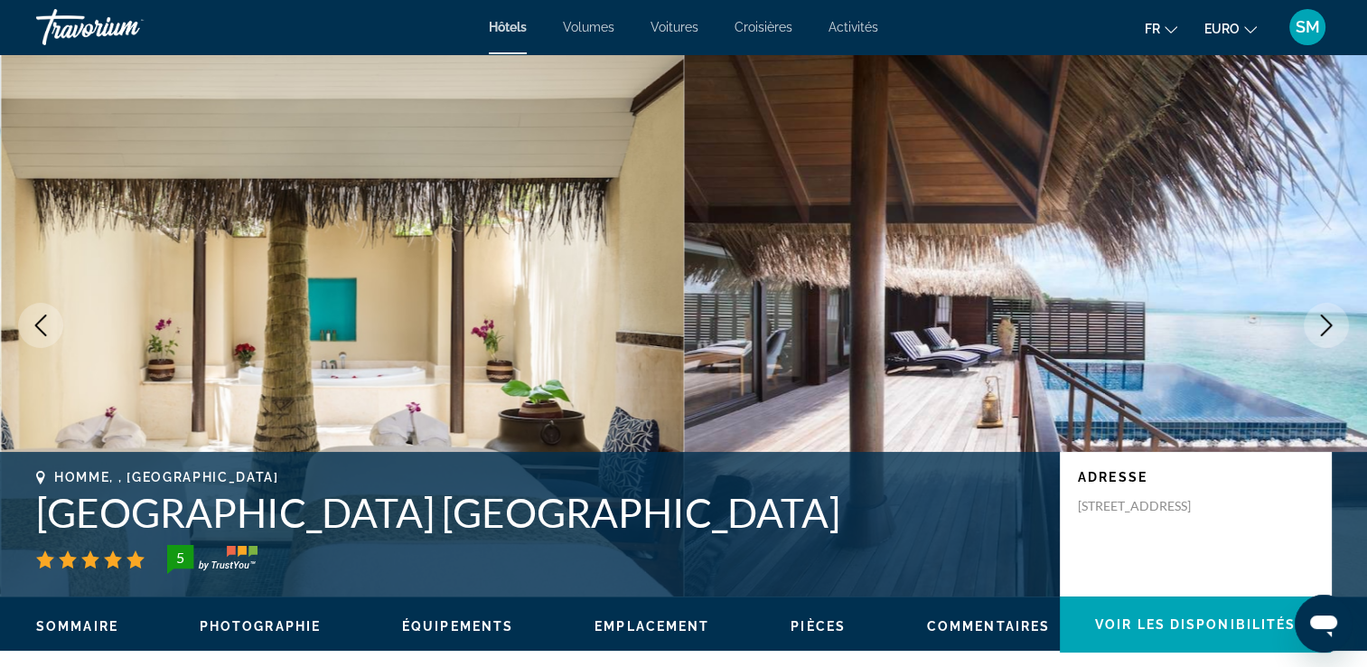
click at [1323, 313] on button "Image suivante" at bounding box center [1326, 325] width 45 height 45
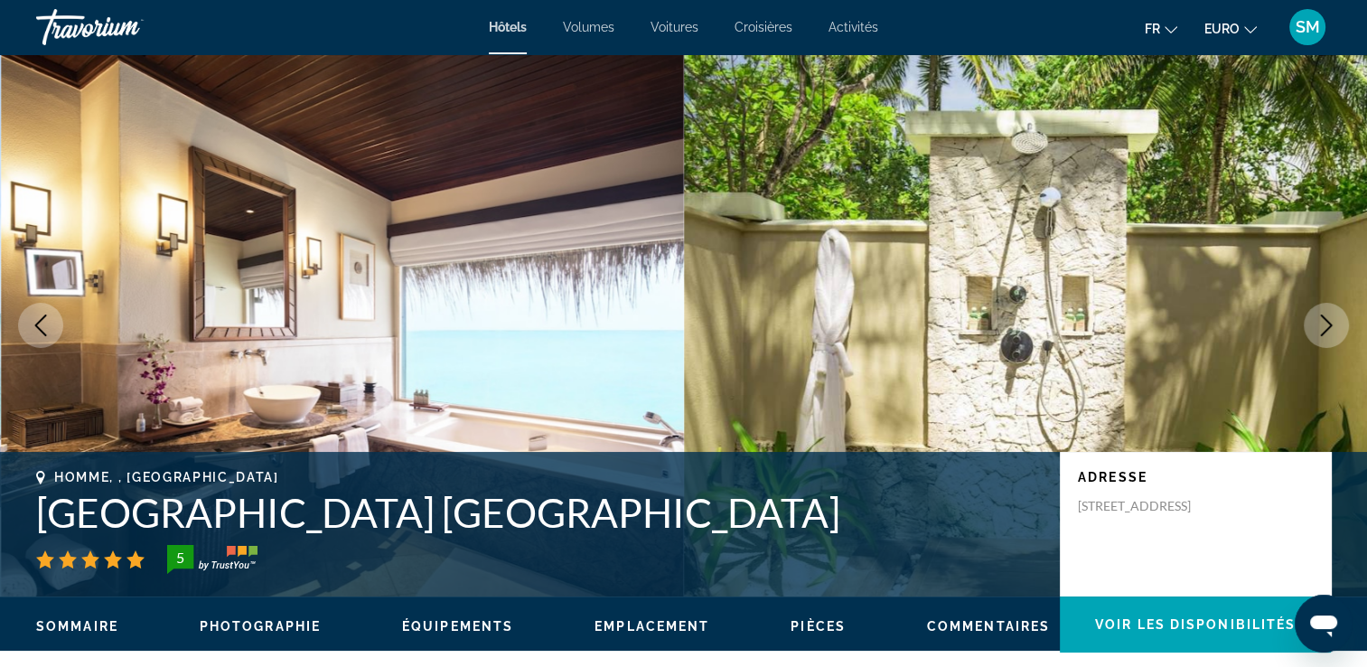
click at [1323, 313] on button "Image suivante" at bounding box center [1326, 325] width 45 height 45
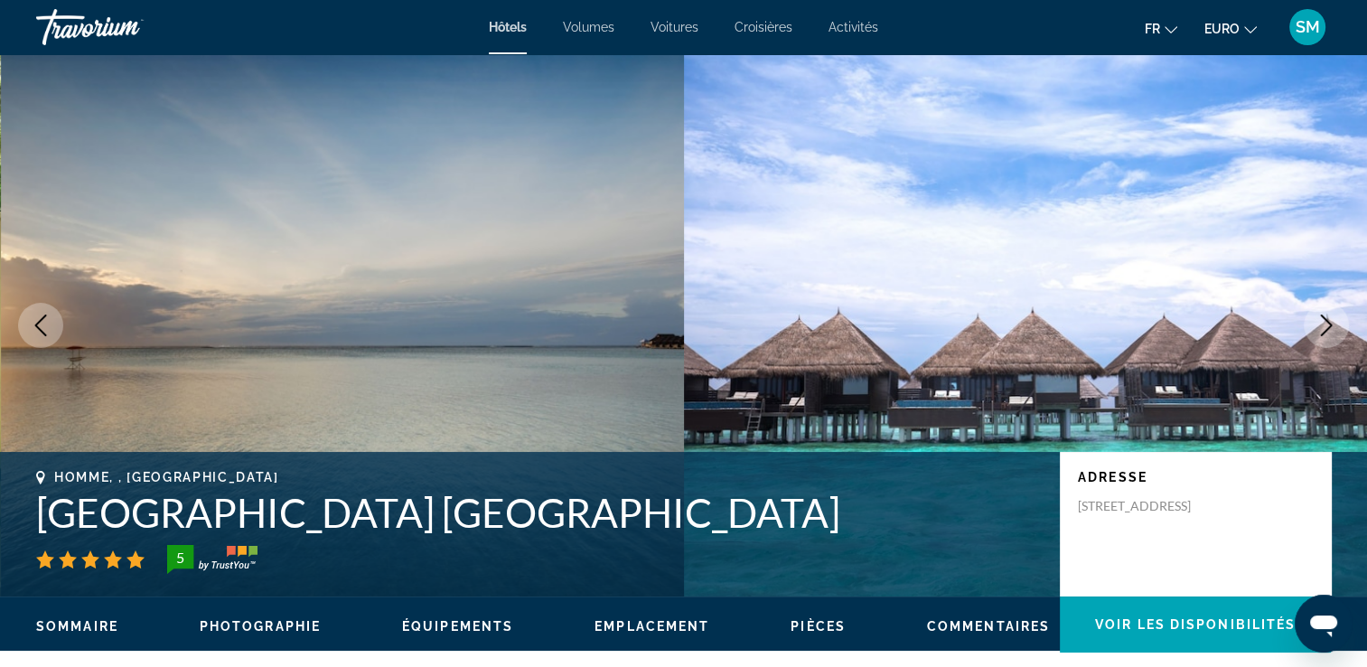
click at [1323, 313] on button "Image suivante" at bounding box center [1326, 325] width 45 height 45
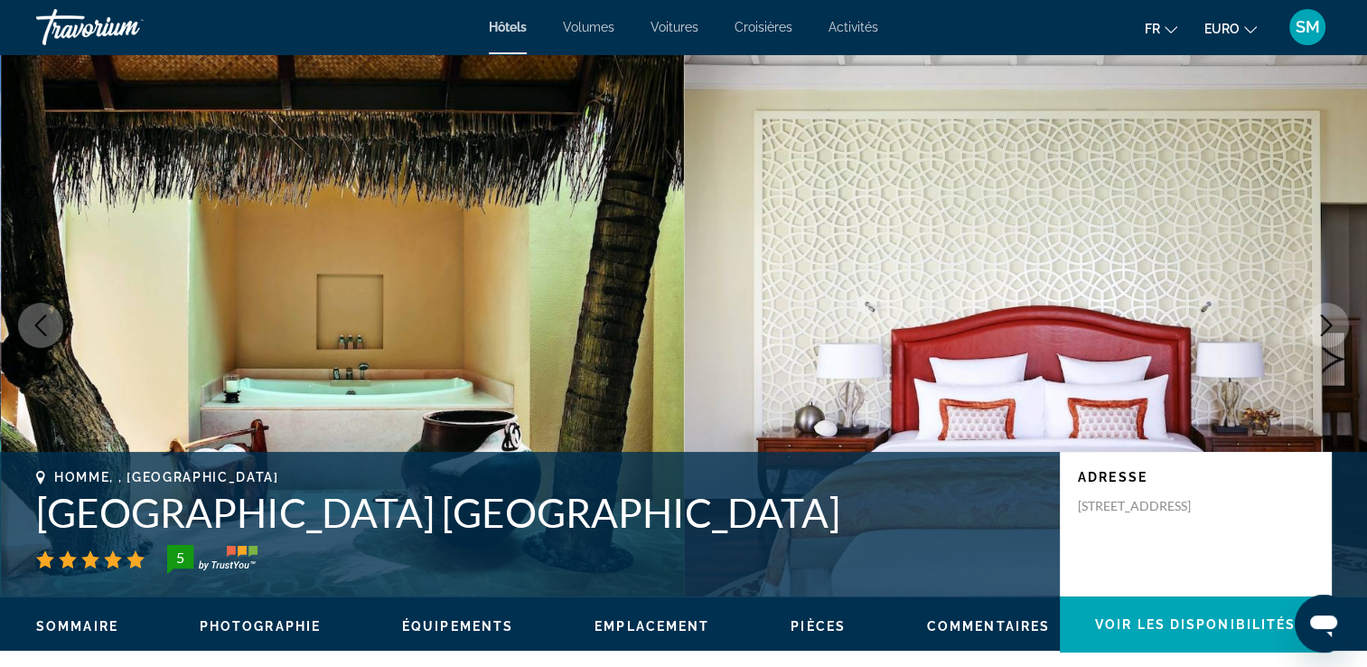
click at [1323, 313] on button "Image suivante" at bounding box center [1326, 325] width 45 height 45
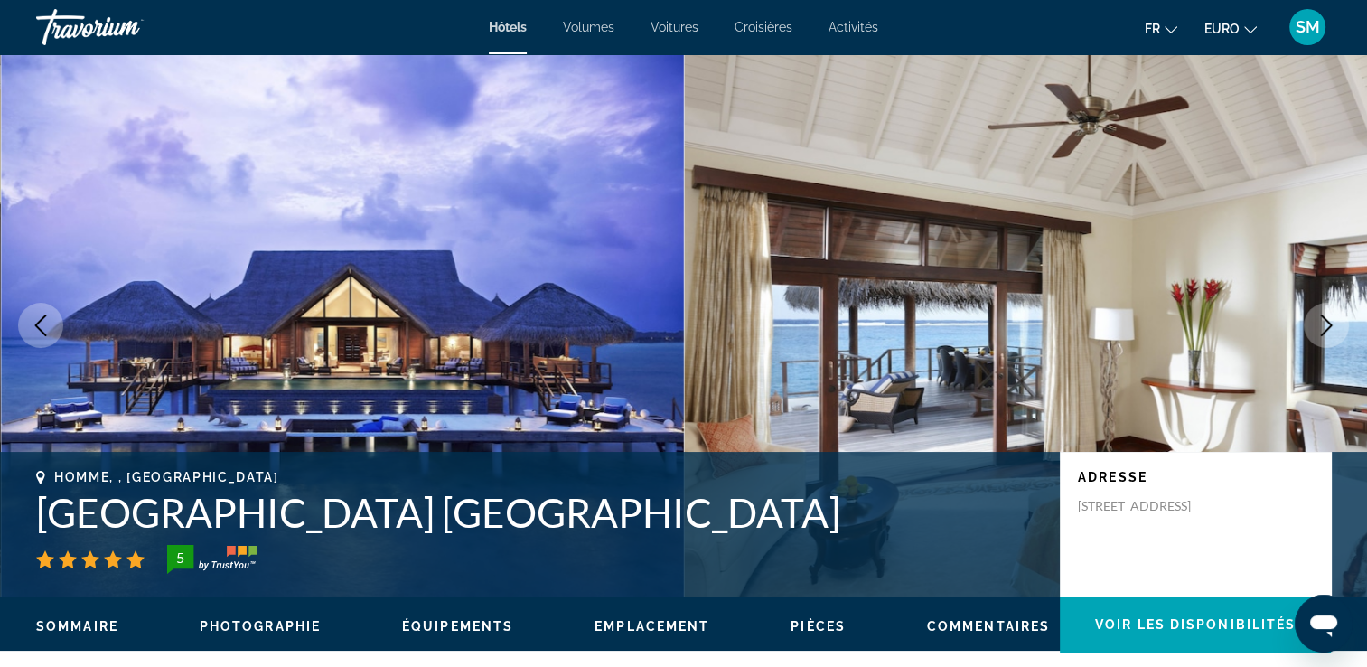
click at [1323, 313] on button "Image suivante" at bounding box center [1326, 325] width 45 height 45
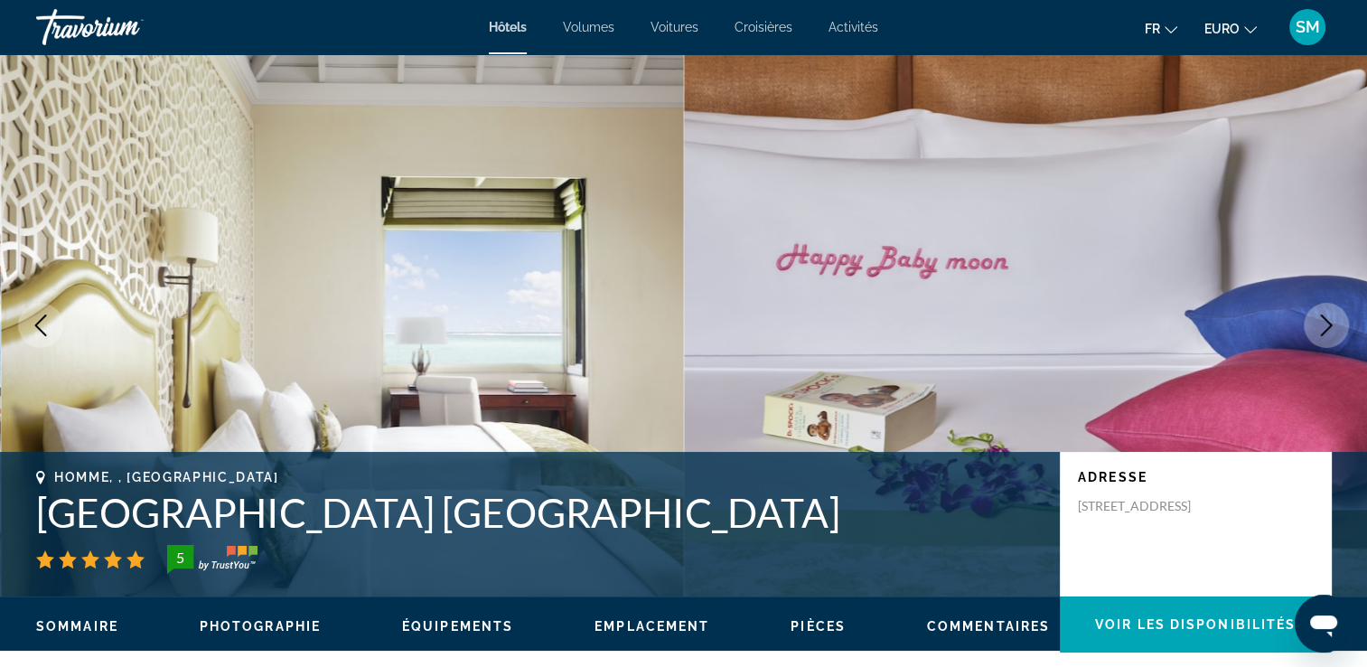
click at [1323, 313] on button "Image suivante" at bounding box center [1326, 325] width 45 height 45
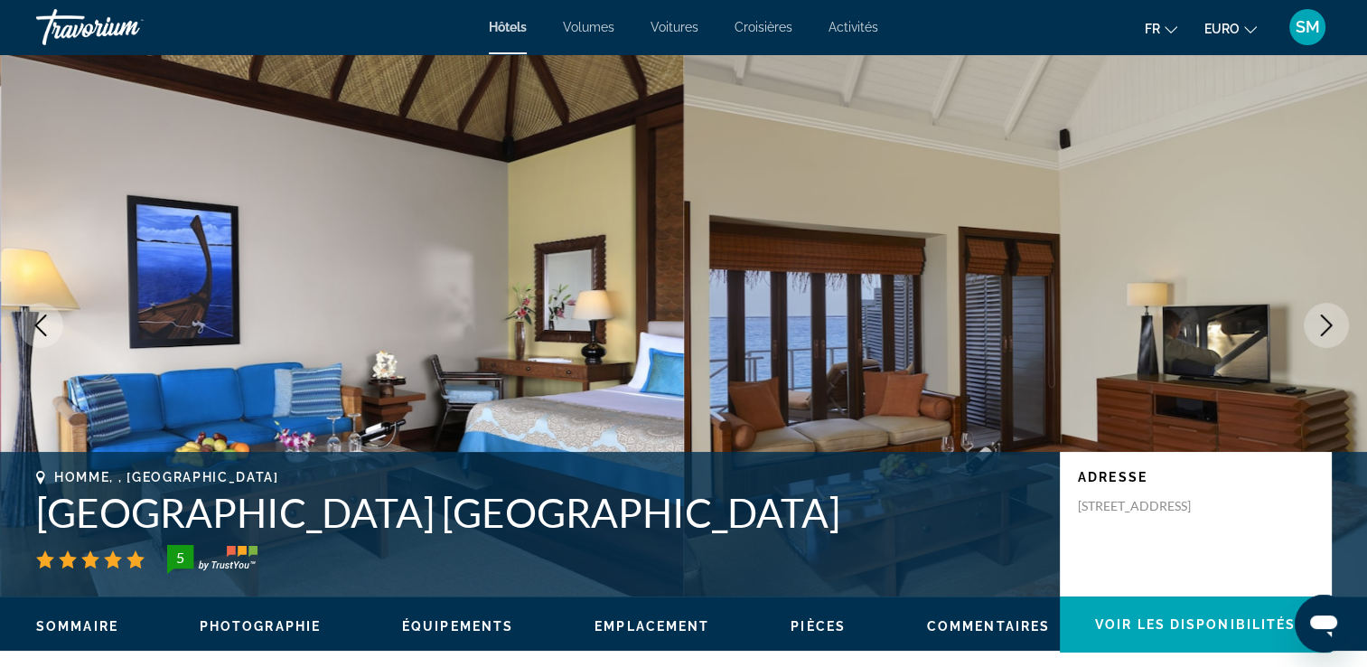
click at [1323, 313] on button "Image suivante" at bounding box center [1326, 325] width 45 height 45
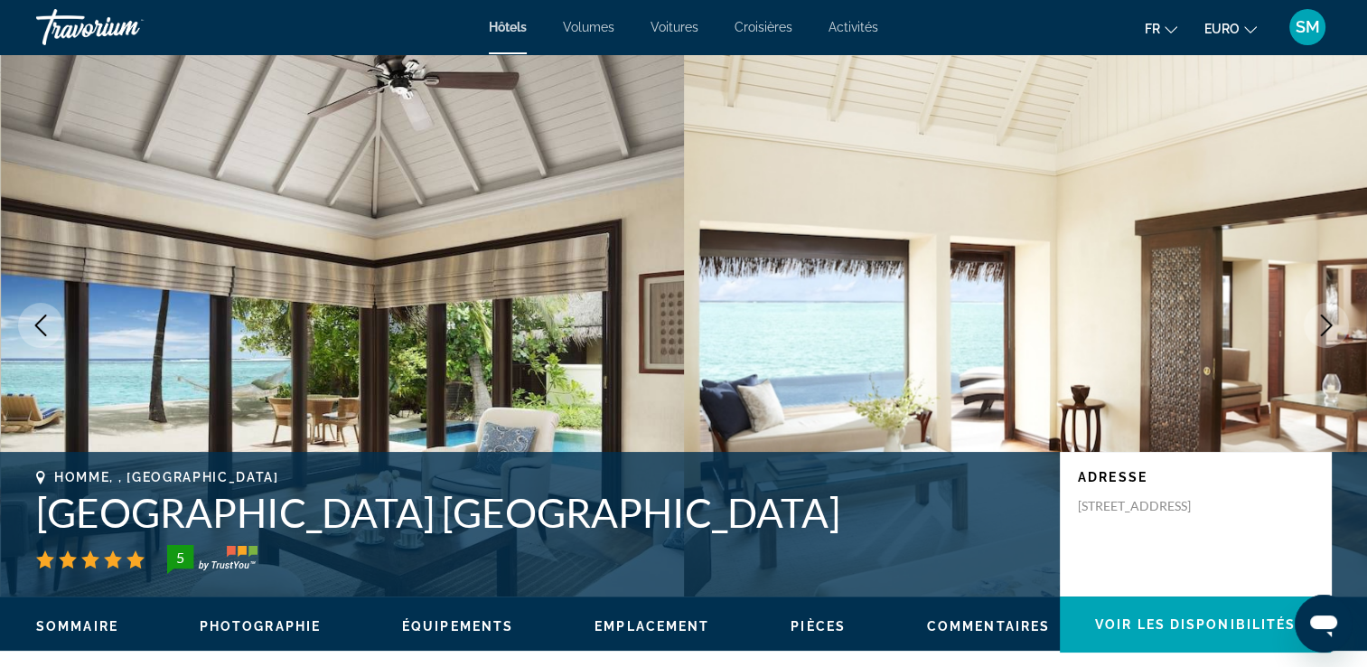
click at [1323, 313] on button "Image suivante" at bounding box center [1326, 325] width 45 height 45
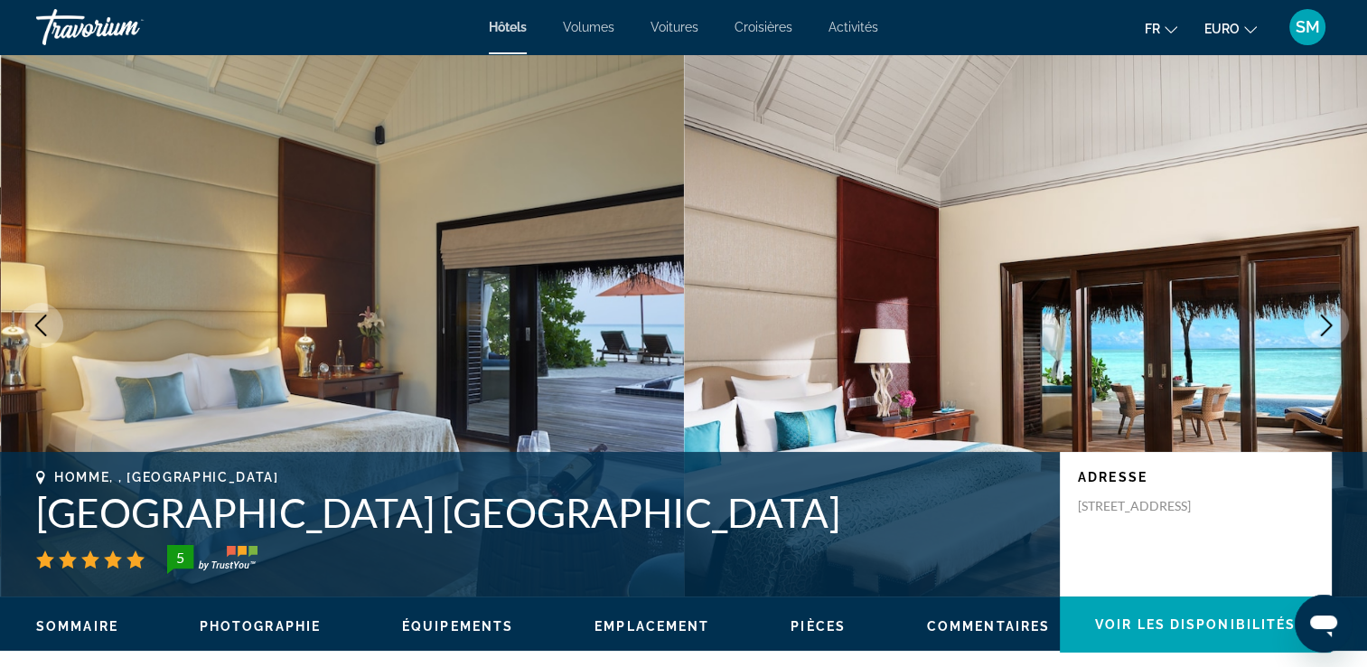
click at [1323, 313] on button "Image suivante" at bounding box center [1326, 325] width 45 height 45
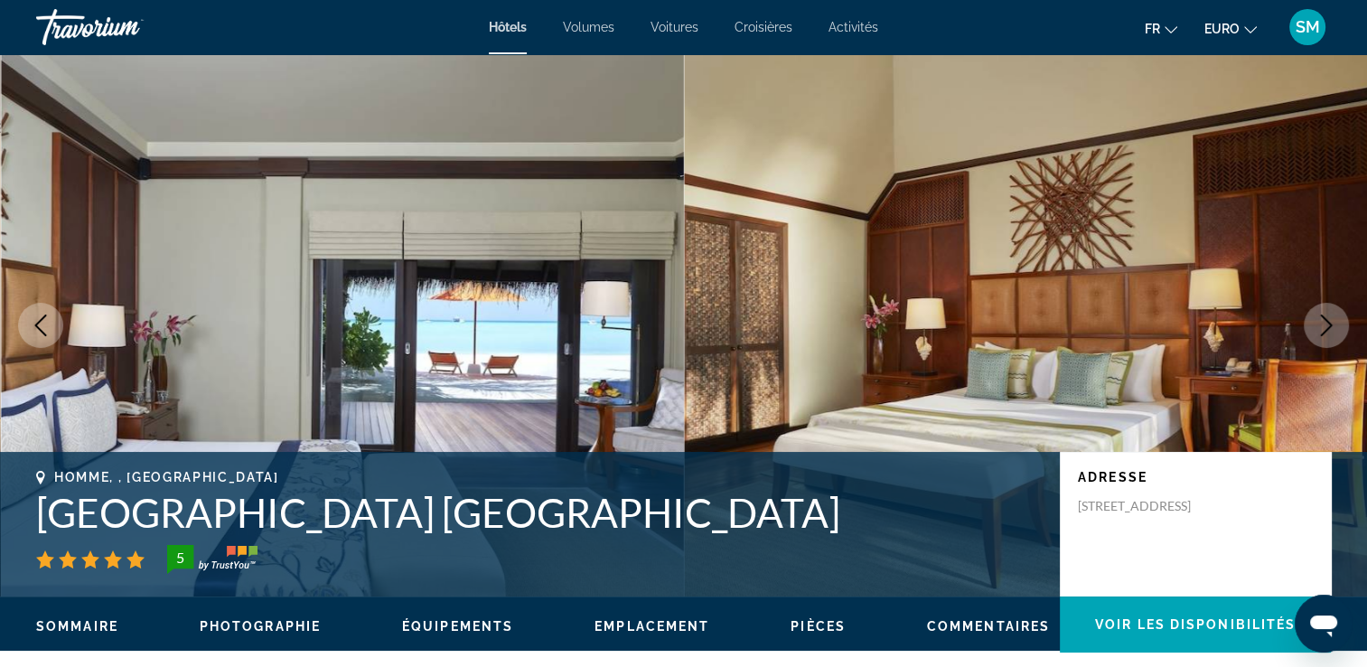
click at [1323, 313] on button "Image suivante" at bounding box center [1326, 325] width 45 height 45
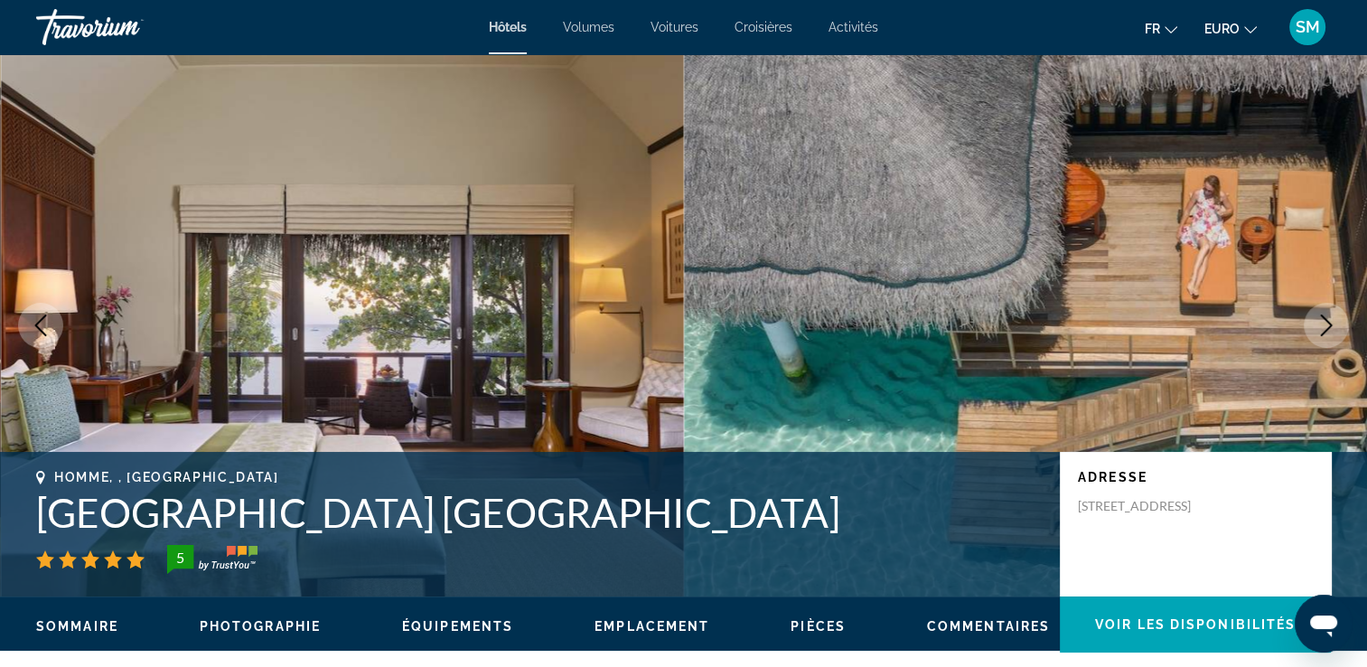
click at [1323, 313] on button "Image suivante" at bounding box center [1326, 325] width 45 height 45
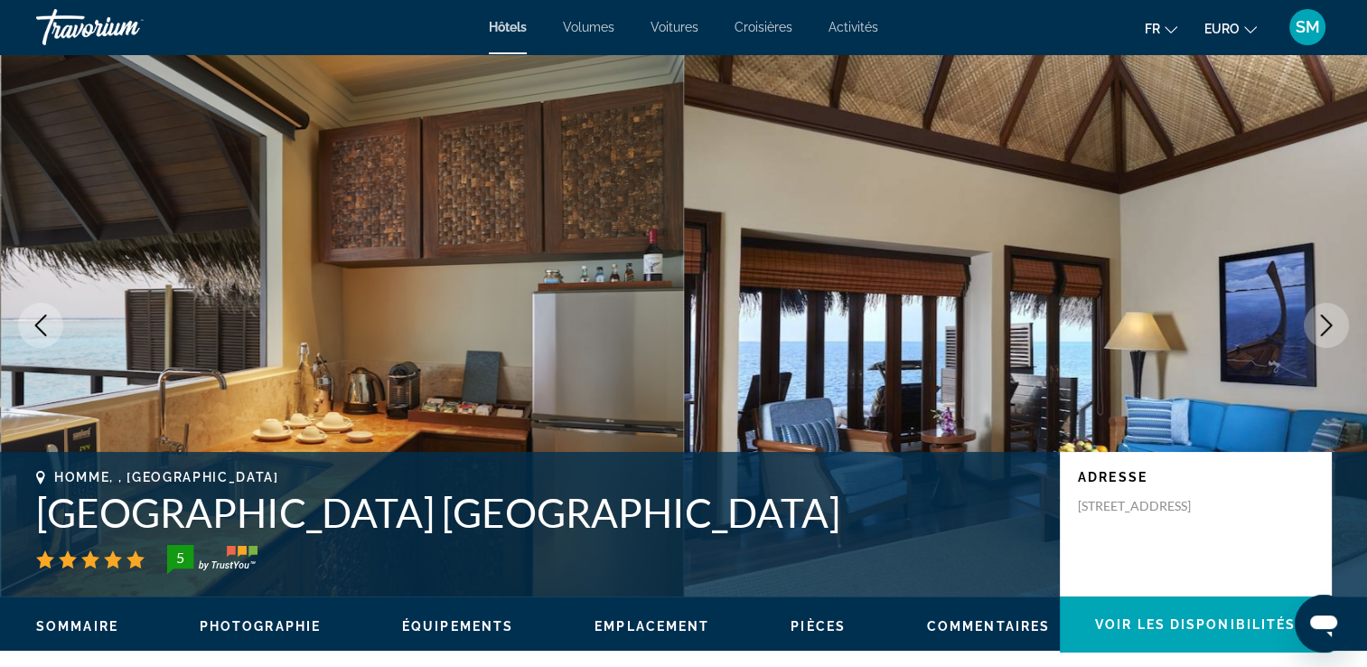
click at [1323, 313] on button "Image suivante" at bounding box center [1326, 325] width 45 height 45
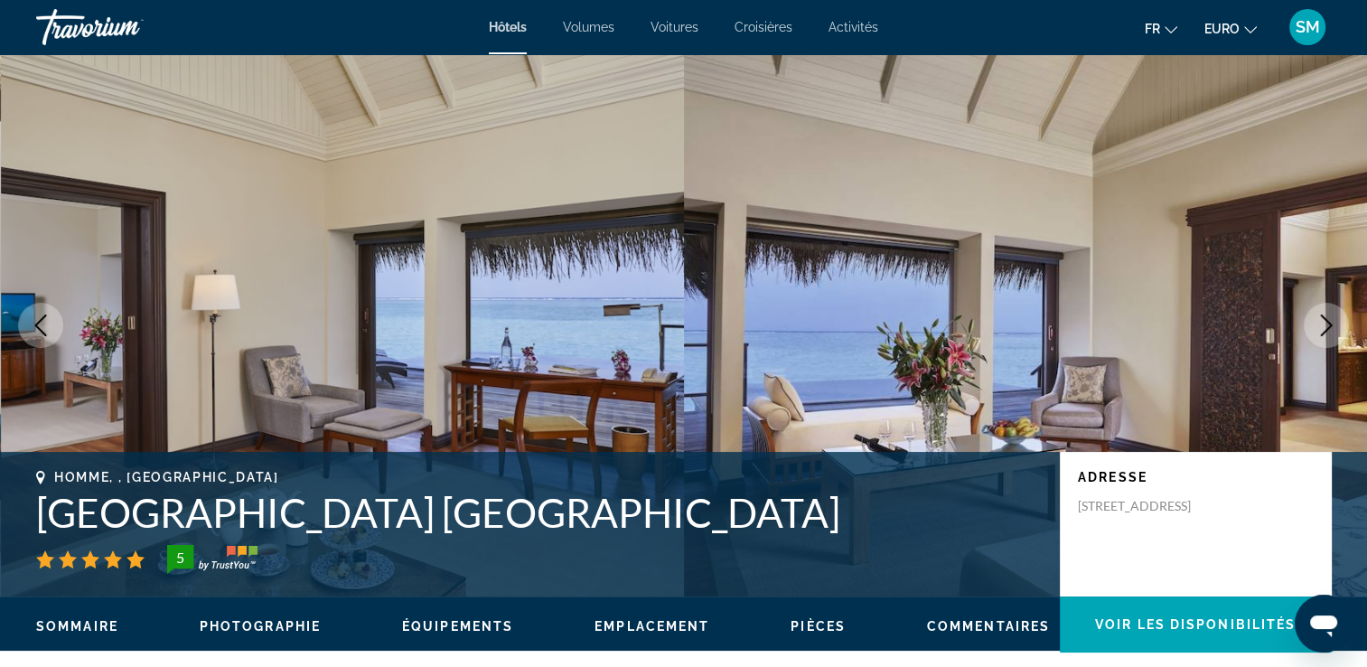
click at [1323, 313] on button "Image suivante" at bounding box center [1326, 325] width 45 height 45
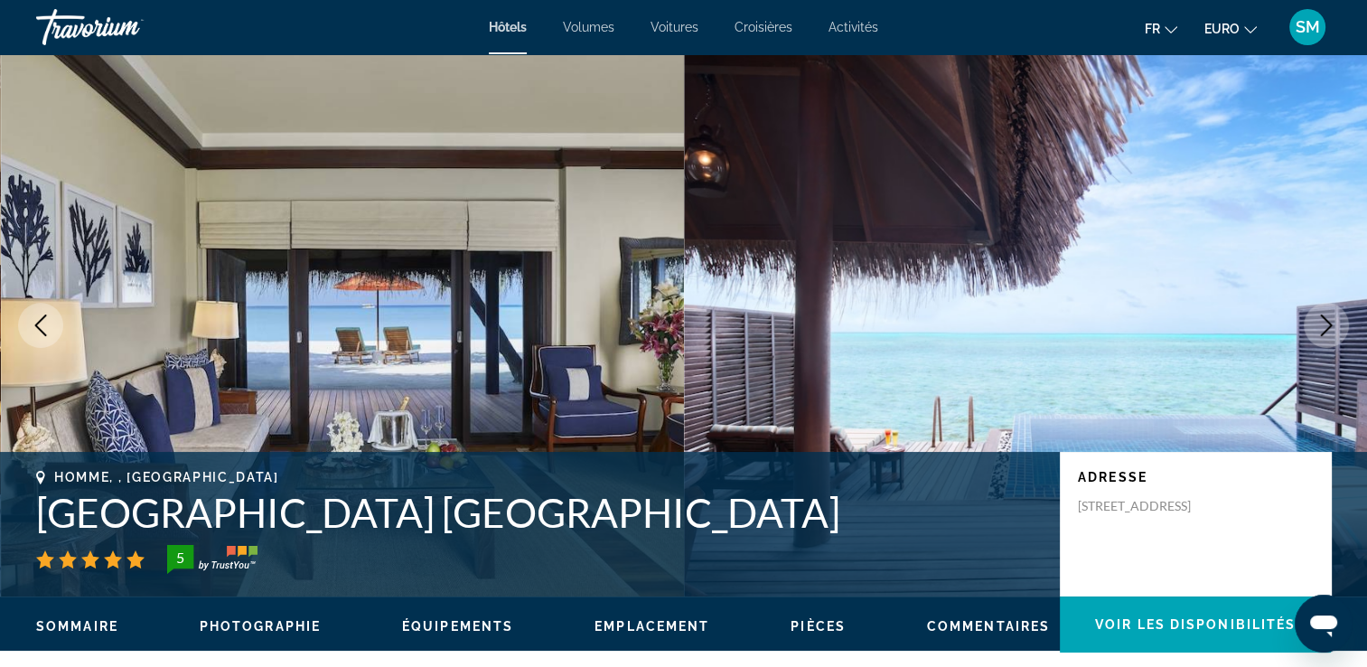
click at [1323, 313] on button "Image suivante" at bounding box center [1326, 325] width 45 height 45
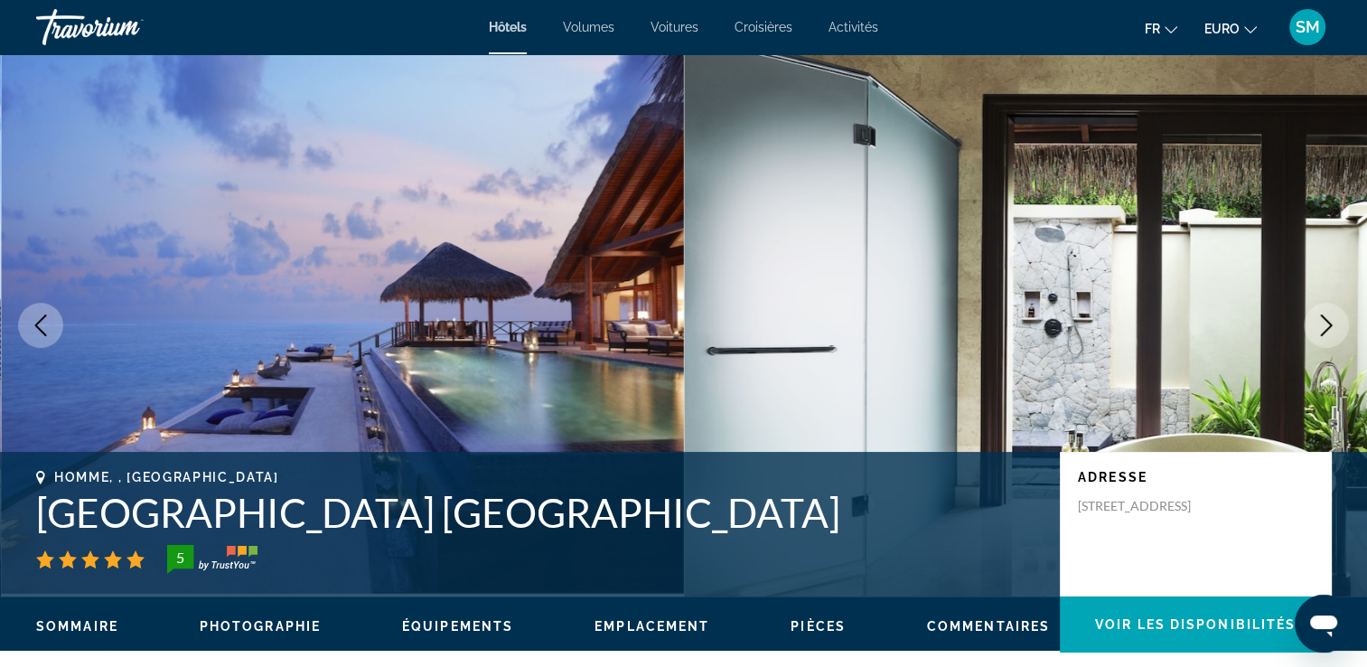
click at [1323, 313] on button "Image suivante" at bounding box center [1326, 325] width 45 height 45
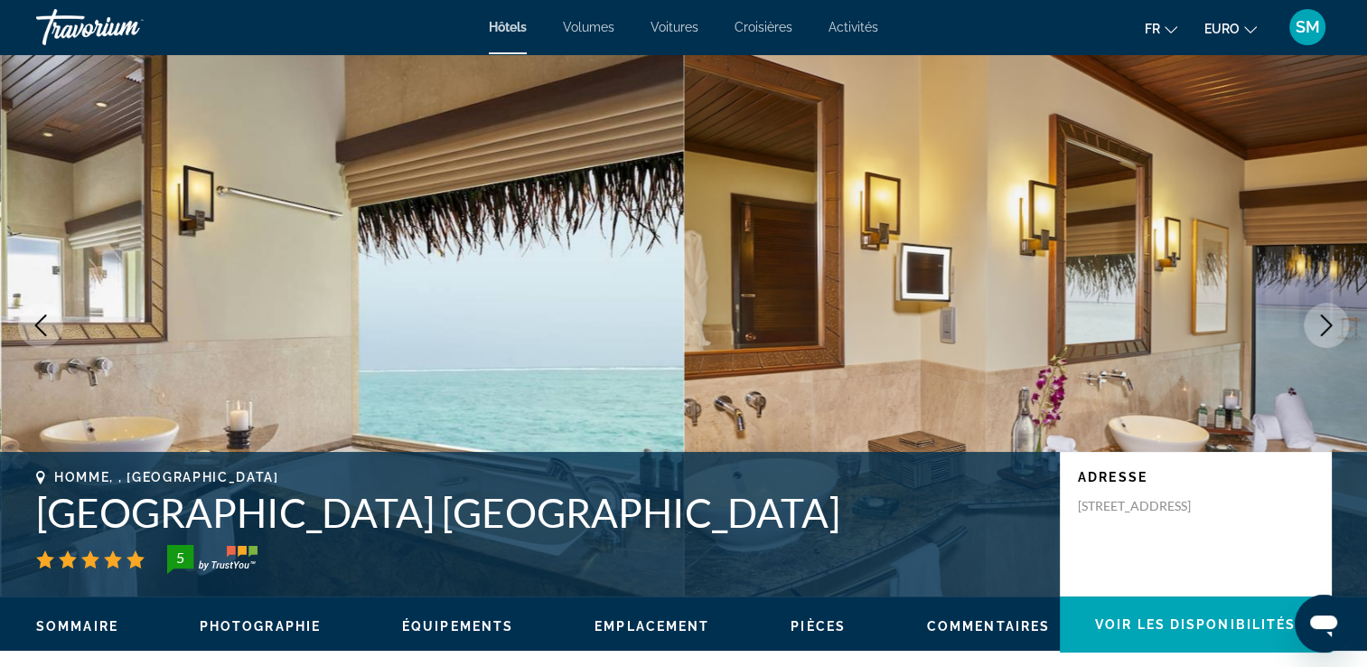
click at [1323, 313] on button "Image suivante" at bounding box center [1326, 325] width 45 height 45
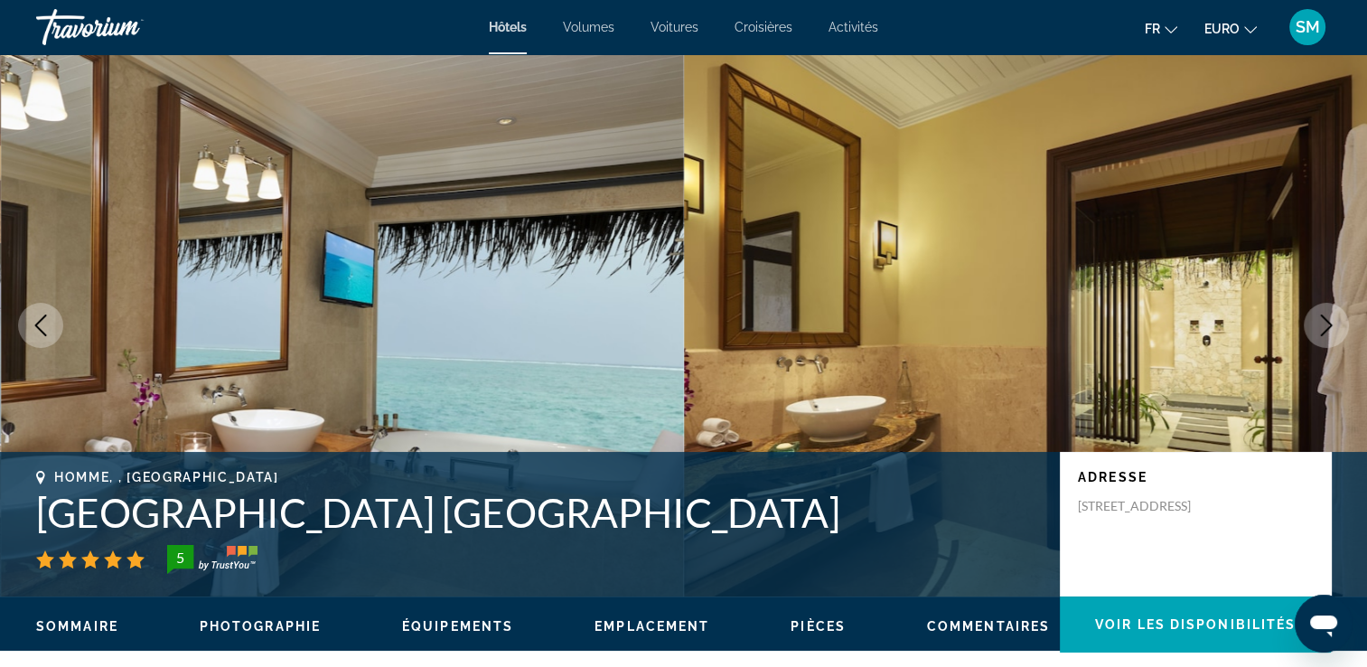
click at [1323, 313] on button "Image suivante" at bounding box center [1326, 325] width 45 height 45
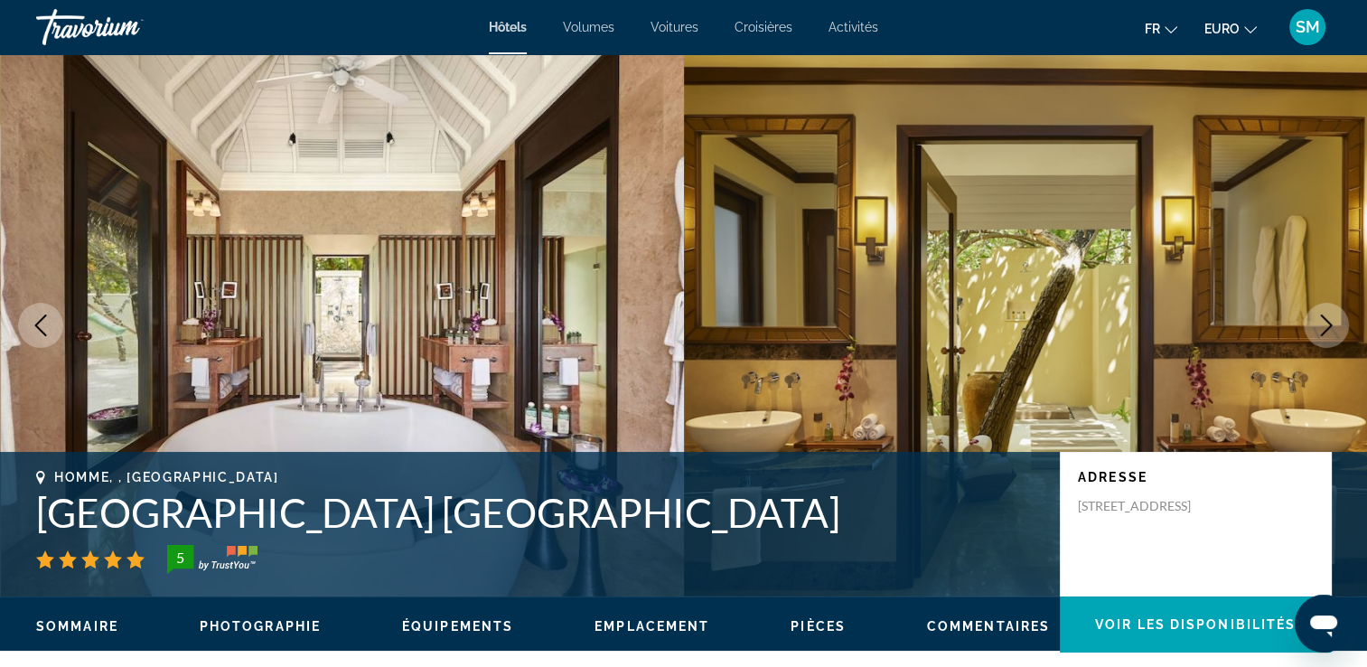
click at [1323, 313] on button "Image suivante" at bounding box center [1326, 325] width 45 height 45
